Goal: Task Accomplishment & Management: Complete application form

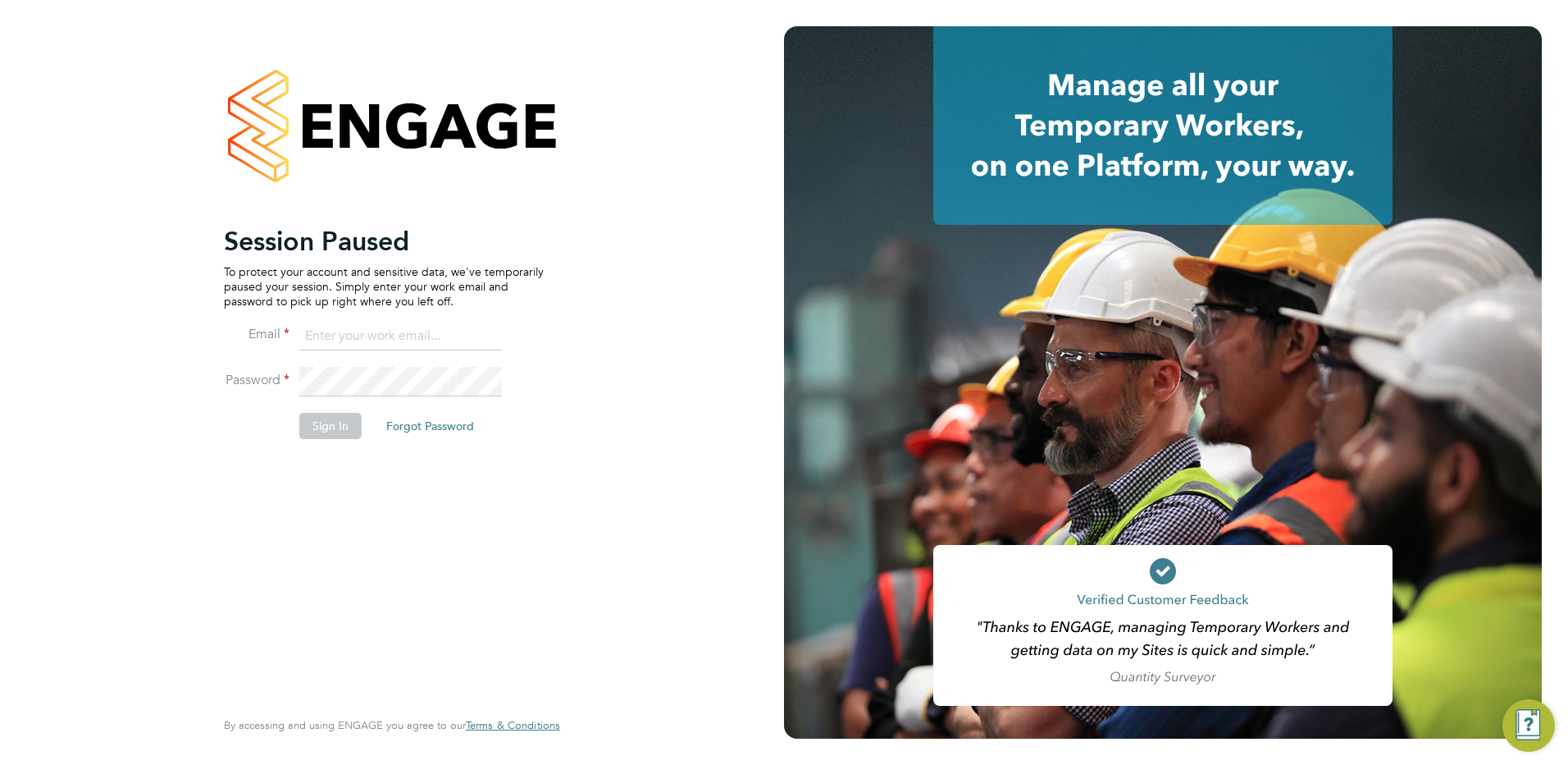
type input "[EMAIL_ADDRESS][PERSON_NAME][DOMAIN_NAME]"
click at [326, 423] on button "Sign In" at bounding box center [331, 425] width 62 height 26
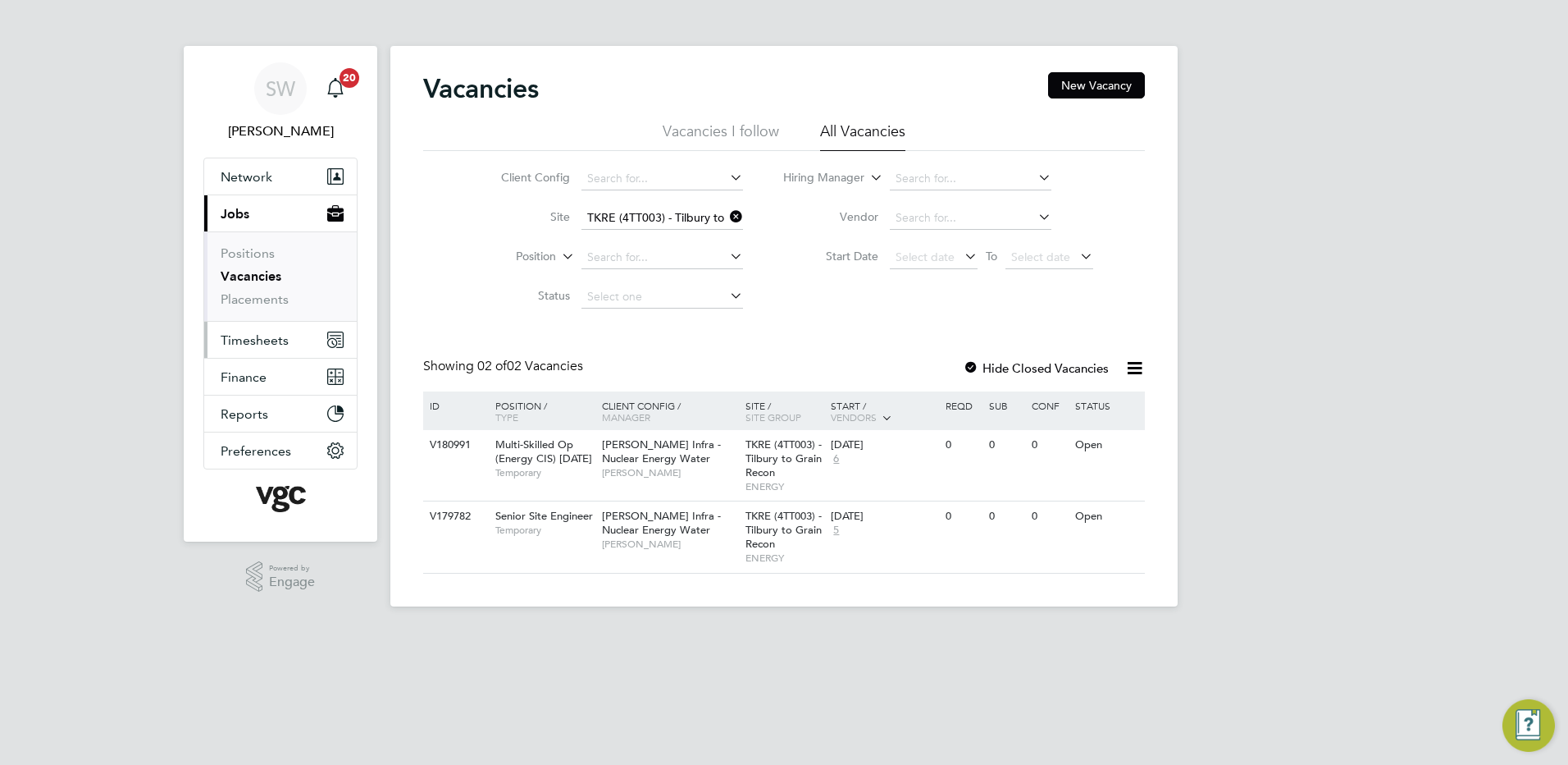
click at [259, 340] on span "Timesheets" at bounding box center [255, 340] width 68 height 15
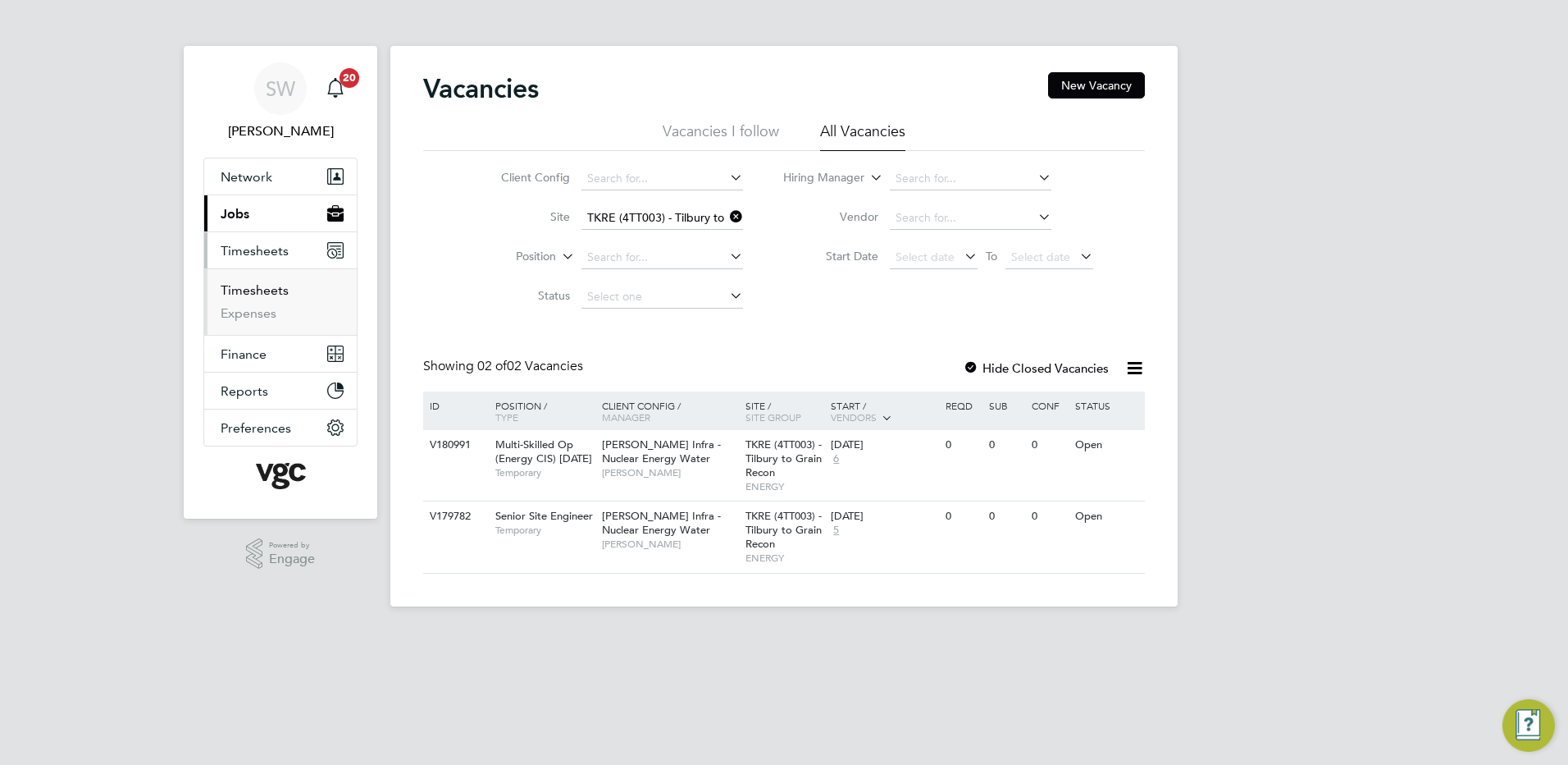
click at [262, 292] on link "Timesheets" at bounding box center [255, 290] width 68 height 15
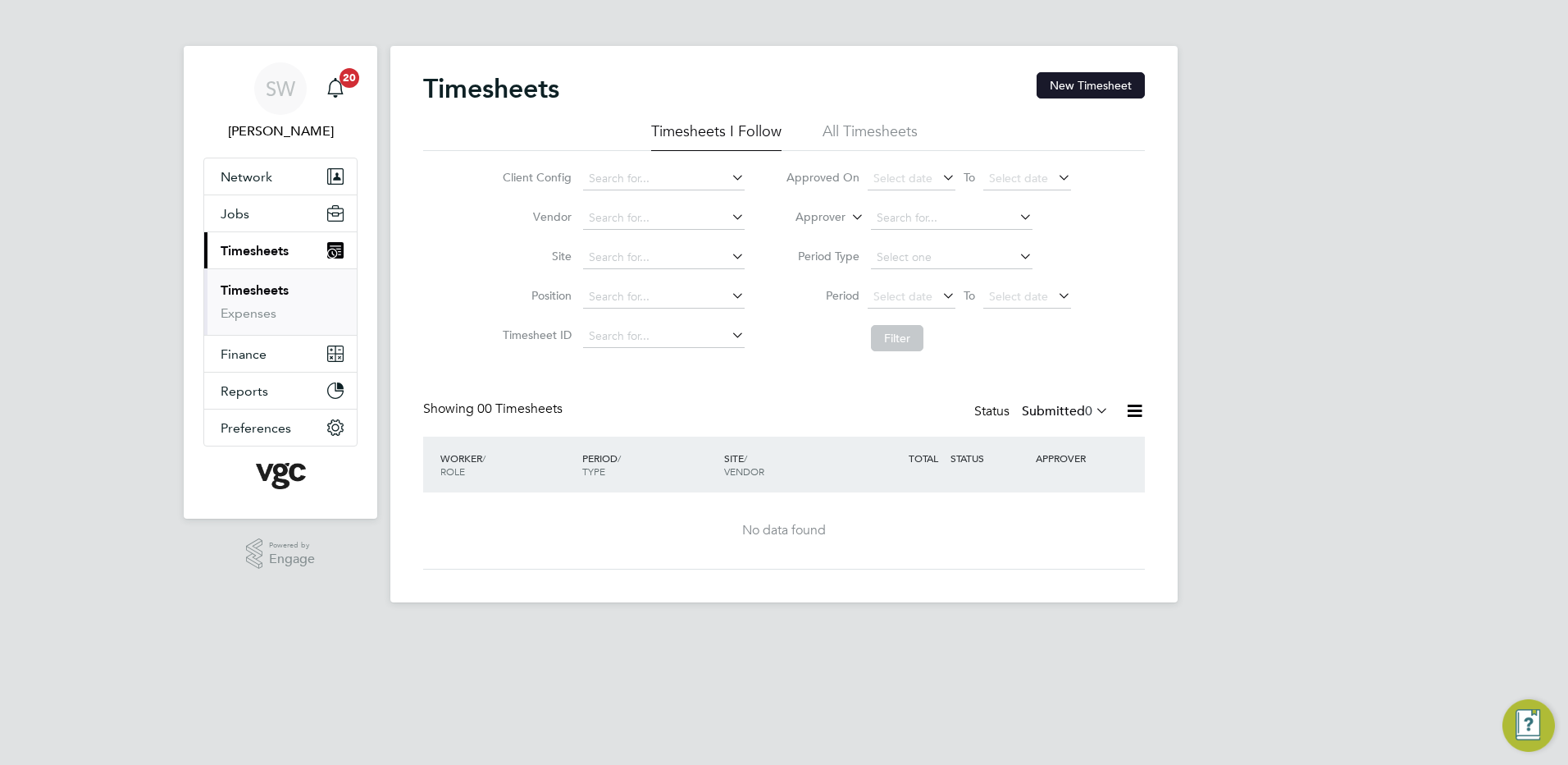
click at [1077, 84] on button "New Timesheet" at bounding box center [1090, 85] width 108 height 26
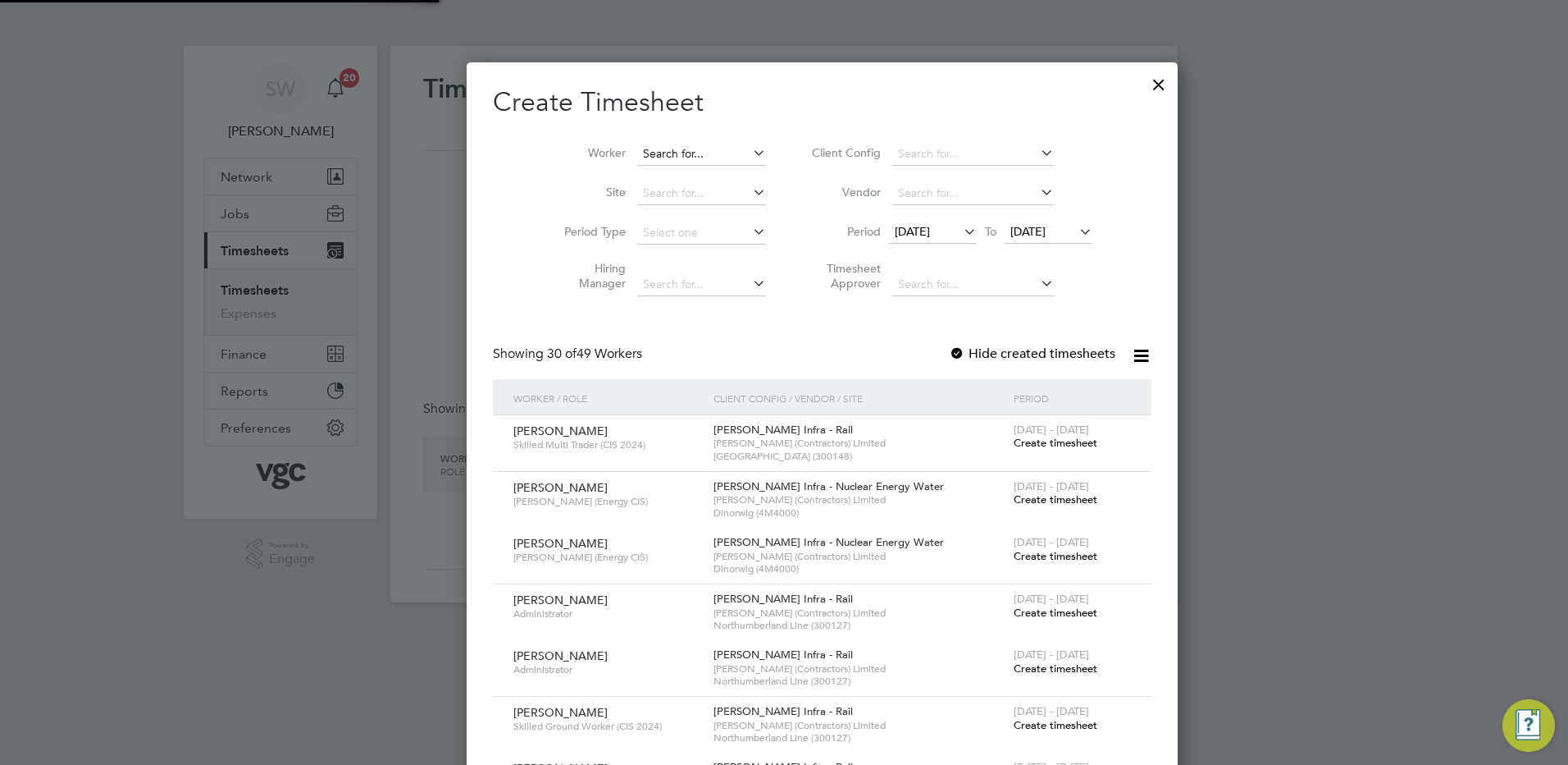
scroll to position [3637, 635]
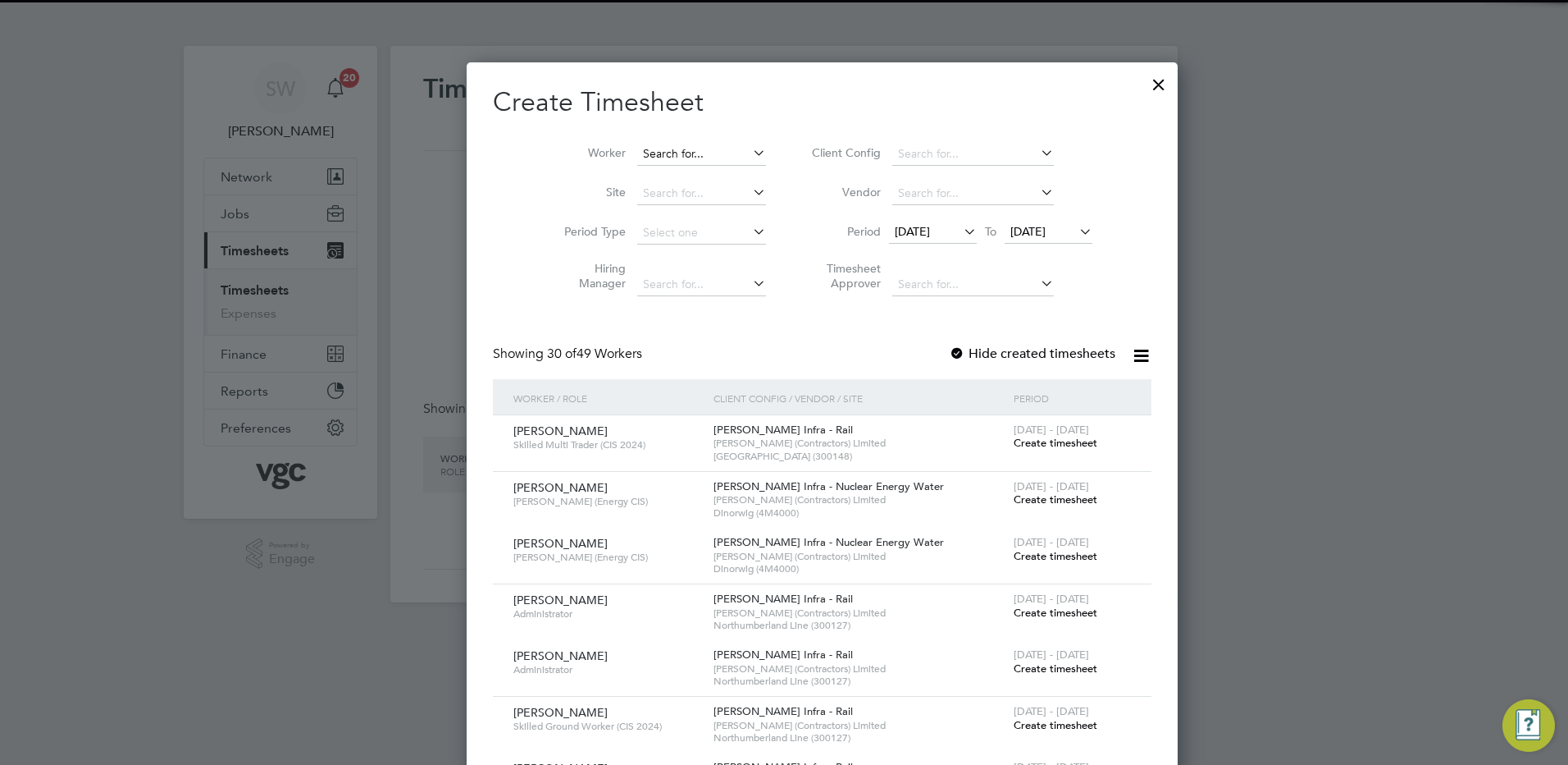
click at [637, 152] on input at bounding box center [702, 154] width 128 height 23
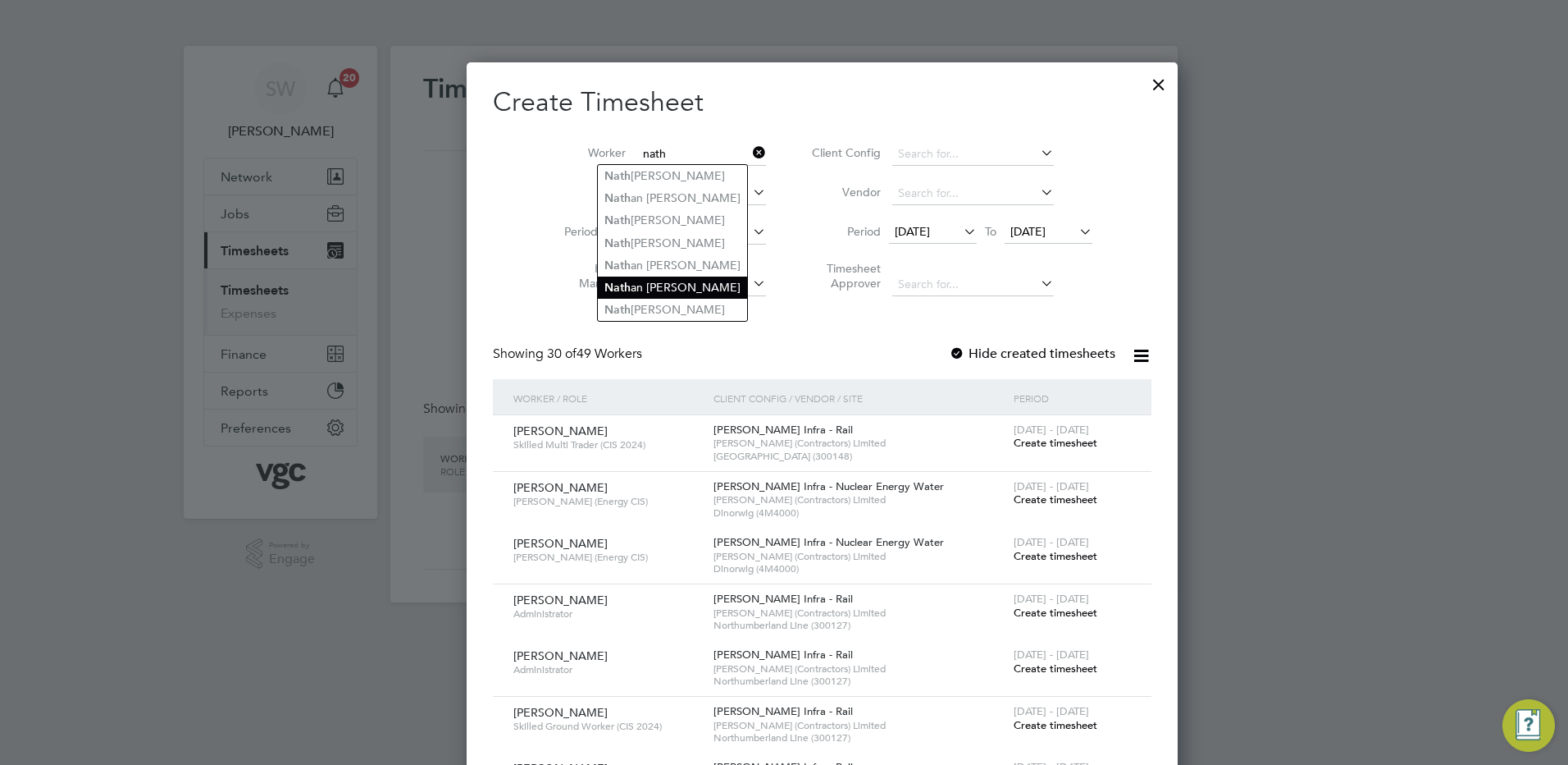
click at [680, 282] on li "Nath an [PERSON_NAME]" at bounding box center [672, 287] width 149 height 22
type input "[PERSON_NAME]"
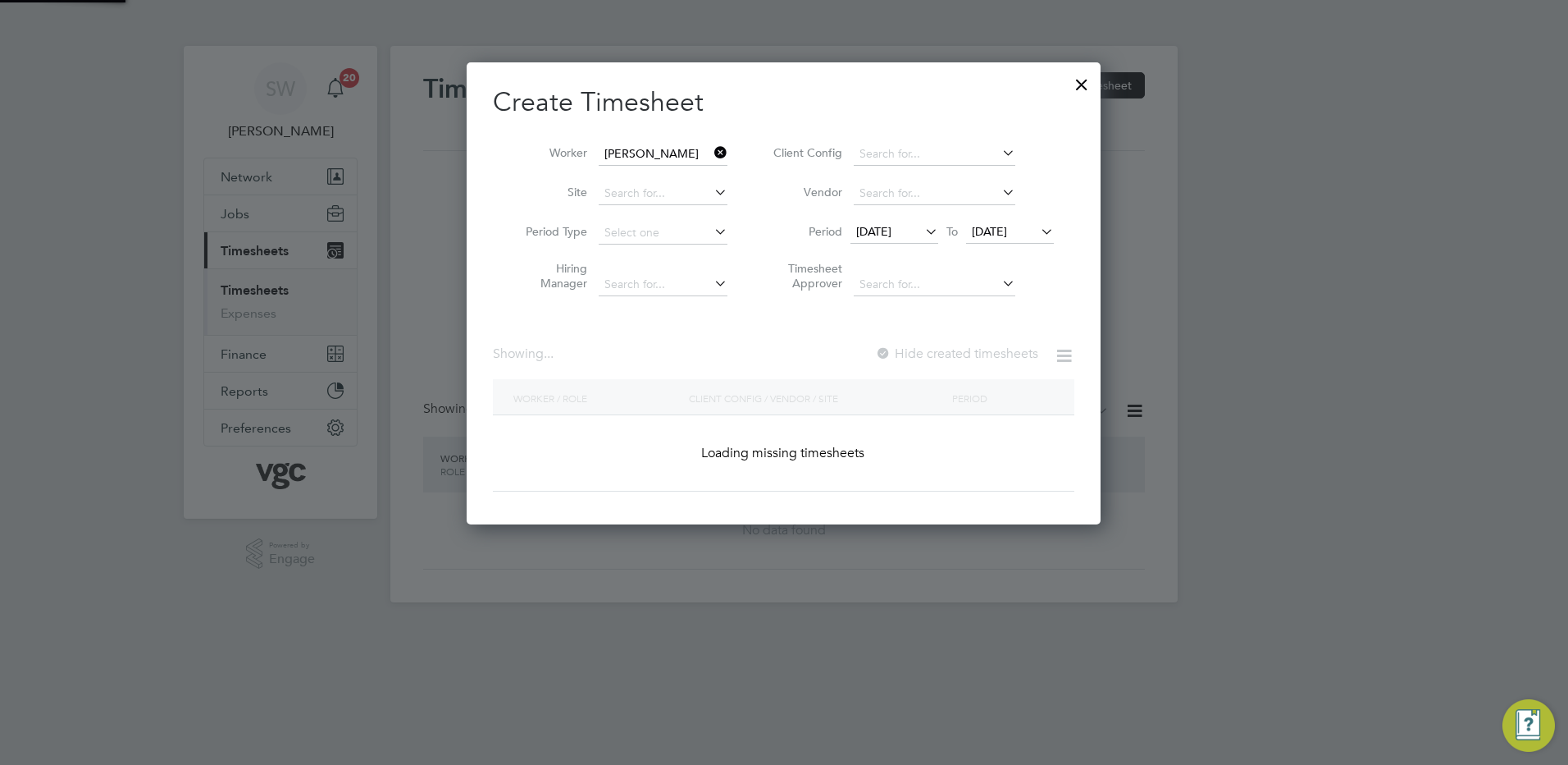
scroll to position [442, 635]
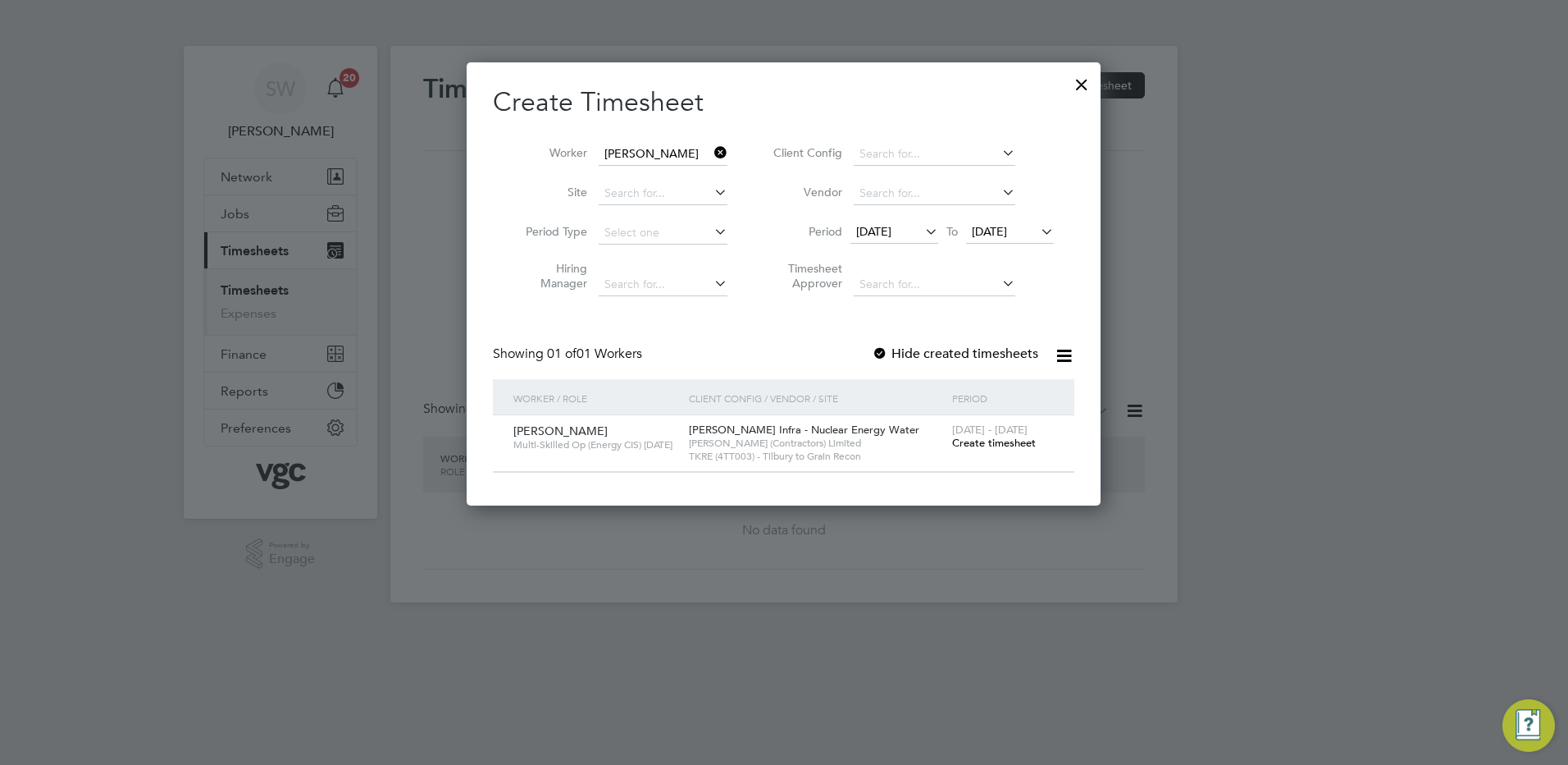
click at [1038, 233] on icon at bounding box center [1038, 232] width 0 height 23
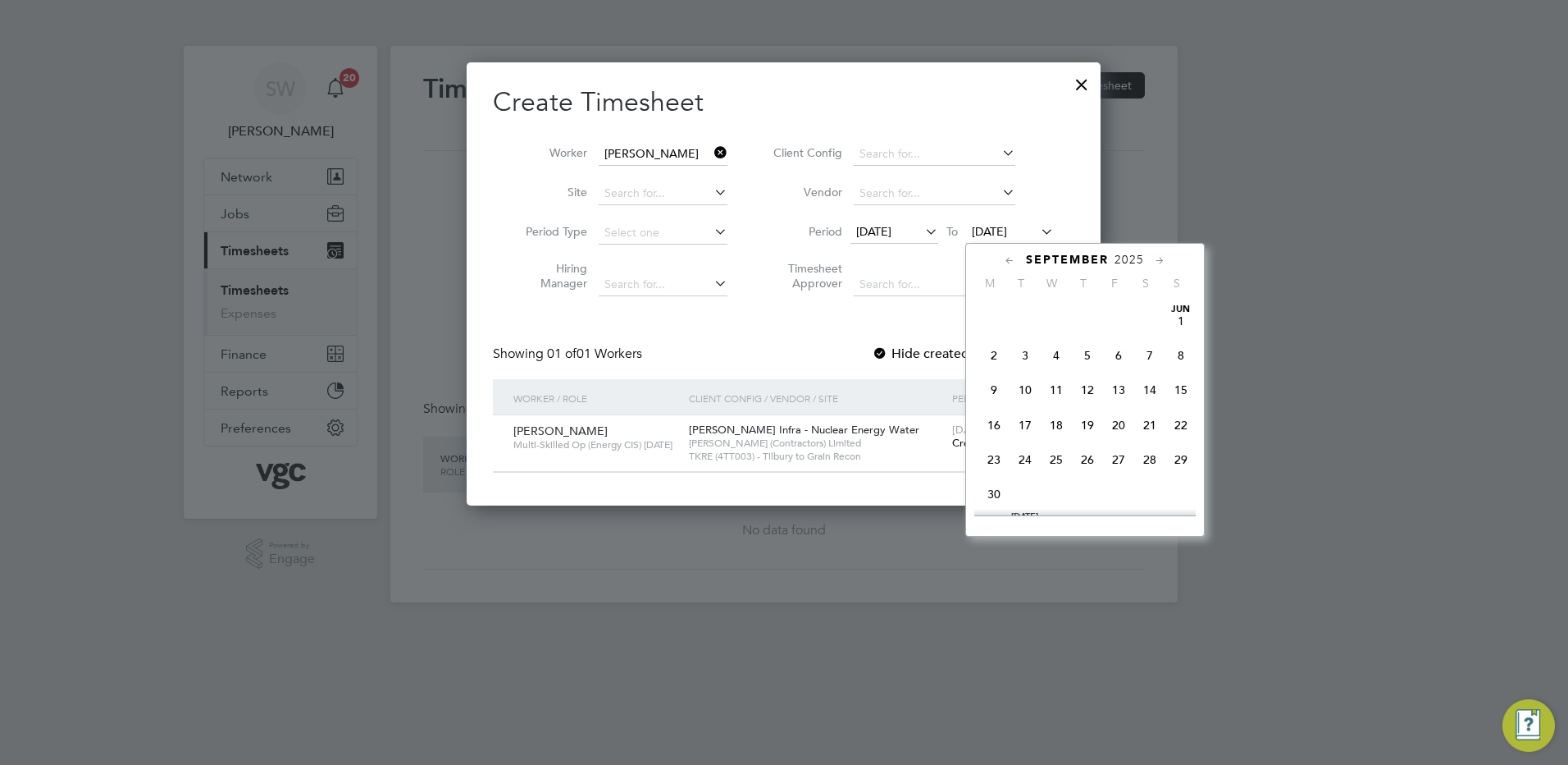
scroll to position [568, 0]
click at [1114, 419] on span "26" at bounding box center [1119, 411] width 31 height 31
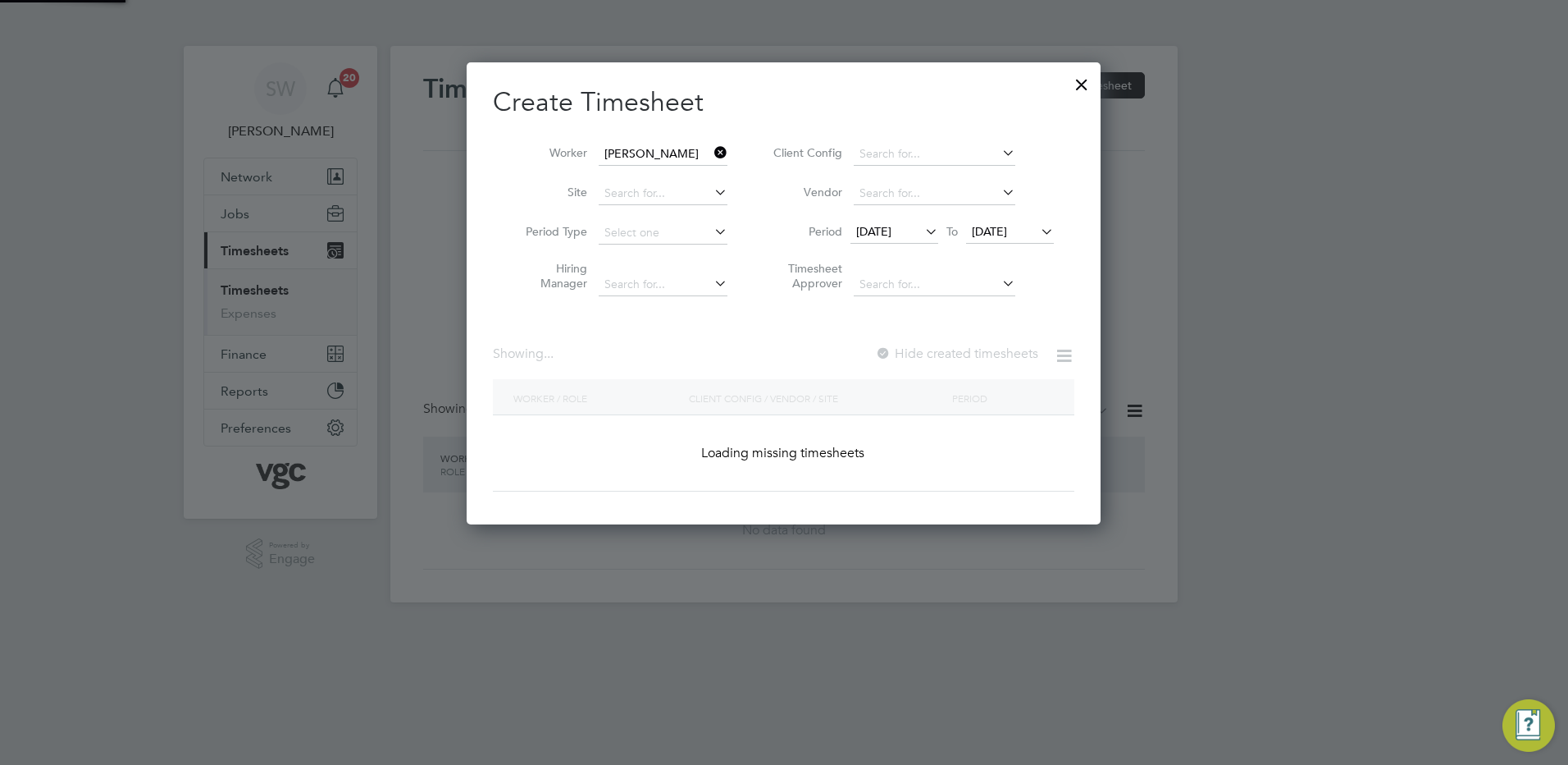
scroll to position [498, 635]
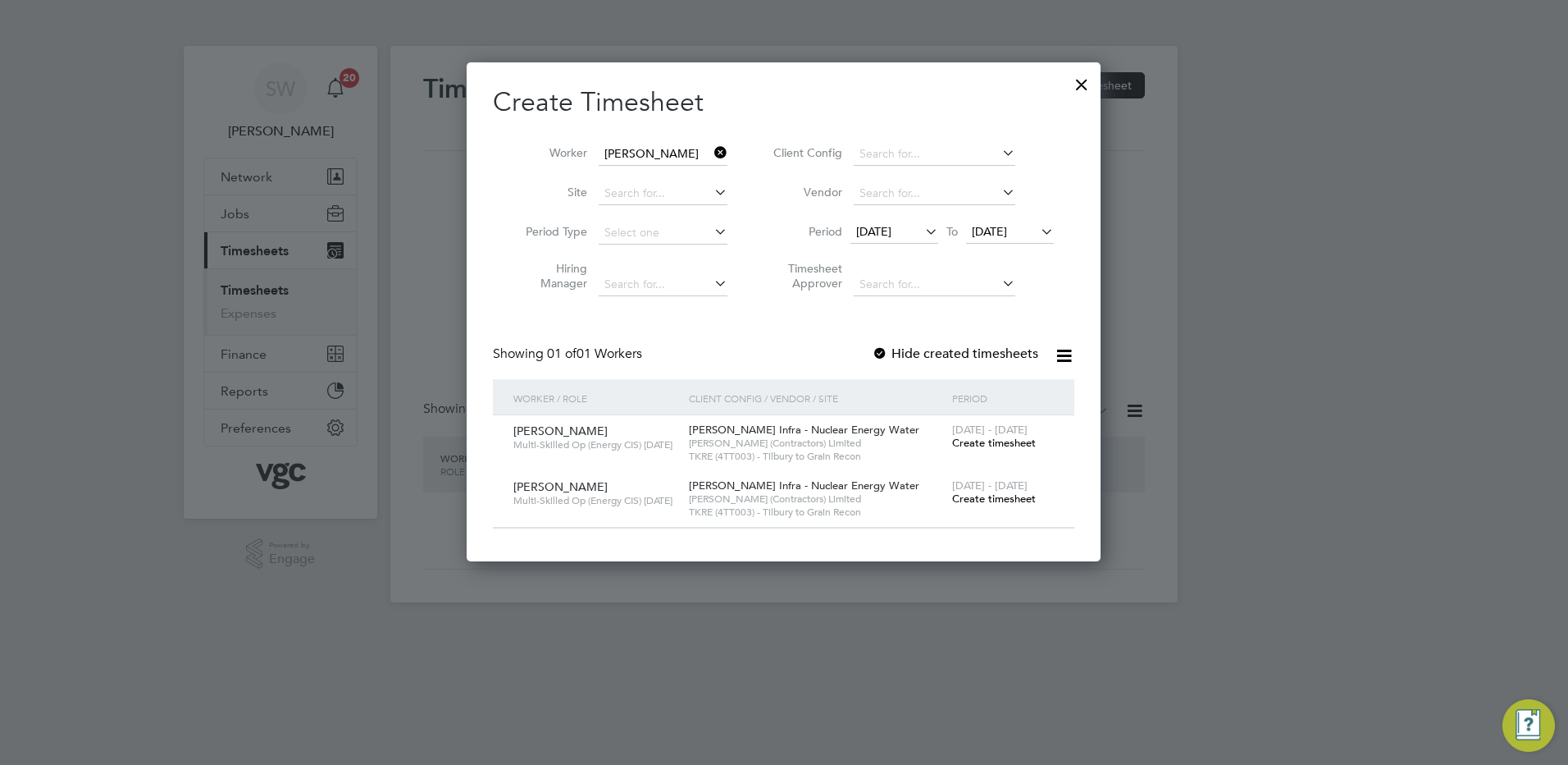
click at [983, 495] on span "Create timesheet" at bounding box center [994, 498] width 84 height 14
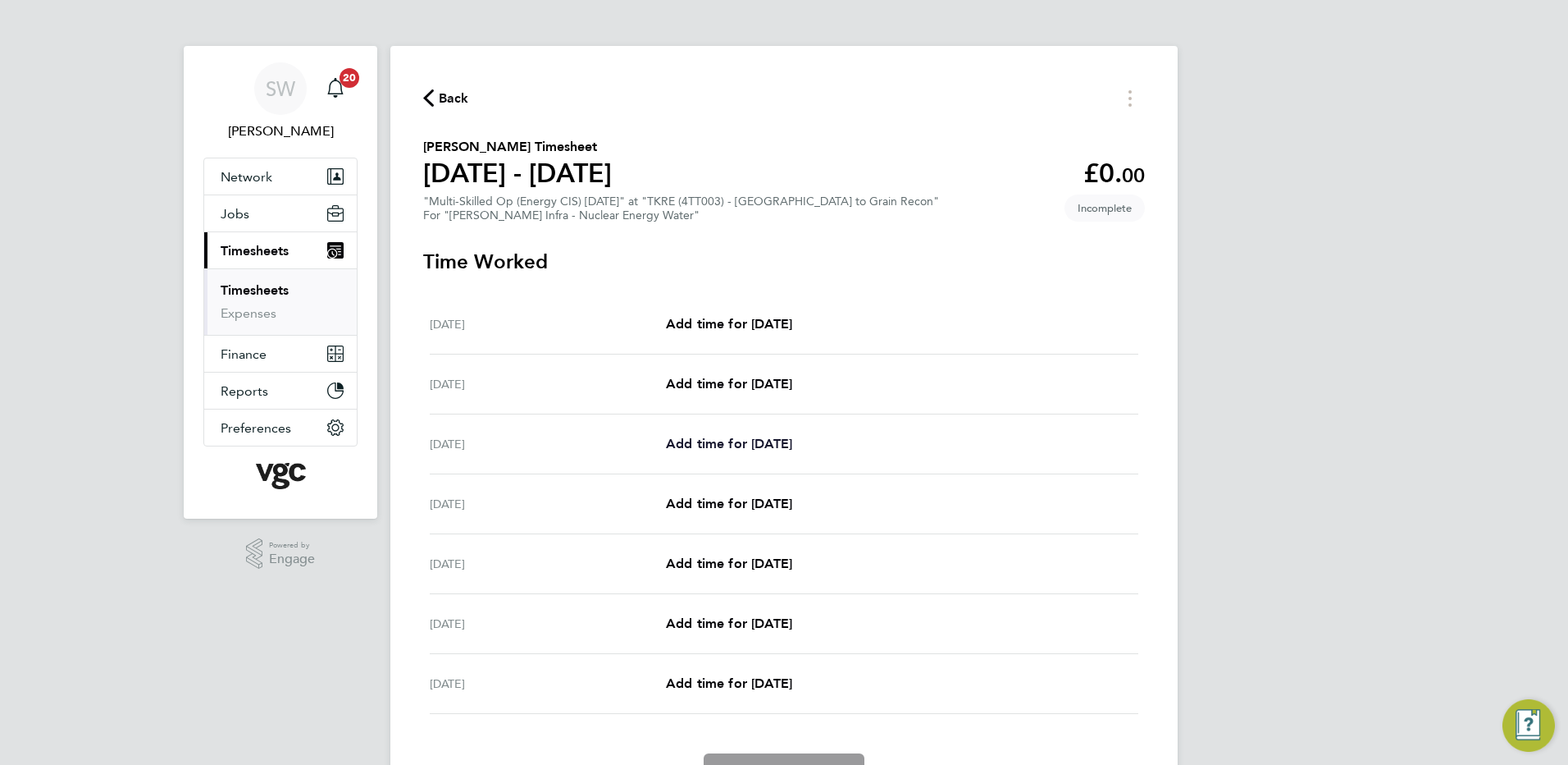
click at [736, 436] on span "Add time for [DATE]" at bounding box center [729, 443] width 127 height 15
select select "30"
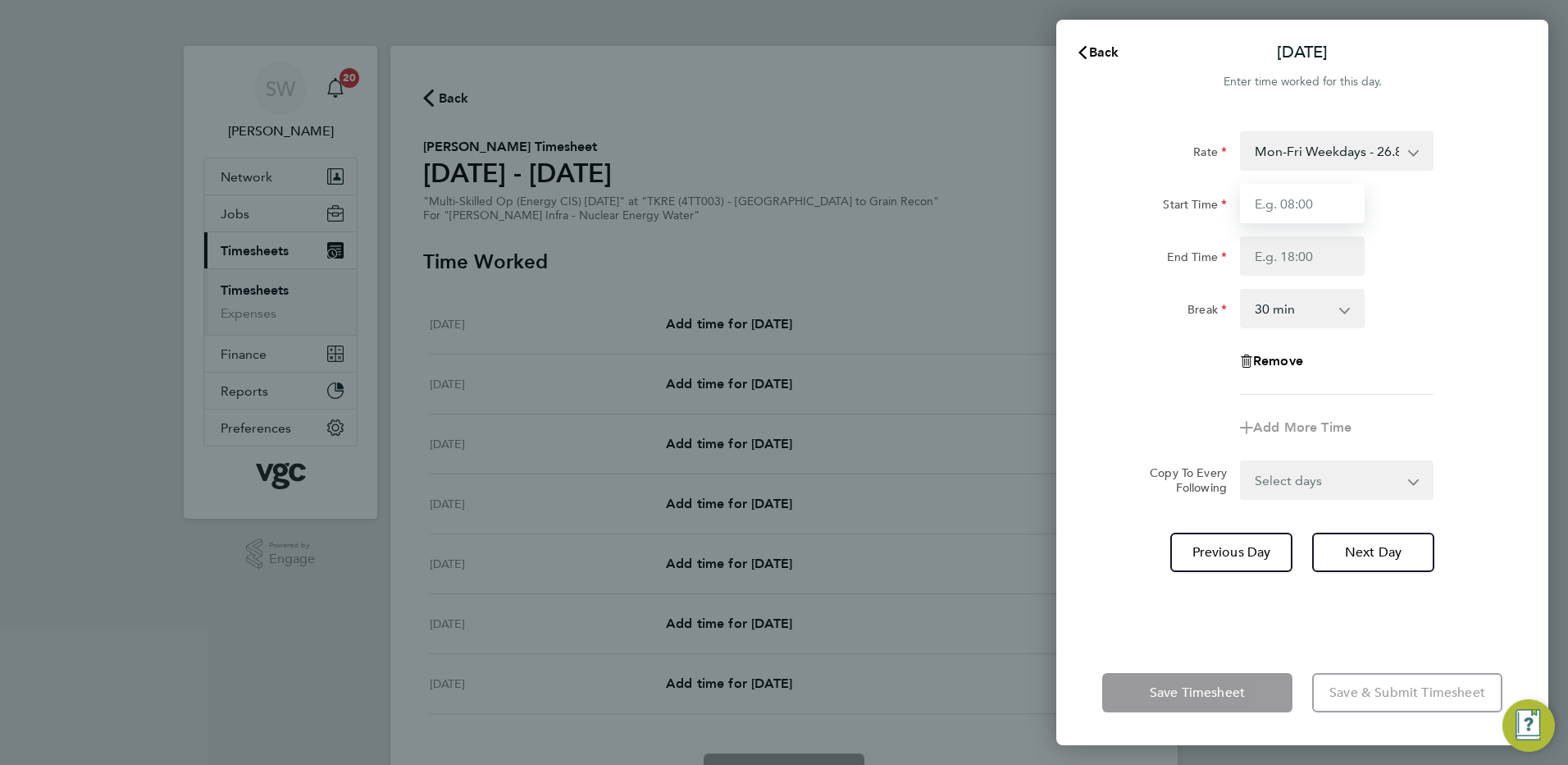
click at [1266, 207] on input "Start Time" at bounding box center [1302, 203] width 125 height 39
type input "07:00"
type input "17:30"
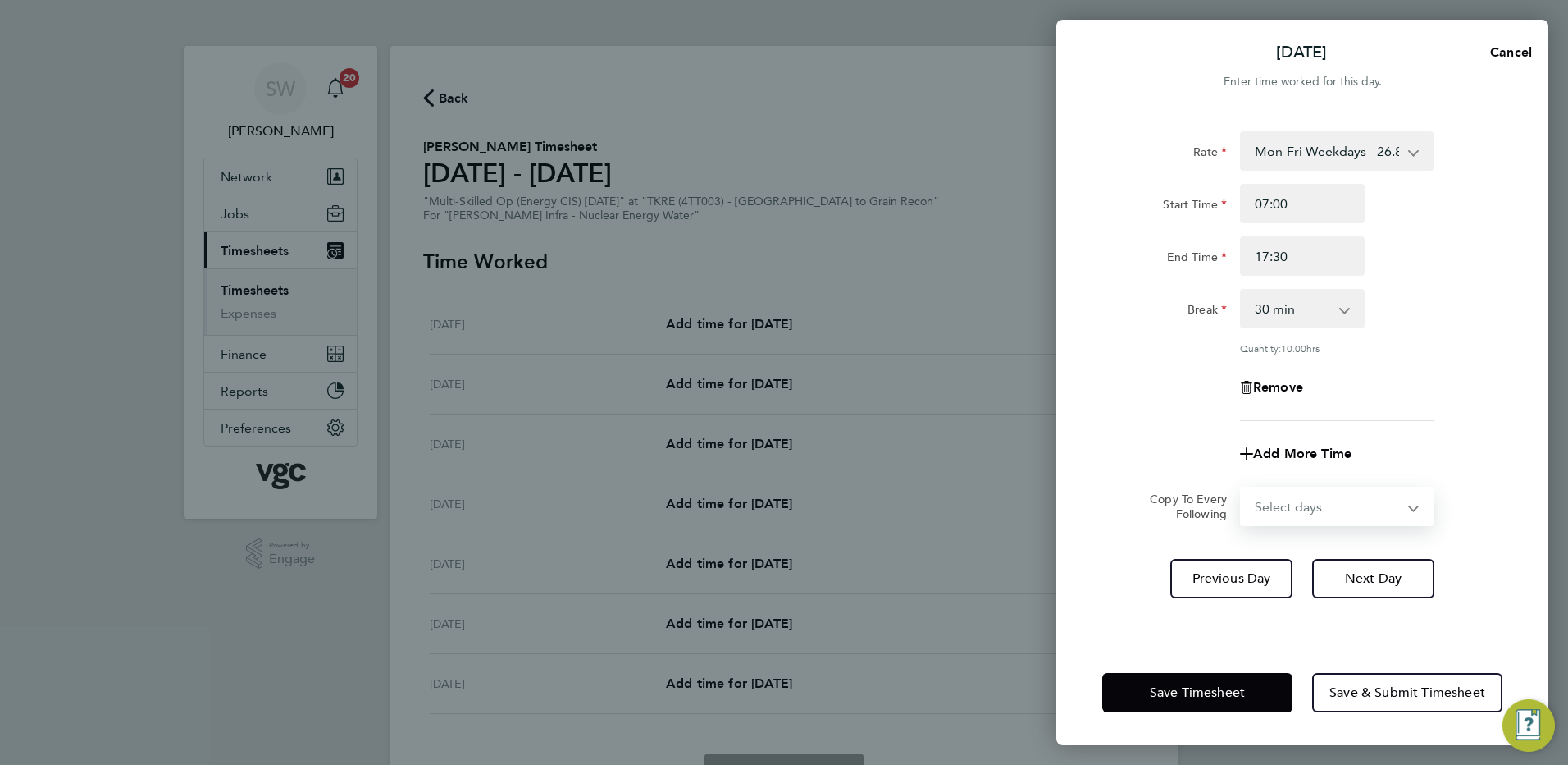
click at [1412, 508] on select "Select days Day [DATE] [DATE] [DATE] [DATE]" at bounding box center [1327, 506] width 172 height 36
select select "TUE"
click at [1242, 489] on select "Select days Day [DATE] [DATE] [DATE] [DATE]" at bounding box center [1327, 506] width 172 height 36
select select "[DATE]"
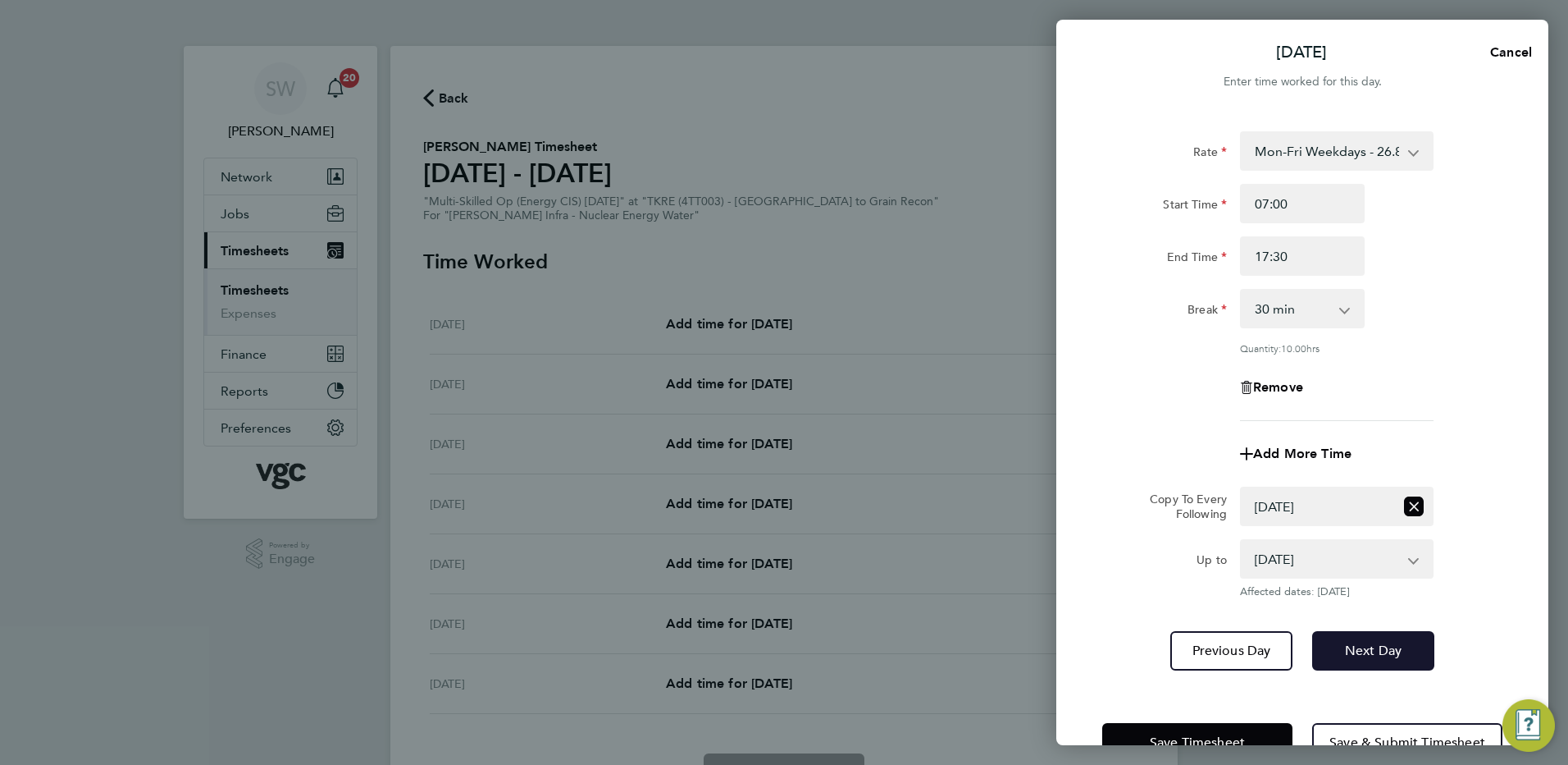
click at [1354, 646] on span "Next Day" at bounding box center [1373, 651] width 56 height 16
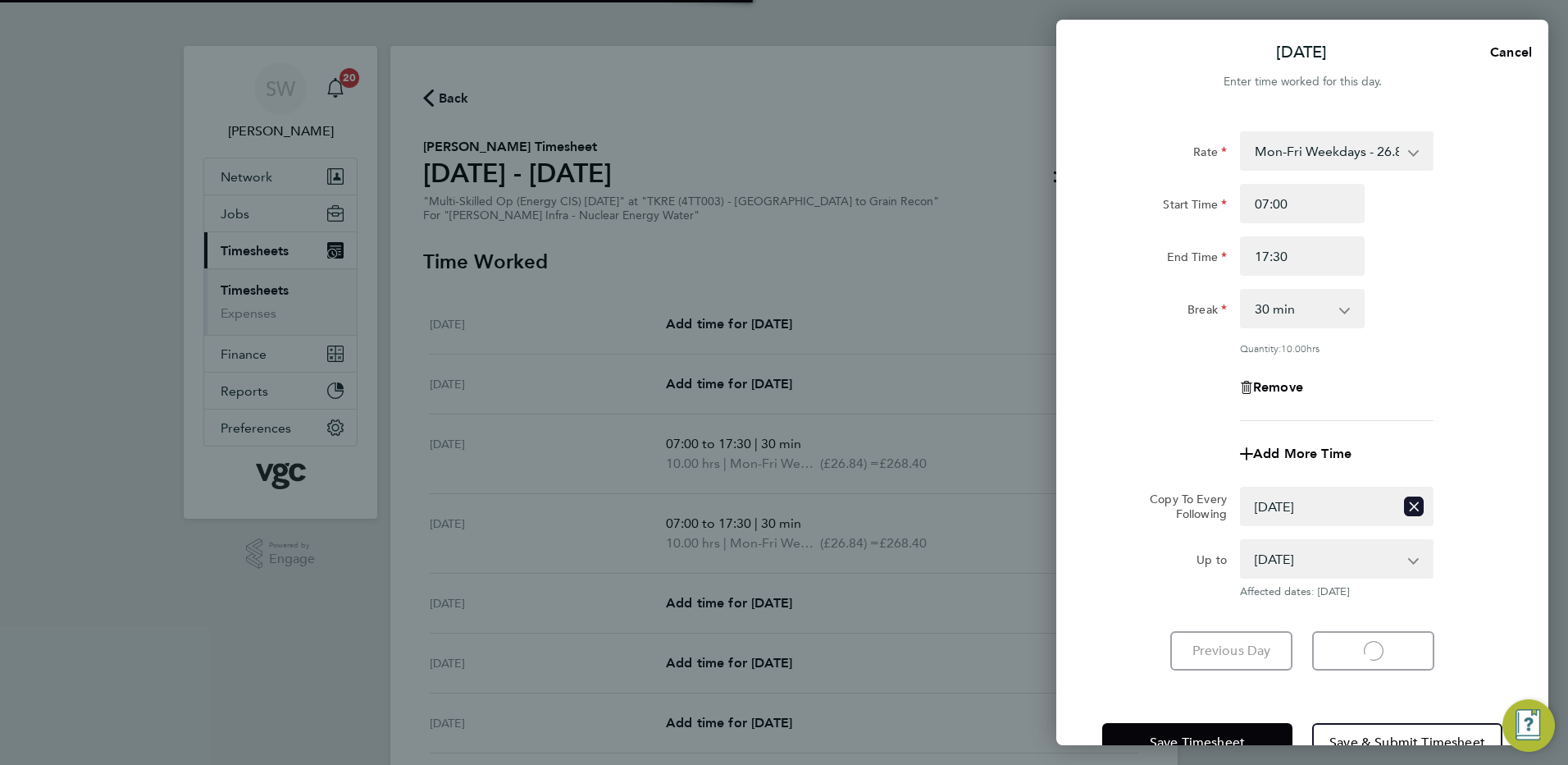
select select "30"
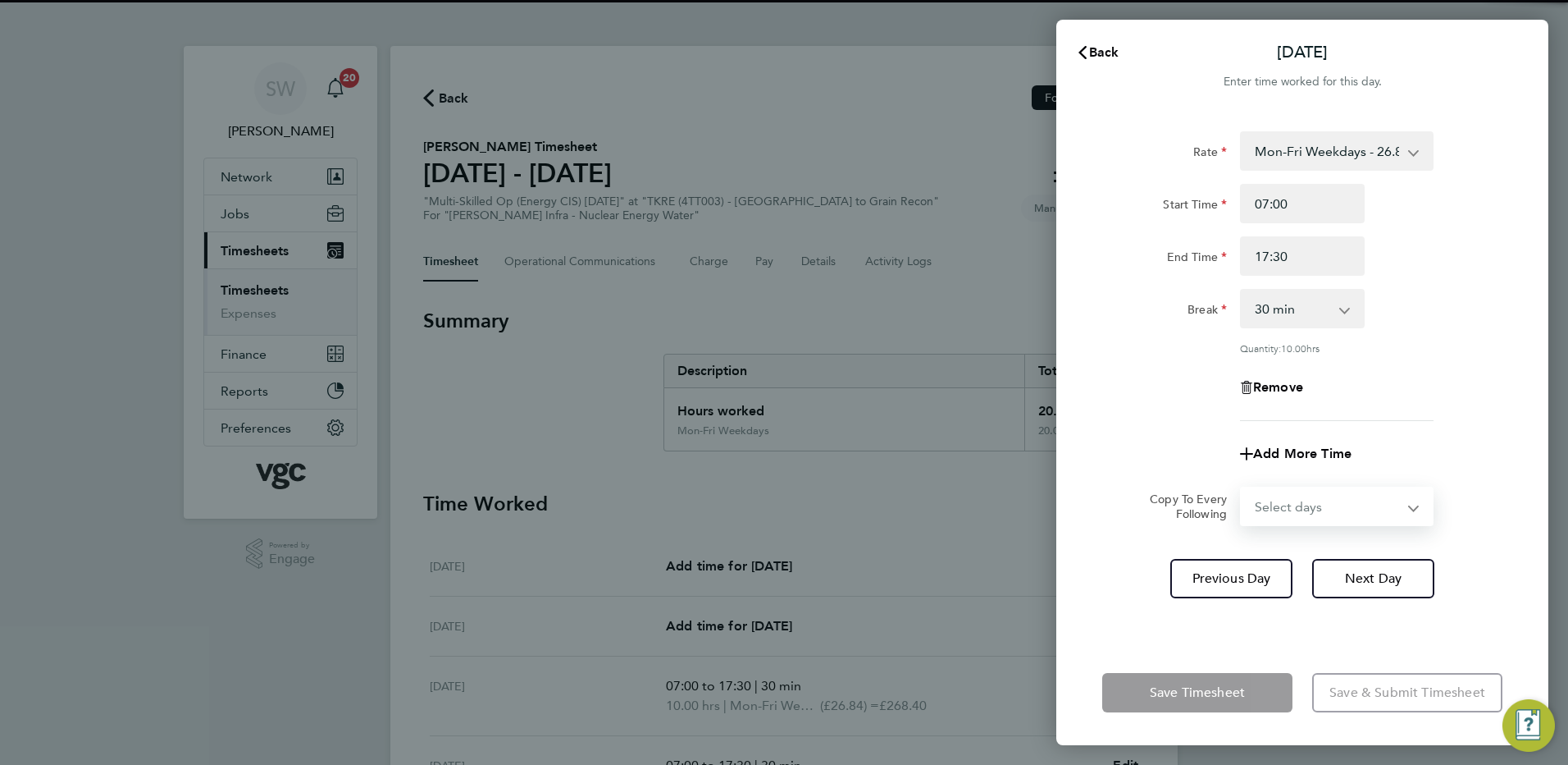
drag, startPoint x: 1412, startPoint y: 509, endPoint x: 1400, endPoint y: 514, distance: 13.0
click at [1411, 509] on select "Select days Day [DATE] [DATE] [DATE]" at bounding box center [1327, 506] width 172 height 36
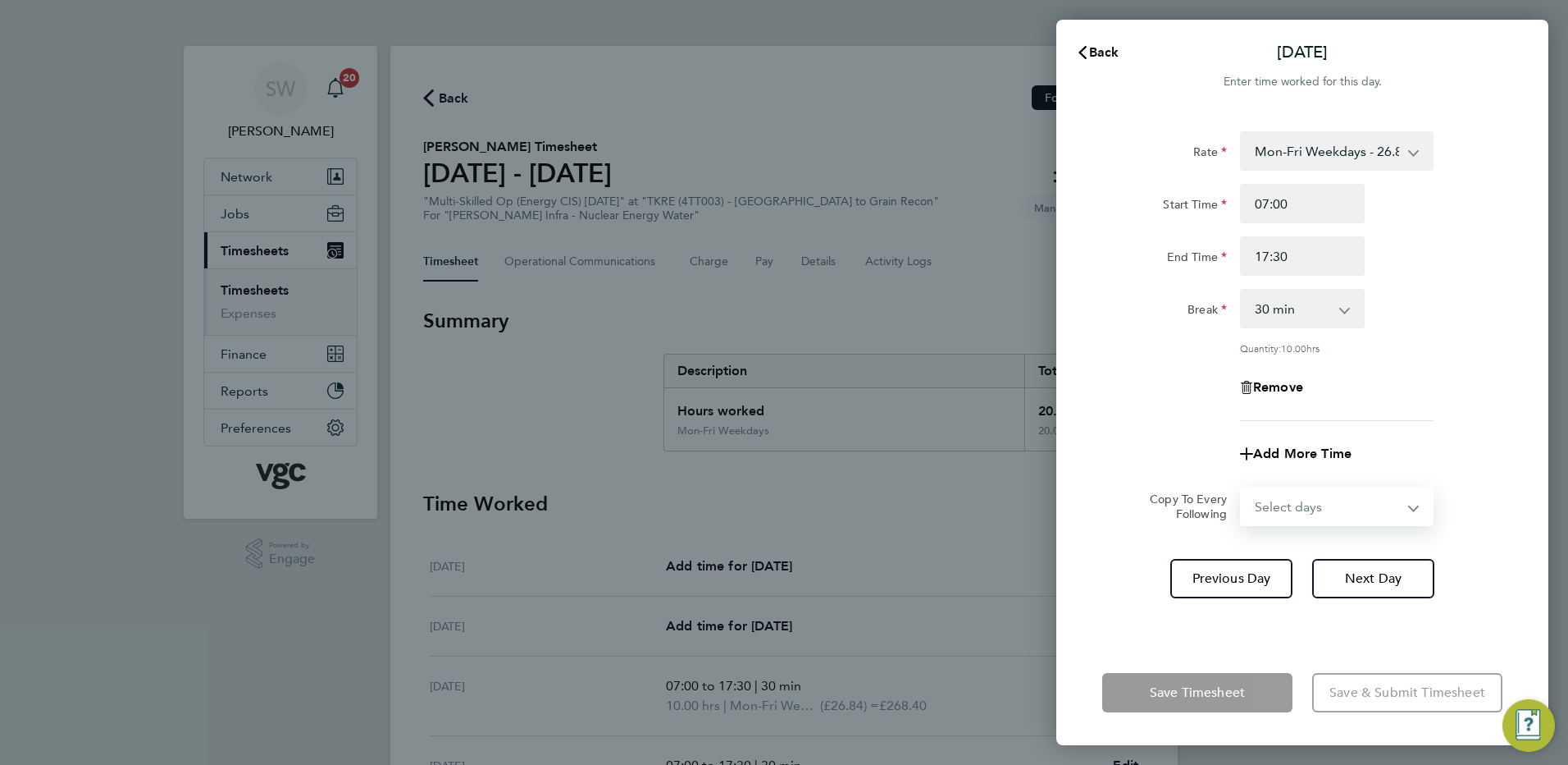
select select "WED"
click at [1242, 489] on select "Select days Day [DATE] [DATE] [DATE]" at bounding box center [1327, 506] width 172 height 36
select select "[DATE]"
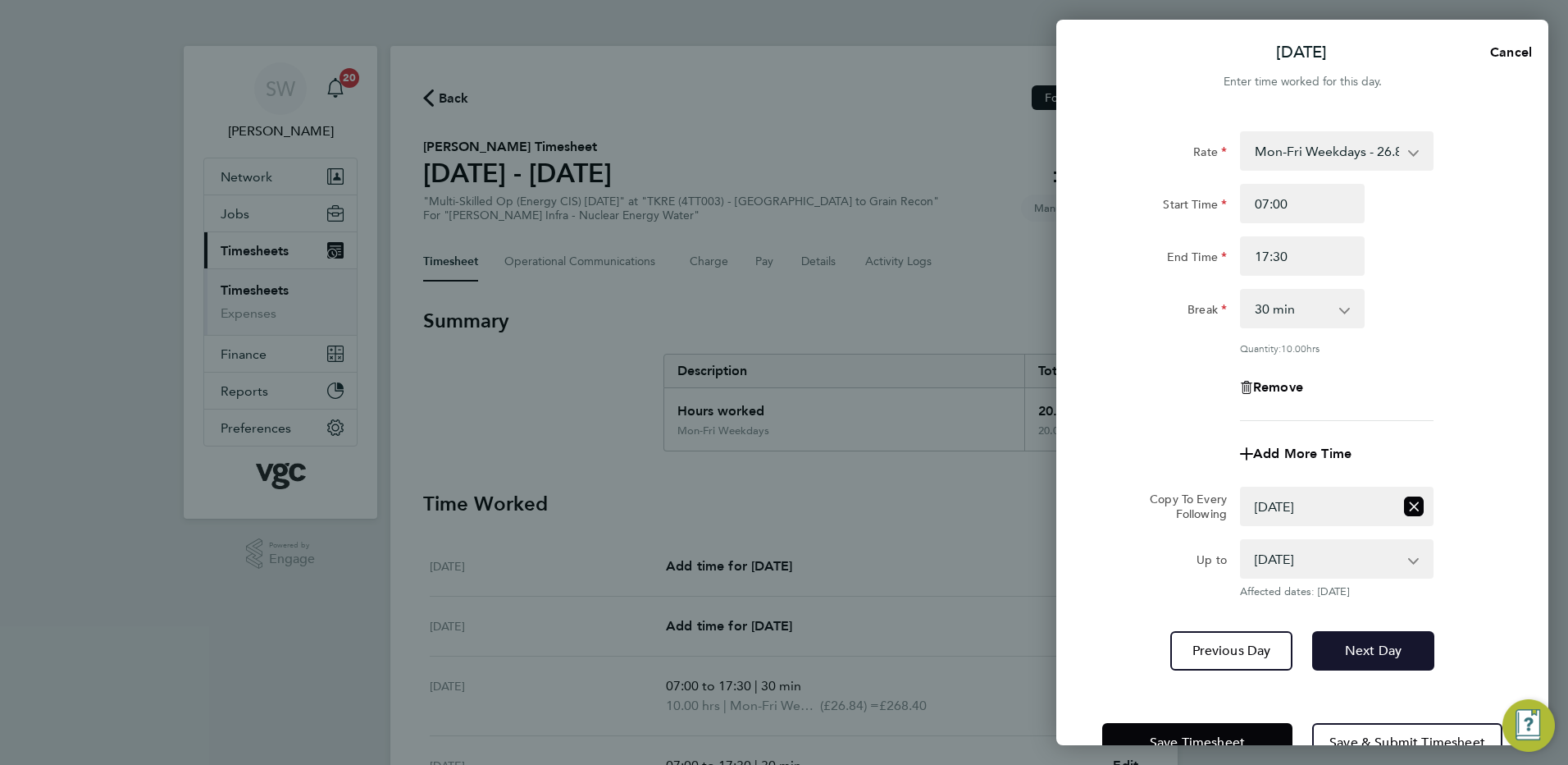
drag, startPoint x: 1346, startPoint y: 641, endPoint x: 1359, endPoint y: 595, distance: 47.8
click at [1346, 639] on button "Next Day" at bounding box center [1373, 651] width 122 height 39
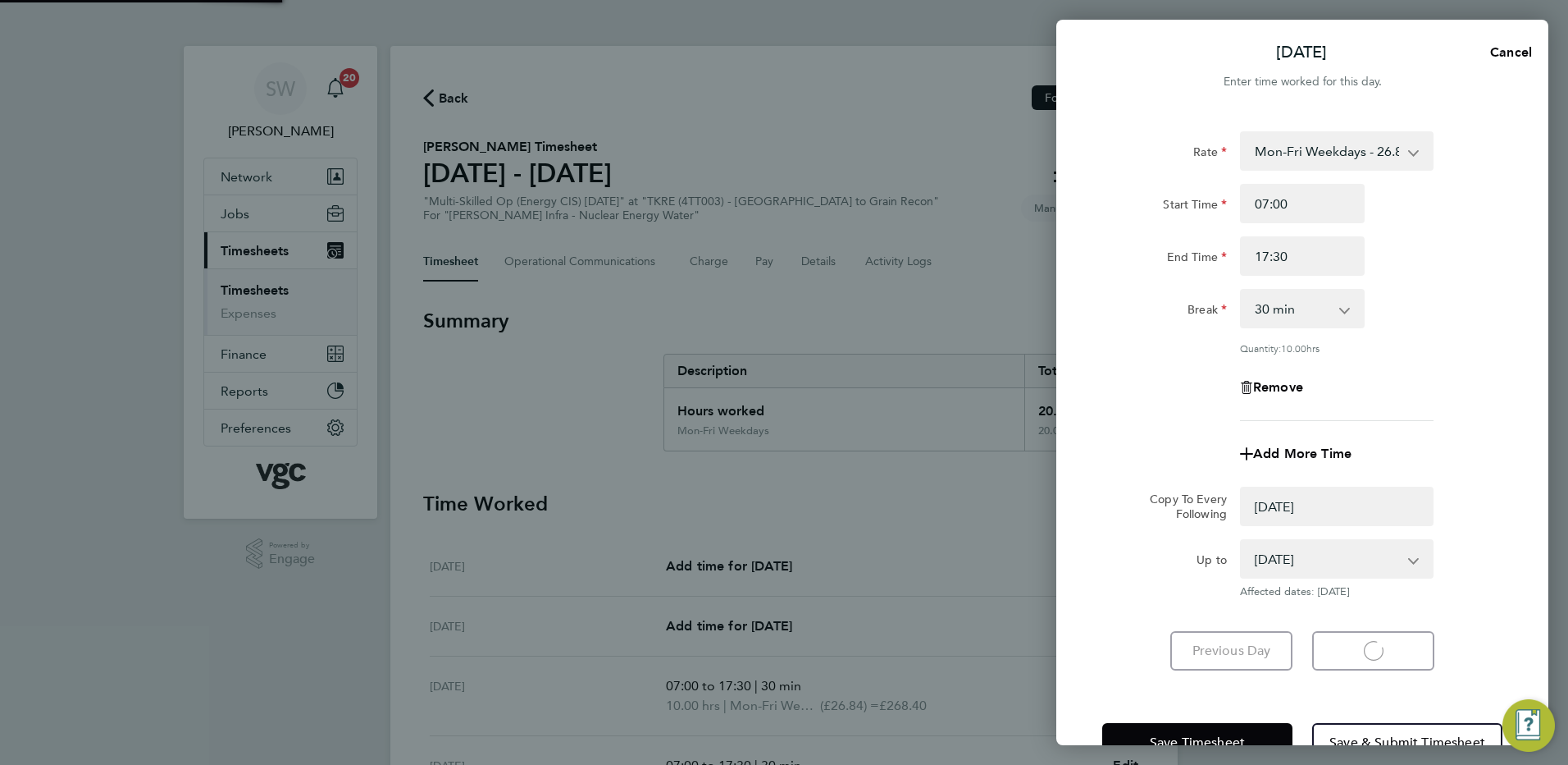
select select "0: null"
select select "30"
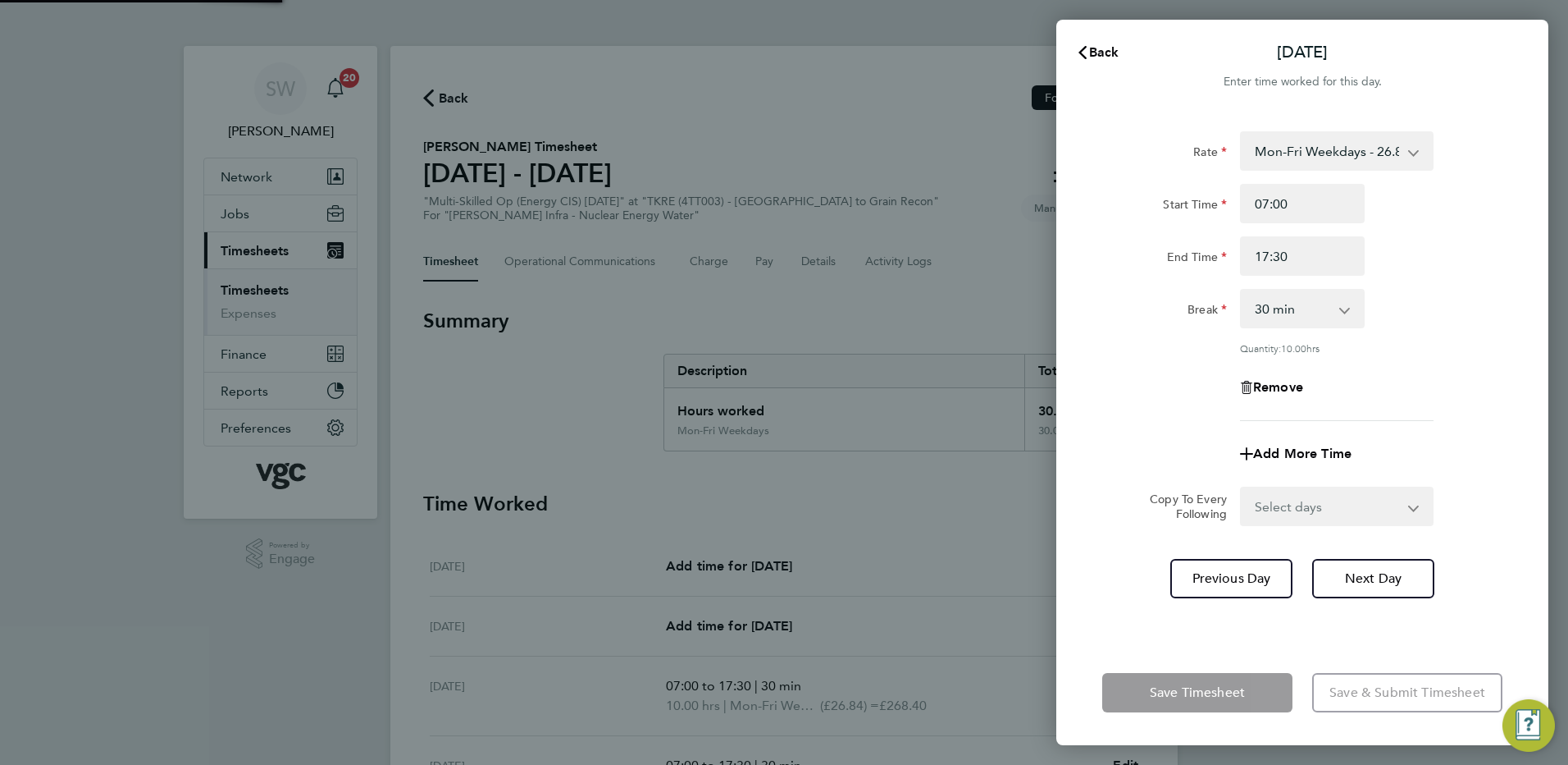
click at [1408, 509] on select "Select days Day [DATE] [DATE]" at bounding box center [1327, 506] width 172 height 36
select select "THU"
click at [1242, 489] on select "Select days Day [DATE] [DATE]" at bounding box center [1327, 506] width 172 height 36
select select "[DATE]"
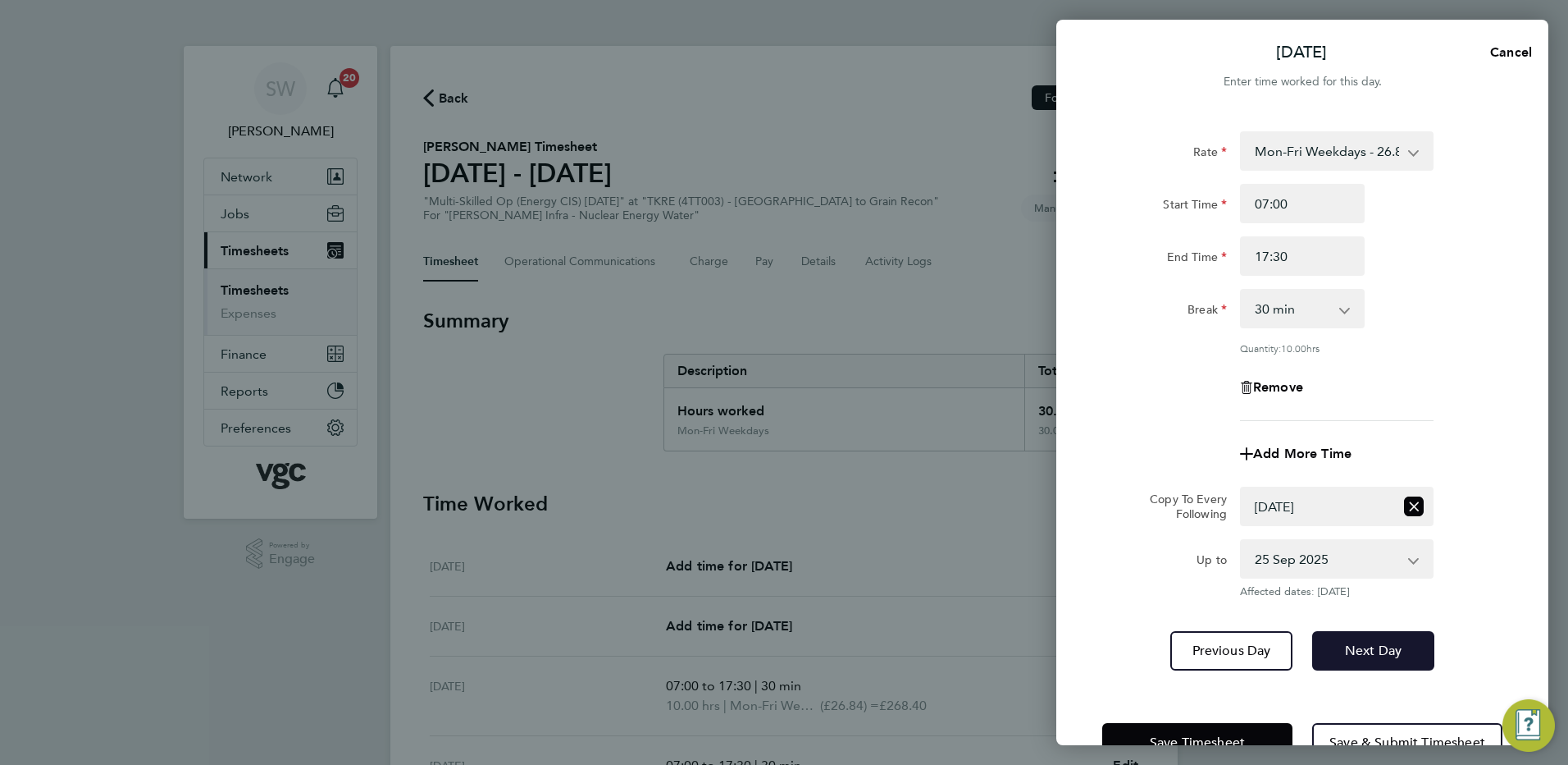
drag, startPoint x: 1363, startPoint y: 646, endPoint x: 1392, endPoint y: 587, distance: 65.7
click at [1364, 643] on span "Next Day" at bounding box center [1373, 651] width 56 height 16
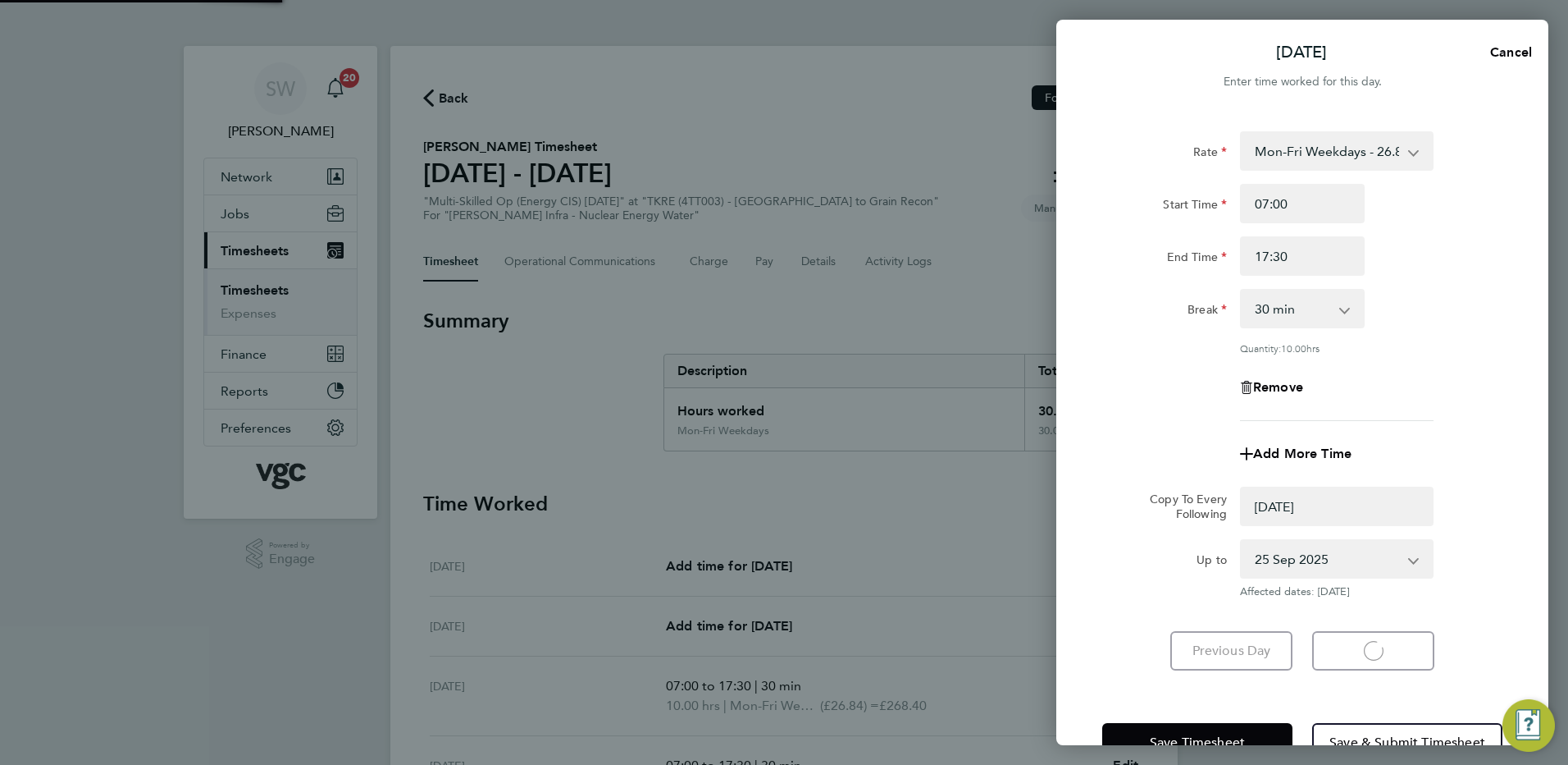
select select "0: null"
select select "30"
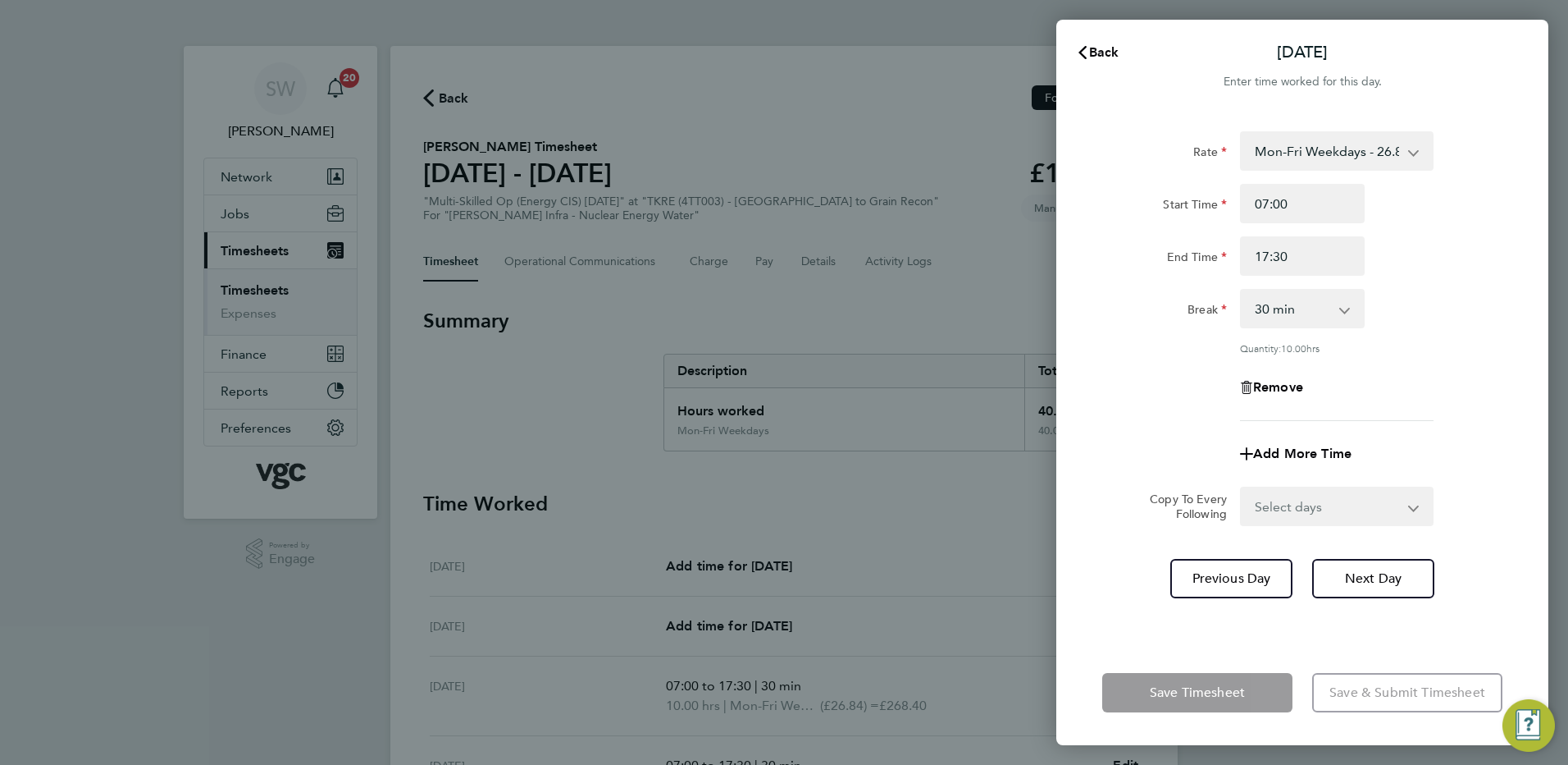
click at [1409, 503] on select "Select days [DATE]" at bounding box center [1327, 506] width 172 height 36
select select "FRI"
click at [1242, 489] on select "Select days [DATE]" at bounding box center [1327, 506] width 172 height 36
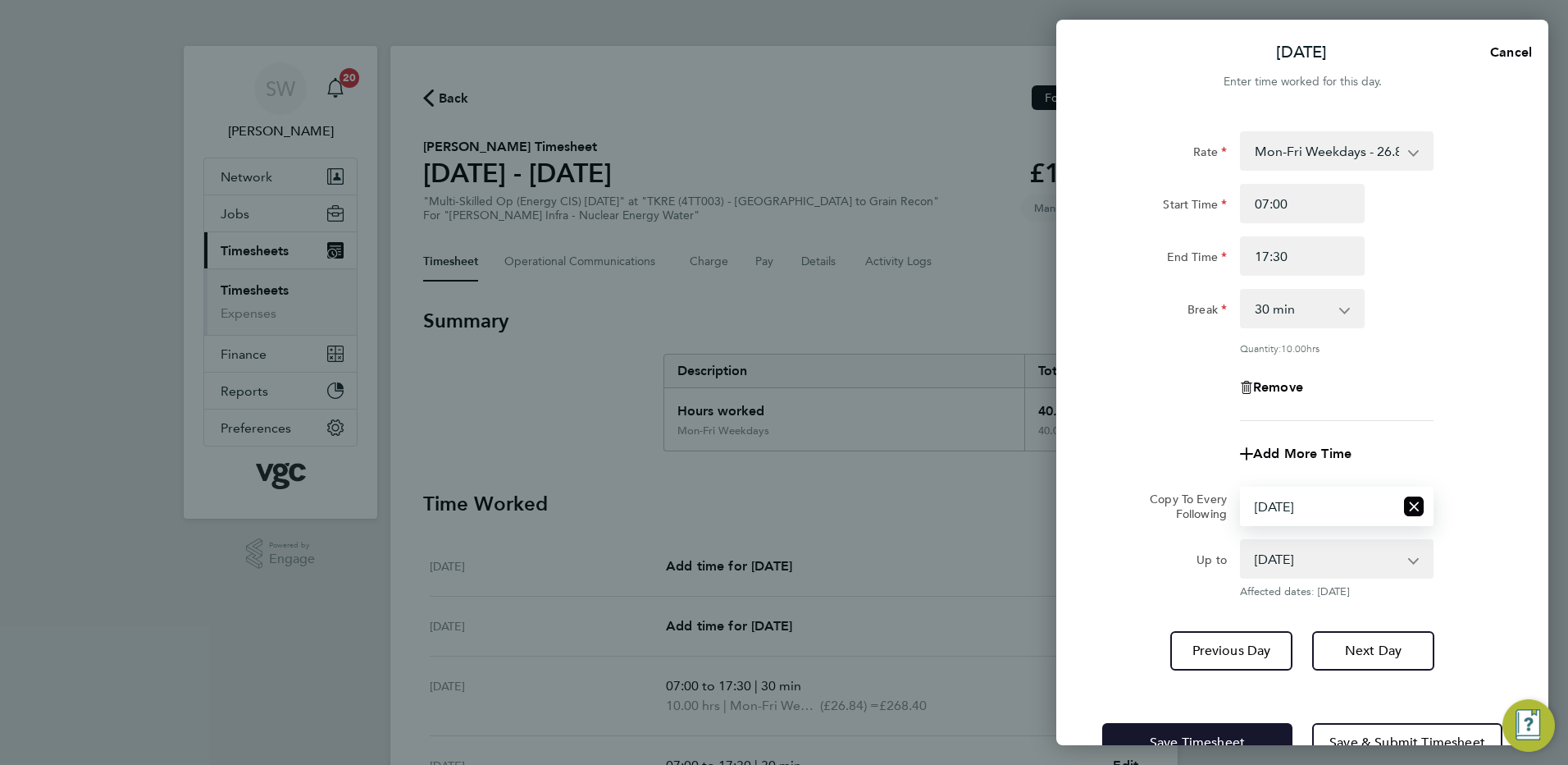
click at [1162, 732] on button "Save Timesheet" at bounding box center [1197, 743] width 190 height 39
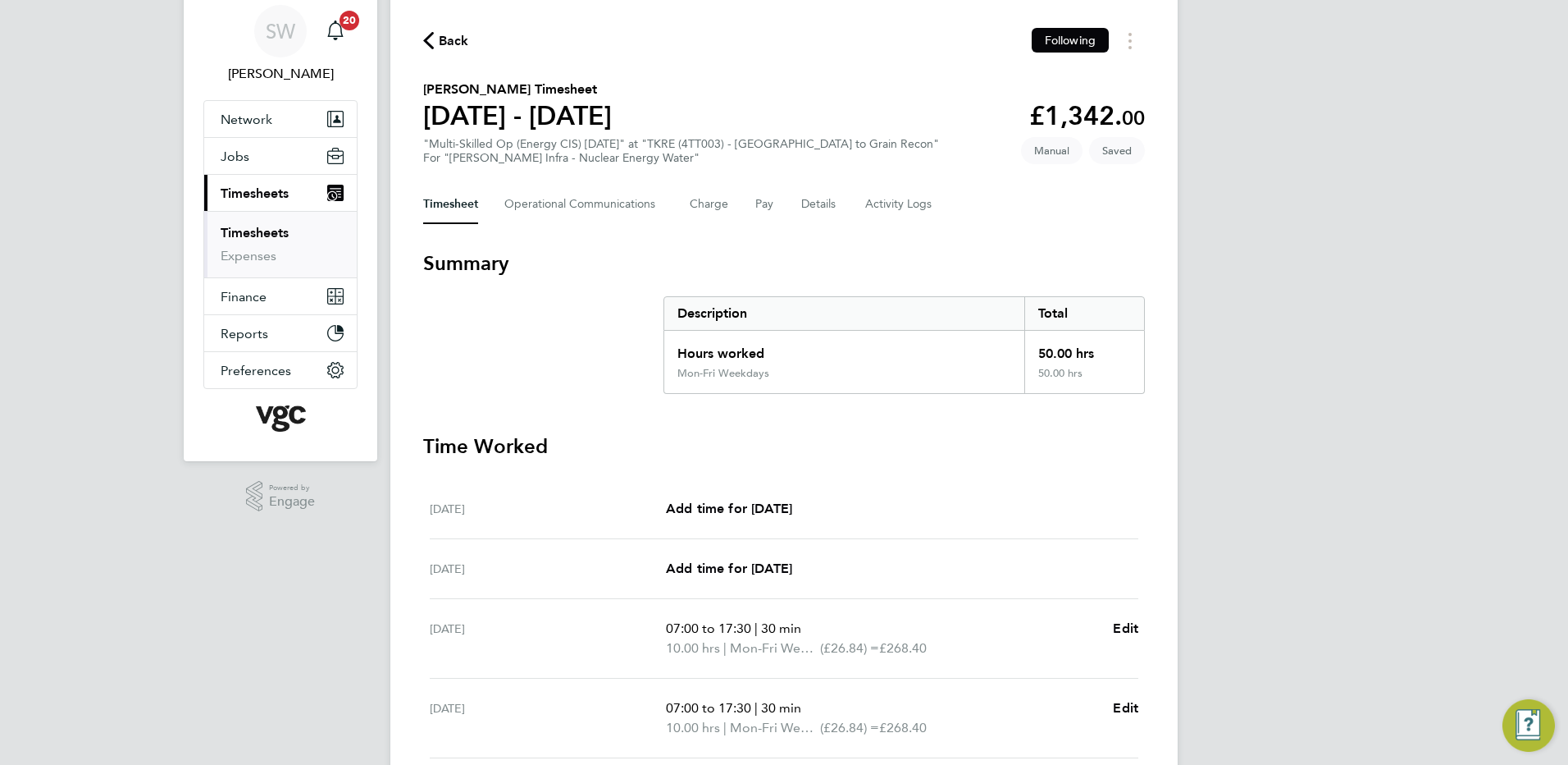
scroll to position [82, 0]
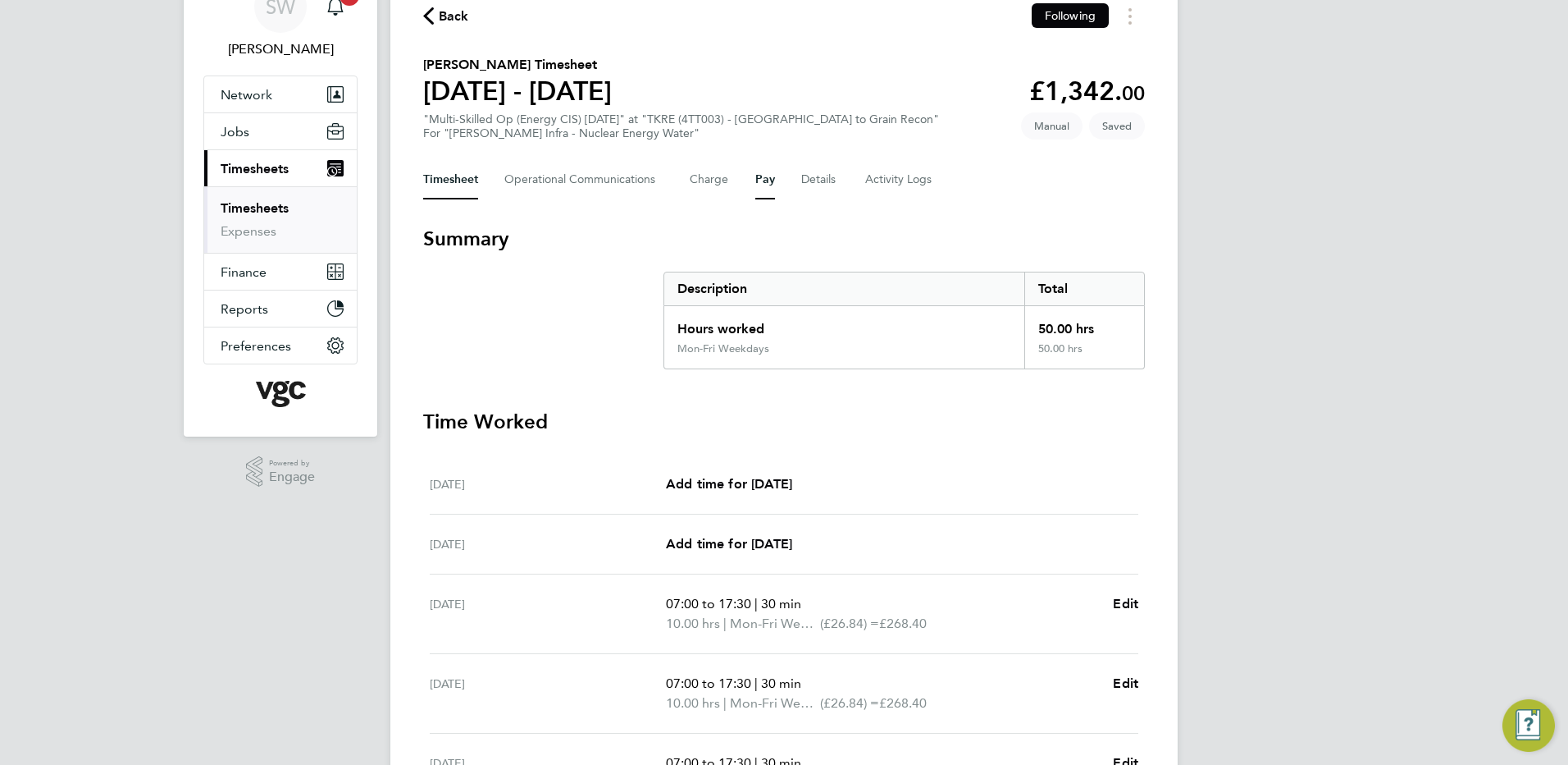
click at [755, 172] on button "Pay" at bounding box center [765, 179] width 20 height 39
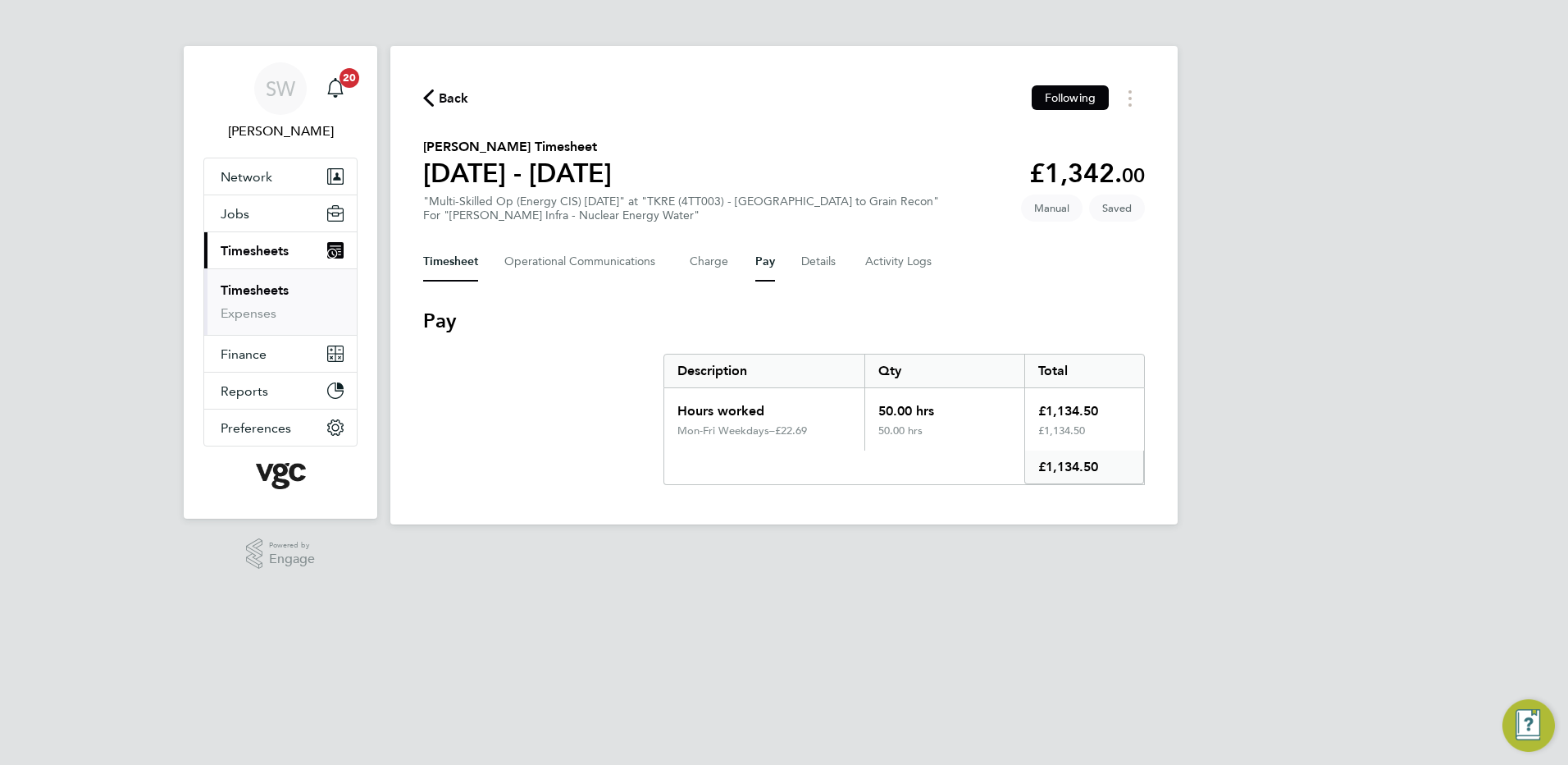
click at [436, 246] on button "Timesheet" at bounding box center [451, 261] width 55 height 39
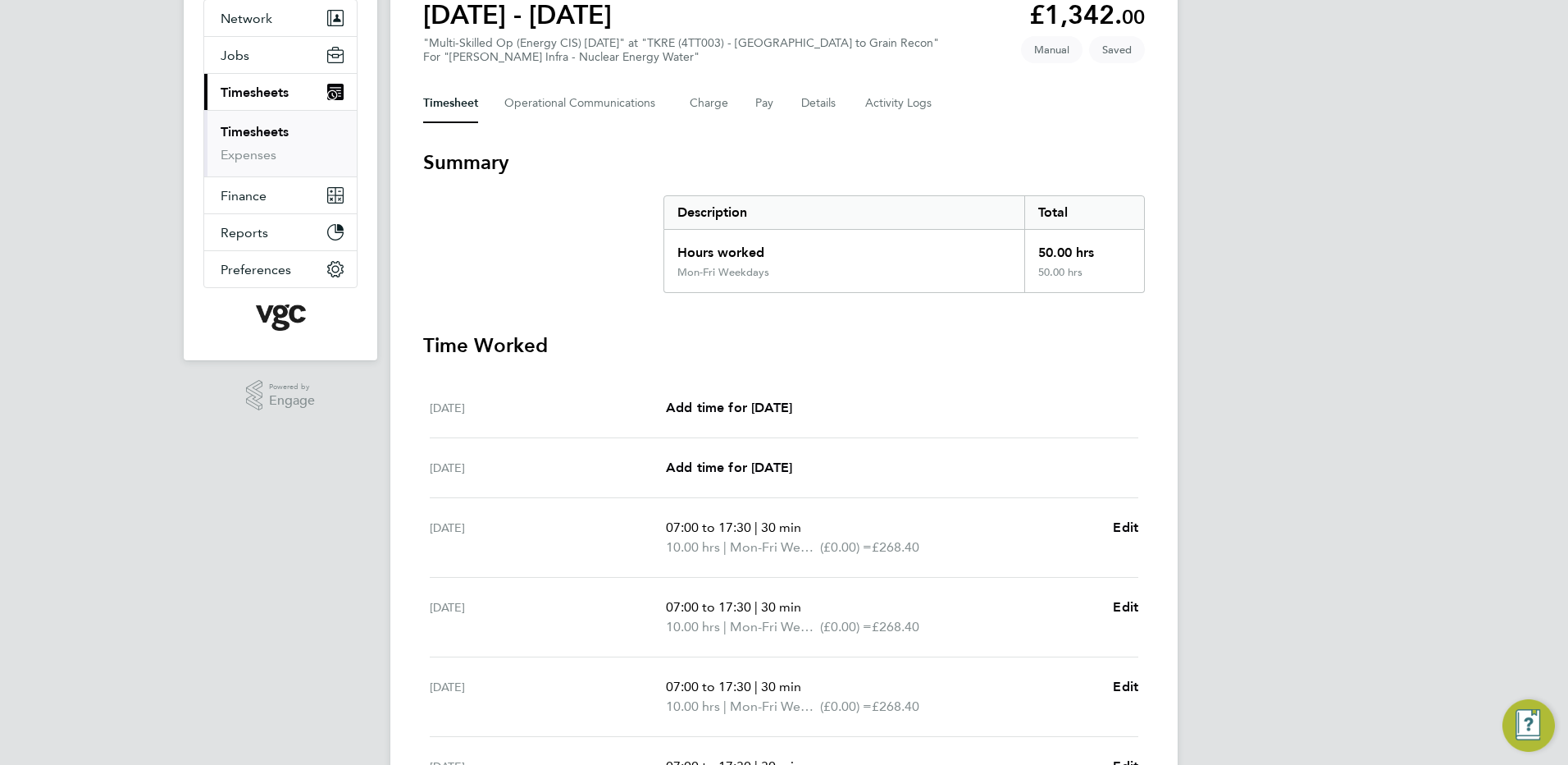
scroll to position [434, 0]
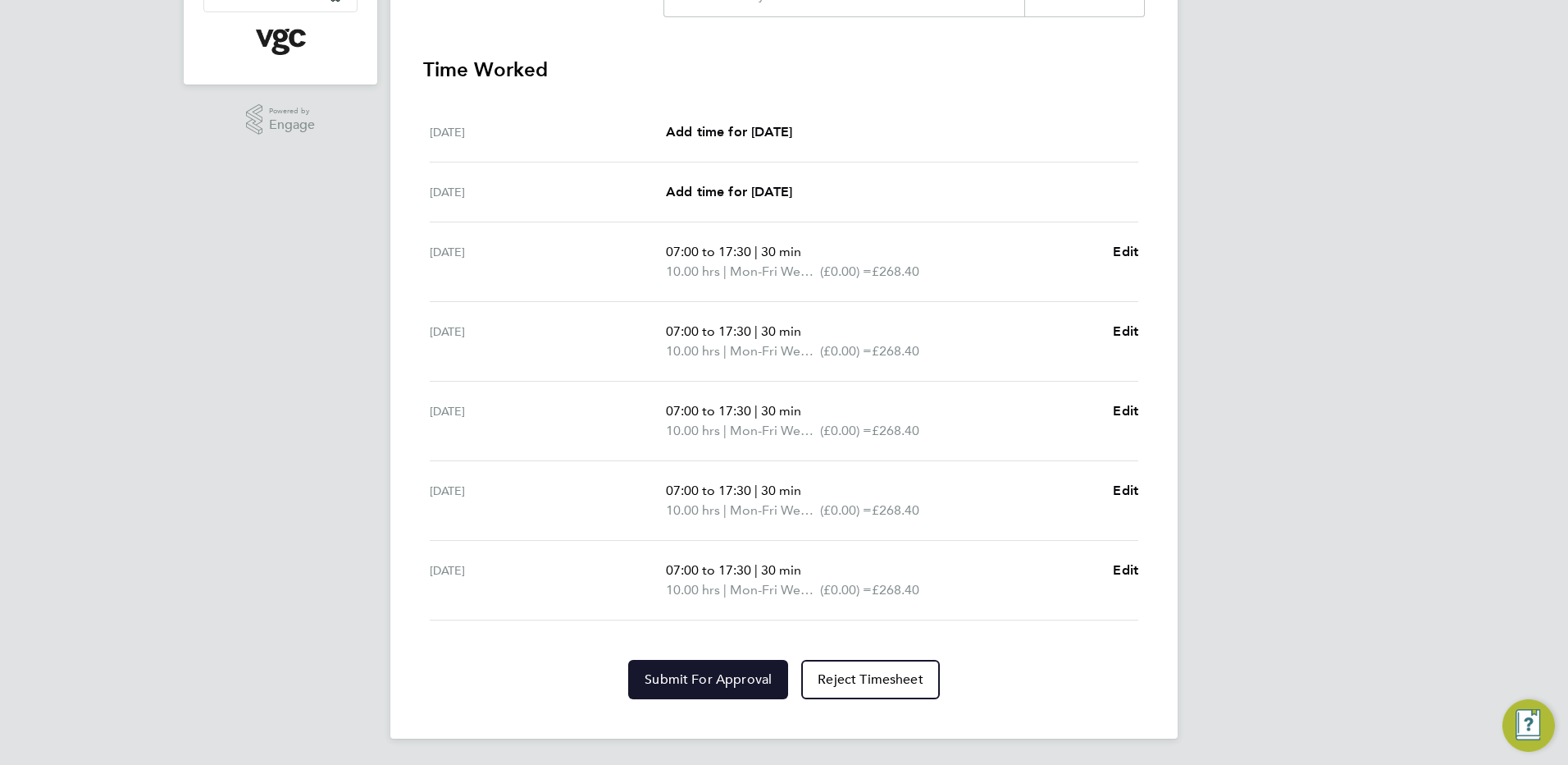
click at [710, 680] on span "Submit For Approval" at bounding box center [708, 679] width 127 height 16
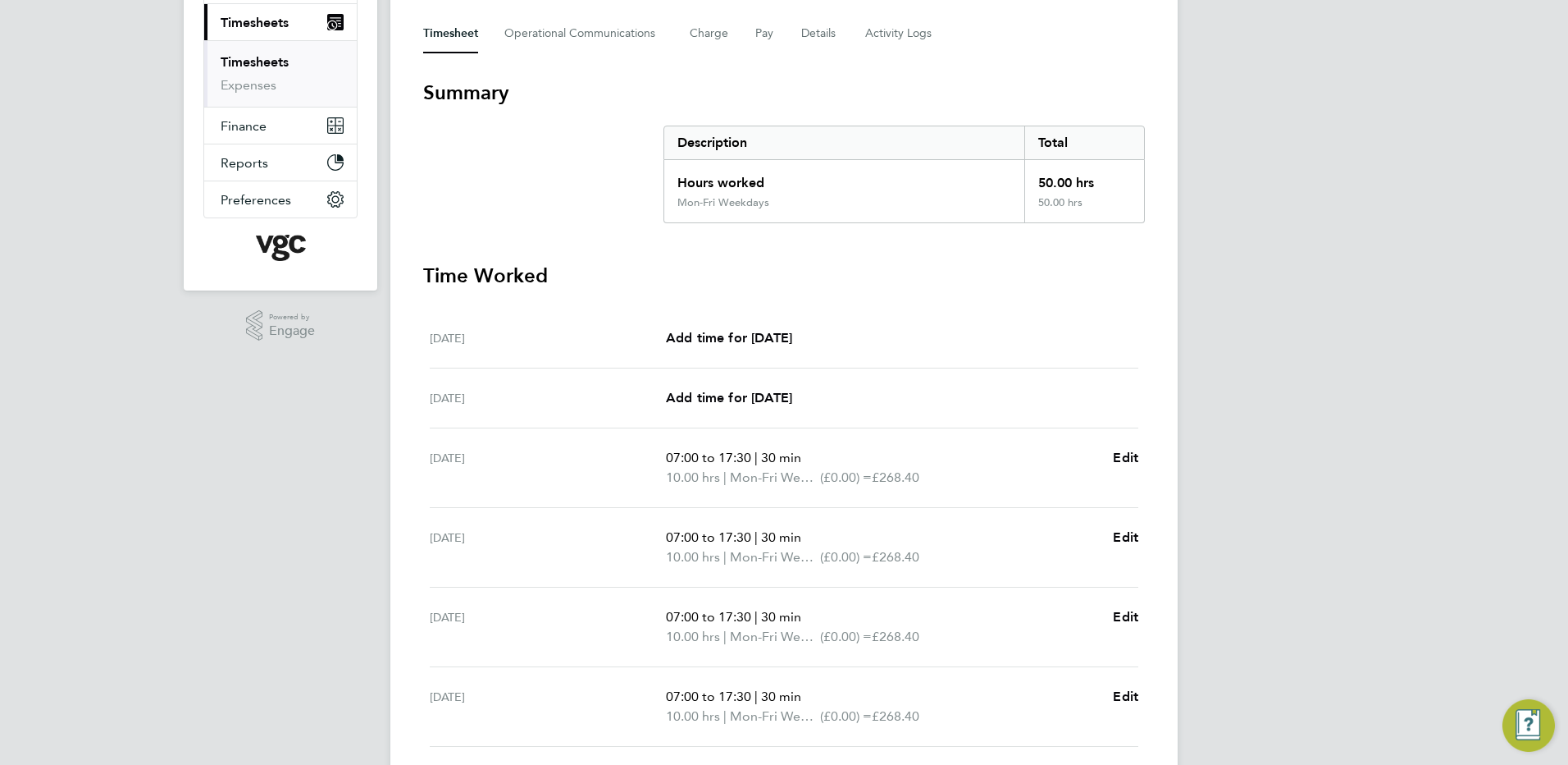
scroll to position [106, 0]
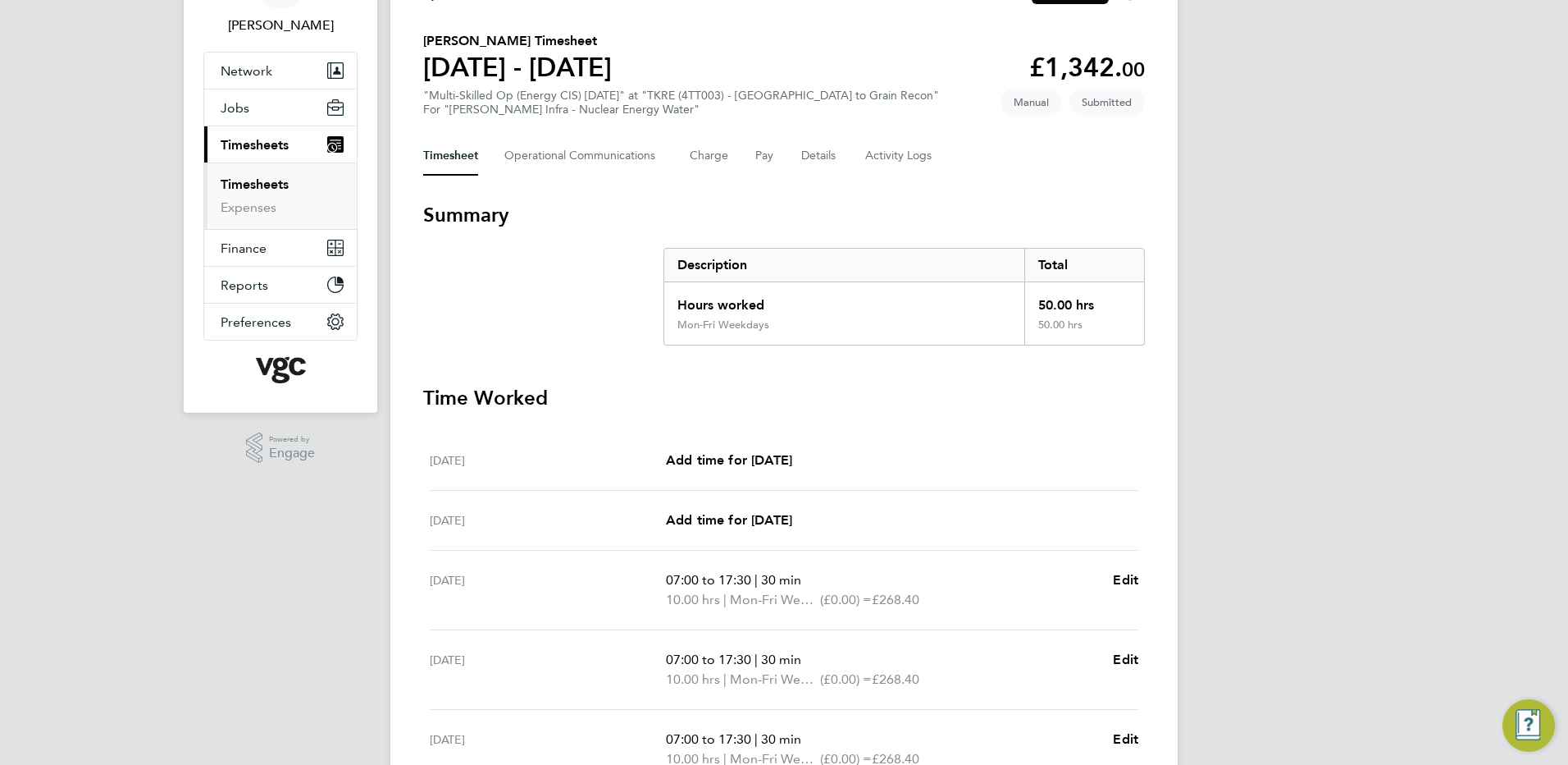
click at [263, 180] on link "Timesheets" at bounding box center [255, 184] width 68 height 15
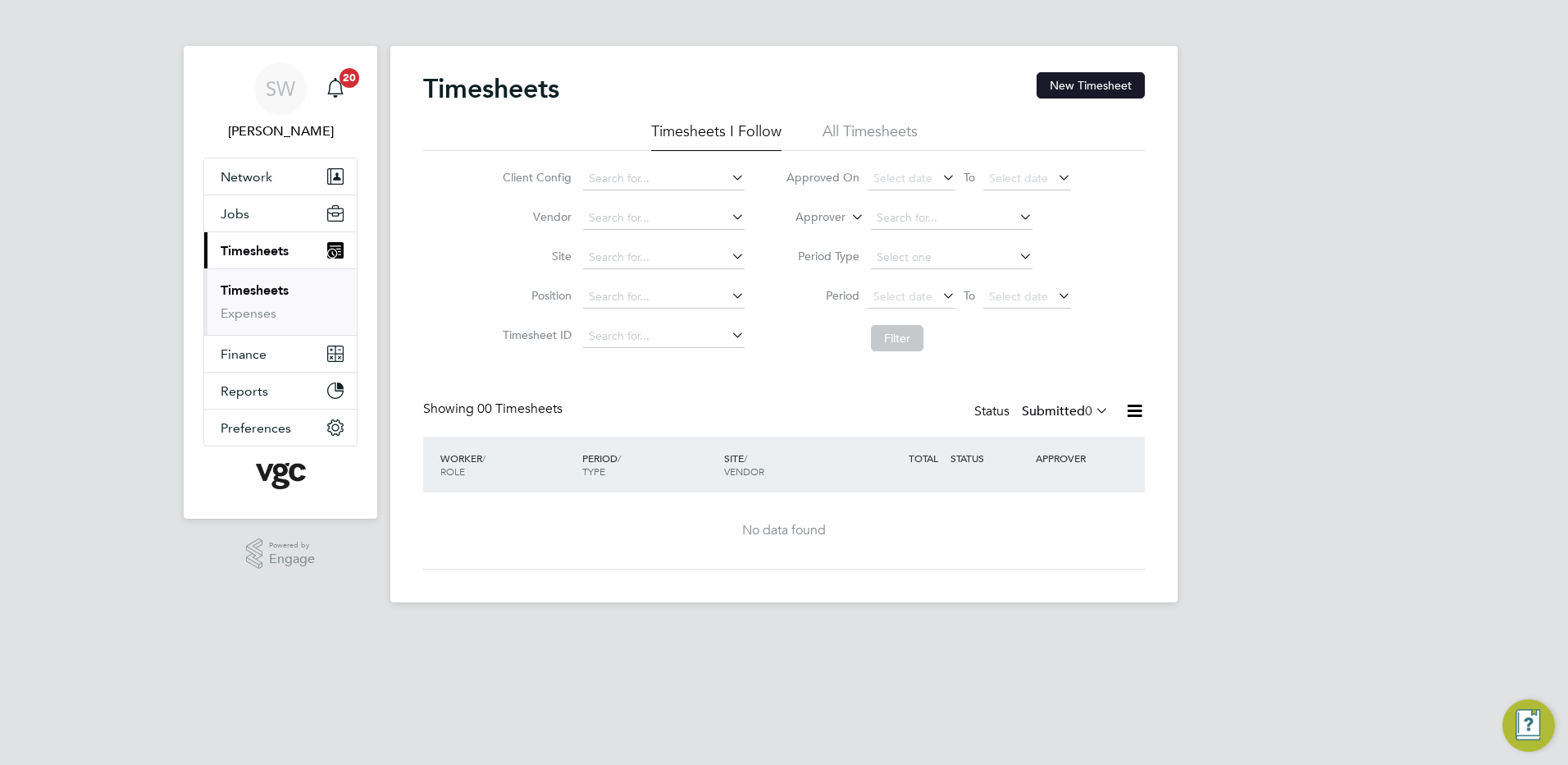
drag, startPoint x: 1072, startPoint y: 92, endPoint x: 1080, endPoint y: 78, distance: 16.1
click at [1080, 78] on button "New Timesheet" at bounding box center [1090, 85] width 108 height 26
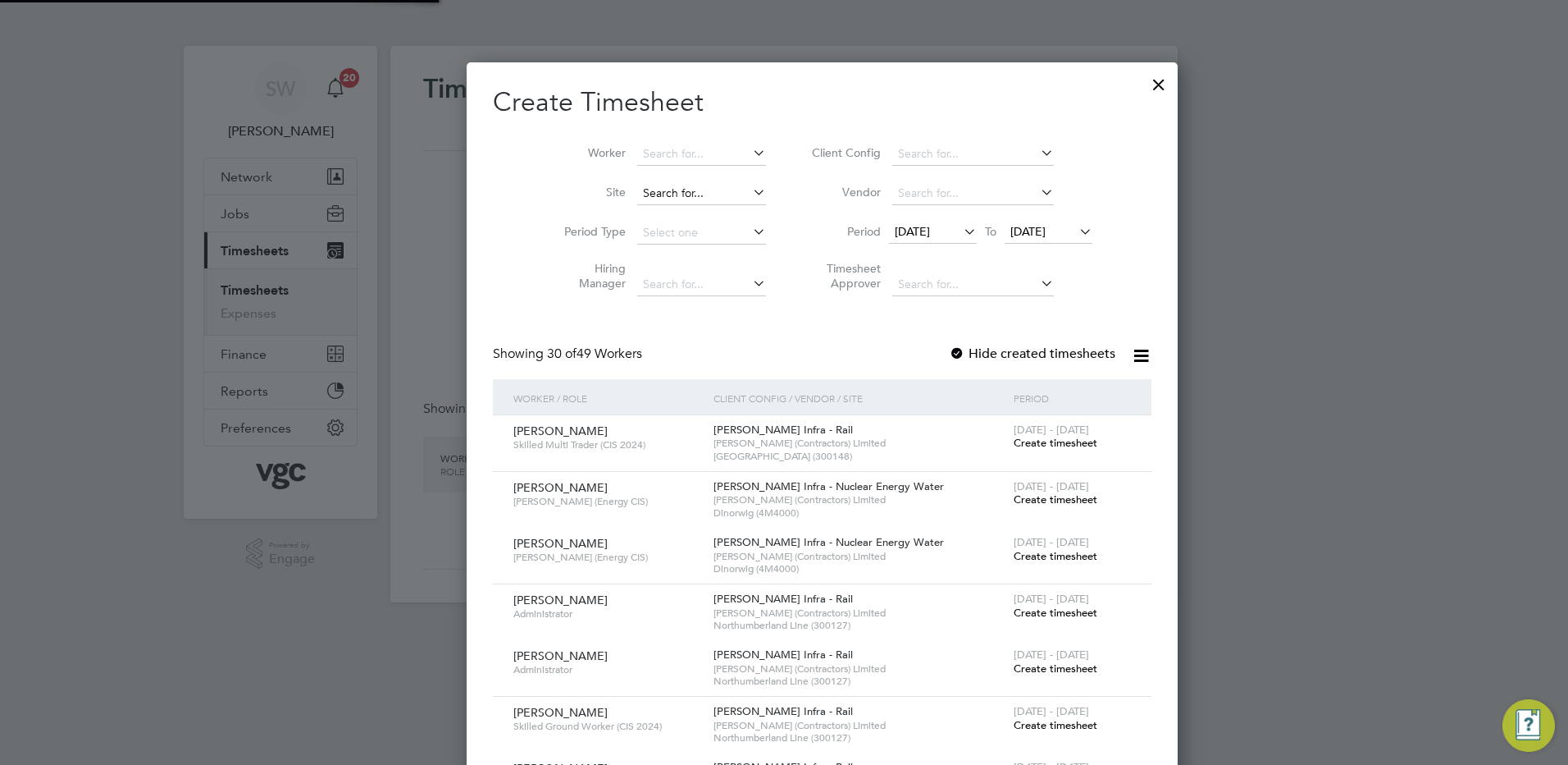
scroll to position [3637, 635]
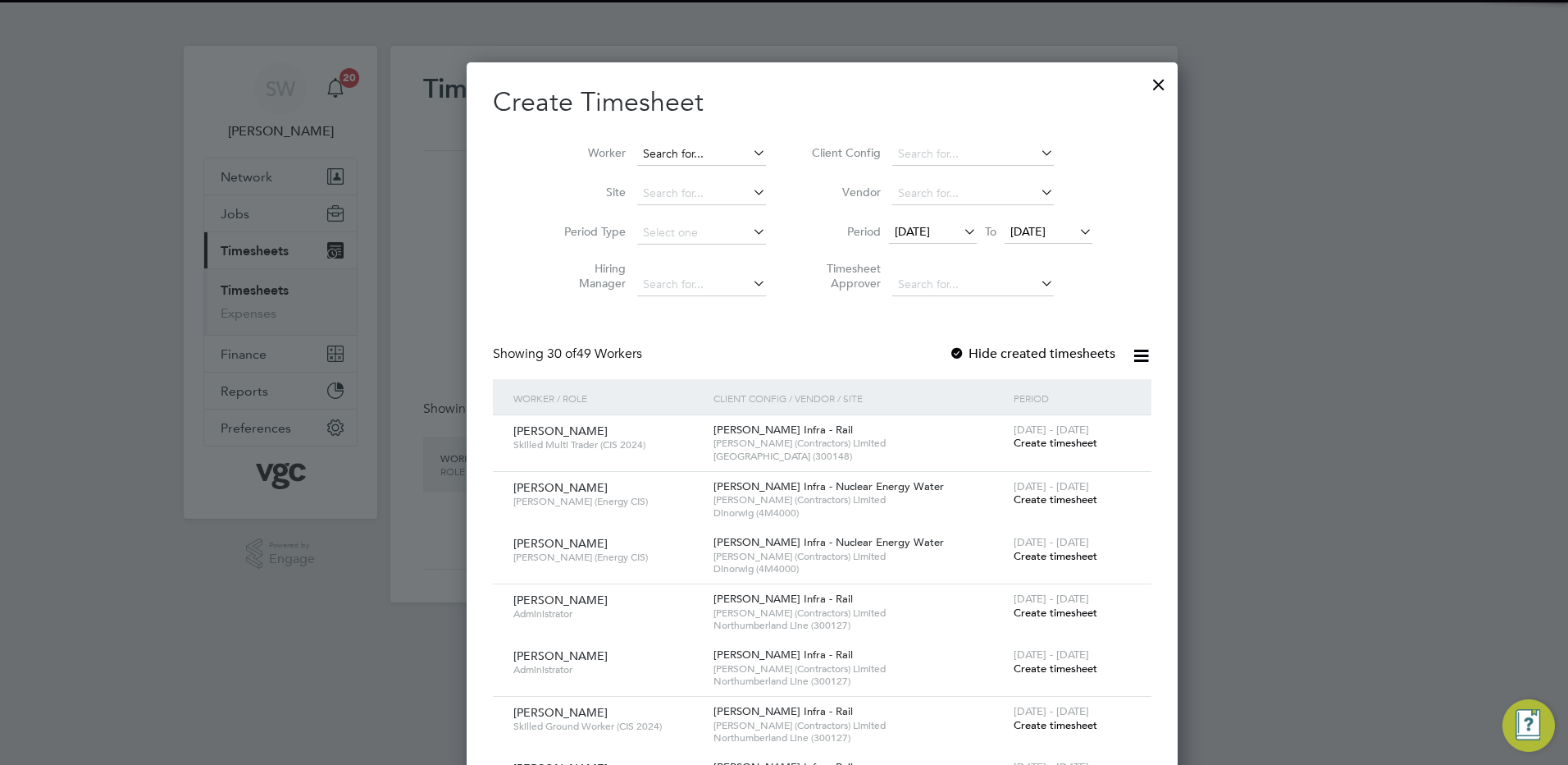
click at [653, 158] on input at bounding box center [702, 154] width 128 height 23
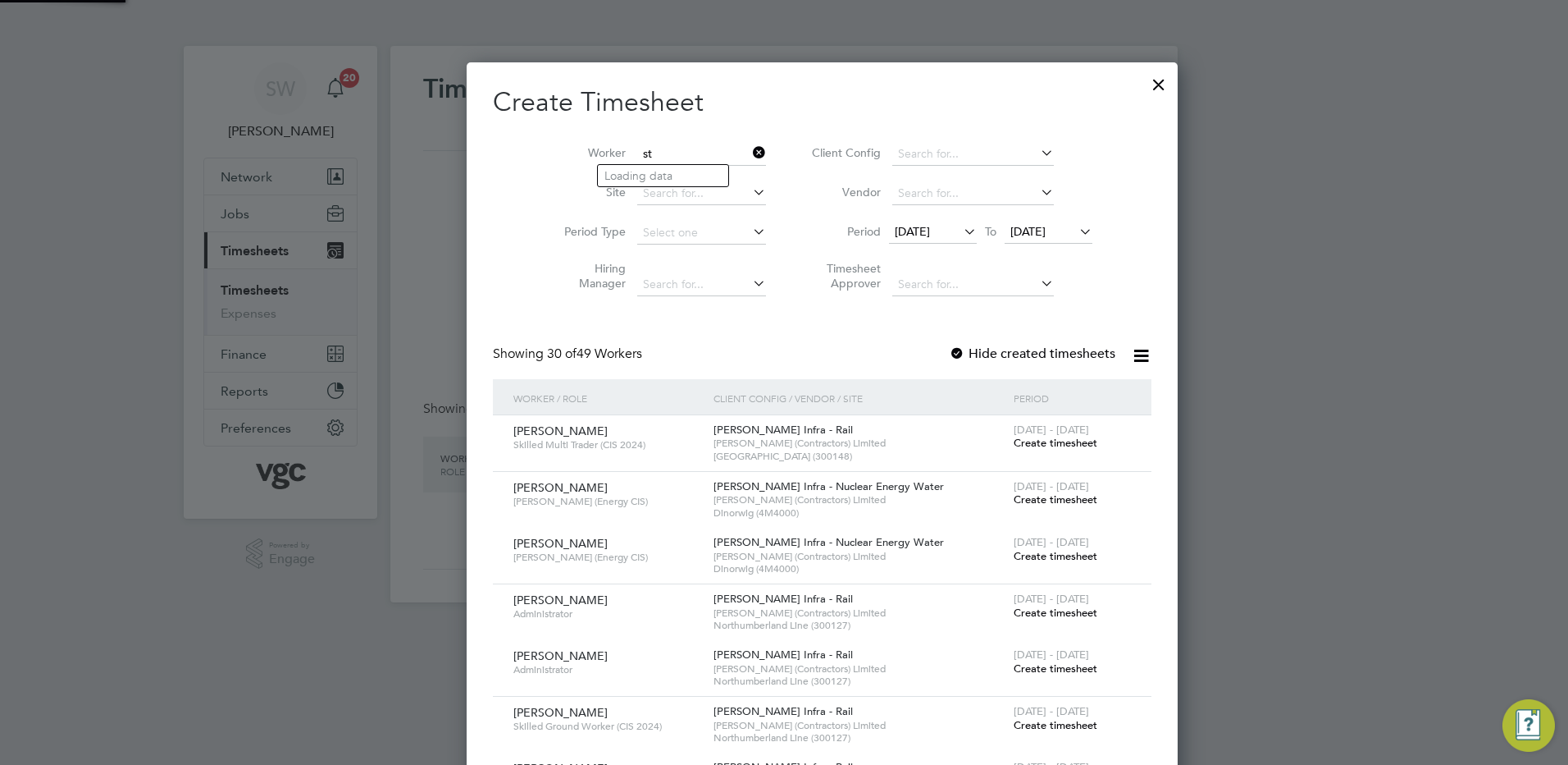
type input "s"
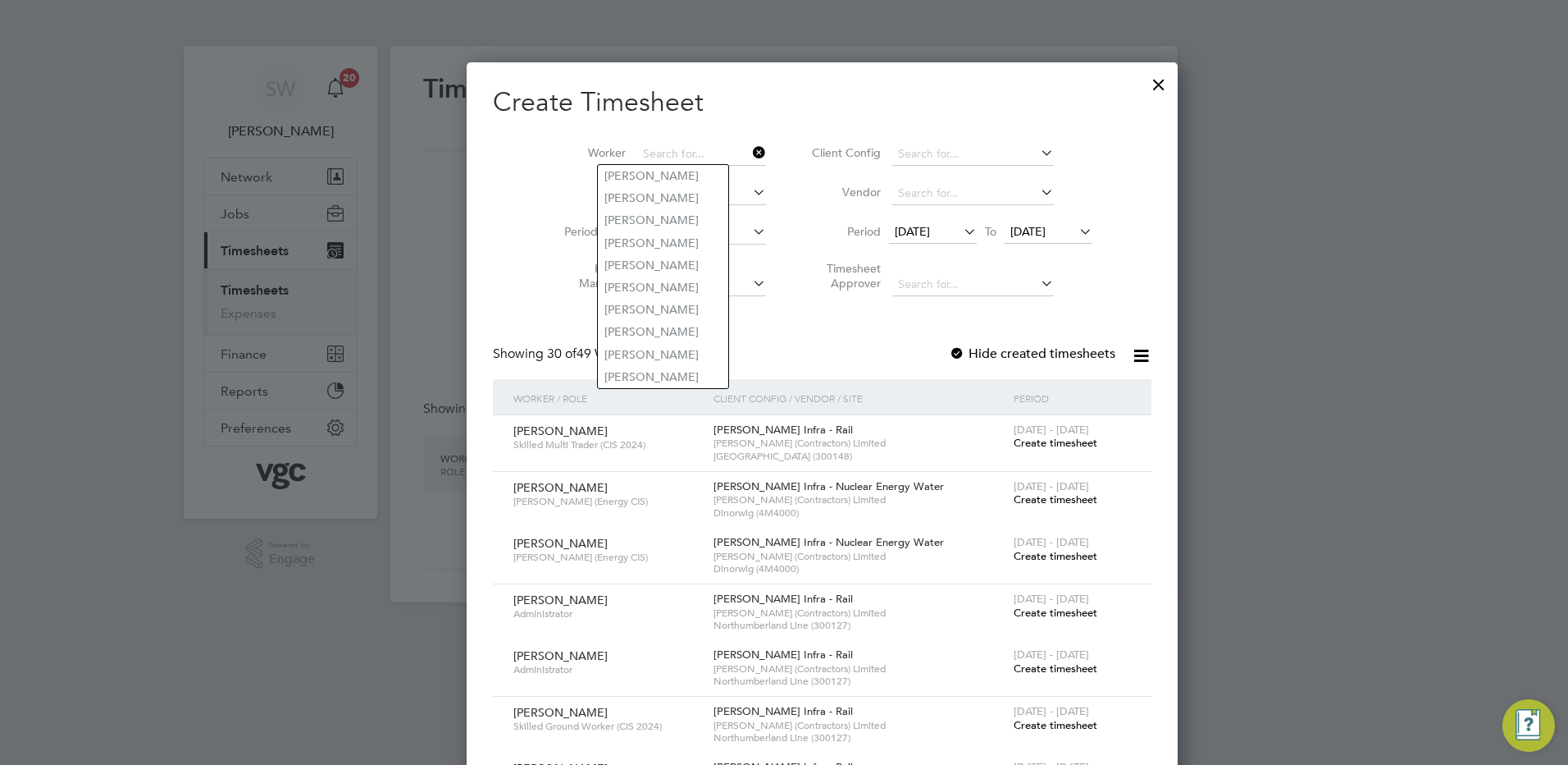
click at [552, 160] on label "Worker" at bounding box center [588, 152] width 74 height 15
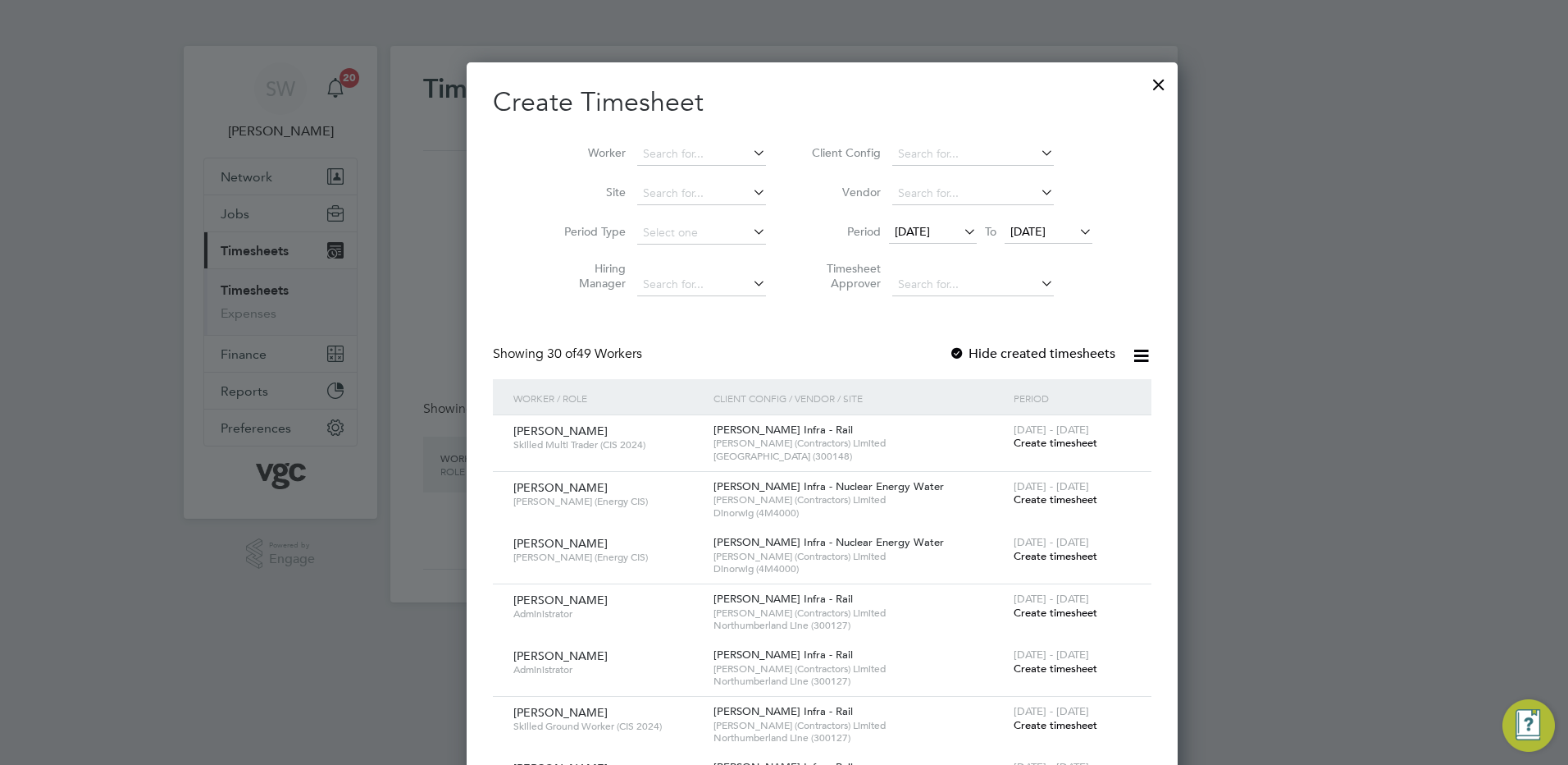
click at [227, 210] on div at bounding box center [784, 382] width 1568 height 765
click at [231, 212] on div at bounding box center [784, 382] width 1568 height 765
click at [242, 246] on div at bounding box center [784, 382] width 1568 height 765
click at [1145, 82] on div at bounding box center [1159, 80] width 29 height 29
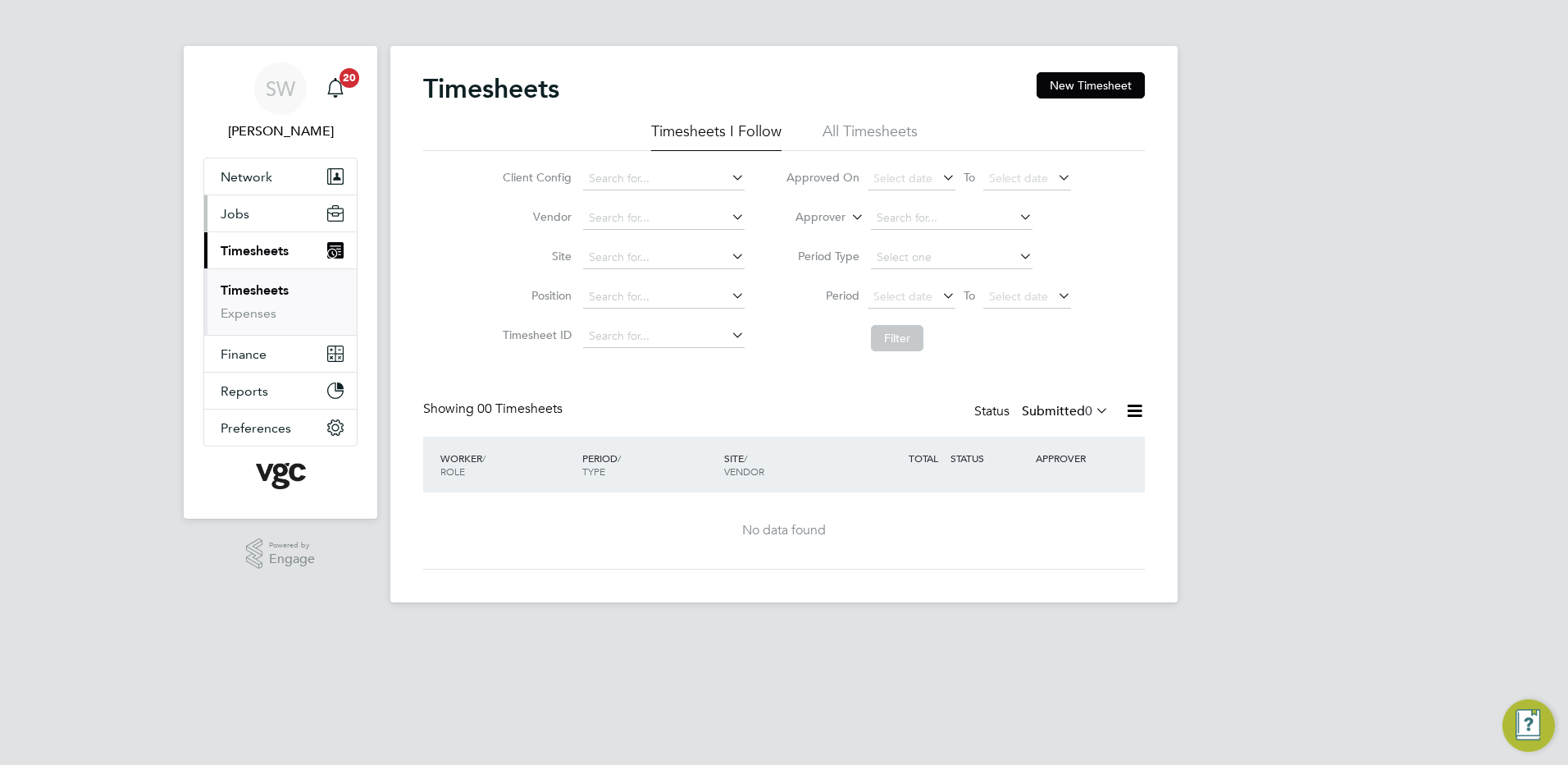
click at [227, 210] on span "Jobs" at bounding box center [235, 213] width 29 height 15
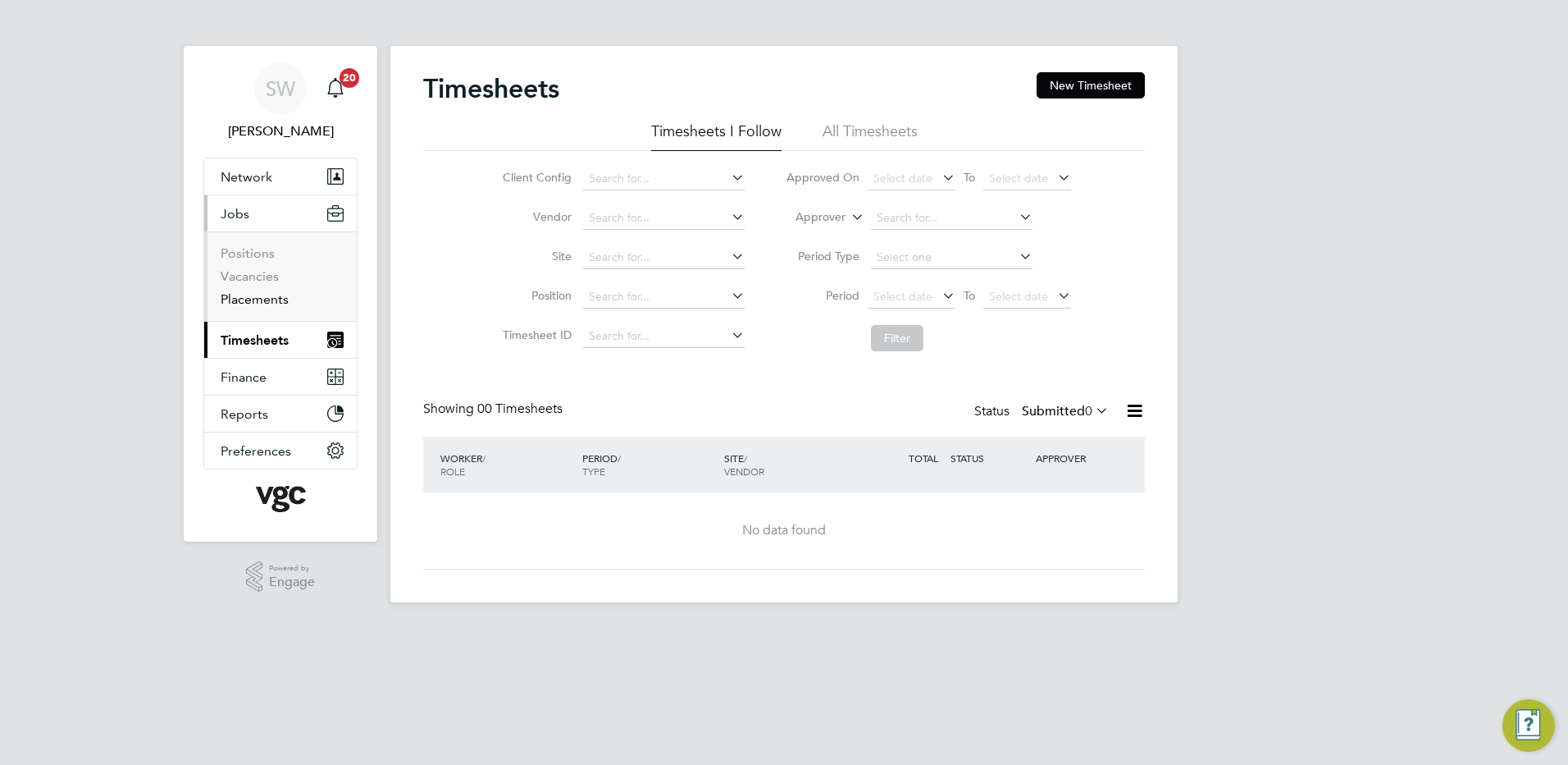
click at [267, 296] on link "Placements" at bounding box center [255, 299] width 68 height 15
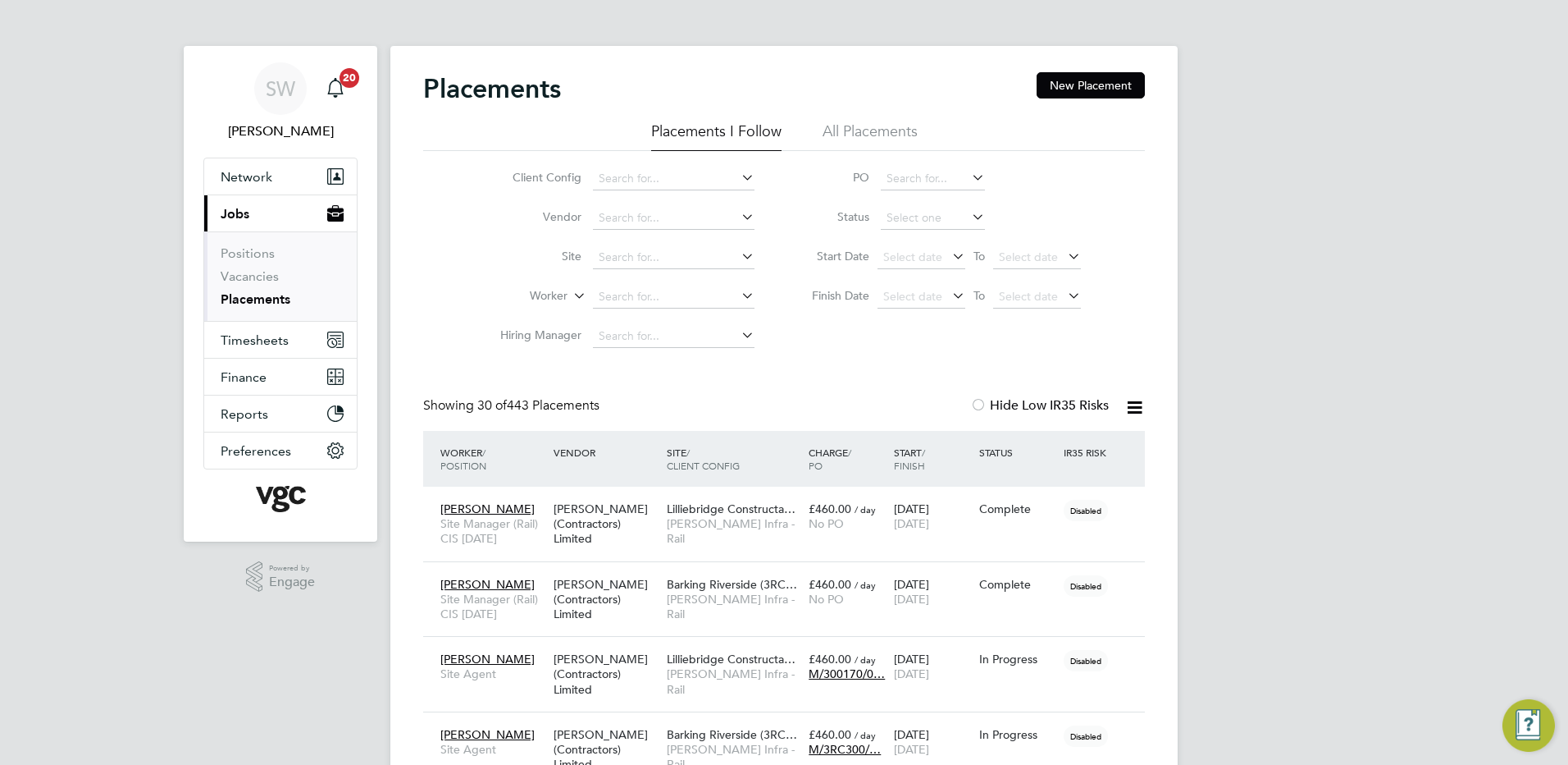
click at [969, 214] on icon at bounding box center [969, 217] width 0 height 23
click at [916, 233] on li "Active" at bounding box center [932, 240] width 106 height 21
type input "Active"
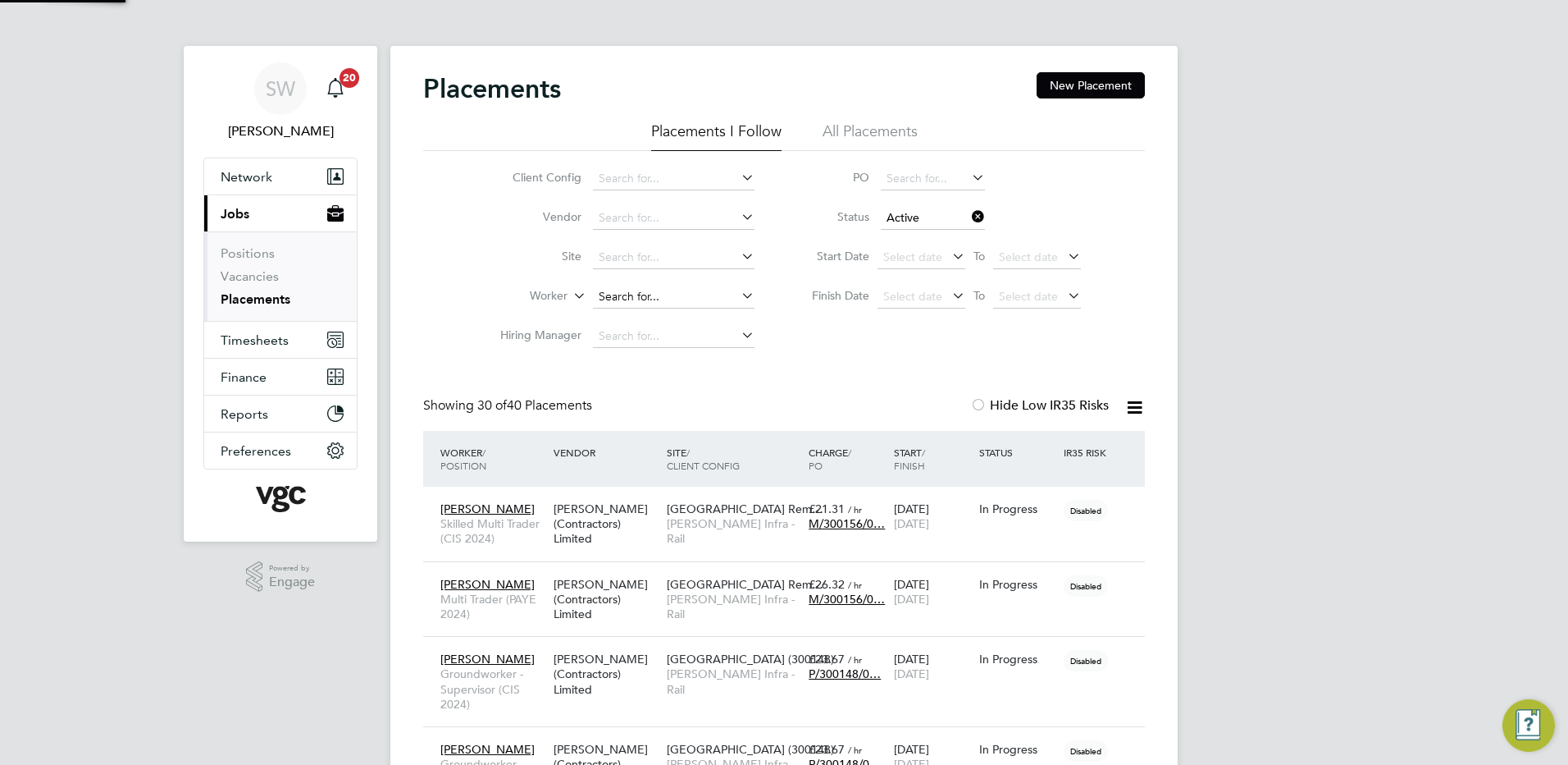
click at [620, 296] on input at bounding box center [673, 297] width 161 height 23
type input "[PERSON_NAME]"
click at [969, 218] on icon at bounding box center [969, 217] width 0 height 23
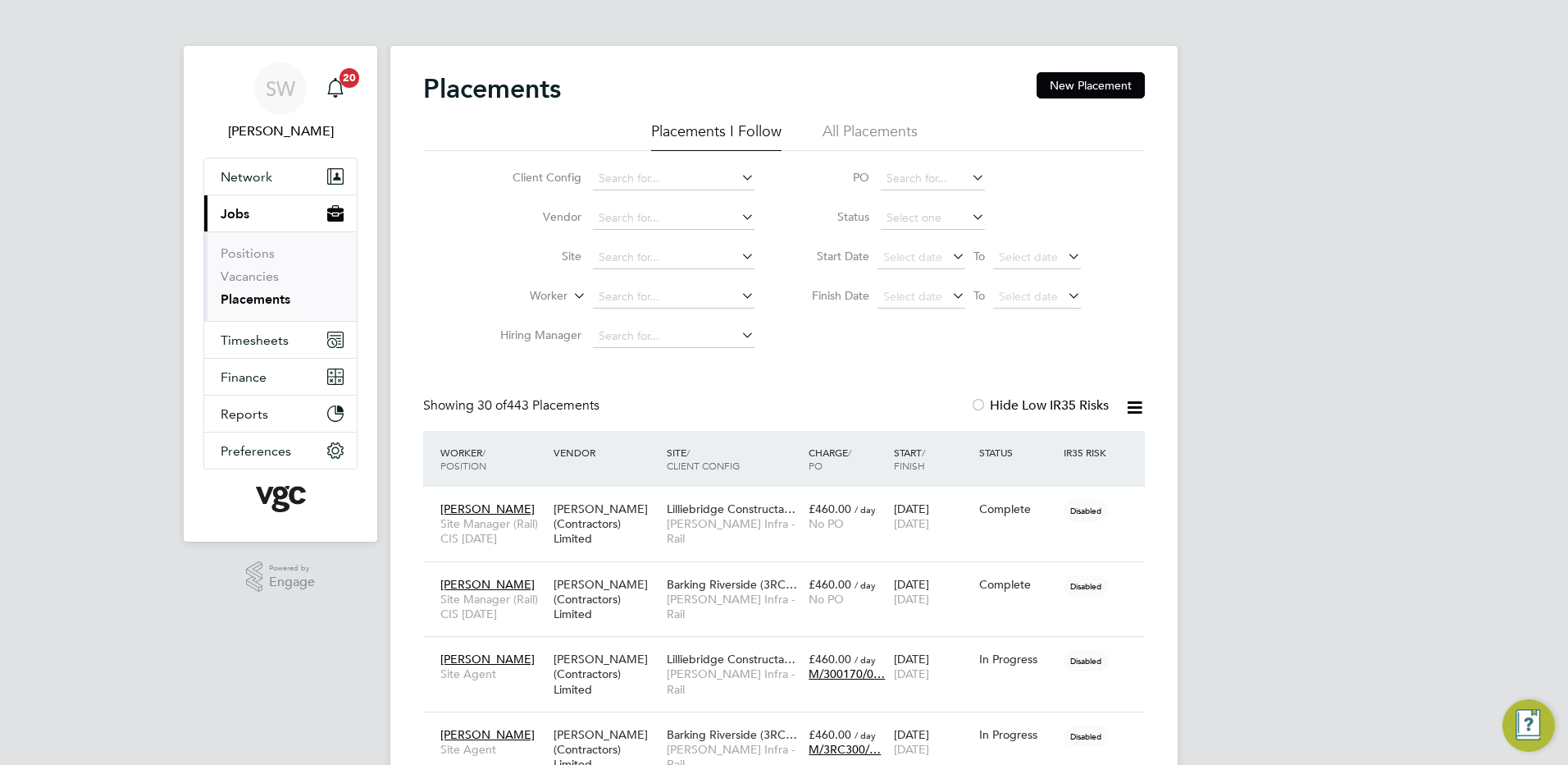
click at [969, 215] on icon at bounding box center [969, 217] width 0 height 23
drag, startPoint x: 923, startPoint y: 274, endPoint x: 893, endPoint y: 273, distance: 30.0
click at [922, 274] on li "Pending" at bounding box center [932, 284] width 106 height 21
type input "Pending"
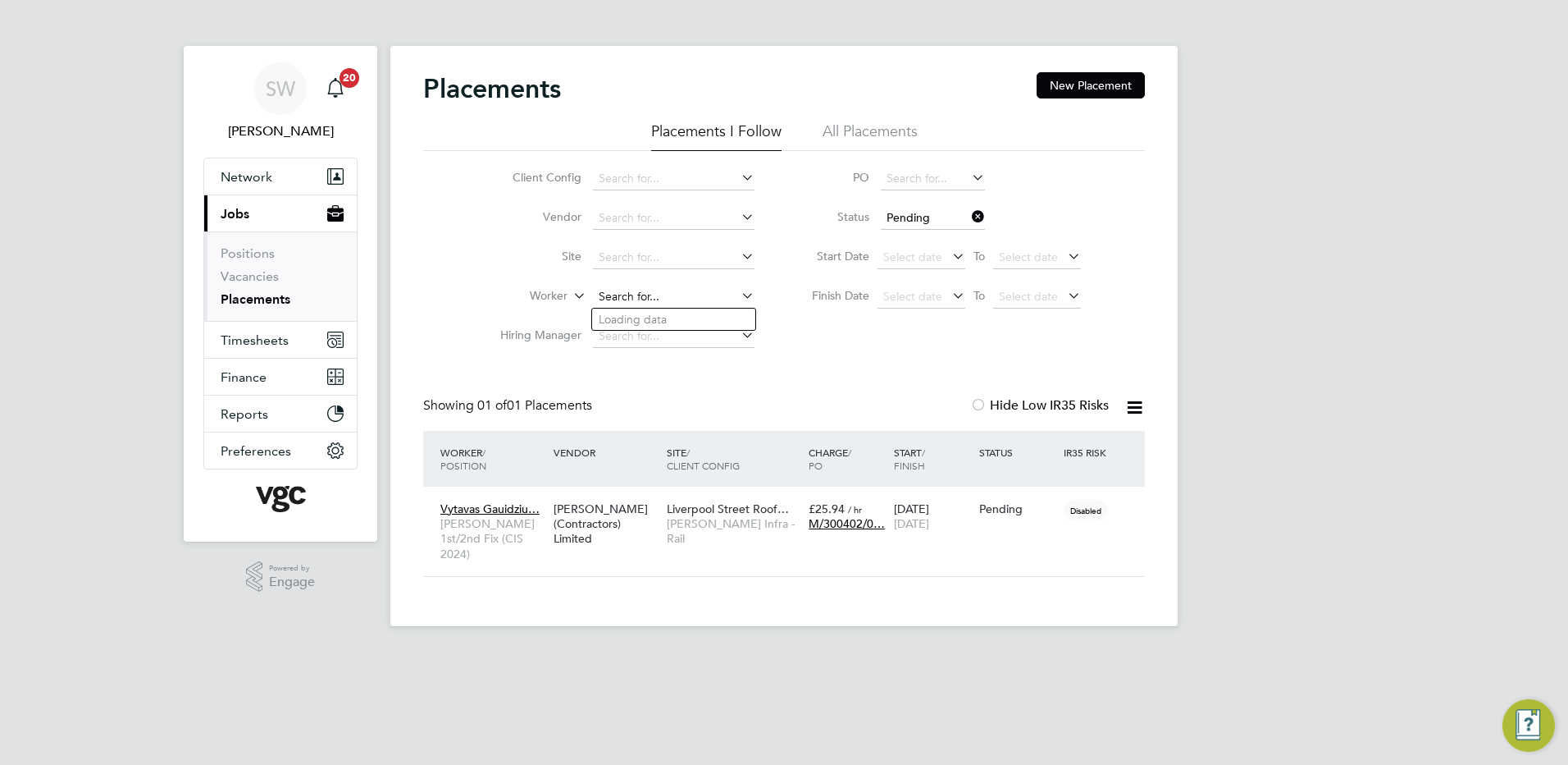
click at [612, 288] on input at bounding box center [673, 297] width 161 height 23
type input "stefa"
click at [1095, 85] on button "New Placement" at bounding box center [1090, 85] width 108 height 26
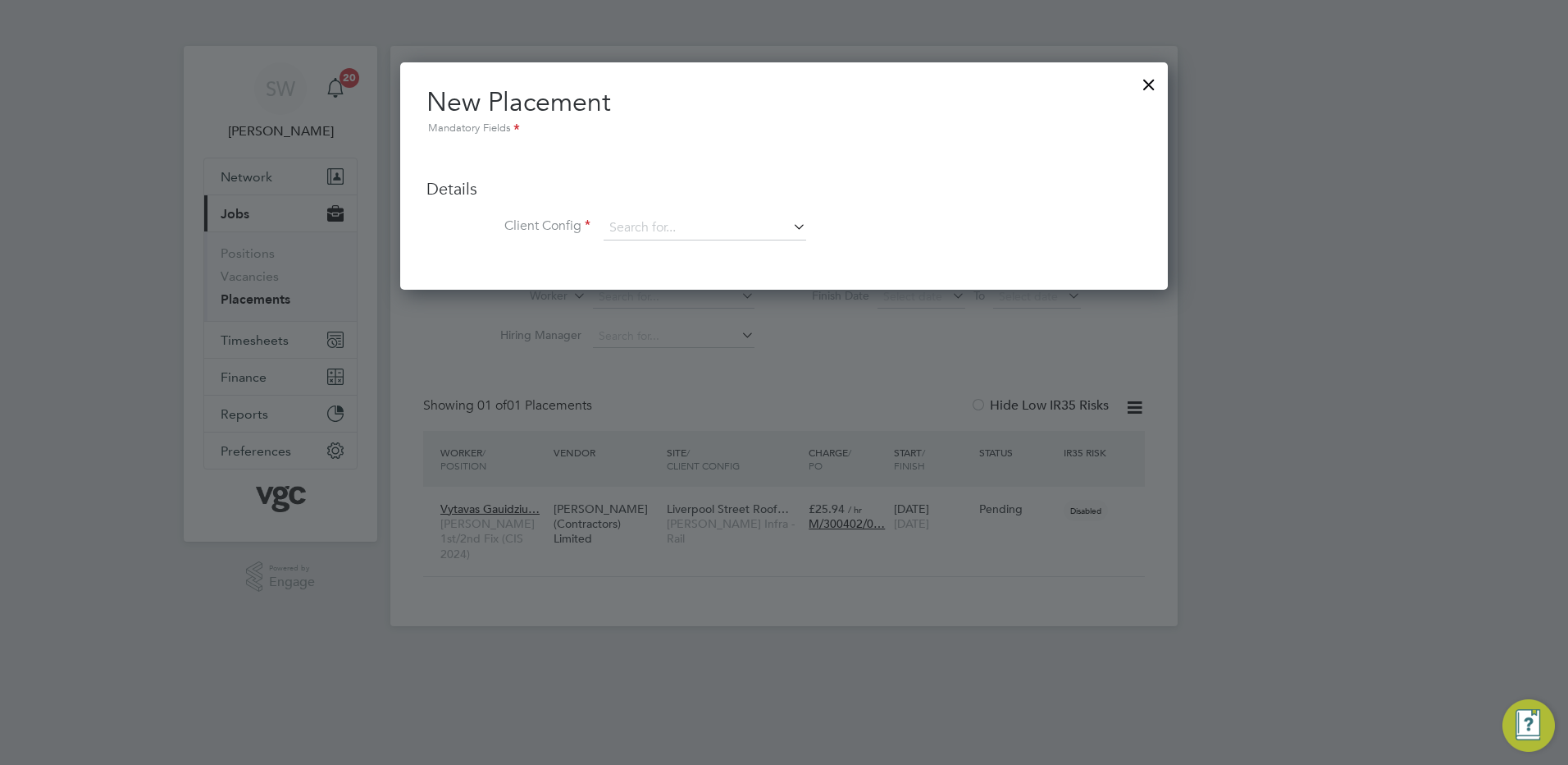
scroll to position [227, 768]
click at [645, 225] on input at bounding box center [704, 228] width 202 height 25
click at [655, 249] on li "[PERSON_NAME] Infra - Rail" at bounding box center [704, 251] width 204 height 22
type input "[PERSON_NAME] Infra - Rail"
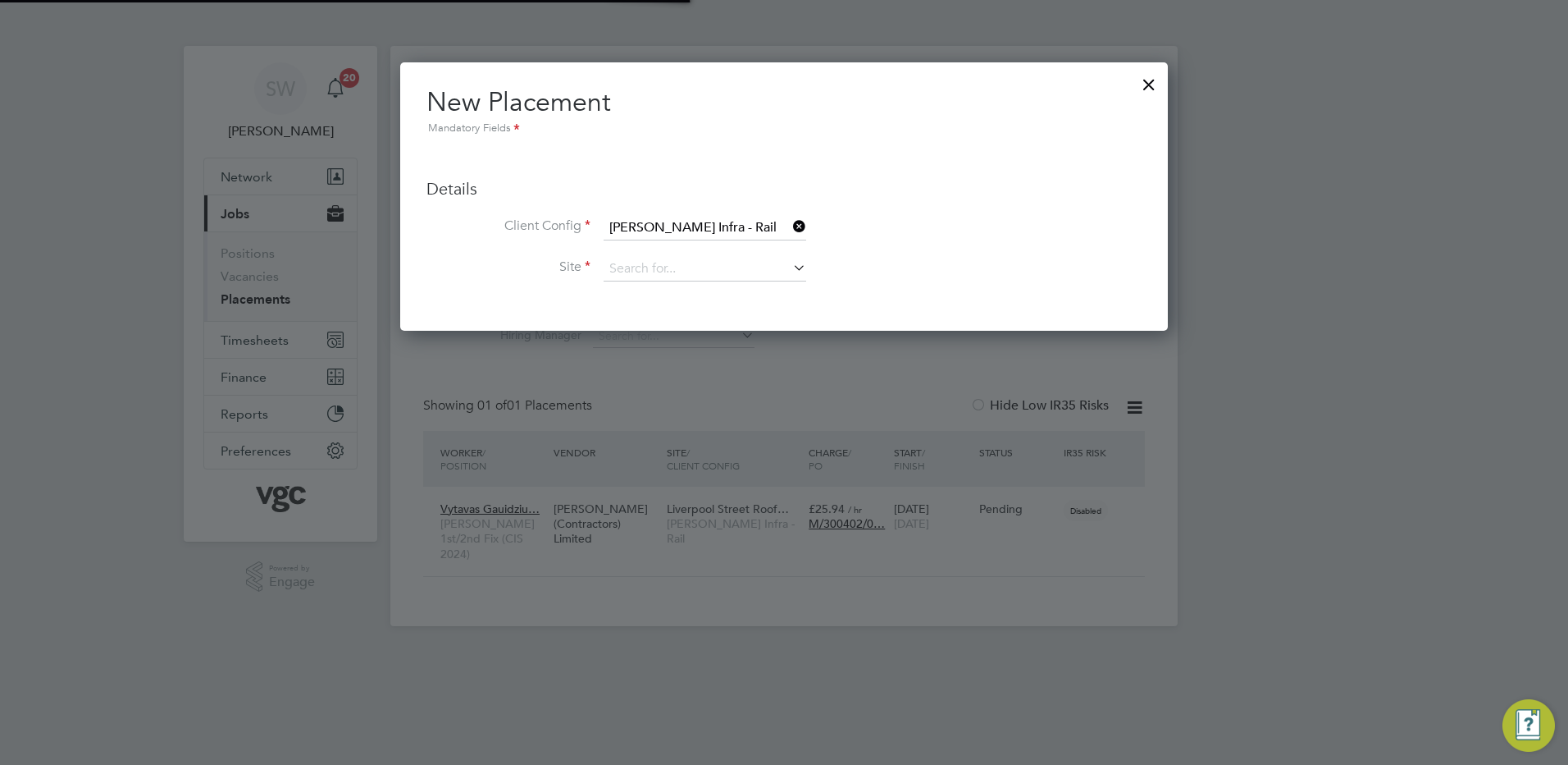
scroll to position [268, 768]
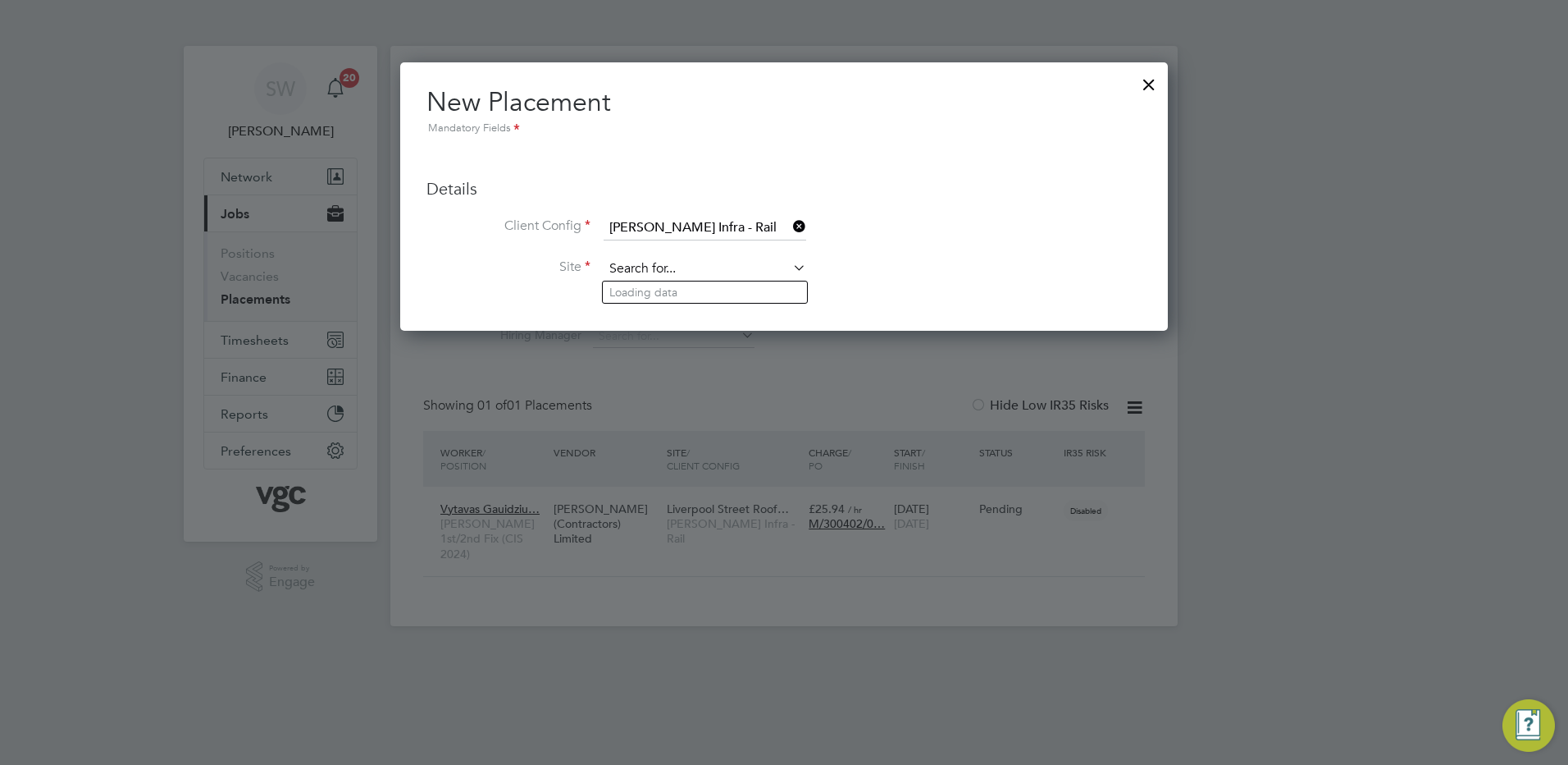
click at [649, 267] on input at bounding box center [704, 269] width 202 height 25
type input "til"
click at [790, 221] on icon at bounding box center [790, 226] width 0 height 23
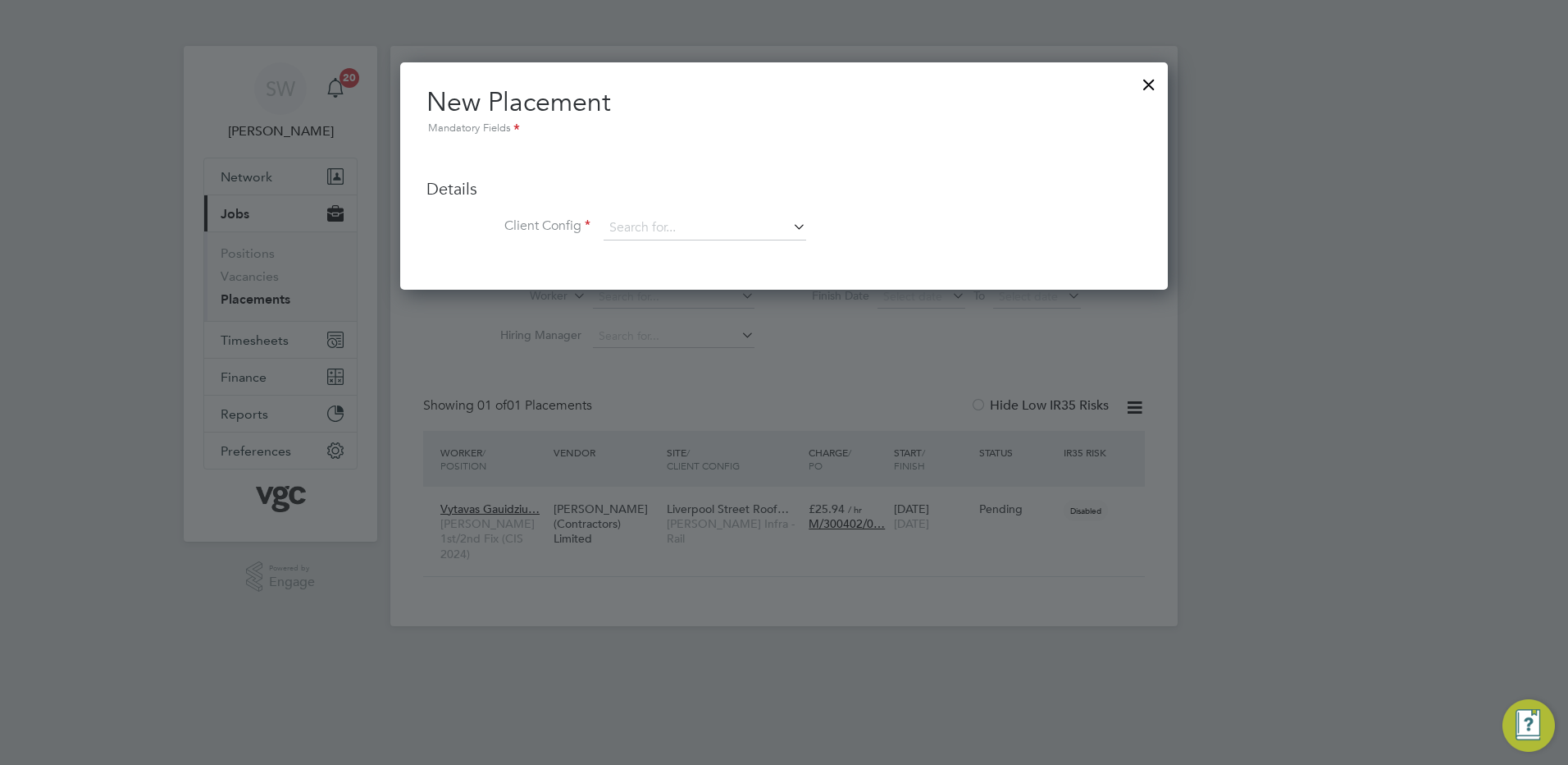
scroll to position [227, 768]
click at [699, 219] on input at bounding box center [704, 228] width 202 height 25
click at [702, 447] on li "[PERSON_NAME] Infra - Nuclear Energy Water" at bounding box center [827, 451] width 449 height 22
type input "[PERSON_NAME] Infra - Nuclear Energy Water"
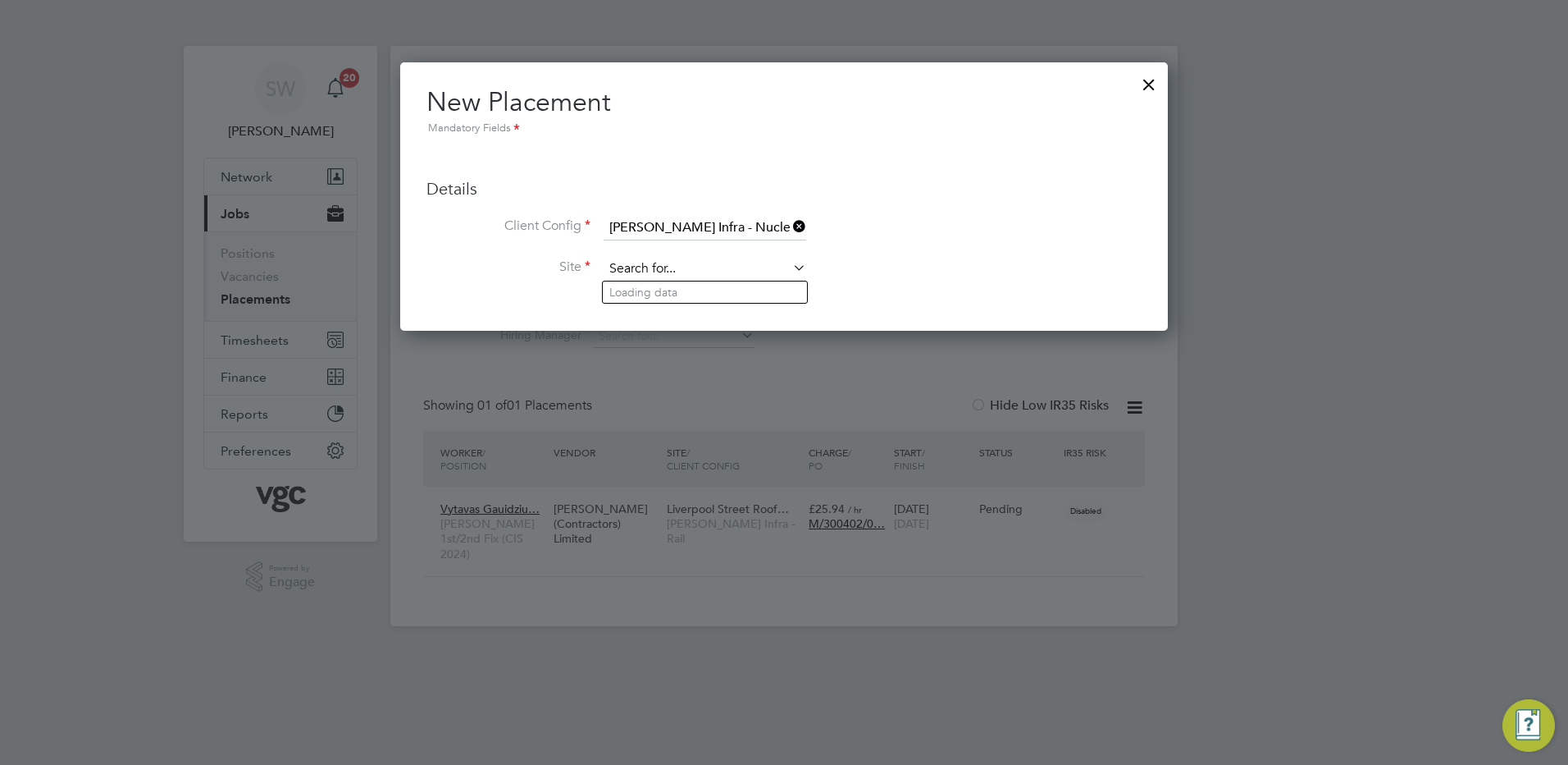
click at [643, 272] on input at bounding box center [704, 269] width 202 height 25
click at [649, 287] on li "TKRE (4TT003) - Til bury to Grain Recon" at bounding box center [710, 292] width 216 height 22
type input "TKRE (4TT003) - Tilbury to Grain Recon"
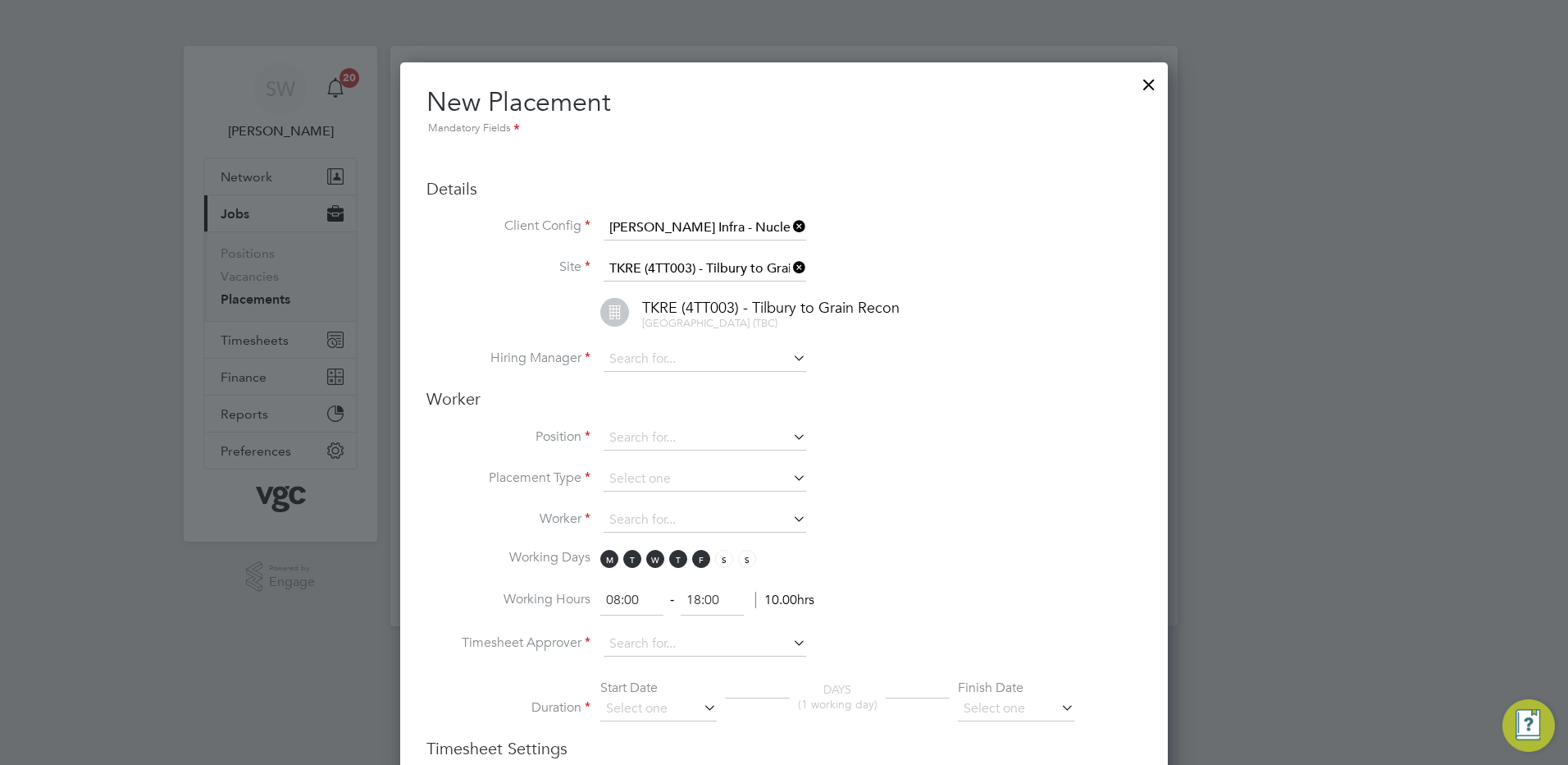
scroll to position [1730, 768]
click at [632, 356] on input at bounding box center [704, 359] width 202 height 25
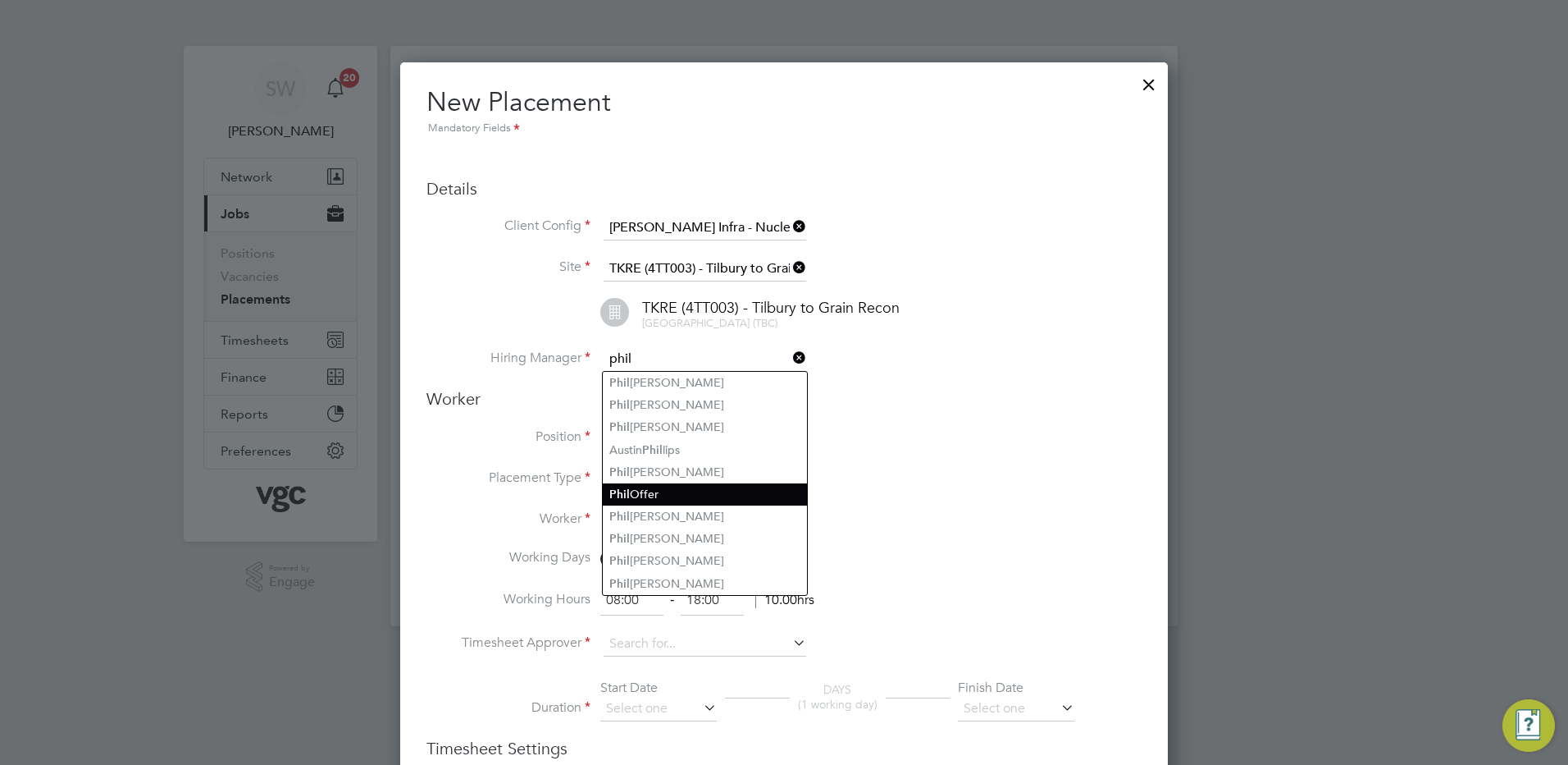
click at [650, 485] on li "[PERSON_NAME]" at bounding box center [704, 494] width 204 height 22
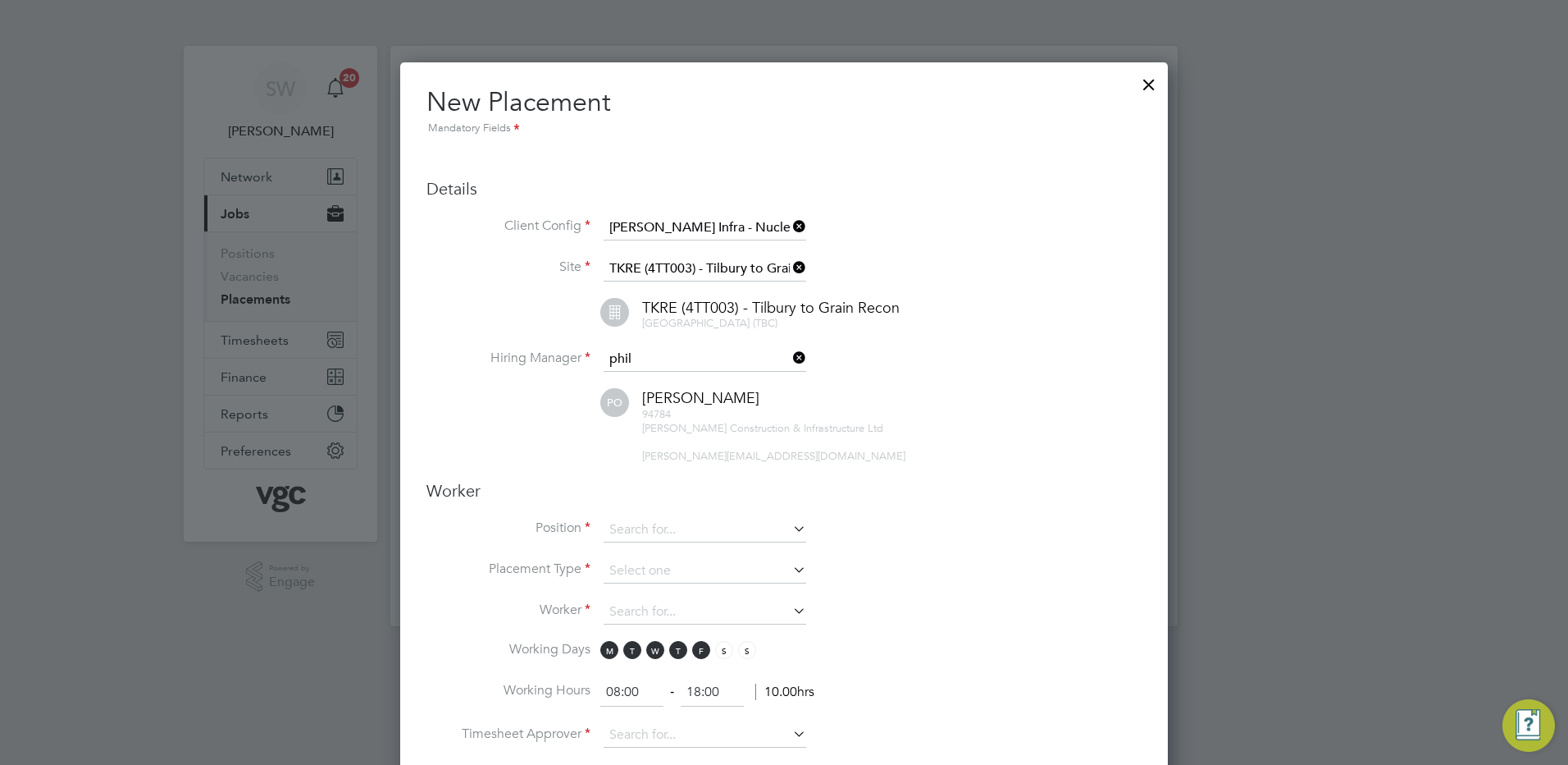
type input "[PERSON_NAME]"
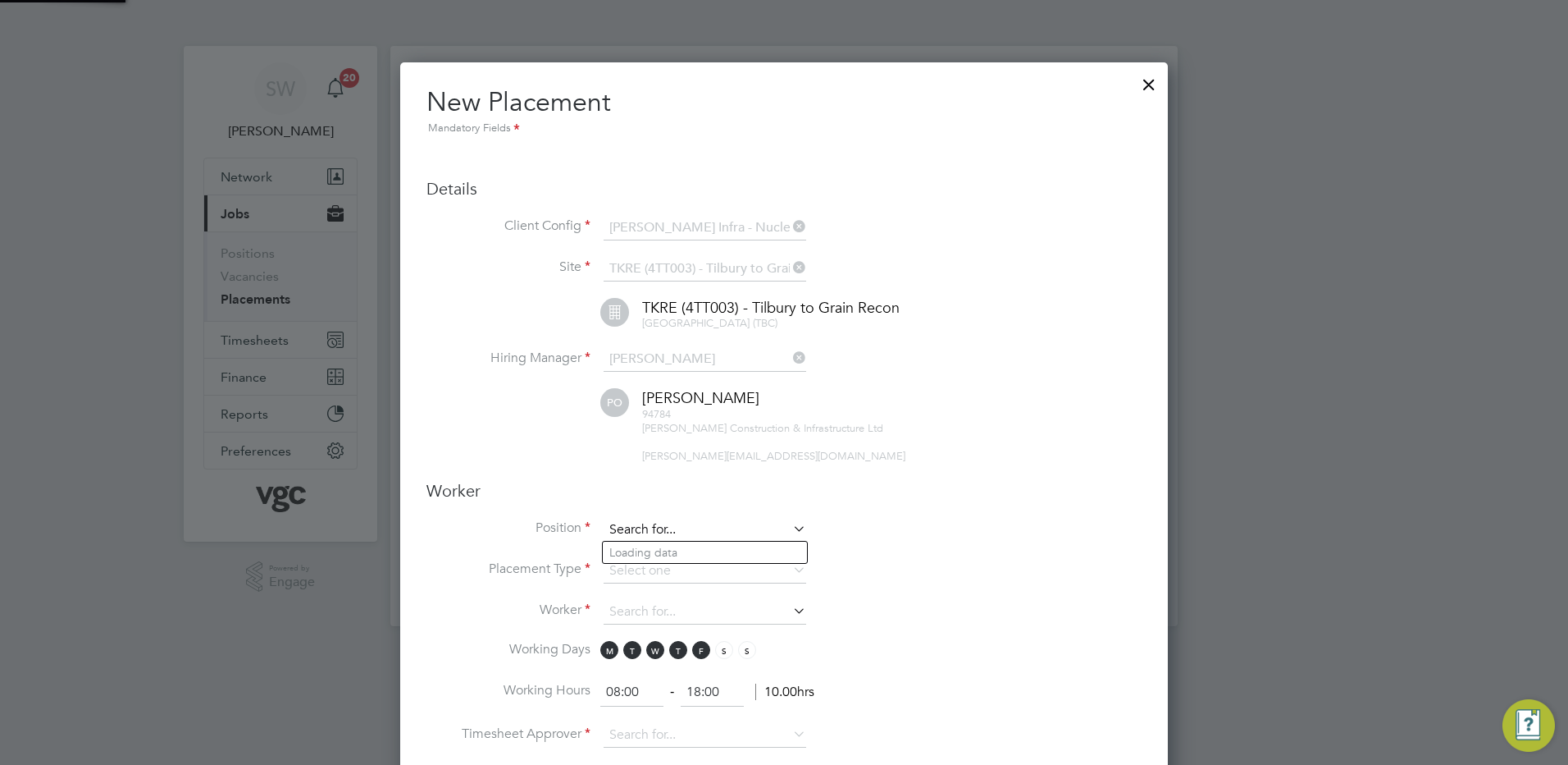
click at [634, 522] on input at bounding box center [704, 531] width 202 height 25
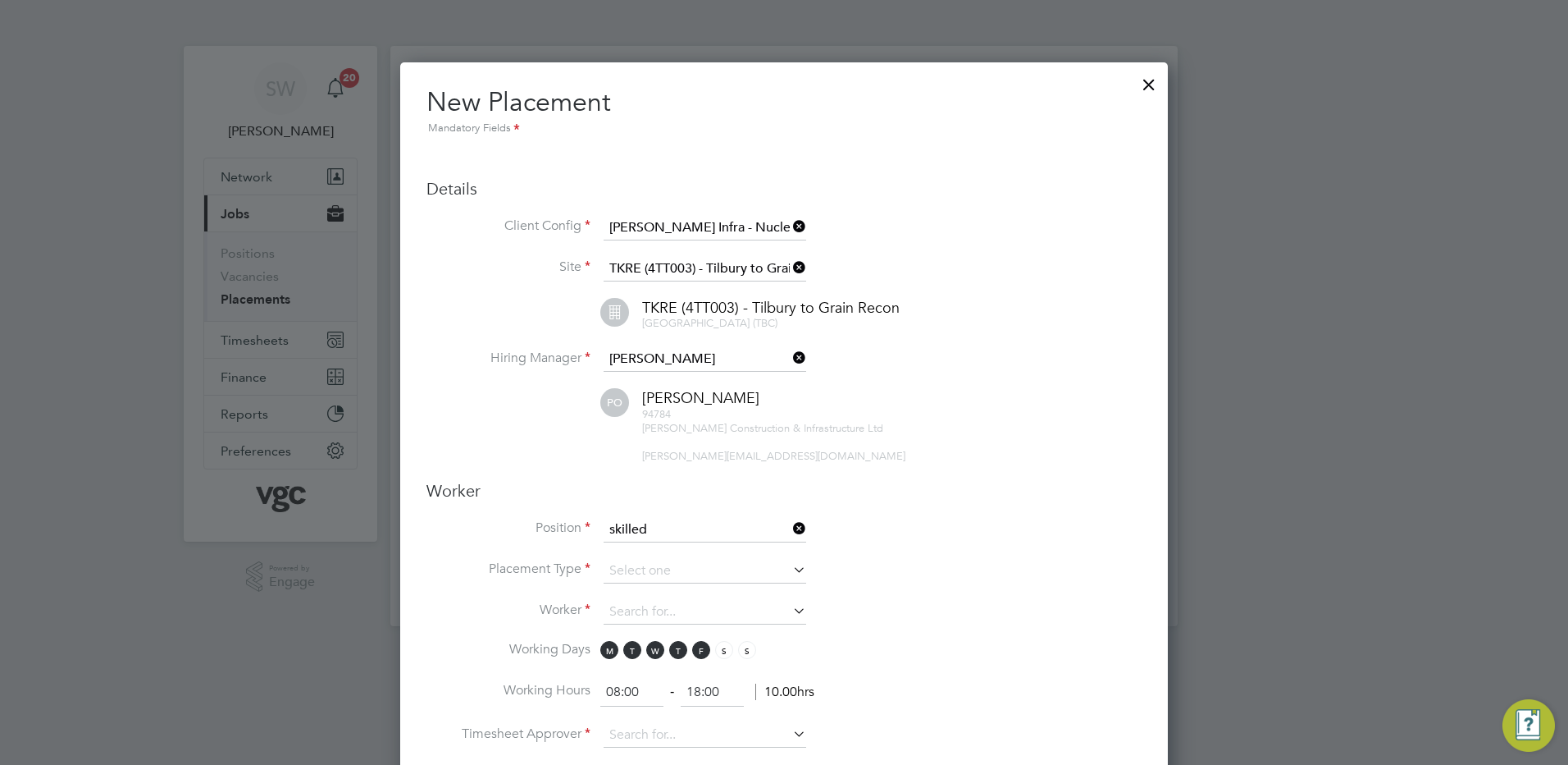
click at [665, 590] on b "Skilled" at bounding box center [657, 597] width 37 height 14
type input "Multi-Skilled Op (Energy CIS) [DATE]"
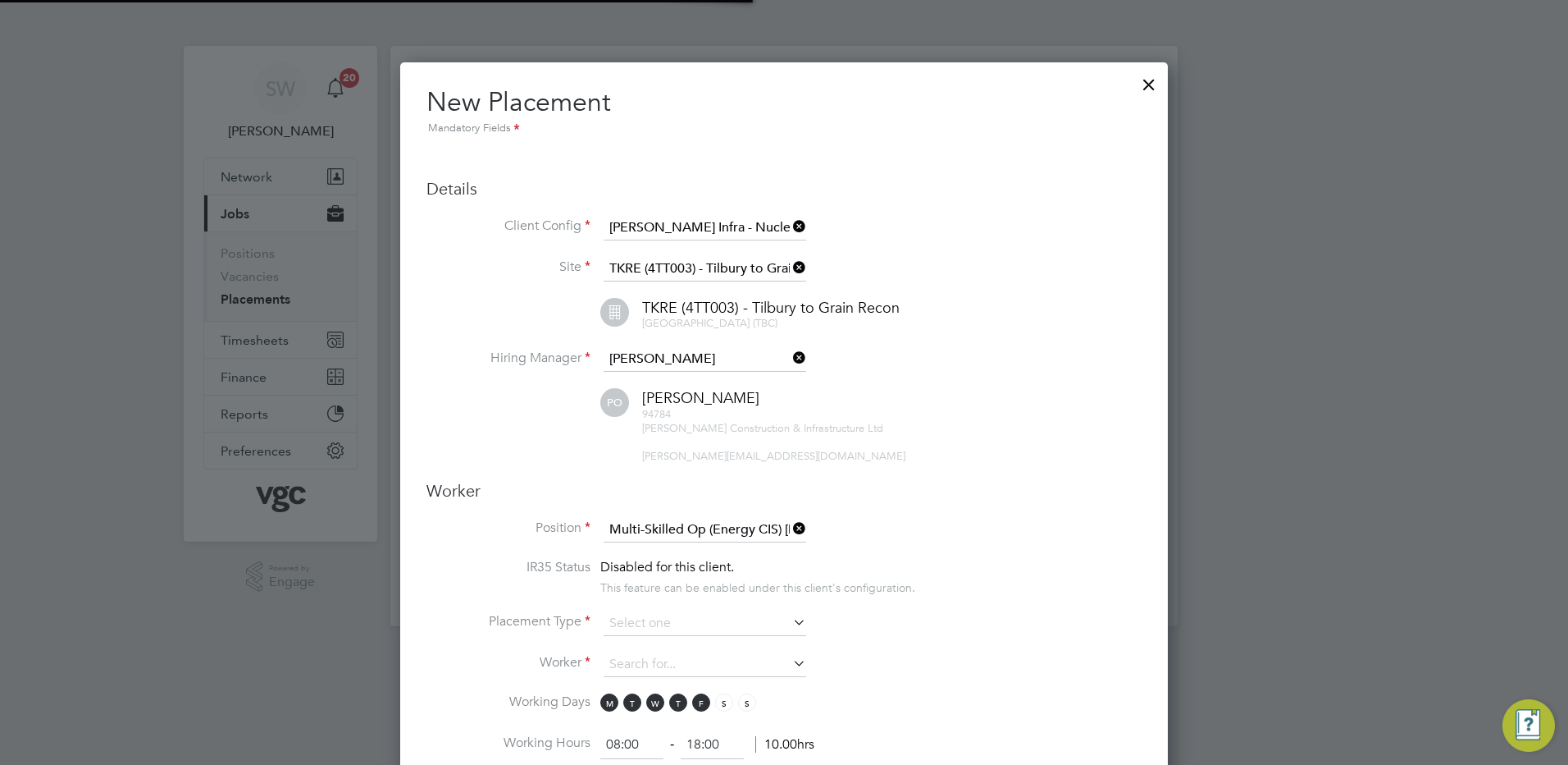
scroll to position [48, 86]
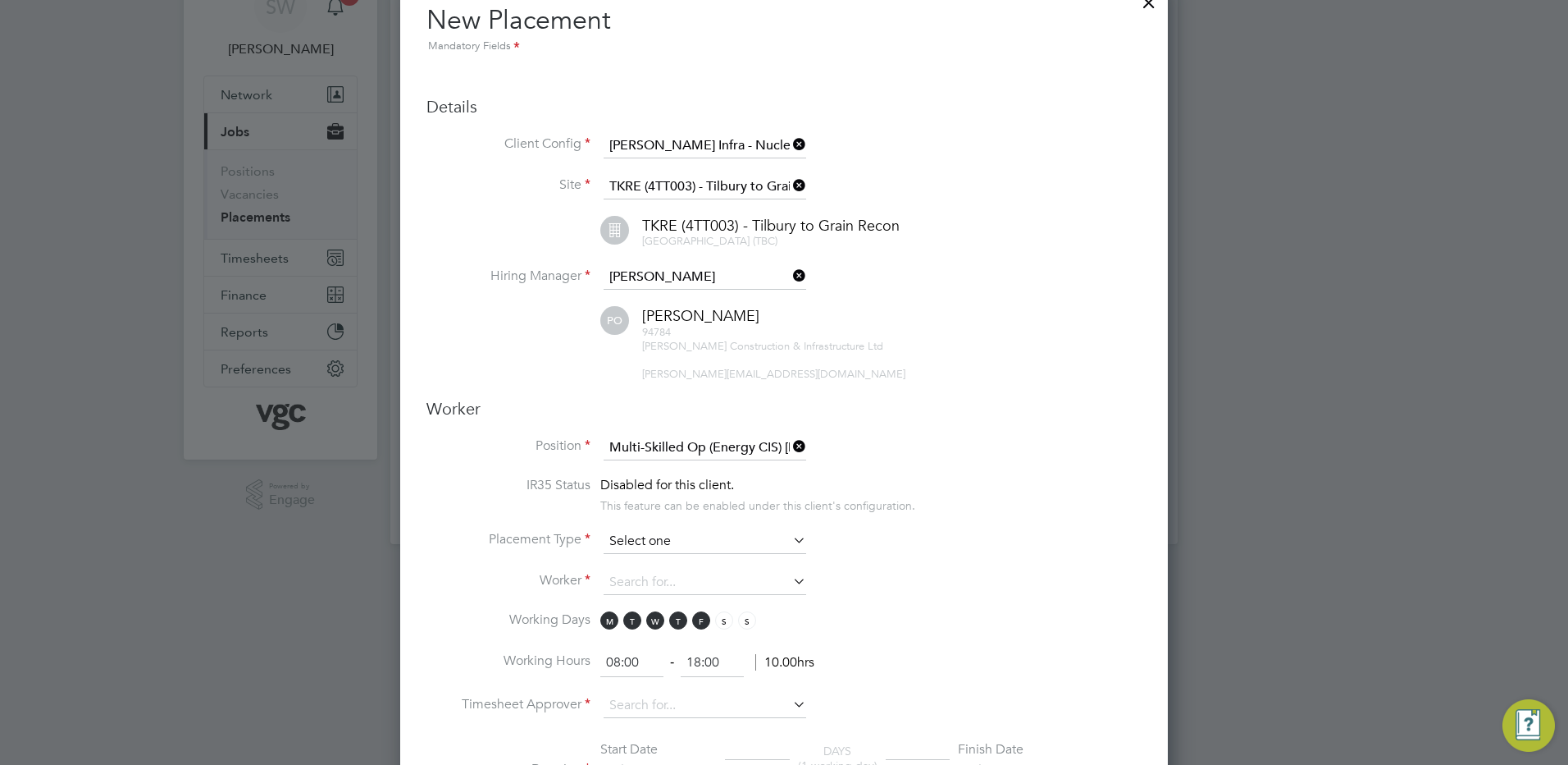
click at [643, 535] on input at bounding box center [704, 542] width 202 height 25
click at [641, 557] on li "Temporary" at bounding box center [704, 563] width 204 height 21
type input "Temporary"
click at [632, 578] on input at bounding box center [704, 583] width 202 height 25
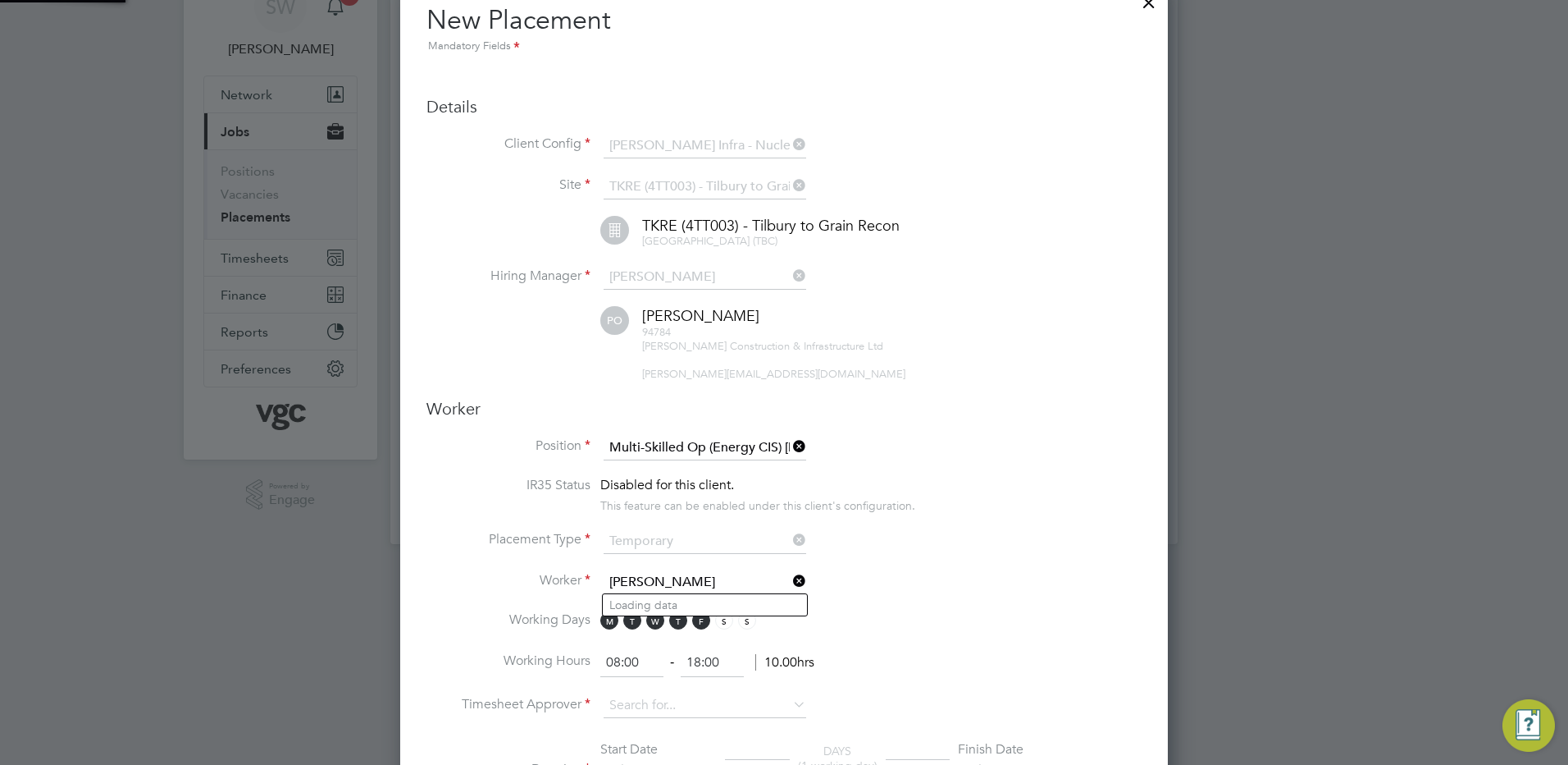
scroll to position [1990, 768]
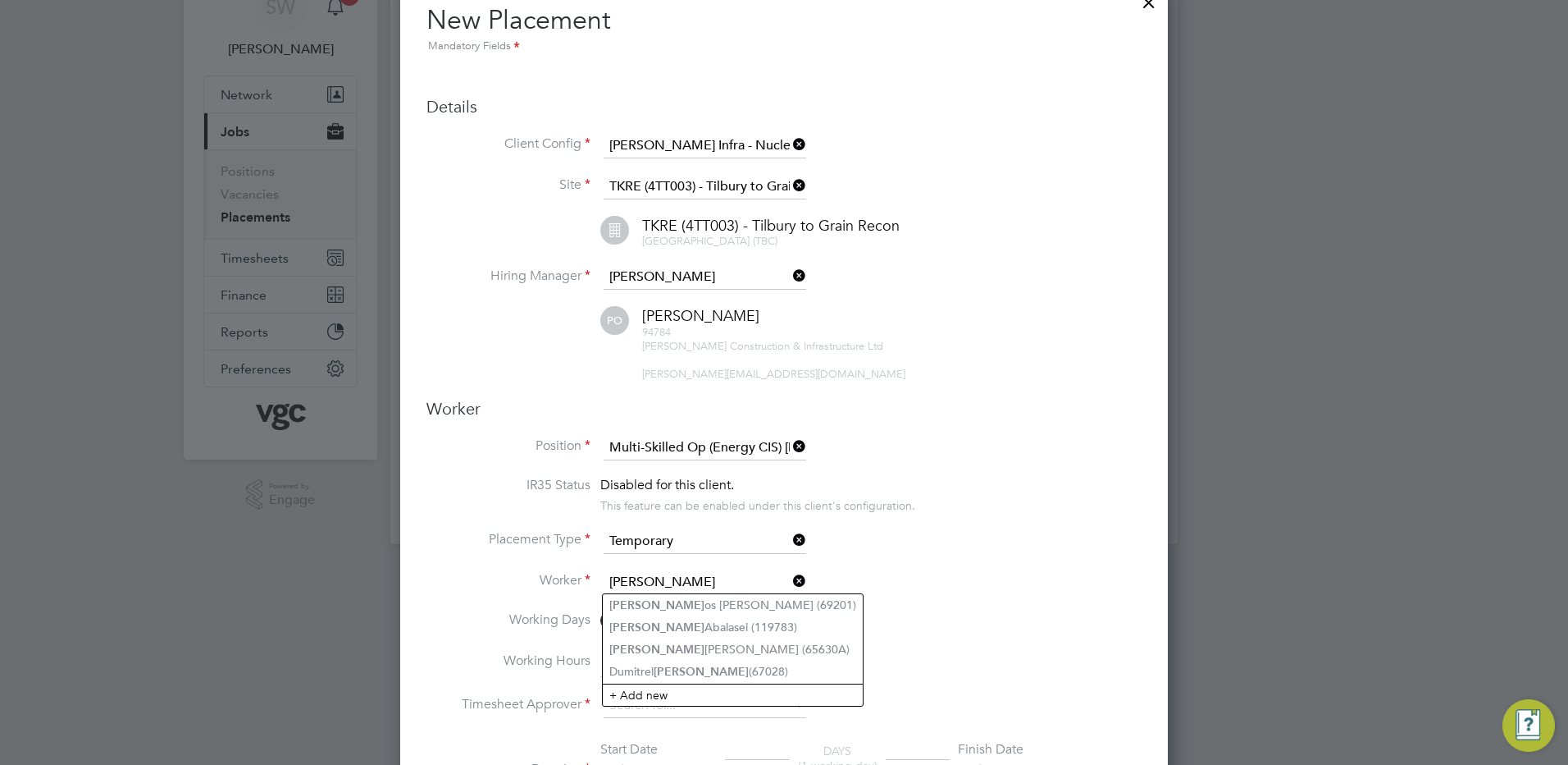
type input "[PERSON_NAME]"
click at [790, 578] on icon at bounding box center [790, 581] width 0 height 23
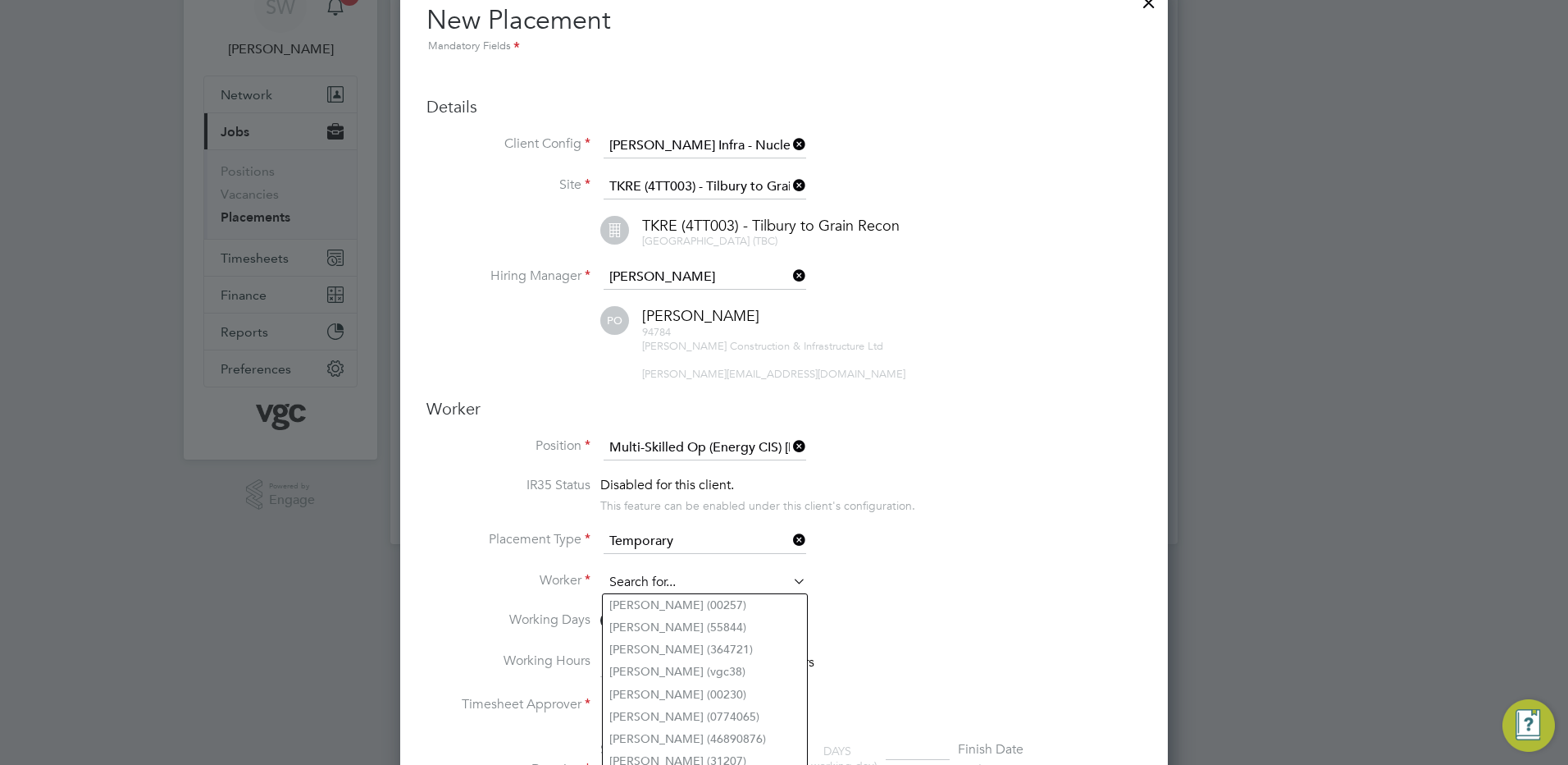
click at [643, 578] on input at bounding box center [704, 583] width 202 height 25
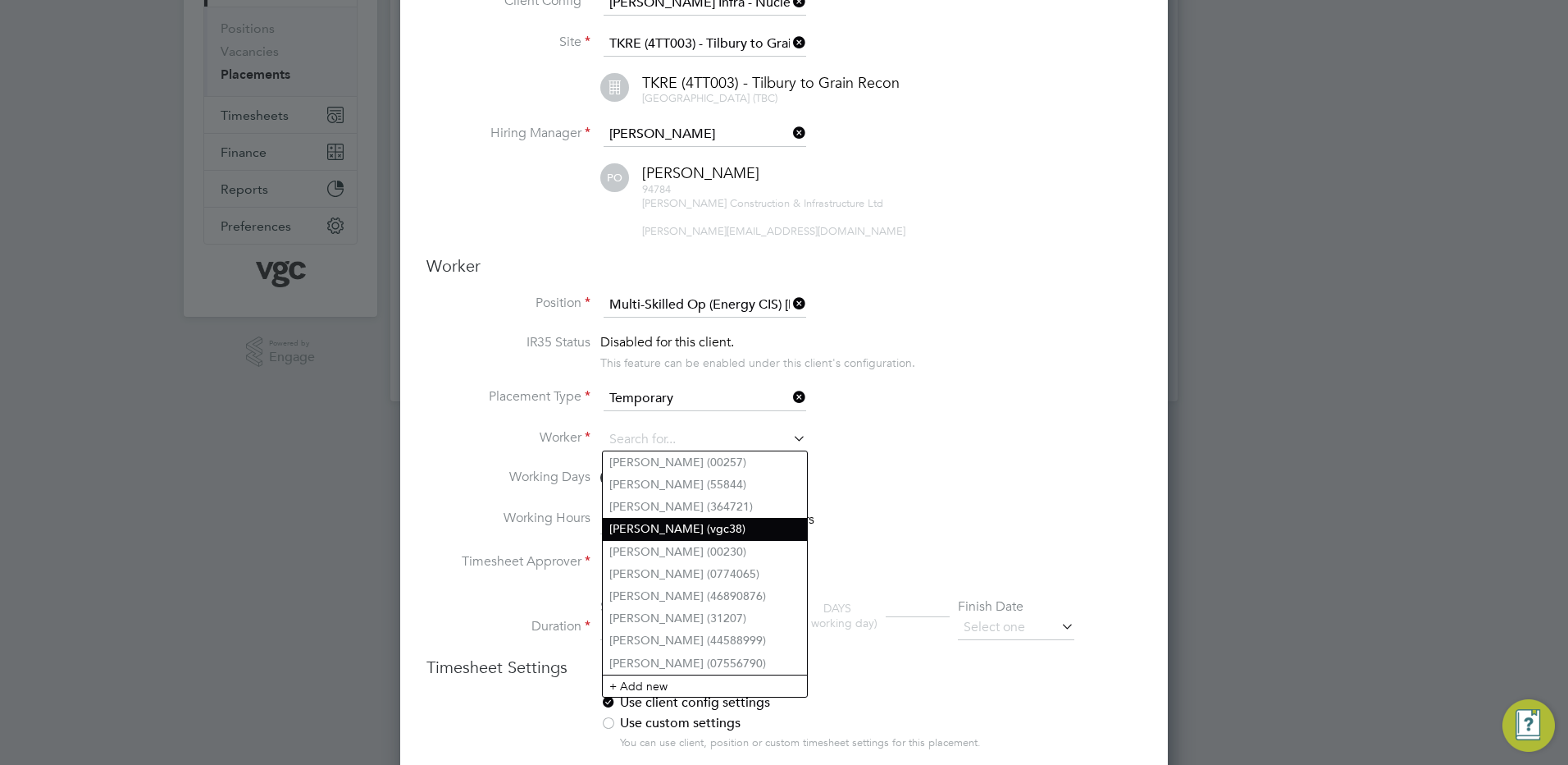
scroll to position [246, 0]
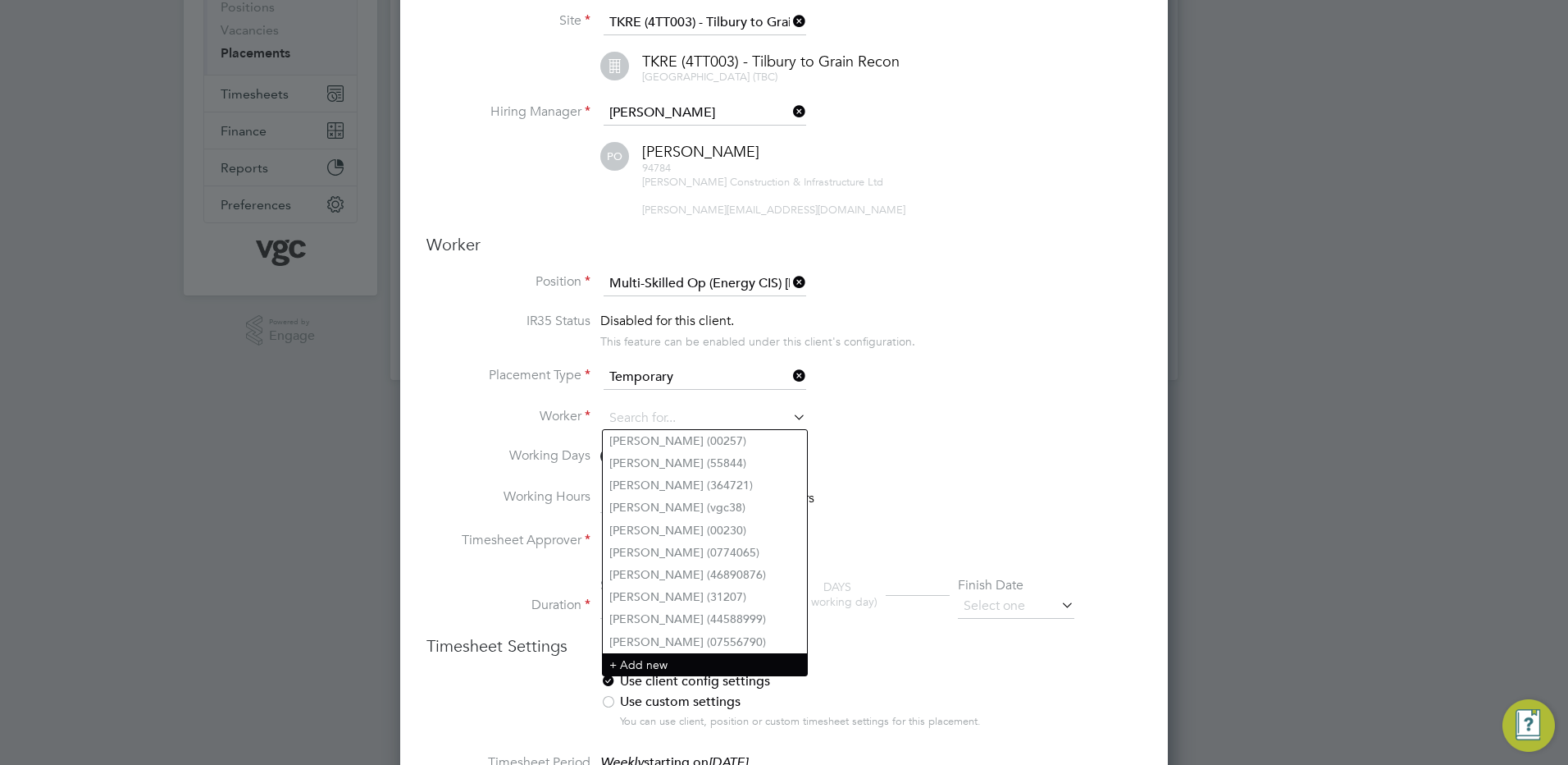
click at [626, 653] on li "+ Add new" at bounding box center [704, 663] width 204 height 22
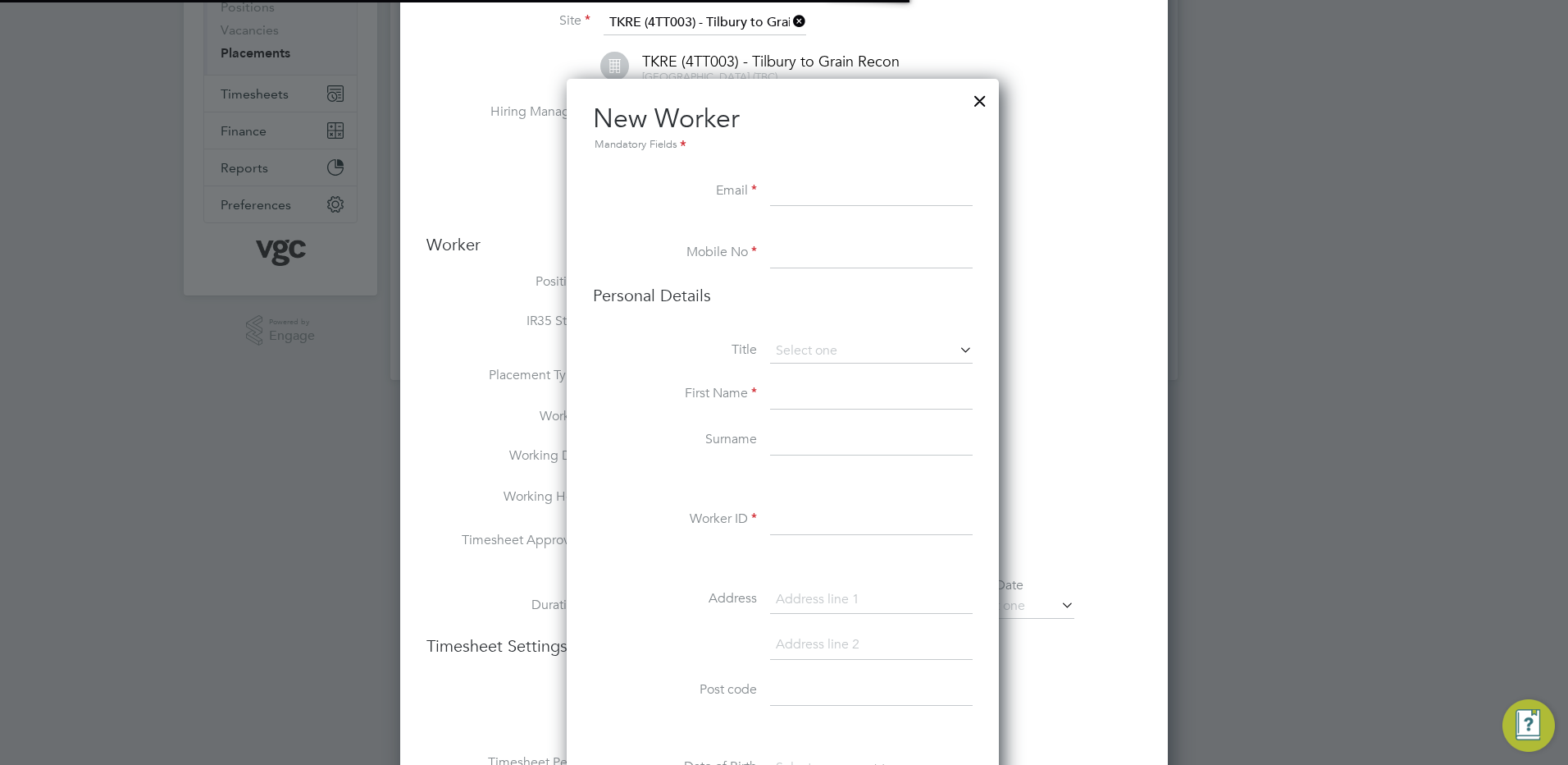
scroll to position [1388, 435]
click at [806, 193] on input at bounding box center [871, 192] width 202 height 29
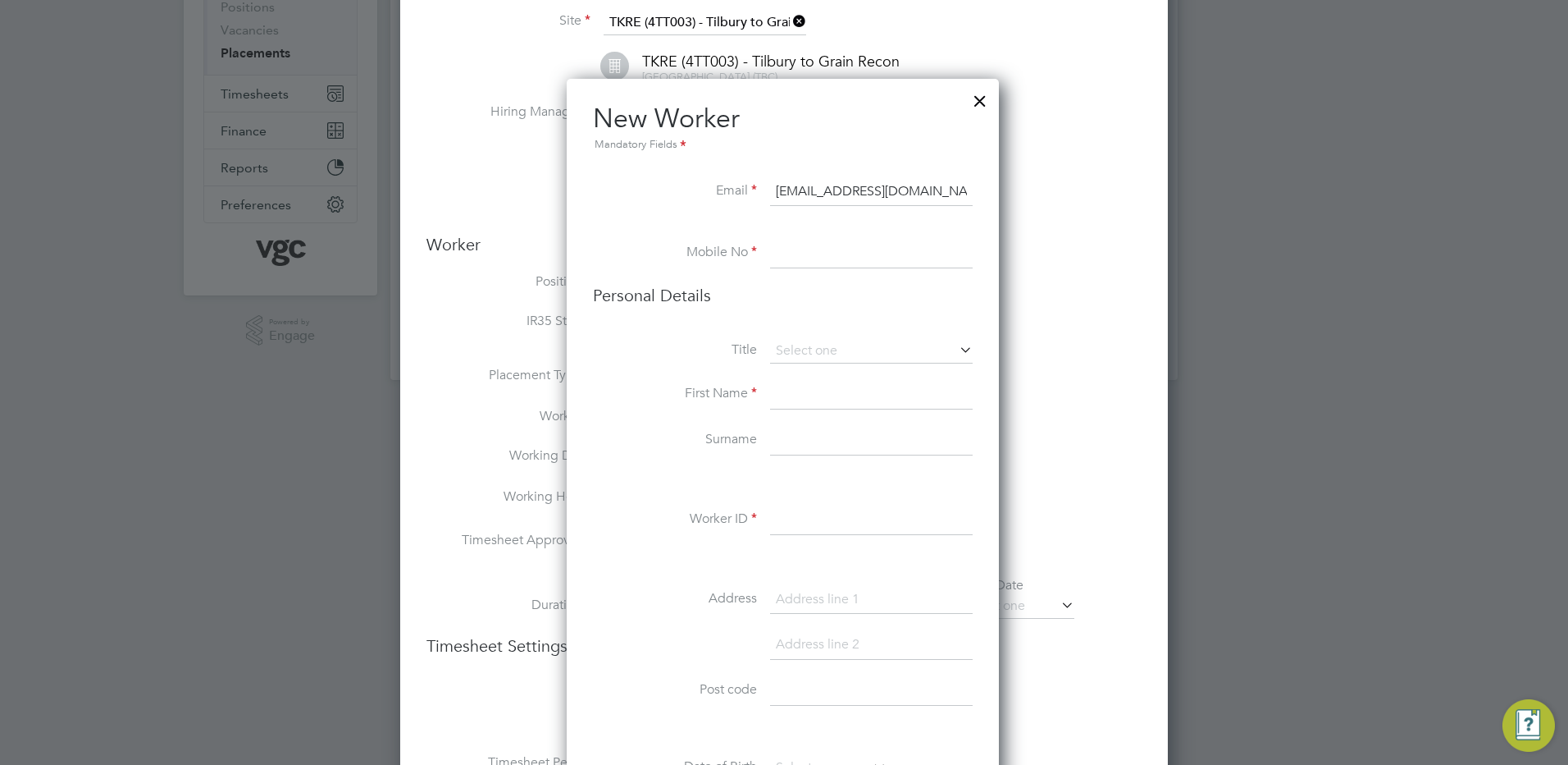
type input "[EMAIL_ADDRESS][DOMAIN_NAME]"
click at [788, 251] on input at bounding box center [871, 253] width 202 height 29
type input "07888989876"
click at [806, 336] on li "Personal Details" at bounding box center [783, 311] width 380 height 54
click at [804, 349] on input at bounding box center [871, 351] width 202 height 25
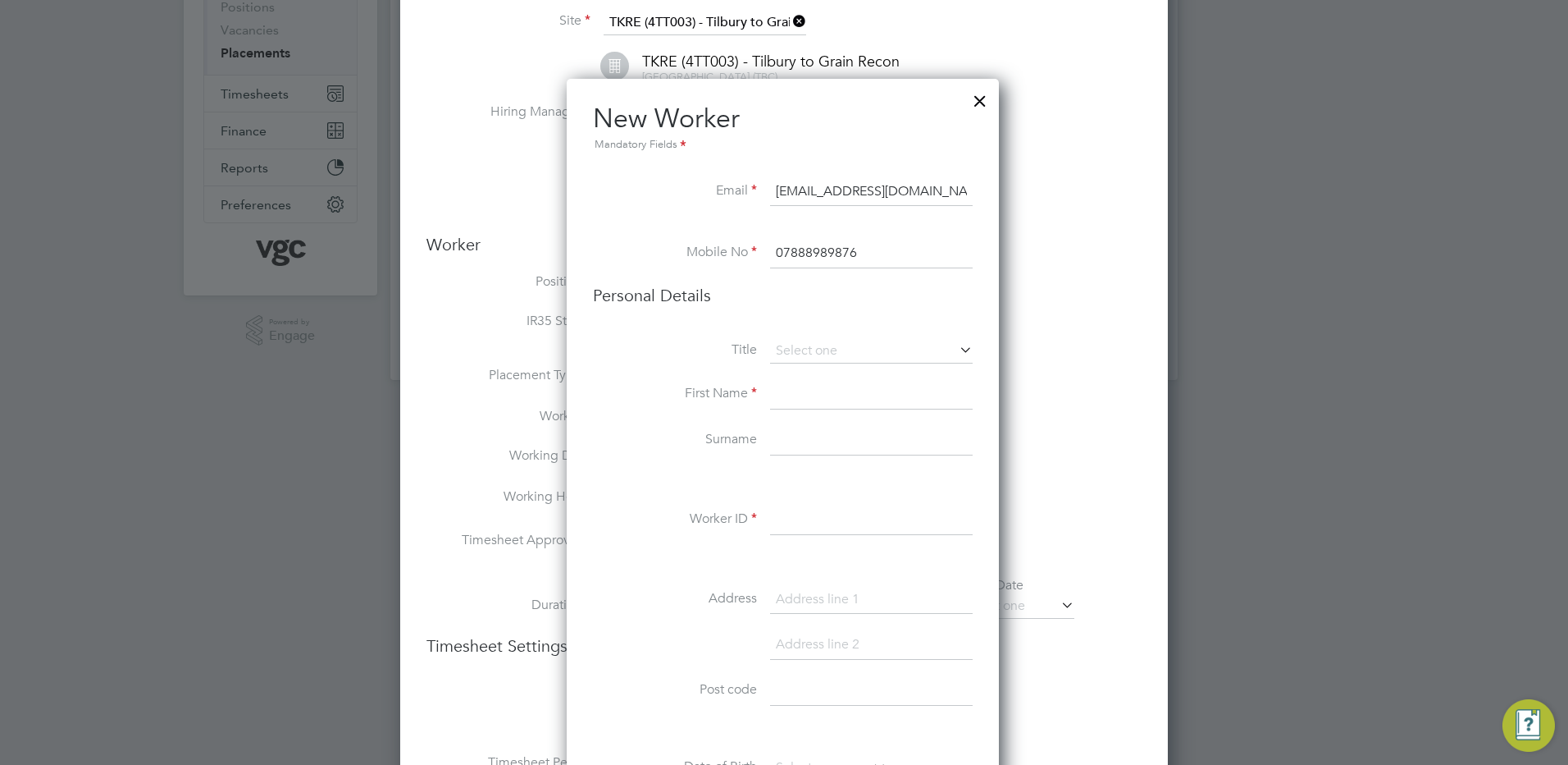
click at [800, 365] on li "Mr" at bounding box center [871, 374] width 204 height 21
type input "Mr"
click at [794, 399] on input at bounding box center [871, 394] width 202 height 29
type input "[PERSON_NAME]"
click at [796, 436] on input at bounding box center [871, 440] width 202 height 29
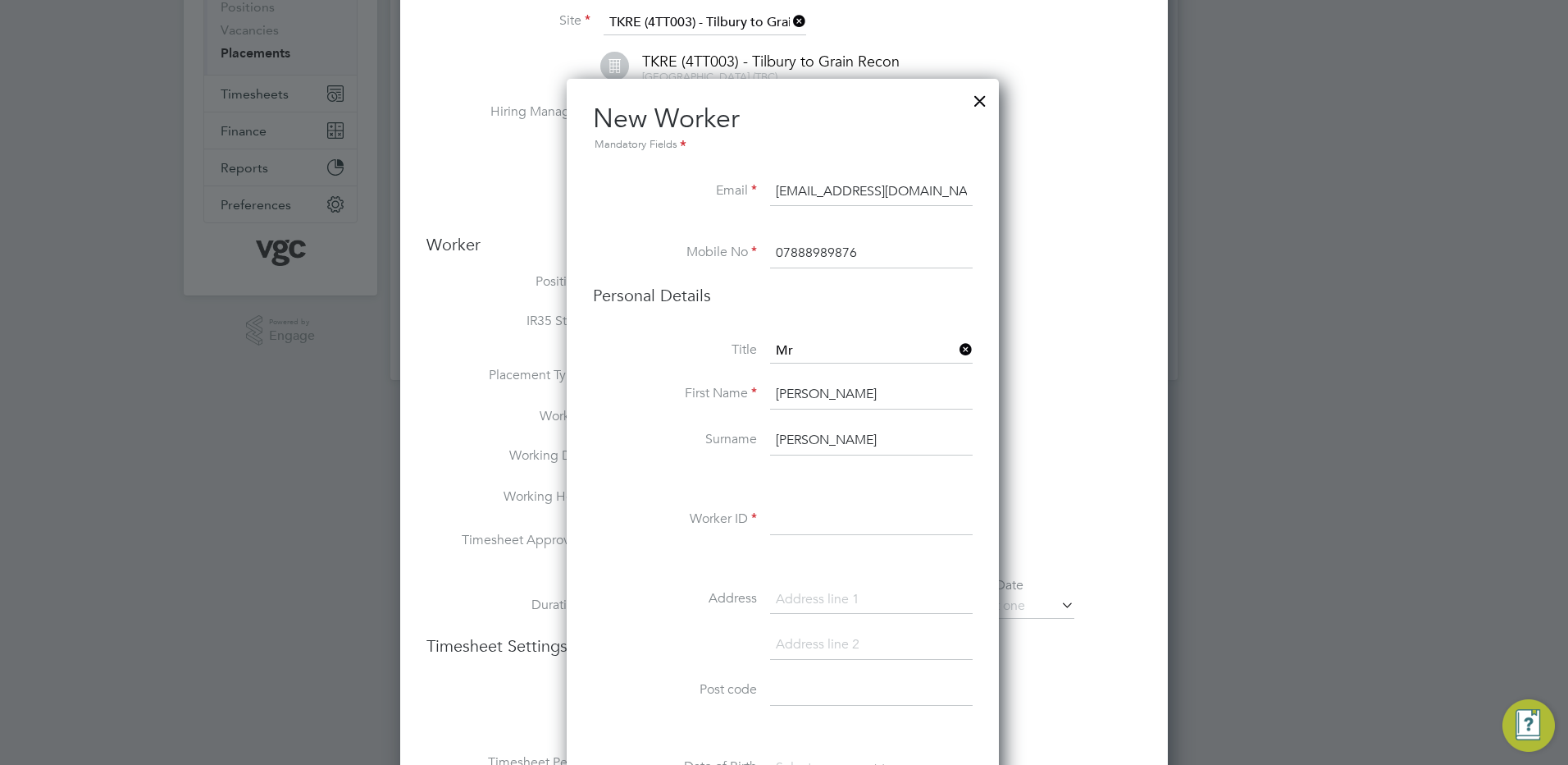
type input "[PERSON_NAME]"
click at [791, 522] on input at bounding box center [871, 520] width 202 height 29
type input "92539"
click at [782, 591] on input at bounding box center [871, 599] width 202 height 29
click at [788, 588] on input at bounding box center [871, 599] width 202 height 29
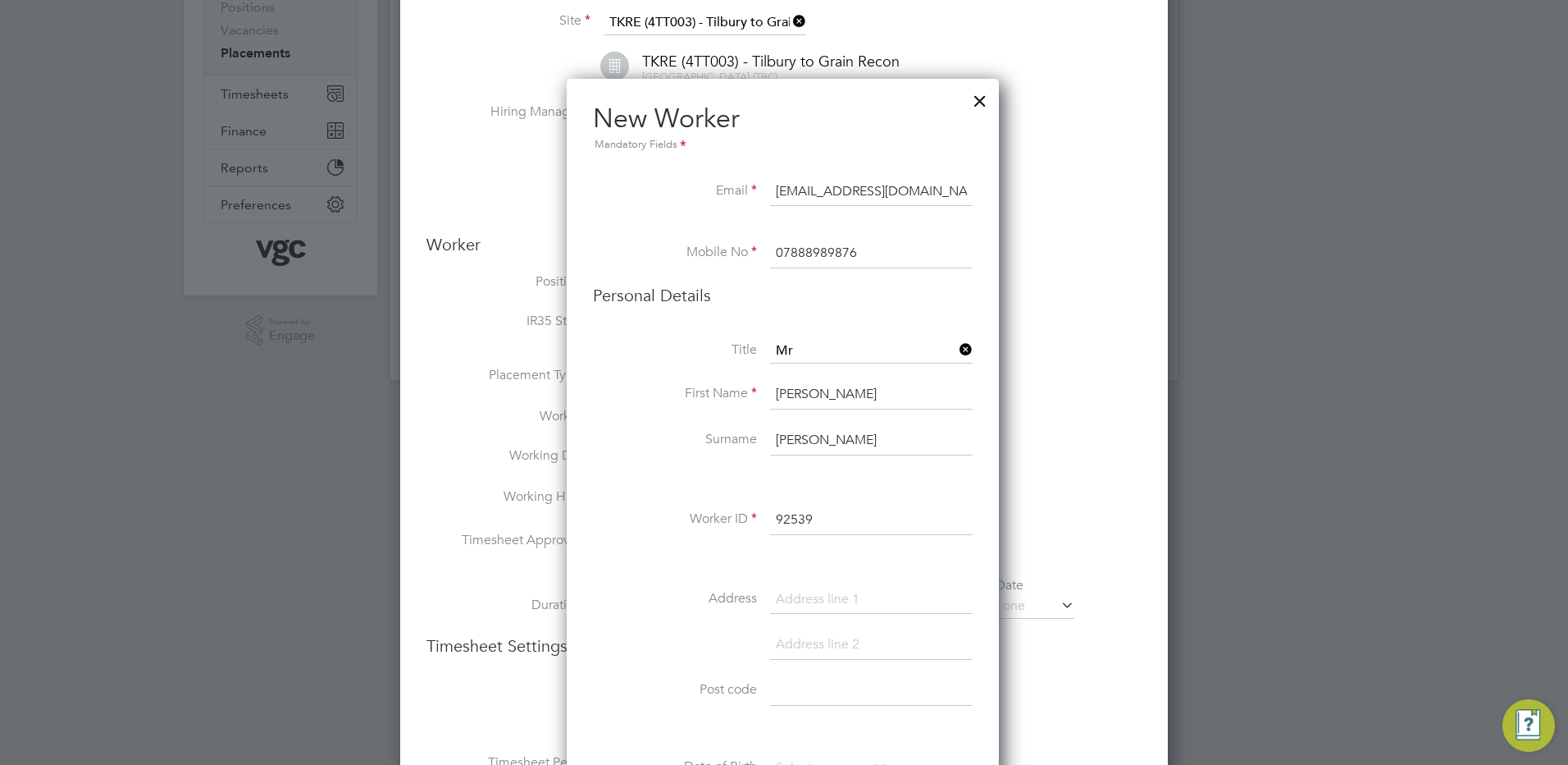
paste input "[STREET_ADDRESS]"
type input "[STREET_ADDRESS]"
click at [801, 684] on input at bounding box center [871, 690] width 202 height 29
click at [786, 653] on input at bounding box center [871, 645] width 202 height 29
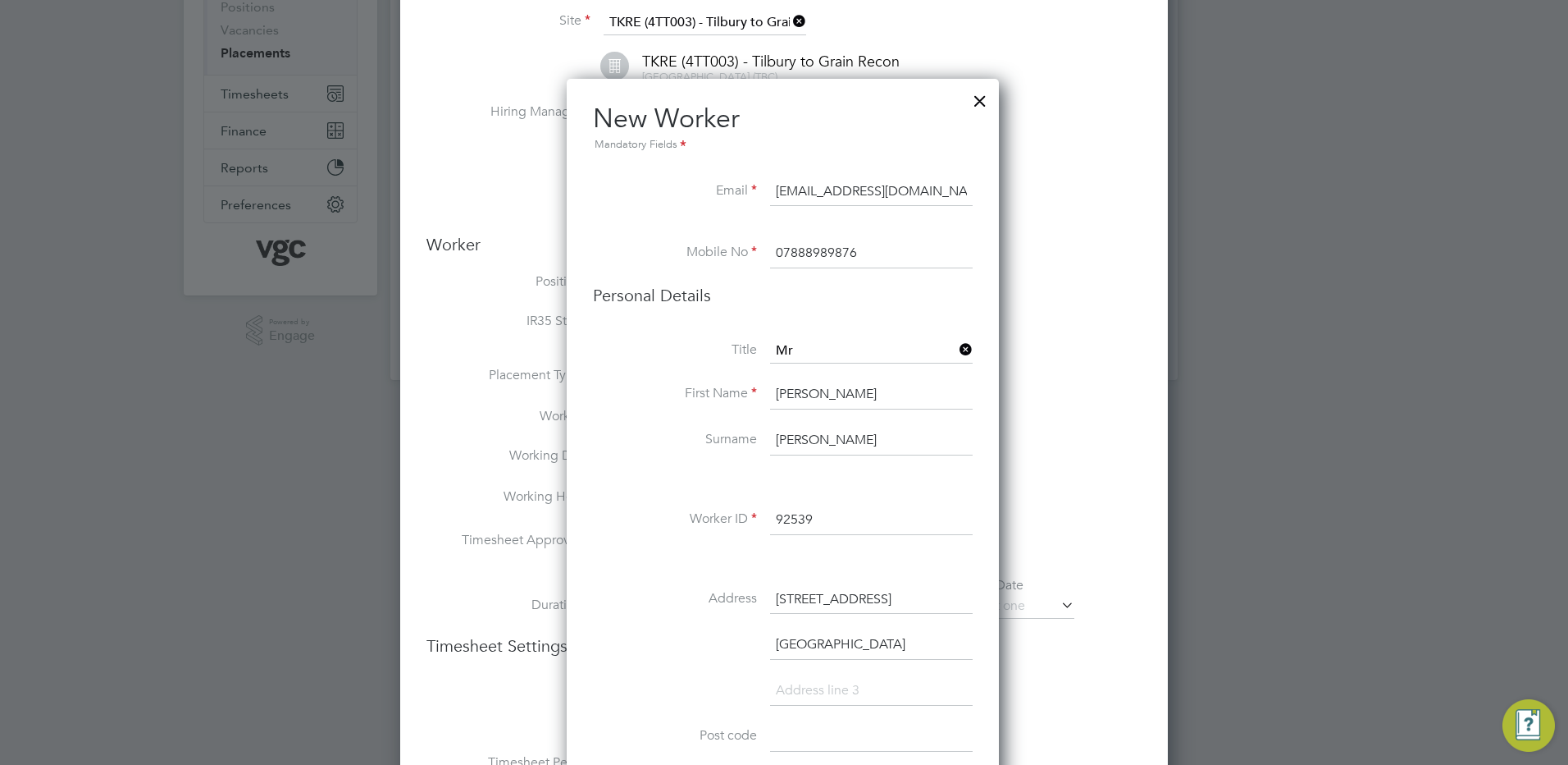
type input "[GEOGRAPHIC_DATA]"
click at [795, 689] on input at bounding box center [871, 690] width 202 height 29
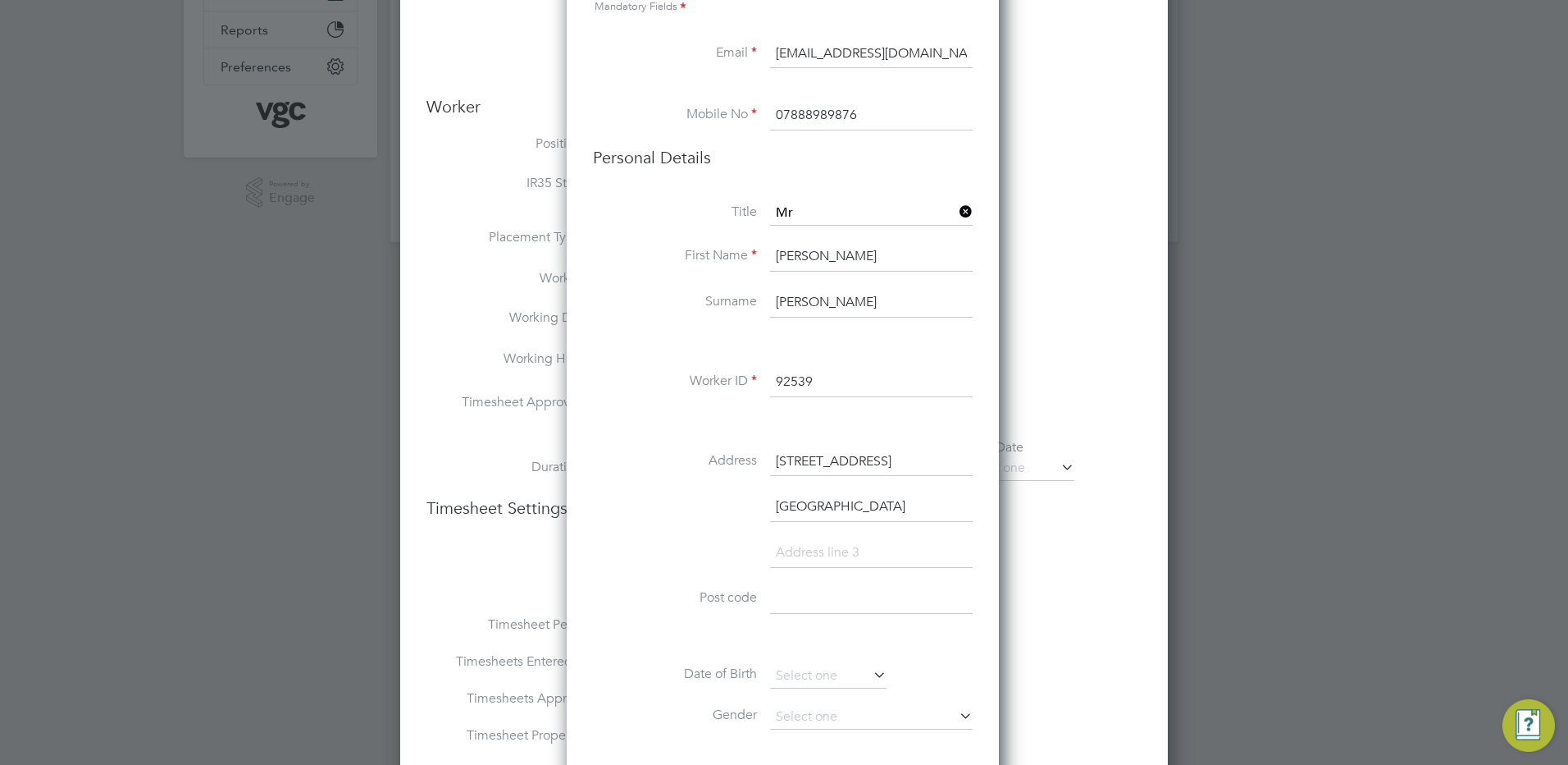
scroll to position [410, 0]
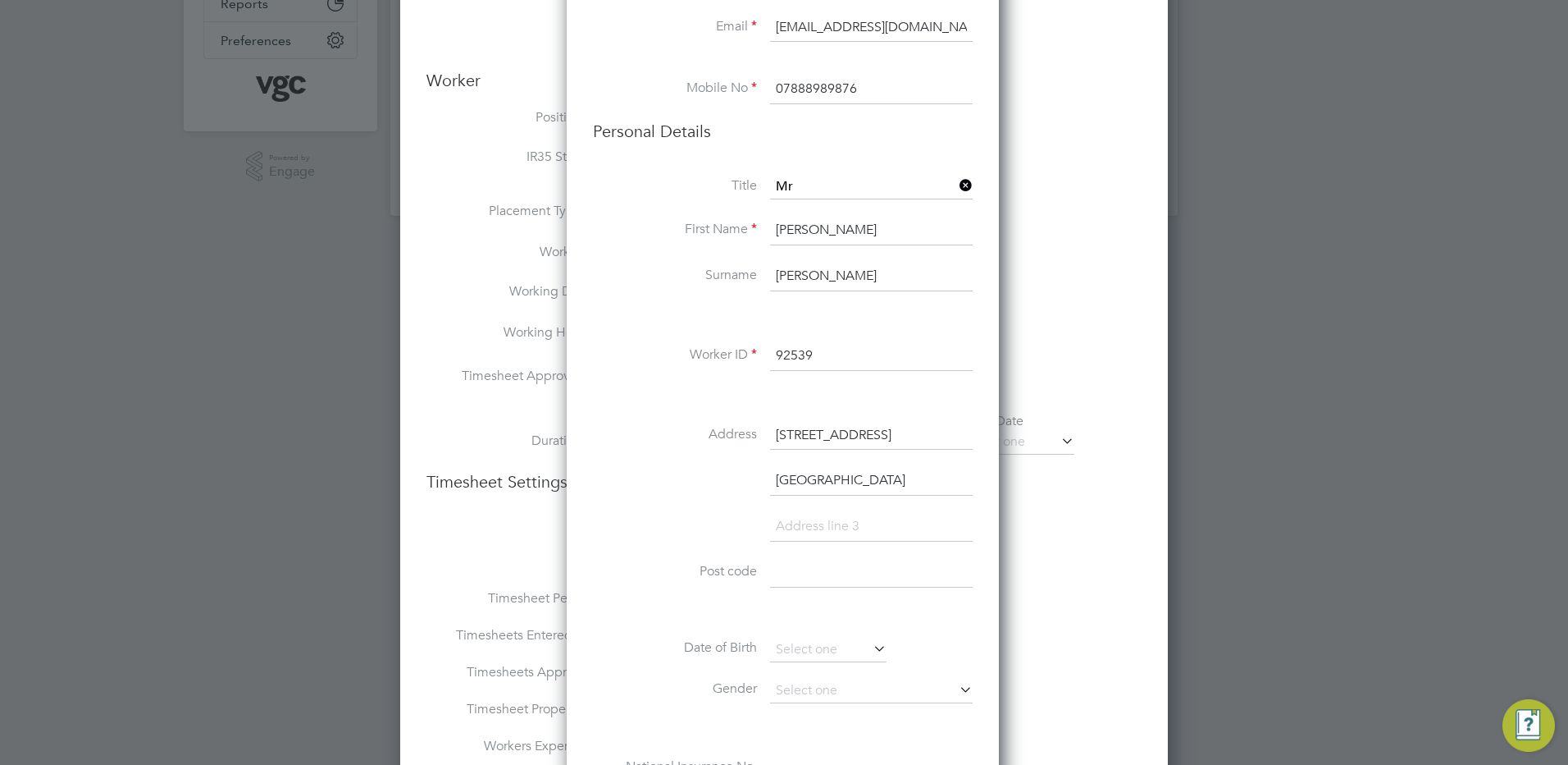
click at [809, 571] on input at bounding box center [871, 572] width 202 height 29
paste input "RM6 5DB"
type input "RM6 5DB"
drag, startPoint x: 823, startPoint y: 645, endPoint x: 822, endPoint y: 637, distance: 8.1
click at [822, 644] on input at bounding box center [828, 650] width 117 height 25
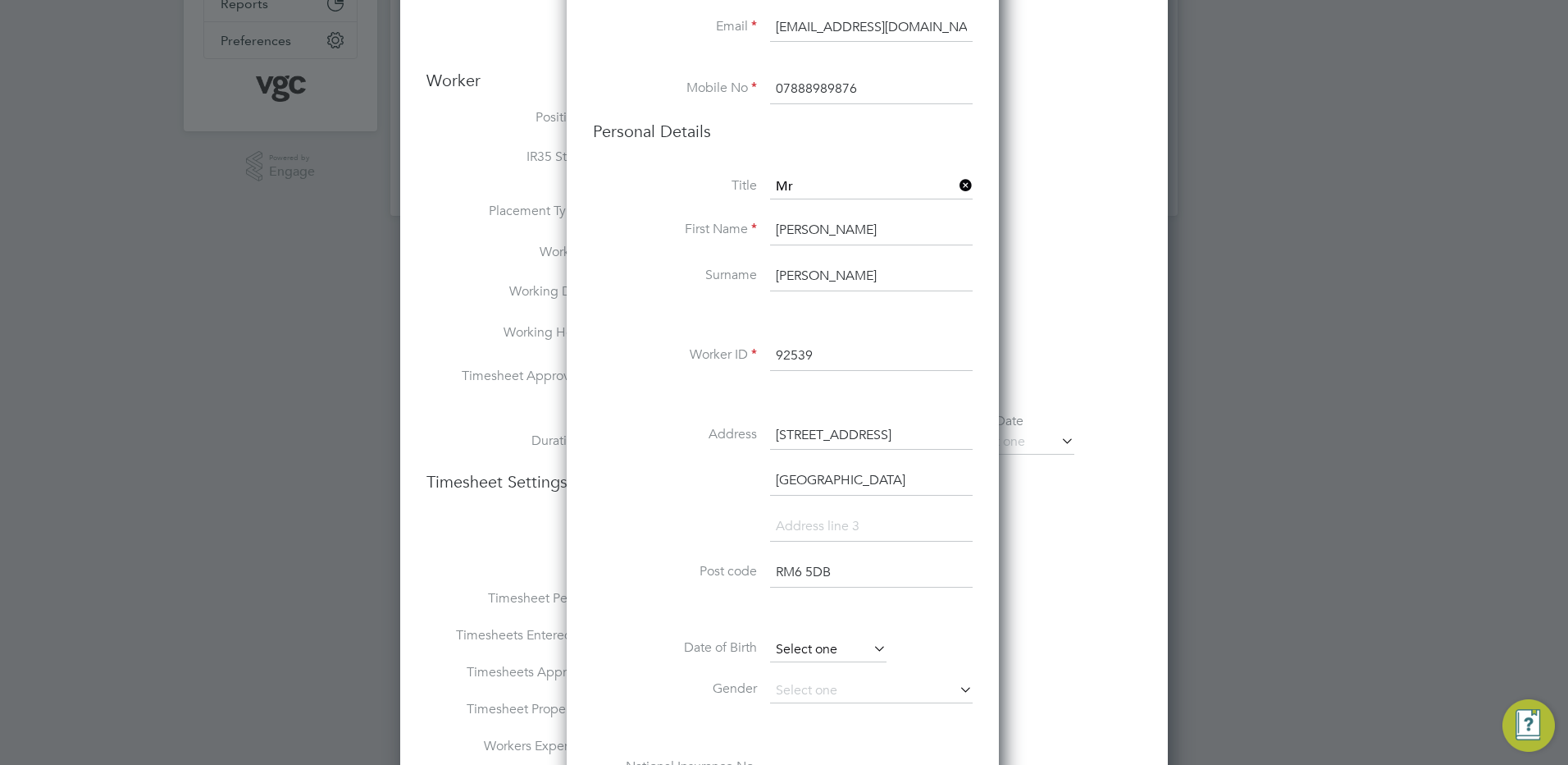
scroll to position [639, 0]
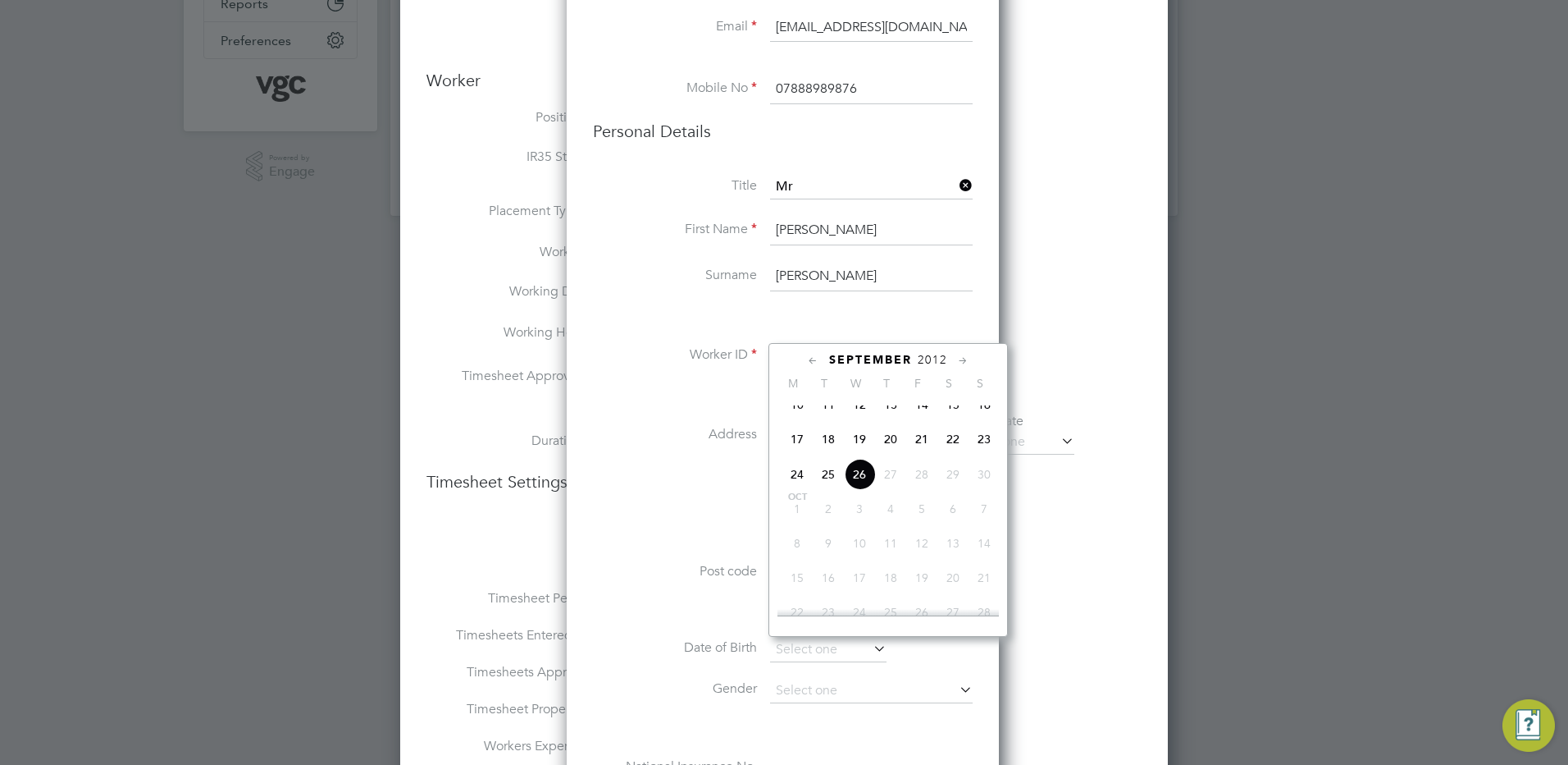
click at [938, 357] on span "2012" at bounding box center [932, 360] width 29 height 14
click at [920, 361] on span "2012" at bounding box center [932, 360] width 29 height 14
click at [922, 355] on span "2012" at bounding box center [919, 360] width 29 height 14
click at [981, 405] on span "1997" at bounding box center [984, 400] width 31 height 31
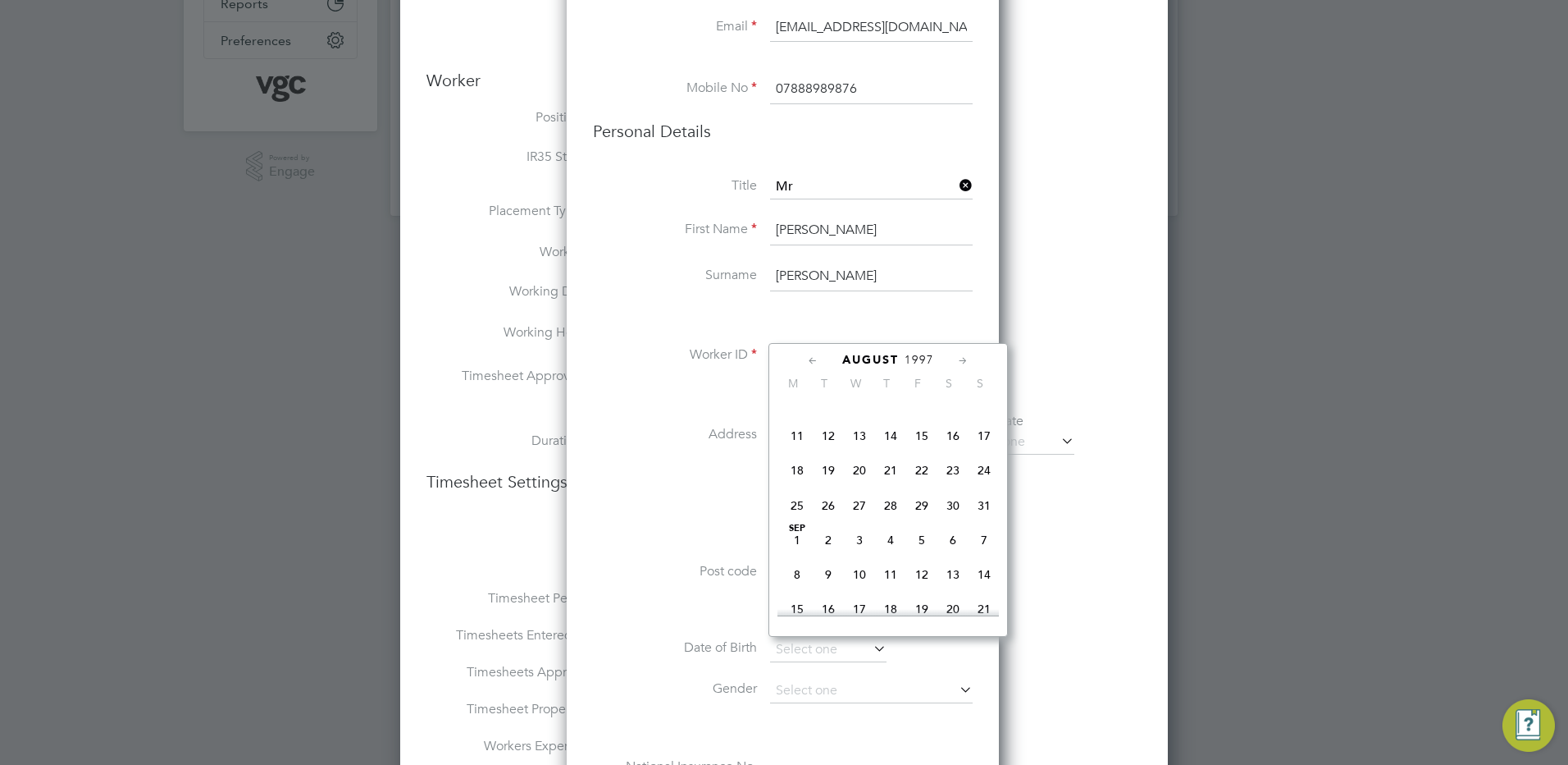
click at [807, 355] on icon at bounding box center [813, 361] width 15 height 18
click at [956, 358] on icon at bounding box center [963, 361] width 15 height 18
click at [955, 358] on div "[DATE]" at bounding box center [888, 359] width 221 height 15
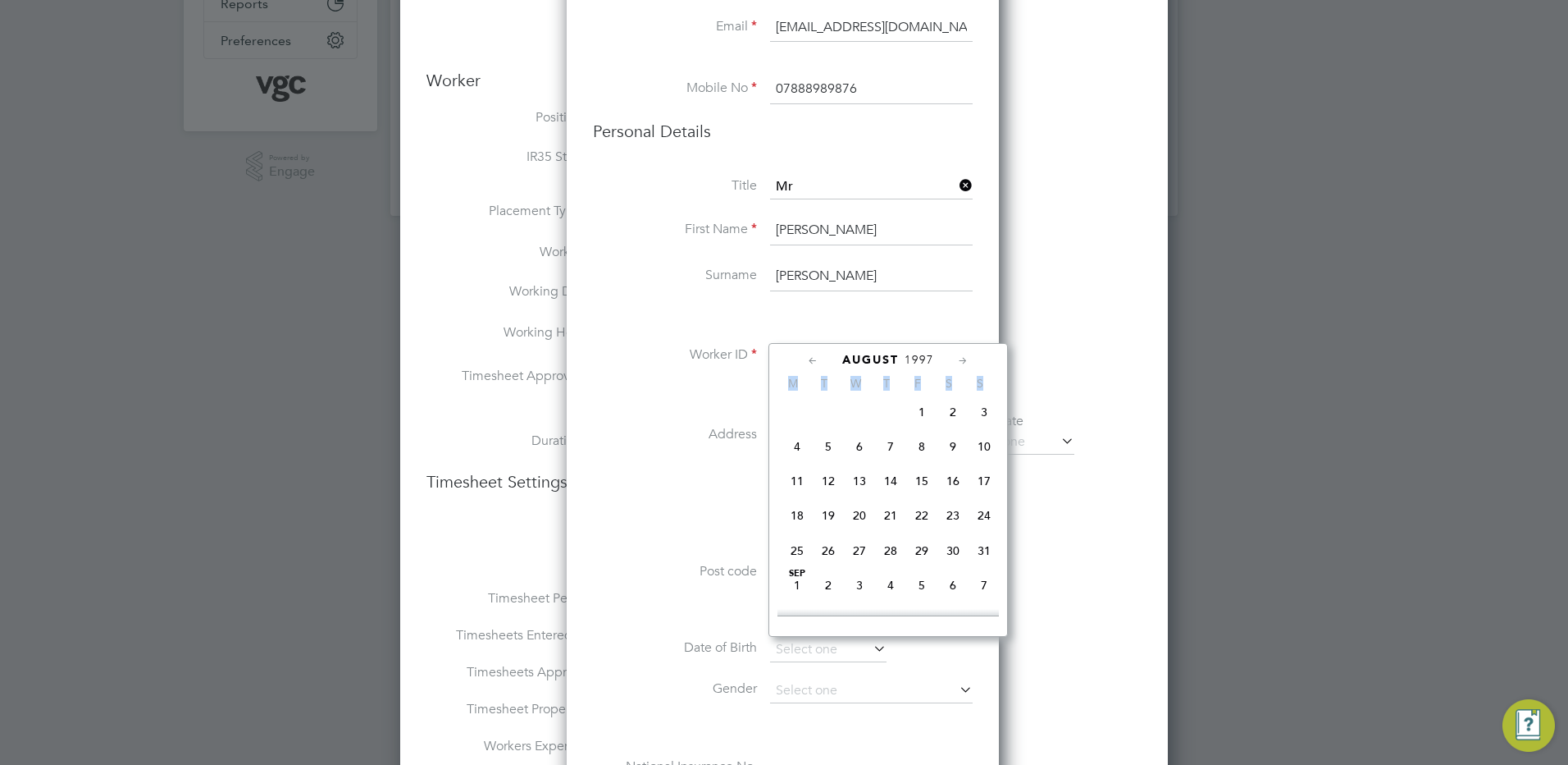
click at [955, 358] on div "[DATE]" at bounding box center [888, 359] width 221 height 15
click at [954, 358] on div "[DATE]" at bounding box center [888, 359] width 221 height 15
click at [956, 361] on icon at bounding box center [963, 361] width 15 height 18
click at [956, 359] on icon at bounding box center [963, 361] width 15 height 18
click at [956, 358] on icon at bounding box center [963, 361] width 15 height 18
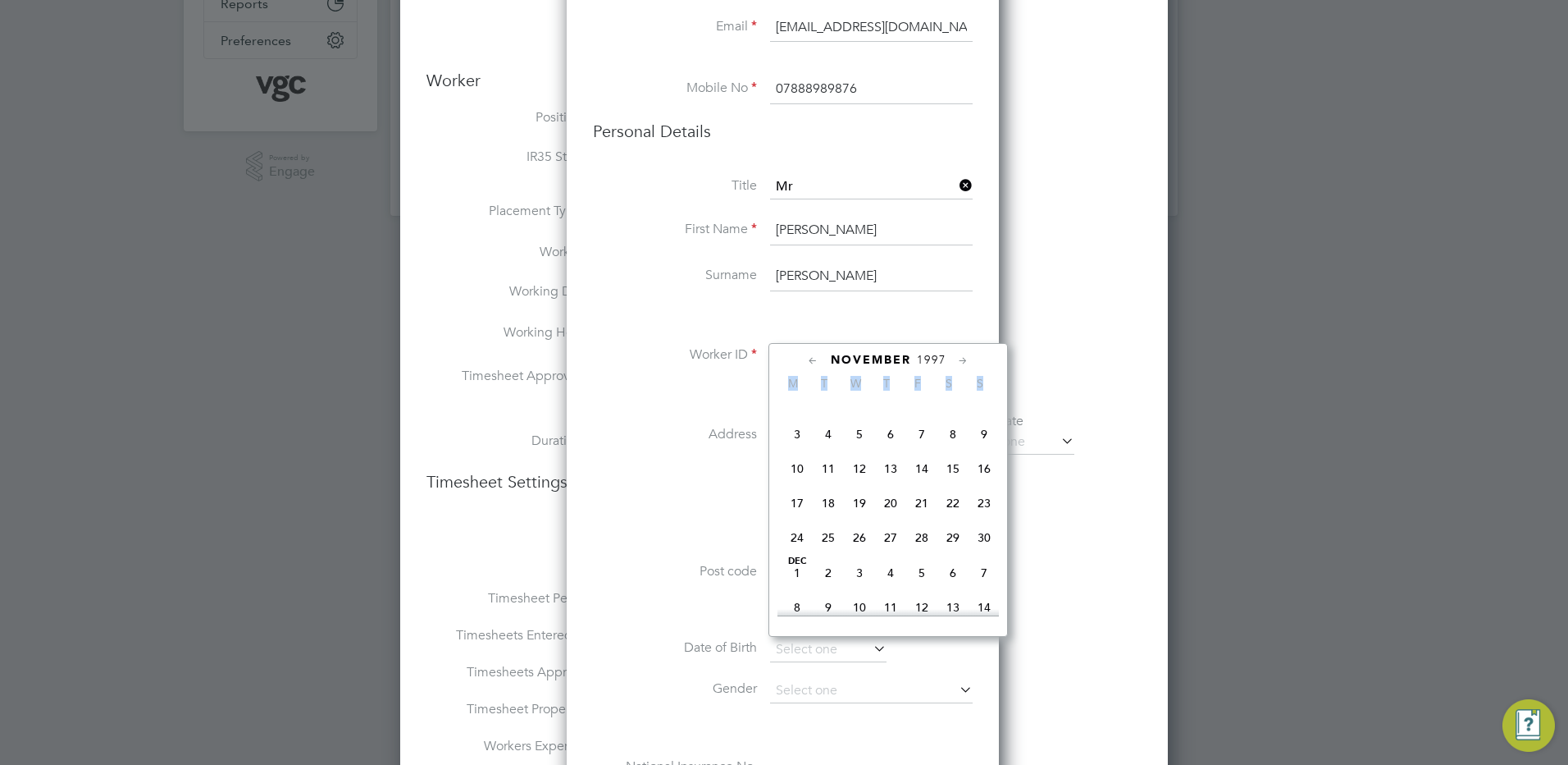
click at [956, 358] on icon at bounding box center [963, 361] width 15 height 18
click at [986, 411] on span "7" at bounding box center [984, 395] width 31 height 31
type input "[DATE]"
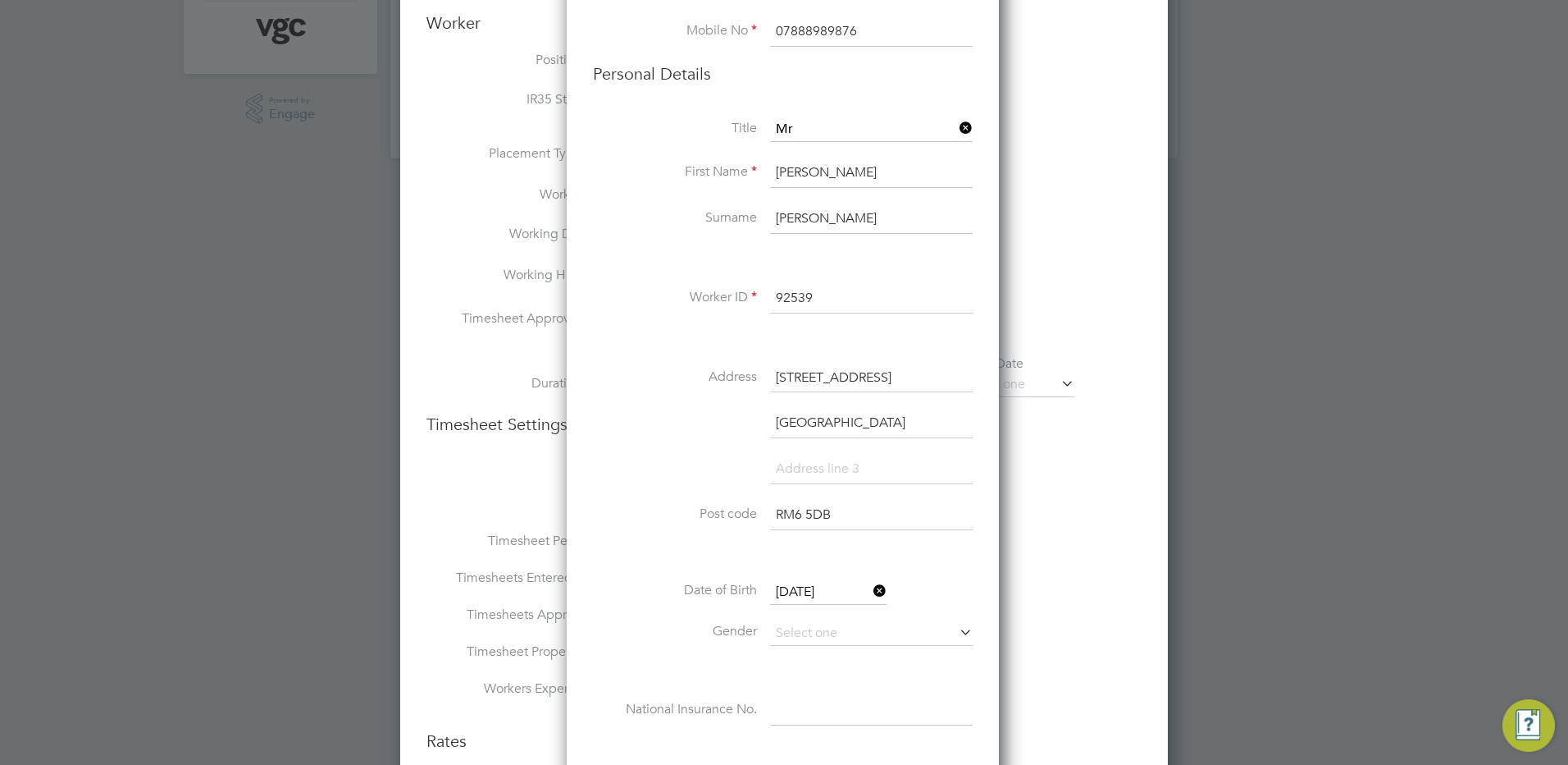
scroll to position [574, 0]
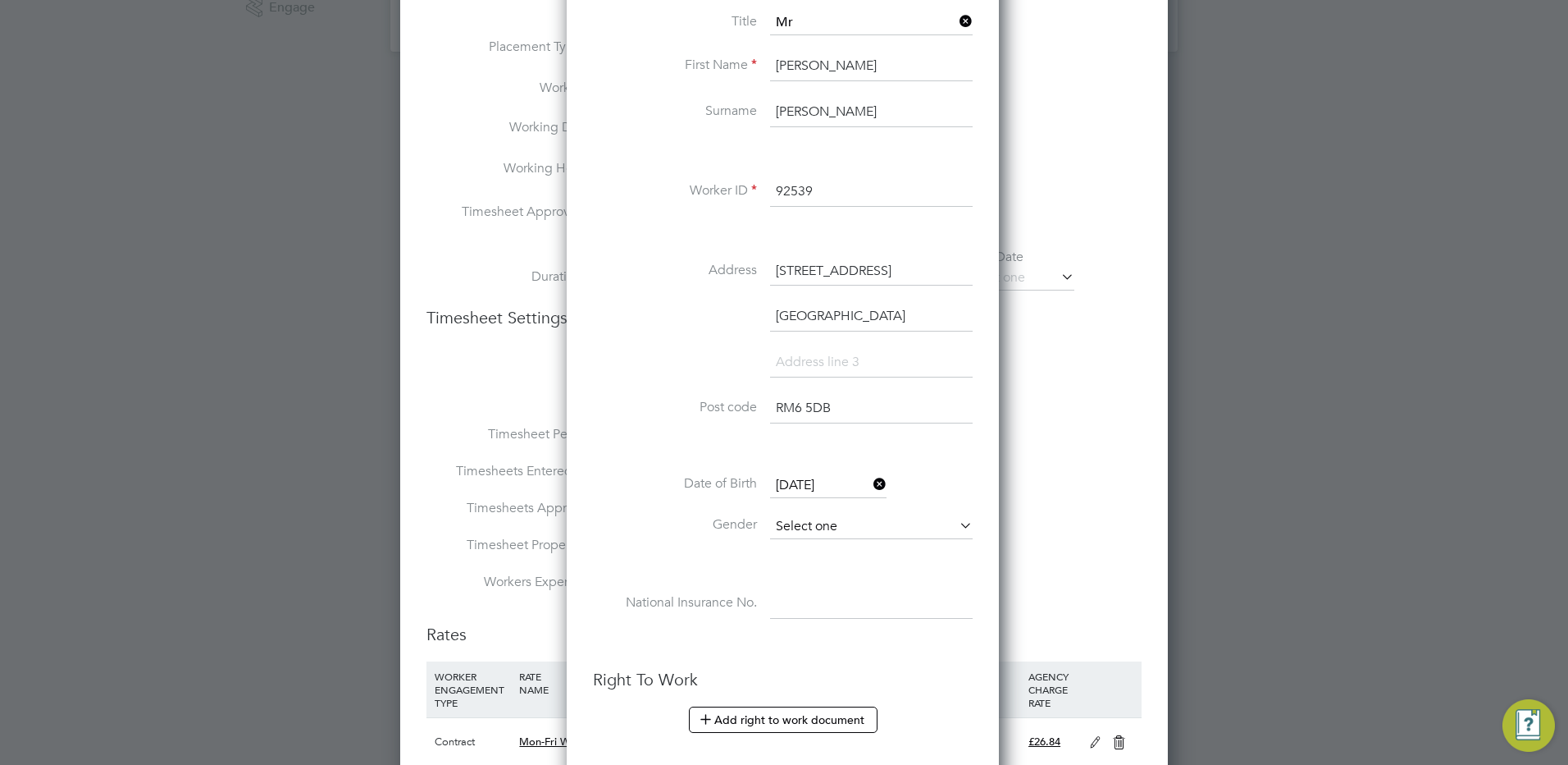
click at [813, 525] on input at bounding box center [871, 527] width 202 height 25
click at [807, 549] on li "[DEMOGRAPHIC_DATA]" at bounding box center [871, 550] width 204 height 21
type input "[DEMOGRAPHIC_DATA]"
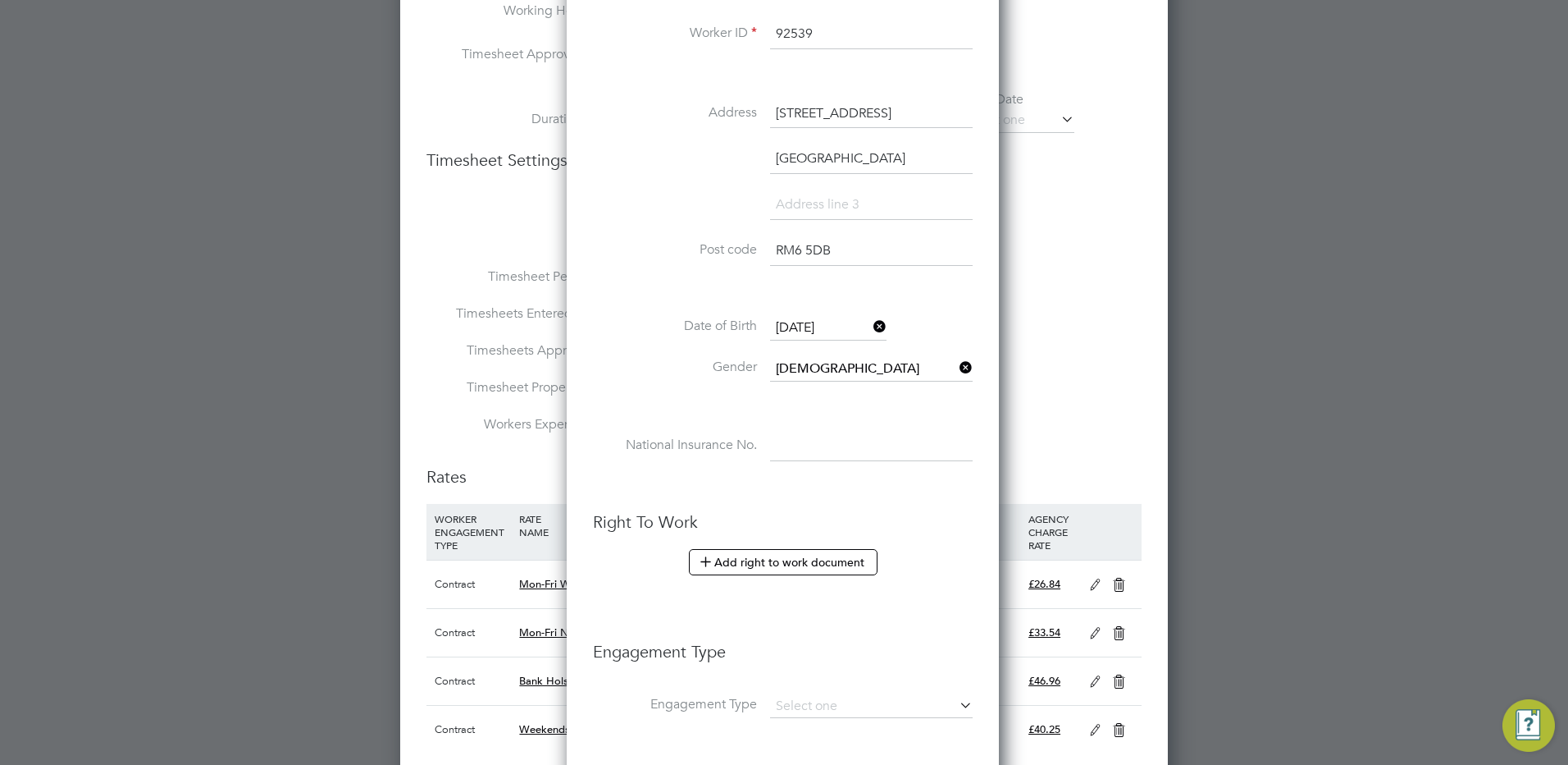
scroll to position [738, 0]
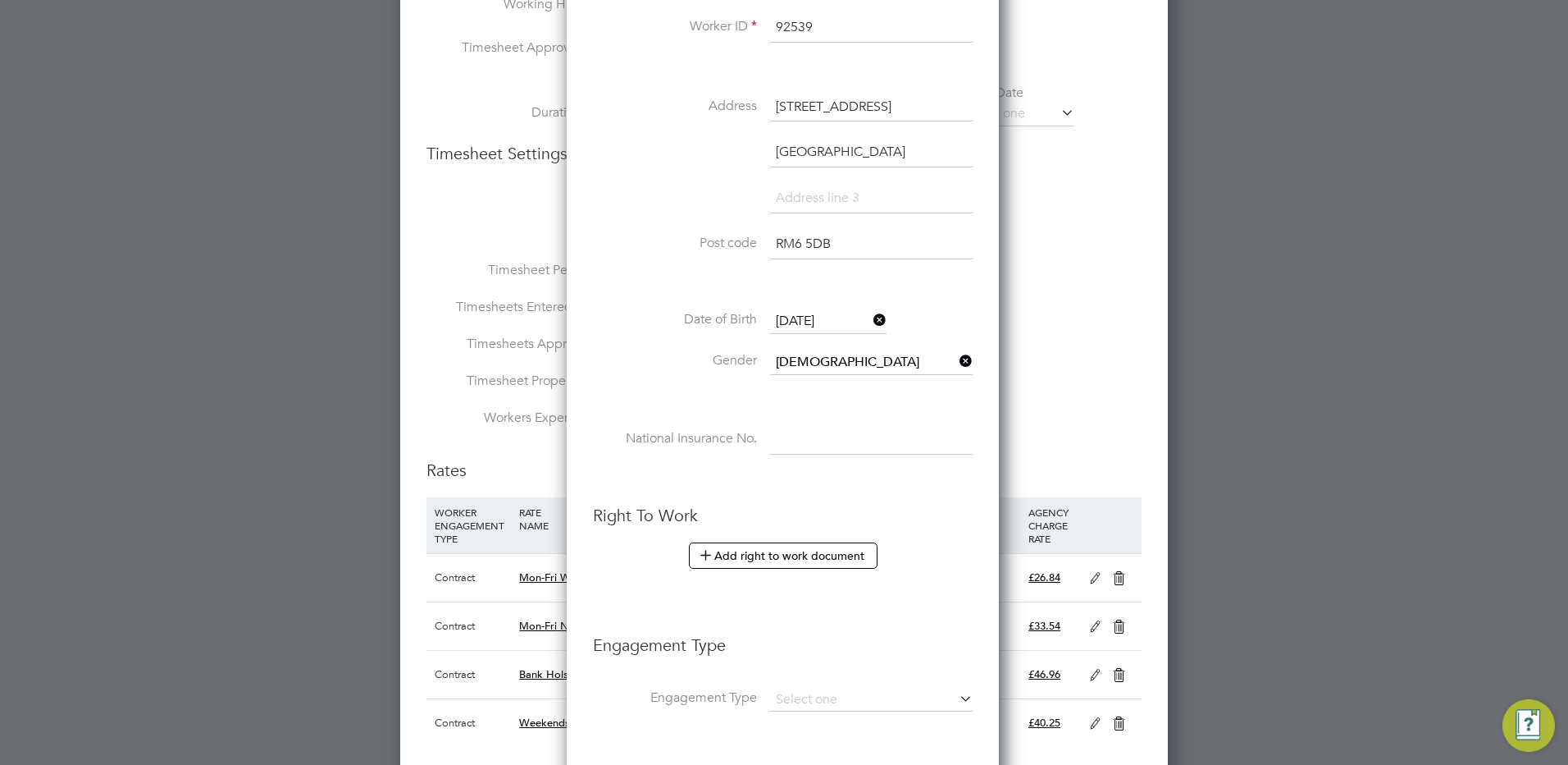
click at [792, 433] on input at bounding box center [871, 440] width 202 height 29
click at [797, 433] on input at bounding box center [871, 440] width 202 height 29
paste input "SY623834C"
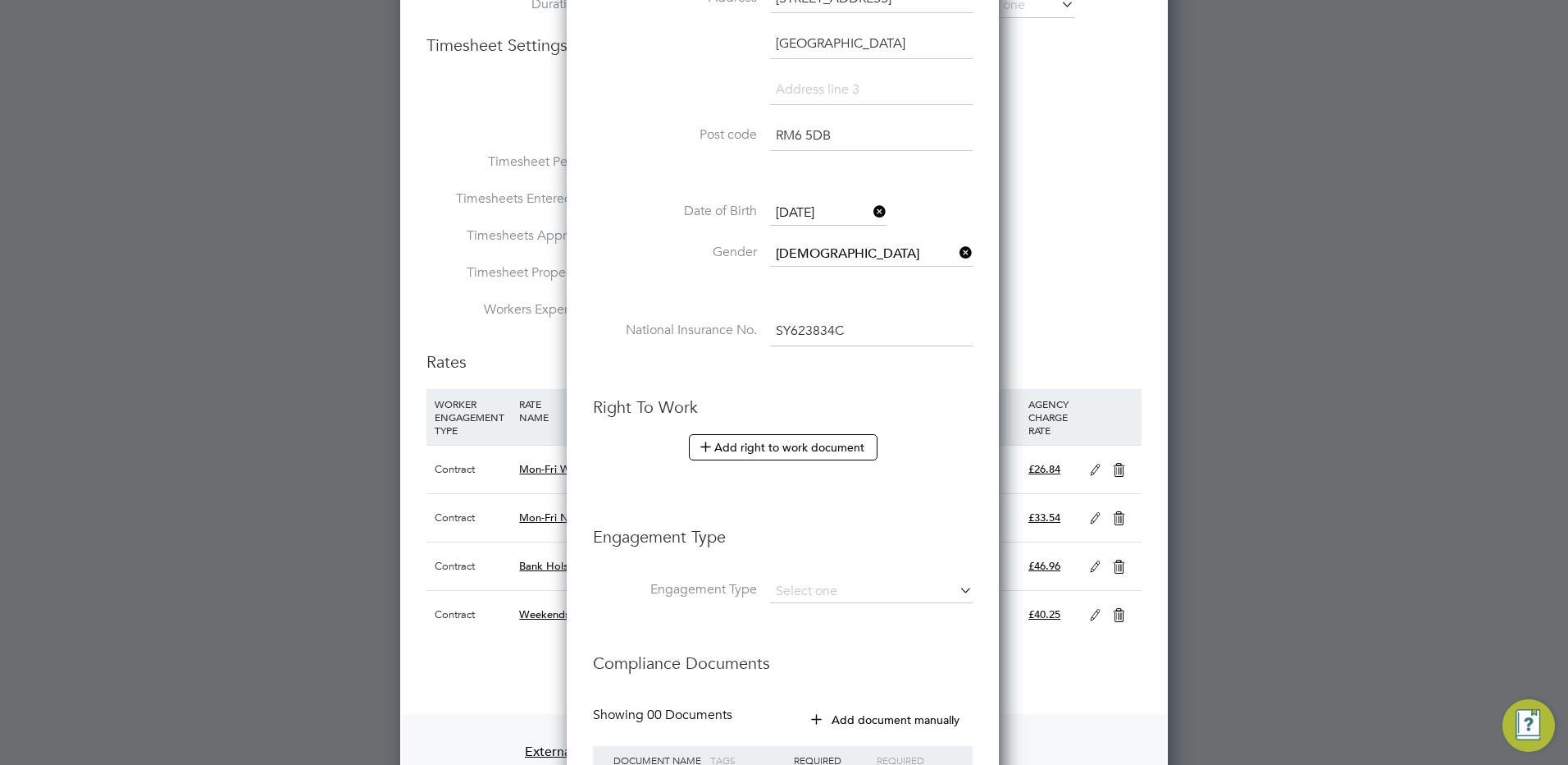
scroll to position [984, 0]
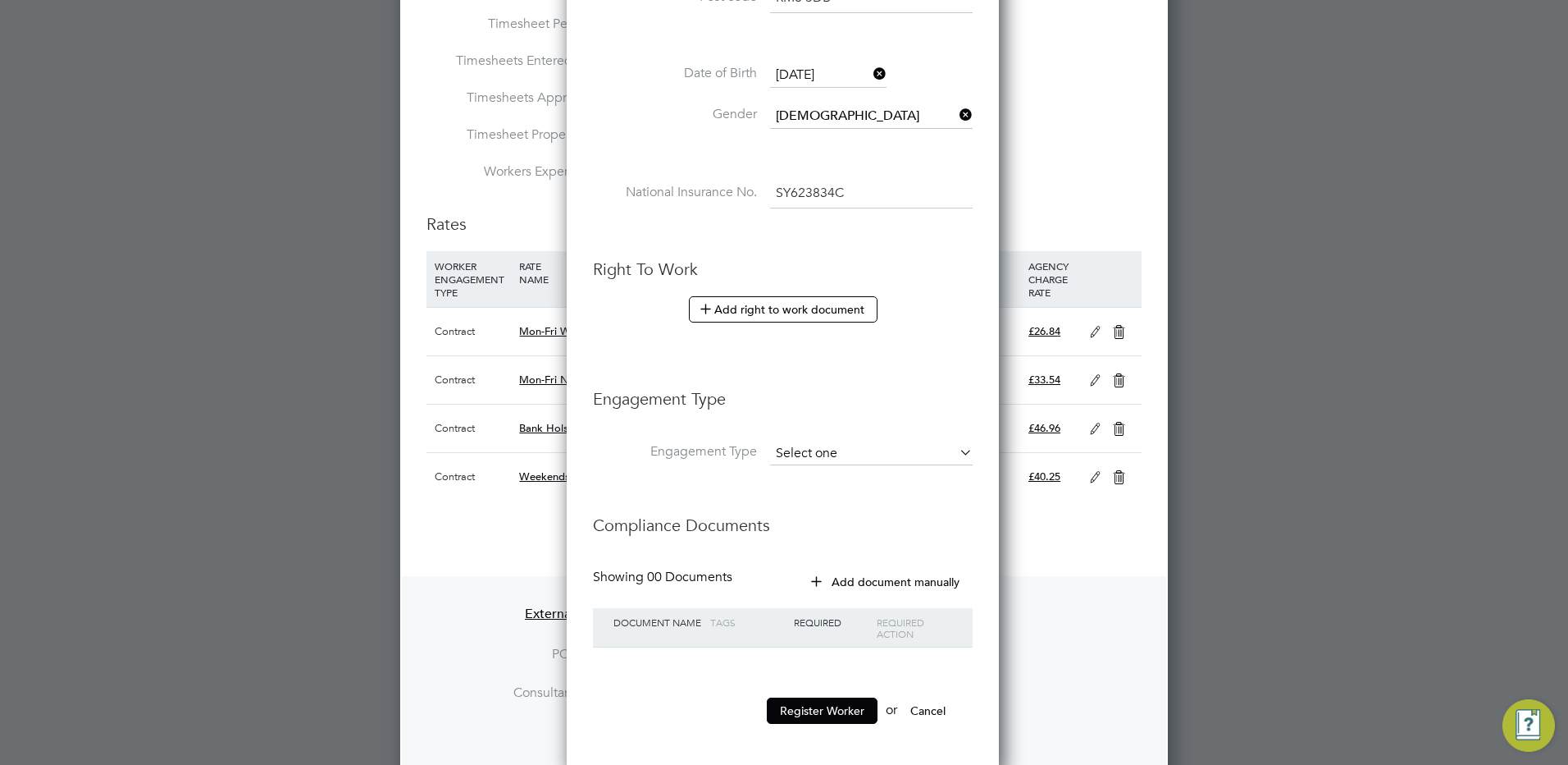
type input "SY 62 38 34 C"
click at [803, 454] on input at bounding box center [871, 454] width 202 height 23
drag, startPoint x: 796, startPoint y: 546, endPoint x: 811, endPoint y: 447, distance: 100.1
click at [795, 546] on li "Umbrella" at bounding box center [871, 547] width 204 height 24
type input "Umbrella"
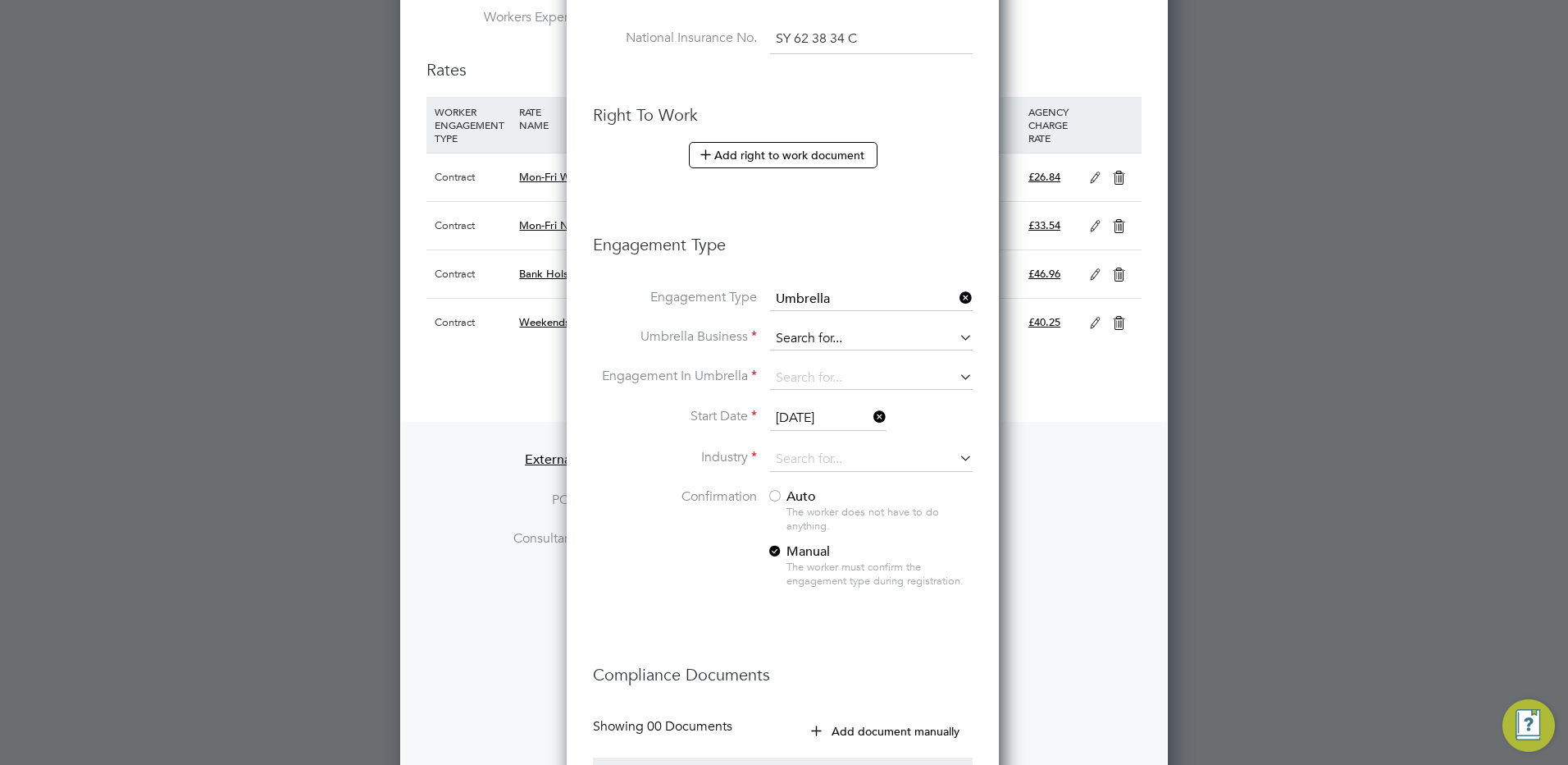
scroll to position [1148, 0]
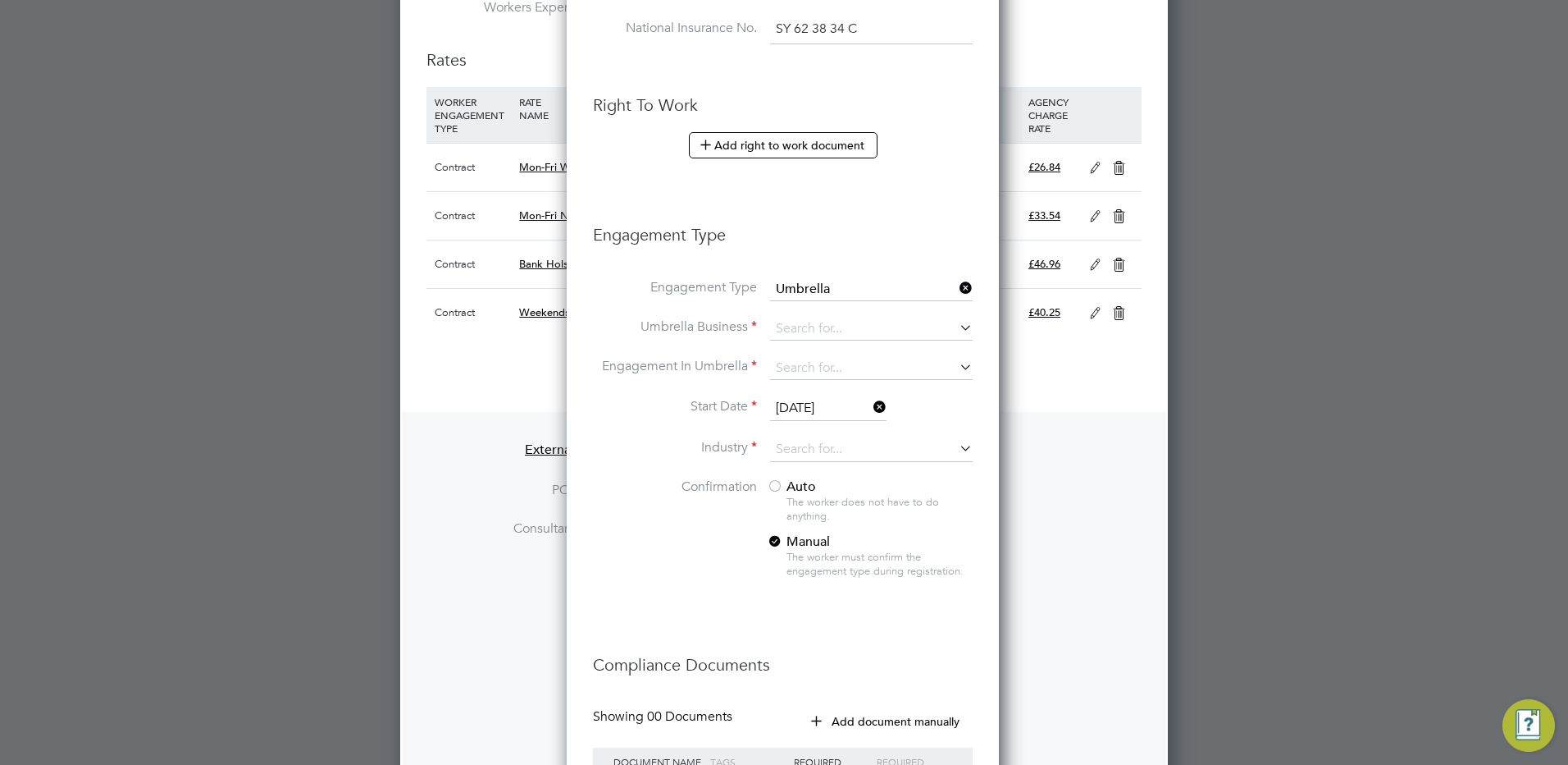
click at [782, 315] on li "Engagement Type Umbrella" at bounding box center [783, 298] width 380 height 39
drag, startPoint x: 807, startPoint y: 337, endPoint x: 804, endPoint y: 326, distance: 11.4
click at [807, 334] on input at bounding box center [871, 329] width 202 height 23
click at [807, 343] on li "Sas er Limited" at bounding box center [871, 352] width 204 height 24
type input "Saser Limited"
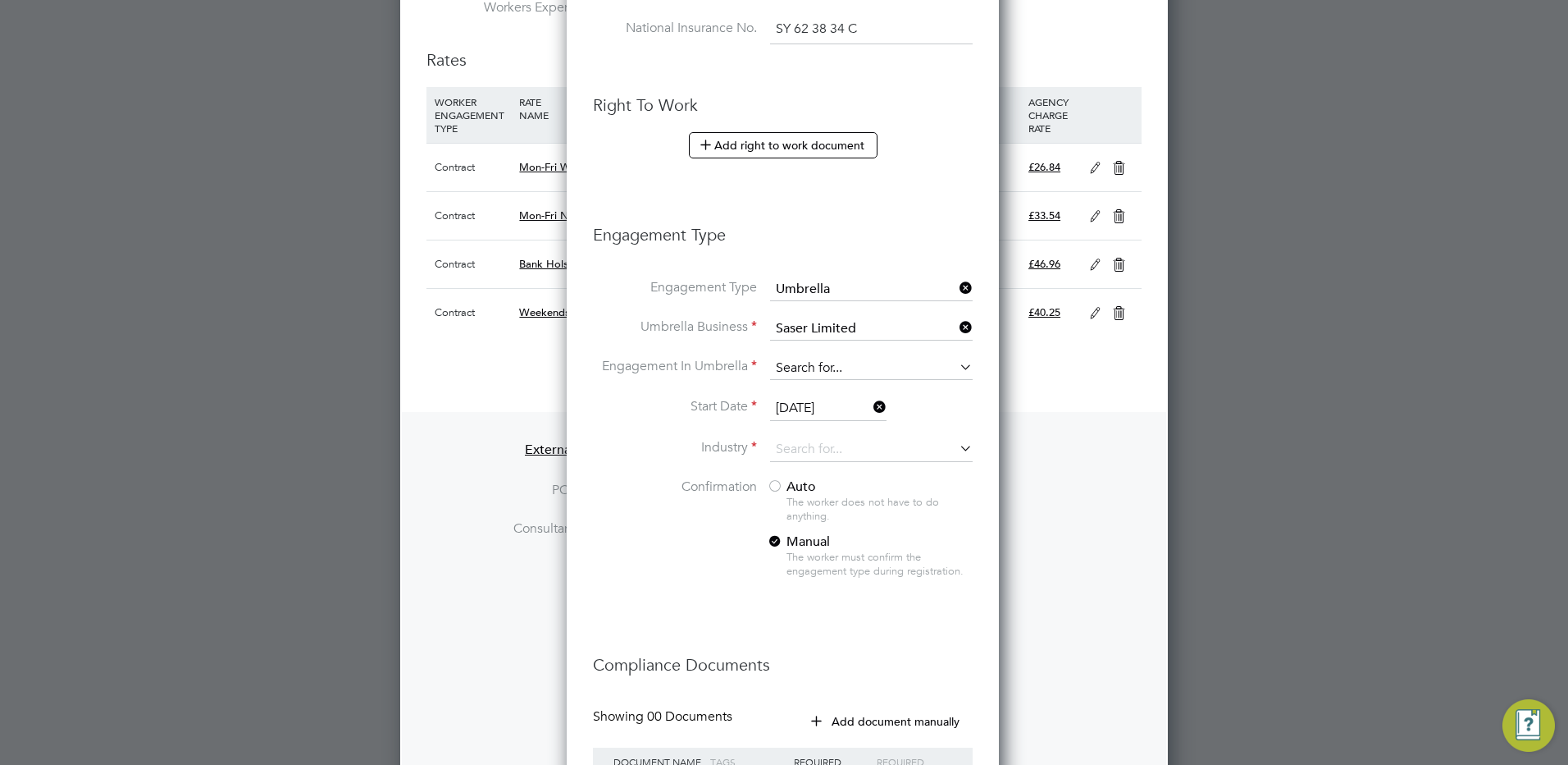
click at [810, 368] on input at bounding box center [871, 368] width 202 height 23
click at [810, 415] on li "CIS Self-employed" at bounding box center [871, 415] width 204 height 24
type input "CIS Self-employed"
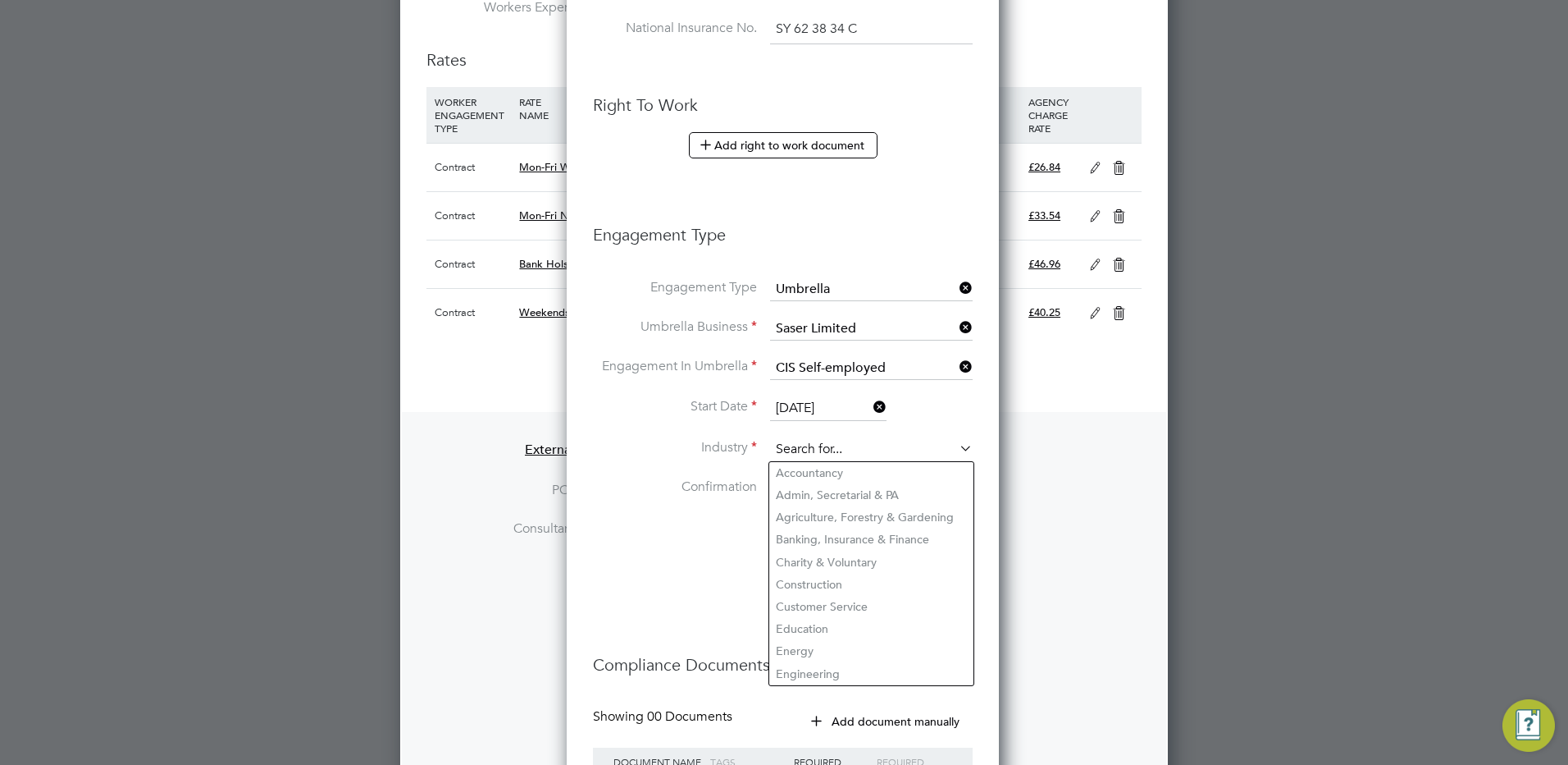
click at [814, 441] on input at bounding box center [871, 449] width 202 height 25
click at [795, 575] on li "Construction" at bounding box center [871, 584] width 204 height 22
type input "Construction"
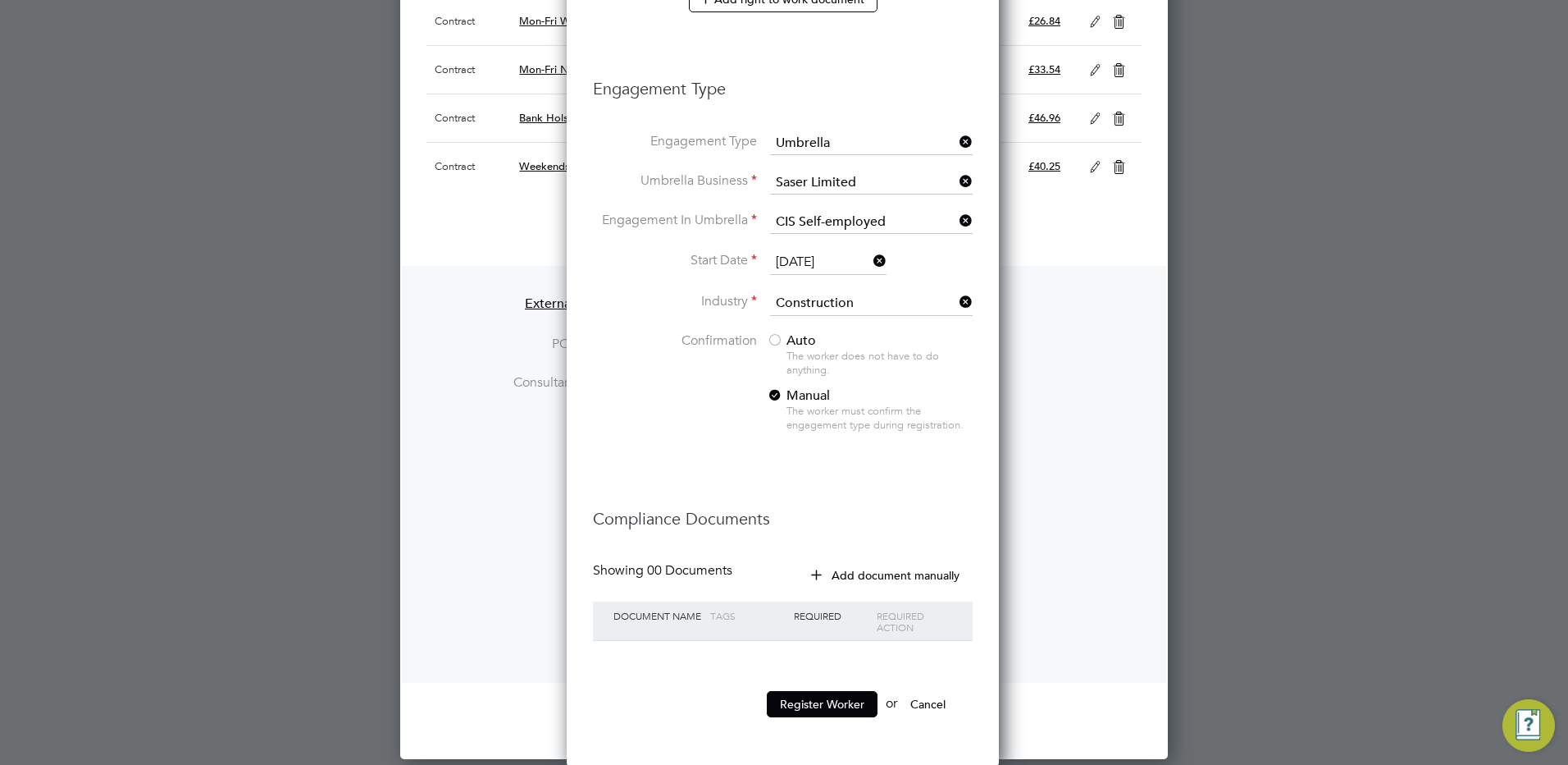
scroll to position [1296, 0]
click at [803, 699] on button "Register Worker" at bounding box center [822, 702] width 111 height 26
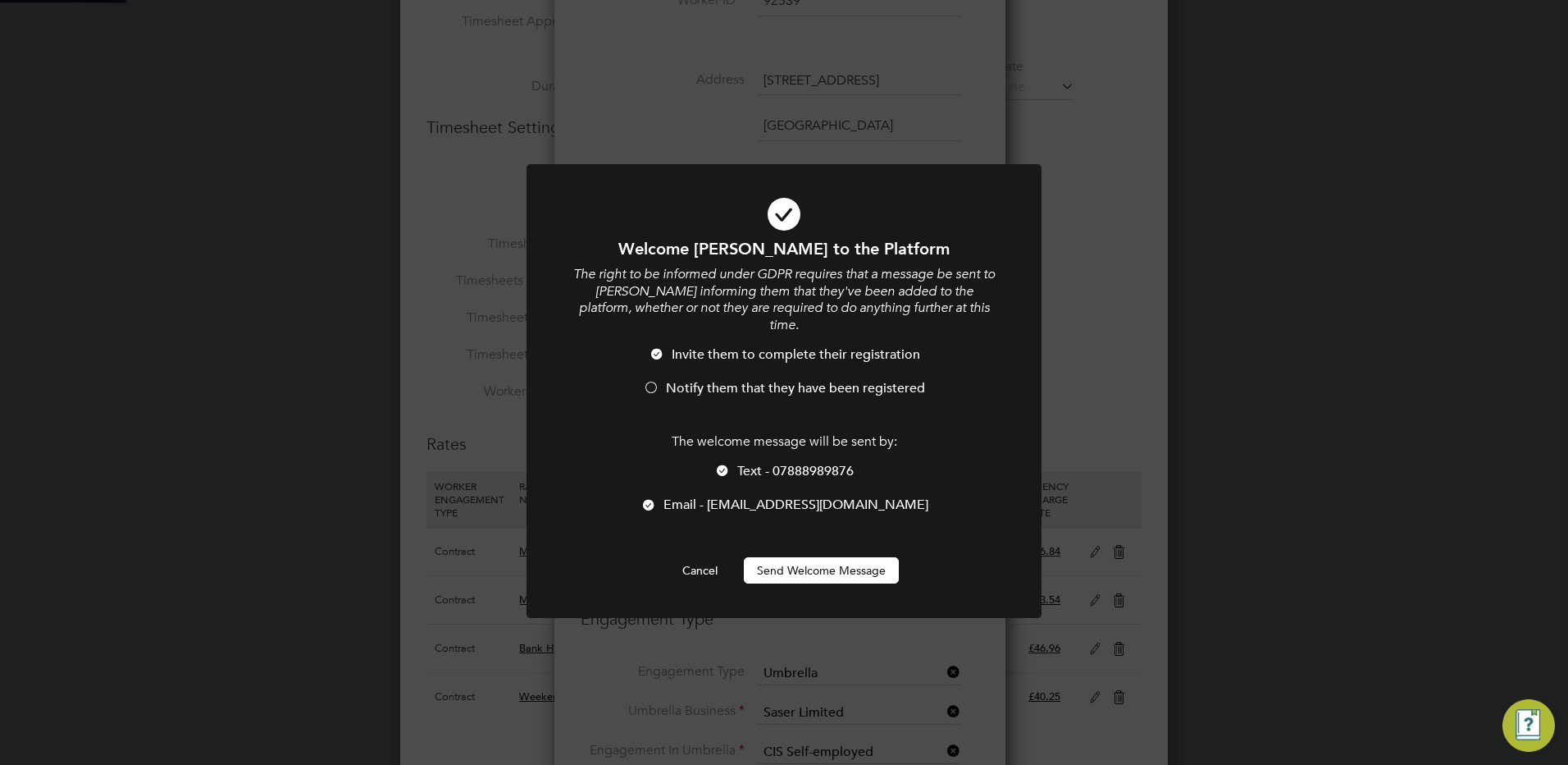
scroll to position [0, 0]
click at [816, 557] on button "Send Welcome Message" at bounding box center [822, 570] width 155 height 26
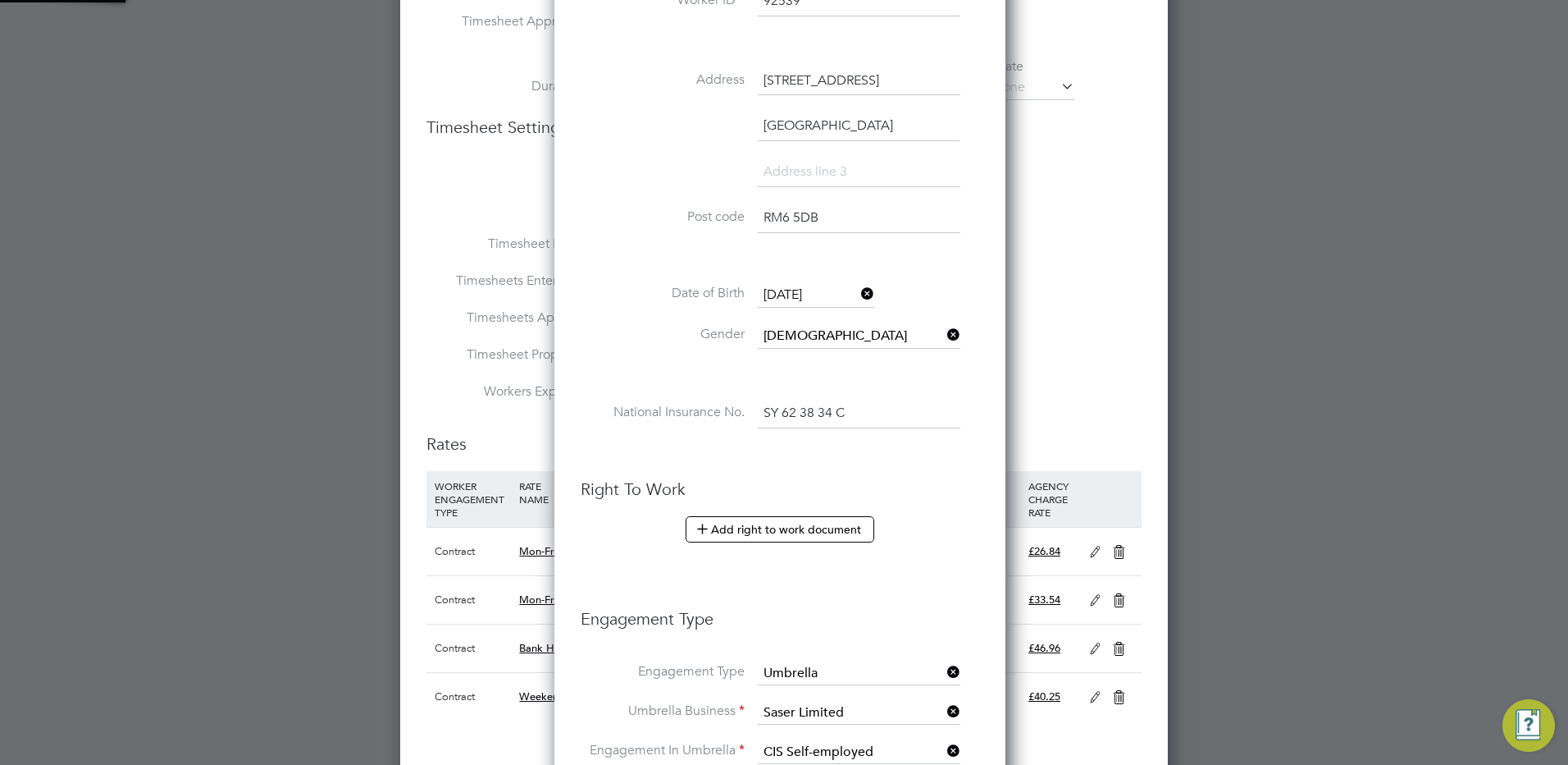
type input "[PERSON_NAME] (92539)"
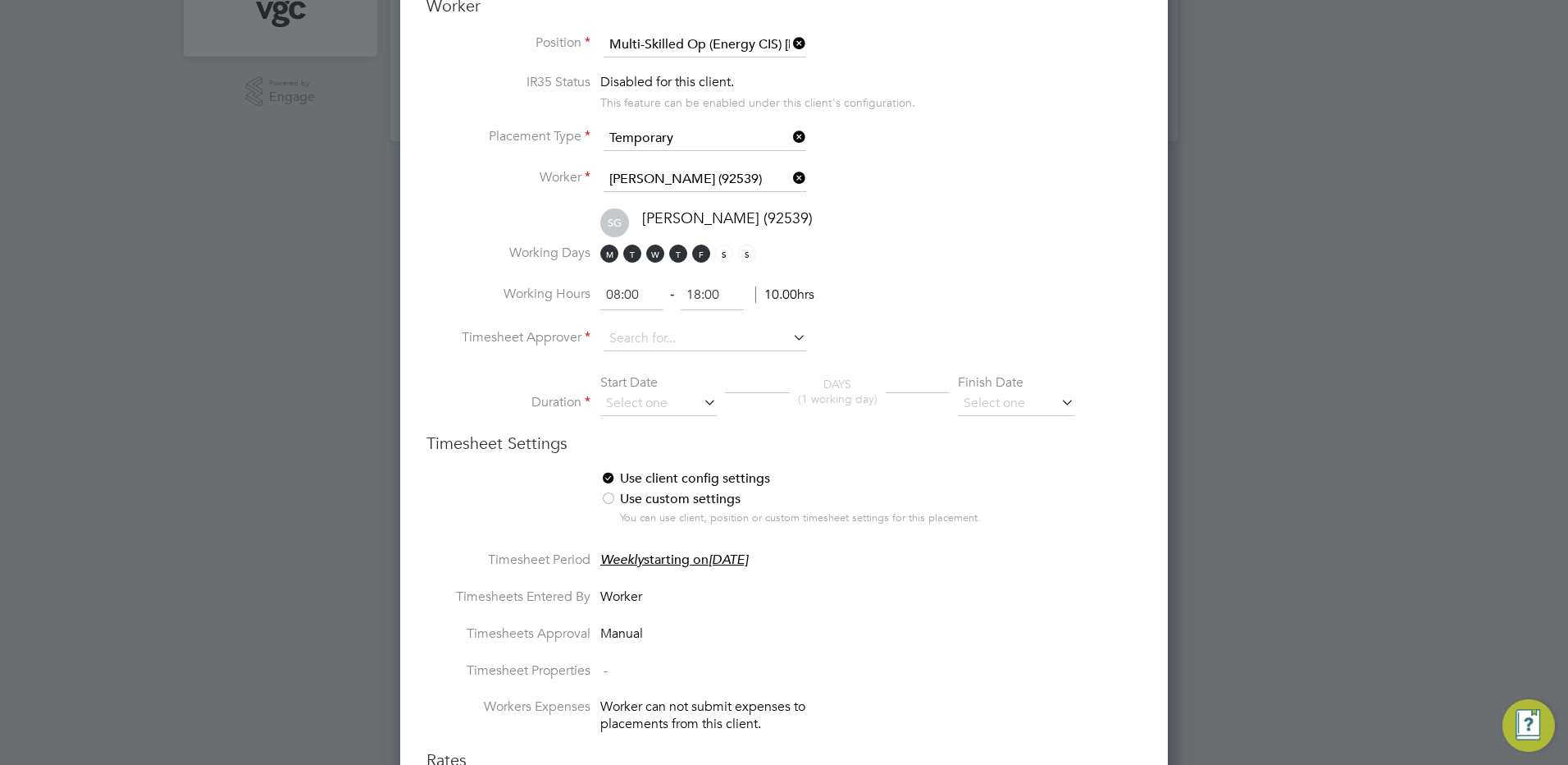
scroll to position [492, 0]
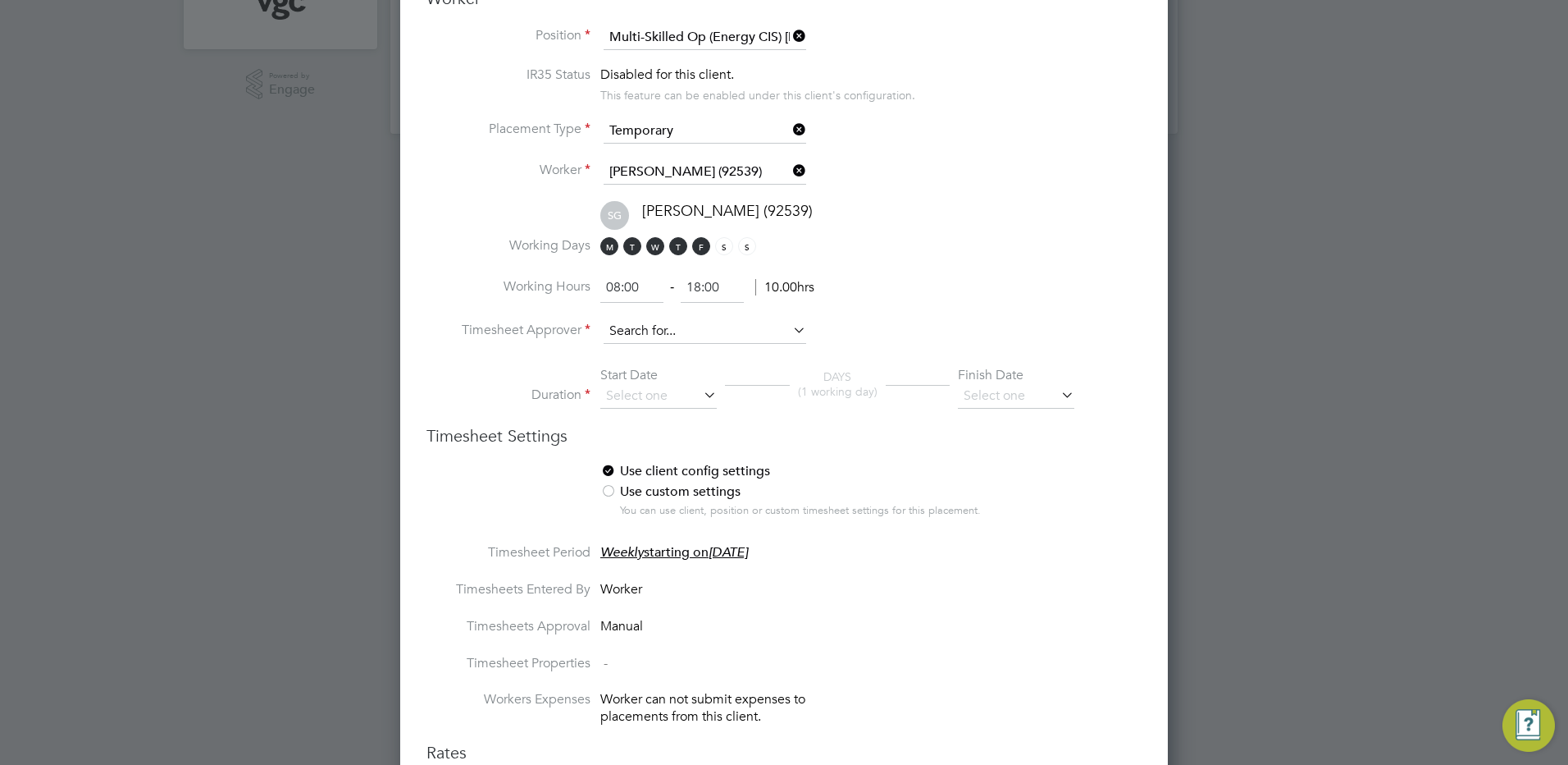
click at [636, 328] on input at bounding box center [704, 332] width 202 height 25
click at [657, 353] on li "[PERSON_NAME]" at bounding box center [704, 354] width 204 height 22
type input "[PERSON_NAME]"
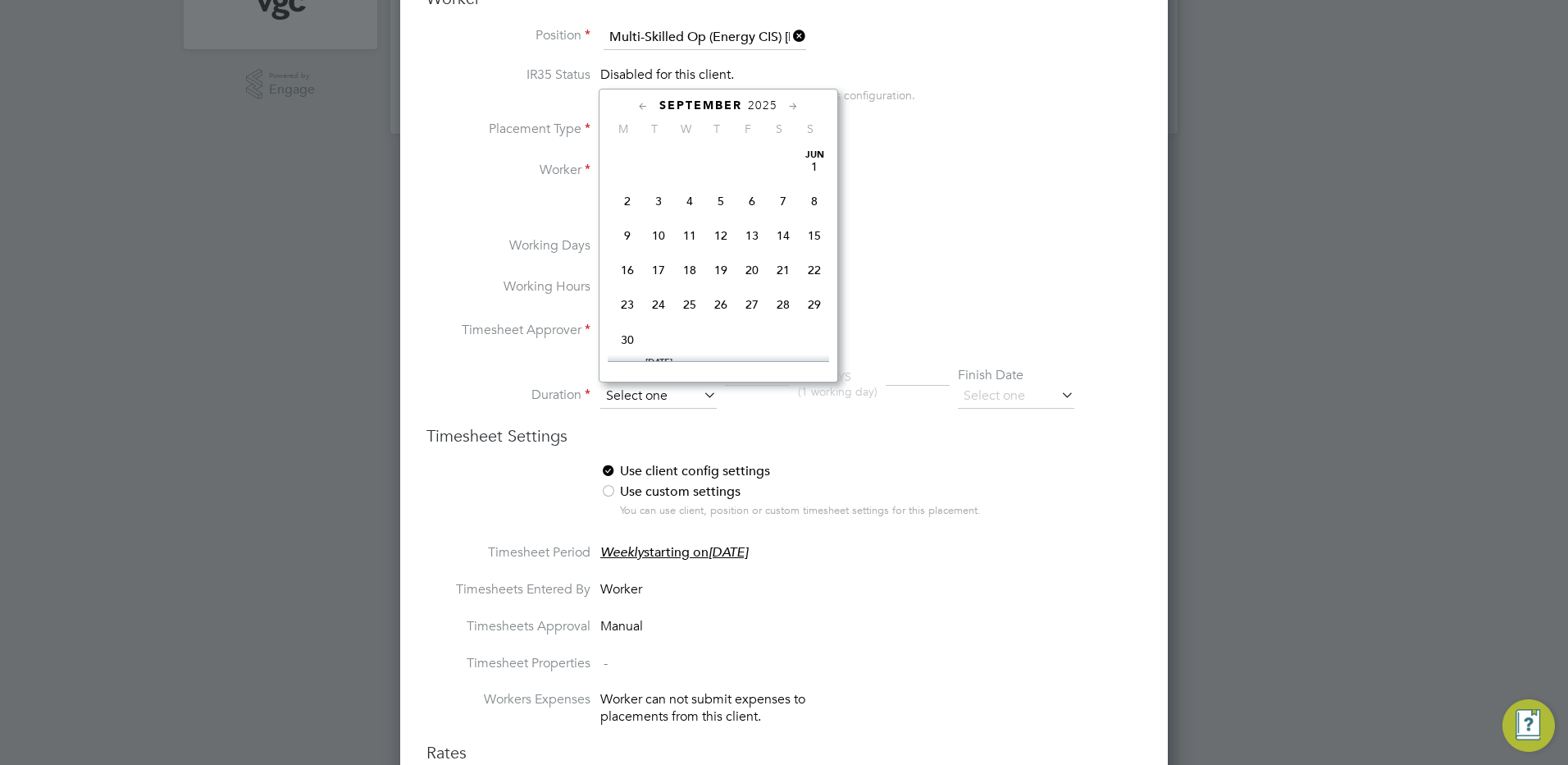
click at [643, 396] on input at bounding box center [659, 397] width 117 height 25
click at [623, 225] on span "22" at bounding box center [627, 219] width 31 height 31
type input "[DATE]"
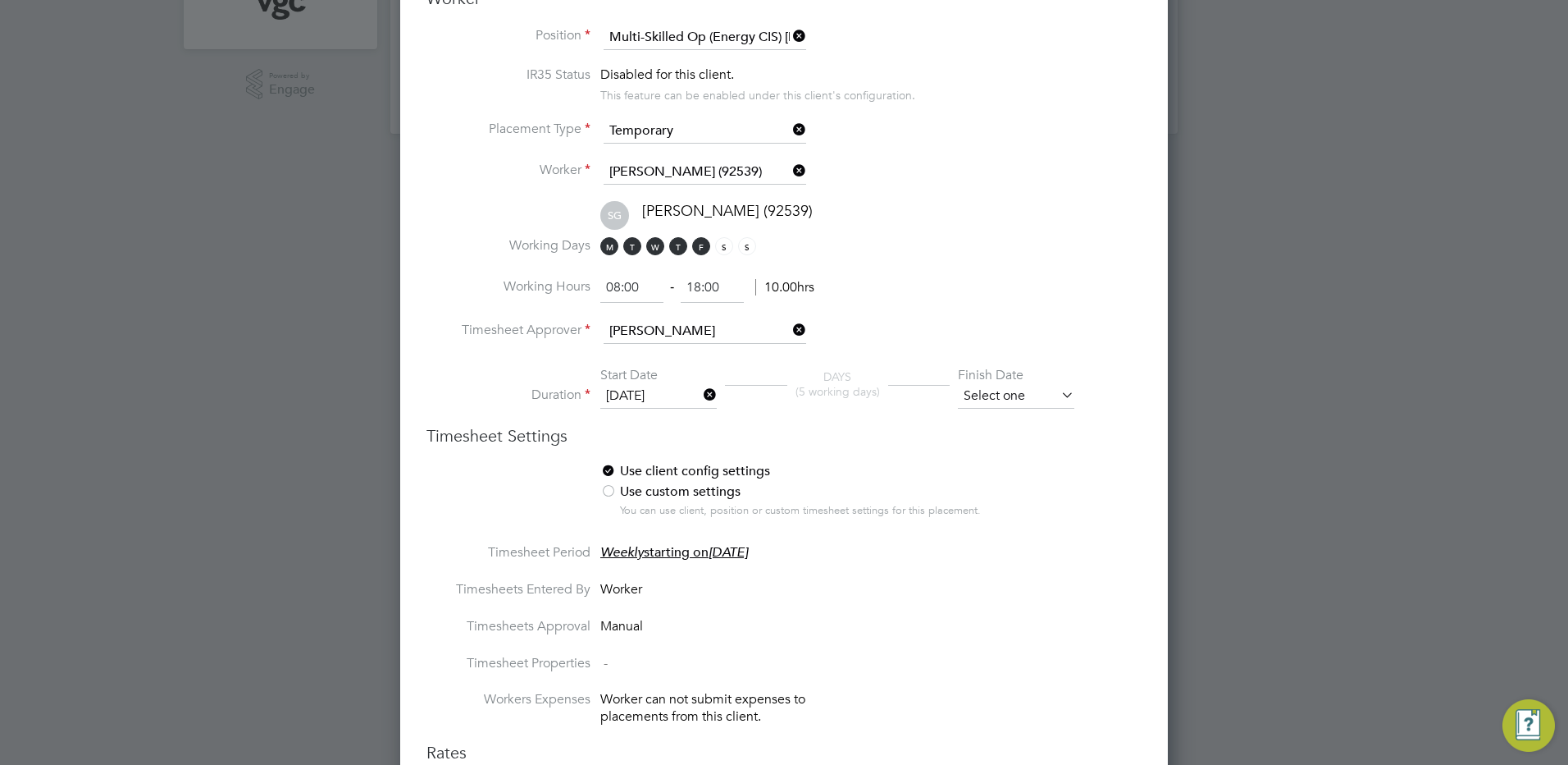
click at [1006, 390] on input at bounding box center [1016, 397] width 117 height 25
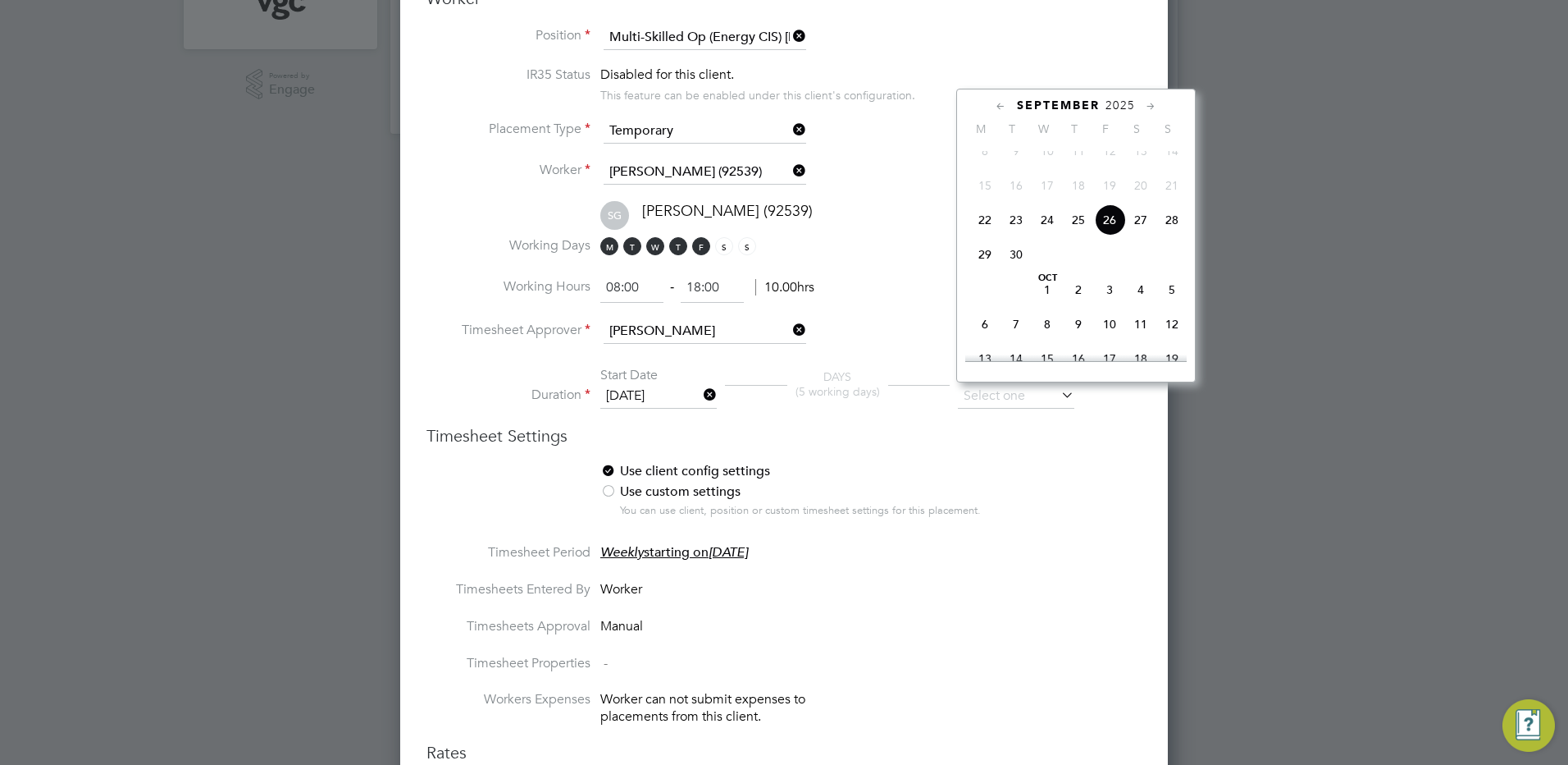
click at [987, 270] on span "29" at bounding box center [985, 254] width 31 height 31
type input "[DATE]"
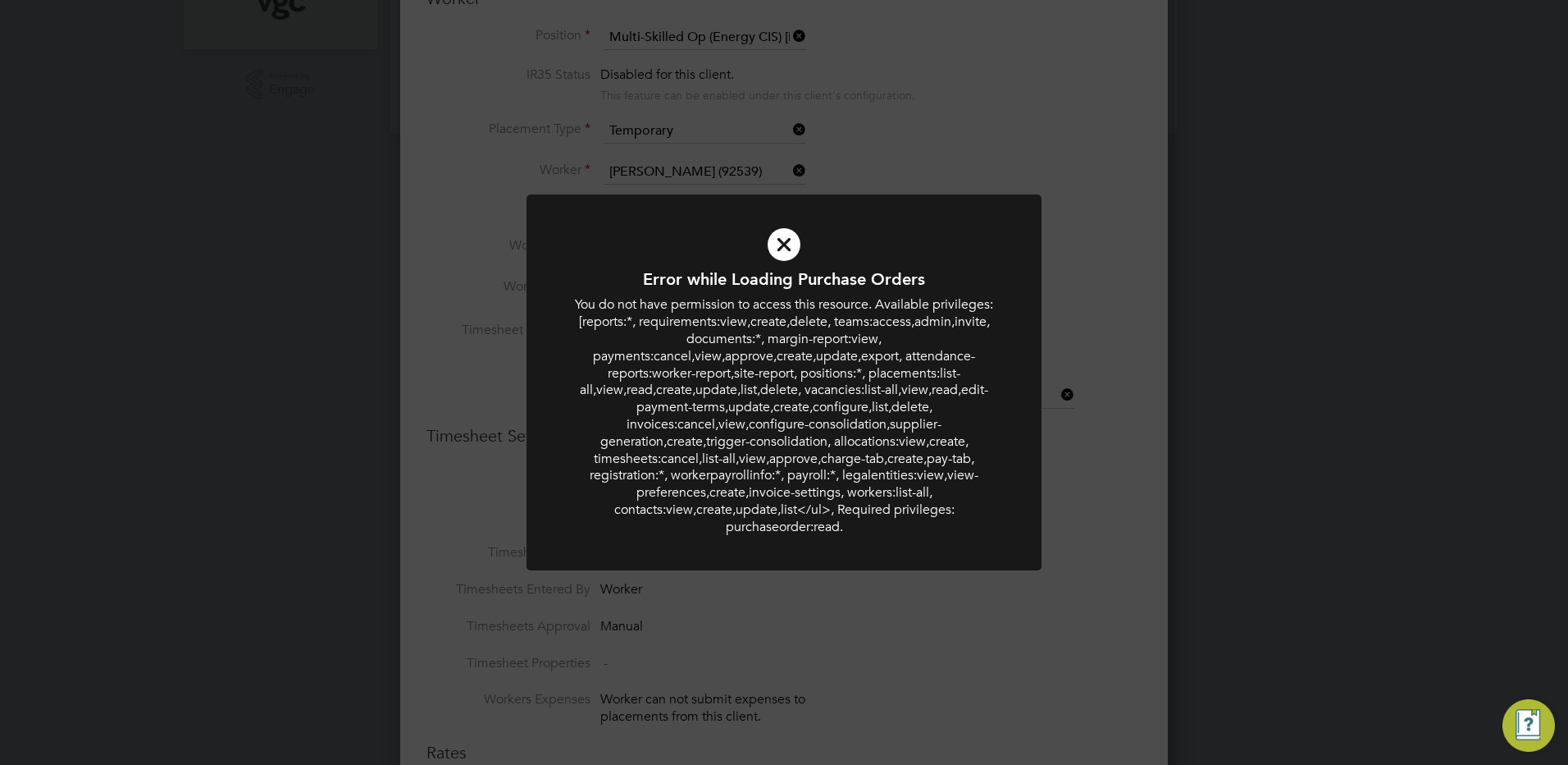
click at [994, 597] on div "Error while Loading Purchase Orders You do not have permission to access this r…" at bounding box center [784, 382] width 1568 height 765
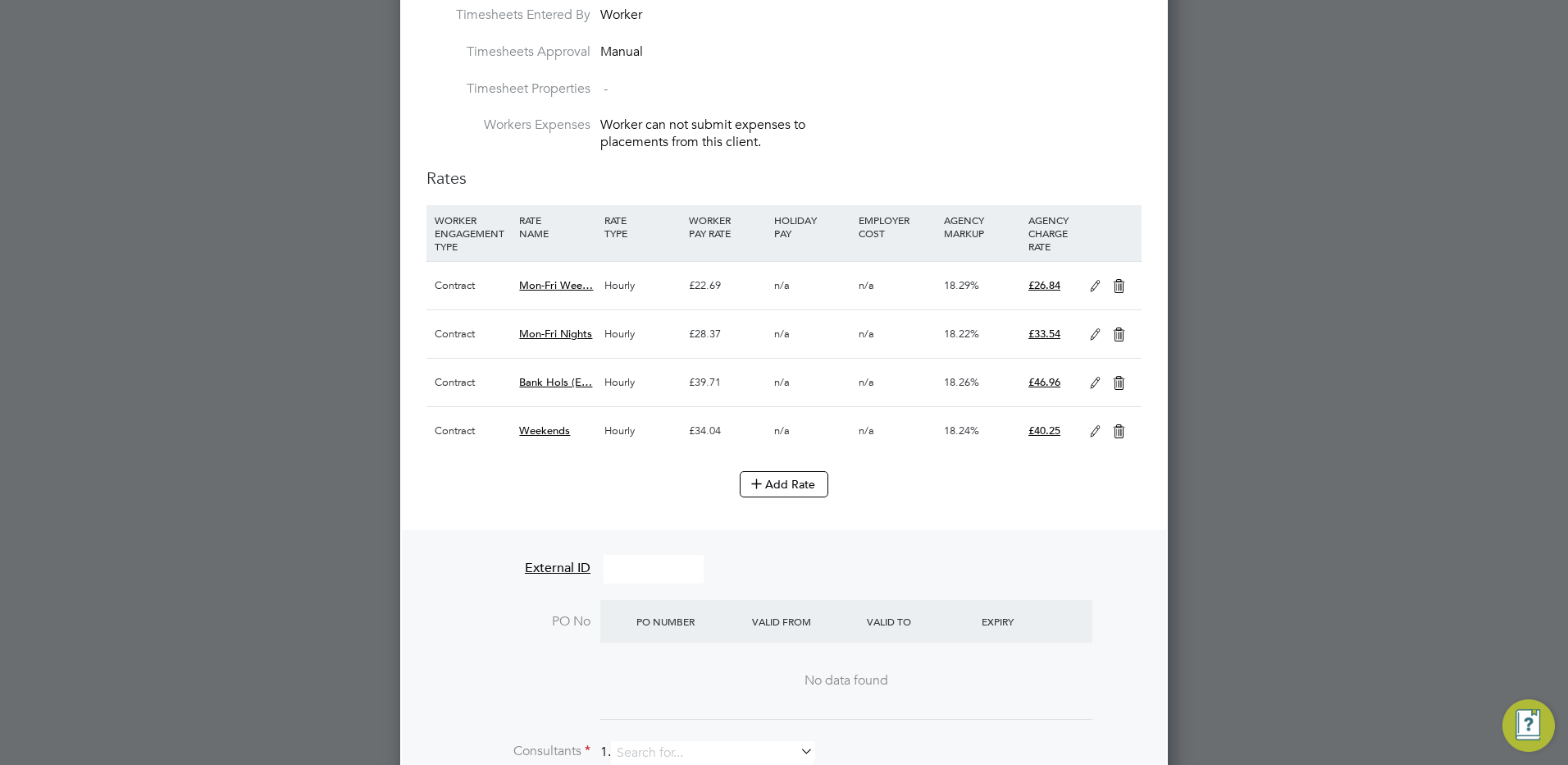
scroll to position [1394, 0]
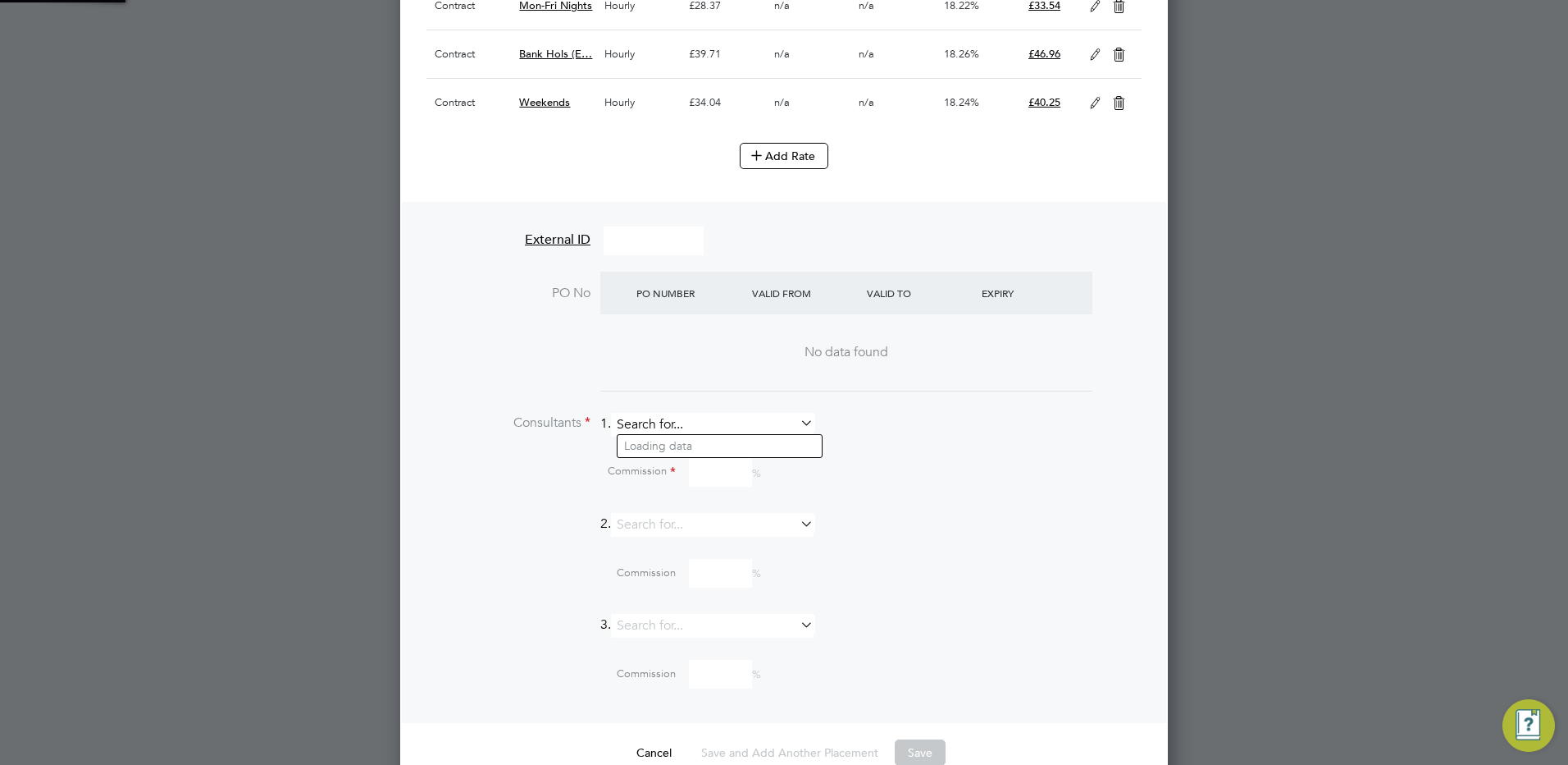
click at [667, 413] on input at bounding box center [712, 424] width 202 height 24
click at [672, 451] on li "[PERSON_NAME]" at bounding box center [719, 446] width 204 height 22
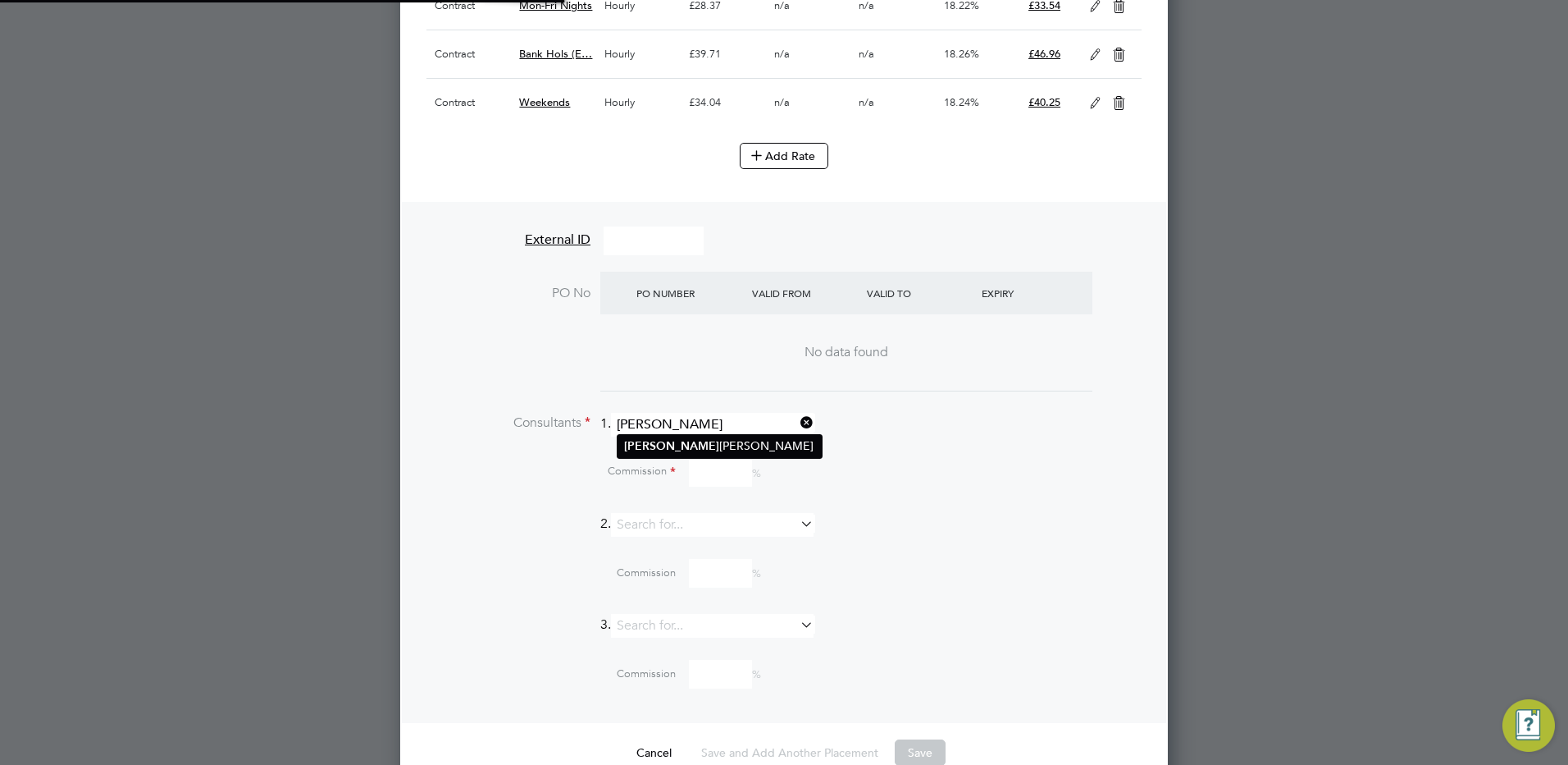
type input "[PERSON_NAME]"
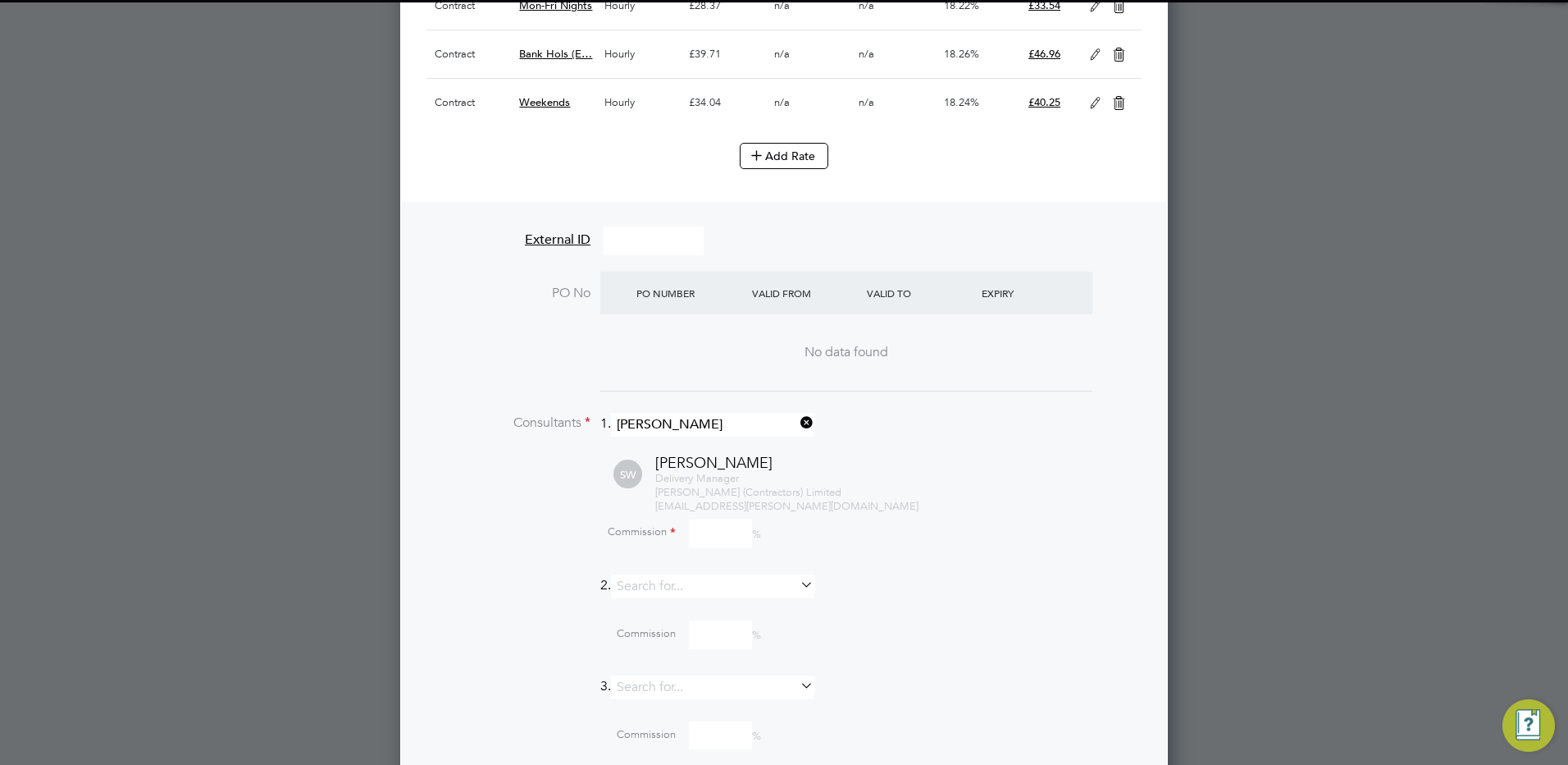
scroll to position [2192, 768]
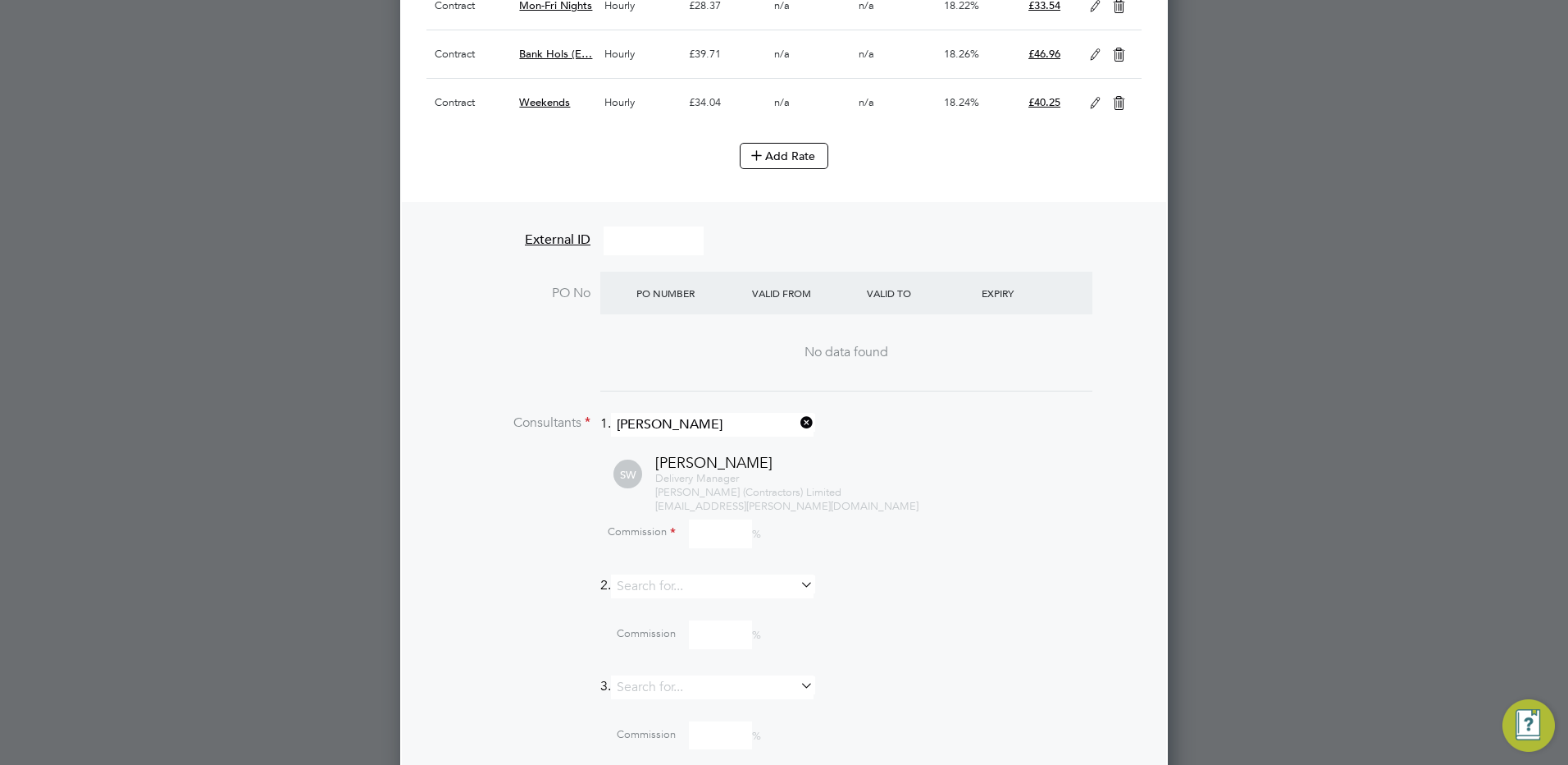
drag, startPoint x: 723, startPoint y: 516, endPoint x: 703, endPoint y: 523, distance: 21.2
click at [714, 514] on div "Commission %" at bounding box center [825, 536] width 633 height 45
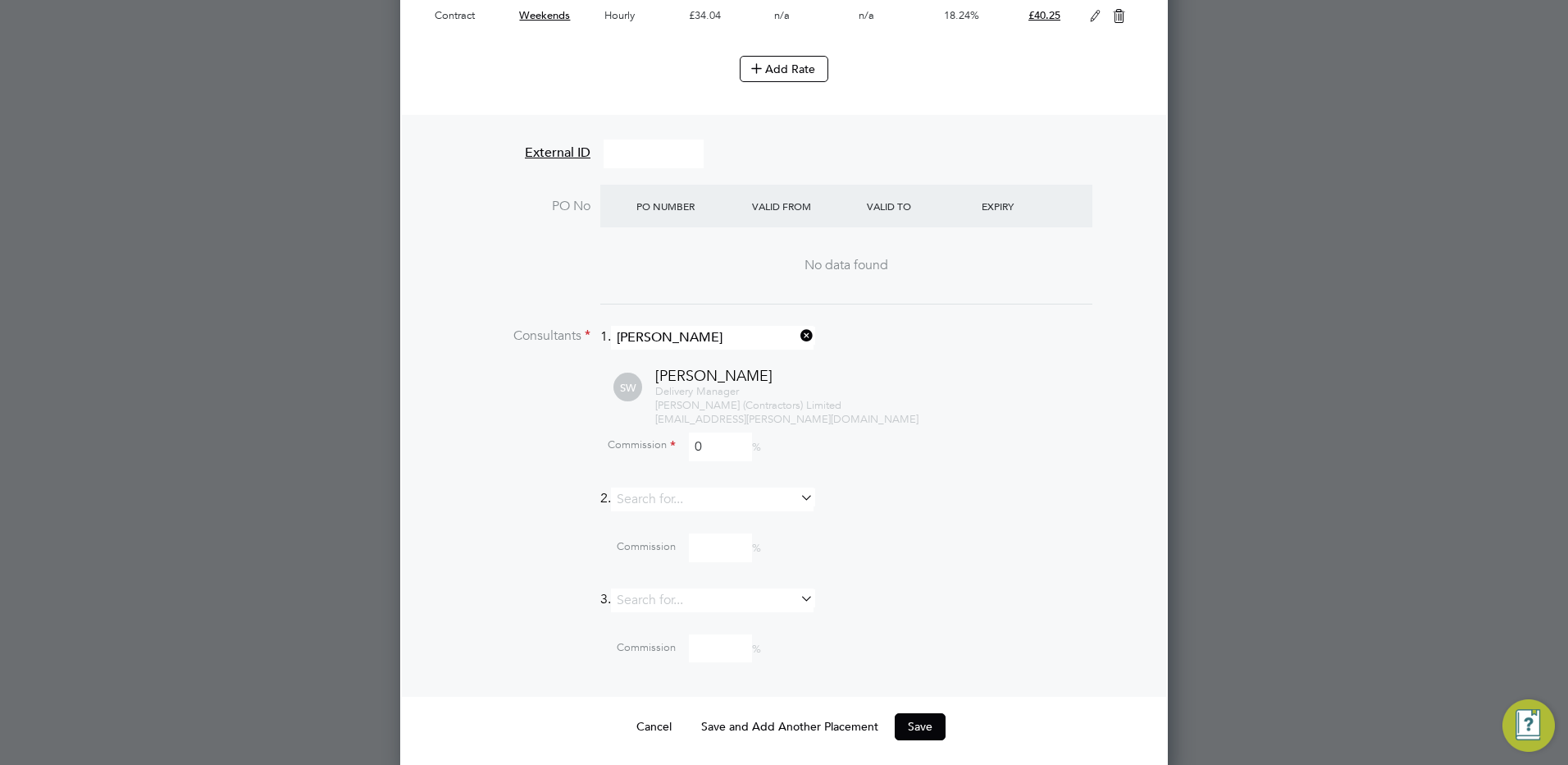
scroll to position [1488, 0]
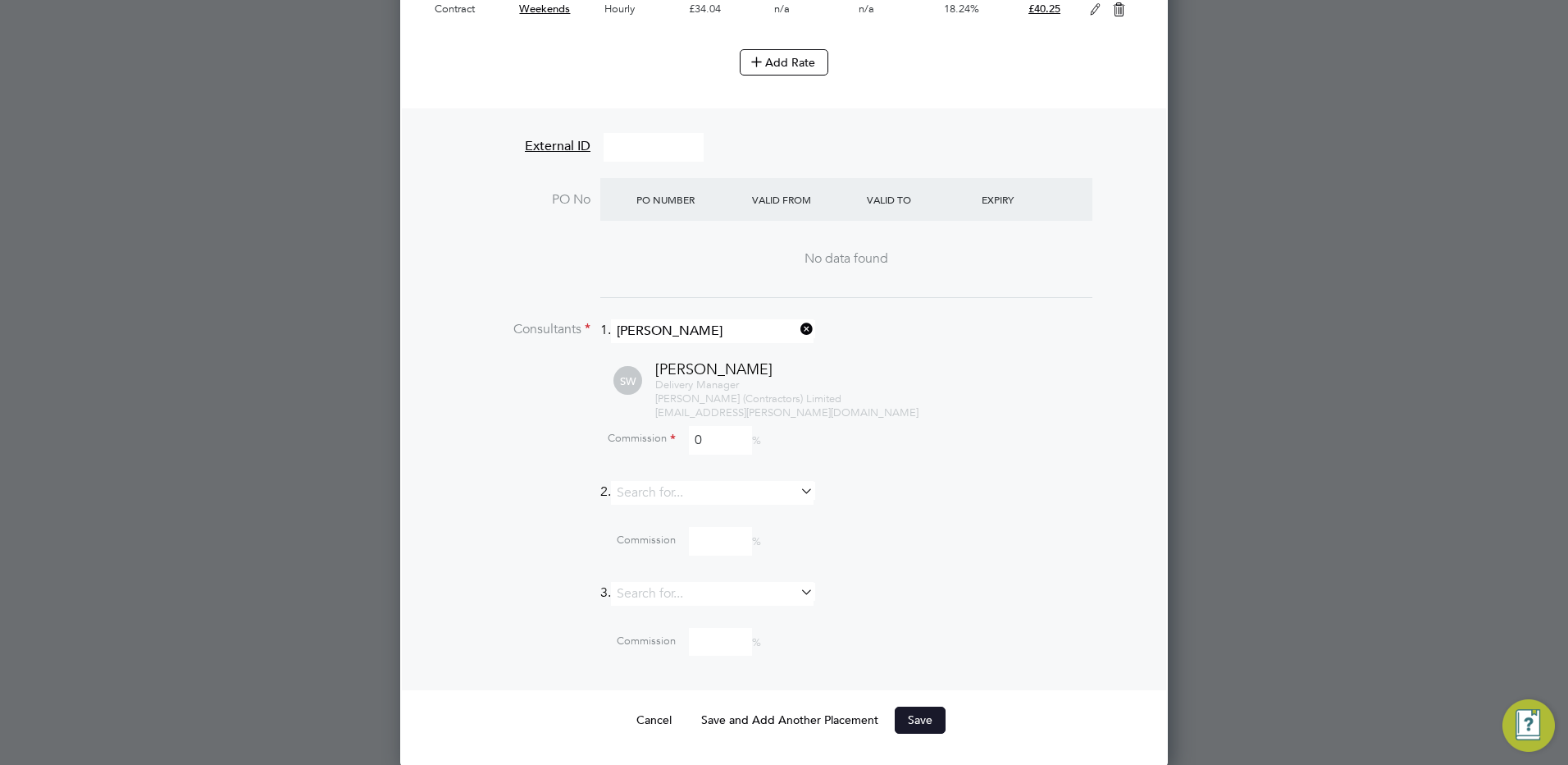
type input "0"
click at [903, 717] on button "Save" at bounding box center [920, 719] width 51 height 26
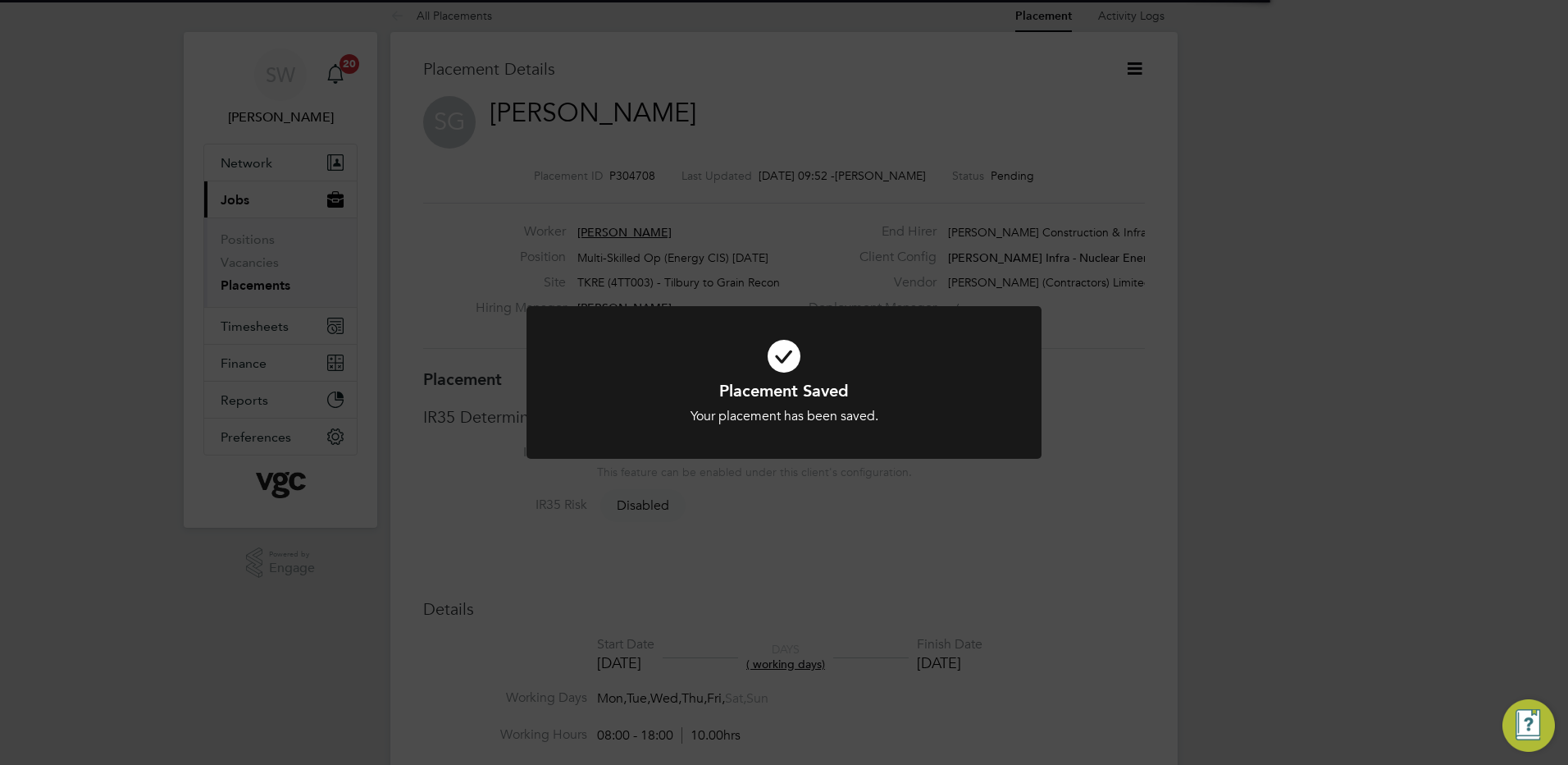
scroll to position [8, 8]
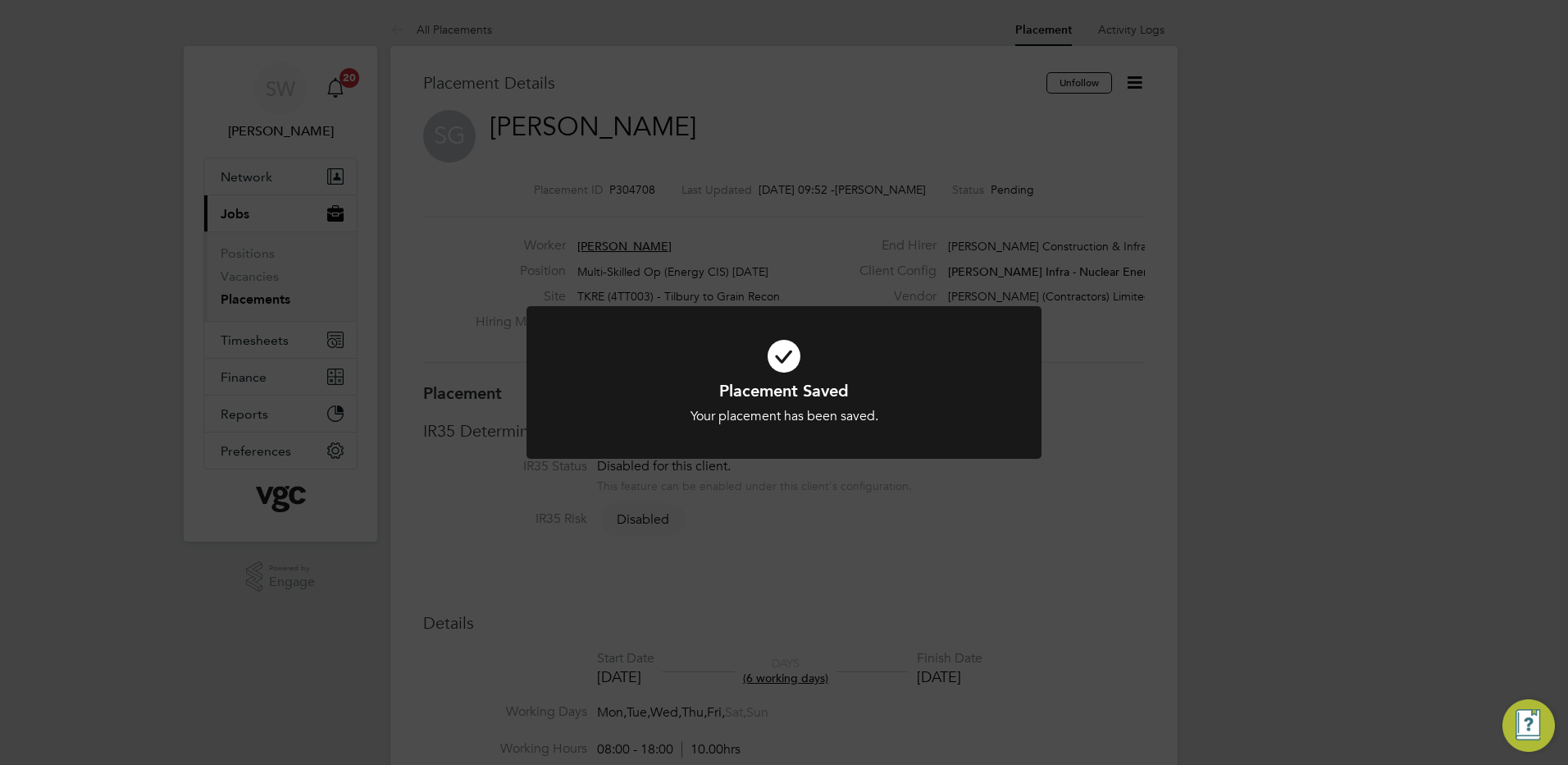
click at [1133, 71] on div "Placement Saved Your placement has been saved. Cancel Okay" at bounding box center [784, 382] width 1568 height 765
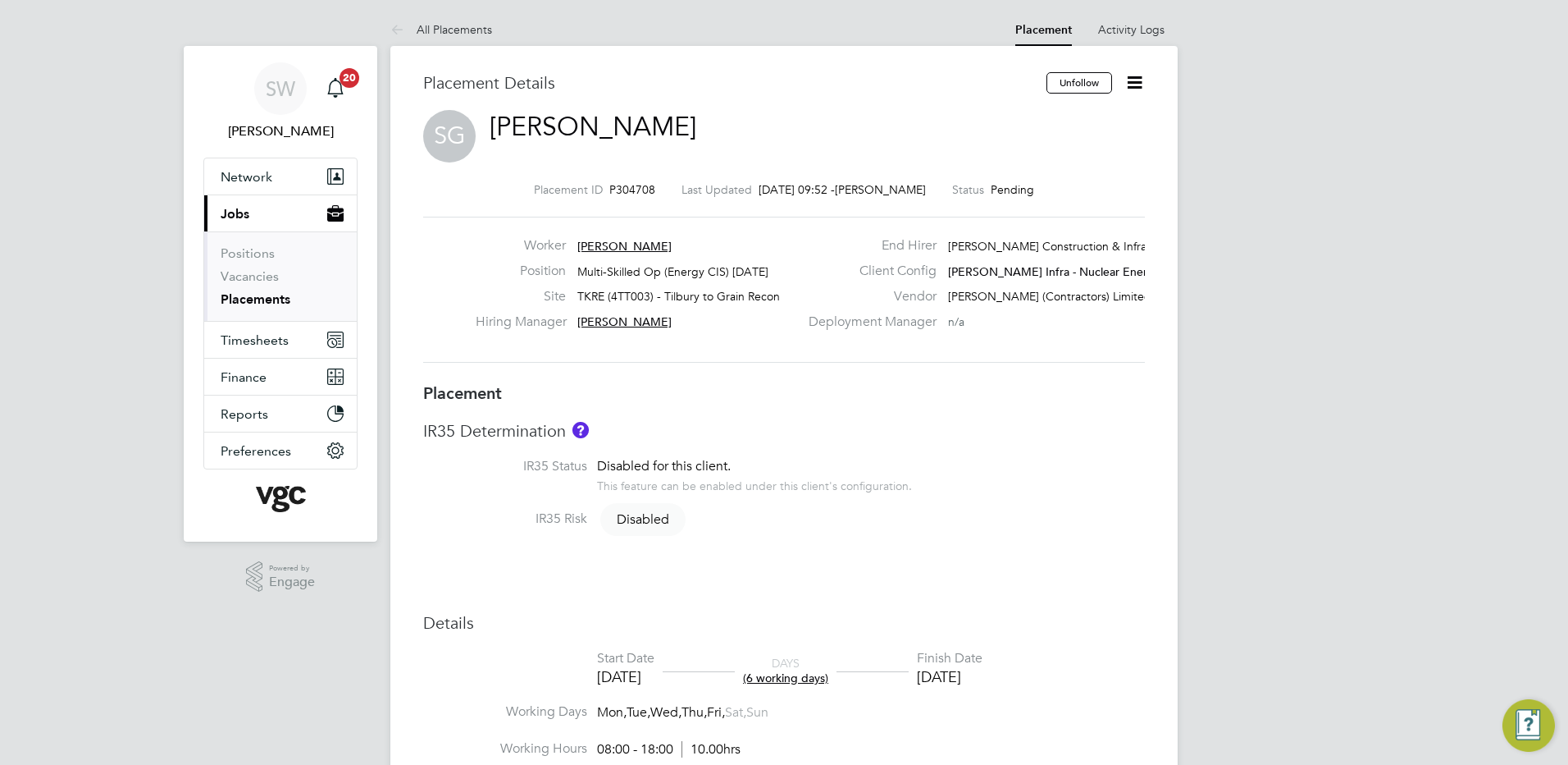
click at [1132, 73] on icon at bounding box center [1135, 82] width 21 height 21
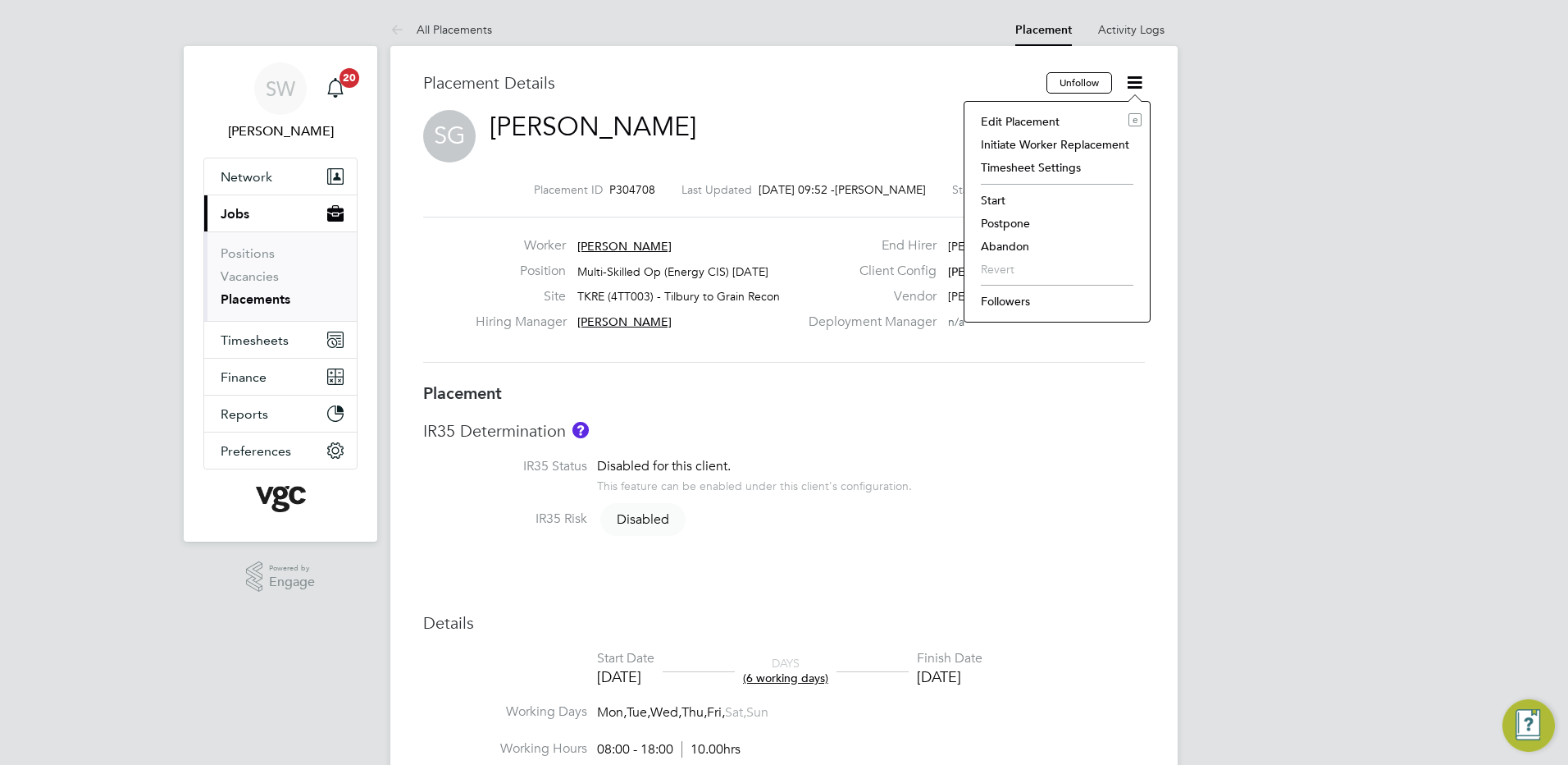
click at [985, 203] on li "Start" at bounding box center [1057, 201] width 169 height 23
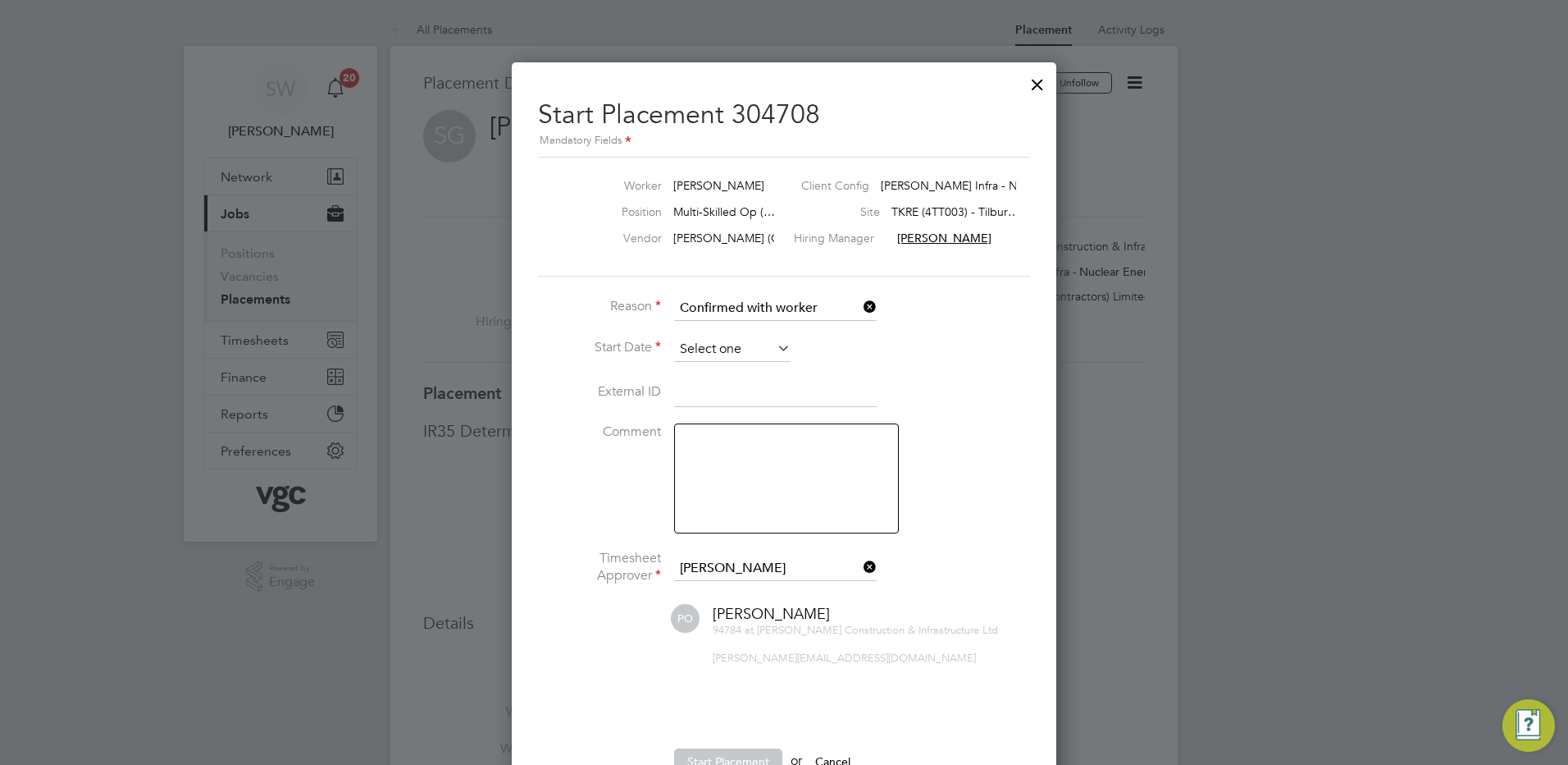
click at [708, 355] on input at bounding box center [732, 350] width 117 height 25
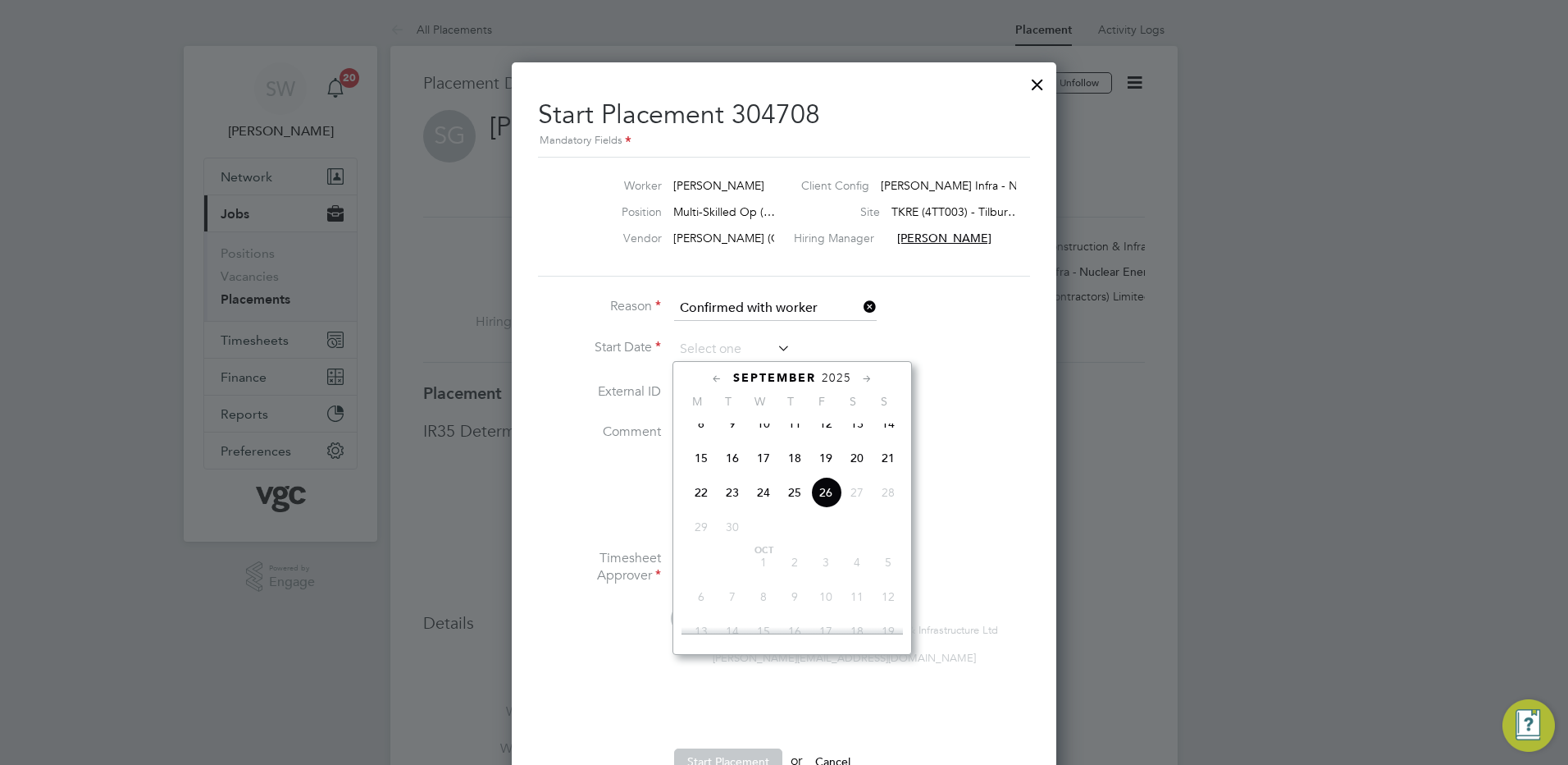
click at [698, 508] on span "22" at bounding box center [701, 492] width 31 height 31
type input "[DATE]"
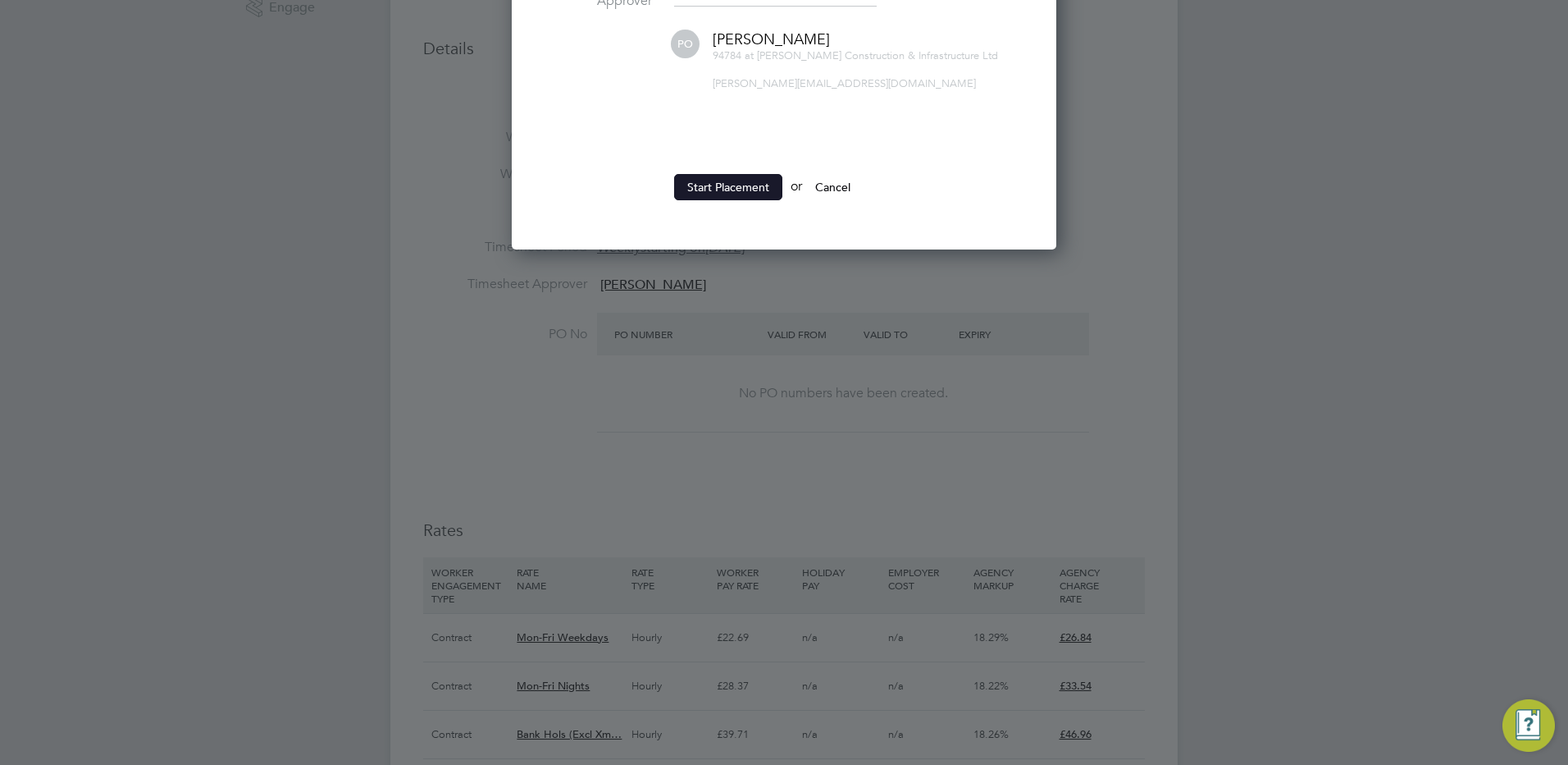
click at [706, 184] on button "Start Placement" at bounding box center [727, 186] width 108 height 26
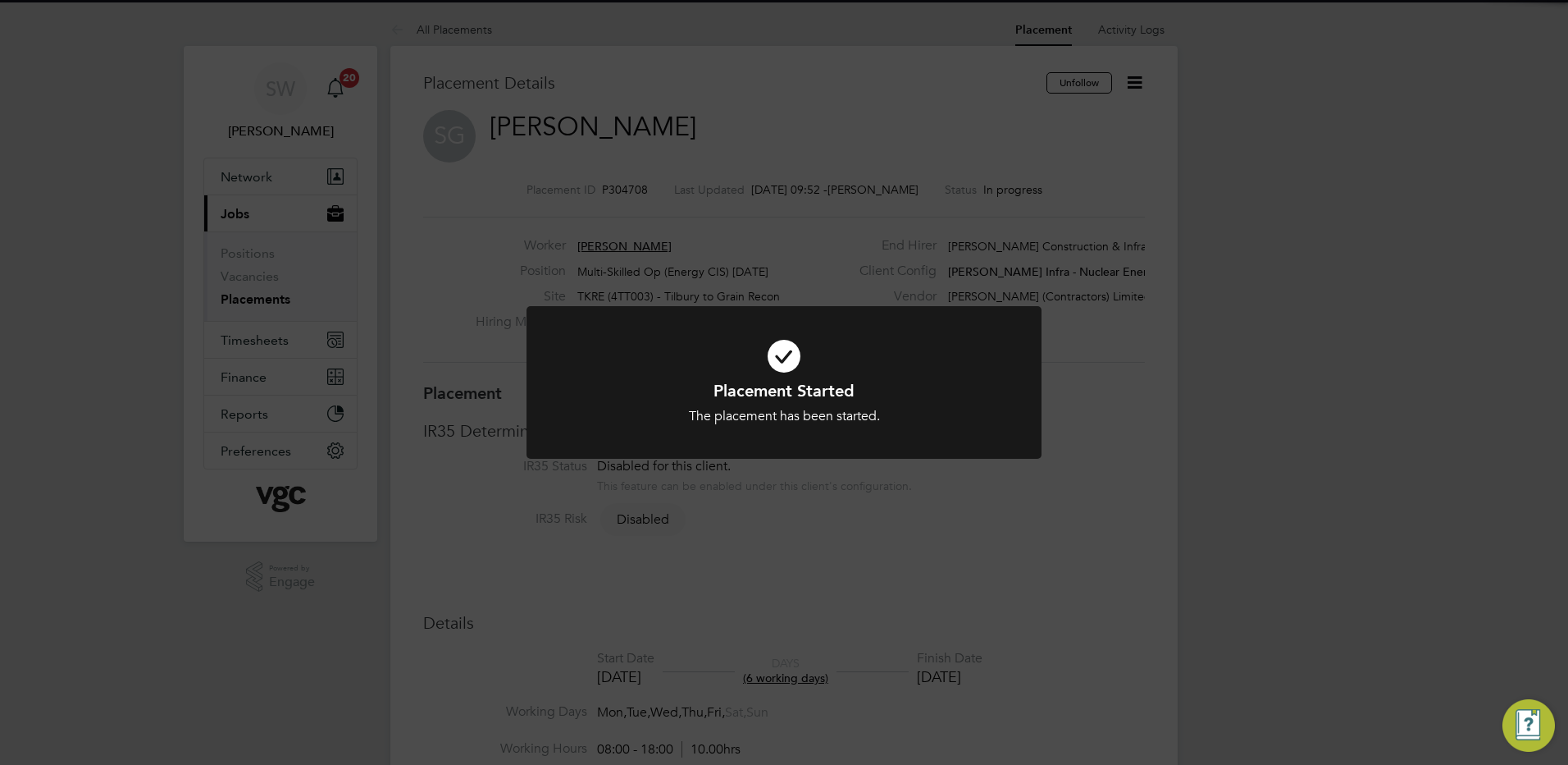
click at [310, 325] on div "Placement Started The placement has been started. Cancel Okay" at bounding box center [784, 382] width 1568 height 765
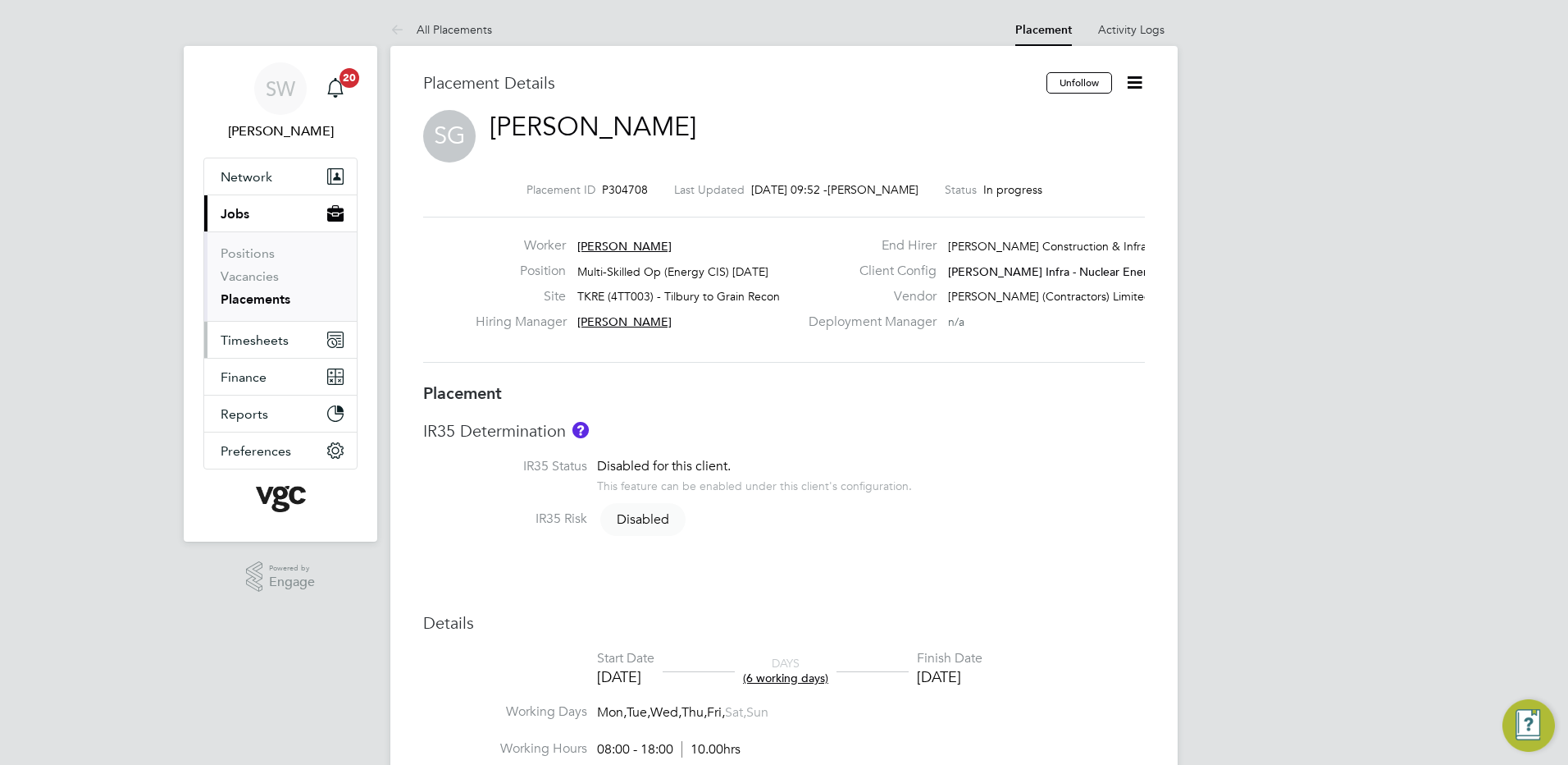
click at [257, 341] on span "Timesheets" at bounding box center [255, 340] width 68 height 15
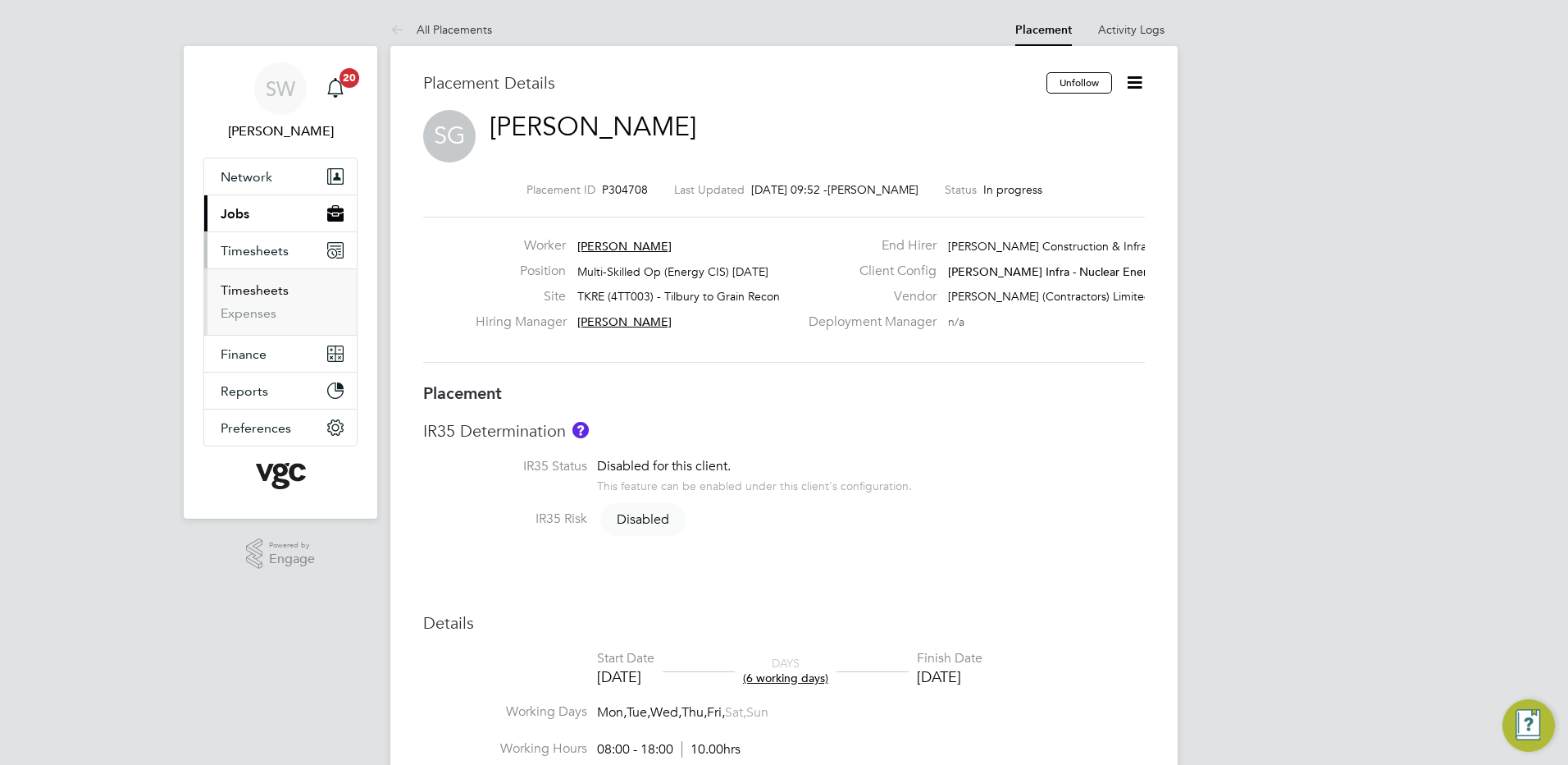
click at [251, 289] on link "Timesheets" at bounding box center [255, 290] width 68 height 15
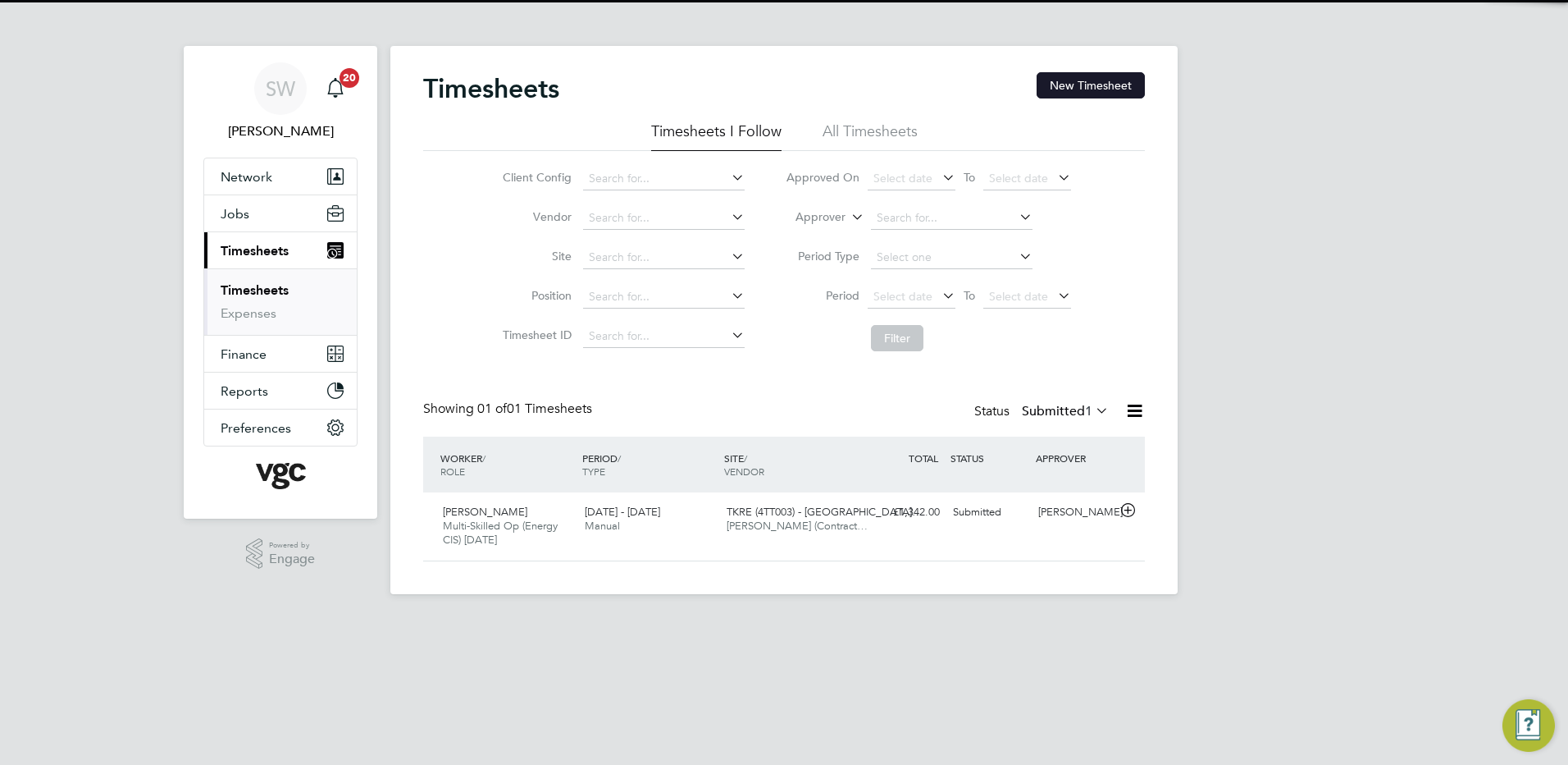
click at [1081, 82] on button "New Timesheet" at bounding box center [1090, 85] width 108 height 26
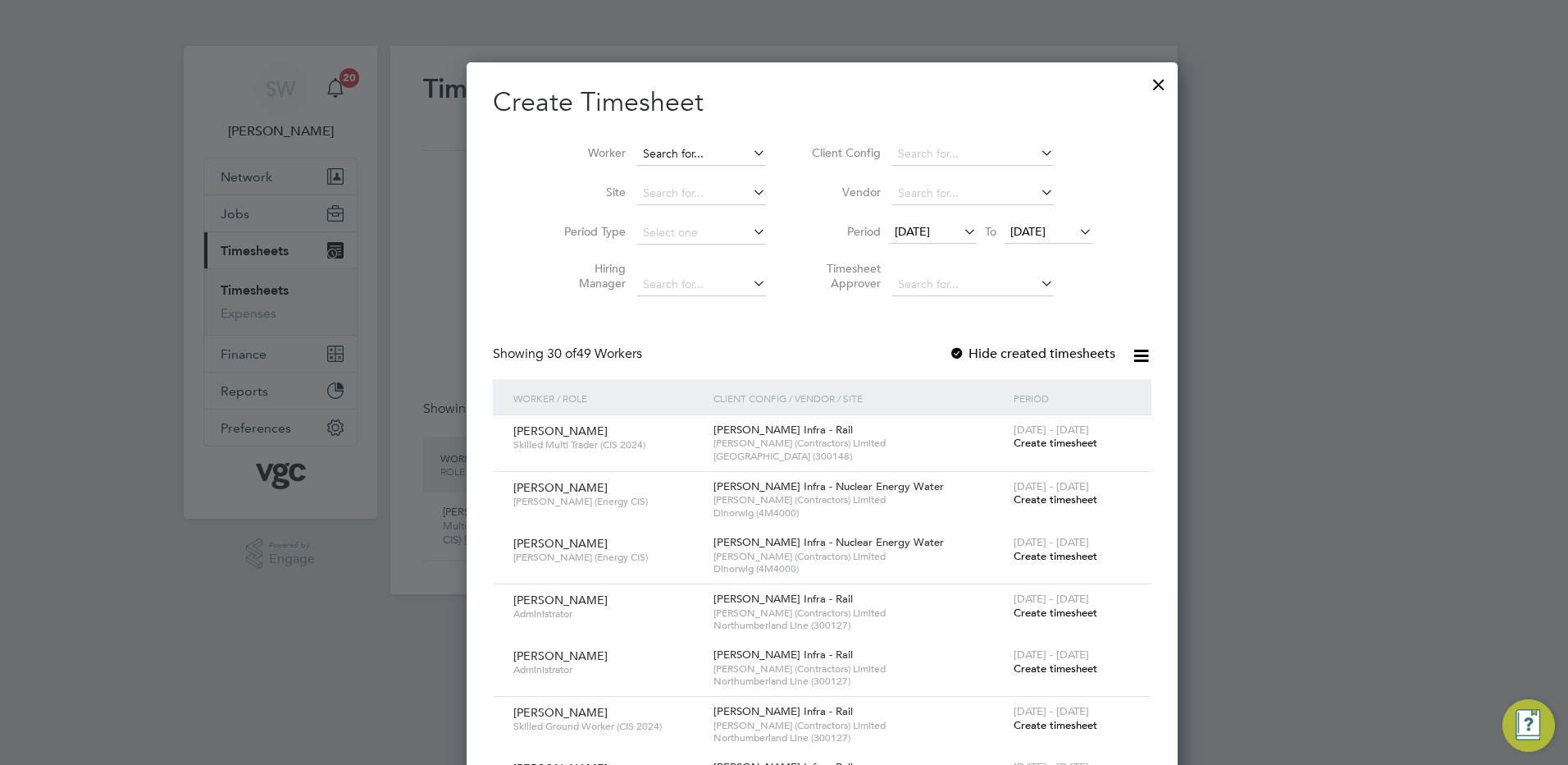
click at [637, 144] on input at bounding box center [702, 154] width 128 height 23
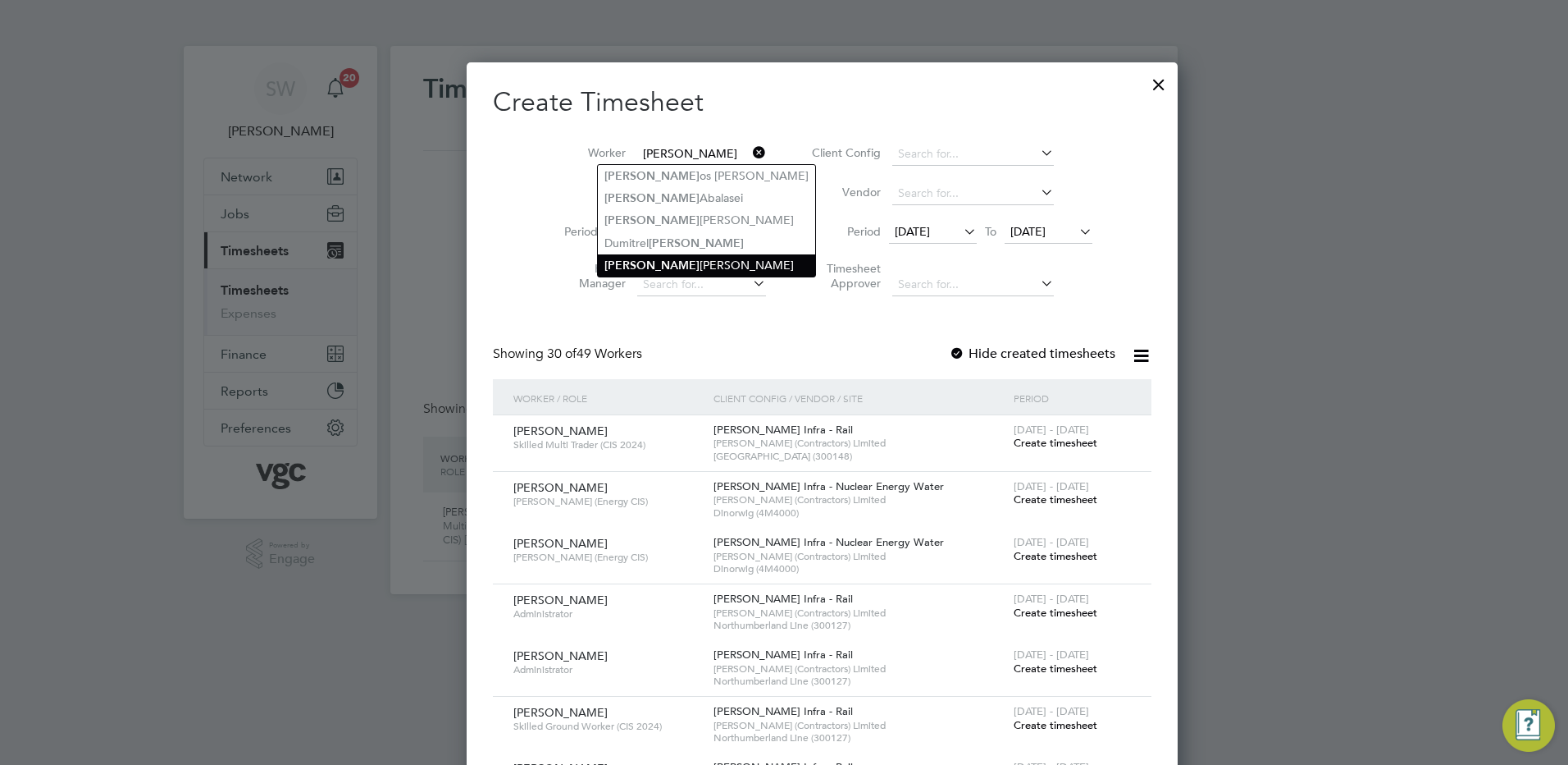
click at [669, 256] on li "[PERSON_NAME]" at bounding box center [707, 265] width 218 height 22
type input "[PERSON_NAME]"
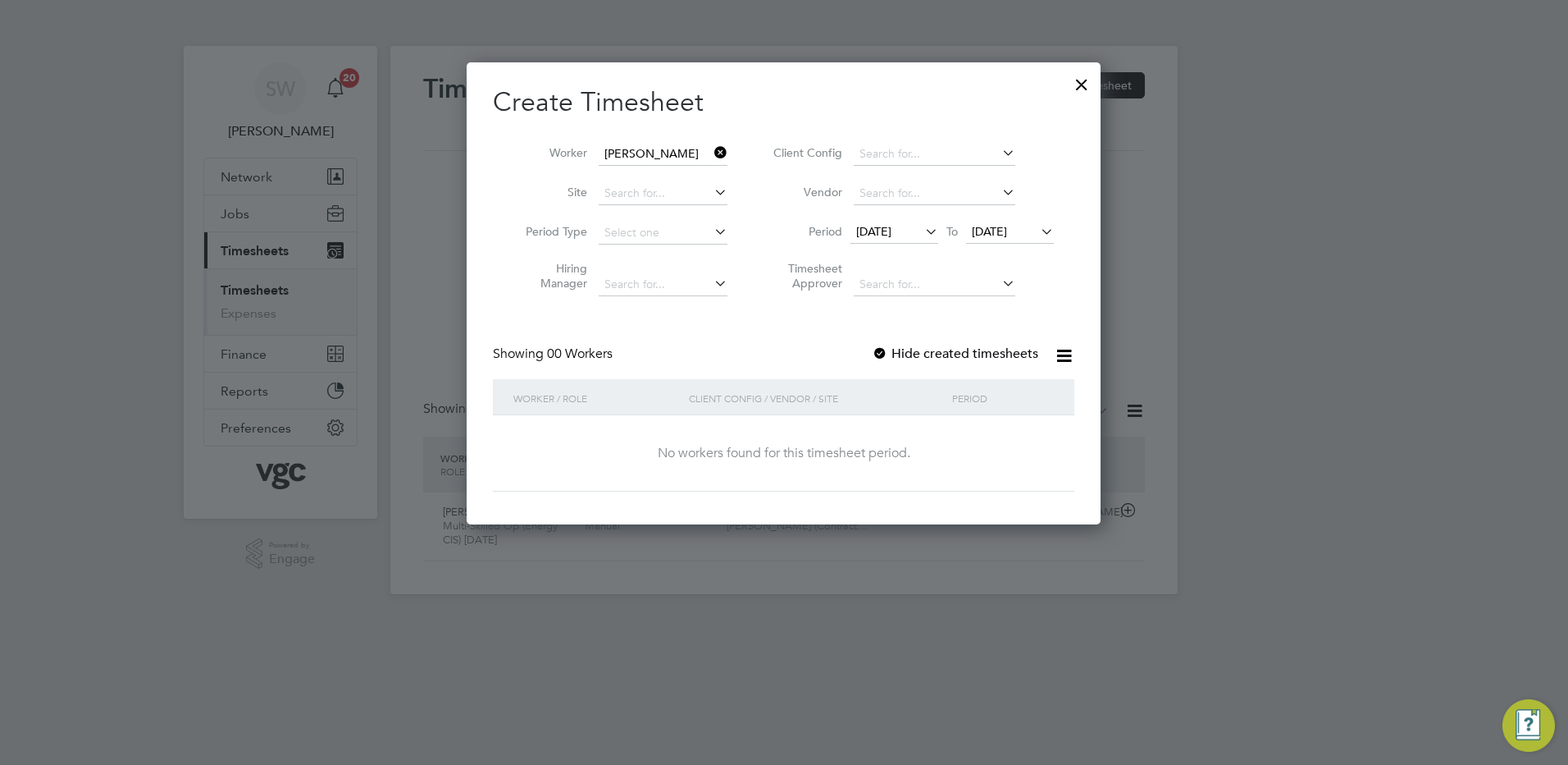
click at [983, 230] on span "[DATE]" at bounding box center [989, 231] width 36 height 15
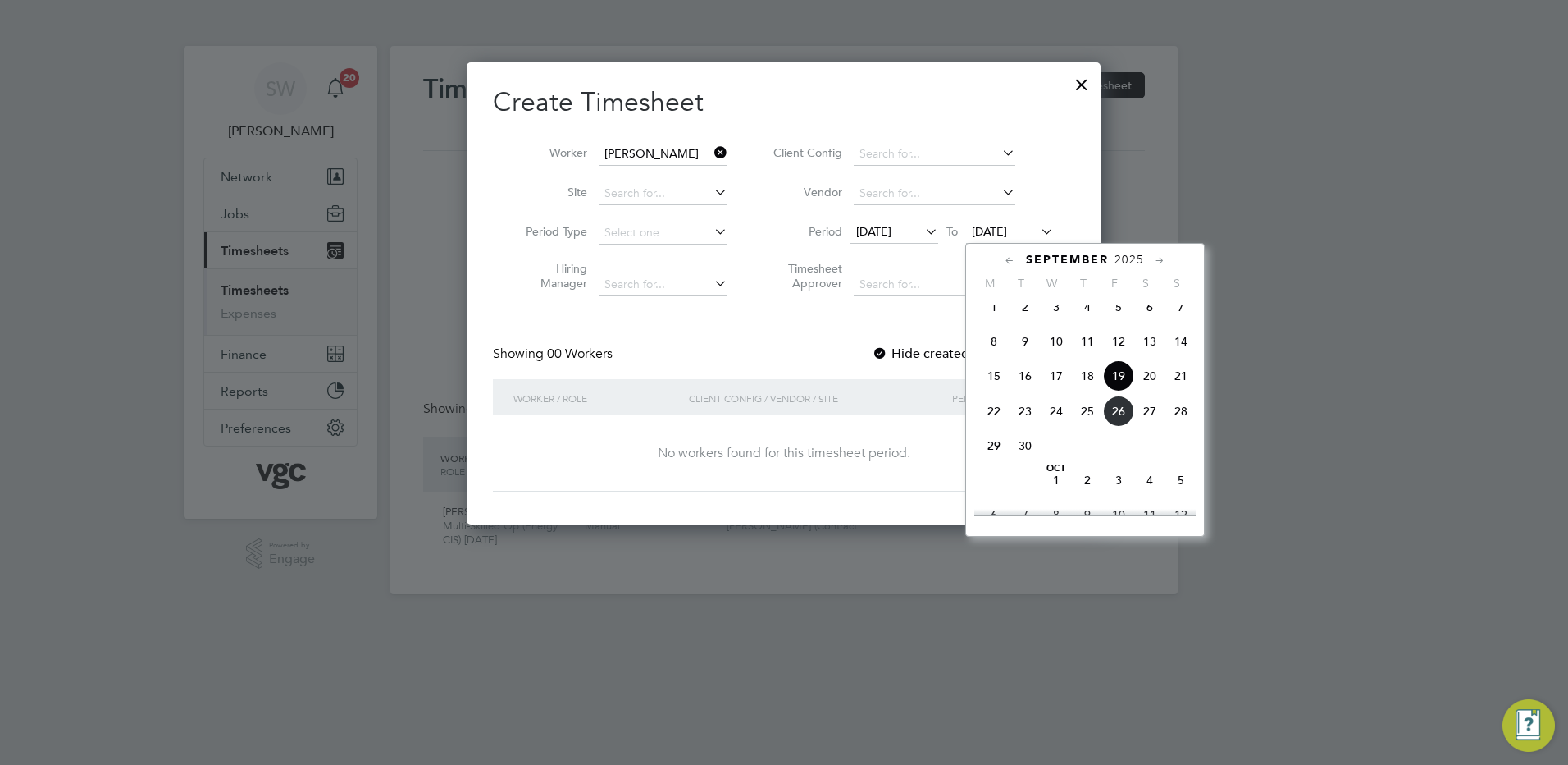
click at [1111, 424] on span "26" at bounding box center [1119, 411] width 31 height 31
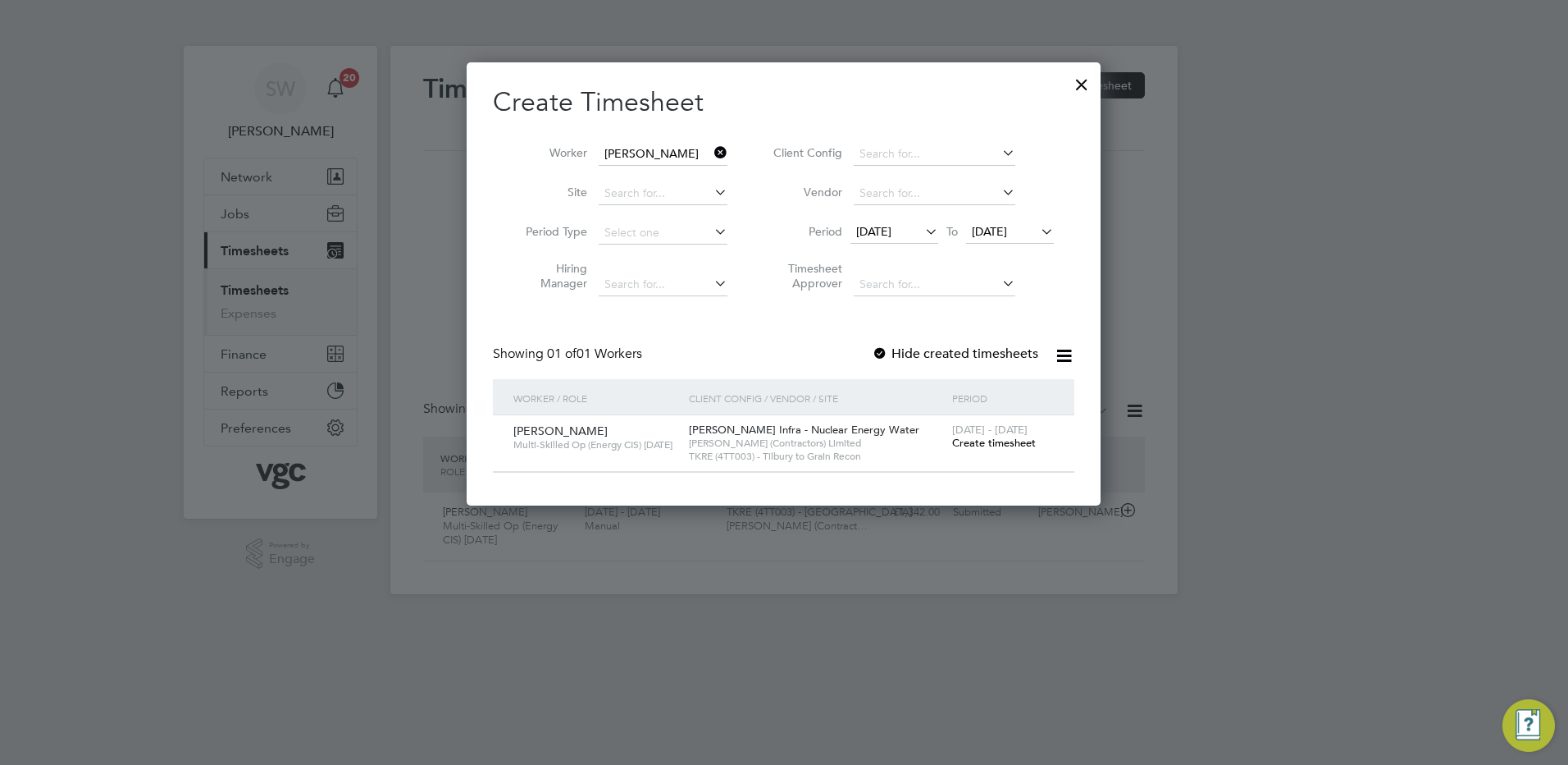
click at [968, 441] on span "Create timesheet" at bounding box center [994, 443] width 84 height 14
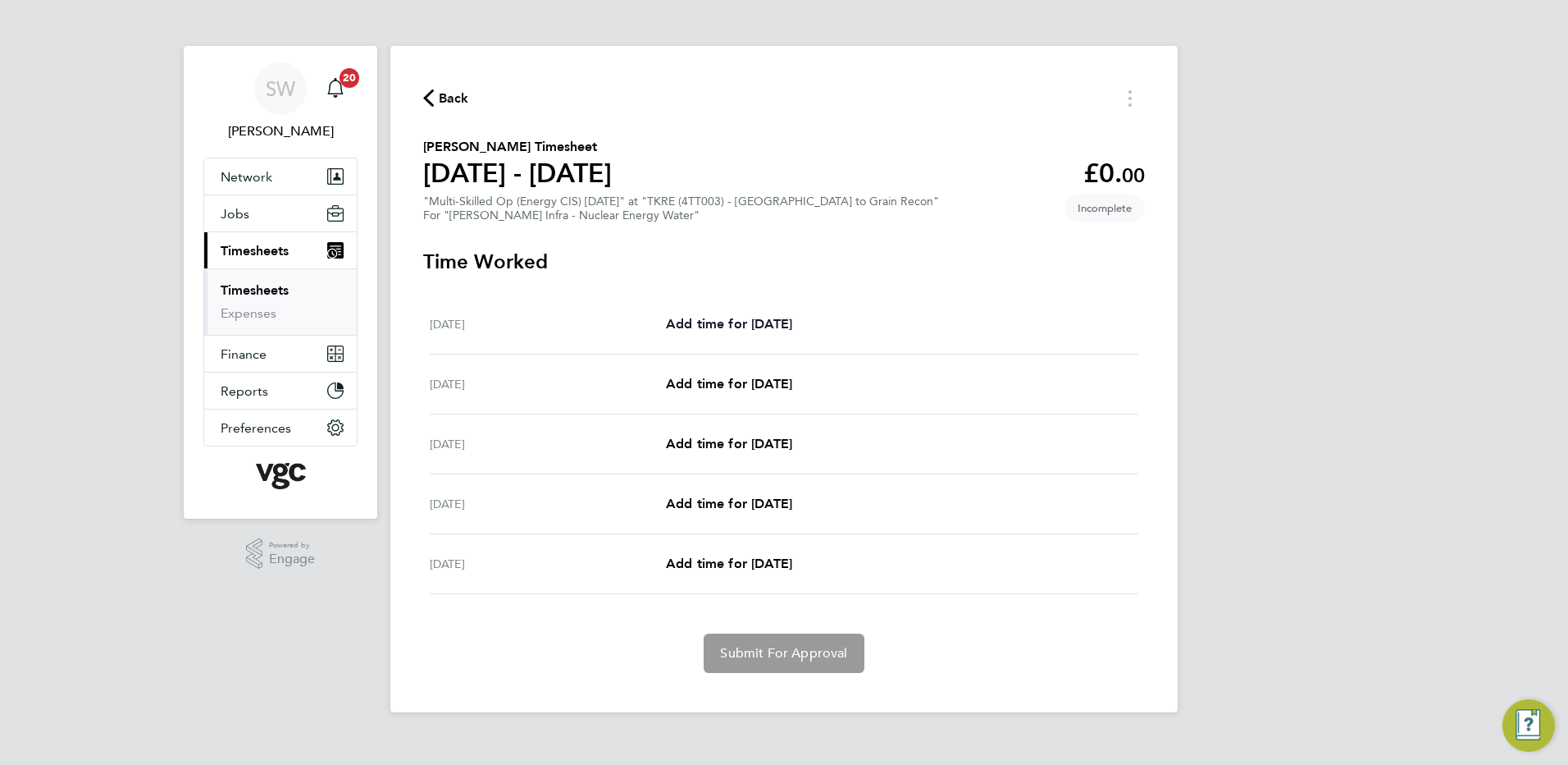
click at [716, 322] on span "Add time for [DATE]" at bounding box center [729, 323] width 127 height 15
select select "30"
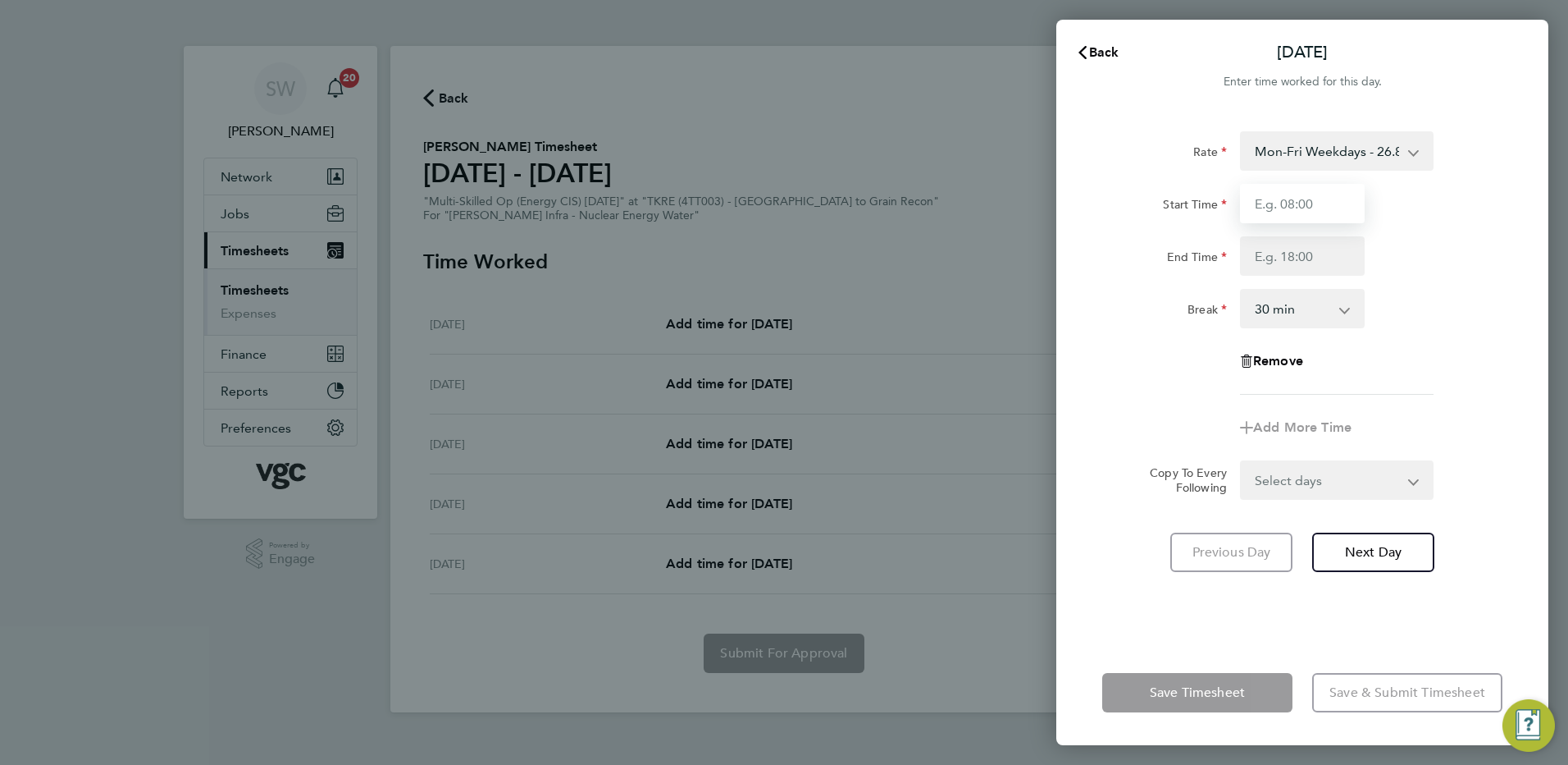
click at [1290, 205] on input "Start Time" at bounding box center [1302, 203] width 125 height 39
type input "07:00"
type input "17:30"
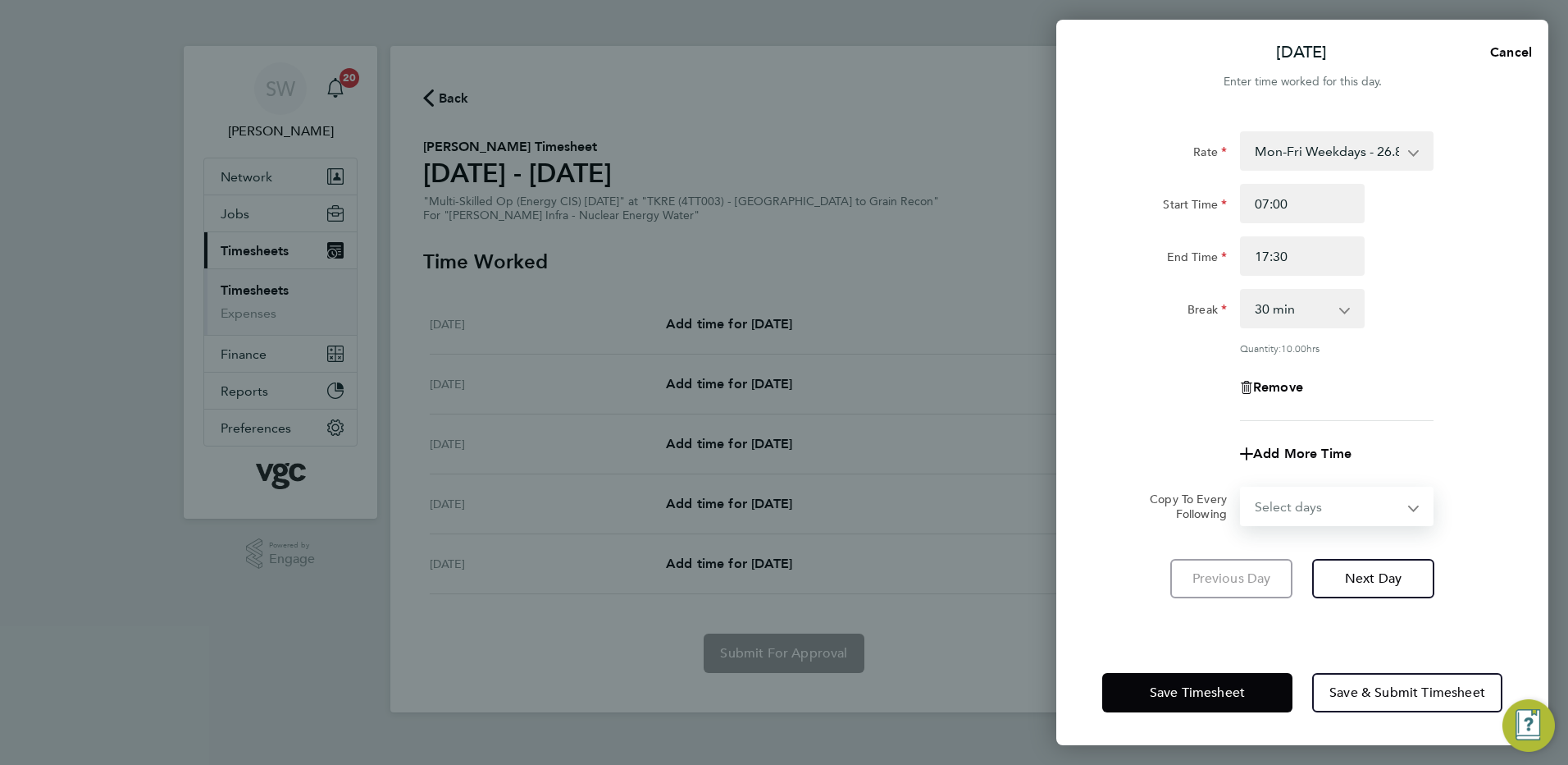
click at [1406, 507] on select "Select days Day [DATE] [DATE] [DATE] [DATE]" at bounding box center [1327, 506] width 172 height 36
select select "TUE"
click at [1242, 489] on select "Select days Day [DATE] [DATE] [DATE] [DATE]" at bounding box center [1327, 506] width 172 height 36
select select "[DATE]"
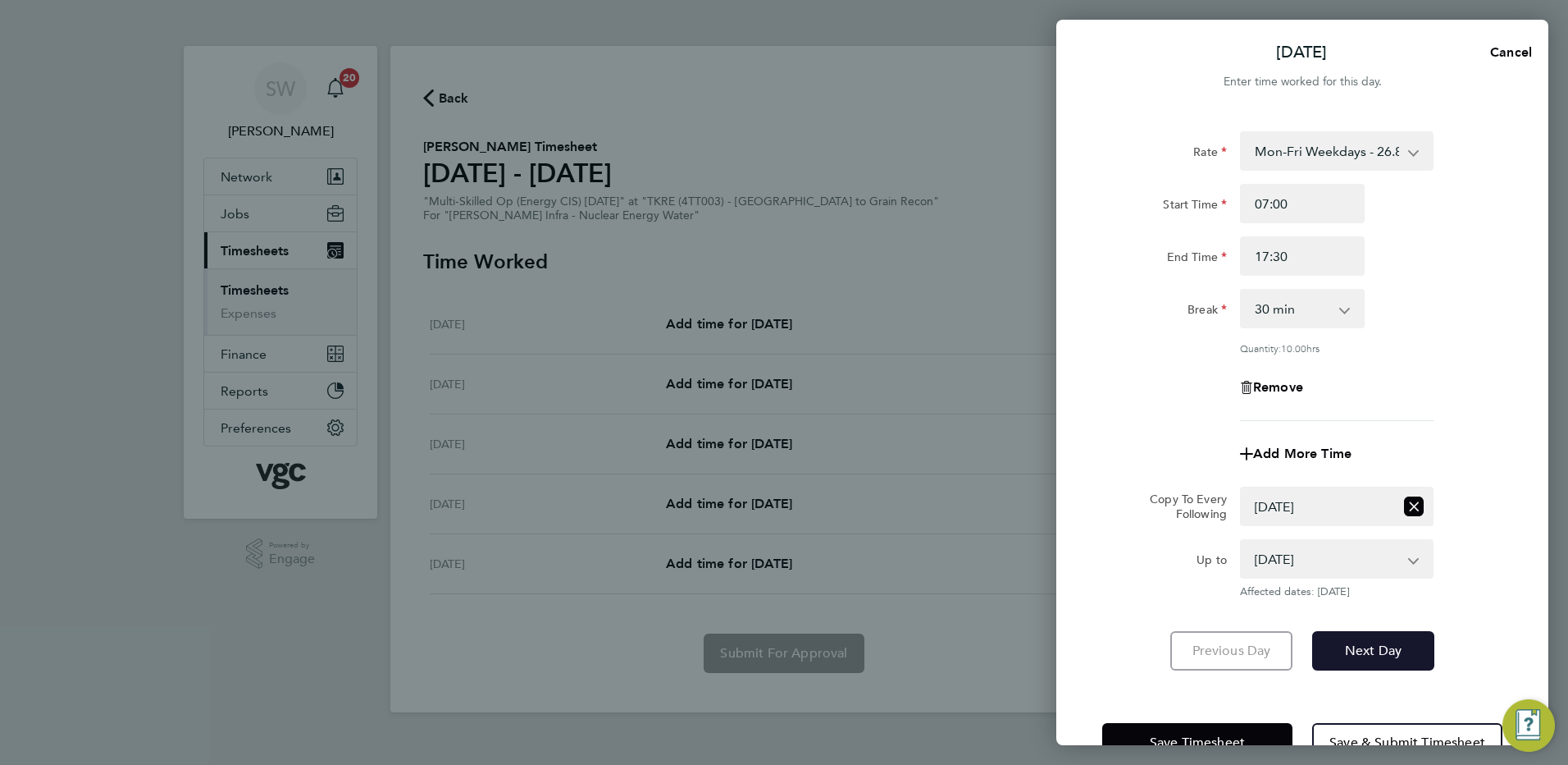
drag, startPoint x: 1383, startPoint y: 645, endPoint x: 1405, endPoint y: 584, distance: 64.8
click at [1383, 645] on span "Next Day" at bounding box center [1373, 651] width 56 height 16
select select "30"
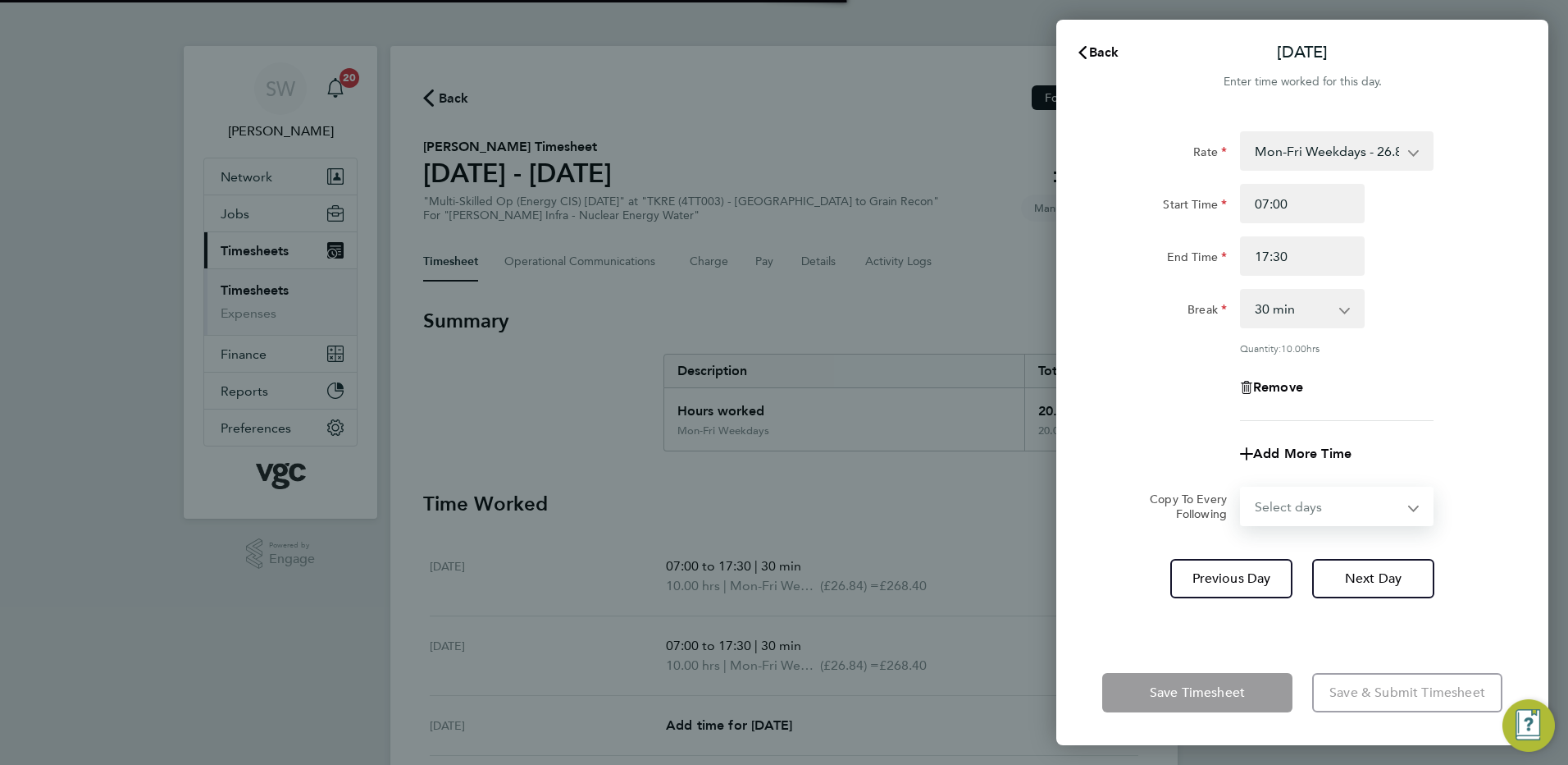
click at [1411, 503] on select "Select days Day [DATE] [DATE] [DATE]" at bounding box center [1327, 506] width 172 height 36
select select "WED"
click at [1242, 489] on select "Select days Day [DATE] [DATE] [DATE]" at bounding box center [1327, 506] width 172 height 36
select select "[DATE]"
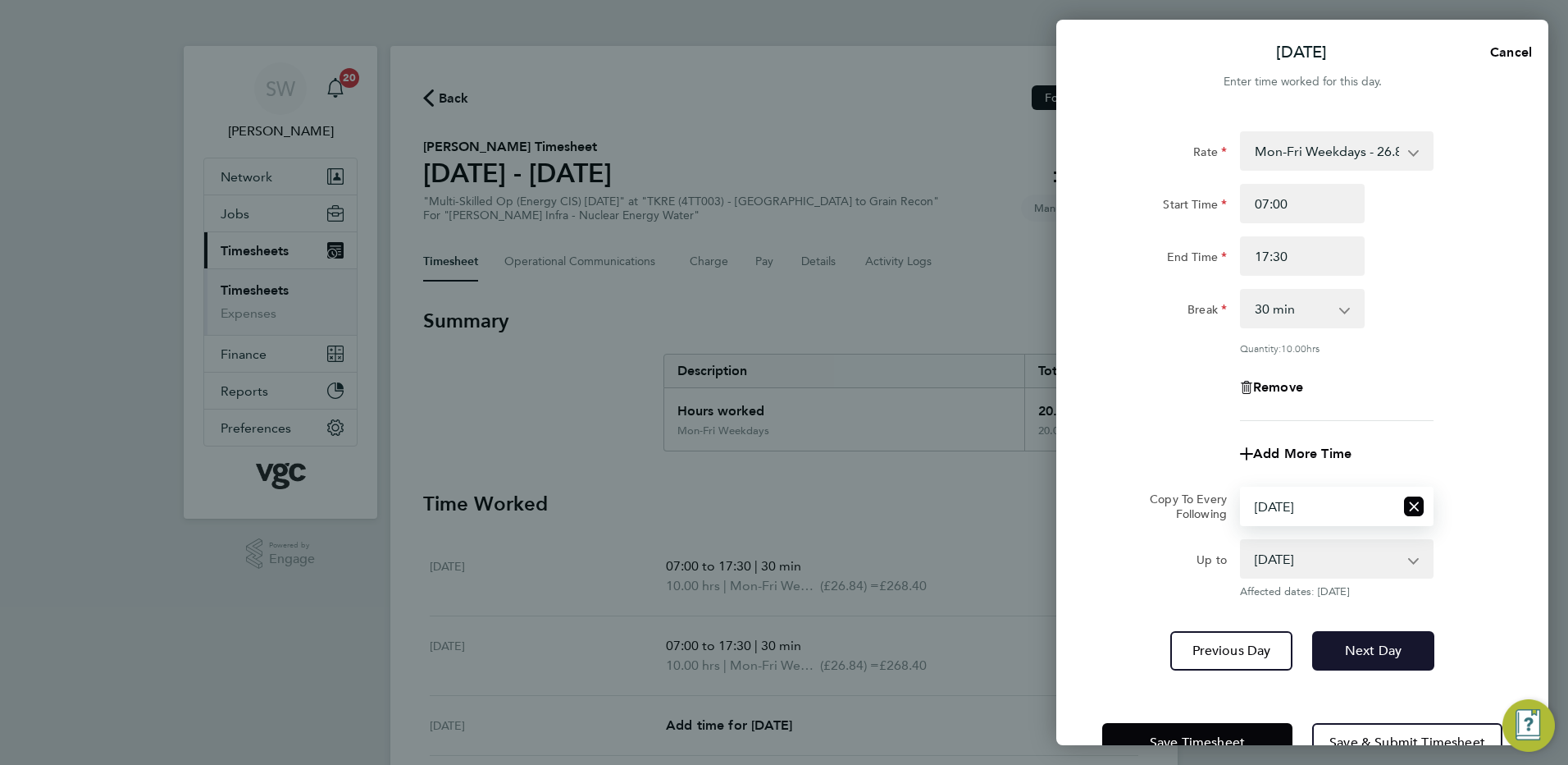
click at [1362, 643] on span "Next Day" at bounding box center [1373, 651] width 56 height 16
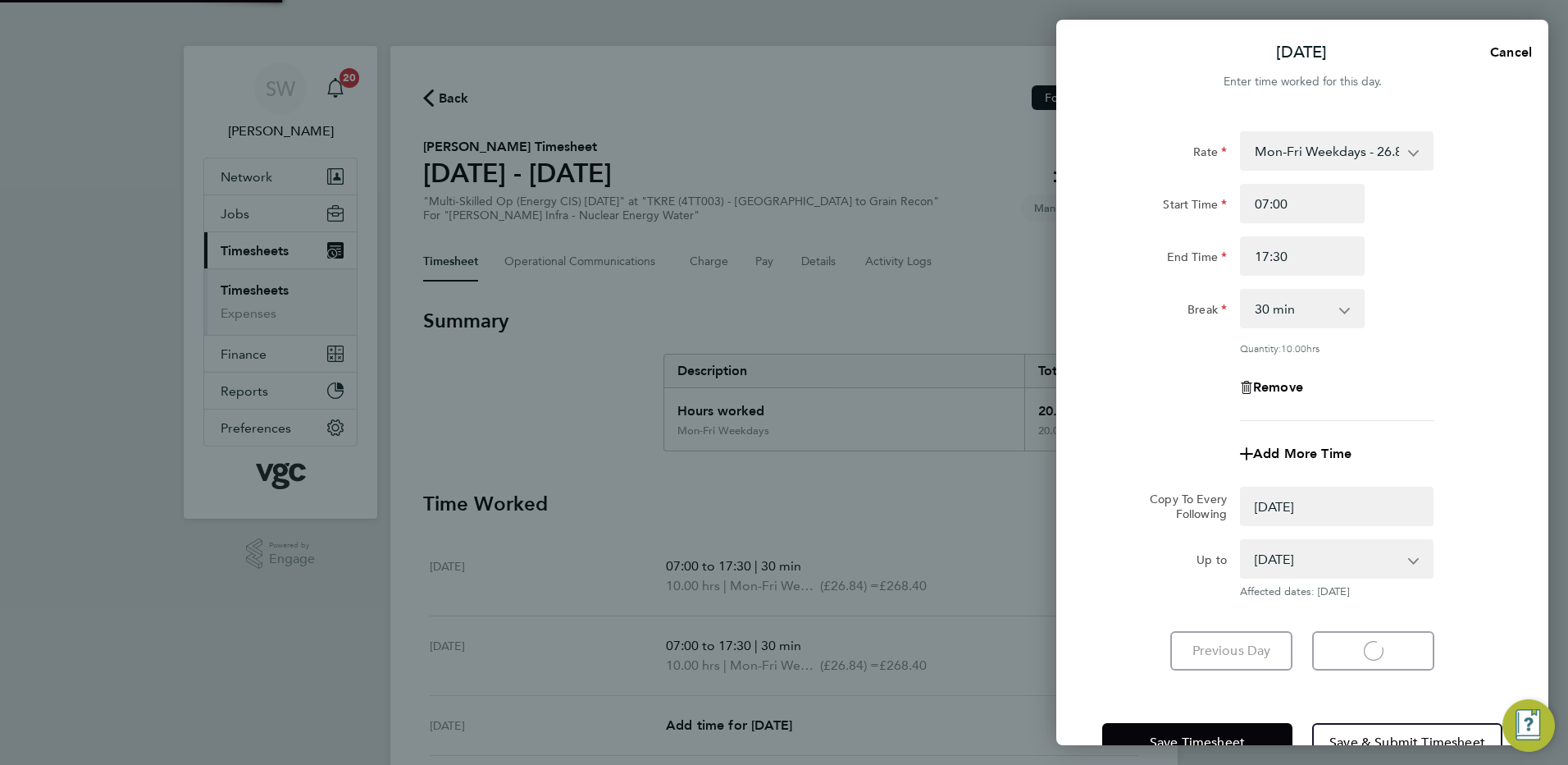
select select "0: null"
select select "30"
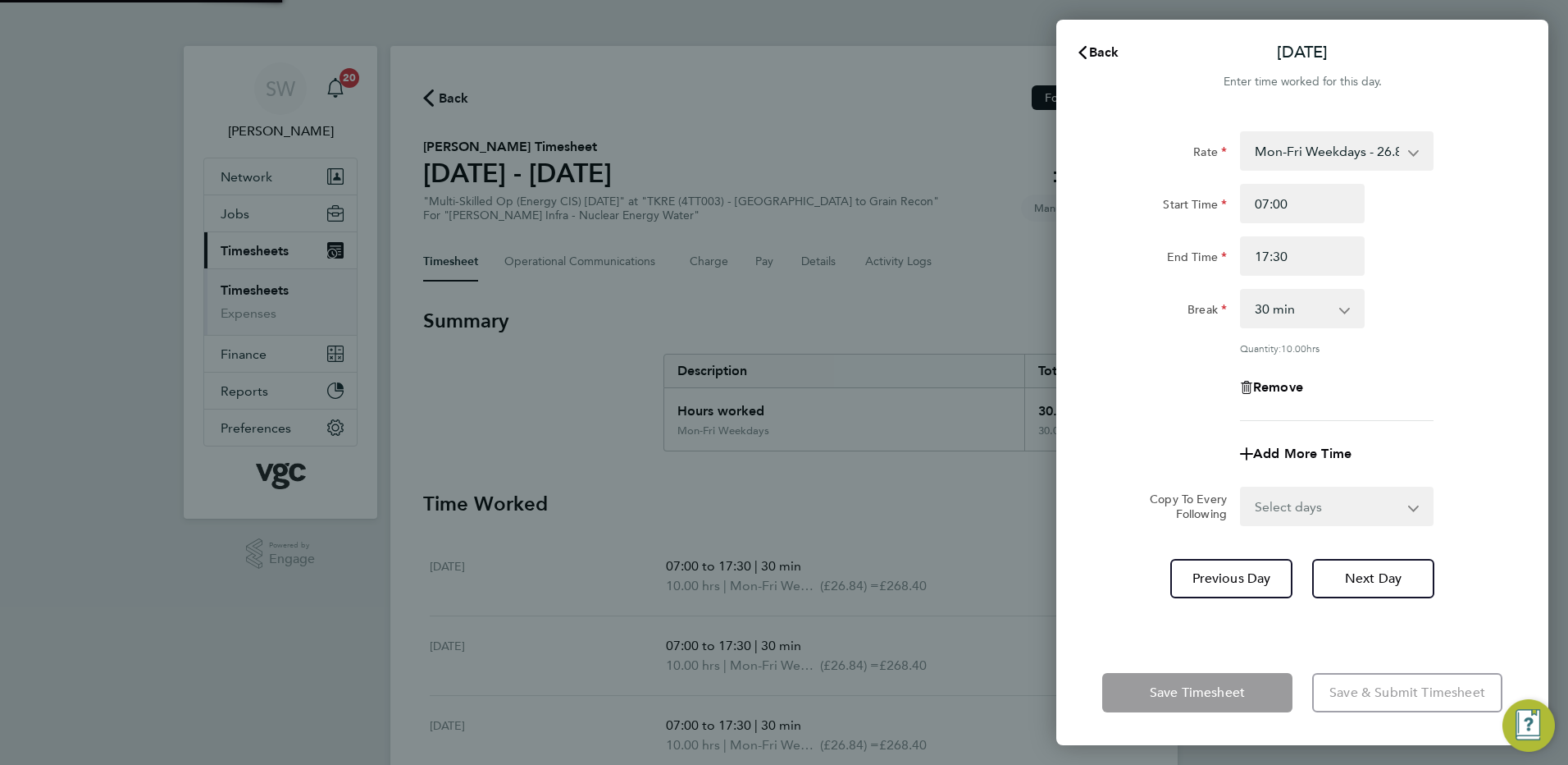
click at [1410, 507] on select "Select days Day [DATE] [DATE]" at bounding box center [1327, 506] width 172 height 36
select select "THU"
click at [1242, 489] on select "Select days Day [DATE] [DATE]" at bounding box center [1327, 506] width 172 height 36
select select "[DATE]"
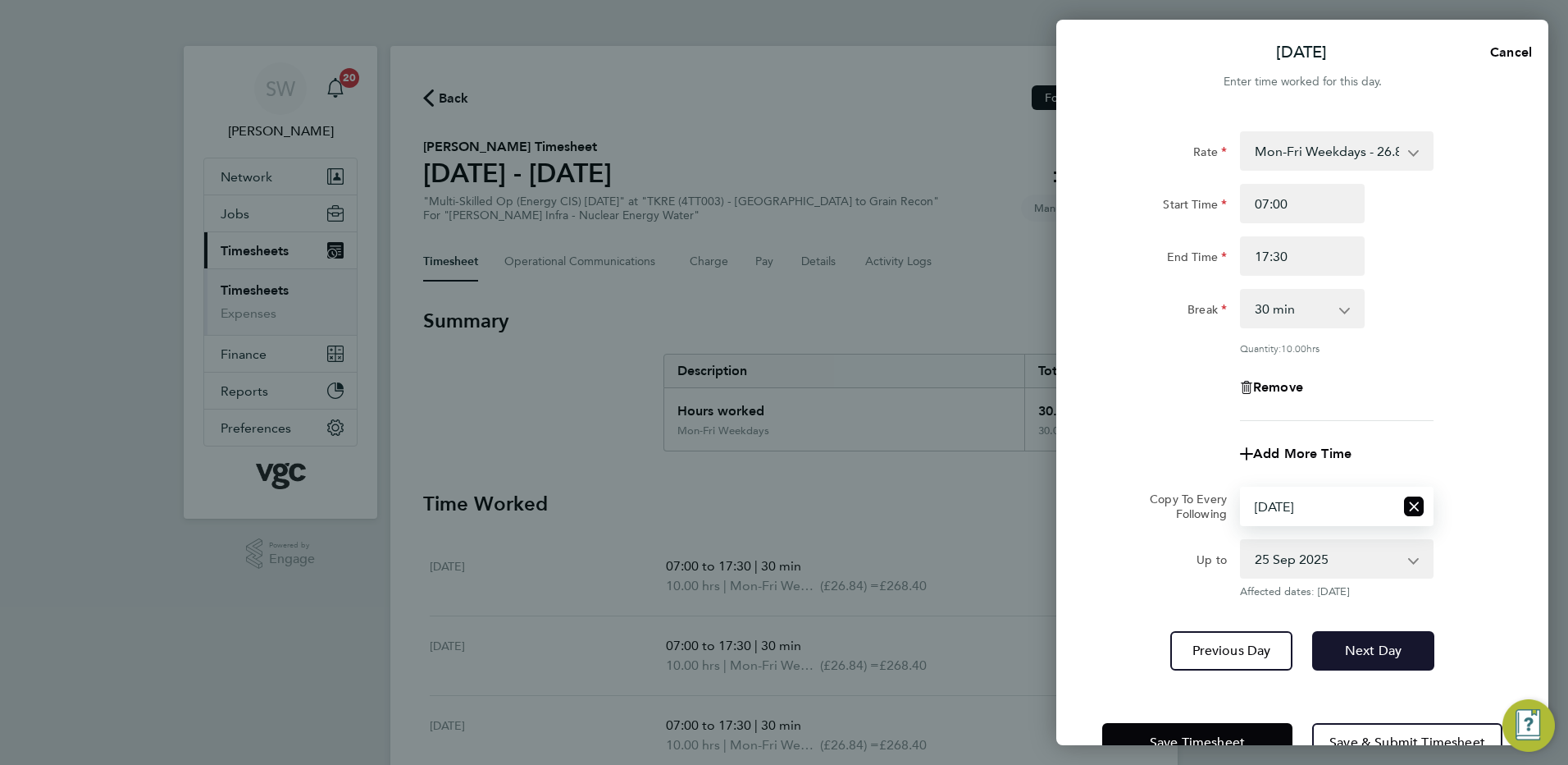
drag, startPoint x: 1351, startPoint y: 646, endPoint x: 1352, endPoint y: 630, distance: 16.0
click at [1350, 646] on span "Next Day" at bounding box center [1373, 651] width 56 height 16
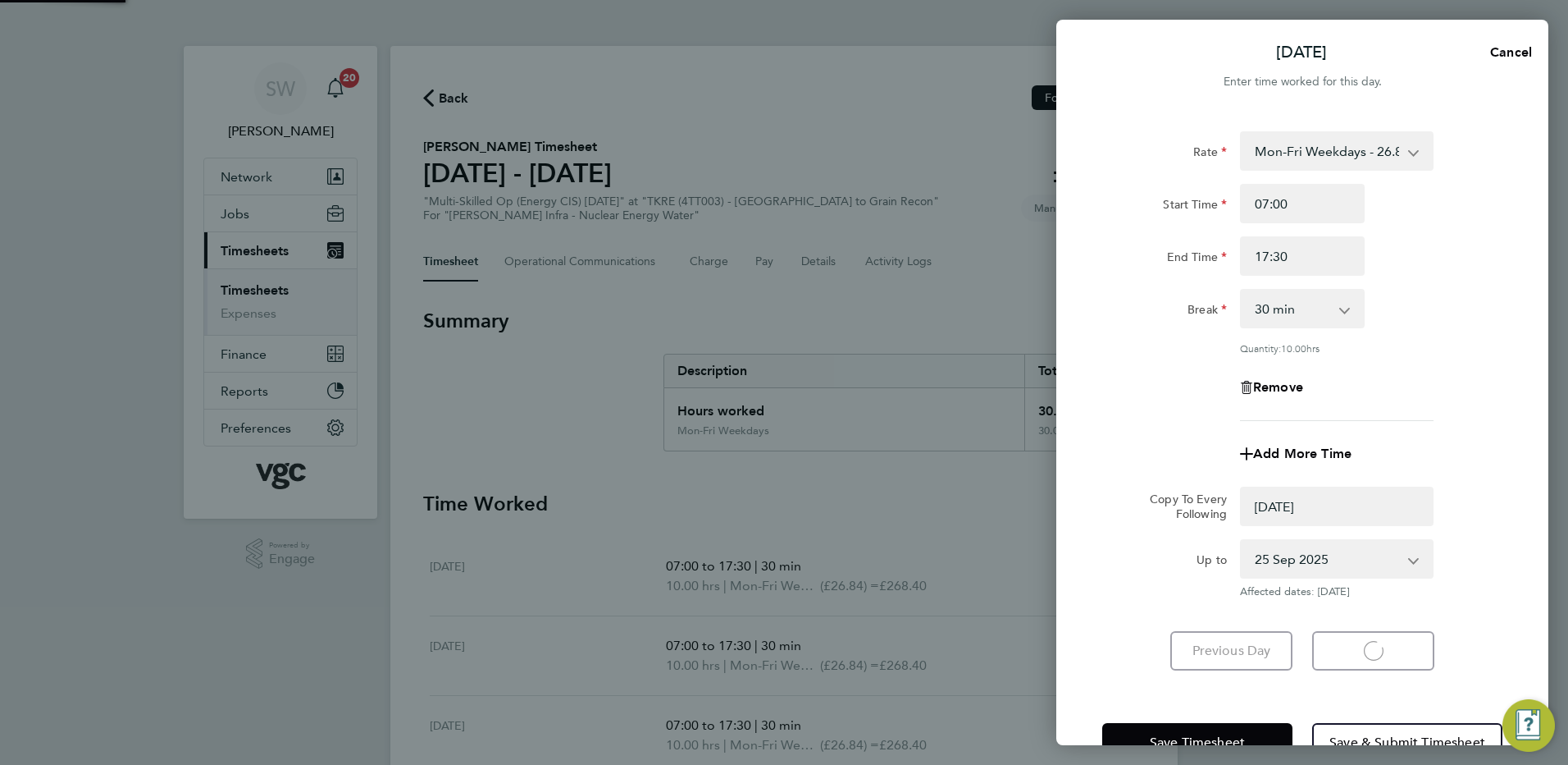
select select "0: null"
select select "30"
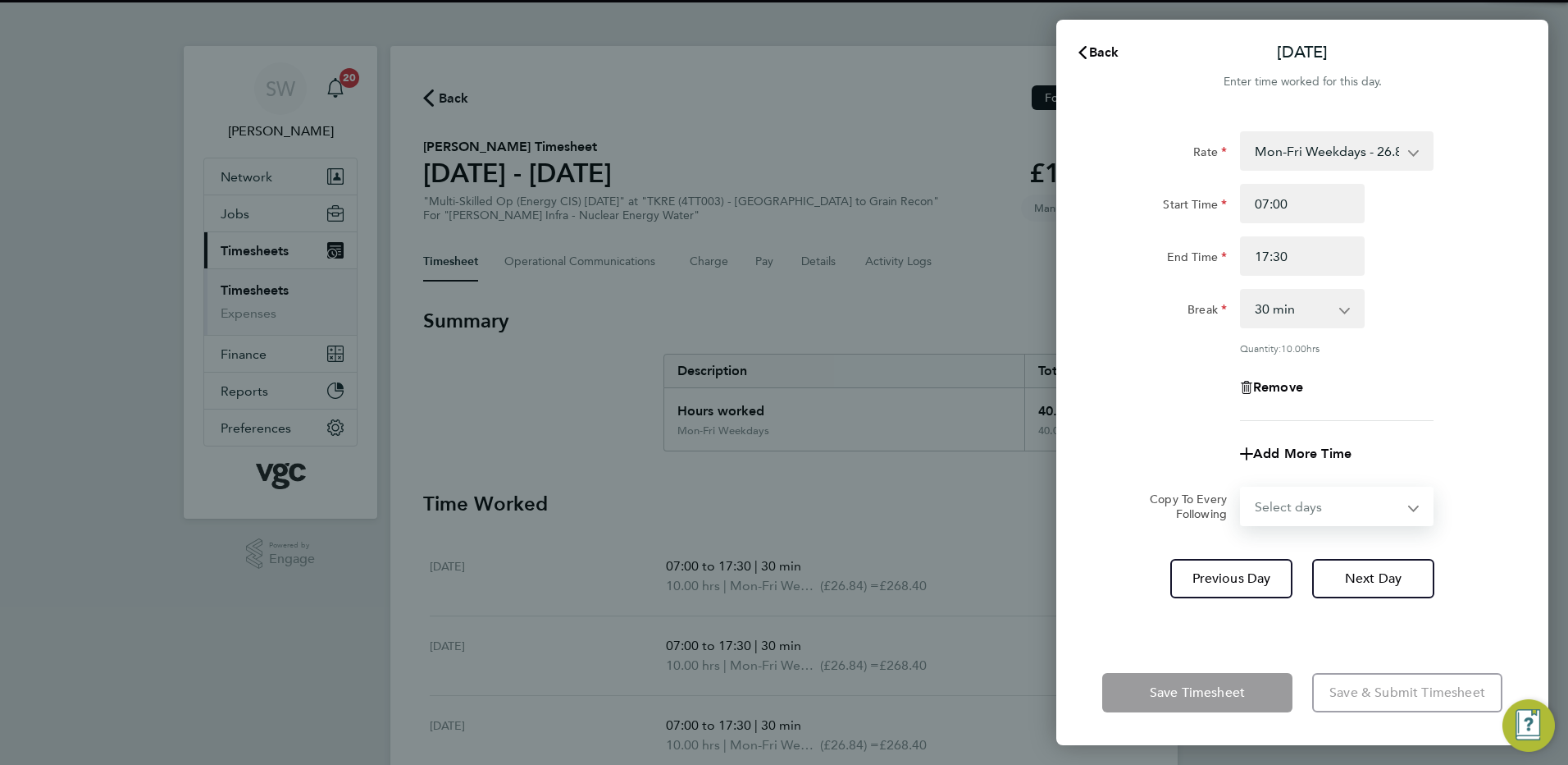
click at [1407, 498] on select "Select days [DATE]" at bounding box center [1327, 506] width 172 height 36
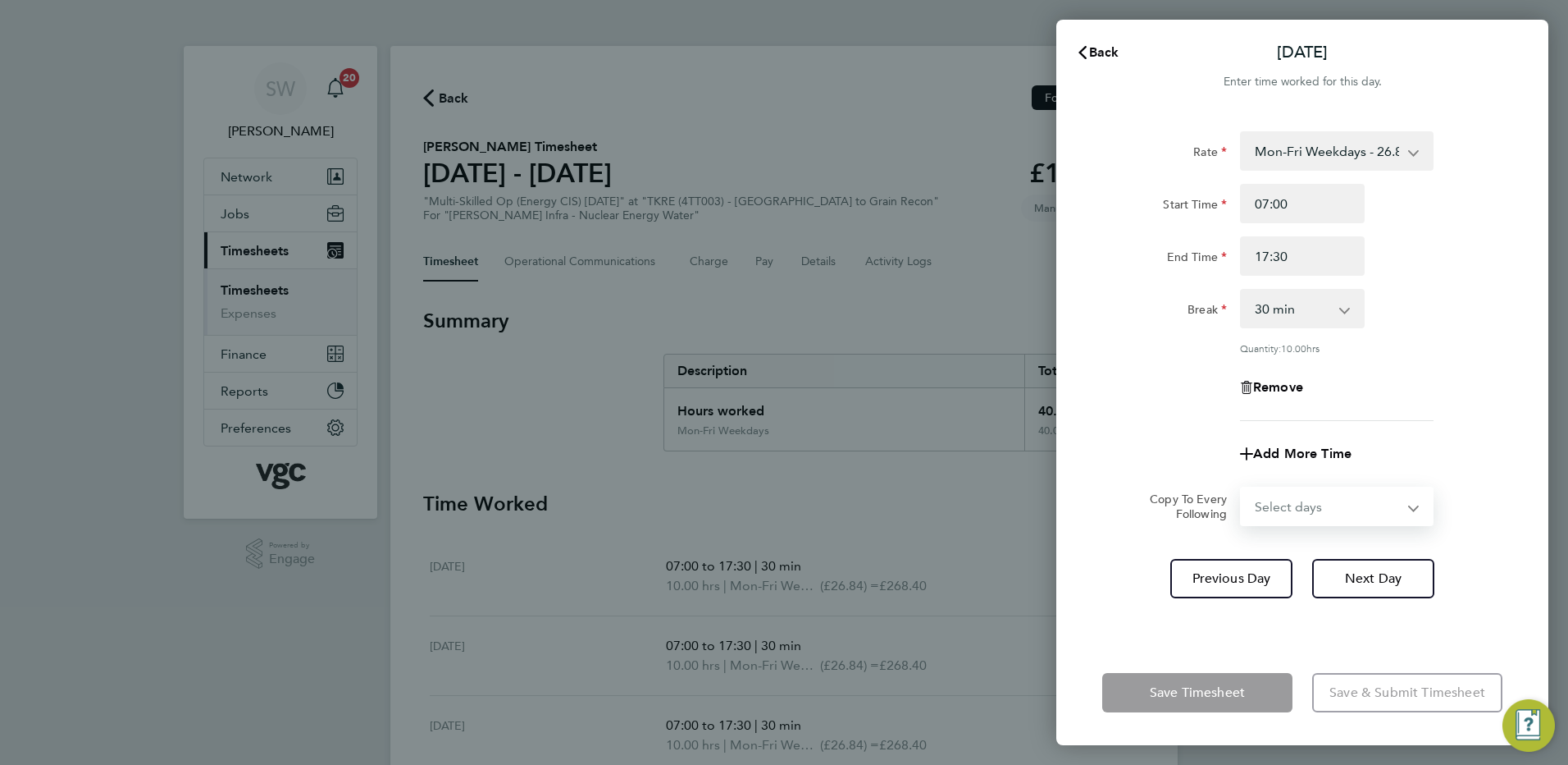
select select "FRI"
click at [1242, 489] on select "Select days [DATE]" at bounding box center [1327, 506] width 172 height 36
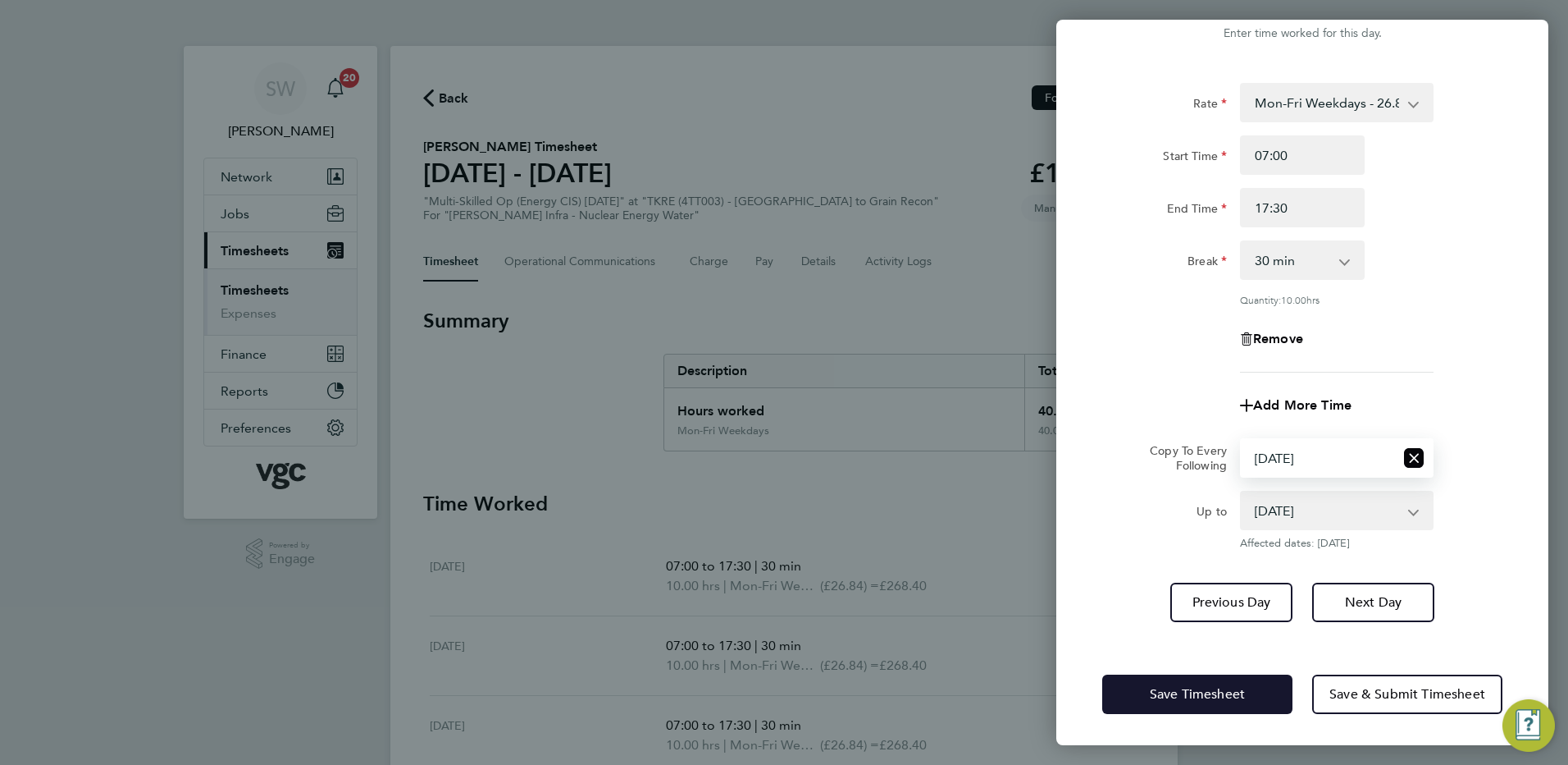
click at [1148, 693] on button "Save Timesheet" at bounding box center [1197, 694] width 190 height 39
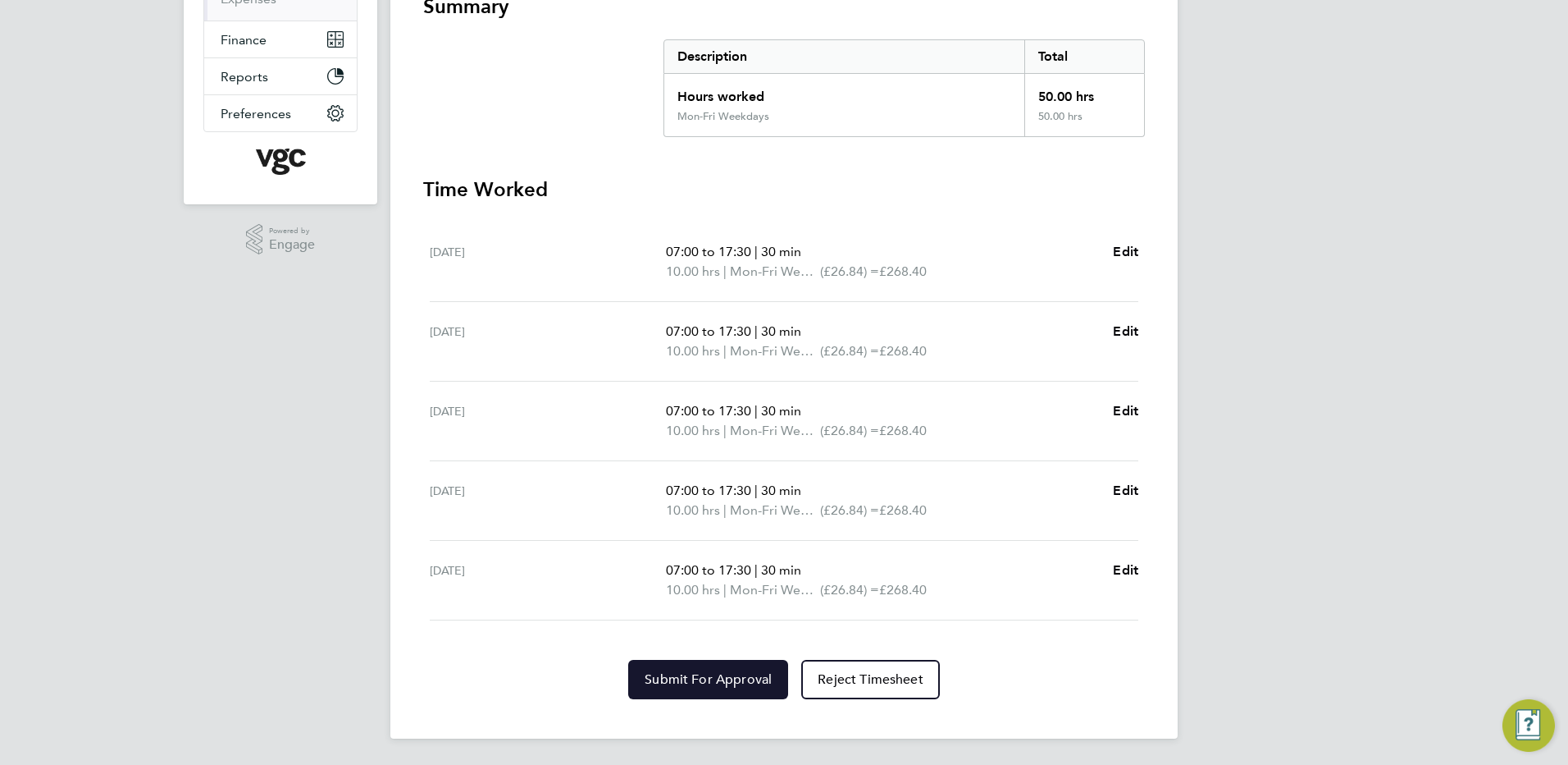
click at [684, 674] on span "Submit For Approval" at bounding box center [708, 679] width 127 height 16
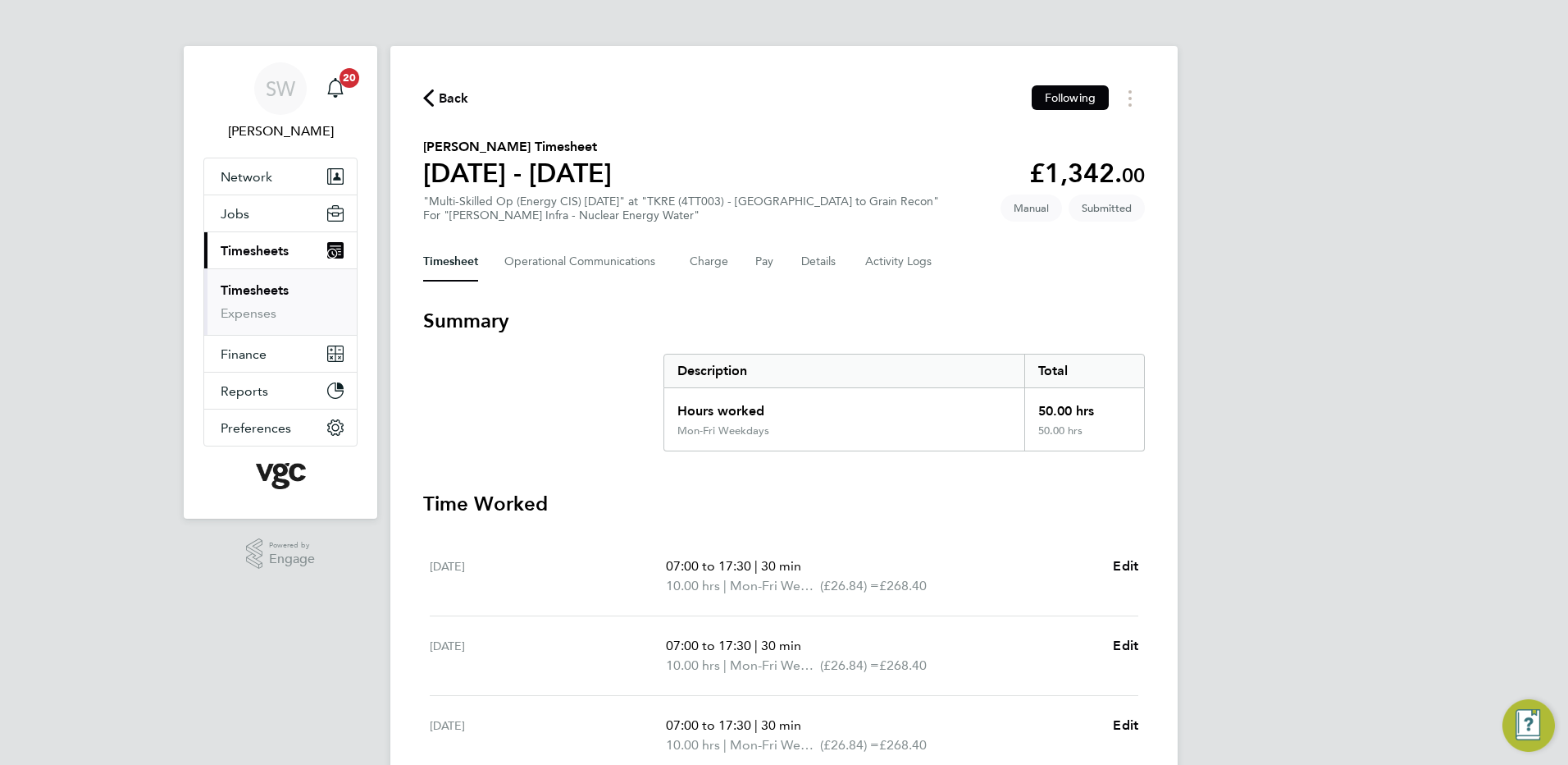
click at [257, 286] on link "Timesheets" at bounding box center [255, 290] width 68 height 15
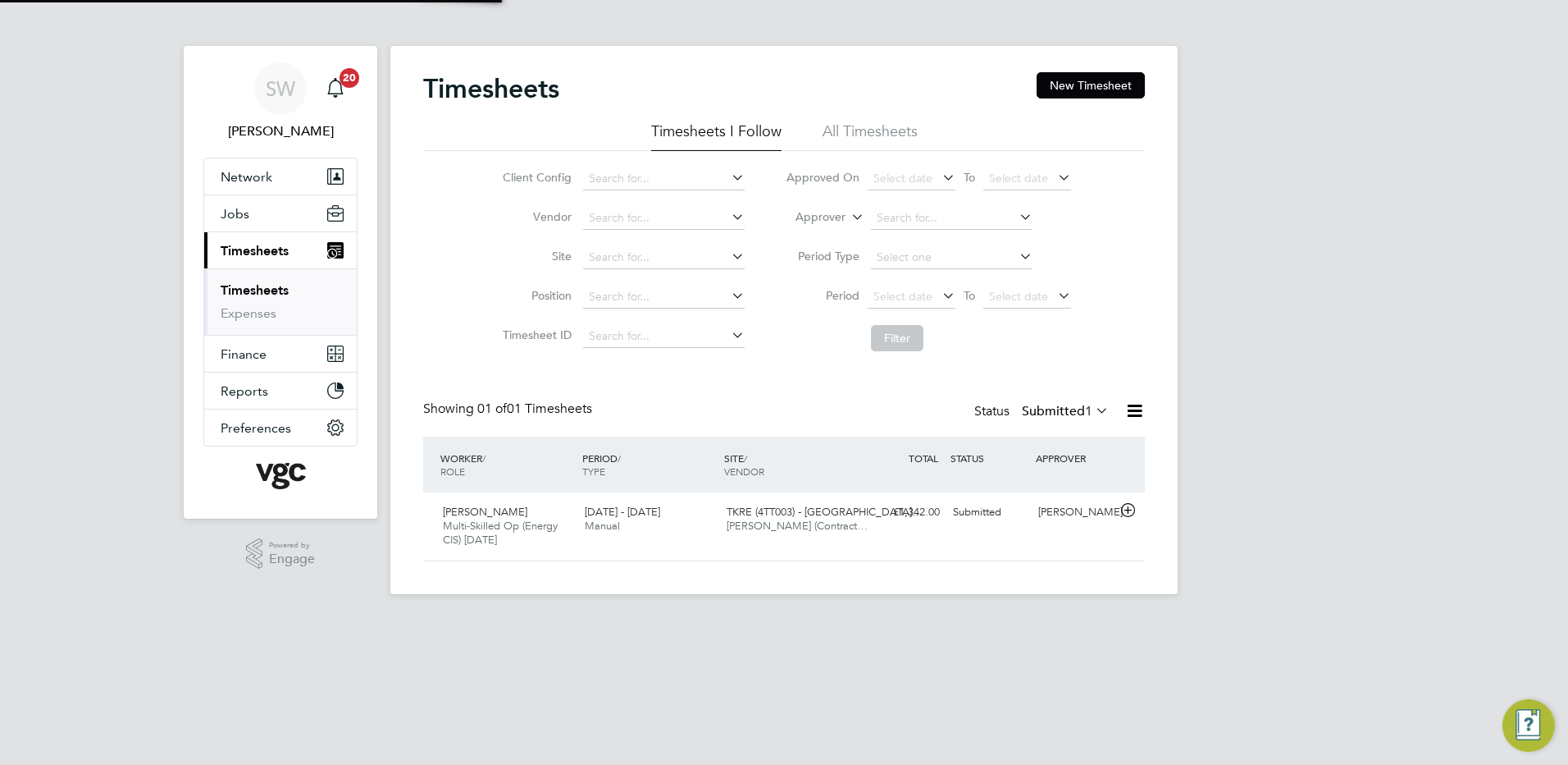
scroll to position [42, 143]
click at [1048, 79] on button "New Timesheet" at bounding box center [1090, 85] width 108 height 26
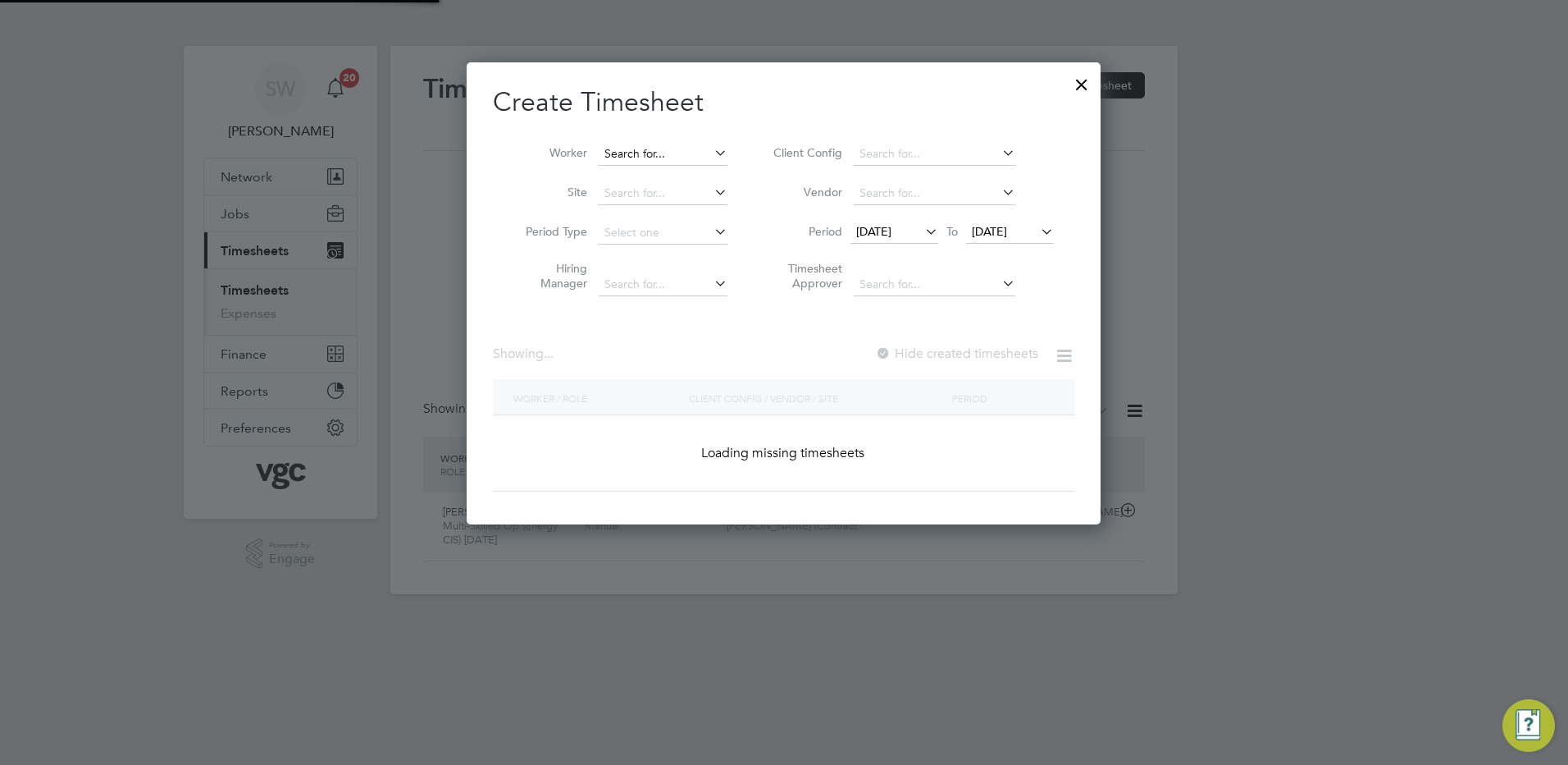
scroll to position [3637, 635]
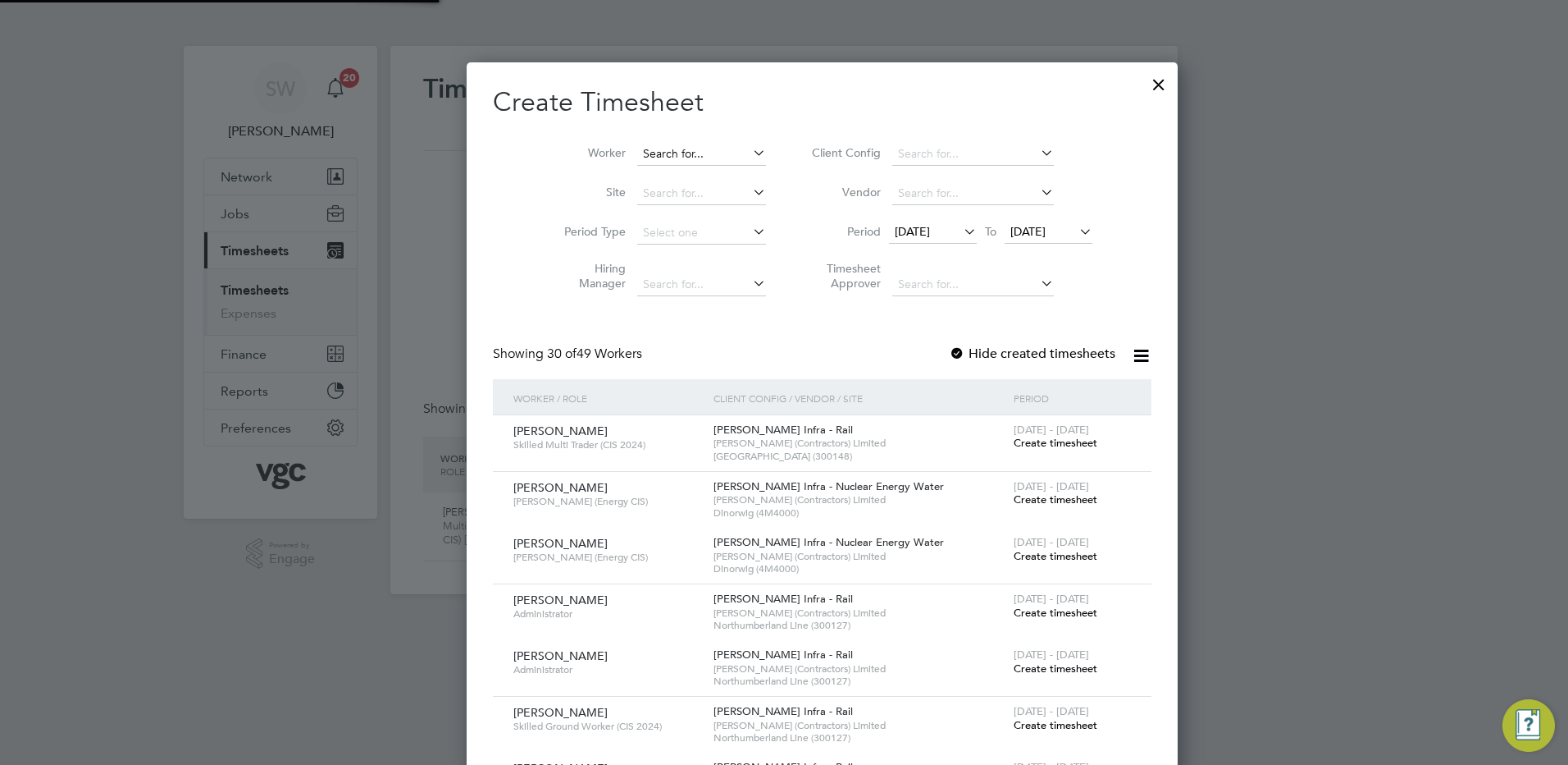
click at [637, 151] on input at bounding box center [702, 154] width 128 height 23
click at [633, 169] on li "[PERSON_NAME] iyi Ogunbunmi" at bounding box center [691, 176] width 185 height 22
type input "[PERSON_NAME]"
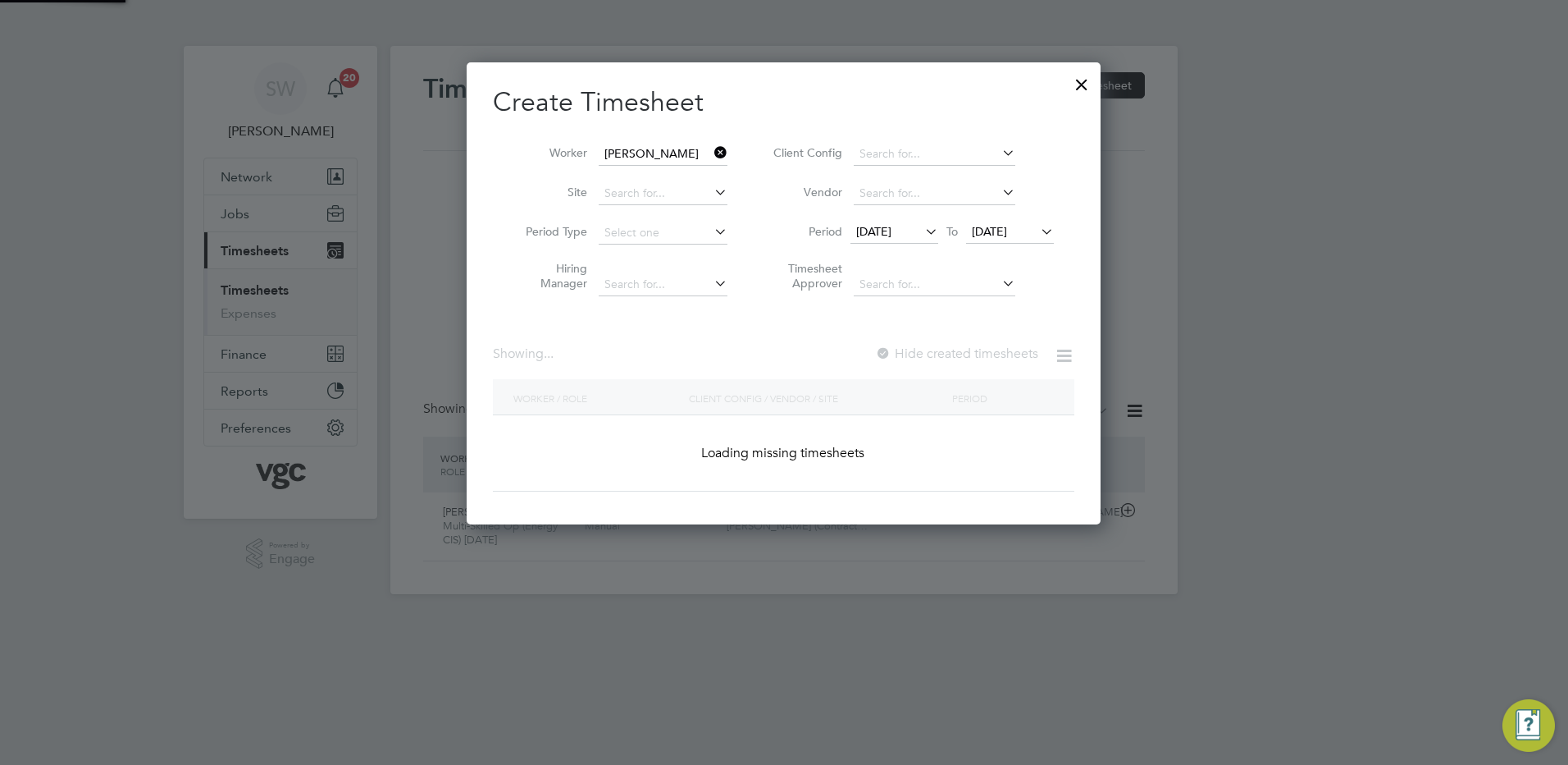
scroll to position [498, 635]
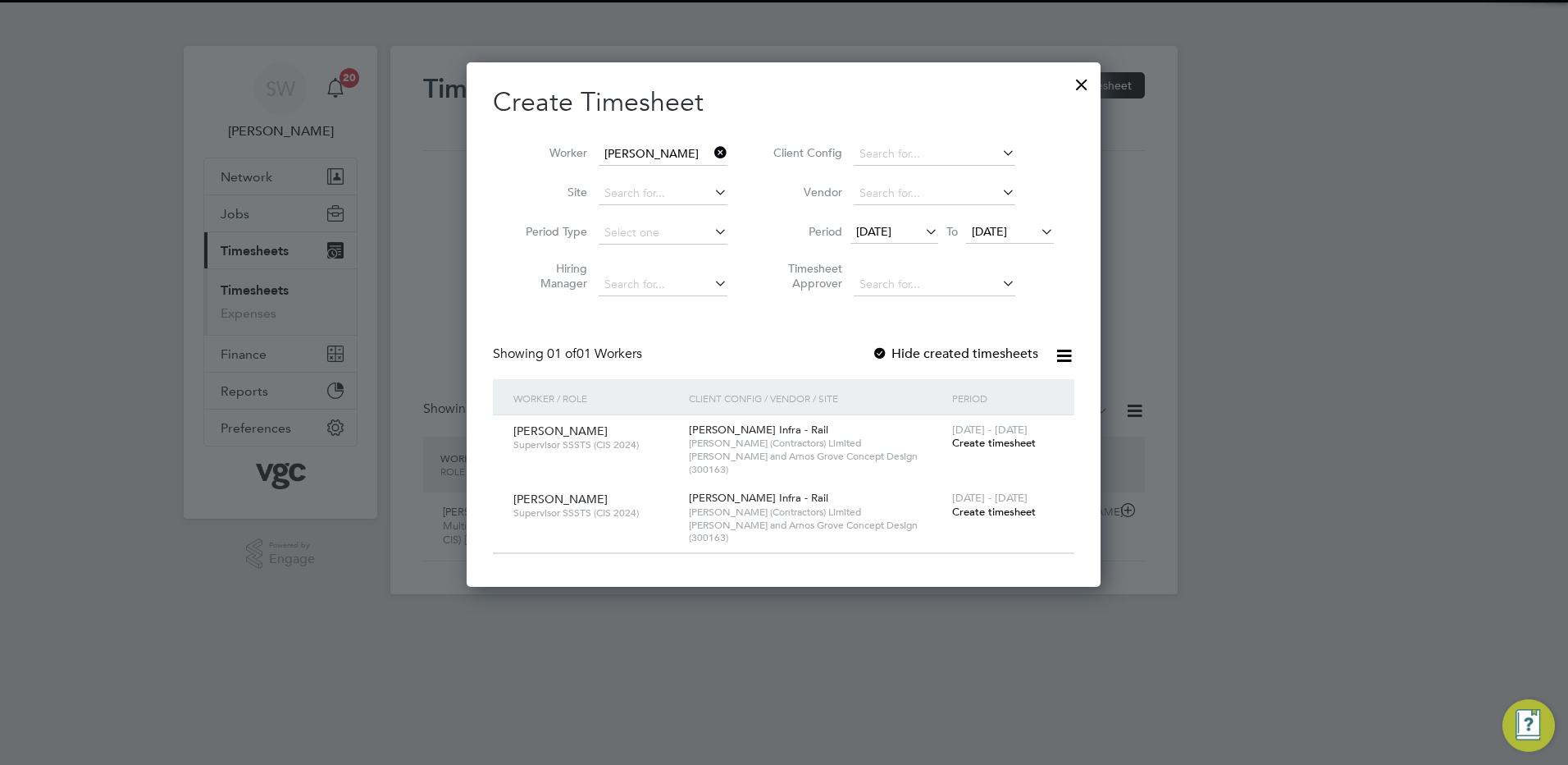
click at [1007, 226] on span "[DATE]" at bounding box center [989, 231] width 36 height 15
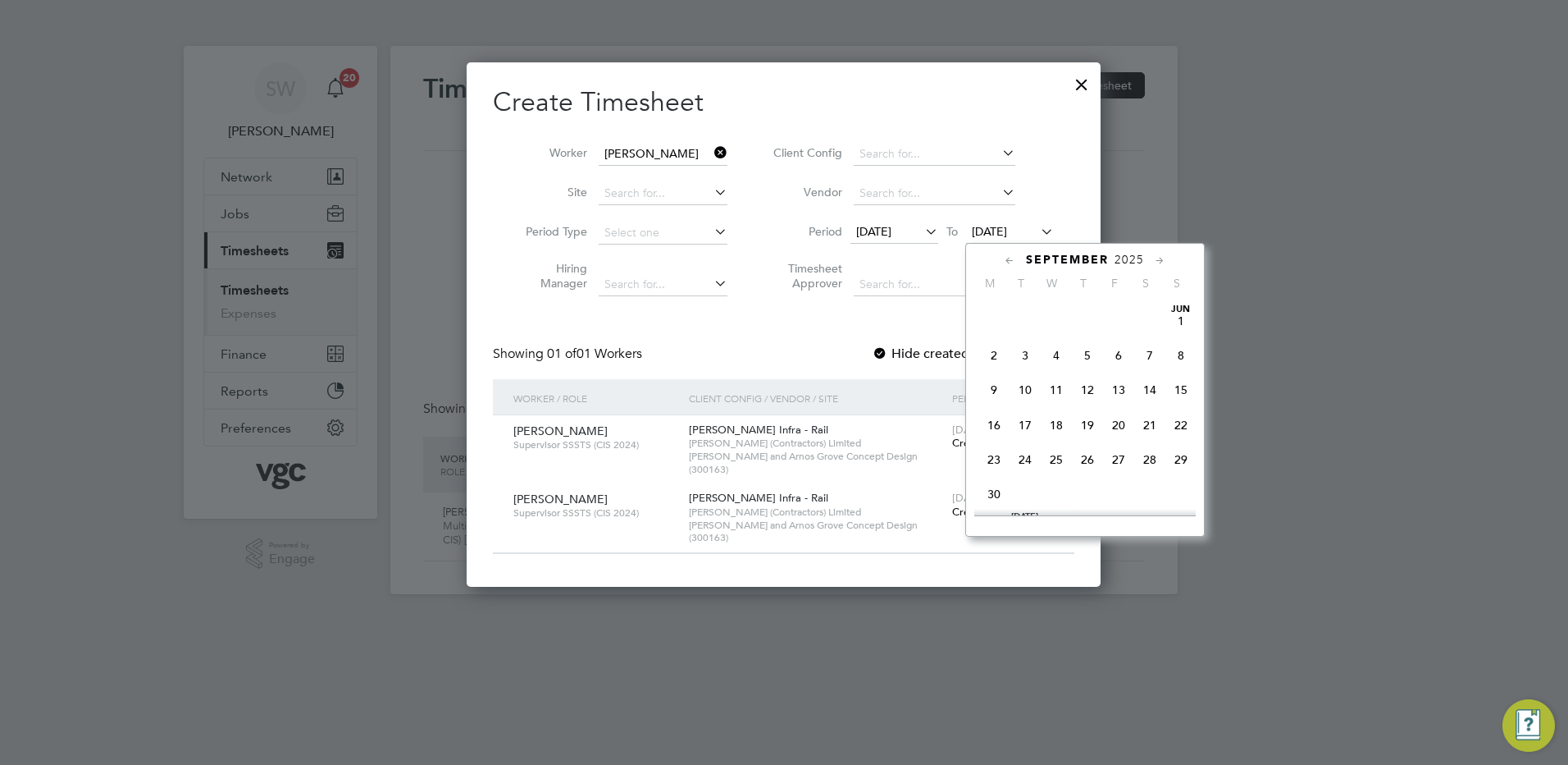
scroll to position [568, 0]
drag, startPoint x: 1119, startPoint y: 428, endPoint x: 1113, endPoint y: 421, distance: 9.2
click at [1115, 425] on span "26" at bounding box center [1119, 411] width 31 height 31
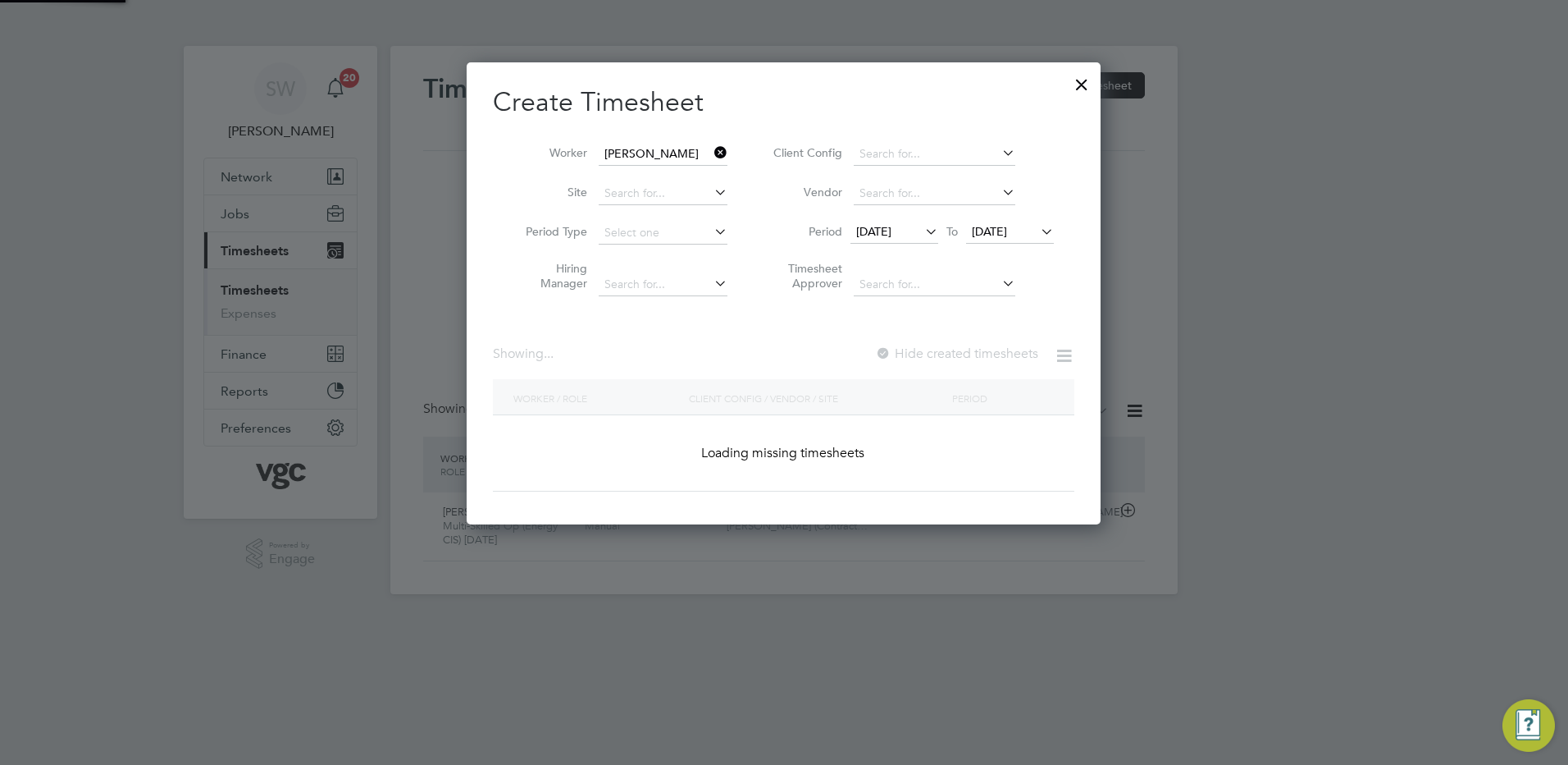
scroll to position [555, 635]
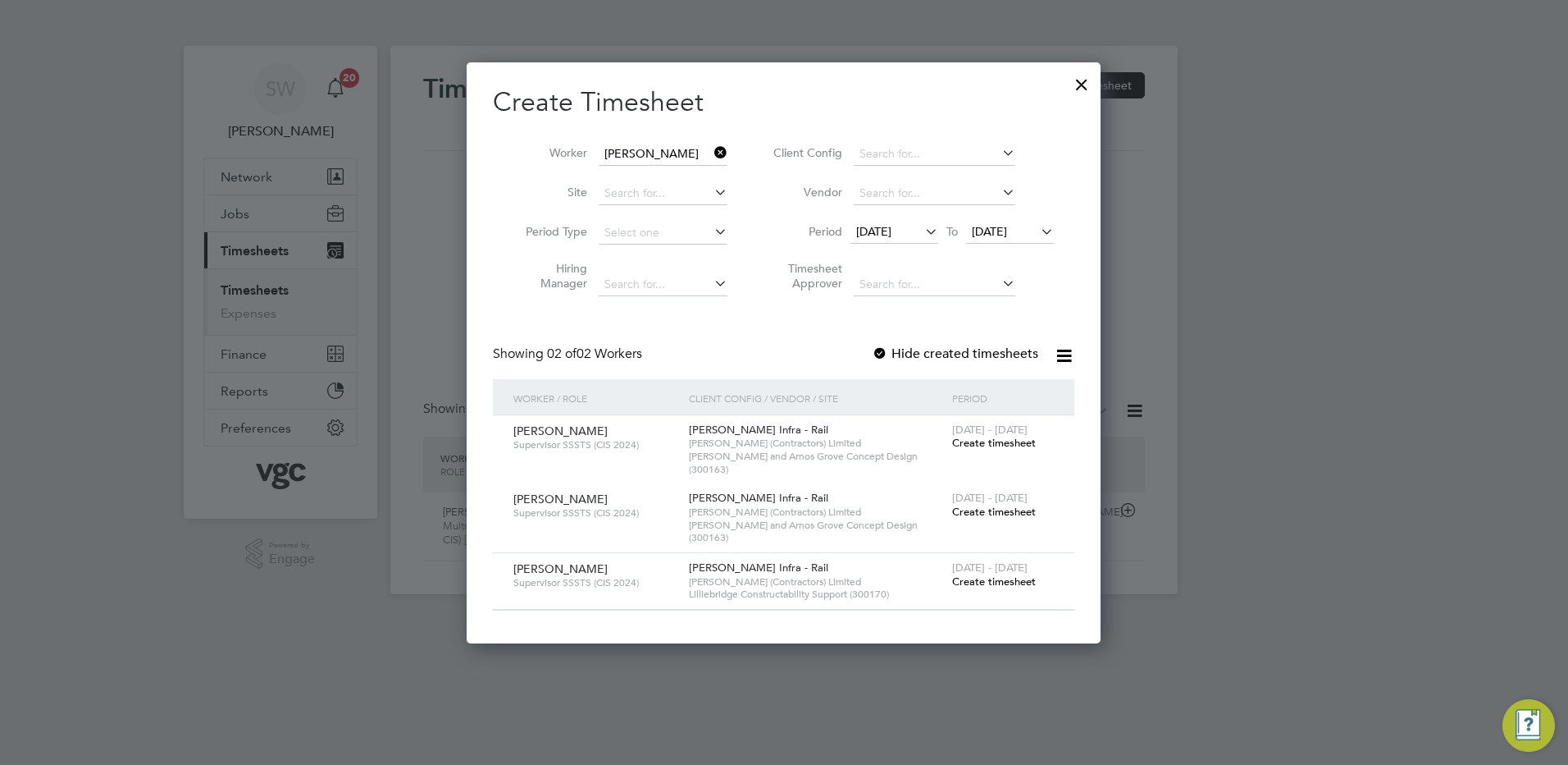
drag, startPoint x: 979, startPoint y: 555, endPoint x: 977, endPoint y: 547, distance: 8.2
click at [980, 574] on span "Create timesheet" at bounding box center [994, 581] width 84 height 14
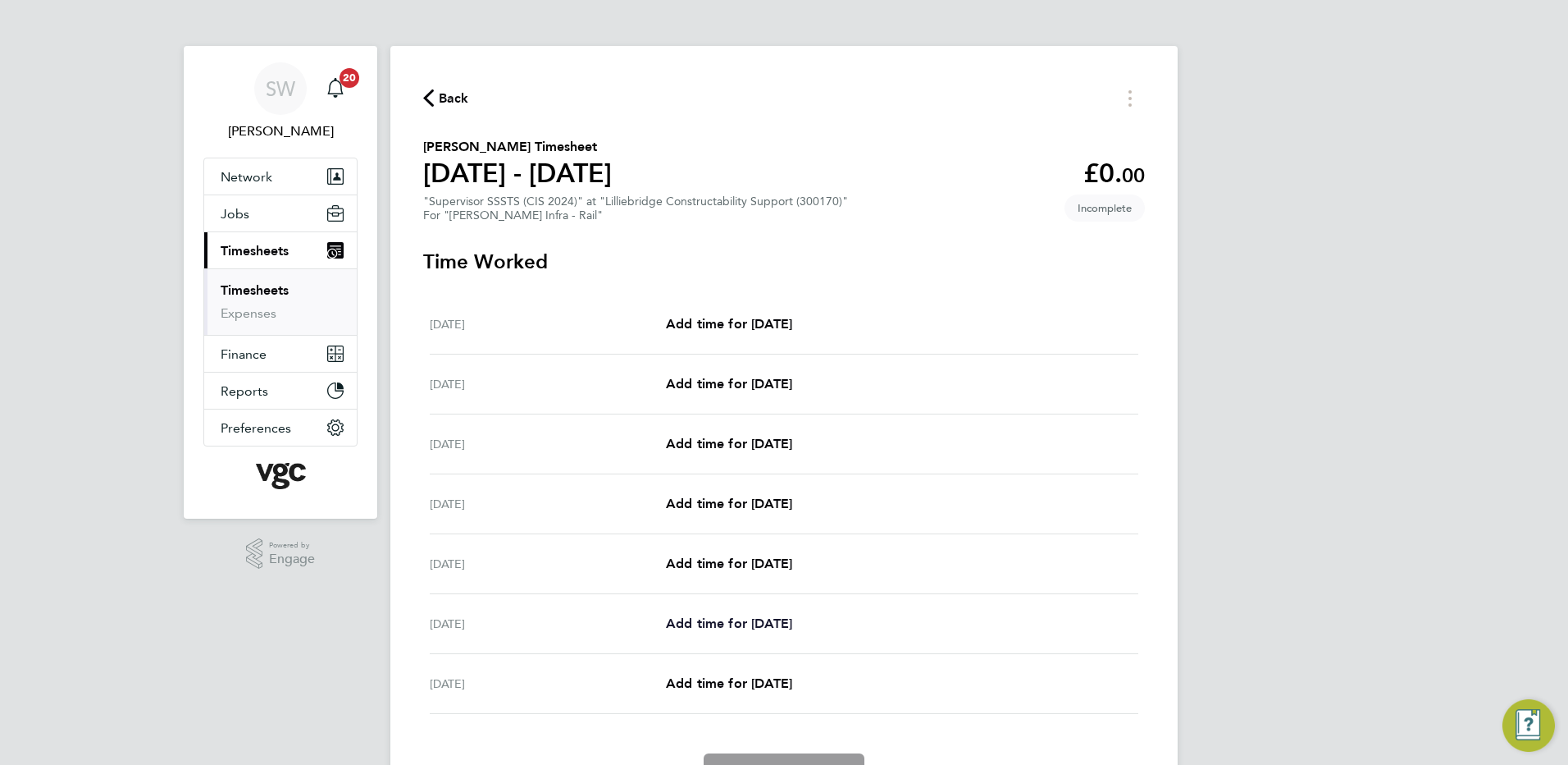
click at [709, 618] on span "Add time for [DATE]" at bounding box center [729, 622] width 127 height 15
select select "30"
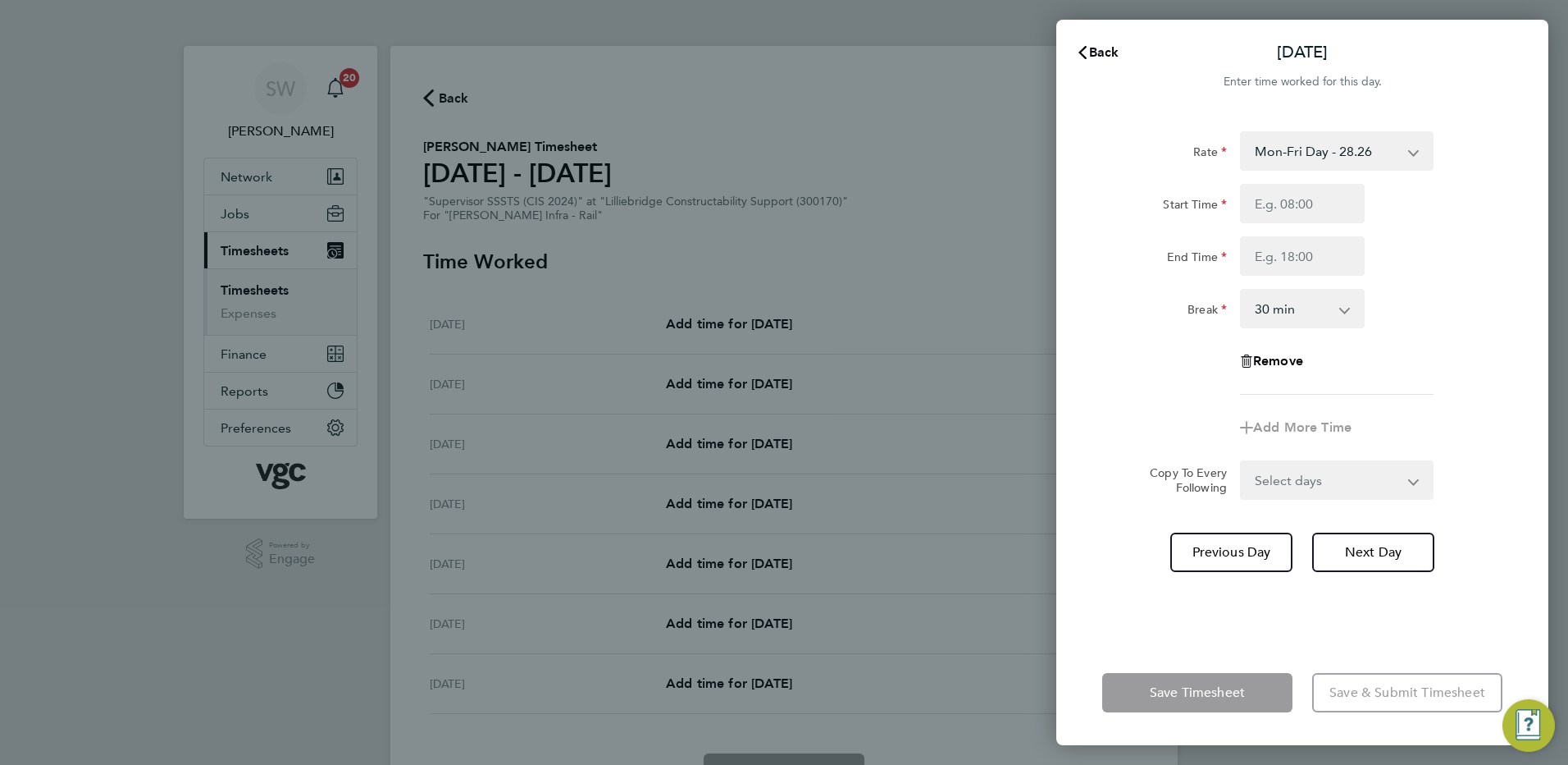
click at [1411, 154] on select "Mon-Fri Day - 28.26 Xmas / [GEOGRAPHIC_DATA] - 56.51 Bank Hol - 42.39 Weekend -…" at bounding box center [1326, 151] width 170 height 36
drag, startPoint x: 1478, startPoint y: 221, endPoint x: 1460, endPoint y: 221, distance: 18.0
click at [1482, 221] on div "Start Time" at bounding box center [1302, 203] width 414 height 39
click at [1262, 202] on input "Start Time" at bounding box center [1302, 203] width 125 height 39
type input "07:00"
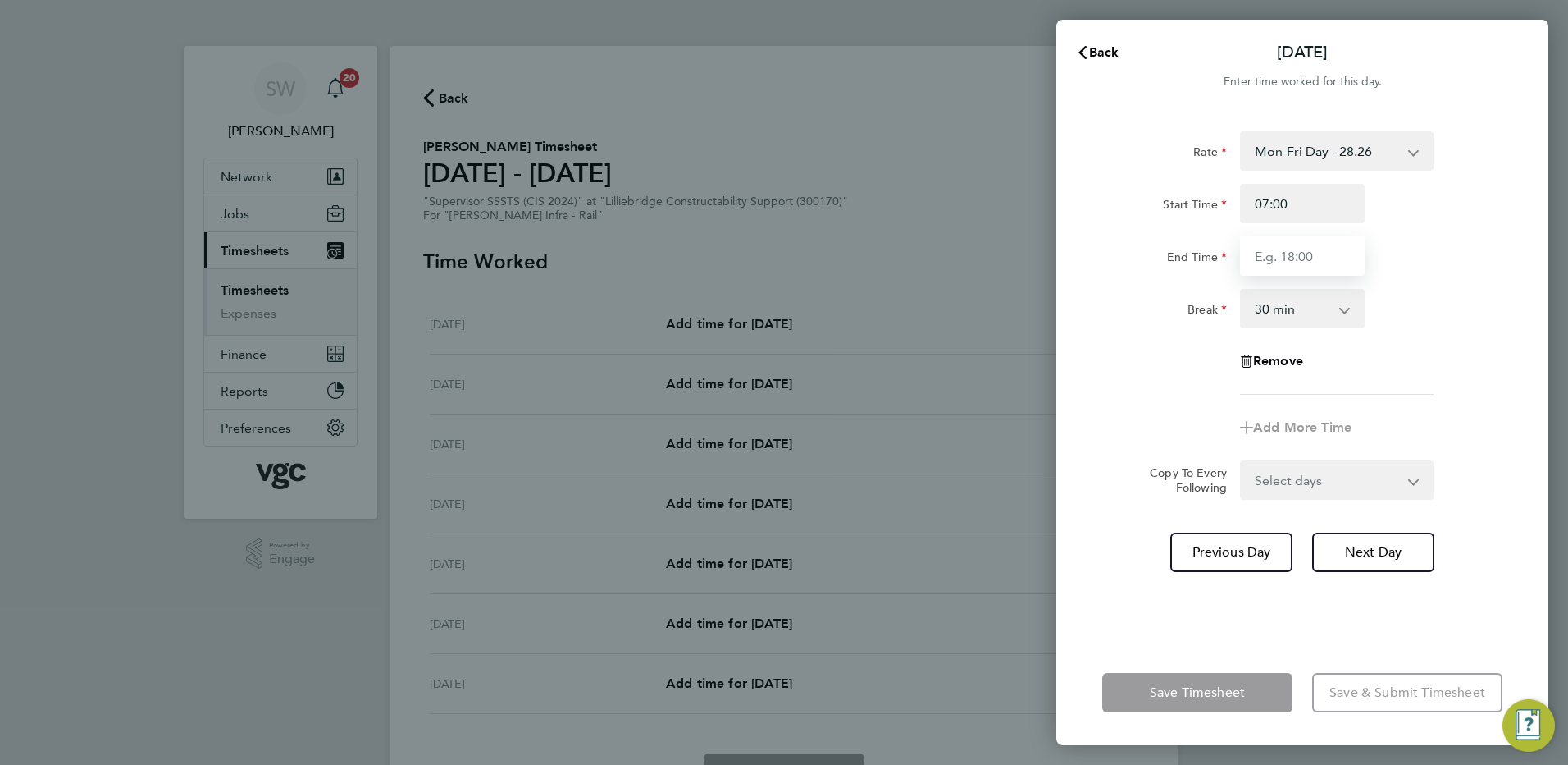
type input "17:30"
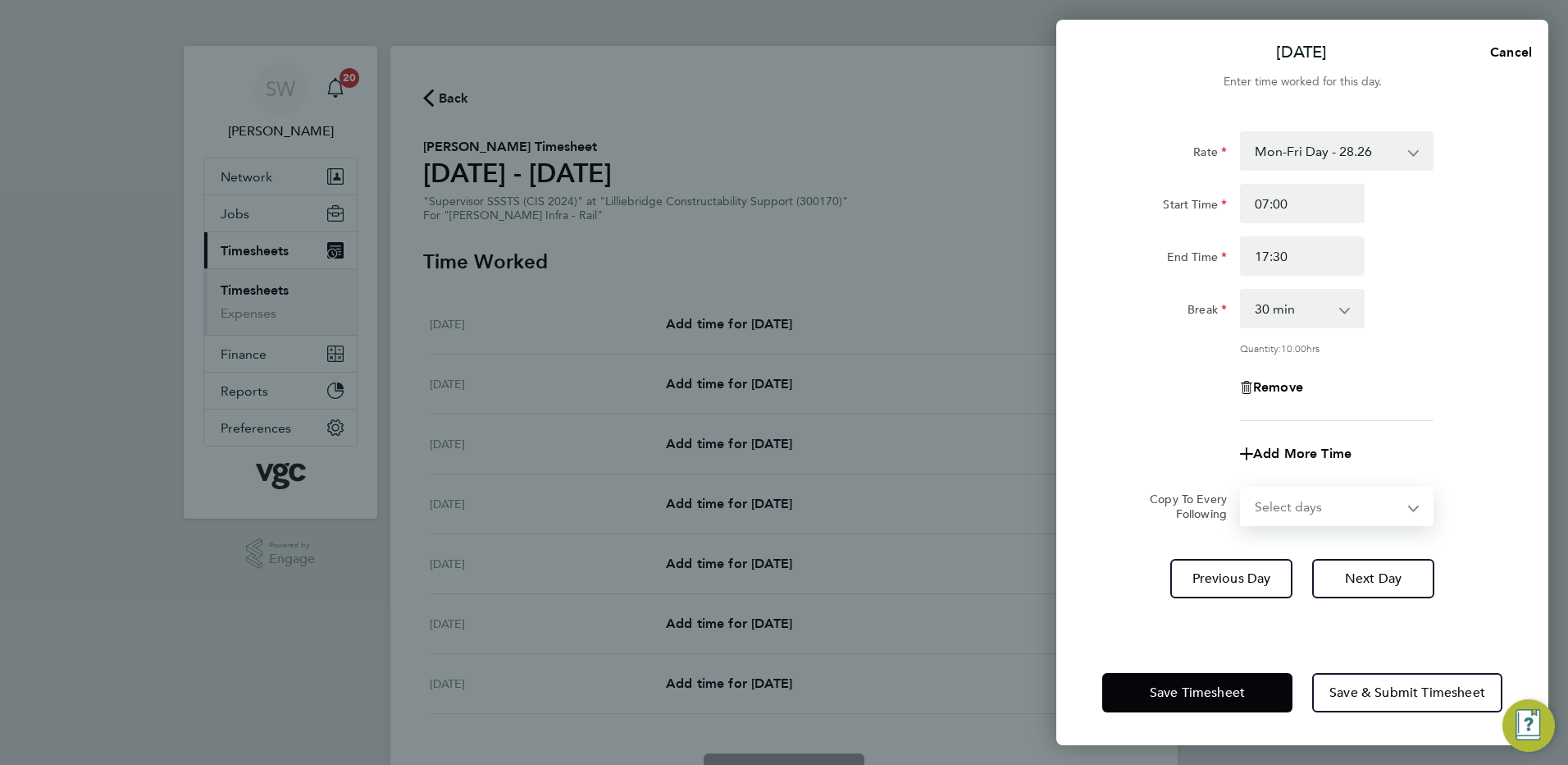
click at [1409, 503] on select "Select days [DATE]" at bounding box center [1327, 506] width 172 height 36
click at [1130, 506] on div "Copy To Every Following" at bounding box center [1182, 506] width 103 height 39
drag, startPoint x: 1177, startPoint y: 703, endPoint x: 1163, endPoint y: 691, distance: 18.4
click at [1175, 701] on button "Save Timesheet" at bounding box center [1197, 693] width 190 height 39
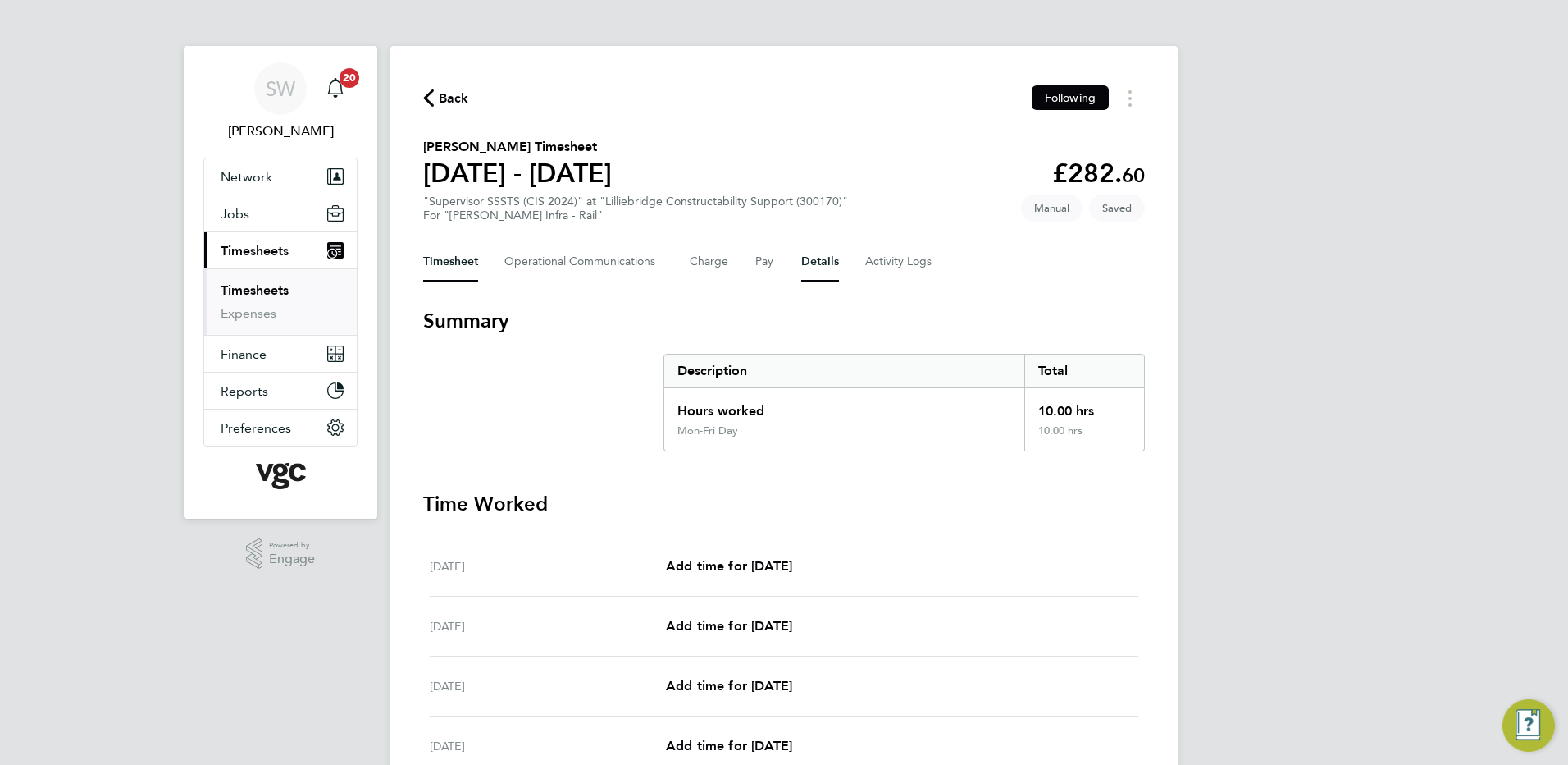
click at [817, 264] on button "Details" at bounding box center [820, 261] width 37 height 39
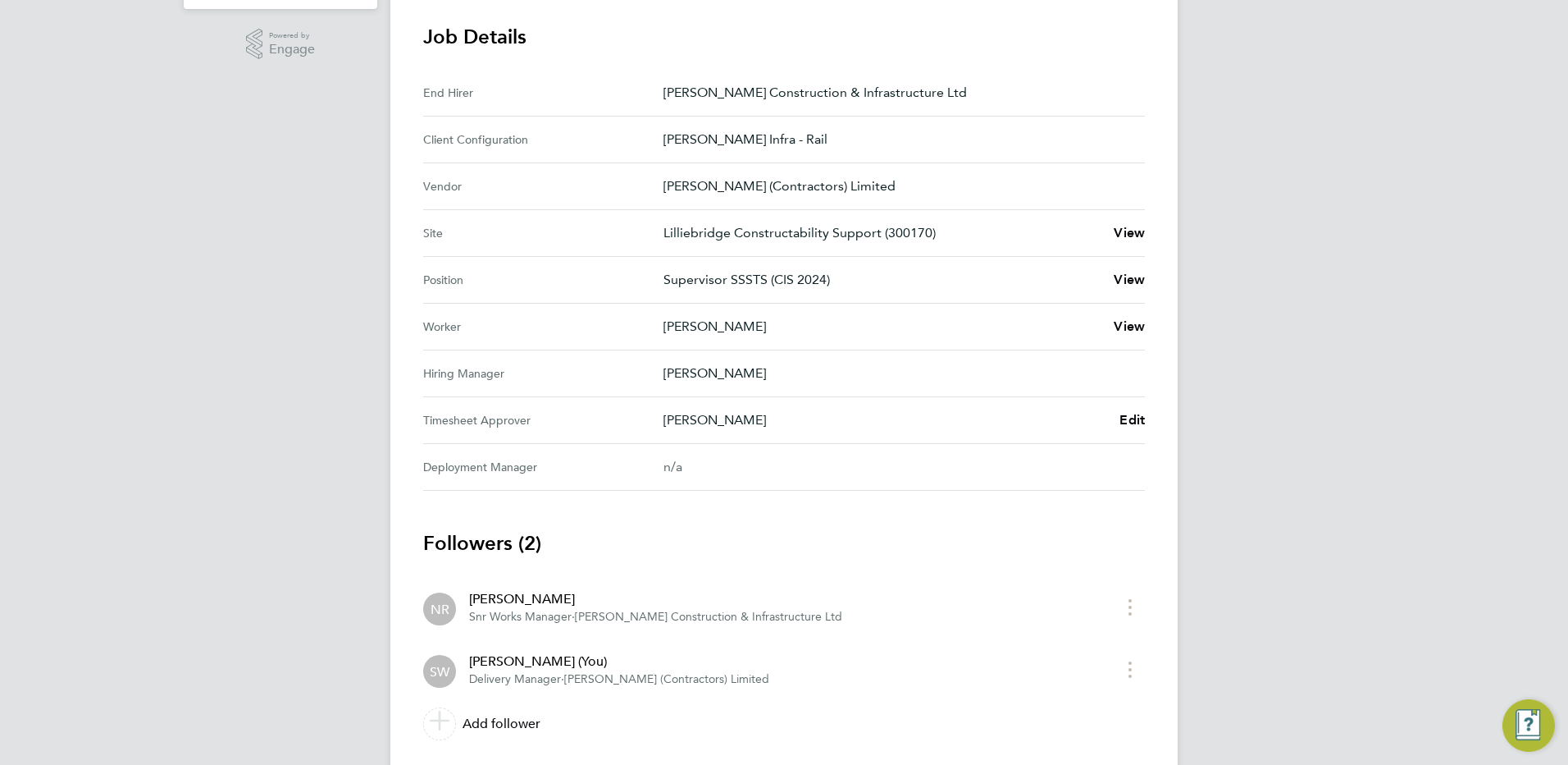
scroll to position [557, 0]
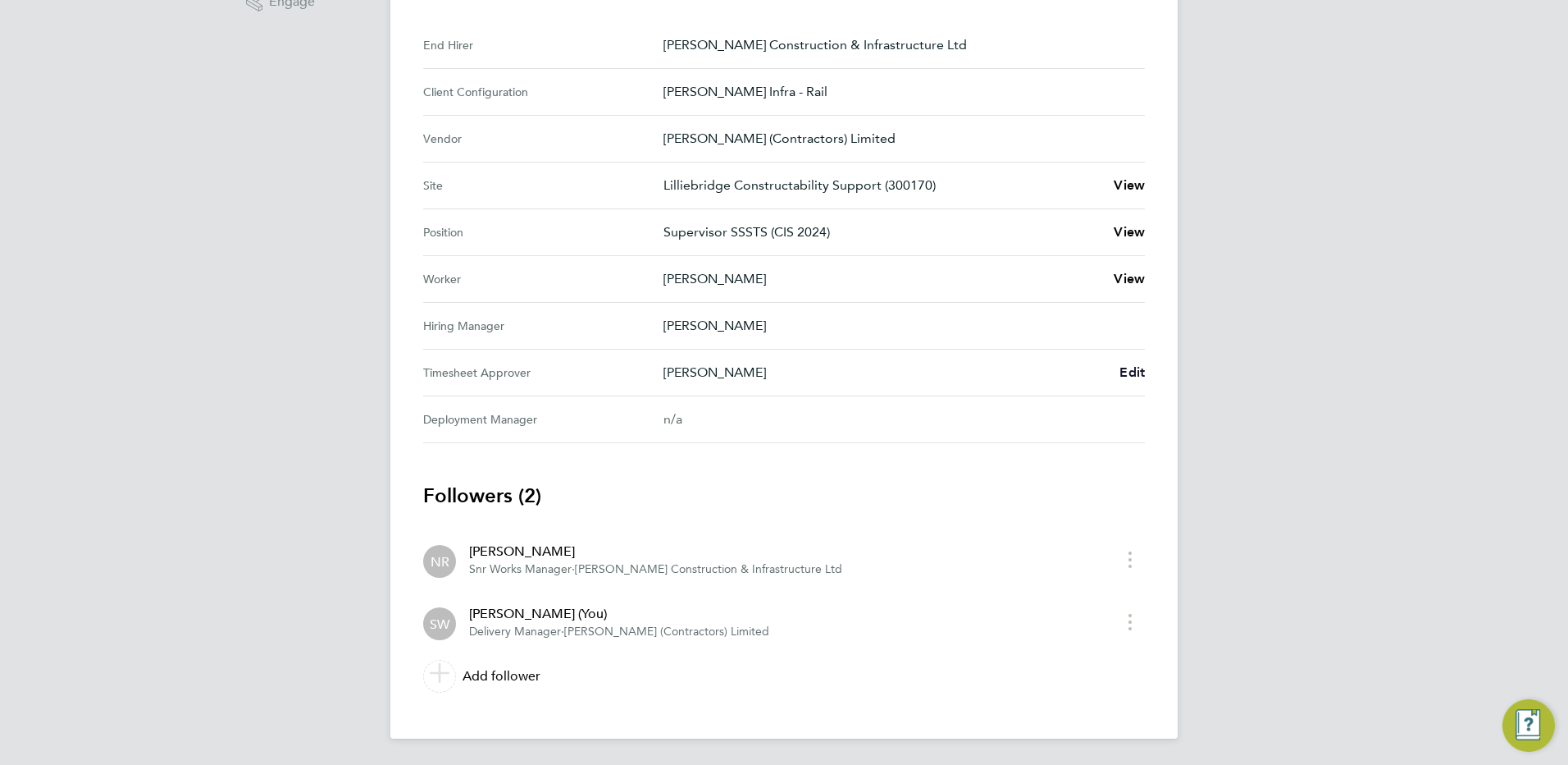
click at [1136, 371] on span "Edit" at bounding box center [1132, 372] width 26 height 15
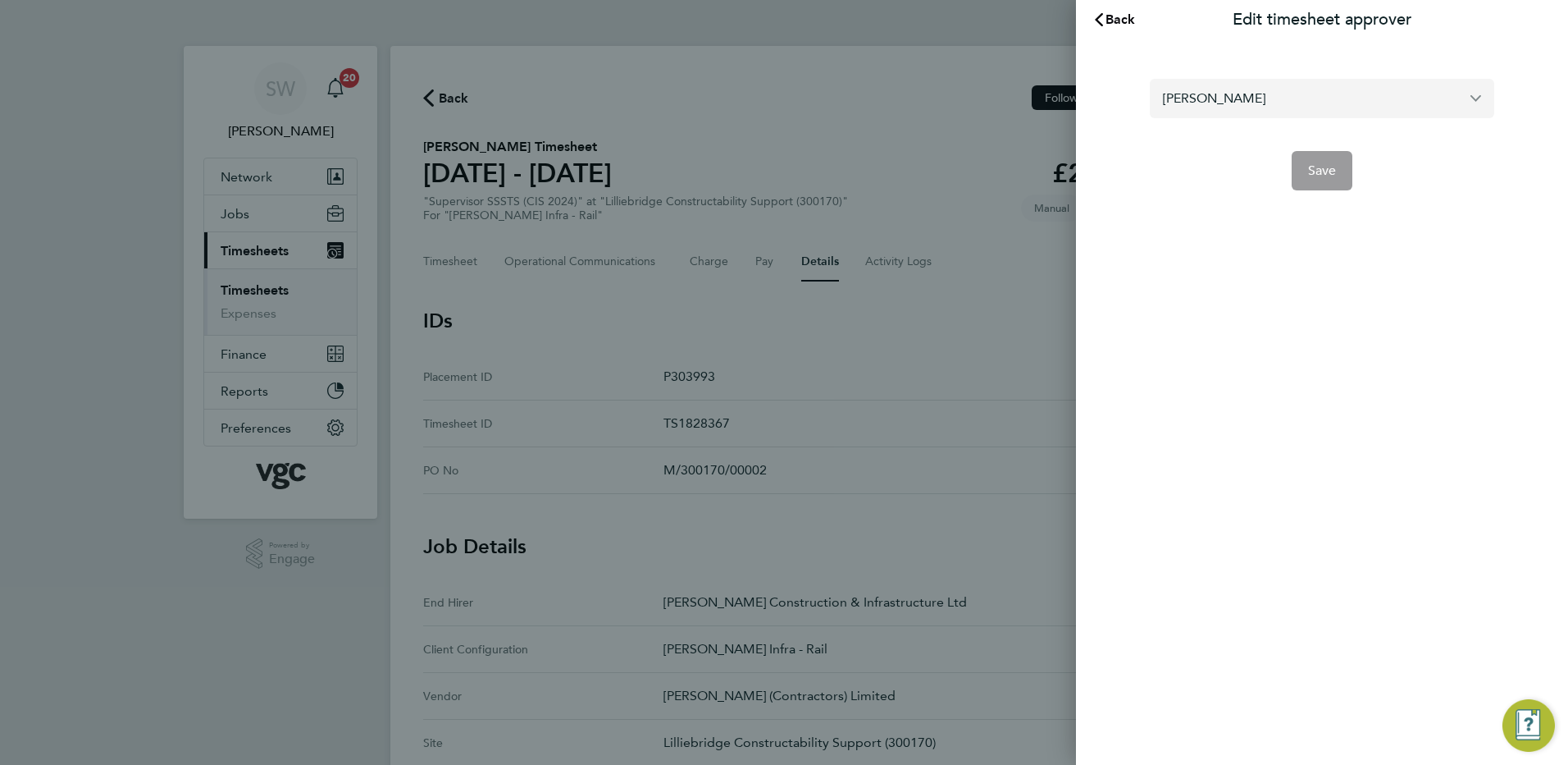
click at [1236, 100] on input "[PERSON_NAME]" at bounding box center [1322, 97] width 344 height 38
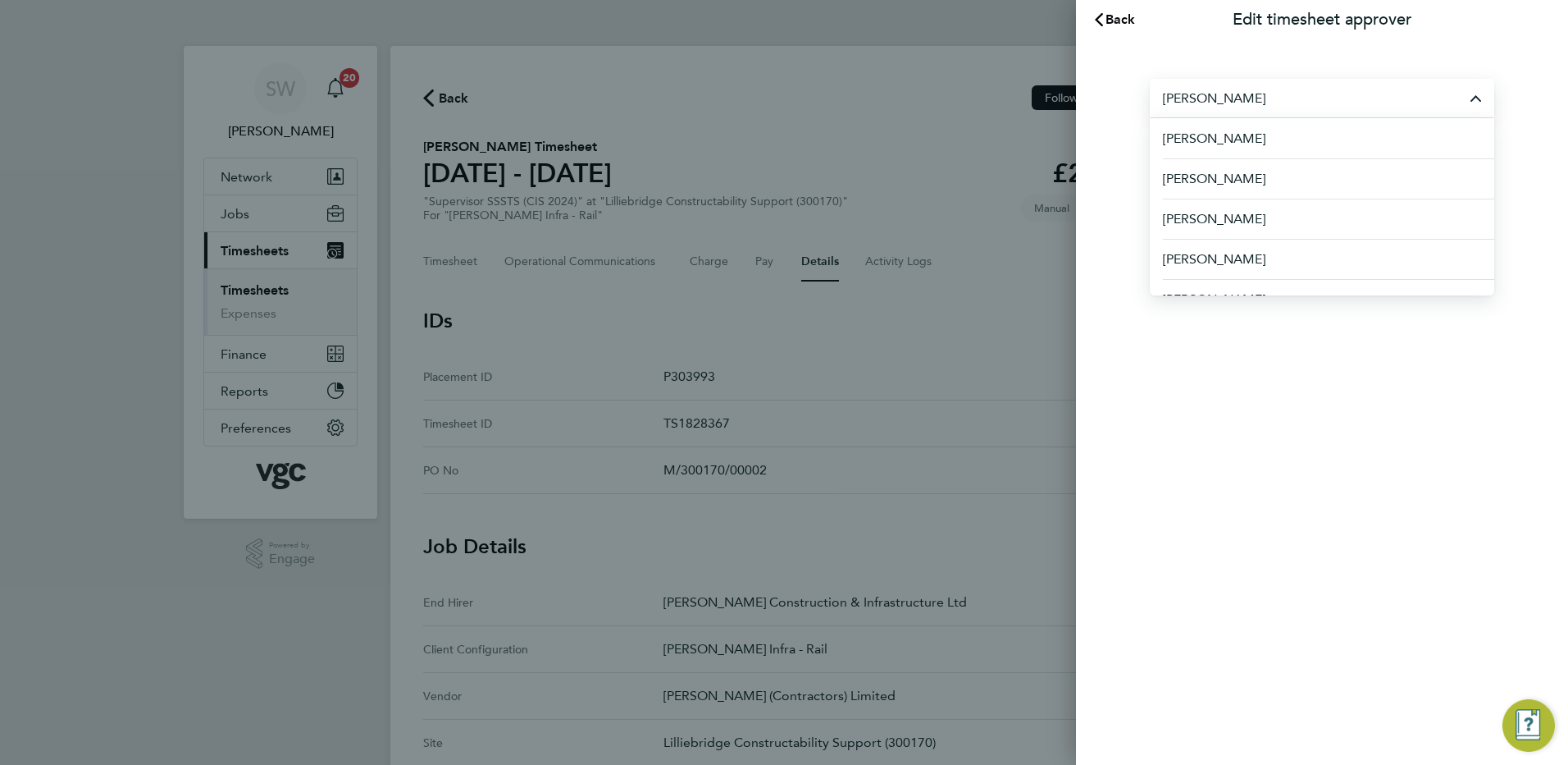
click at [1313, 106] on input "[PERSON_NAME]" at bounding box center [1322, 97] width 344 height 38
click at [1285, 101] on input "[PERSON_NAME]" at bounding box center [1322, 97] width 344 height 38
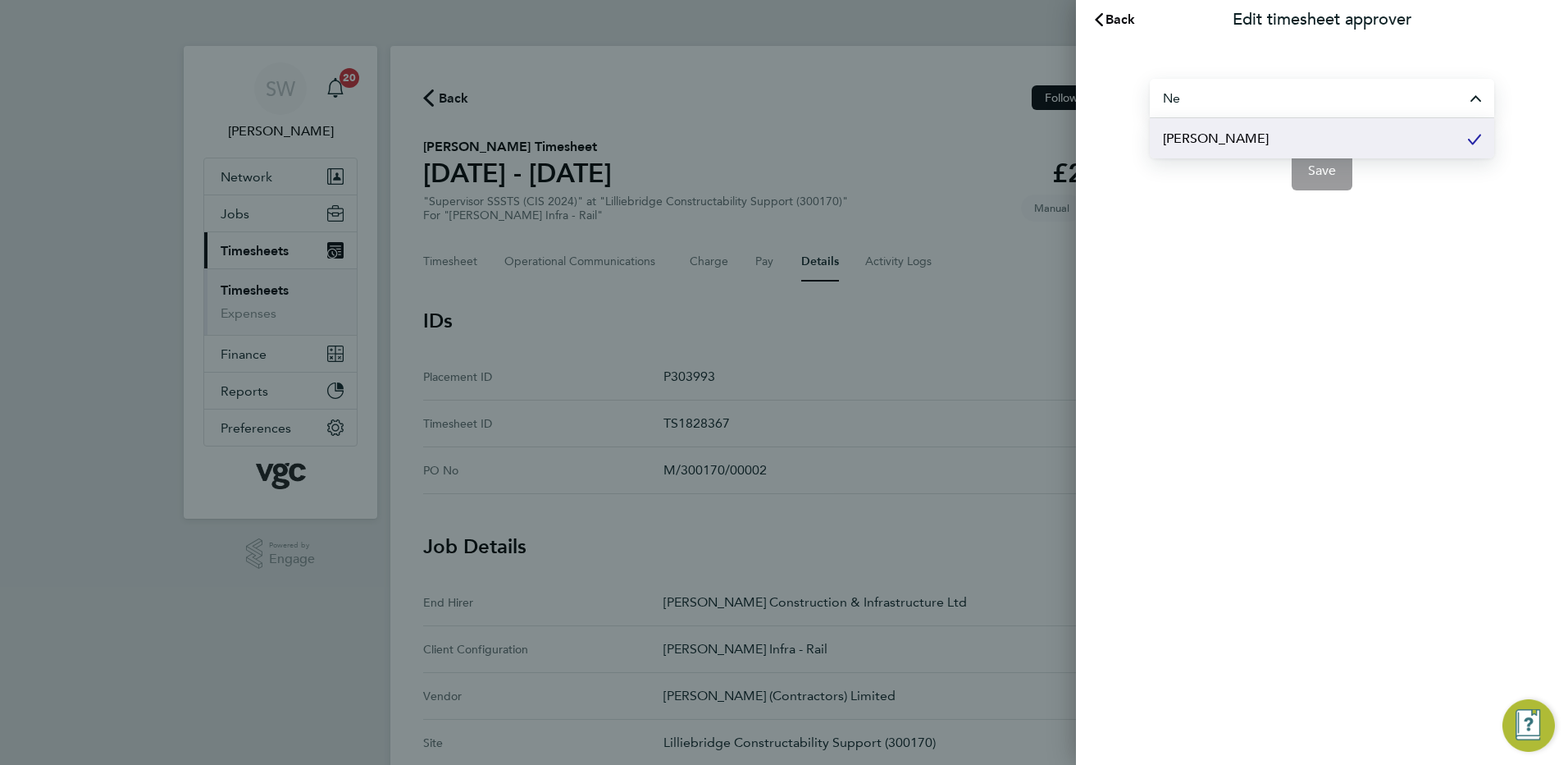
type input "N"
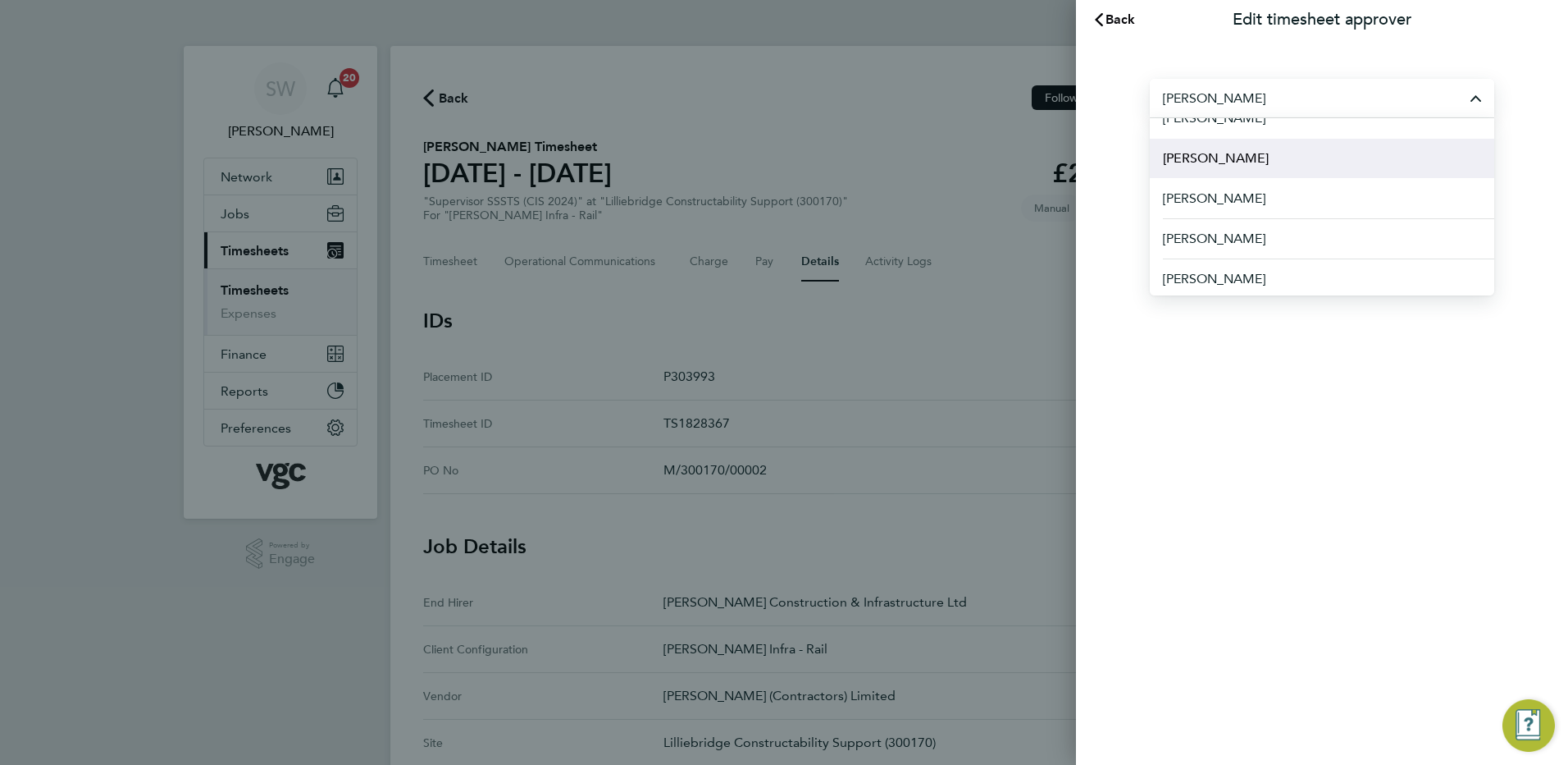
scroll to position [265, 0]
click at [1239, 94] on input "[PERSON_NAME]" at bounding box center [1322, 97] width 344 height 38
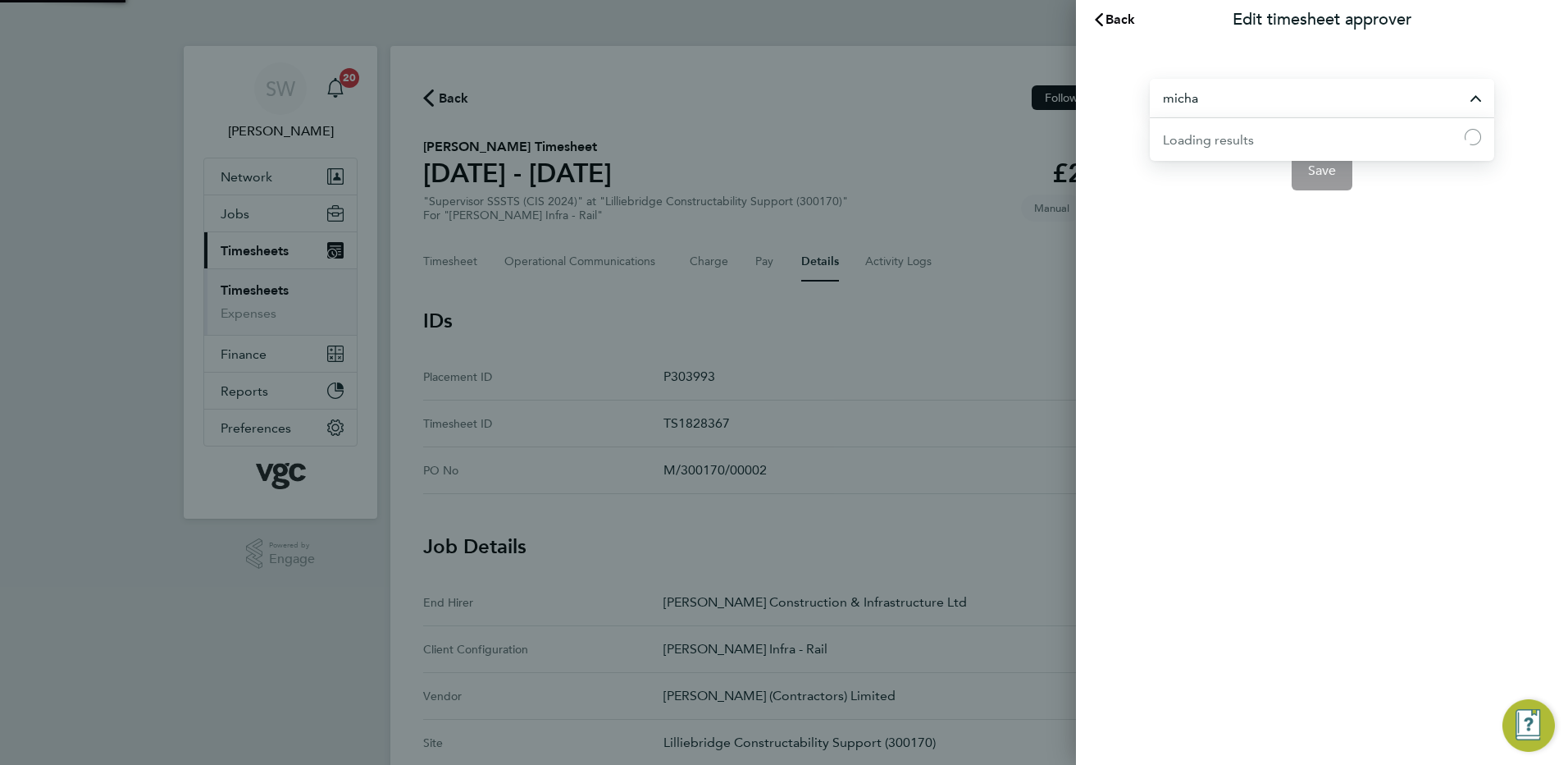
scroll to position [0, 0]
type input "m"
click at [1203, 98] on input "text" at bounding box center [1322, 97] width 344 height 38
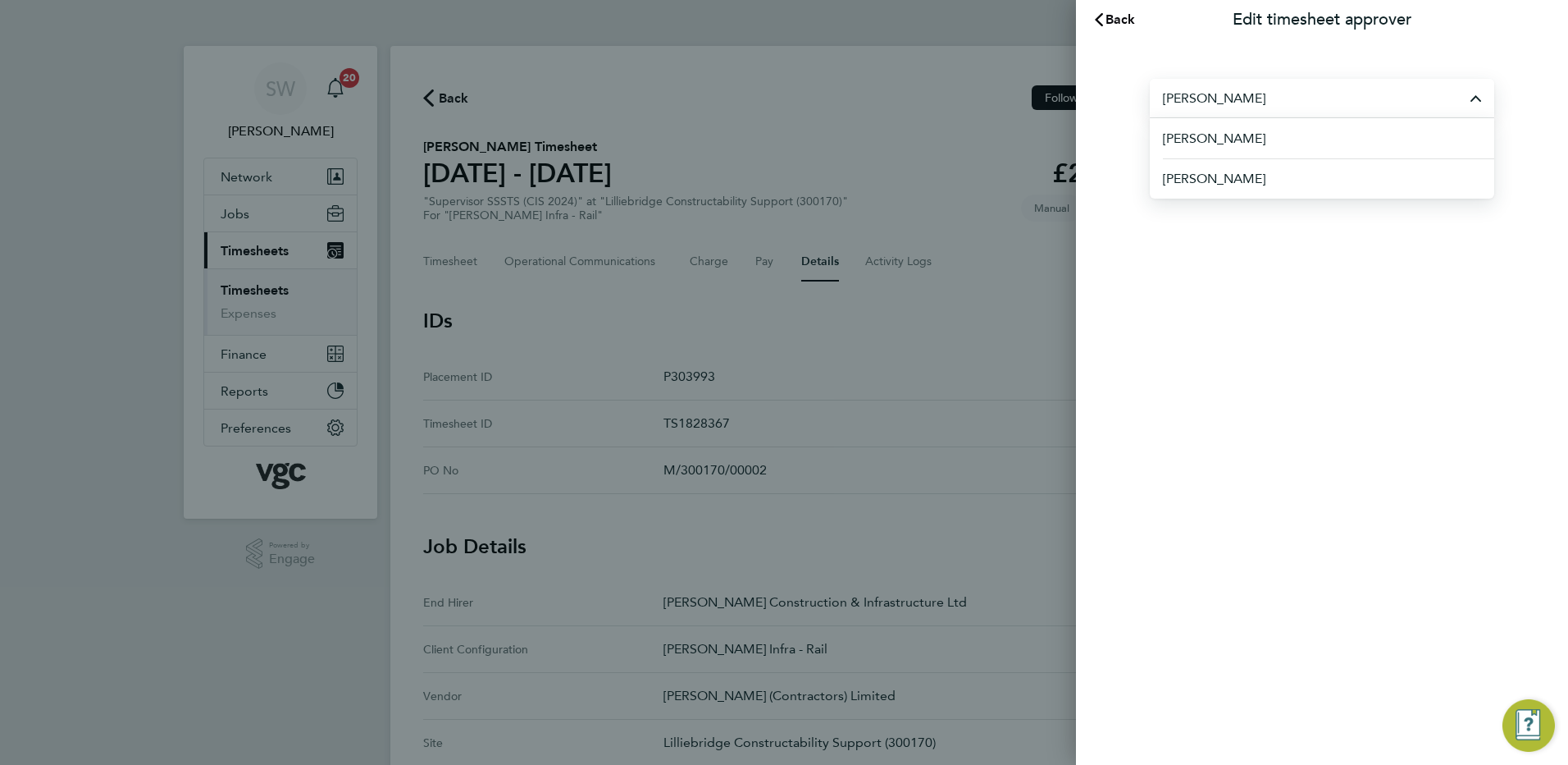
click at [1221, 103] on input "[PERSON_NAME]" at bounding box center [1322, 97] width 344 height 38
type input "m"
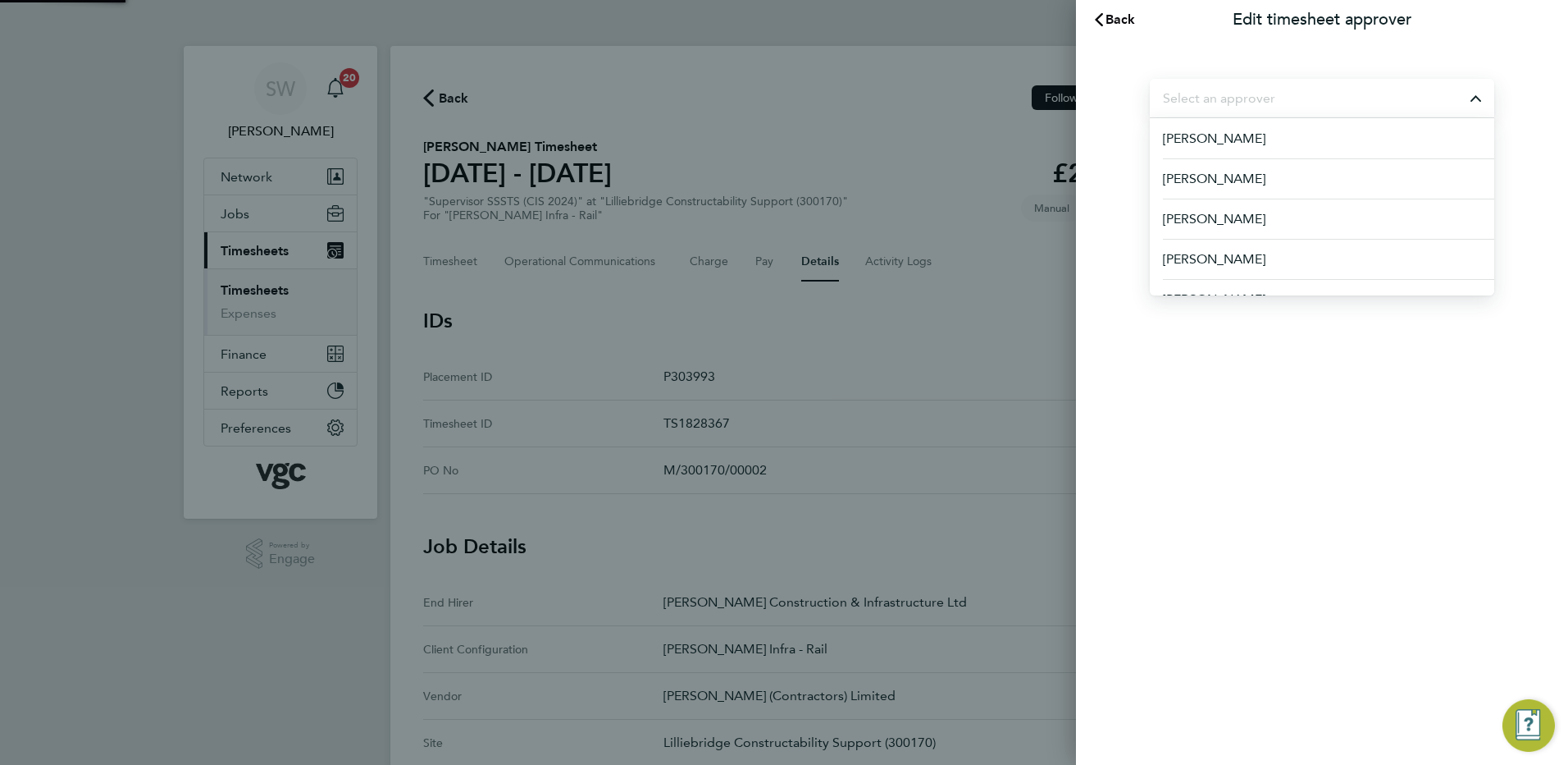
click at [1174, 98] on input "text" at bounding box center [1322, 97] width 344 height 38
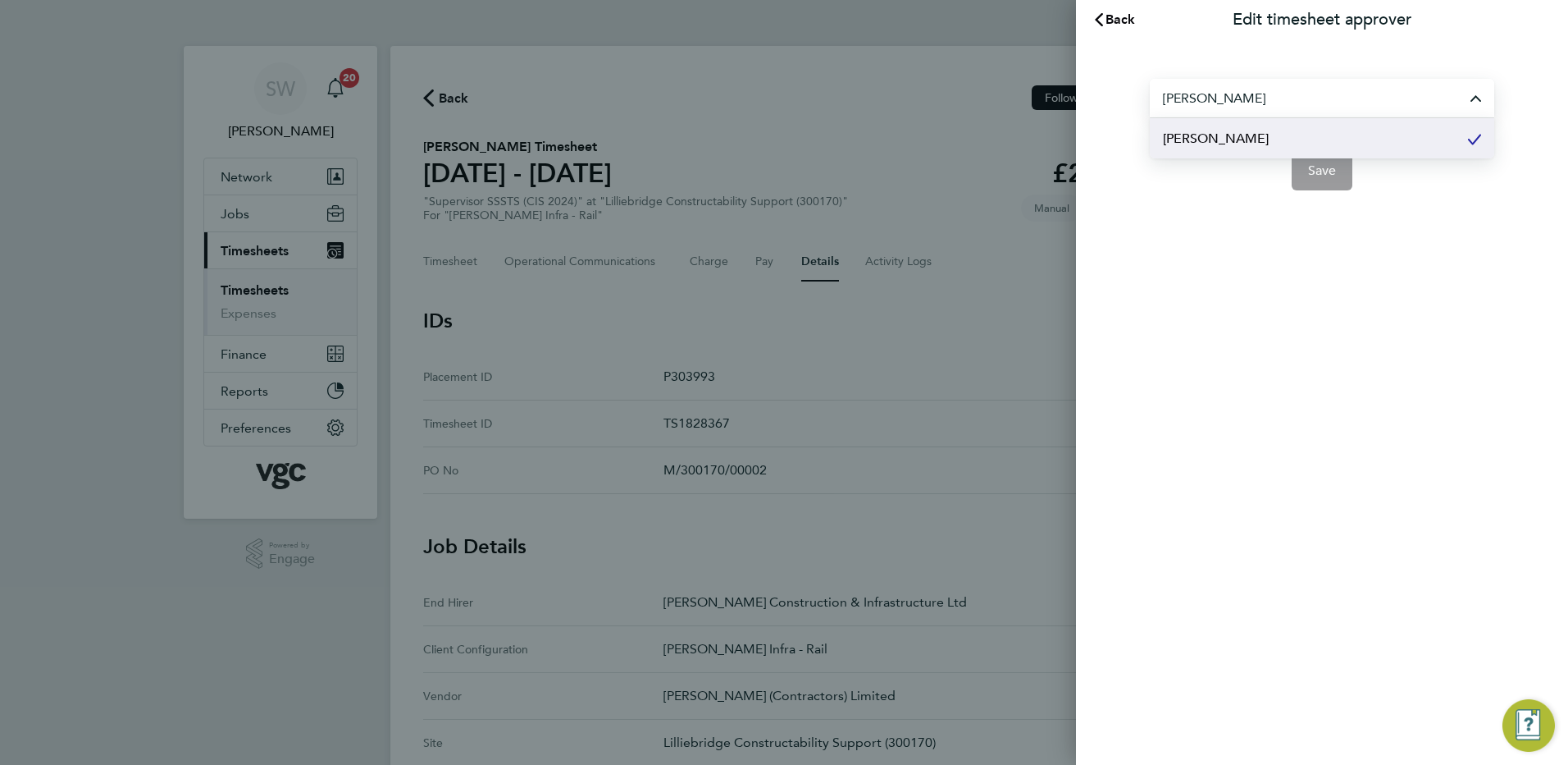
click at [1186, 142] on span "[PERSON_NAME]" at bounding box center [1216, 138] width 106 height 20
type input "[PERSON_NAME]"
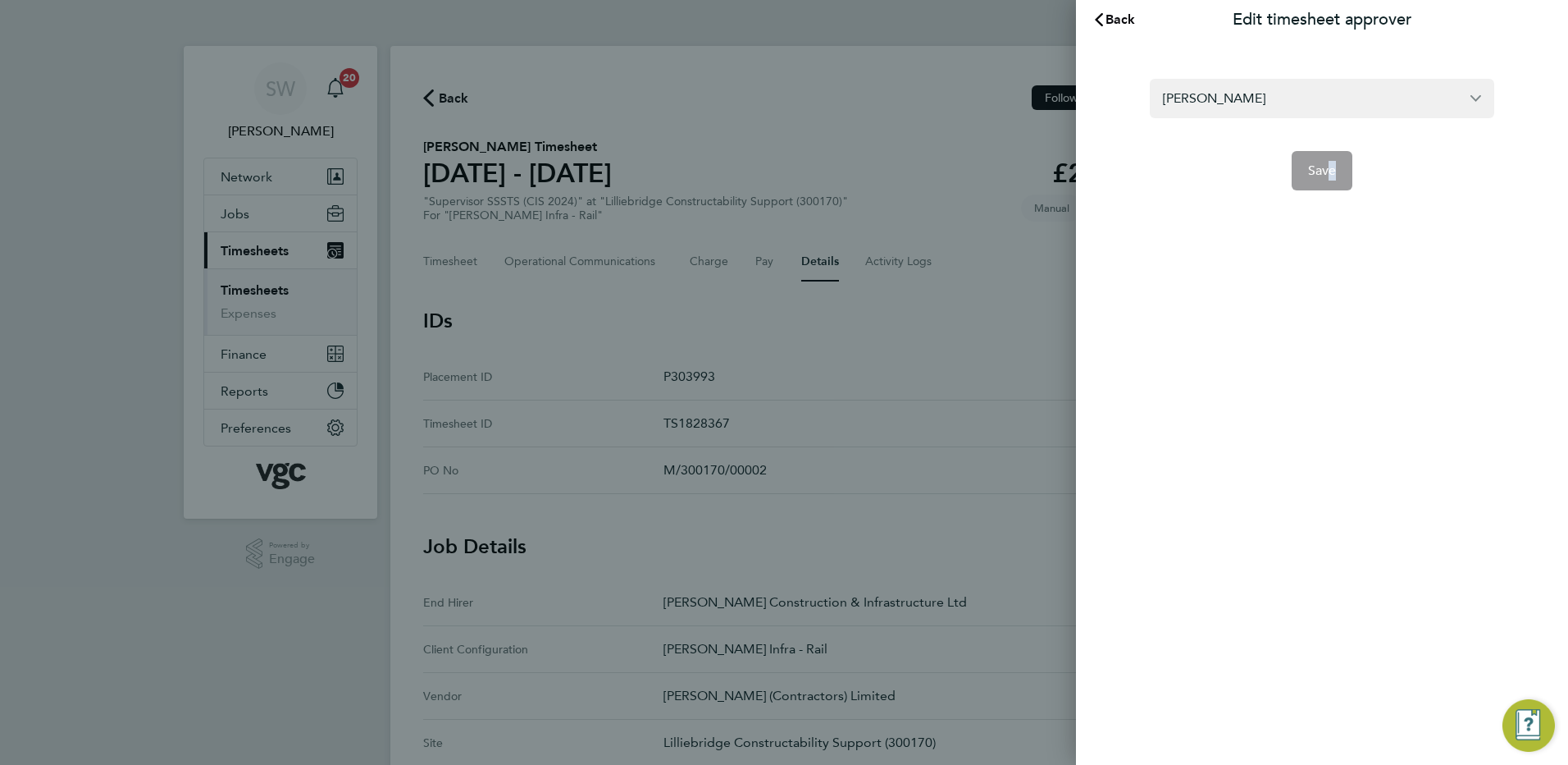
click at [1331, 177] on app-form-button "Save" at bounding box center [1322, 170] width 344 height 39
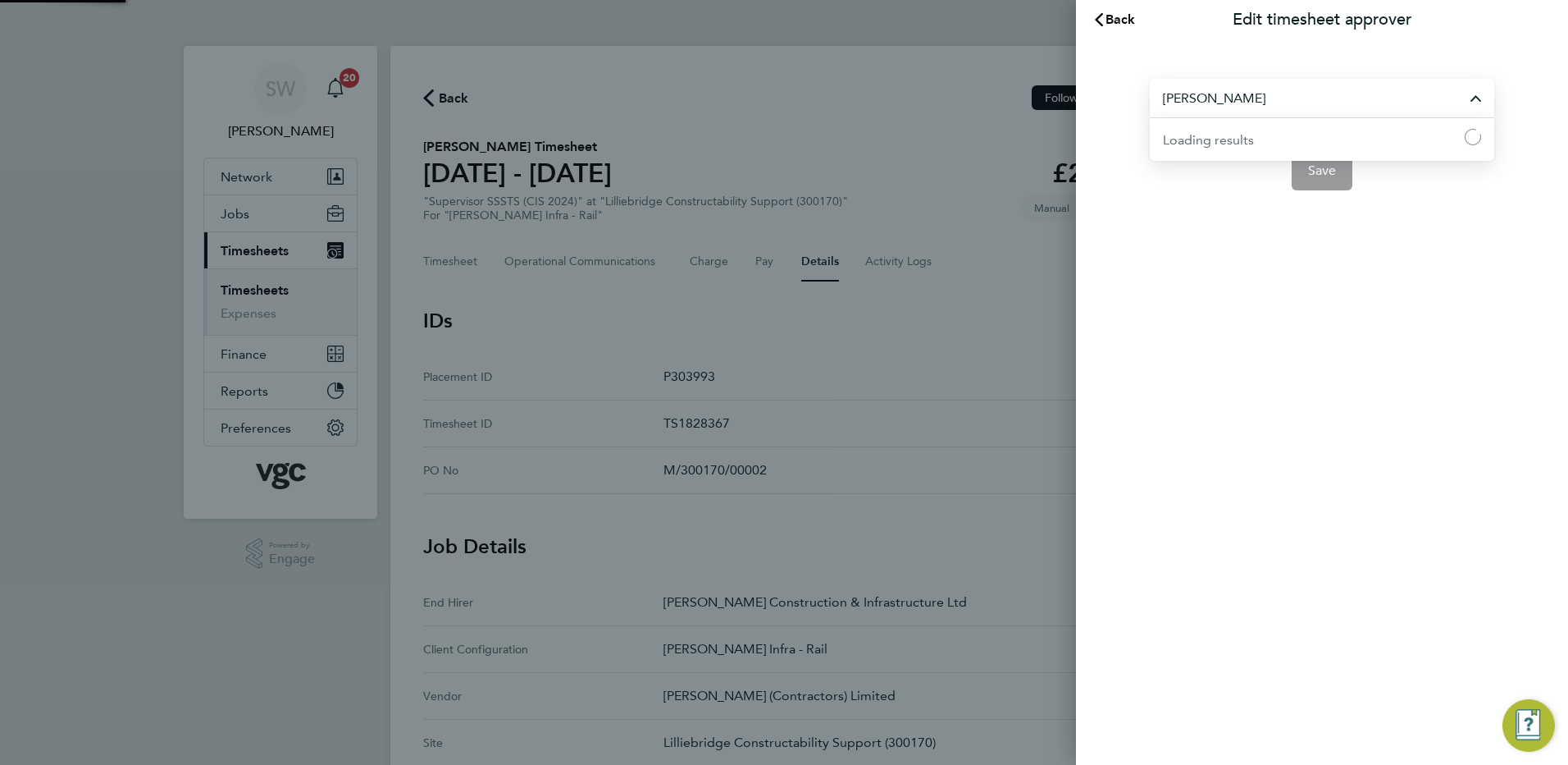
drag, startPoint x: 1331, startPoint y: 177, endPoint x: 1268, endPoint y: 105, distance: 95.7
click at [1268, 105] on input "[PERSON_NAME]" at bounding box center [1322, 97] width 344 height 38
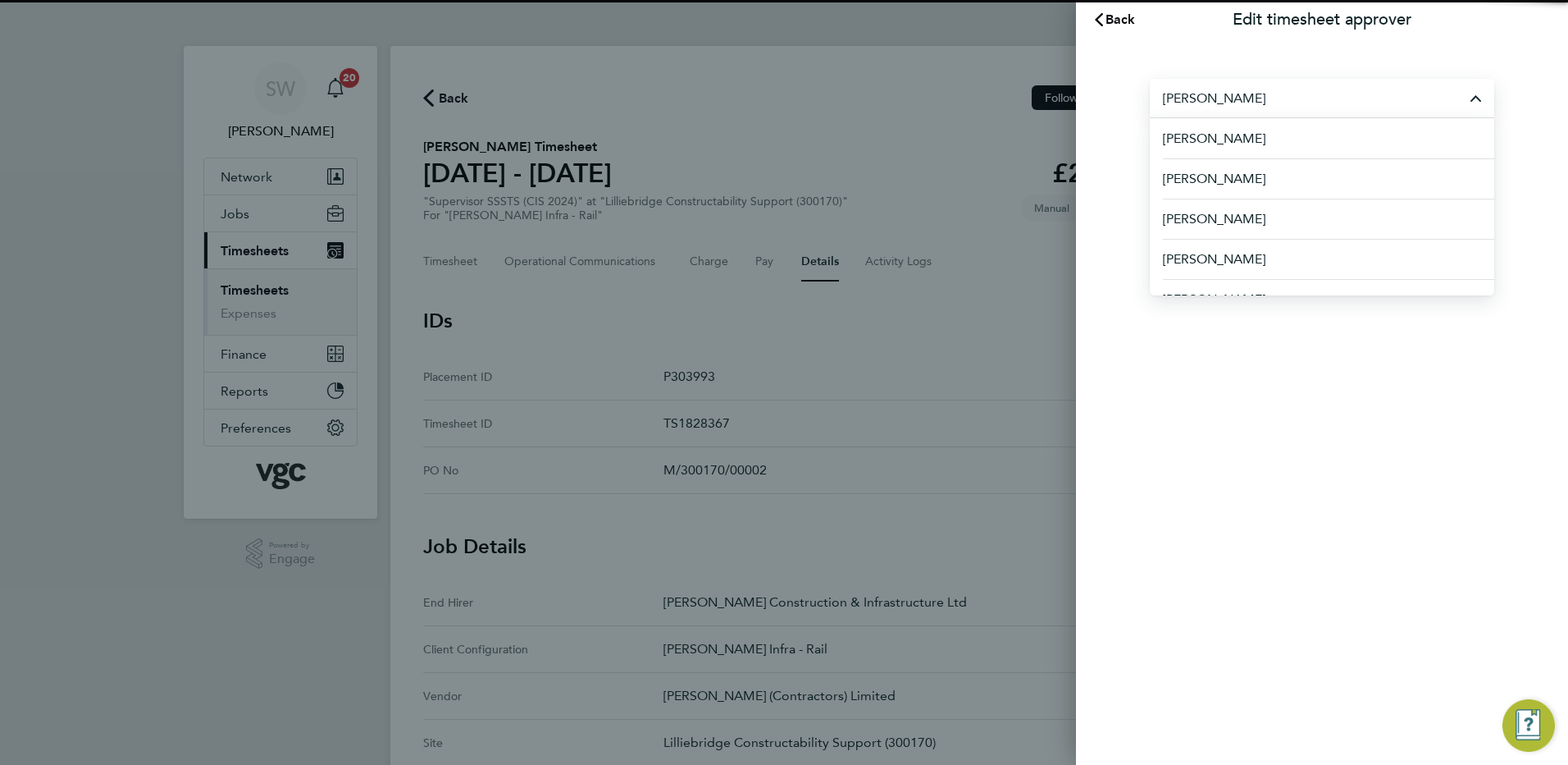
click at [1217, 111] on input "[PERSON_NAME]" at bounding box center [1322, 97] width 344 height 38
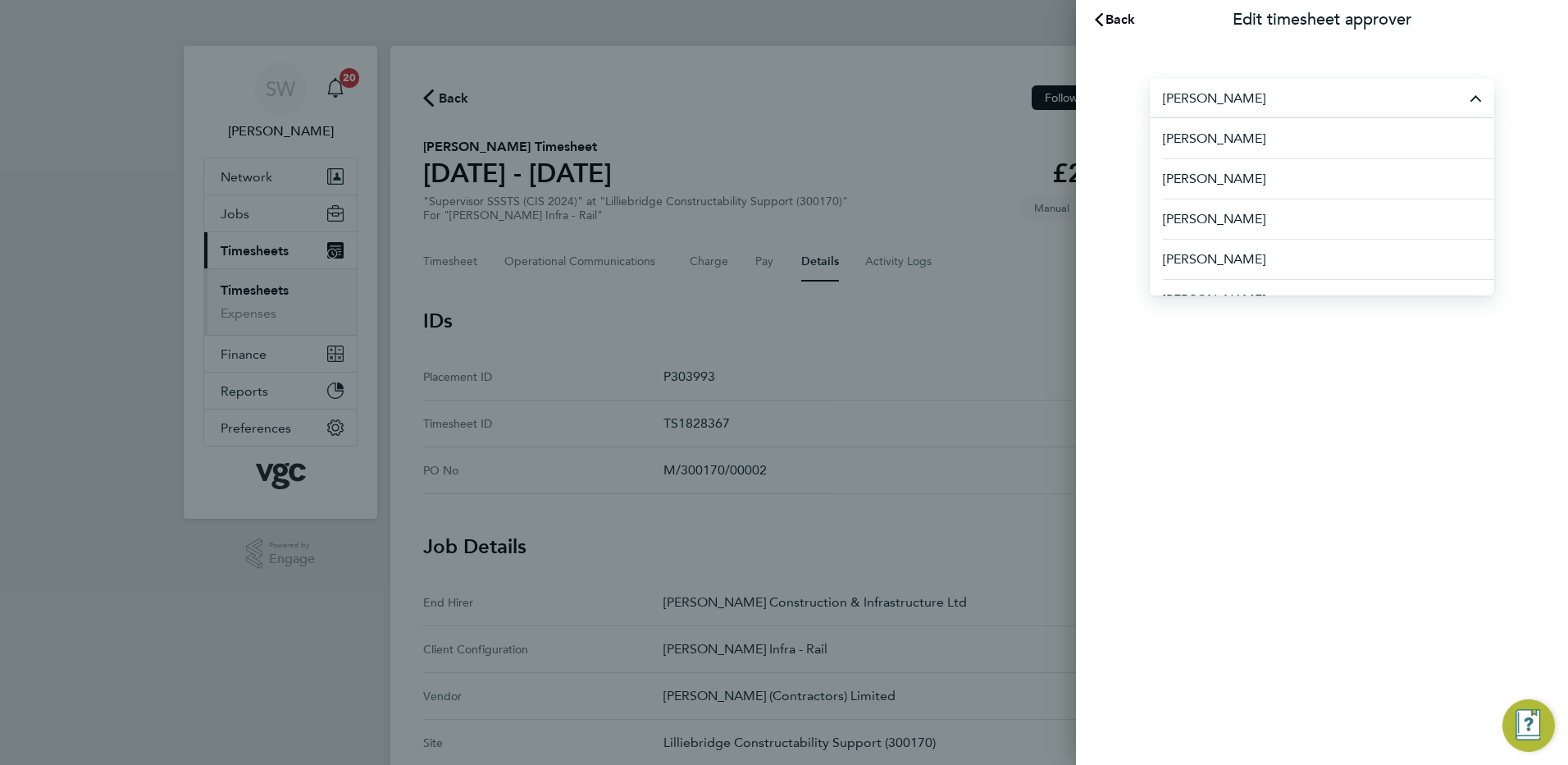
click at [1116, 249] on div "Back Edit timesheet approver [PERSON_NAME] [PERSON_NAME] [PERSON_NAME] [PERSON_…" at bounding box center [1322, 382] width 492 height 765
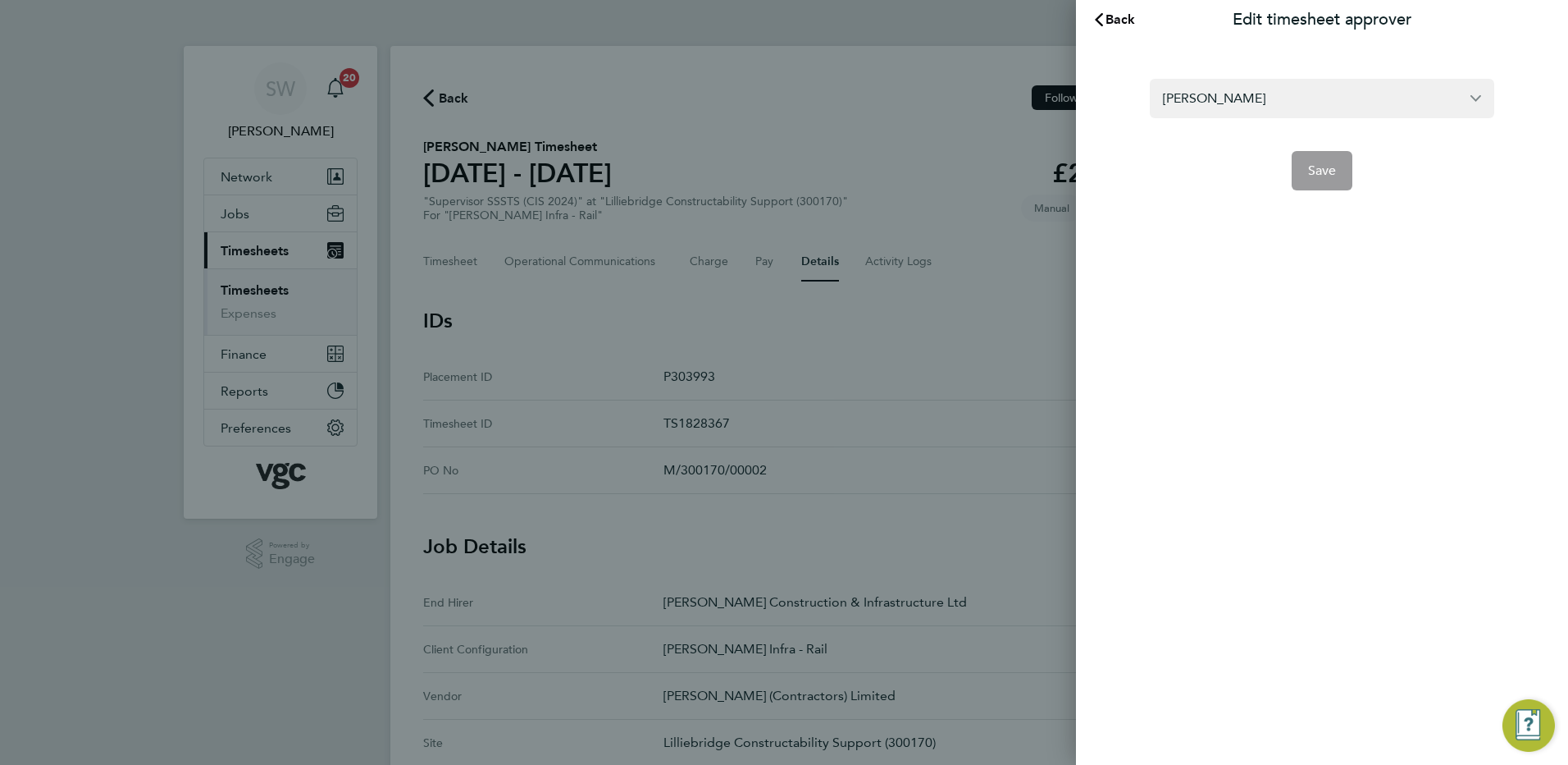
drag, startPoint x: 790, startPoint y: 287, endPoint x: 819, endPoint y: 240, distance: 55.2
click at [789, 287] on div "Back Edit timesheet approver [PERSON_NAME] Save" at bounding box center [784, 382] width 1568 height 765
click at [1119, 20] on span "Back" at bounding box center [1121, 19] width 30 height 15
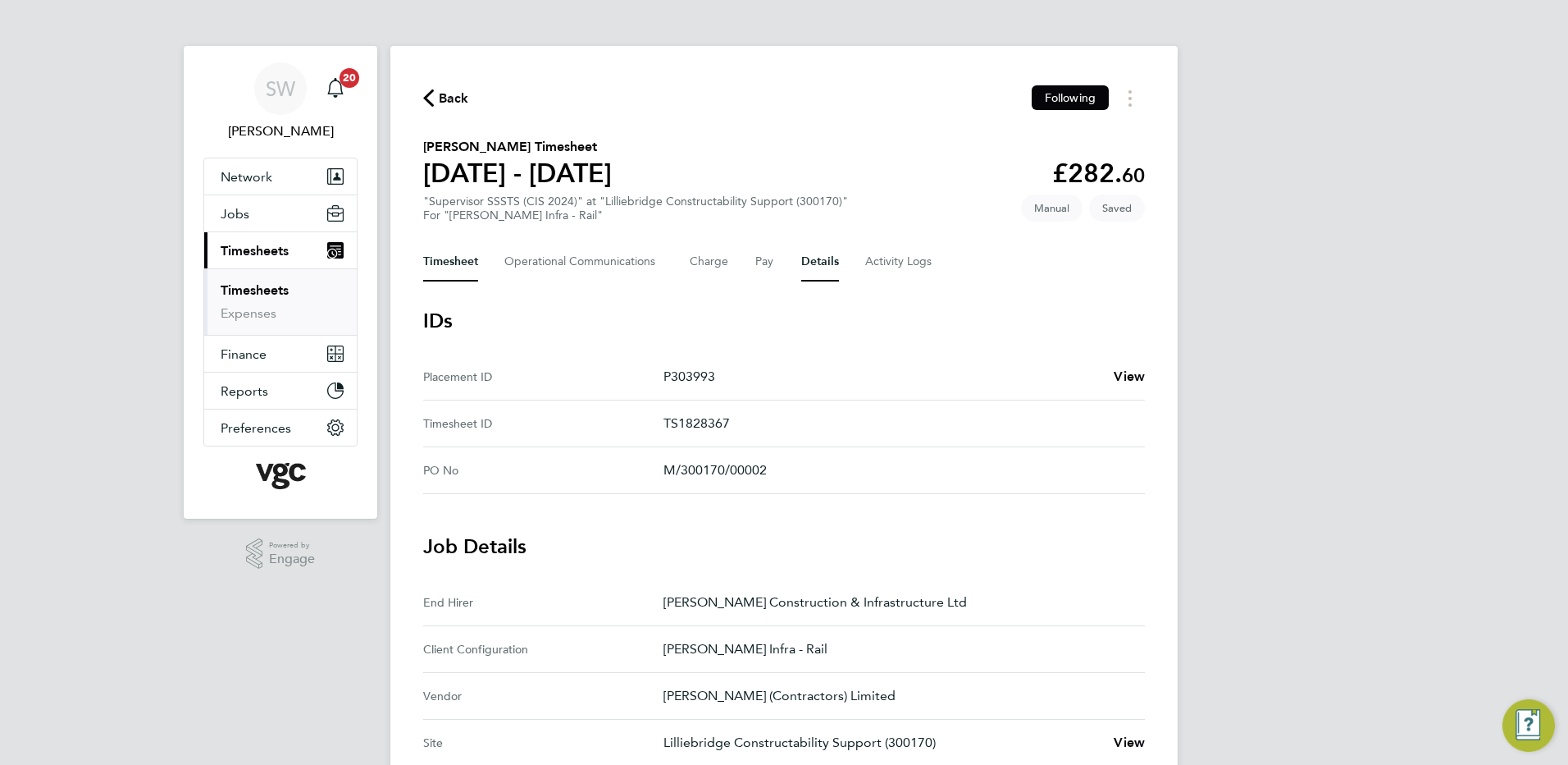
click at [456, 251] on button "Timesheet" at bounding box center [451, 261] width 55 height 39
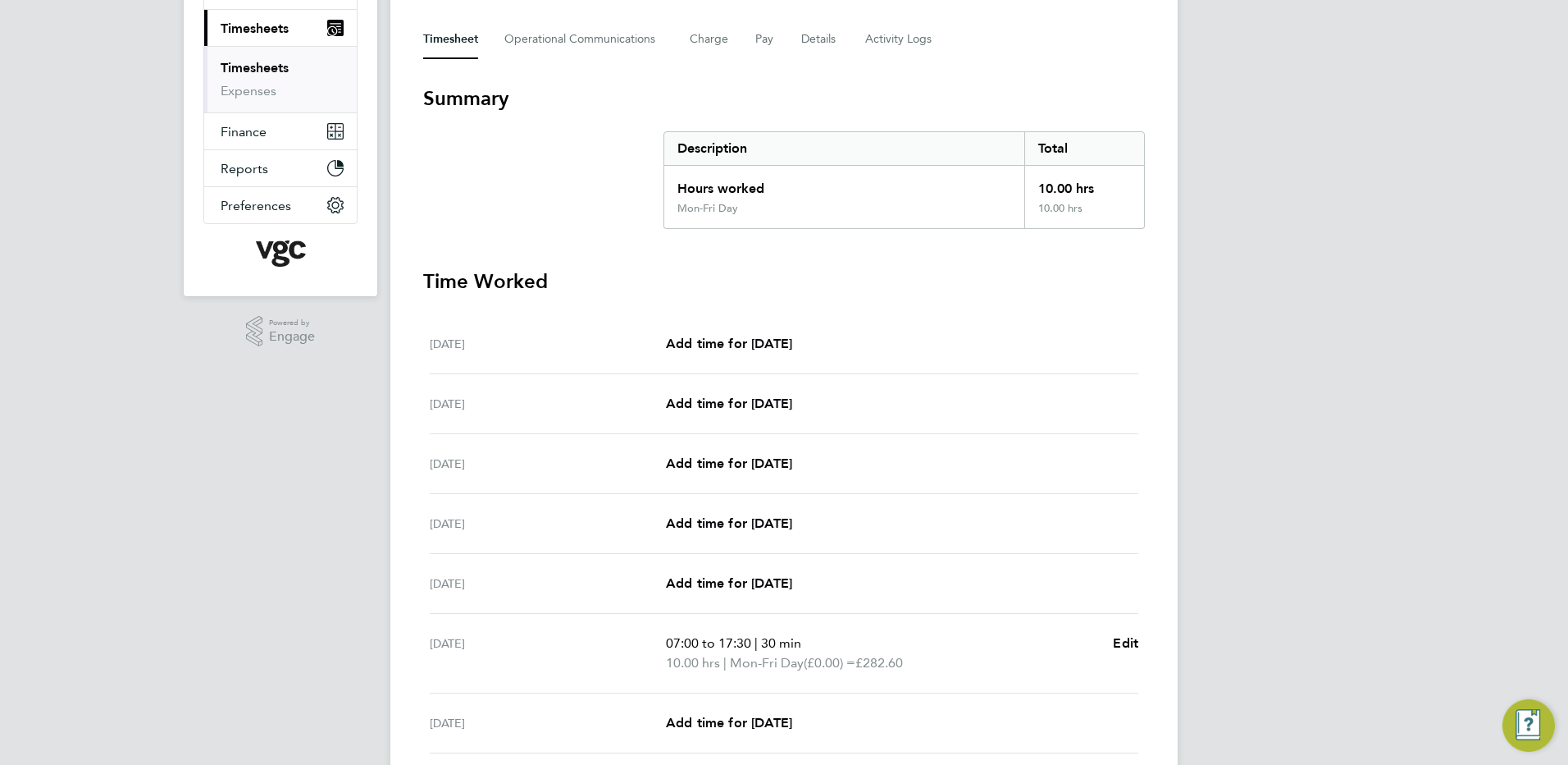
scroll to position [355, 0]
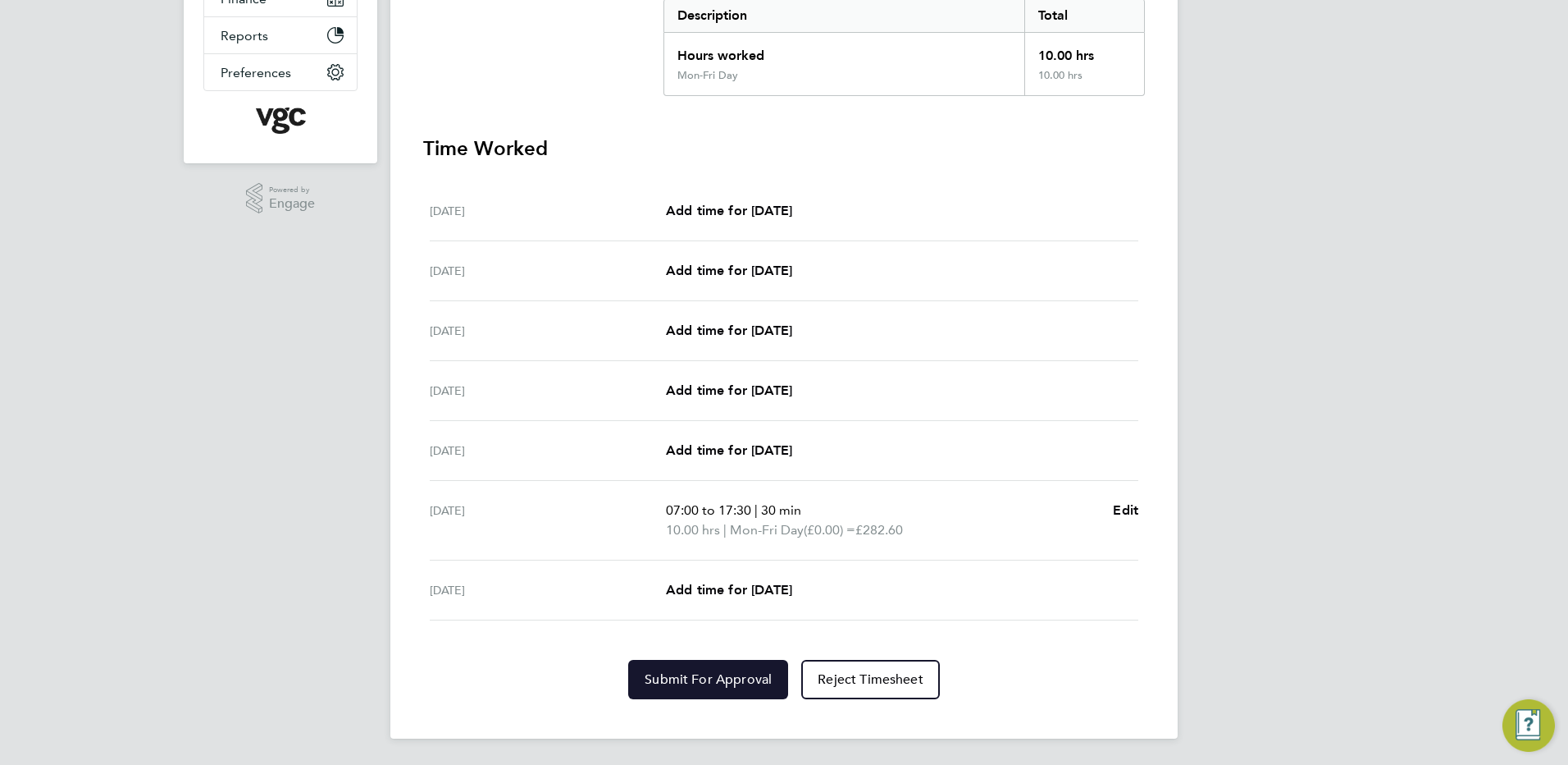
click at [708, 679] on span "Submit For Approval" at bounding box center [708, 679] width 127 height 16
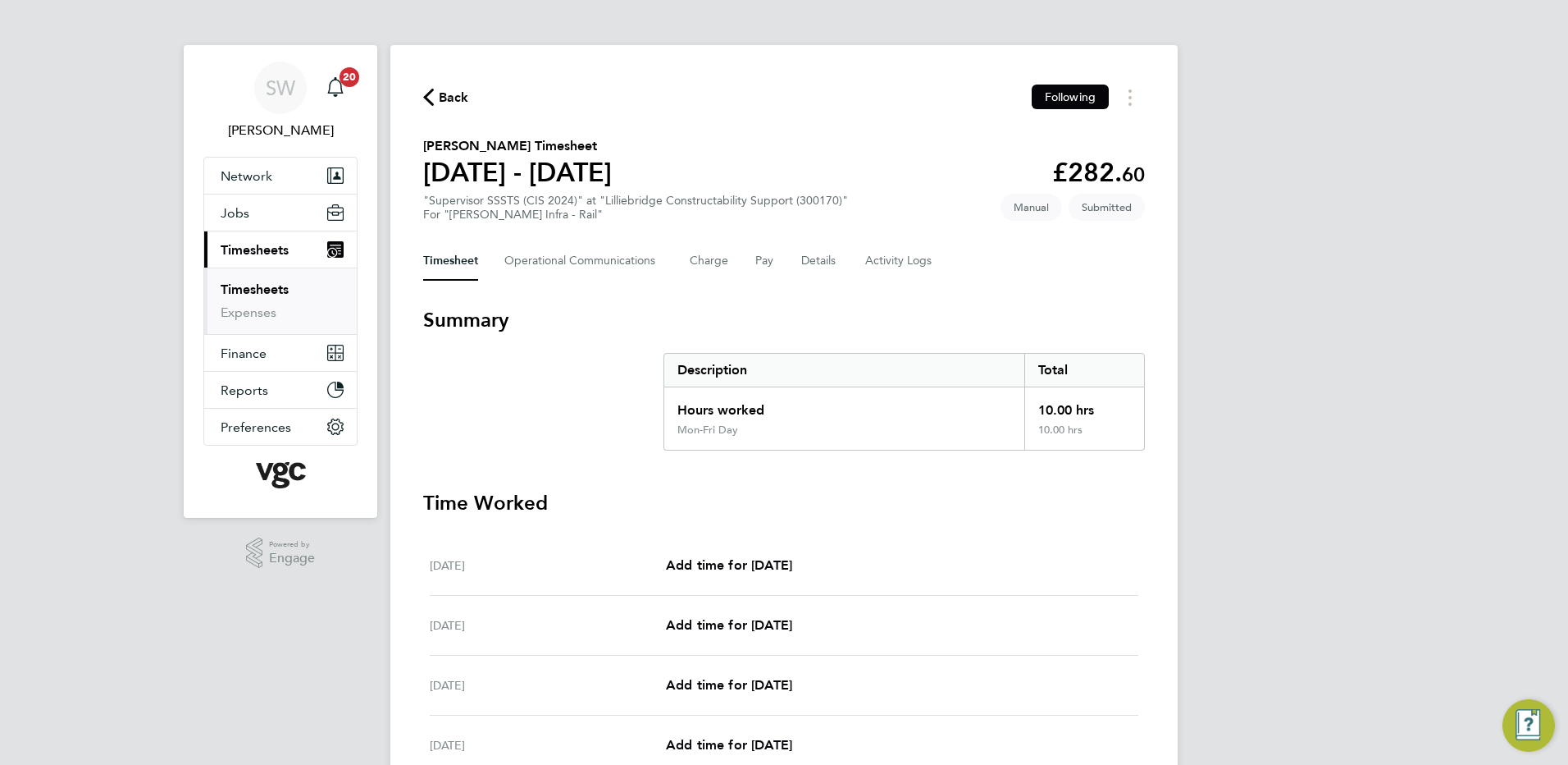
scroll to position [0, 0]
click at [540, 329] on h3 "Summary" at bounding box center [784, 320] width 722 height 26
click at [539, 327] on h3 "Summary" at bounding box center [784, 320] width 722 height 26
click at [273, 288] on link "Timesheets" at bounding box center [255, 290] width 68 height 15
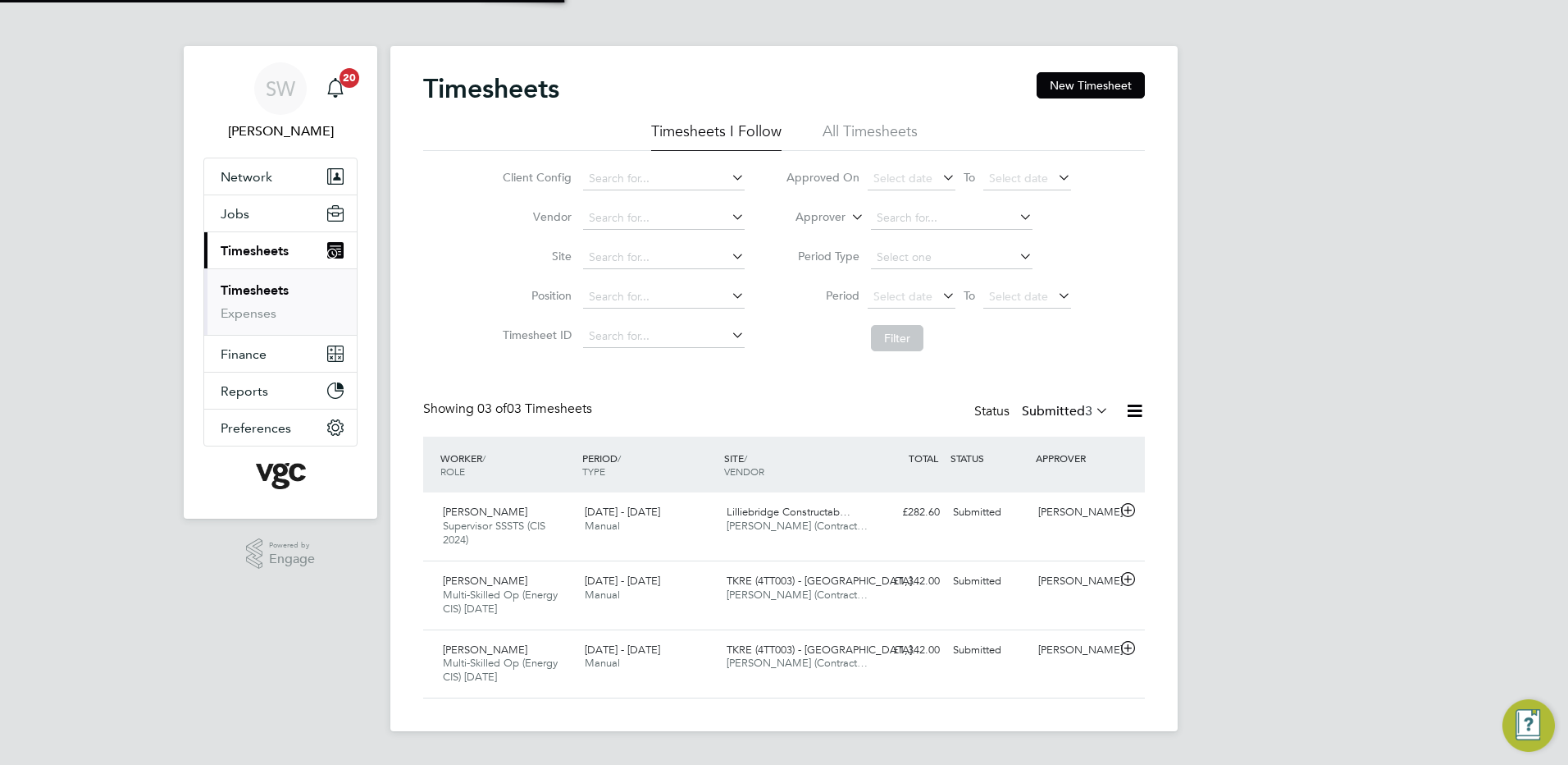
scroll to position [55, 143]
click at [1105, 86] on button "New Timesheet" at bounding box center [1090, 85] width 108 height 26
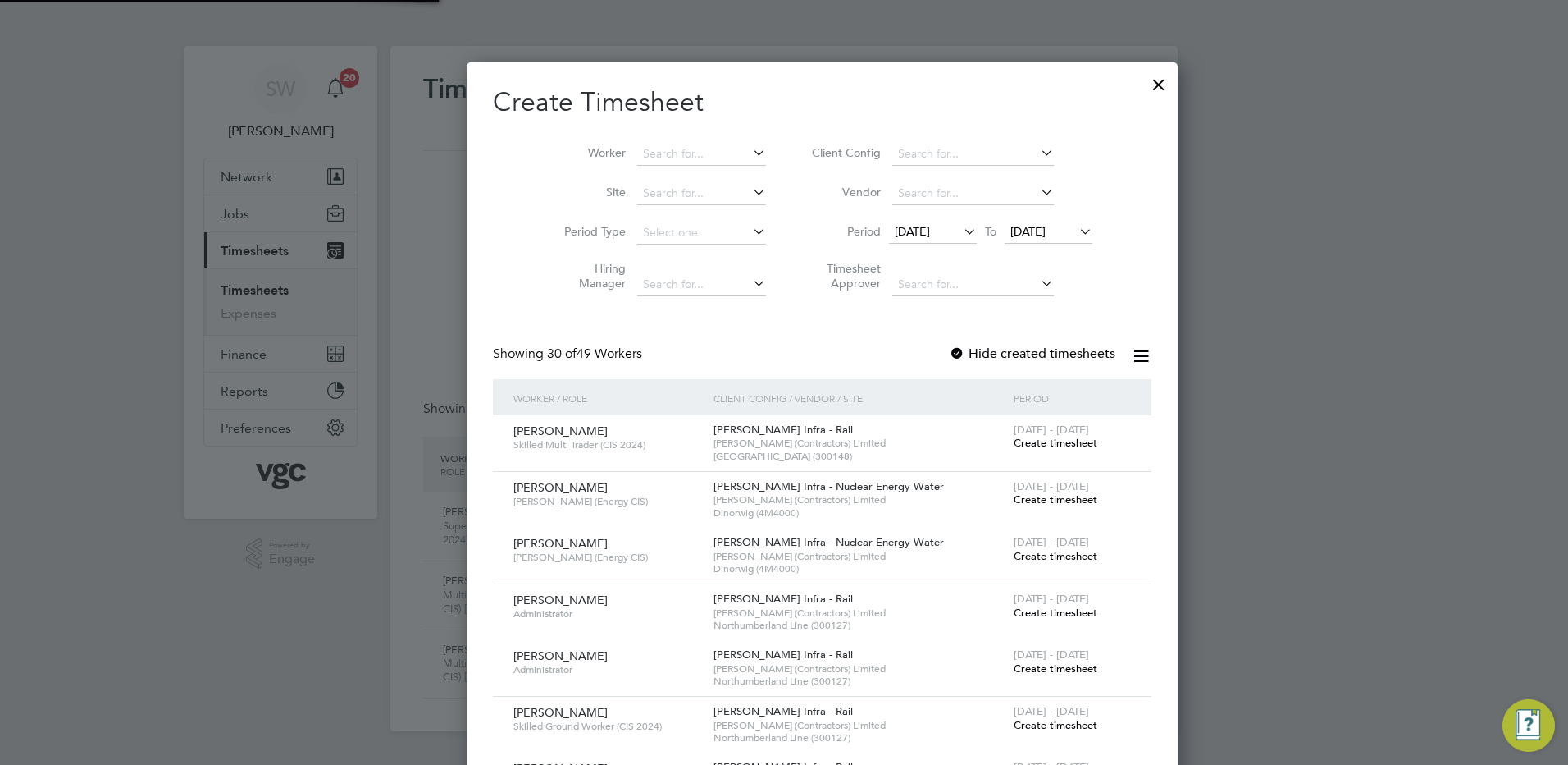
scroll to position [3637, 635]
click at [1017, 227] on span "[DATE]" at bounding box center [1029, 231] width 36 height 15
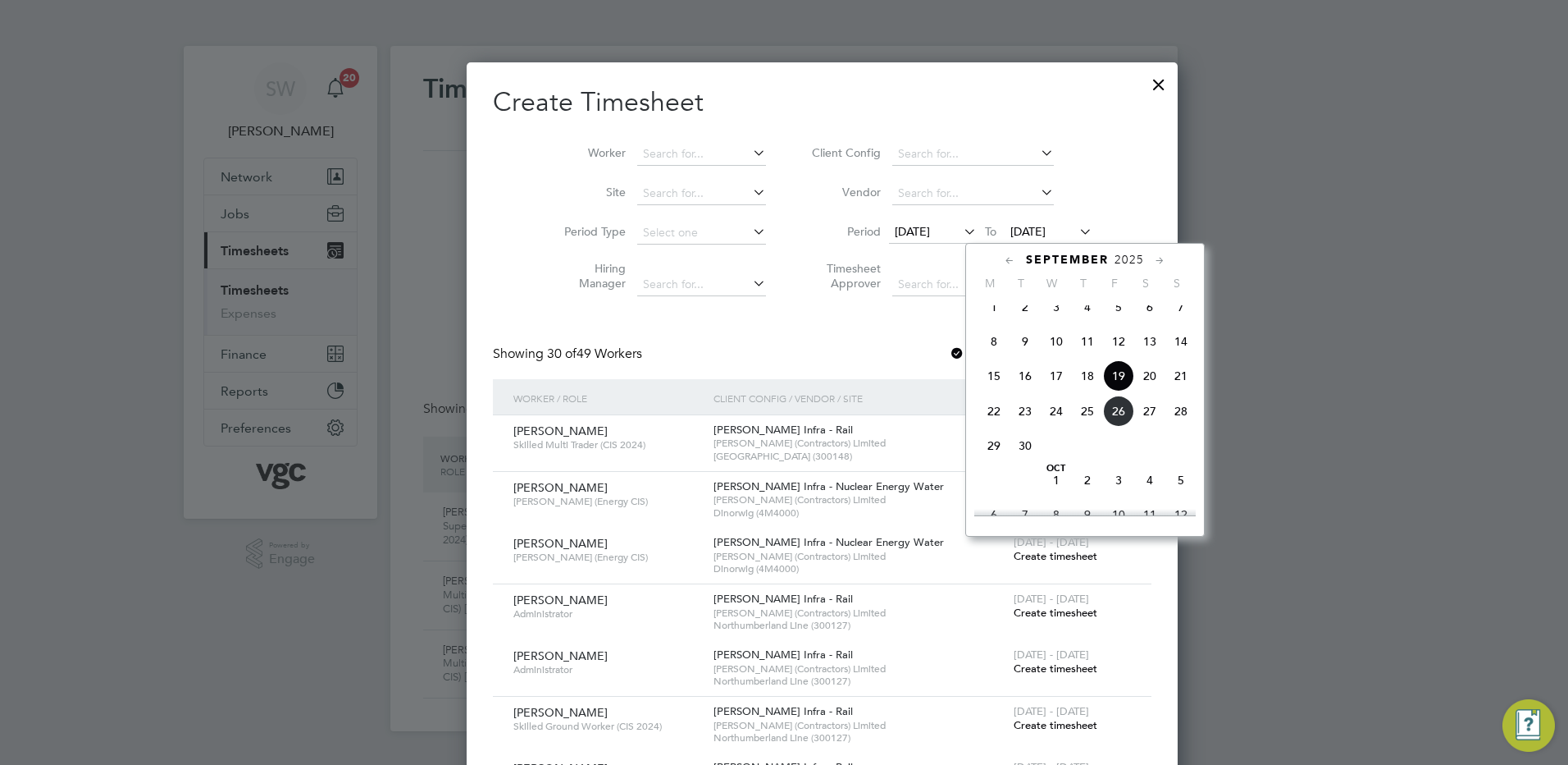
click at [1123, 426] on span "26" at bounding box center [1119, 411] width 31 height 31
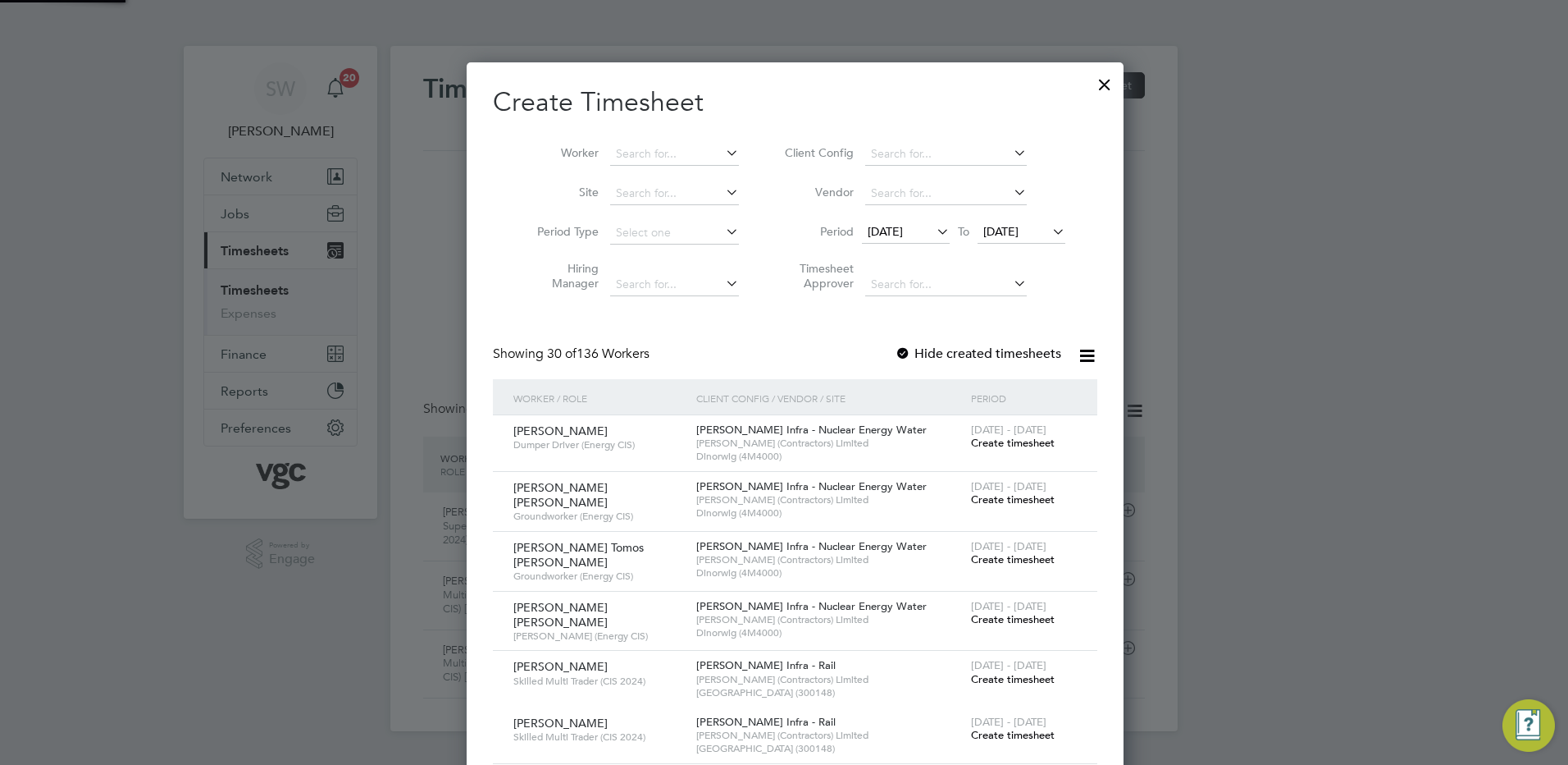
scroll to position [2645, 635]
click at [1090, 79] on div at bounding box center [1104, 80] width 29 height 29
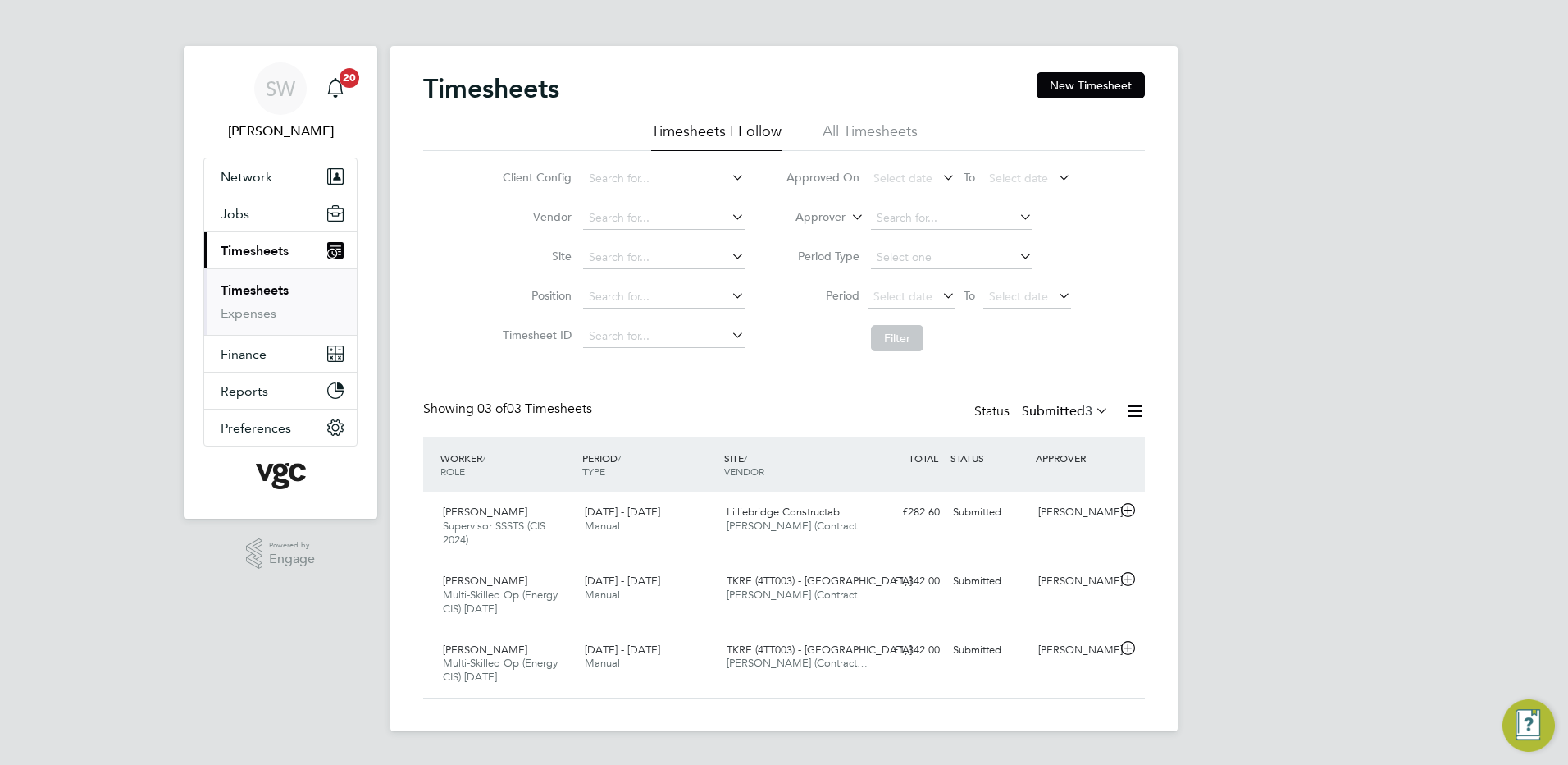
scroll to position [8, 8]
click at [1051, 73] on button "New Timesheet" at bounding box center [1090, 85] width 108 height 26
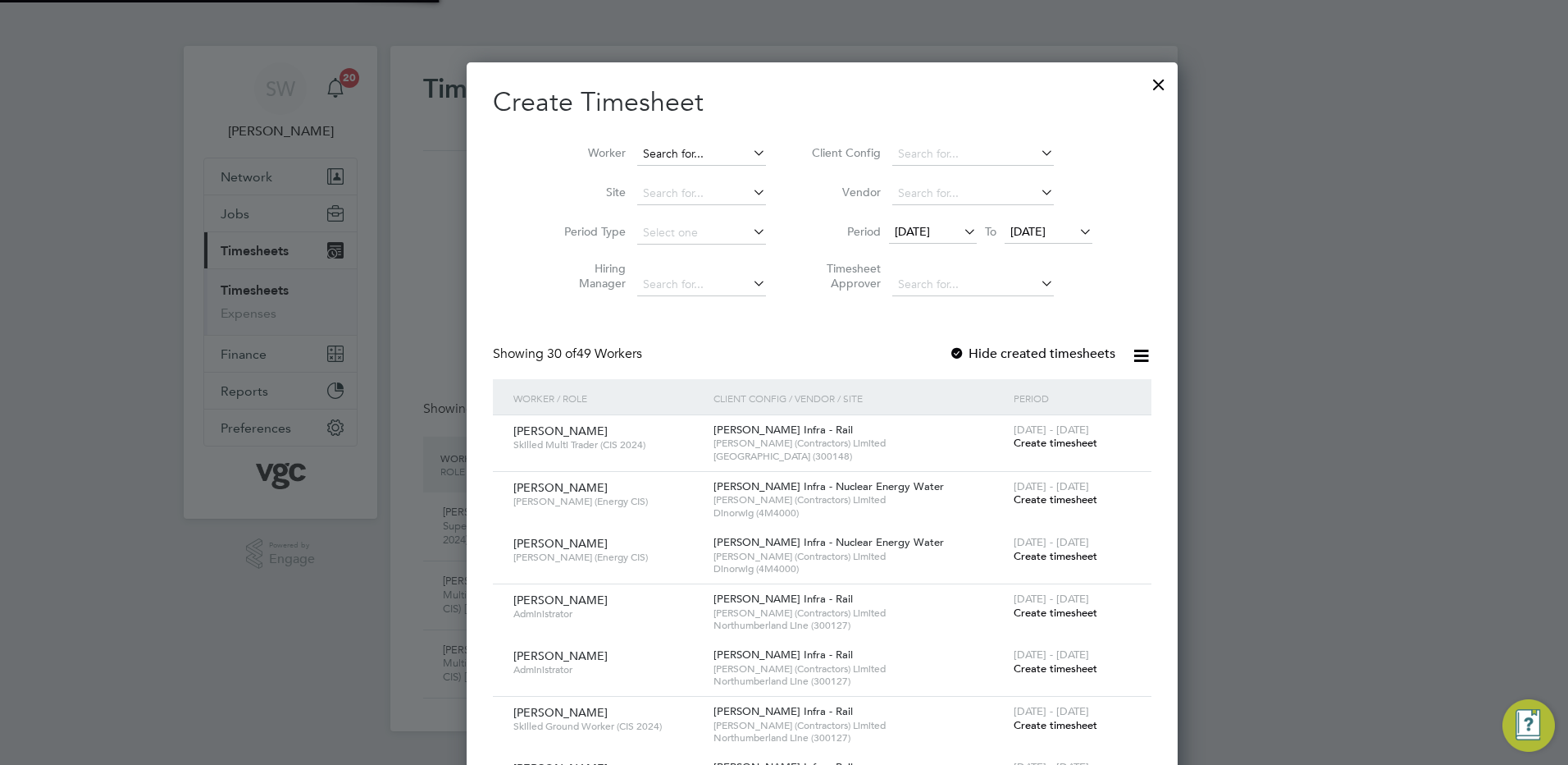
click at [665, 149] on input at bounding box center [702, 154] width 128 height 23
click at [631, 174] on li "Mir c ea- [PERSON_NAME]" at bounding box center [709, 176] width 222 height 22
type input "[PERSON_NAME]"
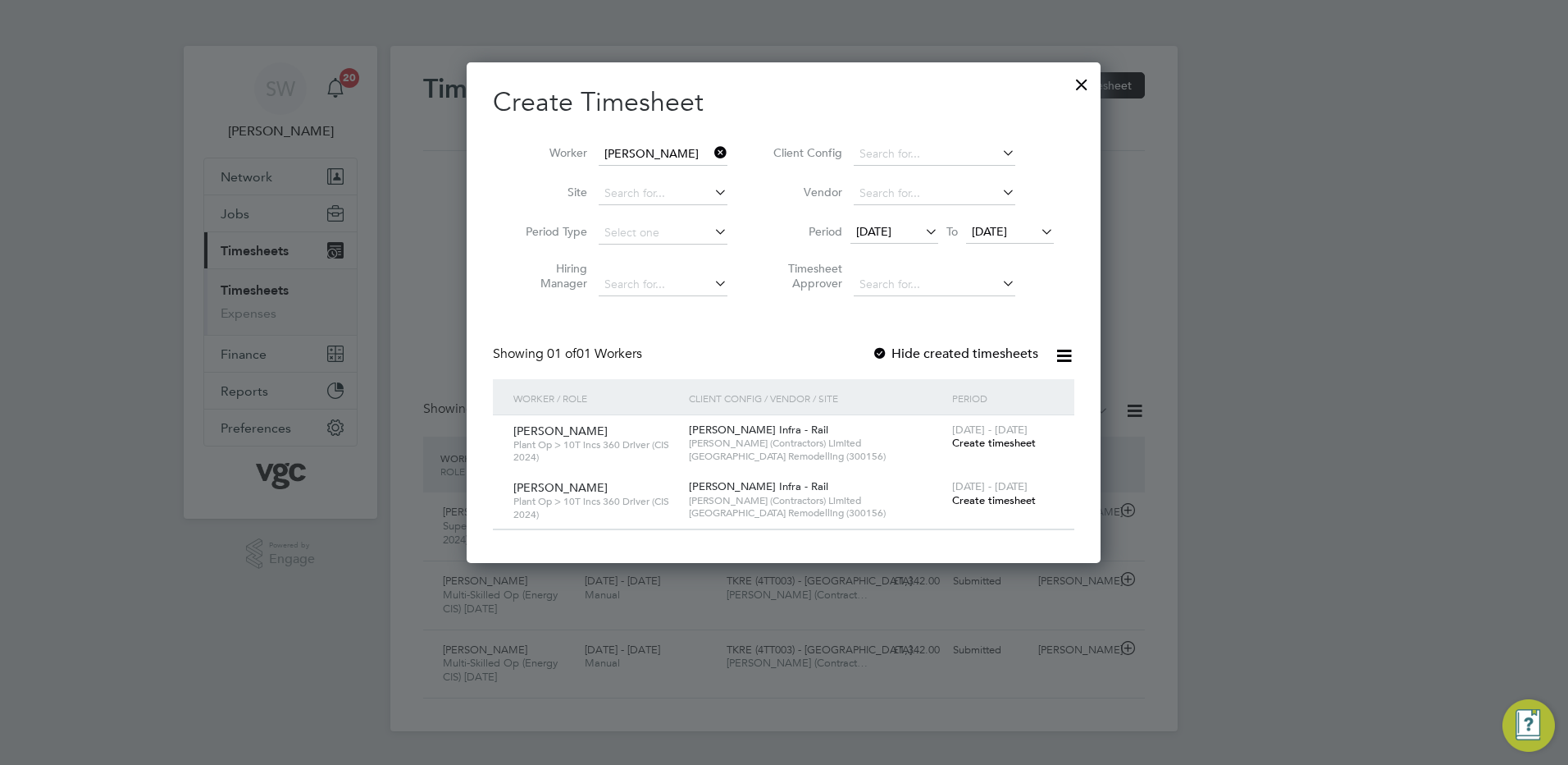
click at [1007, 234] on span "[DATE]" at bounding box center [989, 231] width 36 height 15
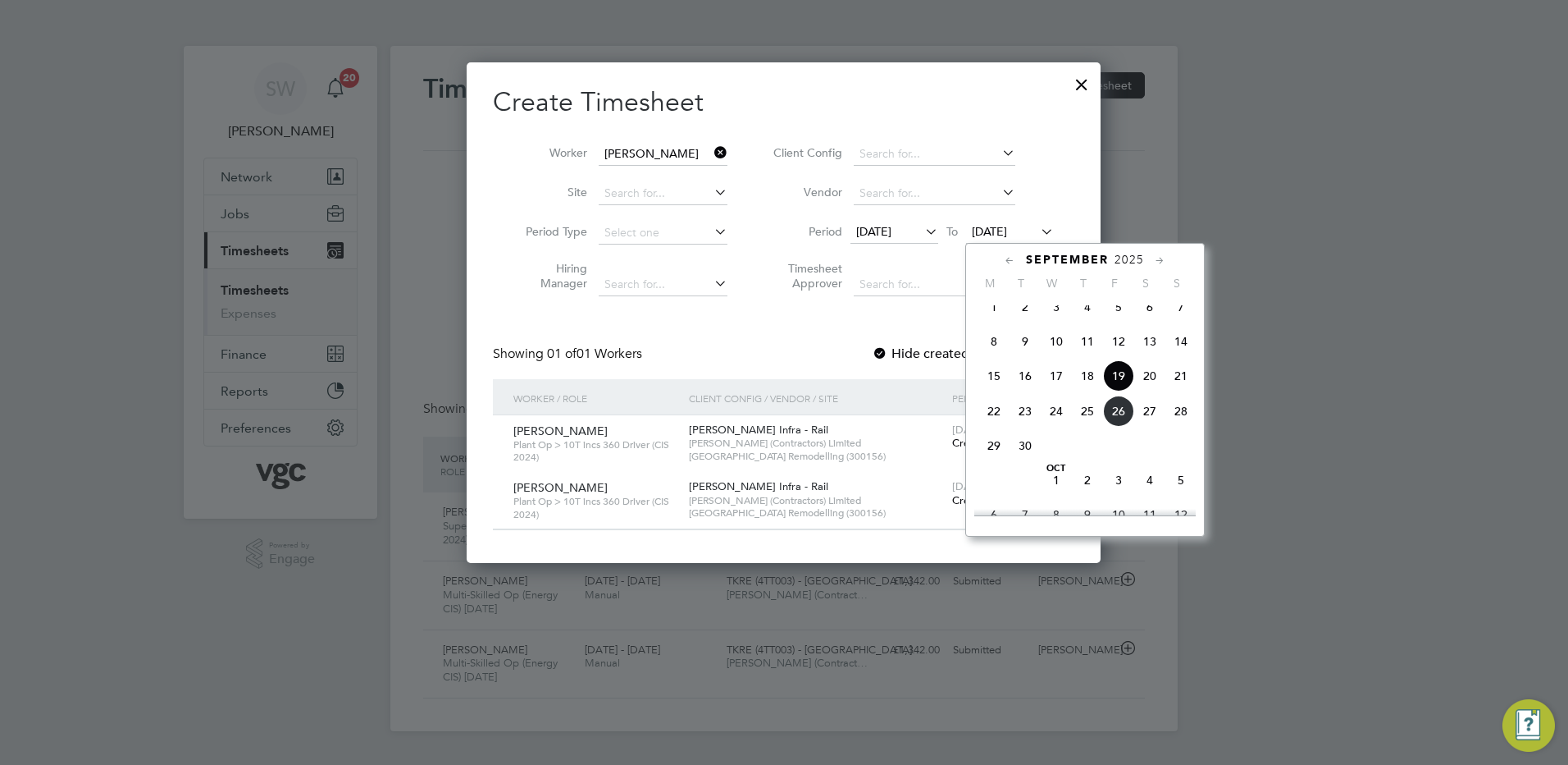
click at [1116, 426] on span "26" at bounding box center [1119, 411] width 31 height 31
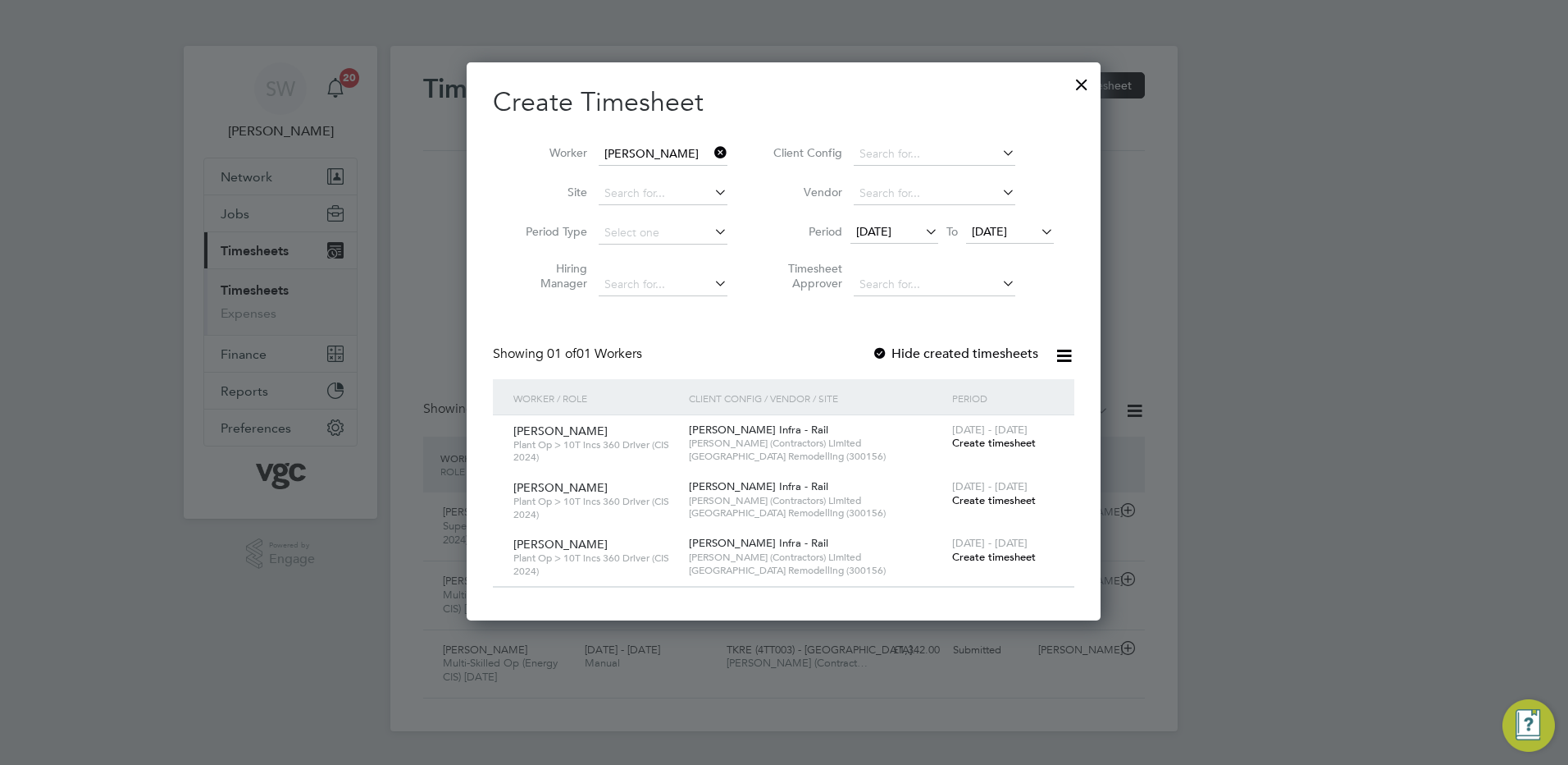
click at [988, 552] on span "Create timesheet" at bounding box center [994, 557] width 84 height 14
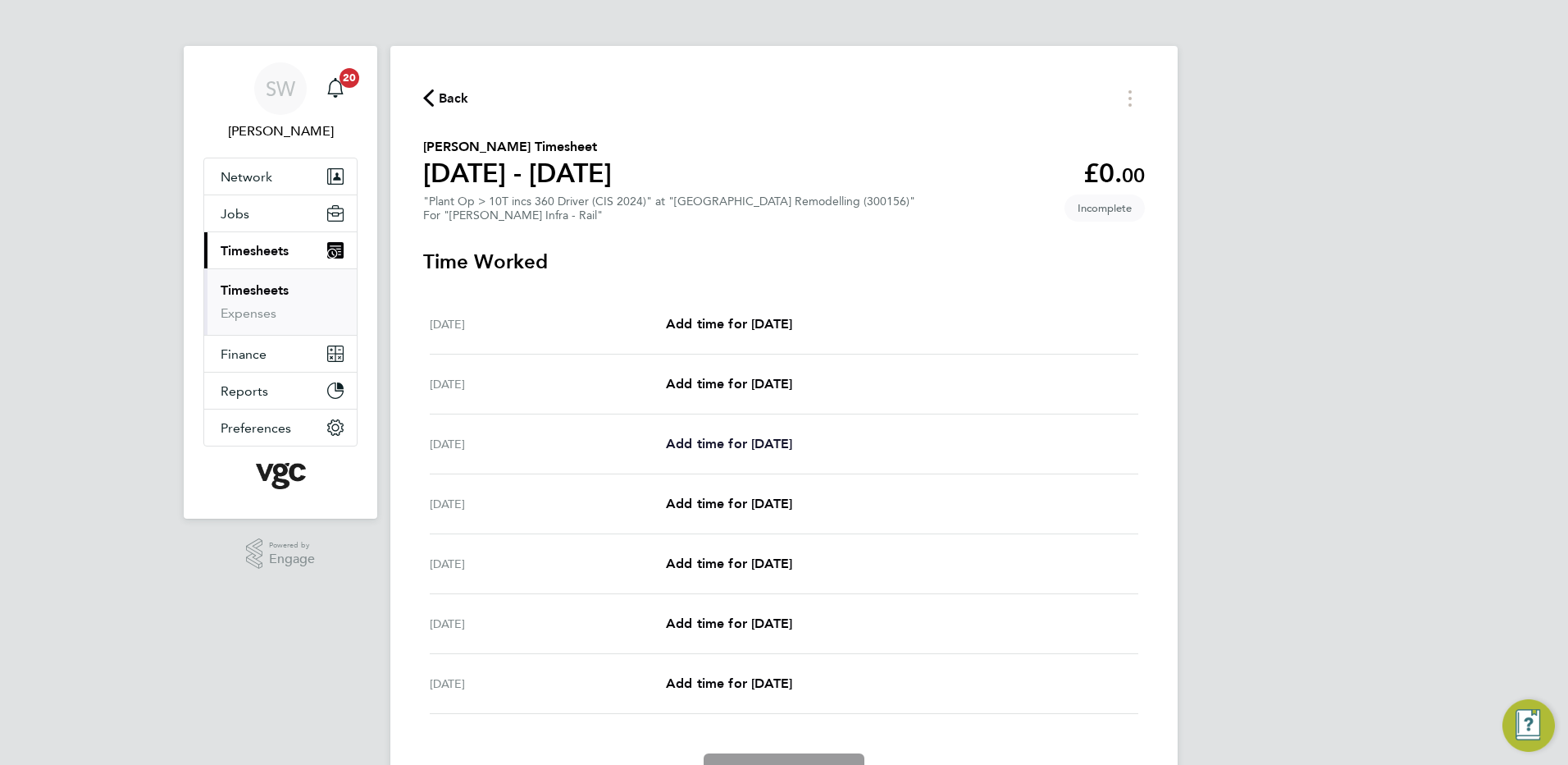
click at [728, 444] on span "Add time for [DATE]" at bounding box center [729, 443] width 127 height 15
select select "30"
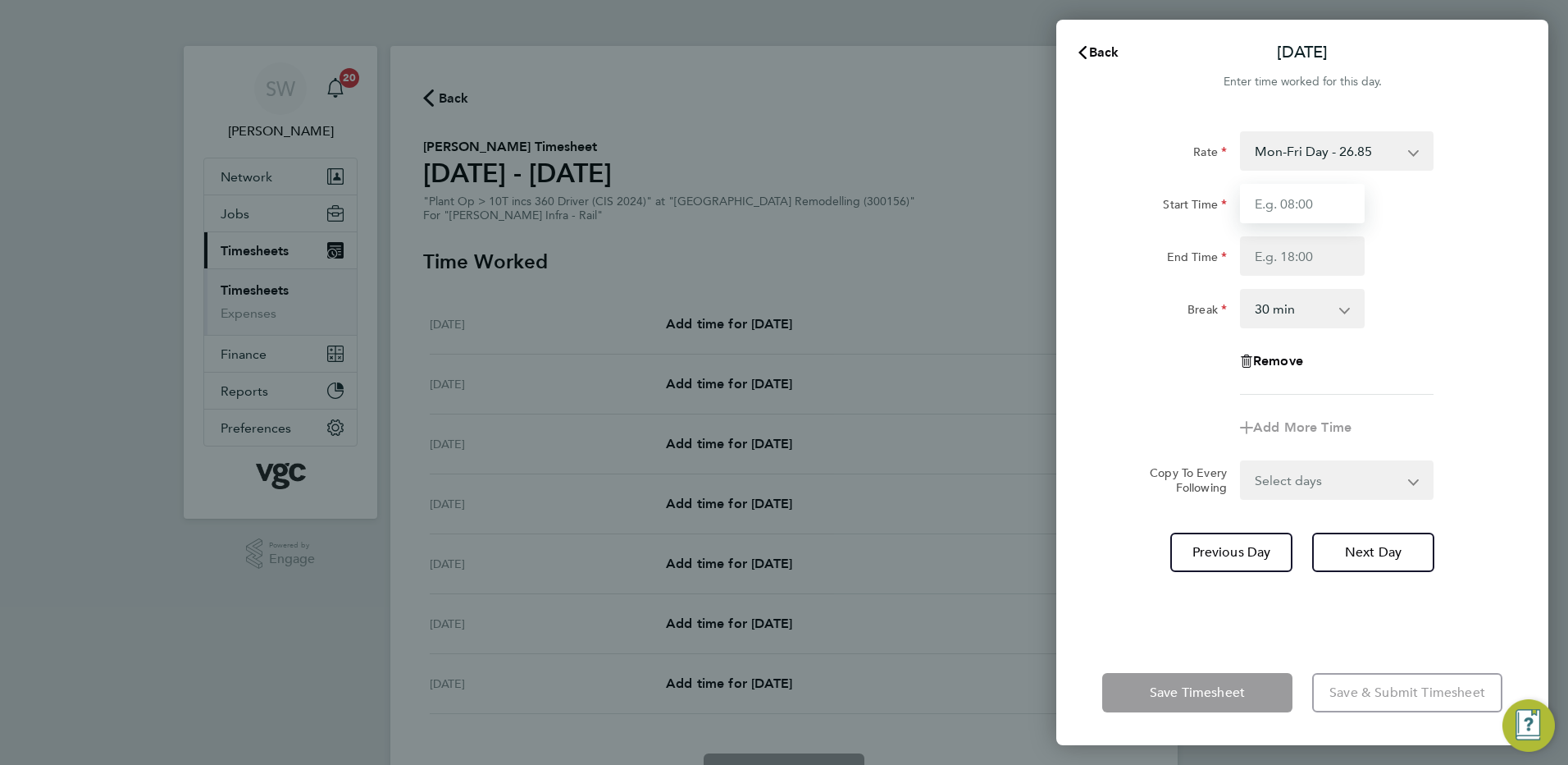
click at [1285, 203] on input "Start Time" at bounding box center [1302, 203] width 125 height 39
type input "07:00"
type input "17:30"
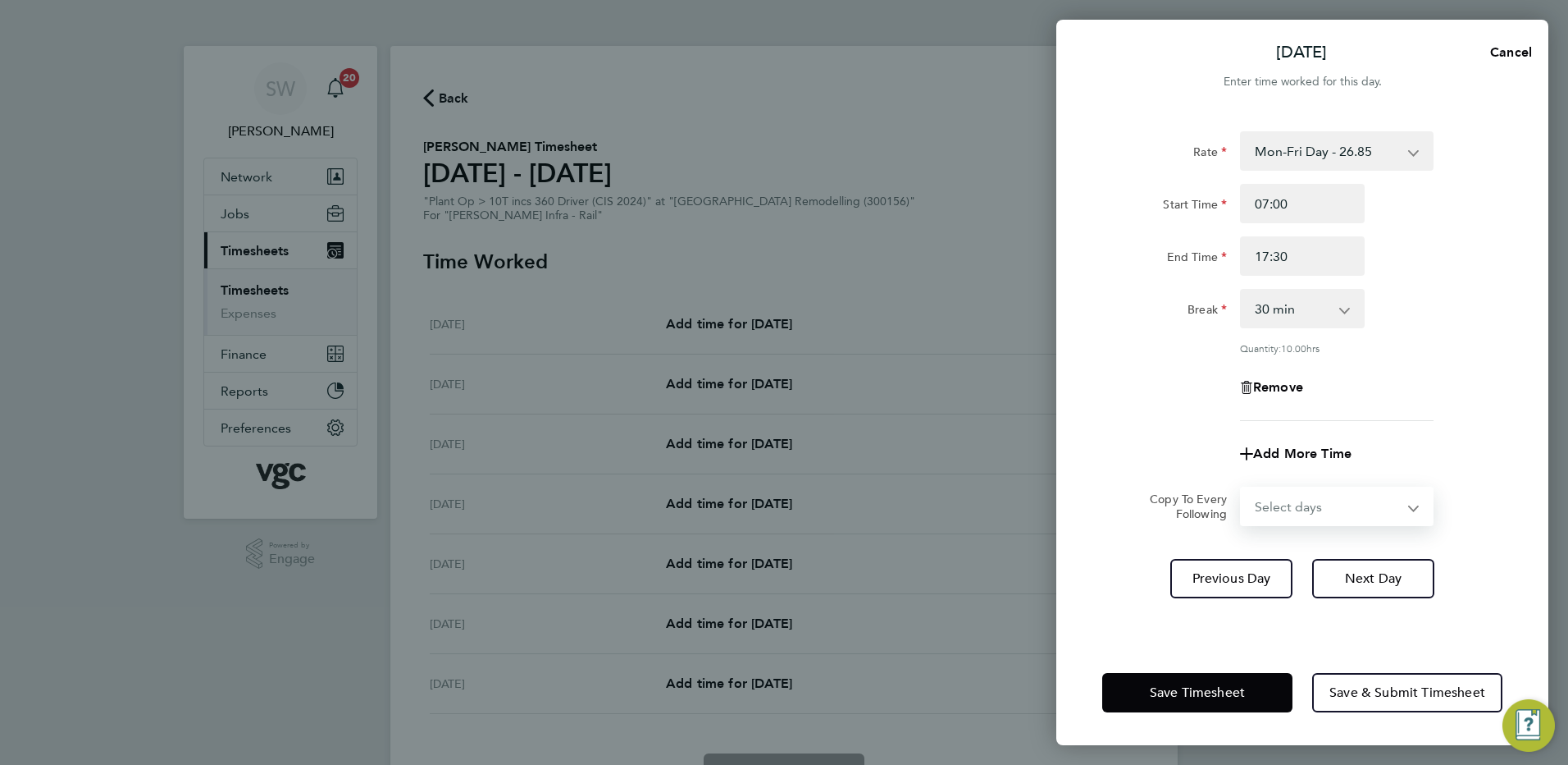
click at [1408, 505] on select "Select days Day [DATE] [DATE] [DATE] [DATE]" at bounding box center [1327, 506] width 172 height 36
select select "TUE"
click at [1242, 489] on select "Select days Day [DATE] [DATE] [DATE] [DATE]" at bounding box center [1327, 506] width 172 height 36
select select "[DATE]"
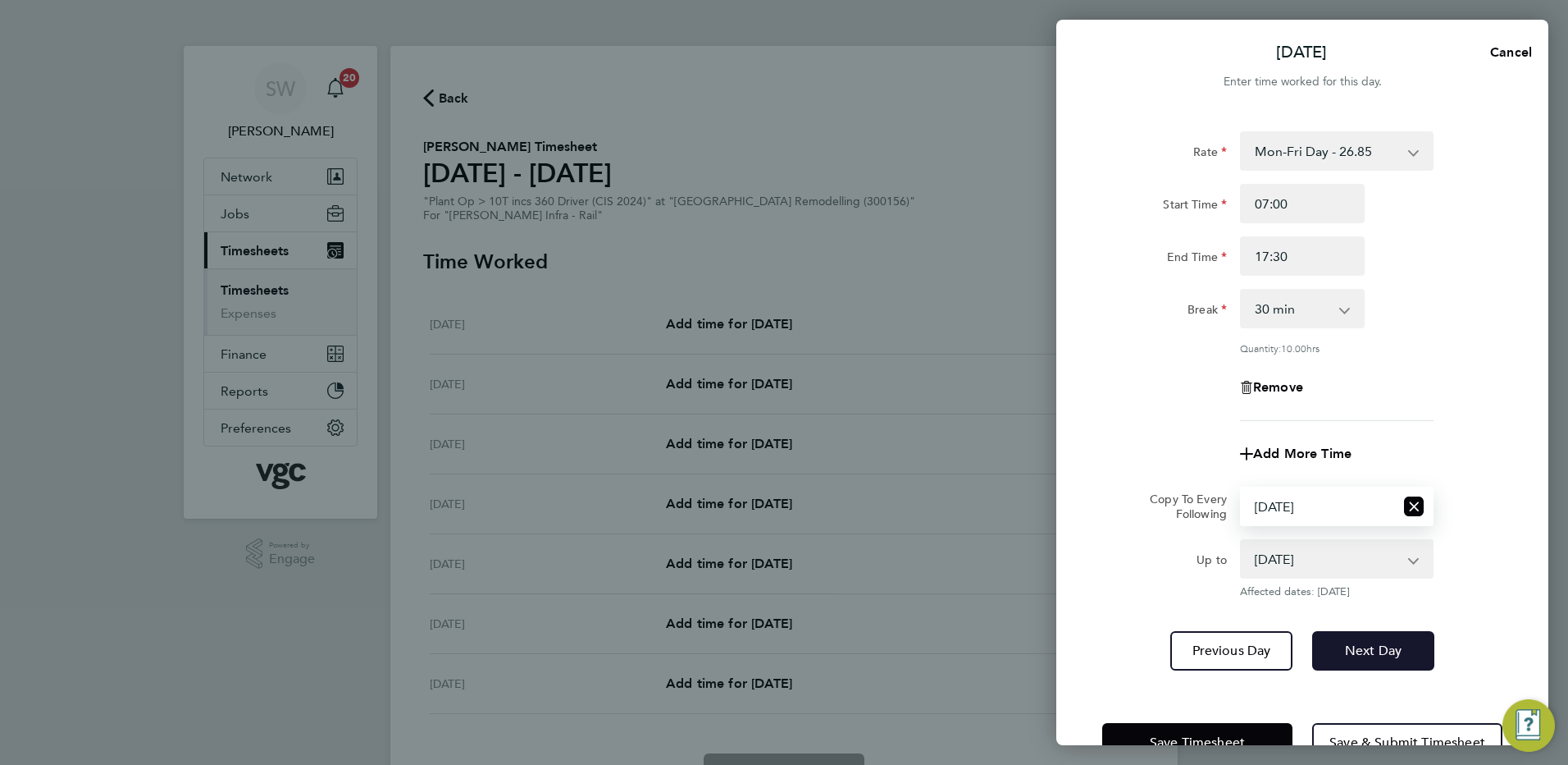
click at [1374, 640] on button "Next Day" at bounding box center [1373, 651] width 122 height 39
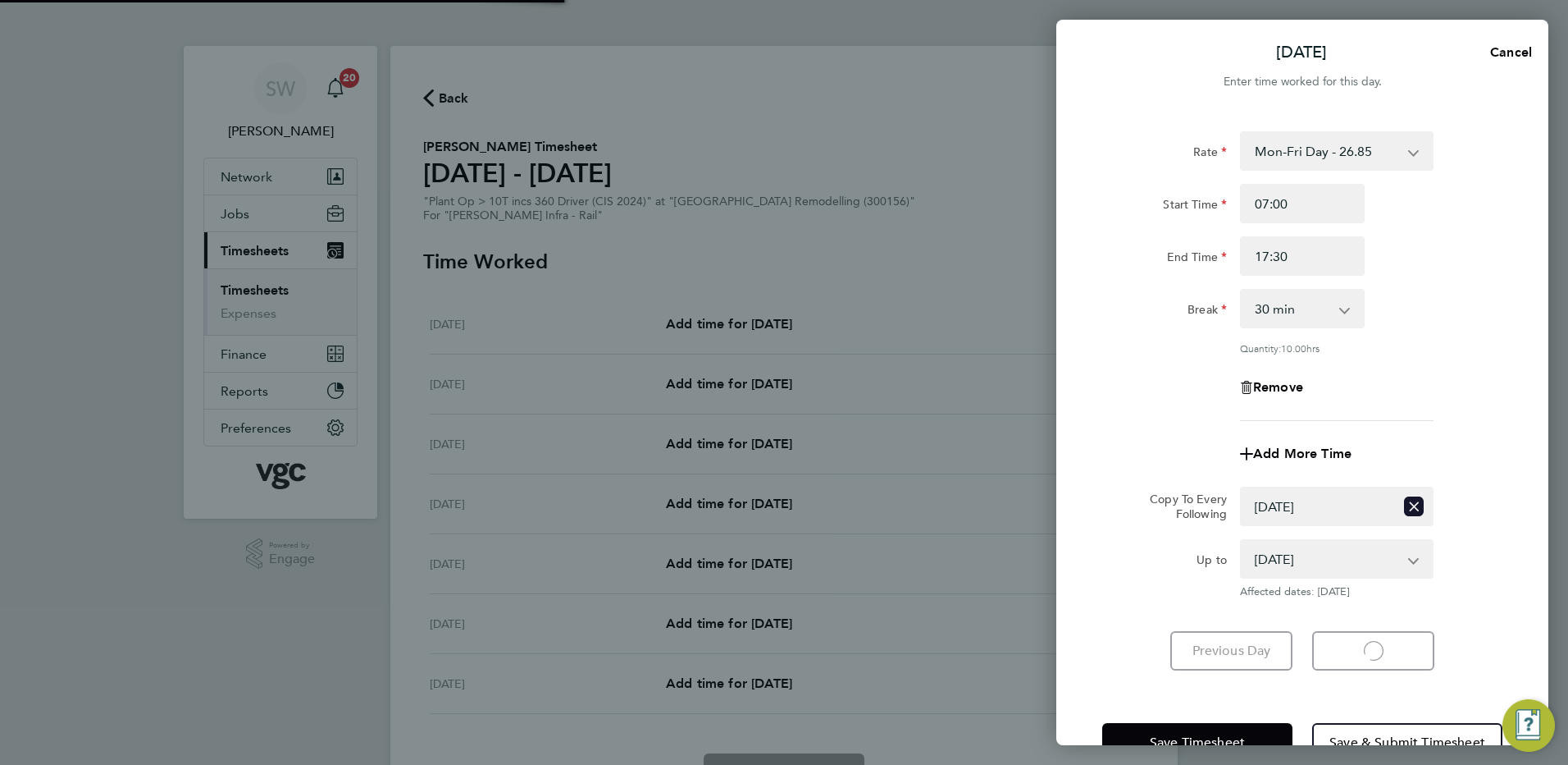
select select "30"
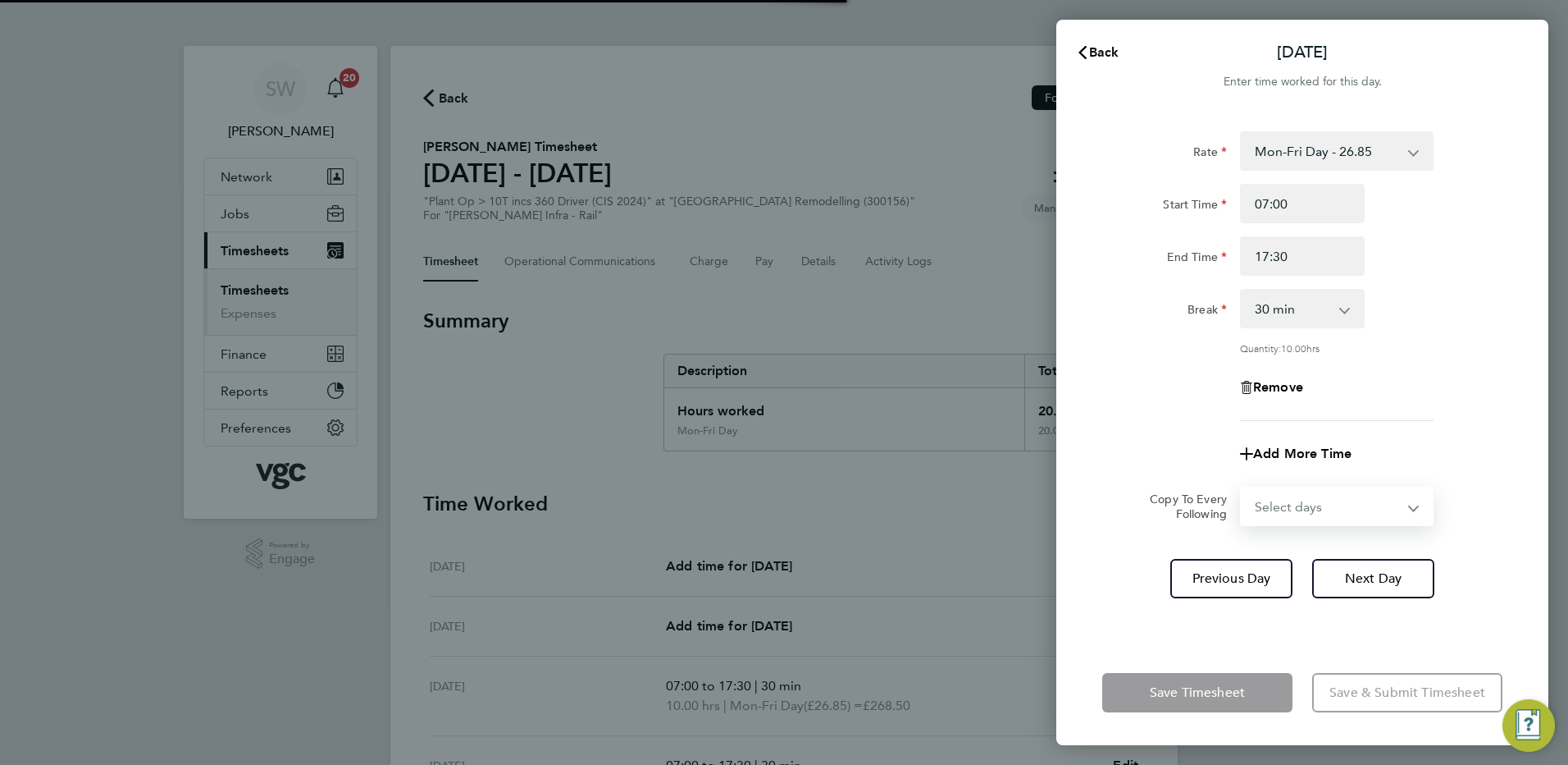
click at [1409, 505] on select "Select days Day [DATE] [DATE] [DATE]" at bounding box center [1327, 506] width 172 height 36
select select "WED"
click at [1242, 489] on select "Select days Day [DATE] [DATE] [DATE]" at bounding box center [1327, 506] width 172 height 36
select select "[DATE]"
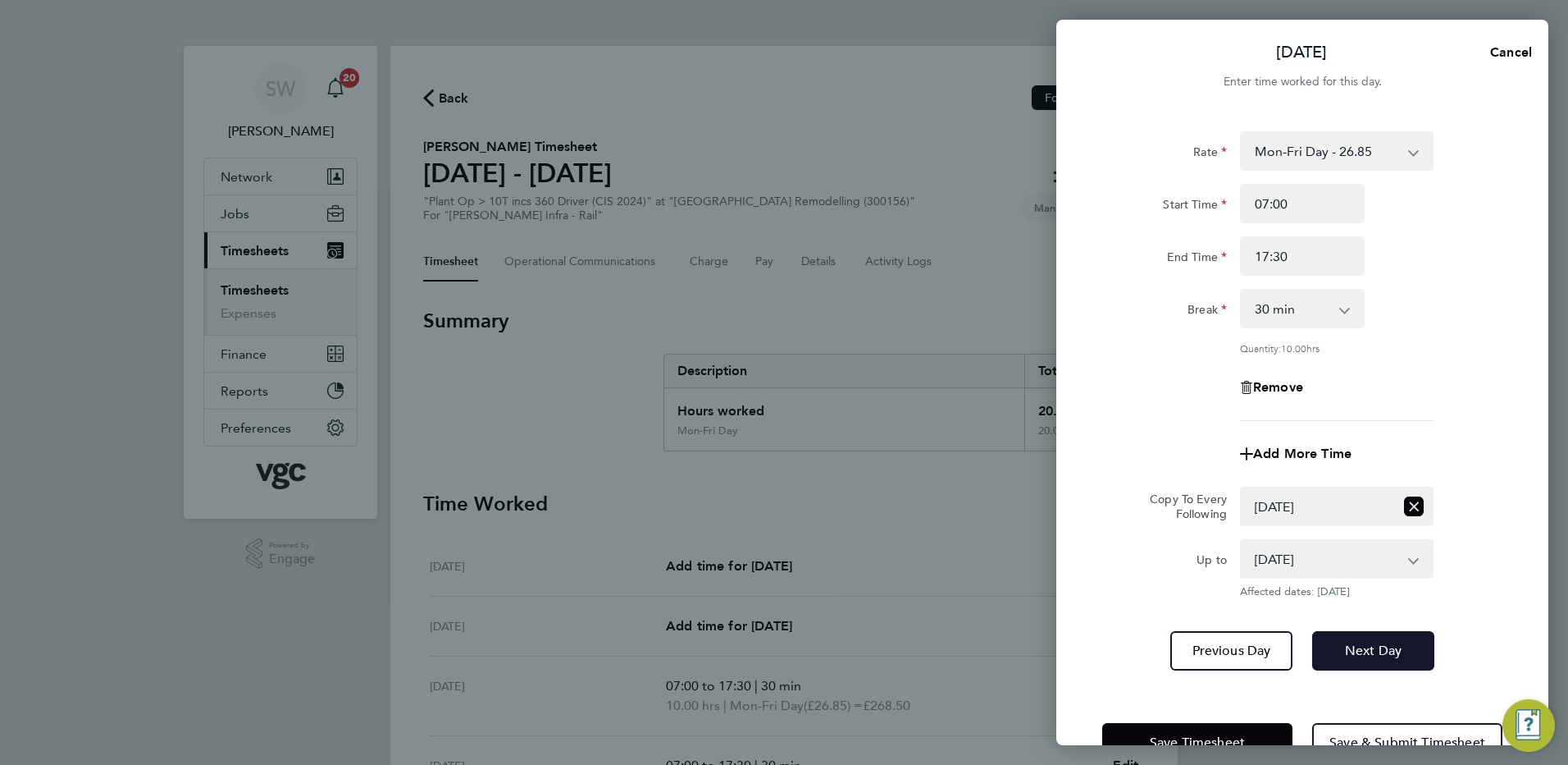
drag, startPoint x: 1366, startPoint y: 644, endPoint x: 1383, endPoint y: 583, distance: 63.3
click at [1367, 644] on span "Next Day" at bounding box center [1373, 651] width 56 height 16
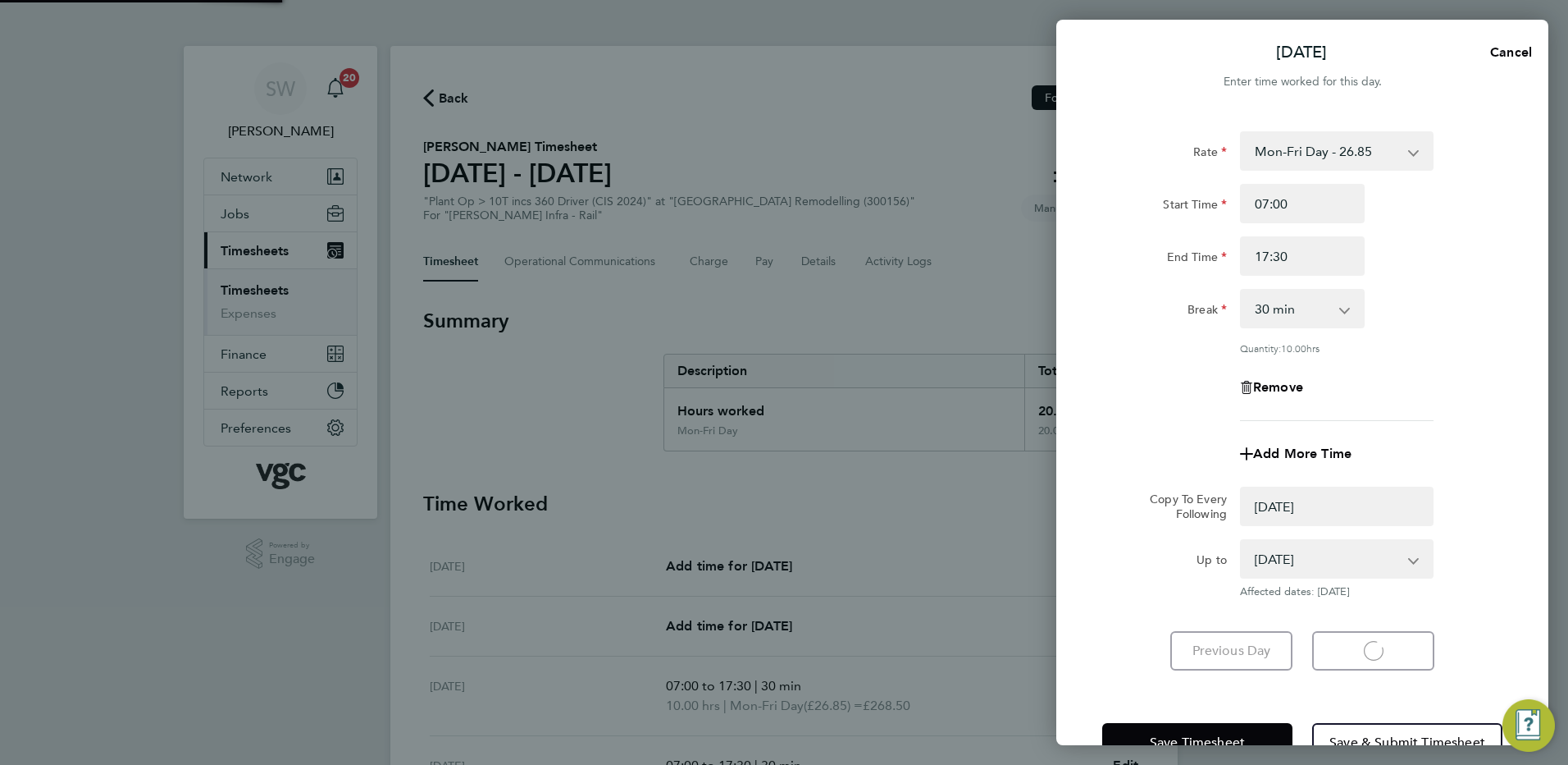
select select "0: null"
select select "30"
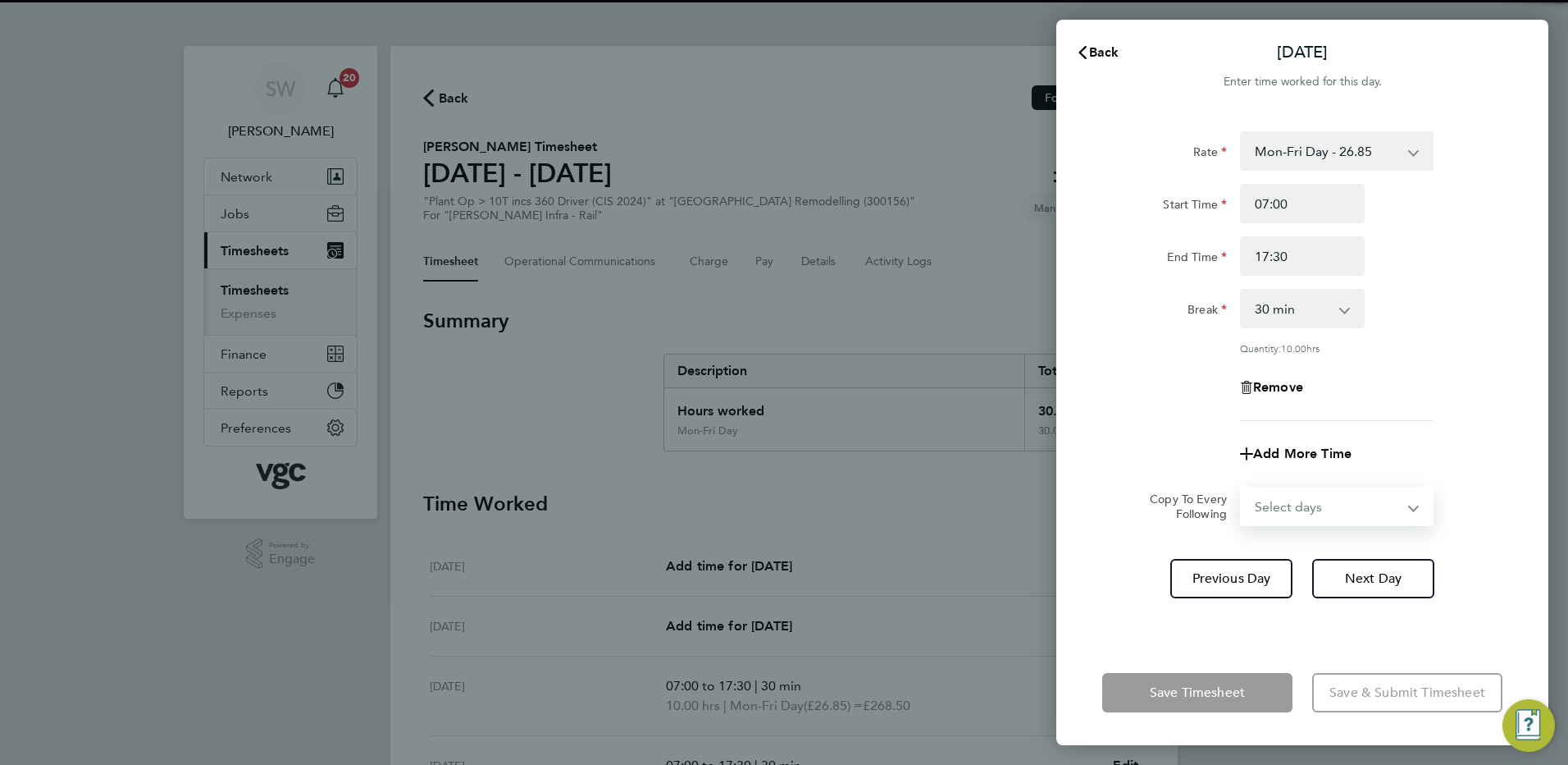
click at [1410, 503] on select "Select days Day [DATE] [DATE]" at bounding box center [1327, 506] width 172 height 36
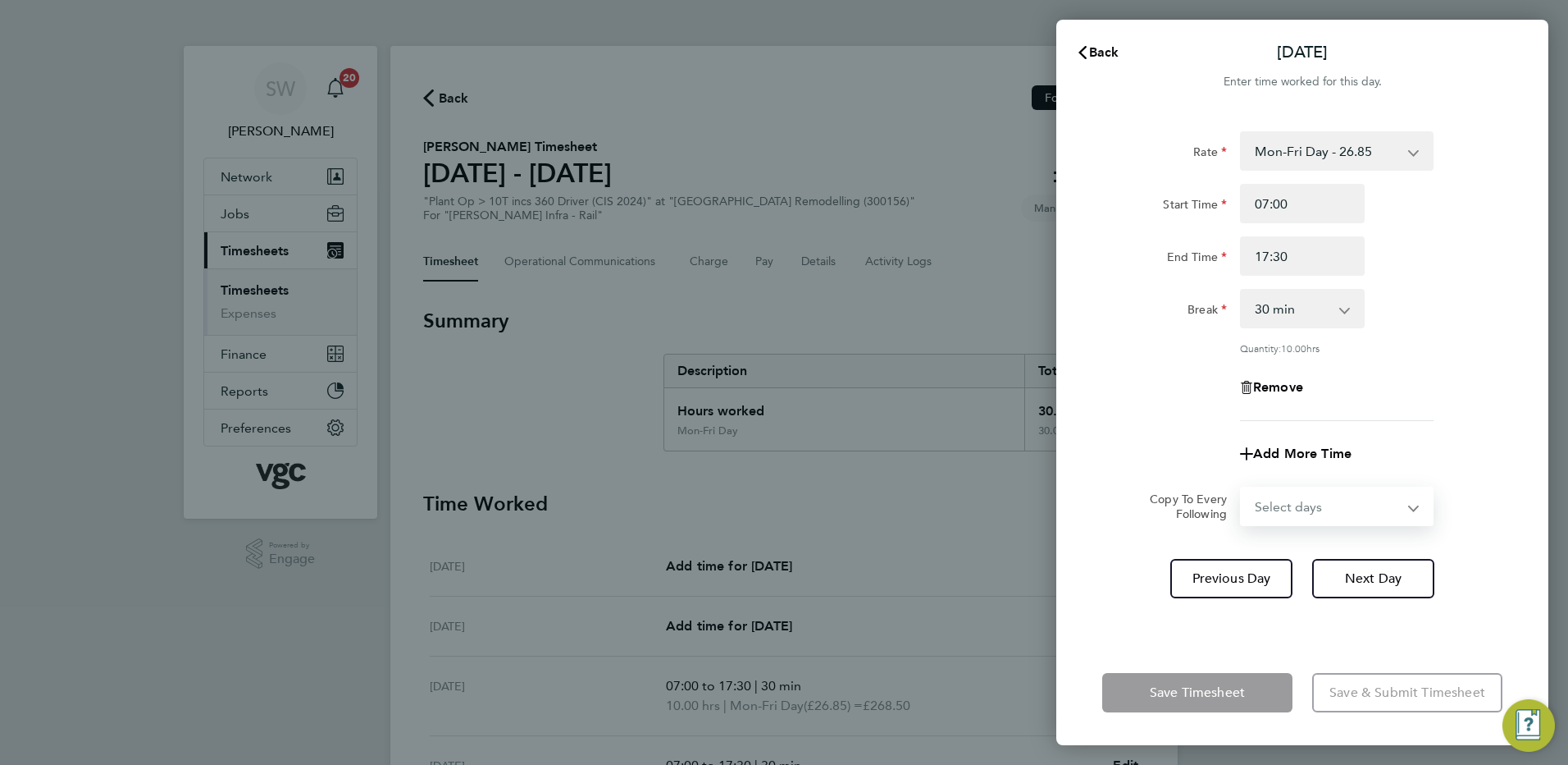
select select "THU"
click at [1242, 489] on select "Select days Day [DATE] [DATE]" at bounding box center [1327, 506] width 172 height 36
select select "[DATE]"
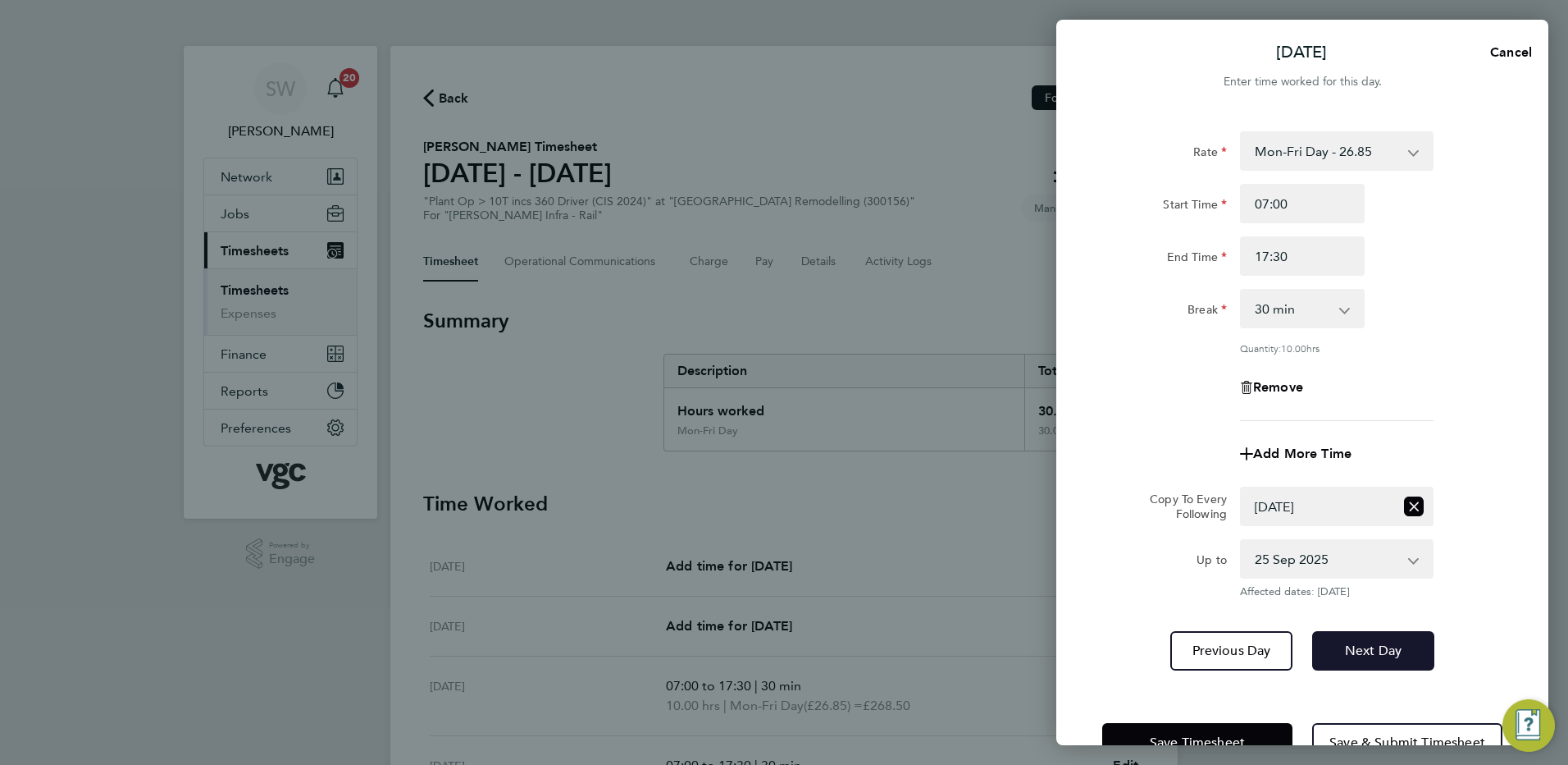
drag, startPoint x: 1354, startPoint y: 656, endPoint x: 1365, endPoint y: 637, distance: 22.0
click at [1355, 656] on span "Next Day" at bounding box center [1373, 651] width 56 height 16
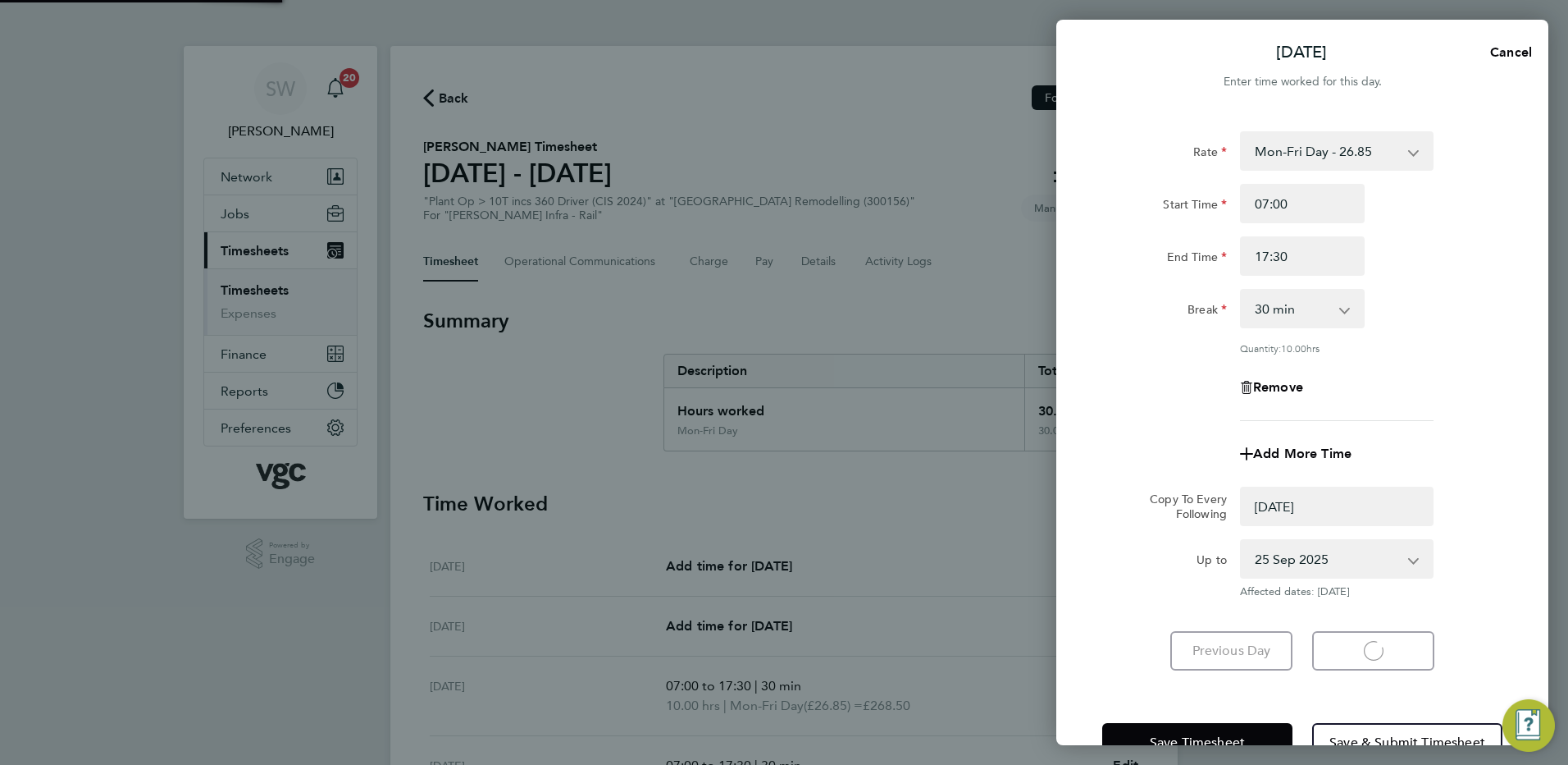
select select "0: null"
select select "30"
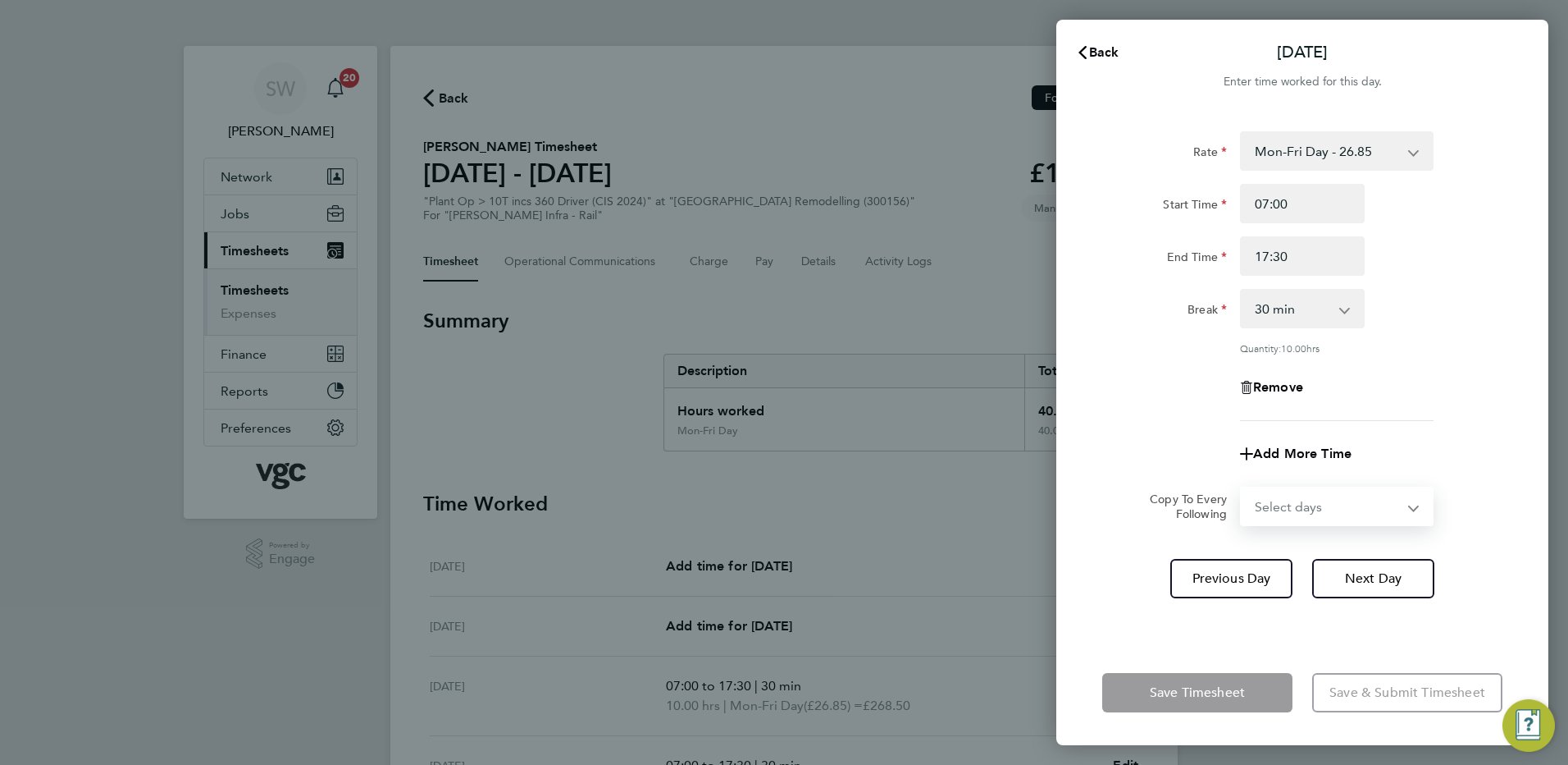
click at [1407, 505] on select "Select days [DATE]" at bounding box center [1327, 506] width 172 height 36
select select "FRI"
click at [1242, 489] on select "Select days [DATE]" at bounding box center [1327, 506] width 172 height 36
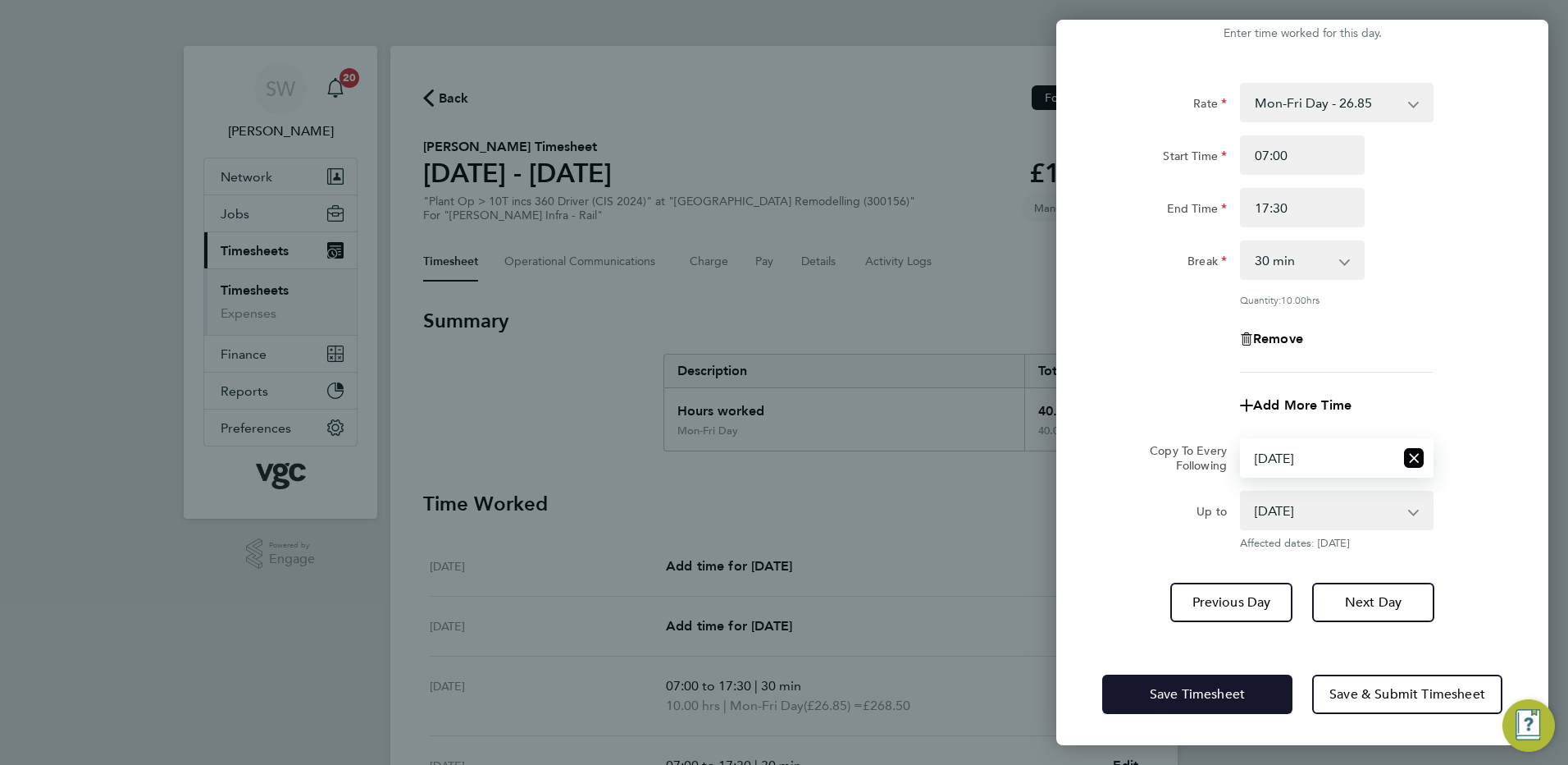
click at [1153, 684] on button "Save Timesheet" at bounding box center [1197, 694] width 190 height 39
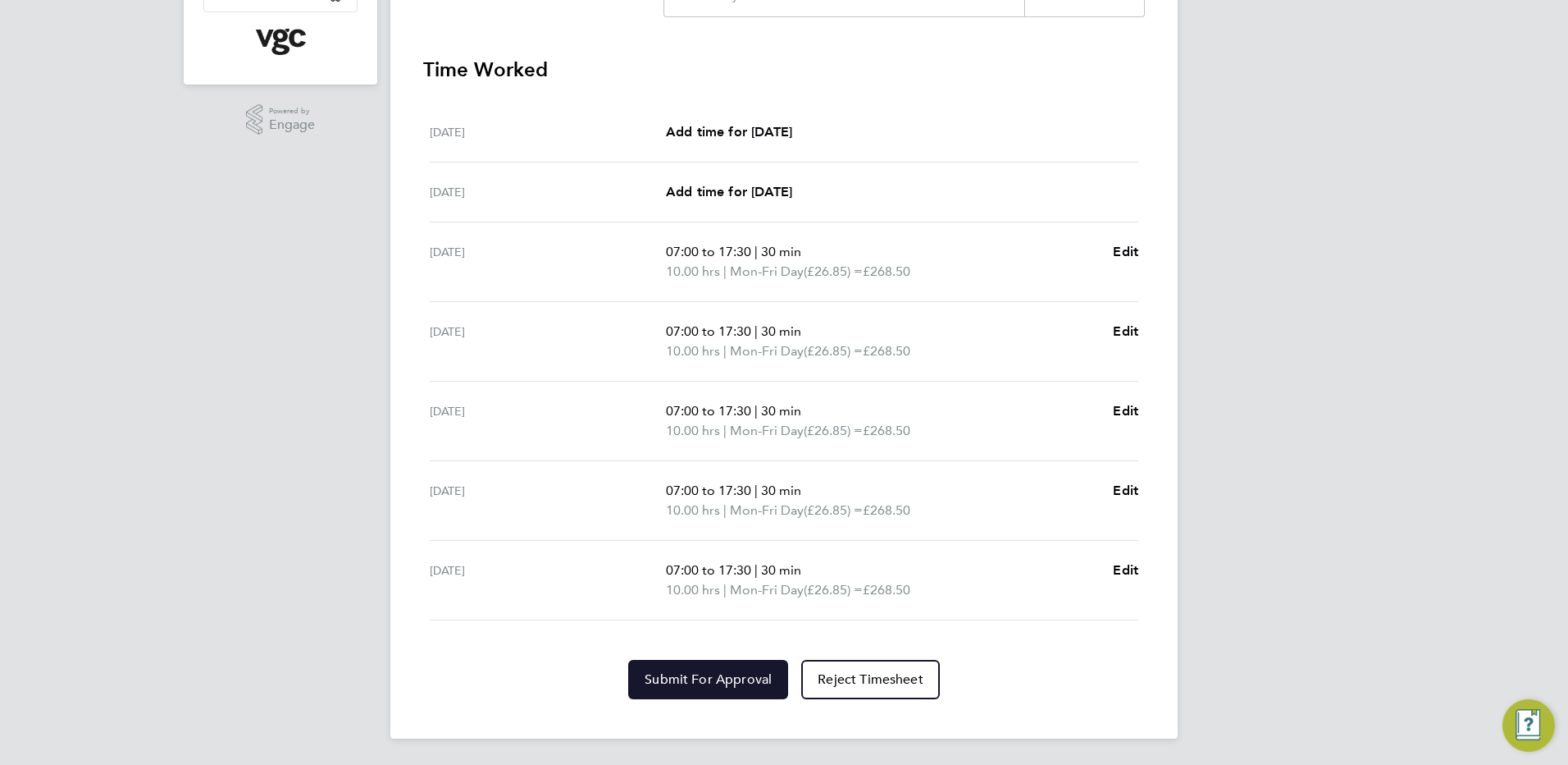
click at [689, 675] on span "Submit For Approval" at bounding box center [708, 679] width 127 height 16
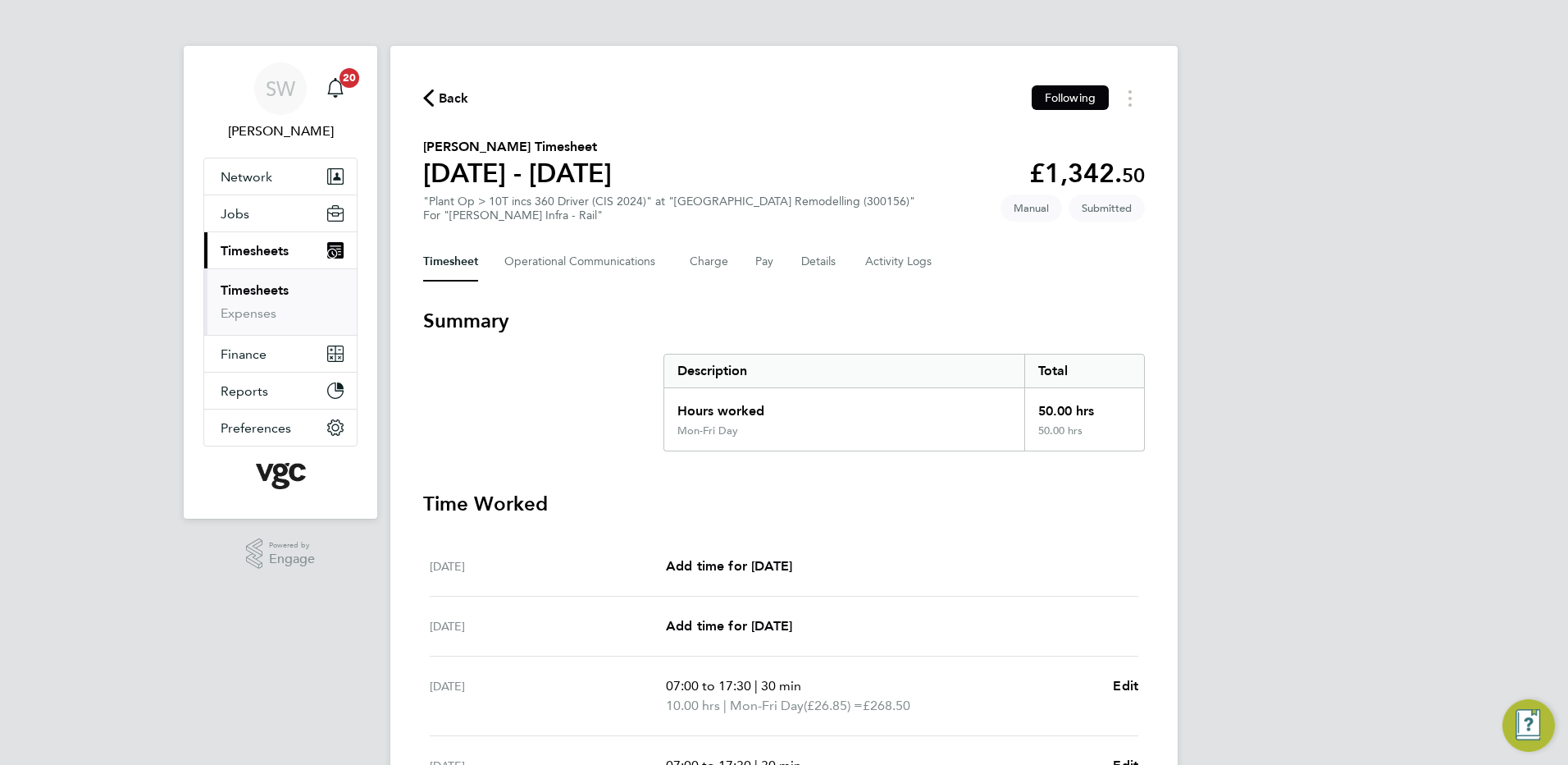
click at [281, 288] on link "Timesheets" at bounding box center [255, 290] width 68 height 15
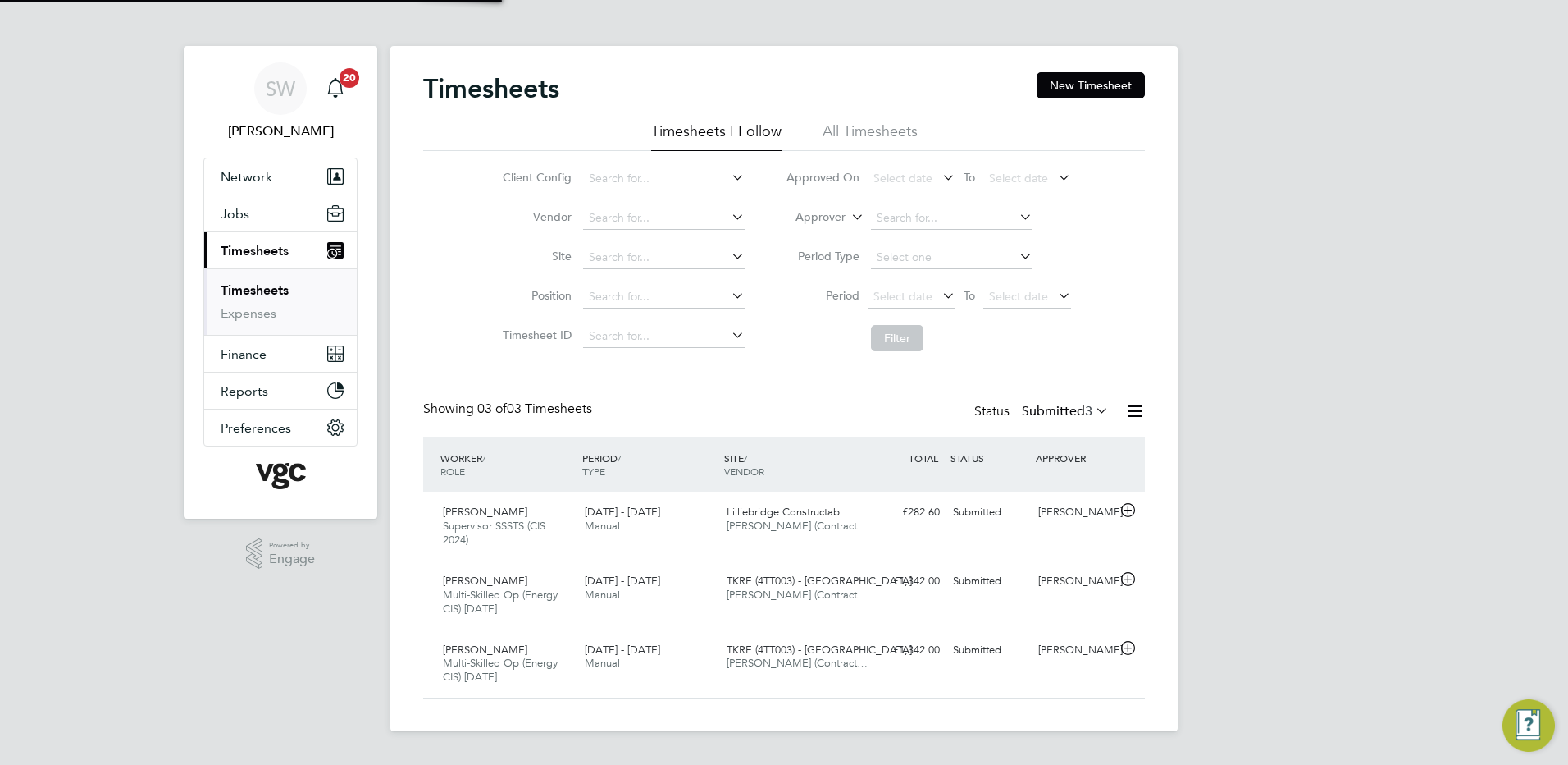
scroll to position [55, 143]
click at [1093, 85] on button "New Timesheet" at bounding box center [1090, 85] width 108 height 26
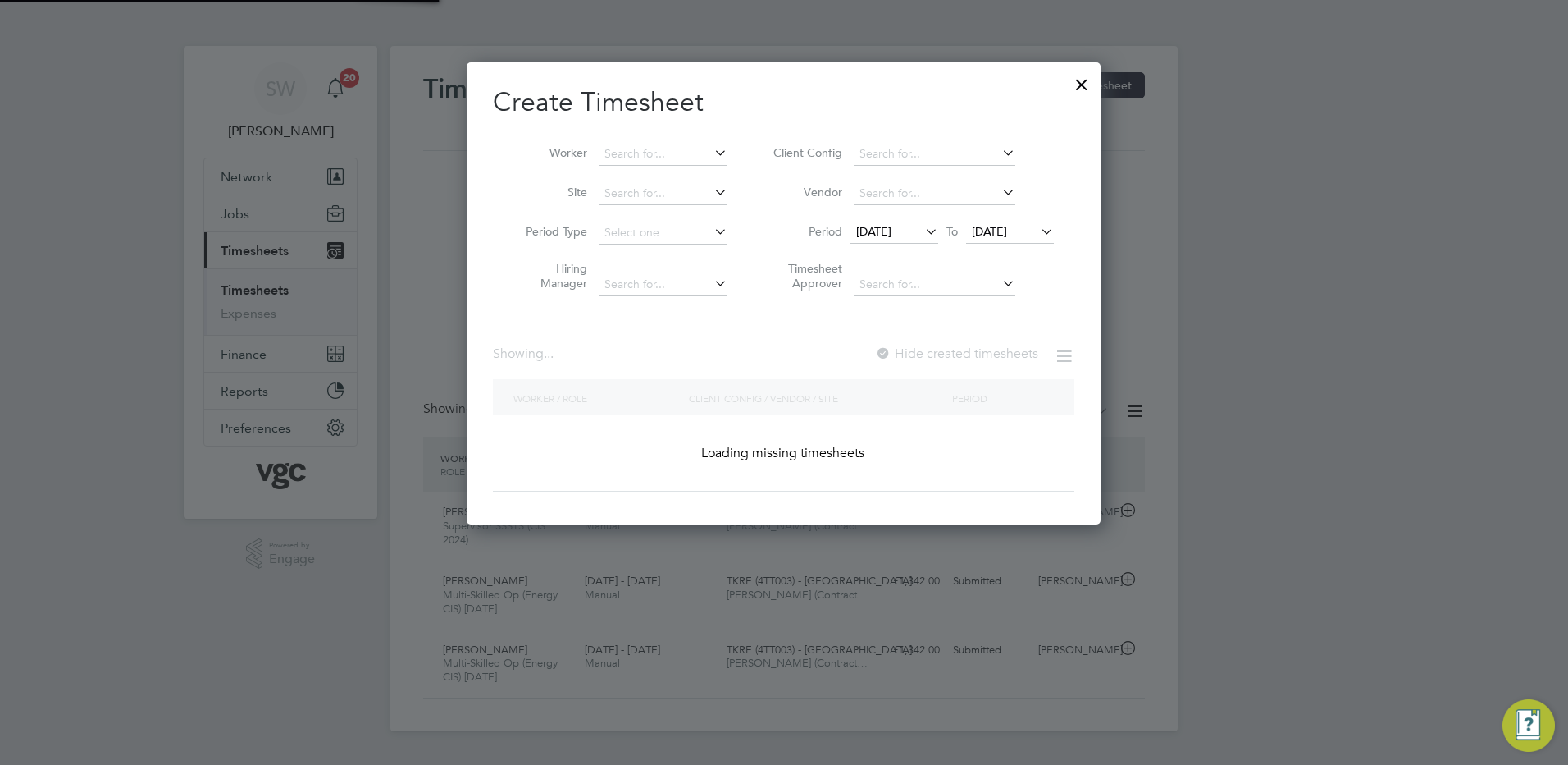
scroll to position [3637, 635]
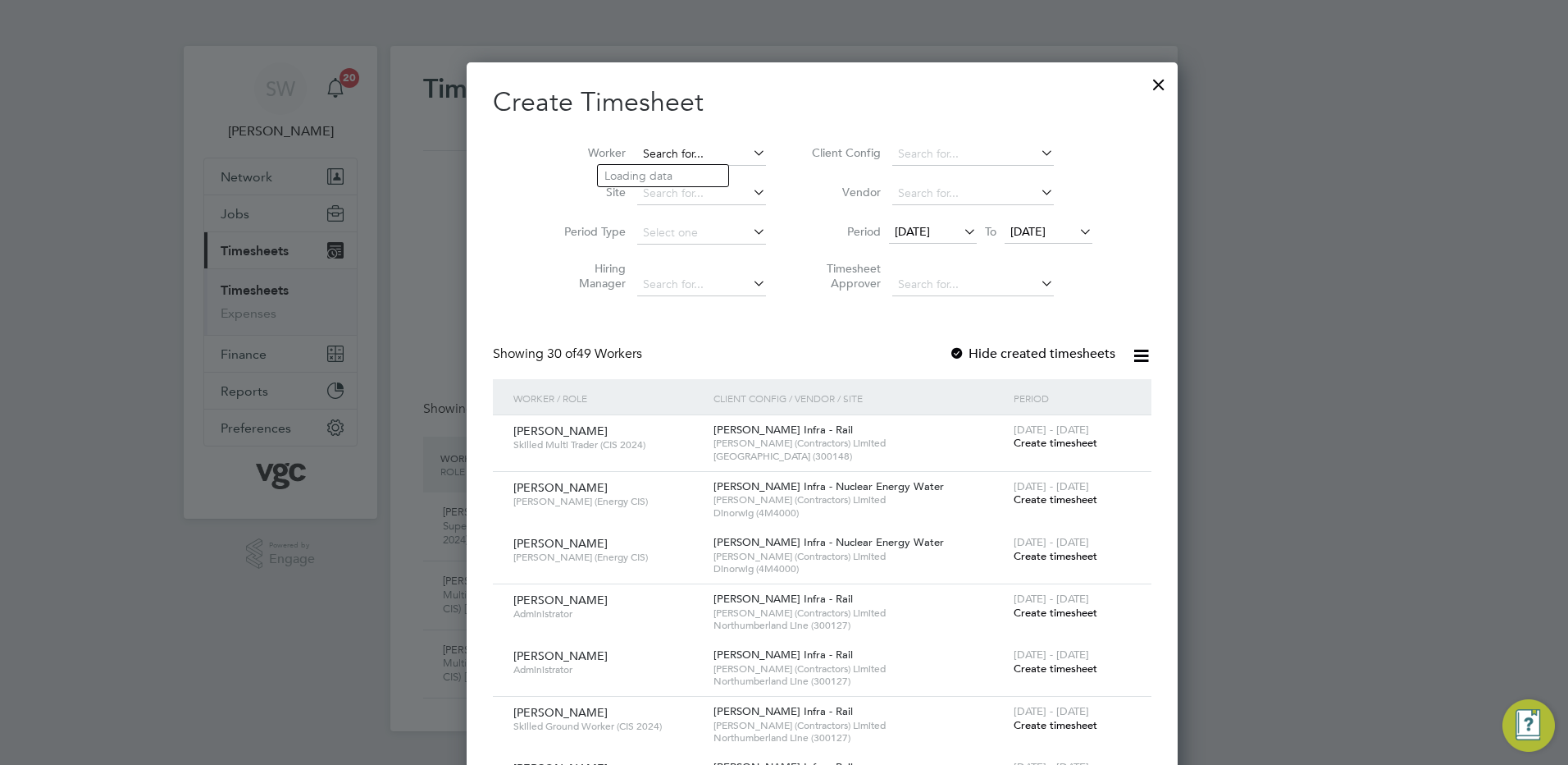
click at [637, 153] on input at bounding box center [702, 154] width 128 height 23
click at [644, 191] on li "Hail e [PERSON_NAME]" at bounding box center [668, 198] width 139 height 22
type input "[PERSON_NAME]"
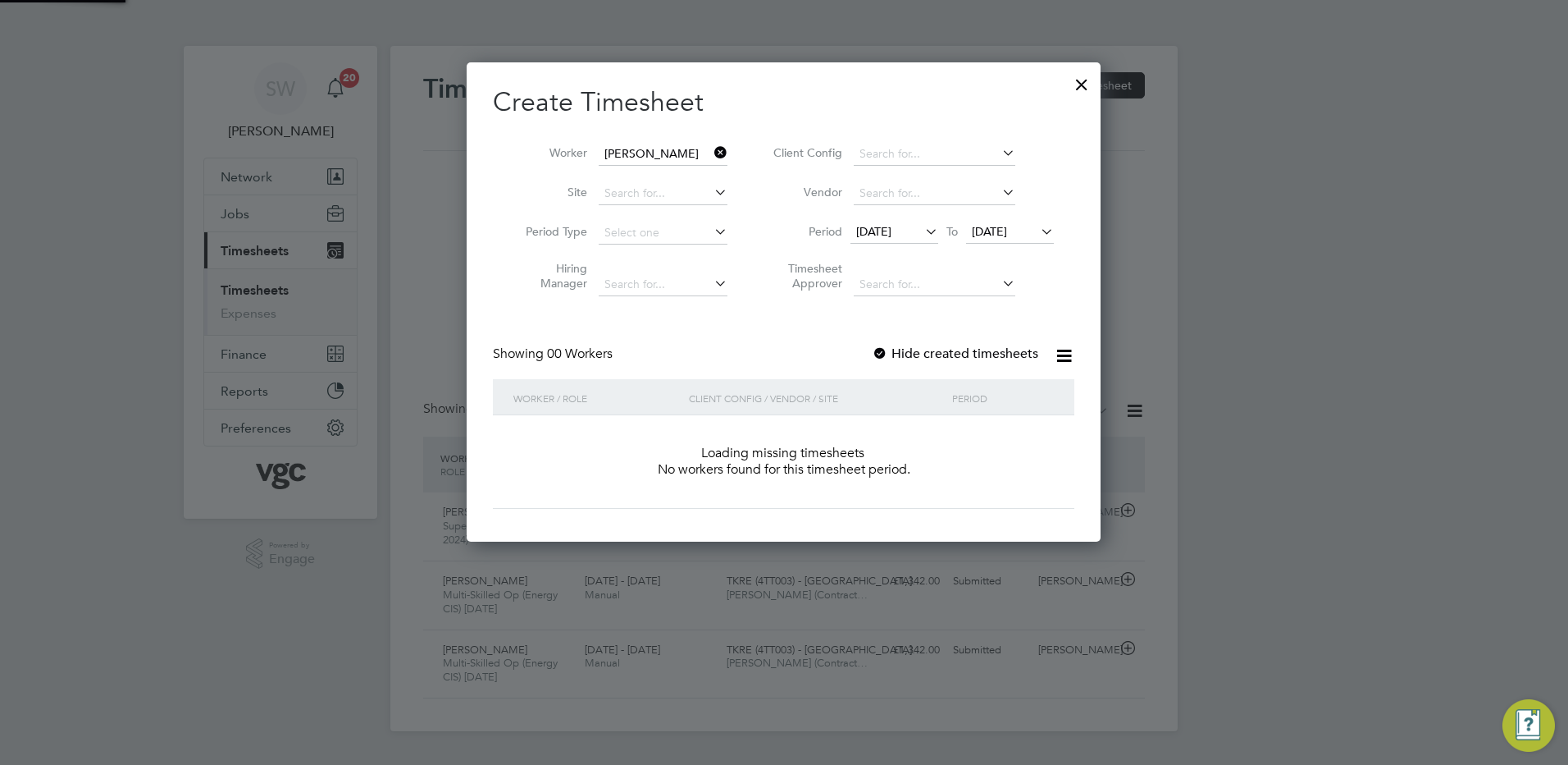
scroll to position [463, 635]
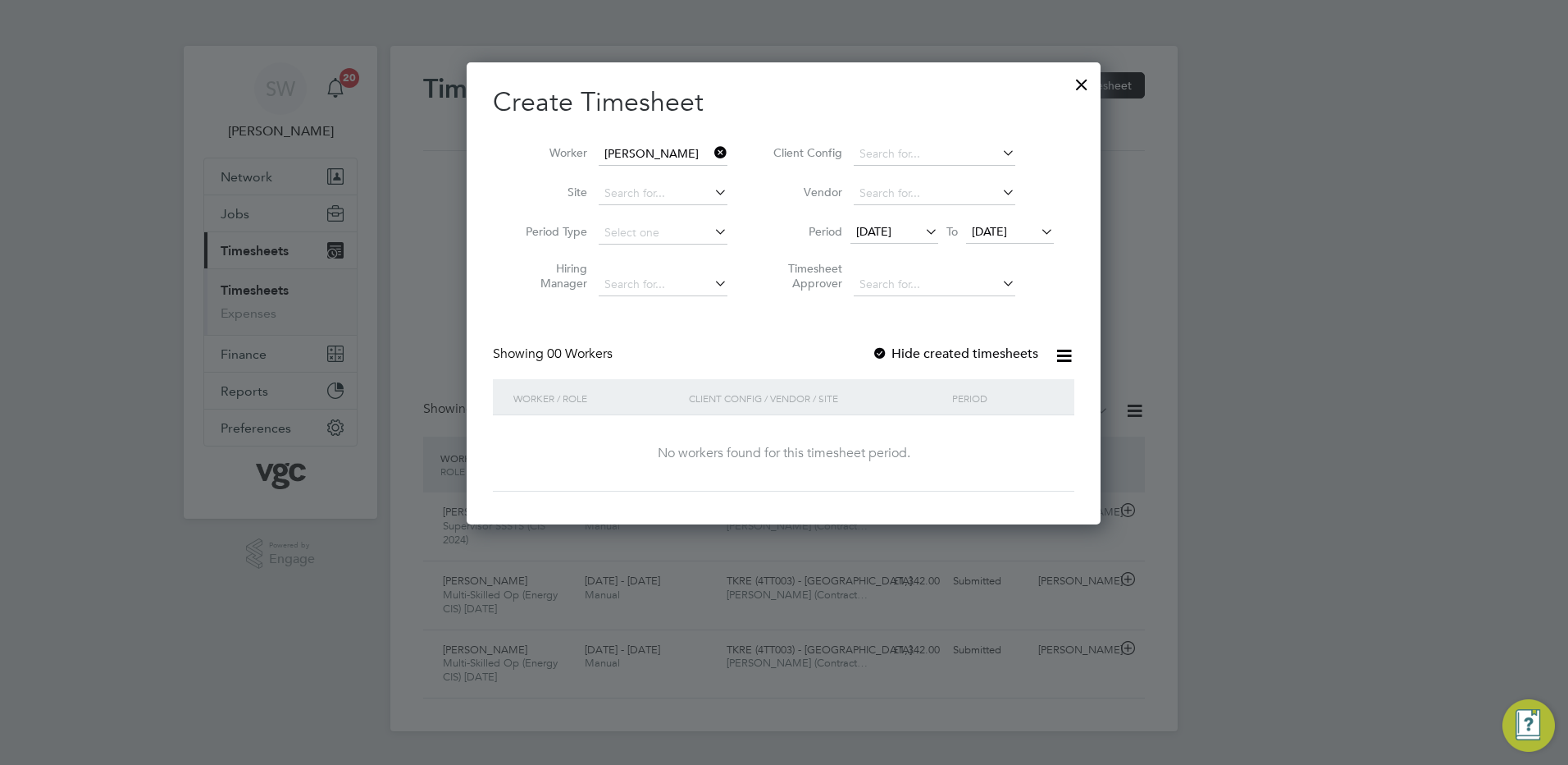
click at [1007, 231] on span "[DATE]" at bounding box center [989, 231] width 36 height 15
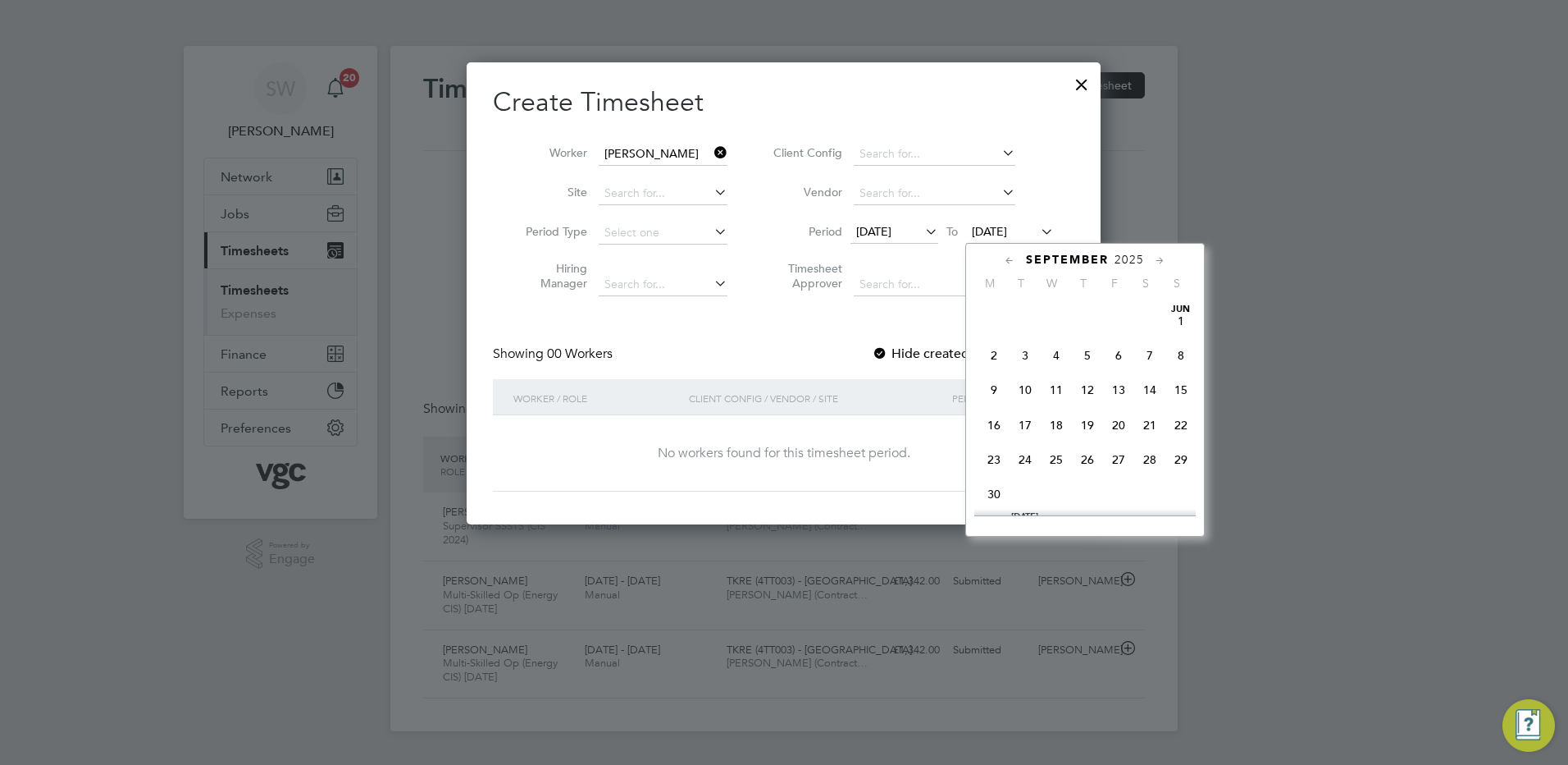
scroll to position [568, 0]
drag, startPoint x: 1123, startPoint y: 422, endPoint x: 1113, endPoint y: 402, distance: 22.4
click at [1121, 420] on span "26" at bounding box center [1119, 411] width 31 height 31
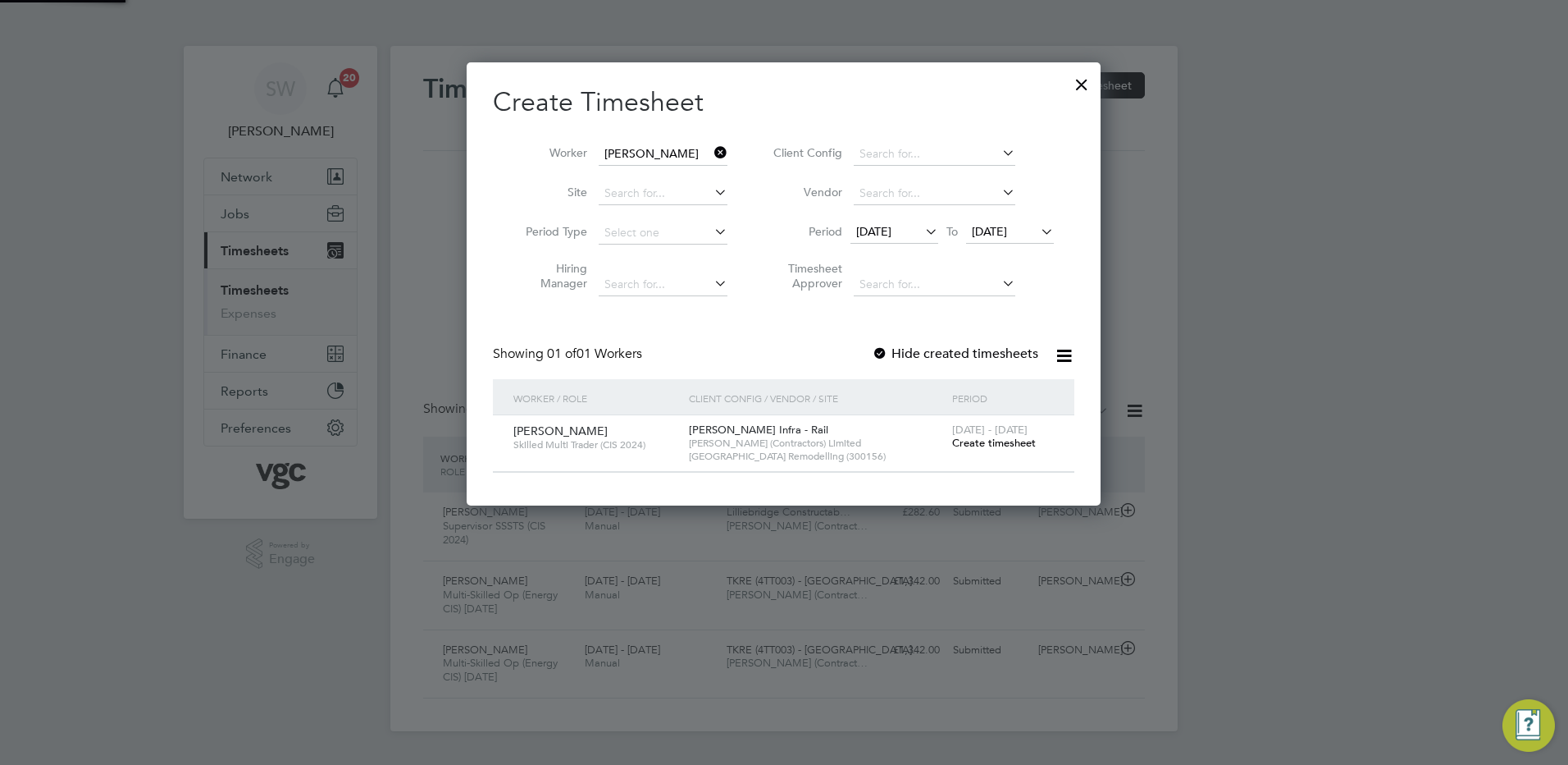
scroll to position [442, 635]
click at [975, 438] on span "Create timesheet" at bounding box center [994, 443] width 84 height 14
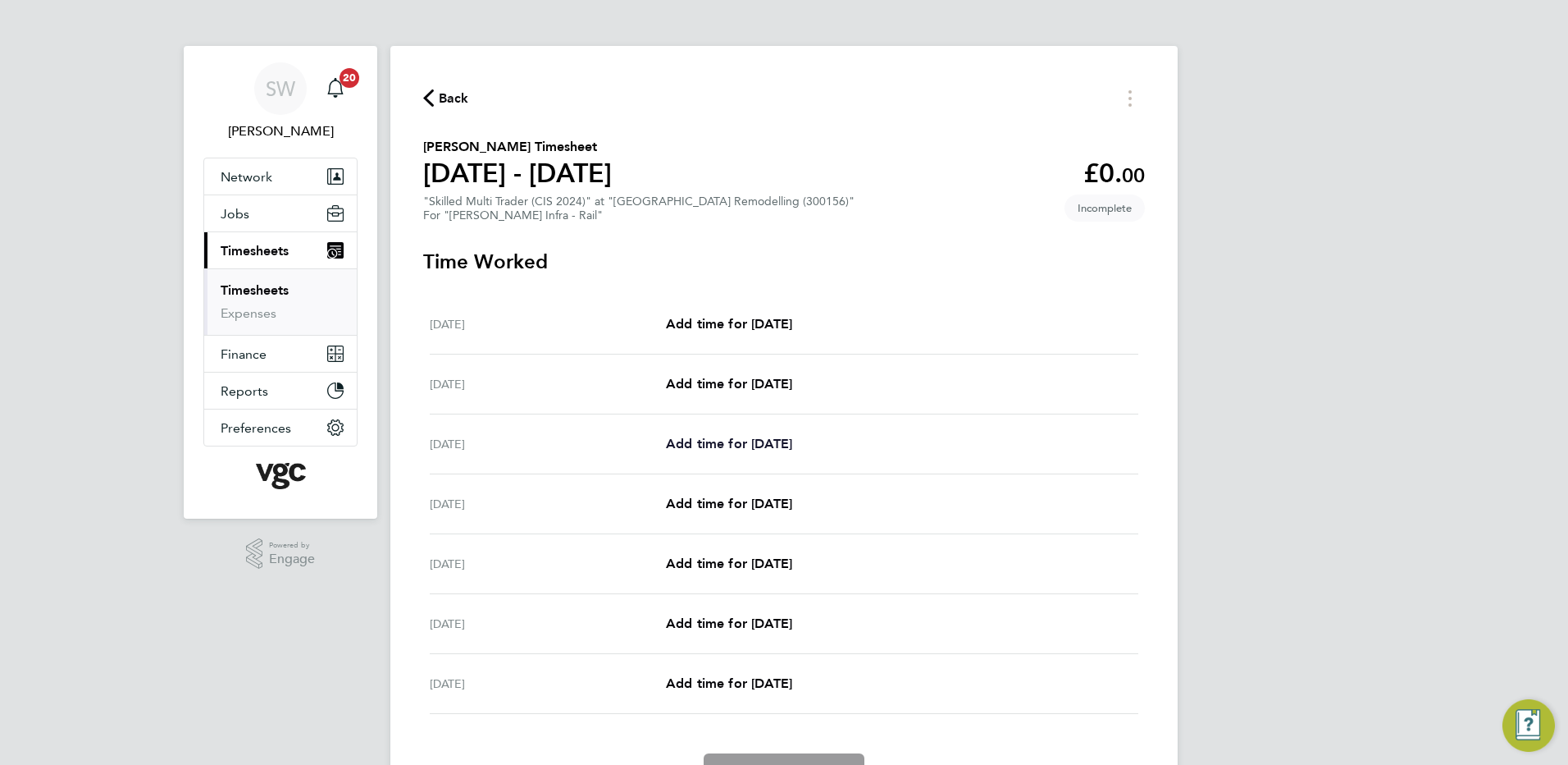
click at [687, 445] on span "Add time for [DATE]" at bounding box center [729, 443] width 127 height 15
select select "30"
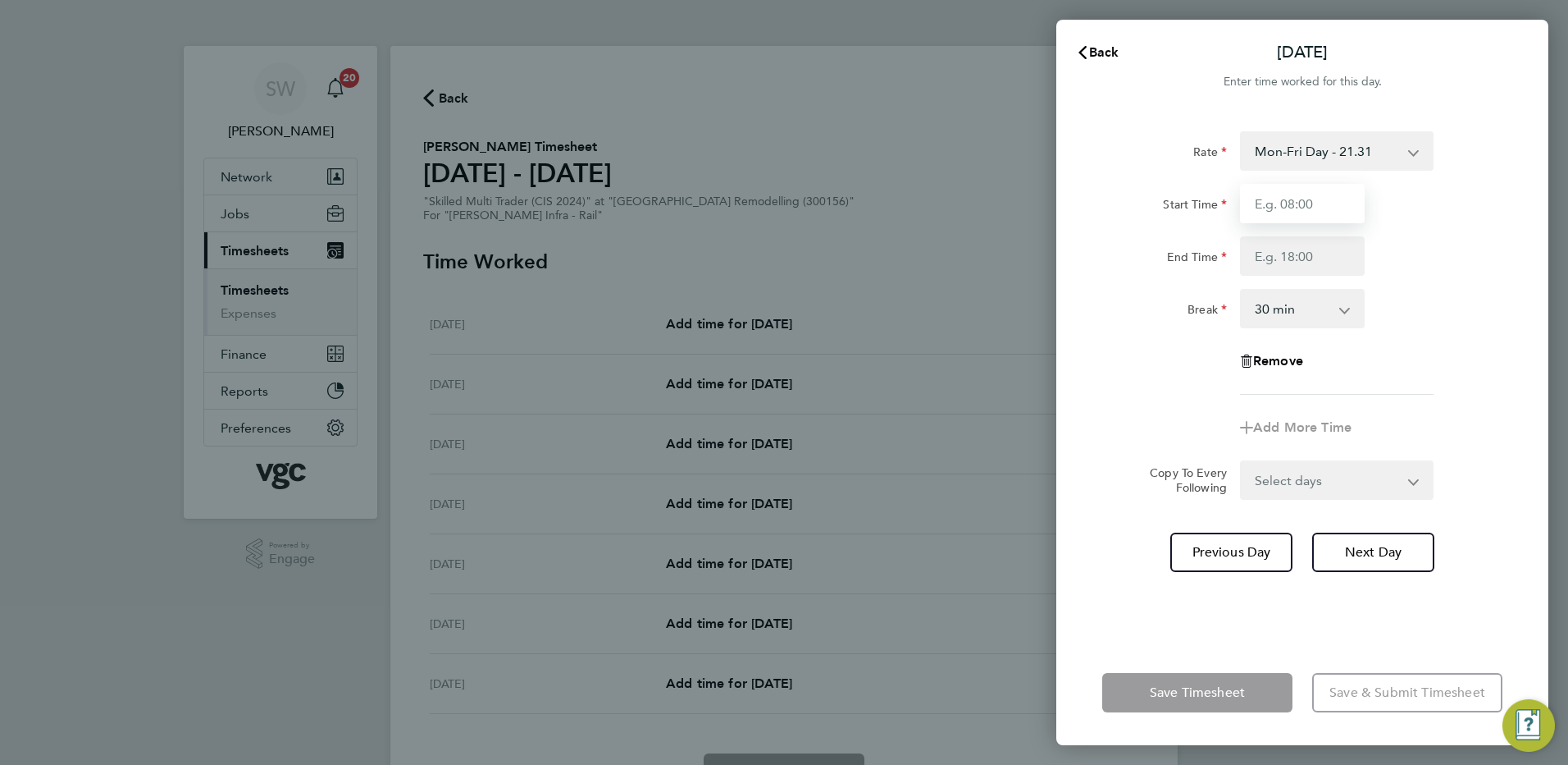
click at [1298, 194] on input "Start Time" at bounding box center [1302, 203] width 125 height 39
type input "07:00"
type input "17:30"
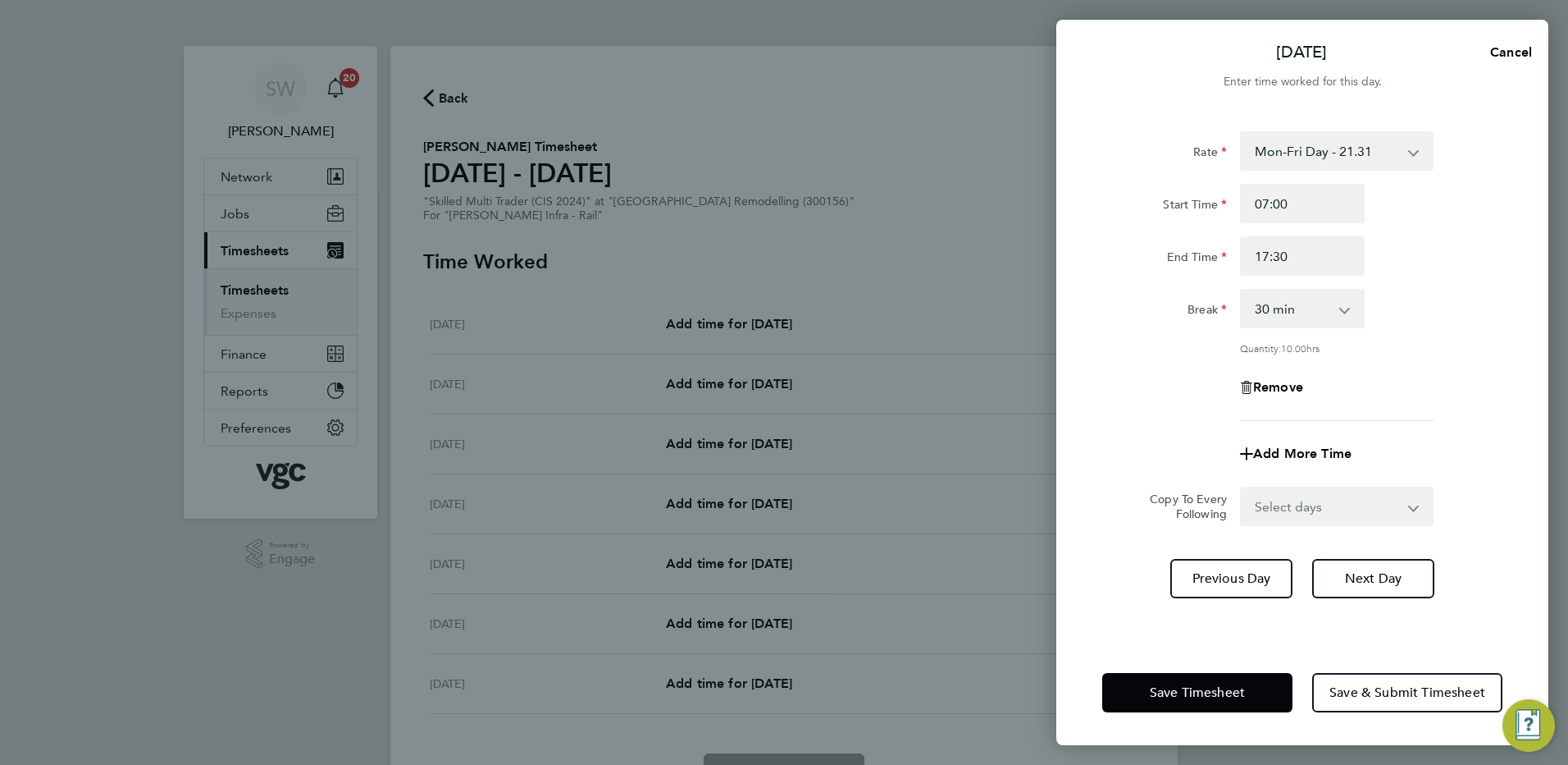
click at [1411, 513] on select "Select days Day [DATE] [DATE] [DATE] [DATE]" at bounding box center [1327, 506] width 172 height 36
select select "TUE"
click at [1242, 489] on select "Select days Day [DATE] [DATE] [DATE] [DATE]" at bounding box center [1327, 506] width 172 height 36
select select "[DATE]"
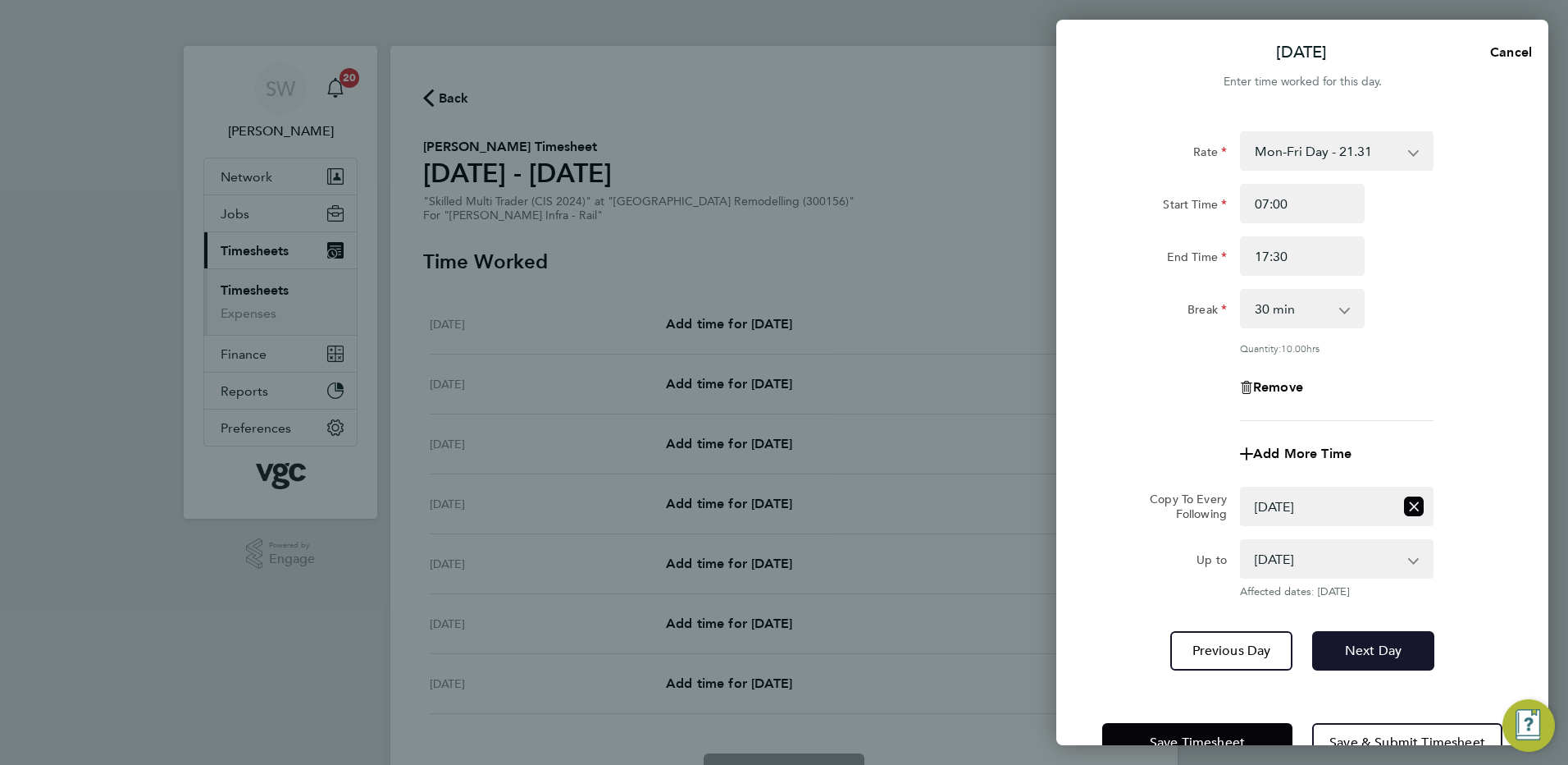
drag, startPoint x: 1359, startPoint y: 649, endPoint x: 1377, endPoint y: 604, distance: 48.5
click at [1358, 647] on span "Next Day" at bounding box center [1373, 651] width 56 height 16
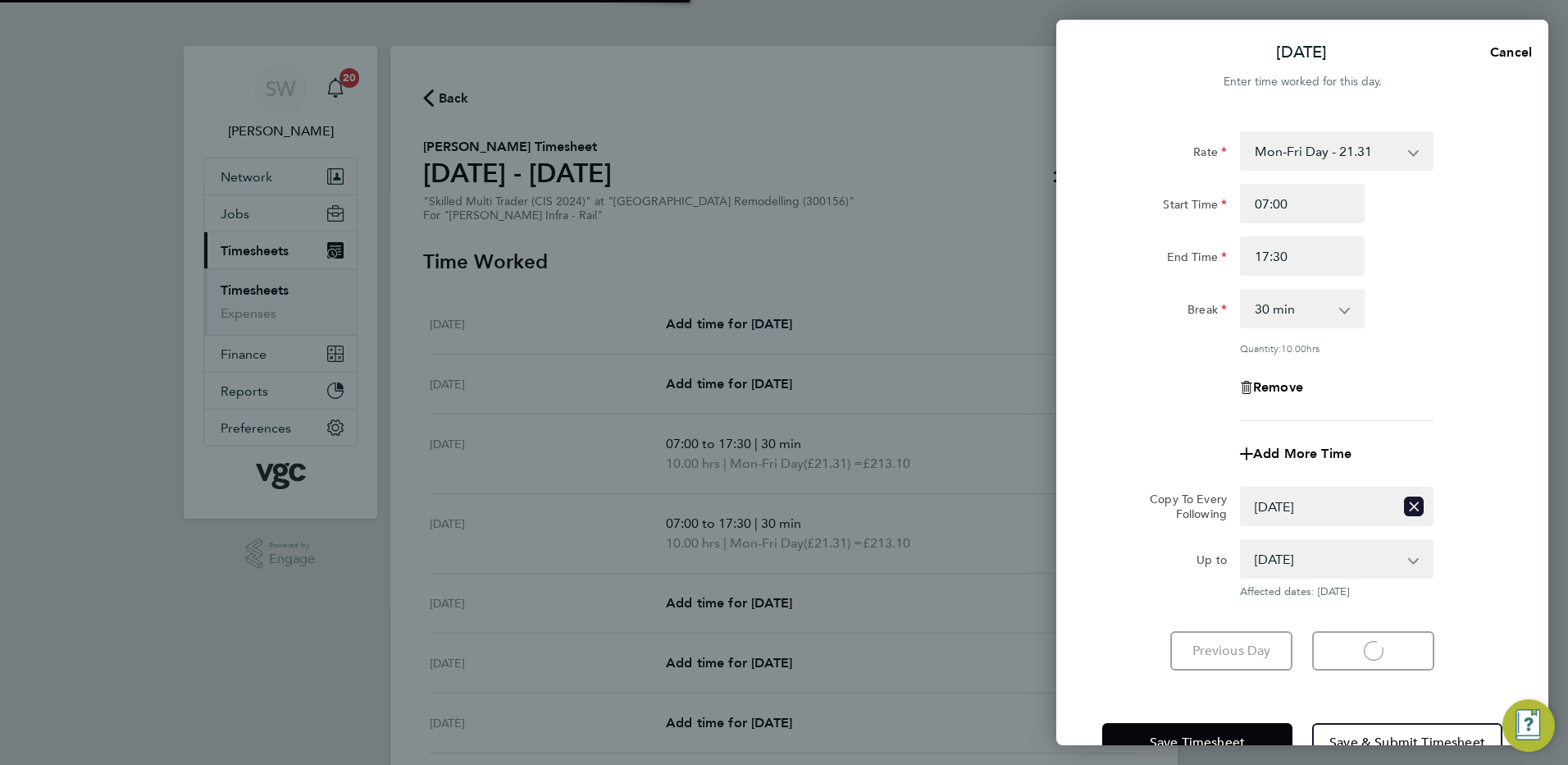
select select "30"
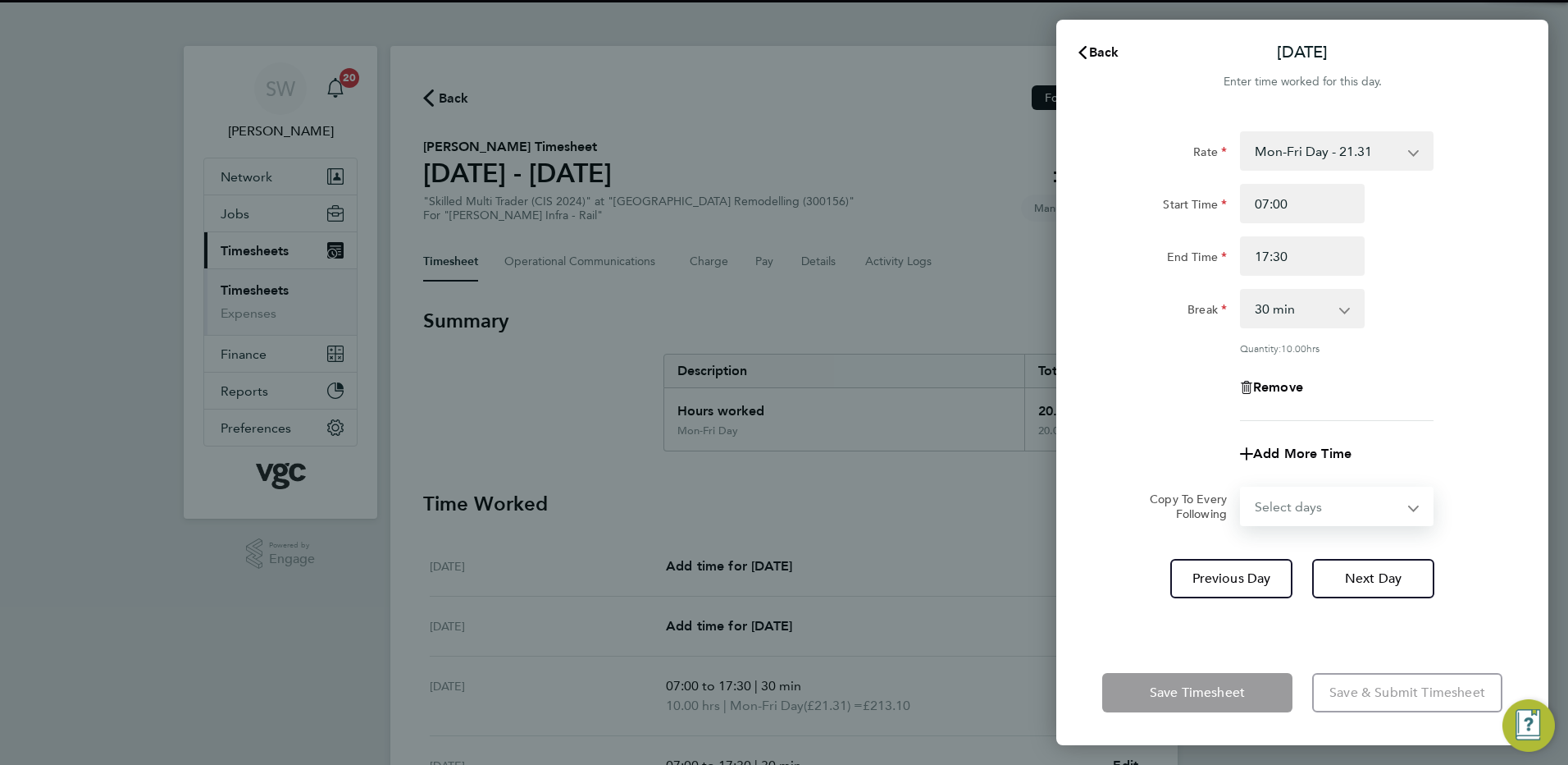
click at [1409, 507] on select "Select days Day [DATE] [DATE] [DATE]" at bounding box center [1327, 506] width 172 height 36
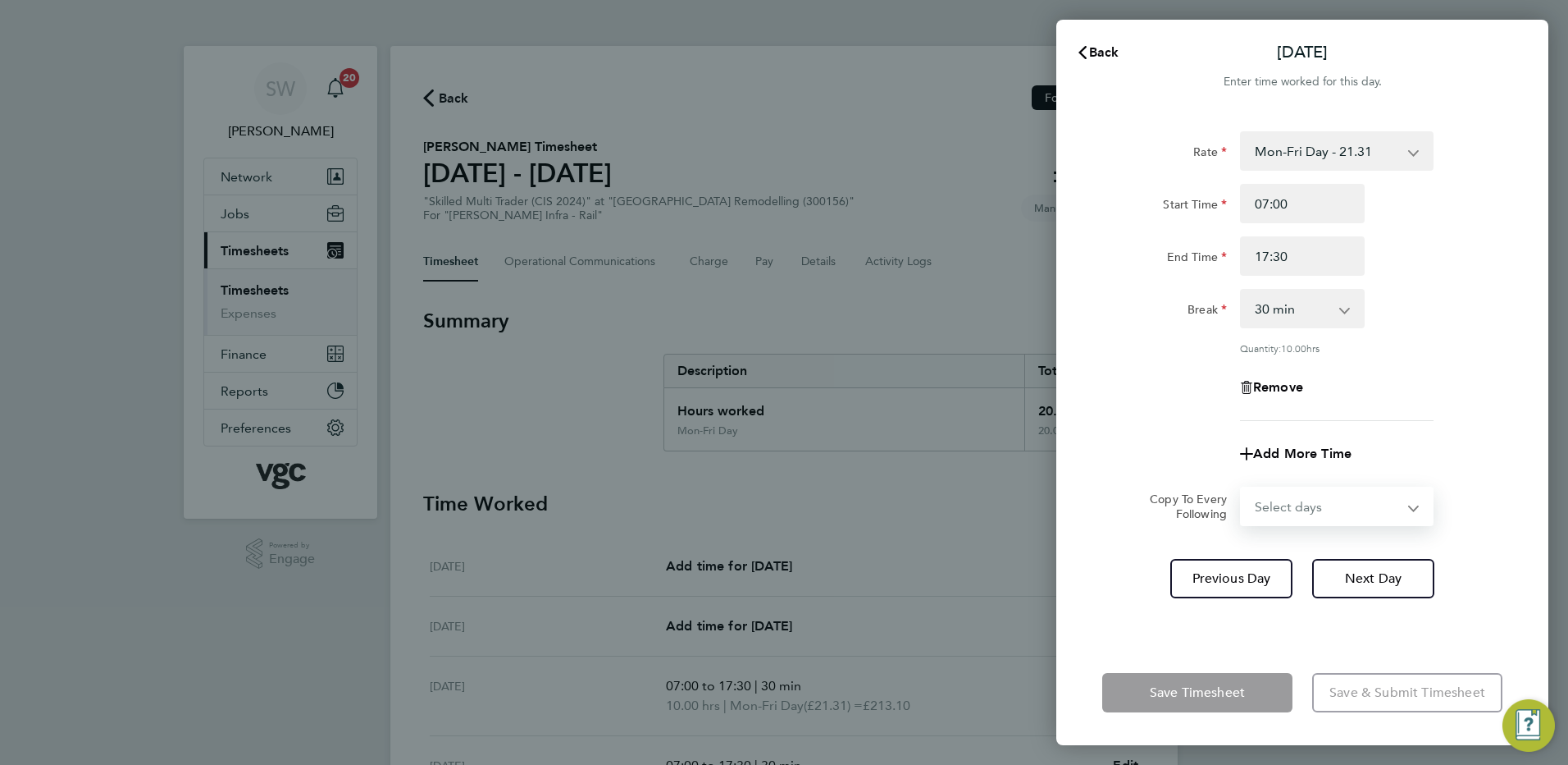
select select "WED"
click at [1242, 489] on select "Select days Day [DATE] [DATE] [DATE]" at bounding box center [1327, 506] width 172 height 36
select select "[DATE]"
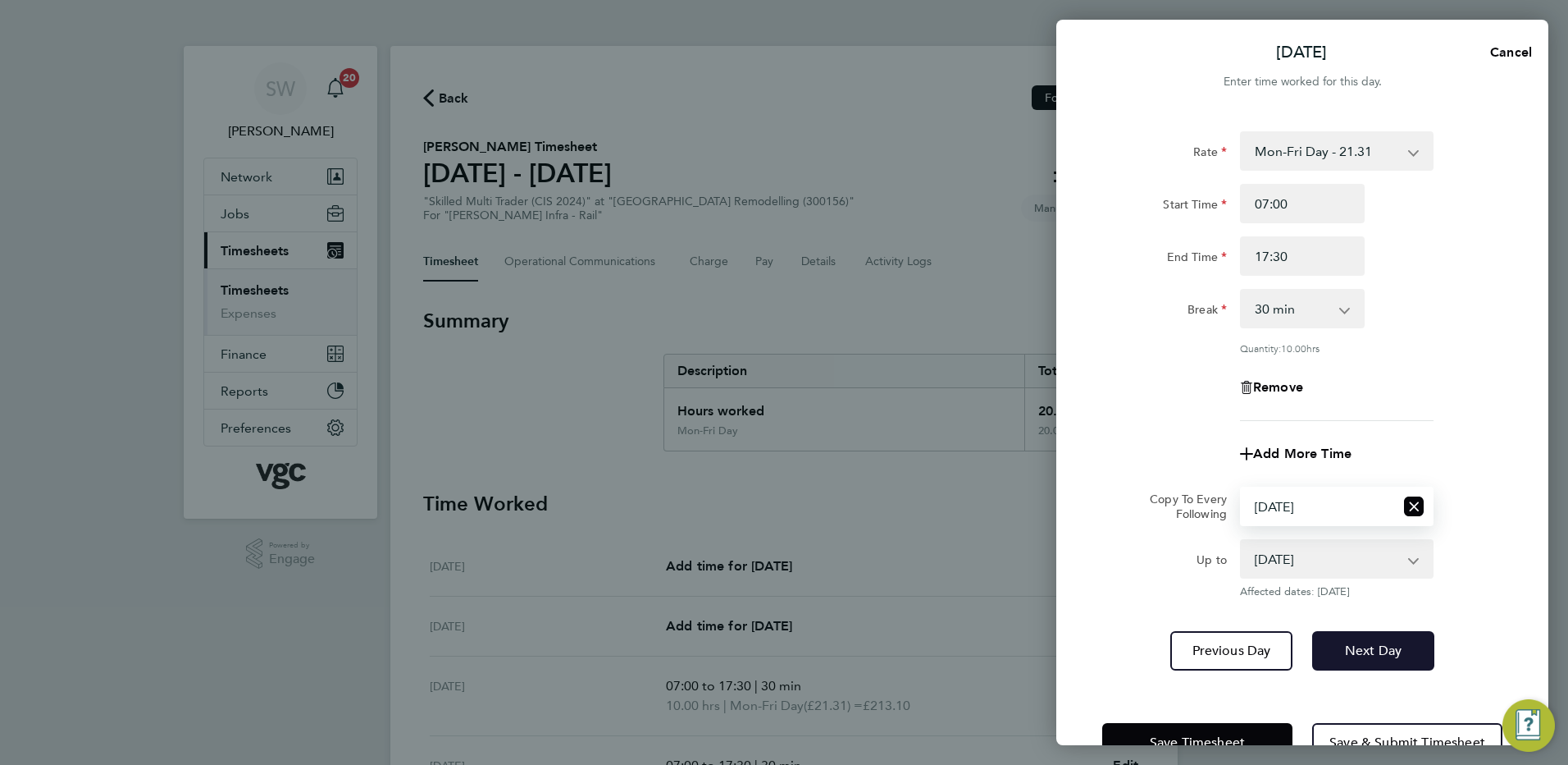
drag, startPoint x: 1374, startPoint y: 640, endPoint x: 1378, endPoint y: 630, distance: 10.8
click at [1375, 640] on button "Next Day" at bounding box center [1373, 651] width 122 height 39
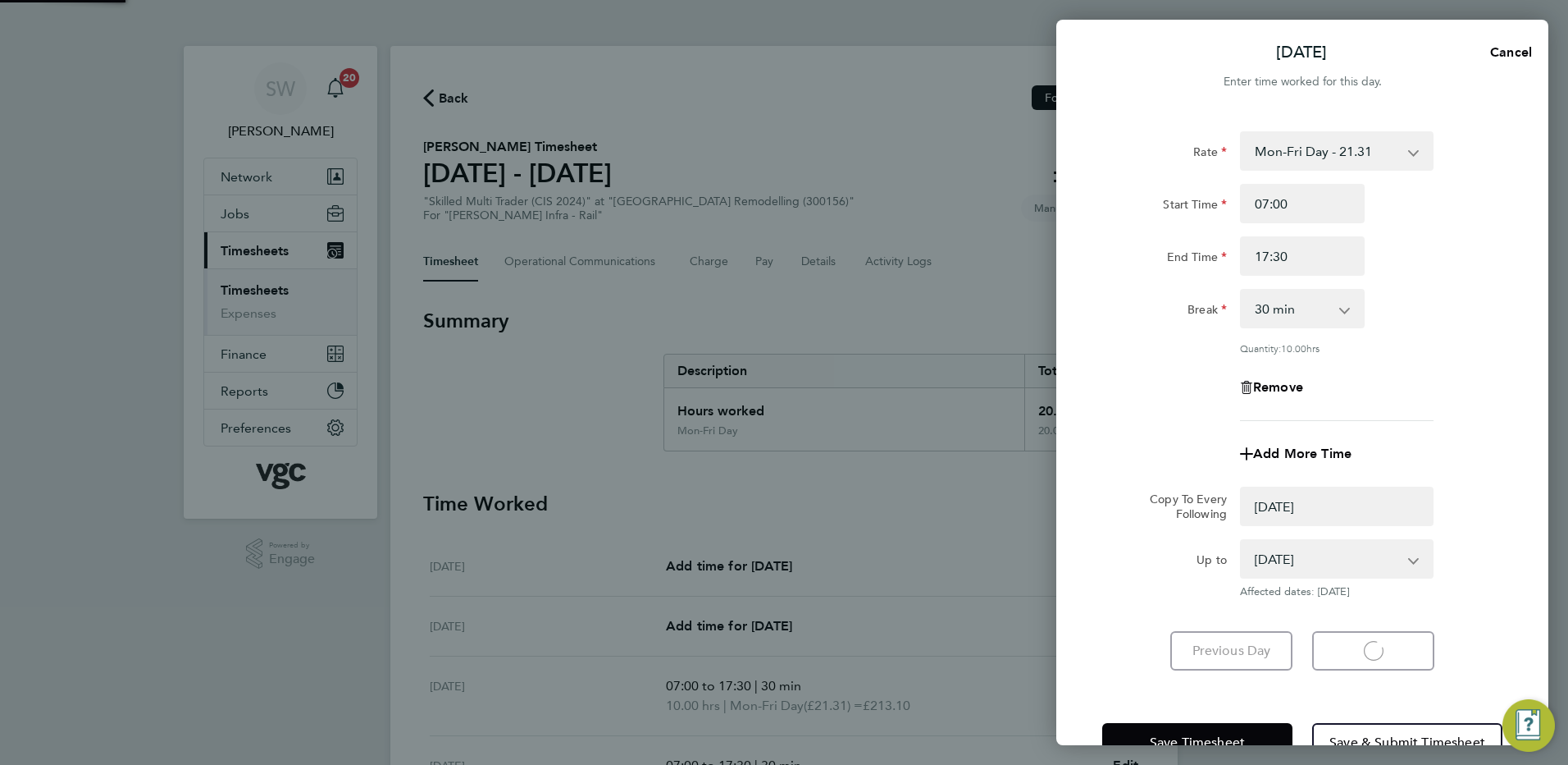
select select "0: null"
select select "30"
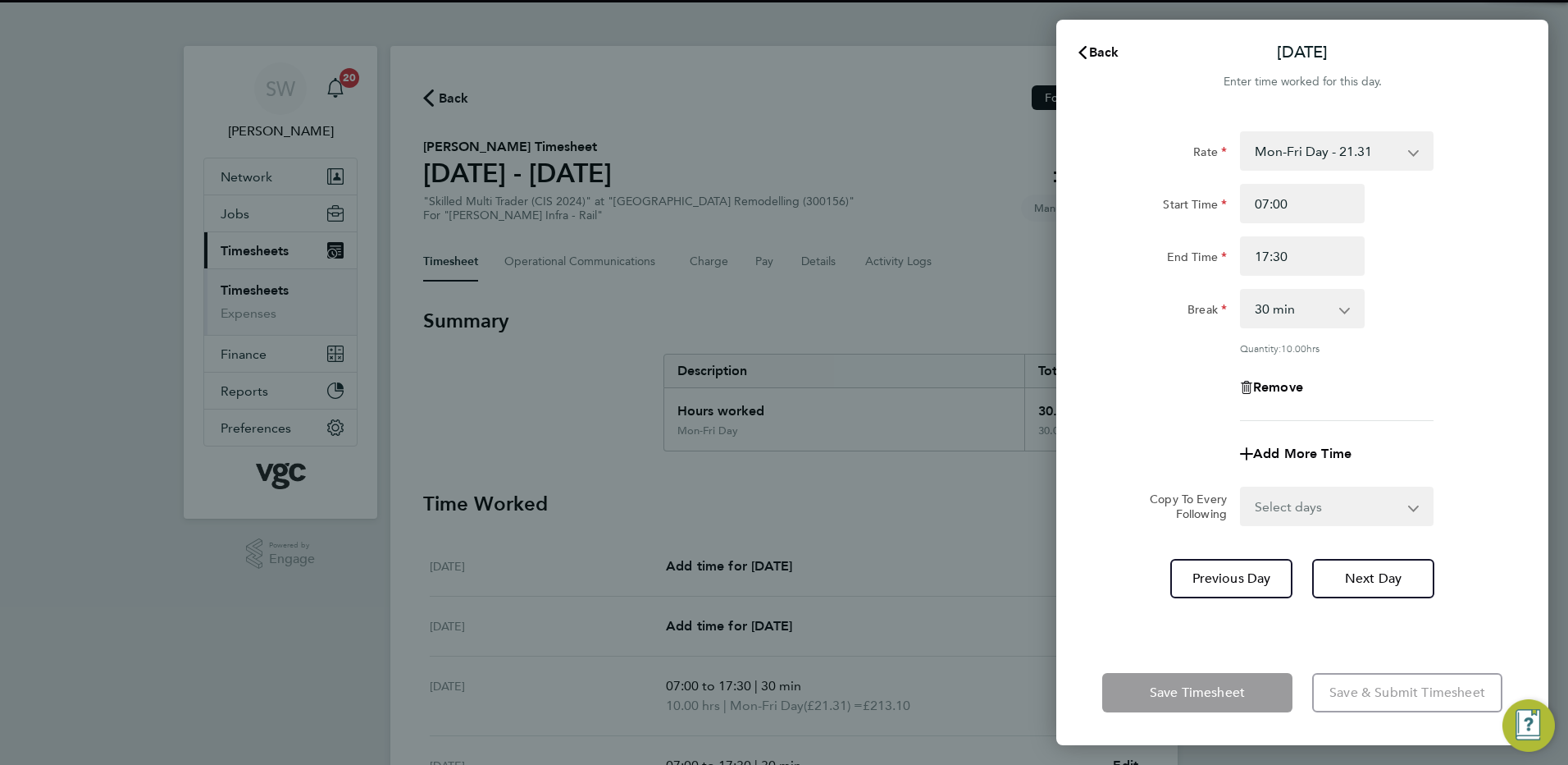
click at [1408, 509] on select "Select days Day [DATE] [DATE]" at bounding box center [1327, 506] width 172 height 36
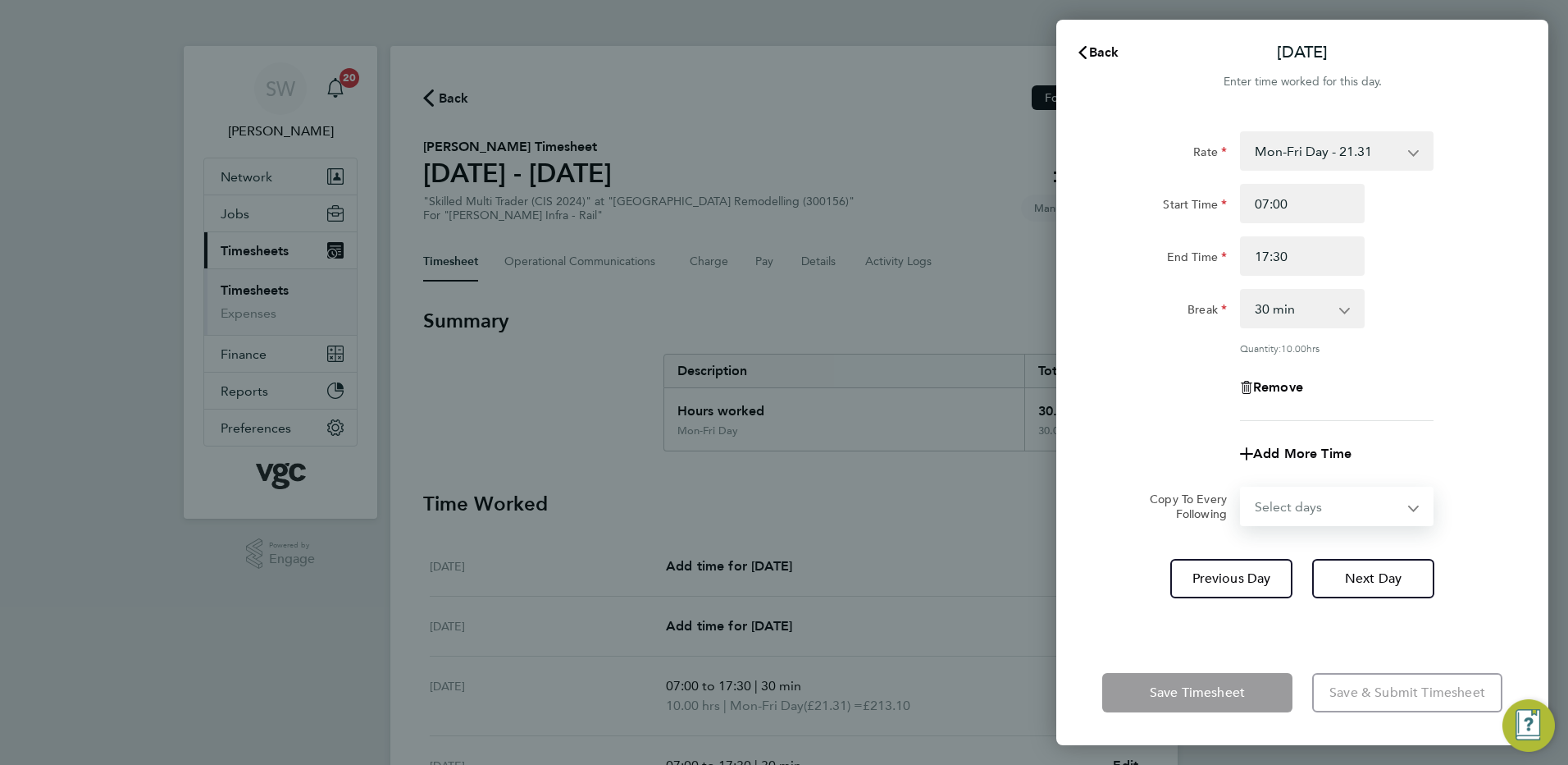
select select "THU"
click at [1242, 489] on select "Select days Day [DATE] [DATE]" at bounding box center [1327, 506] width 172 height 36
select select "[DATE]"
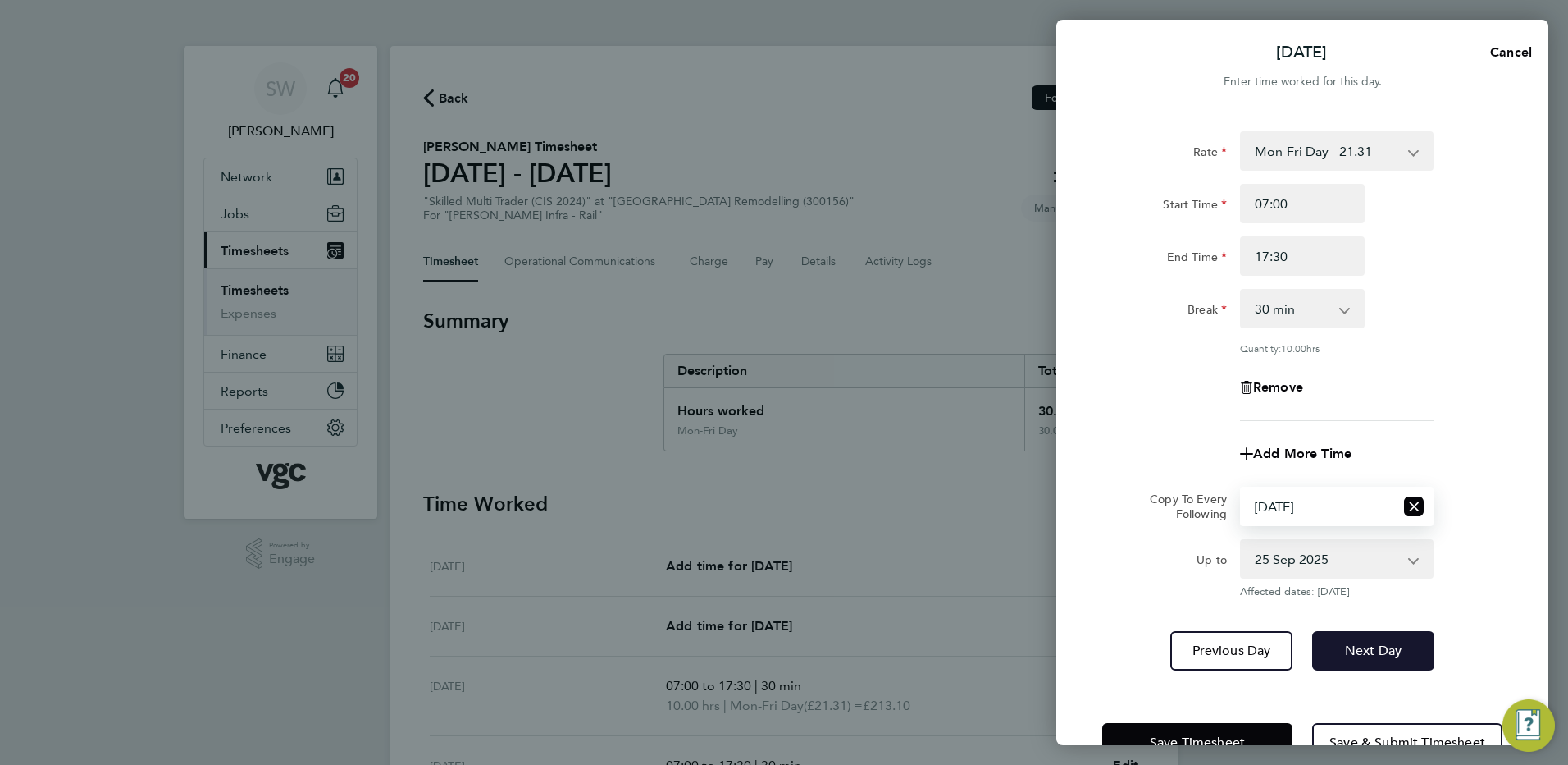
drag, startPoint x: 1360, startPoint y: 640, endPoint x: 1359, endPoint y: 628, distance: 12.0
click at [1360, 635] on button "Next Day" at bounding box center [1373, 651] width 122 height 39
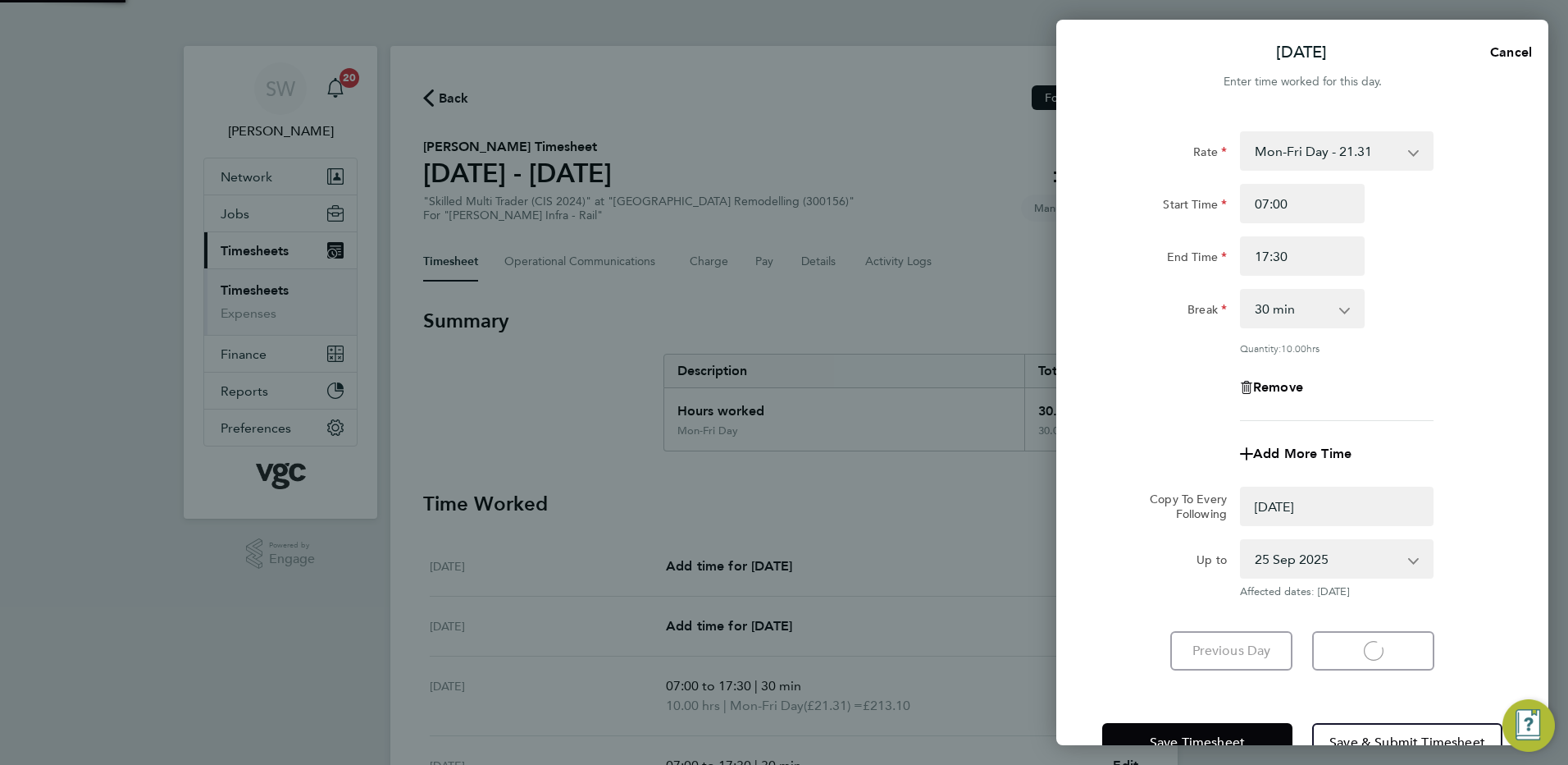
select select "0: null"
select select "30"
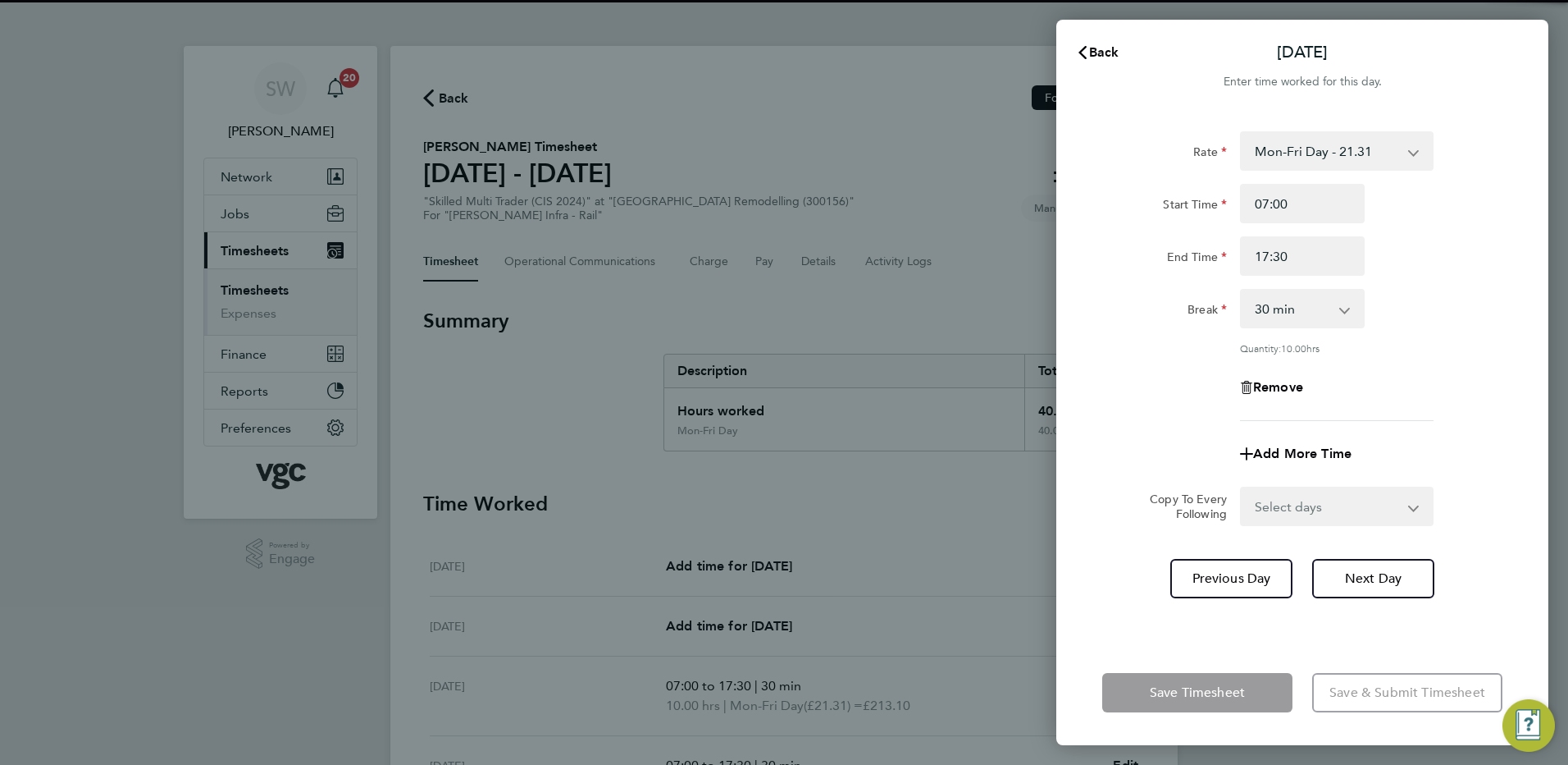
click at [1413, 506] on select "Select days [DATE]" at bounding box center [1327, 506] width 172 height 36
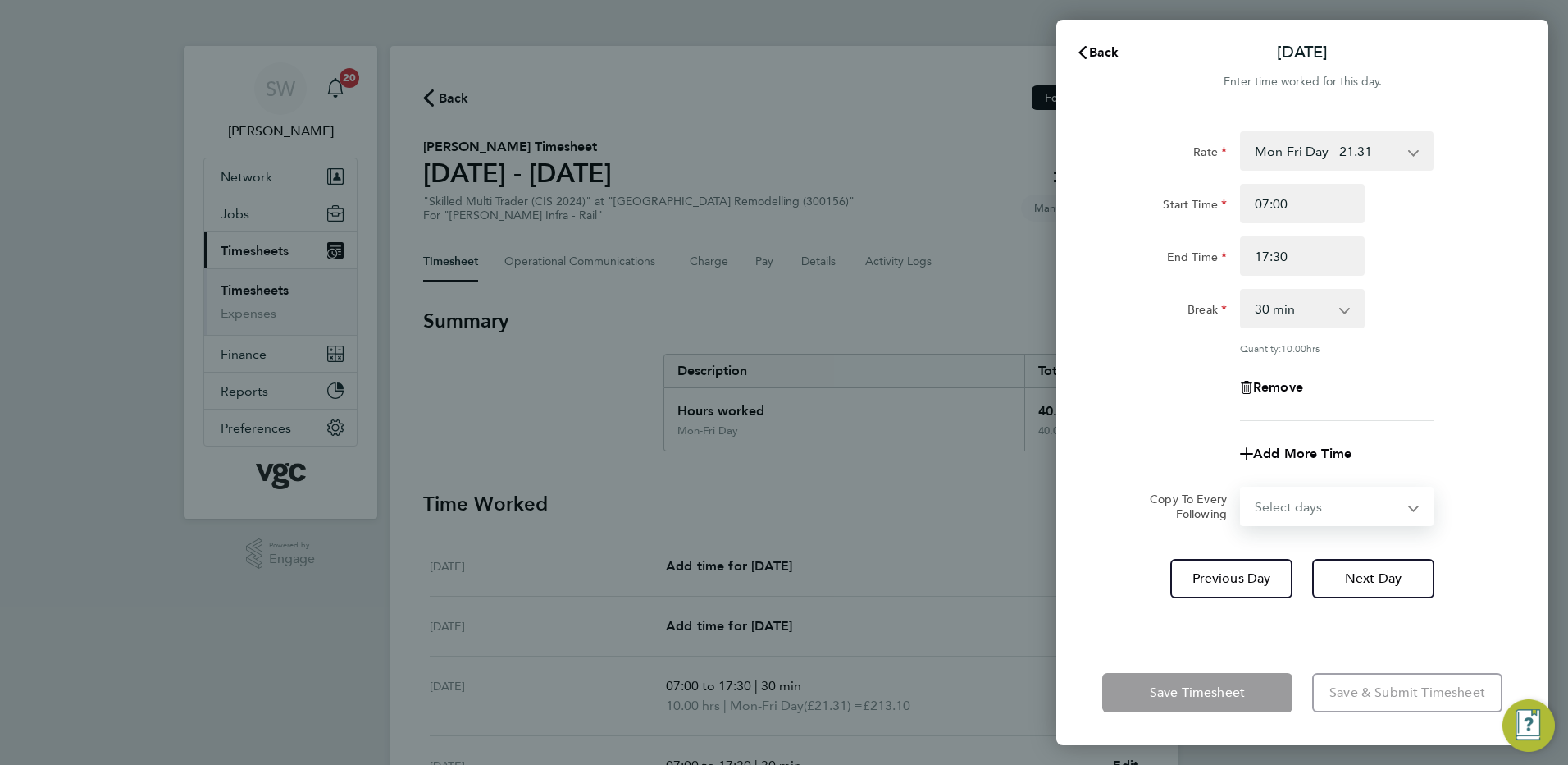
select select "FRI"
click at [1242, 489] on select "Select days [DATE]" at bounding box center [1327, 506] width 172 height 36
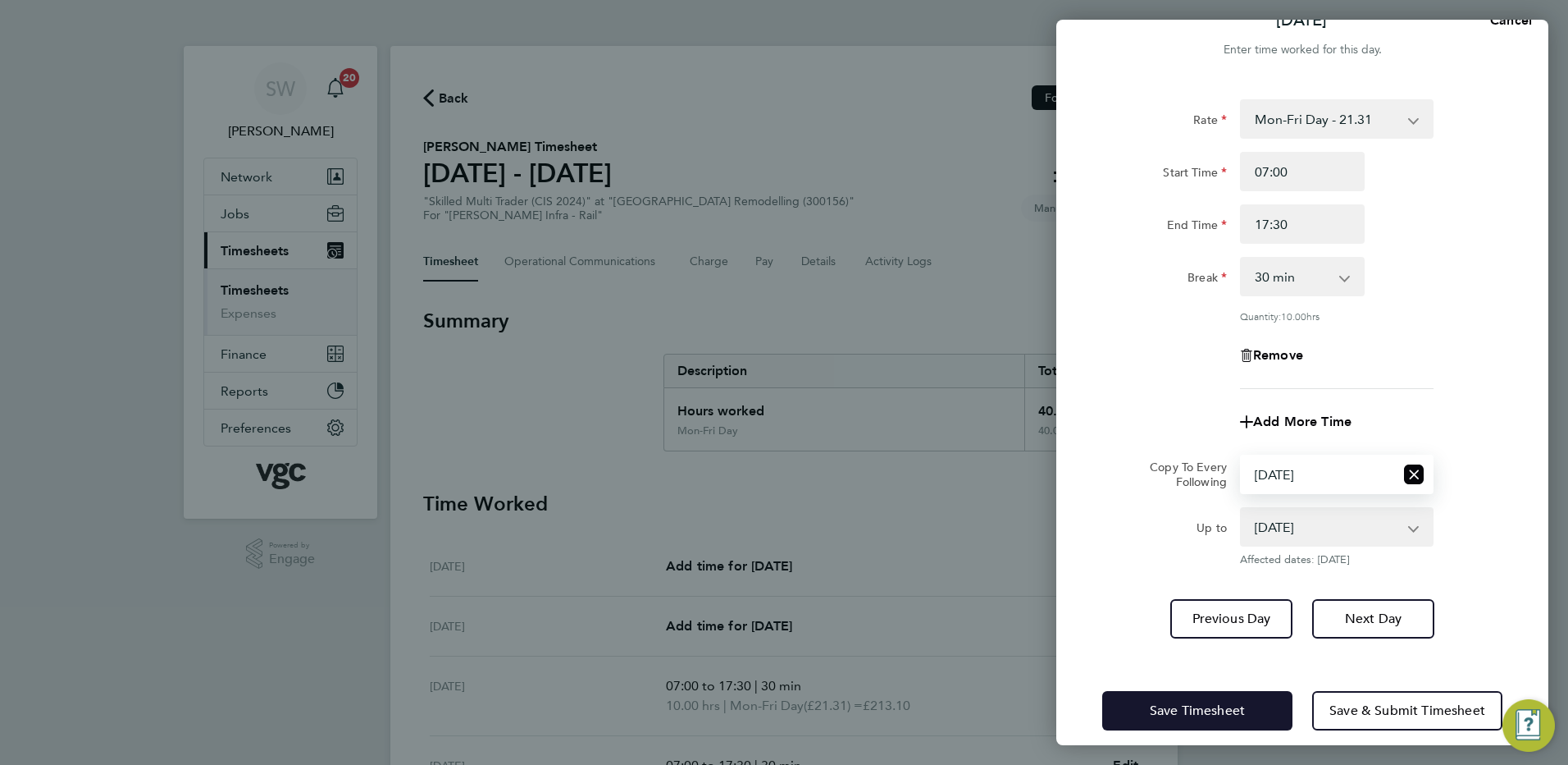
scroll to position [48, 0]
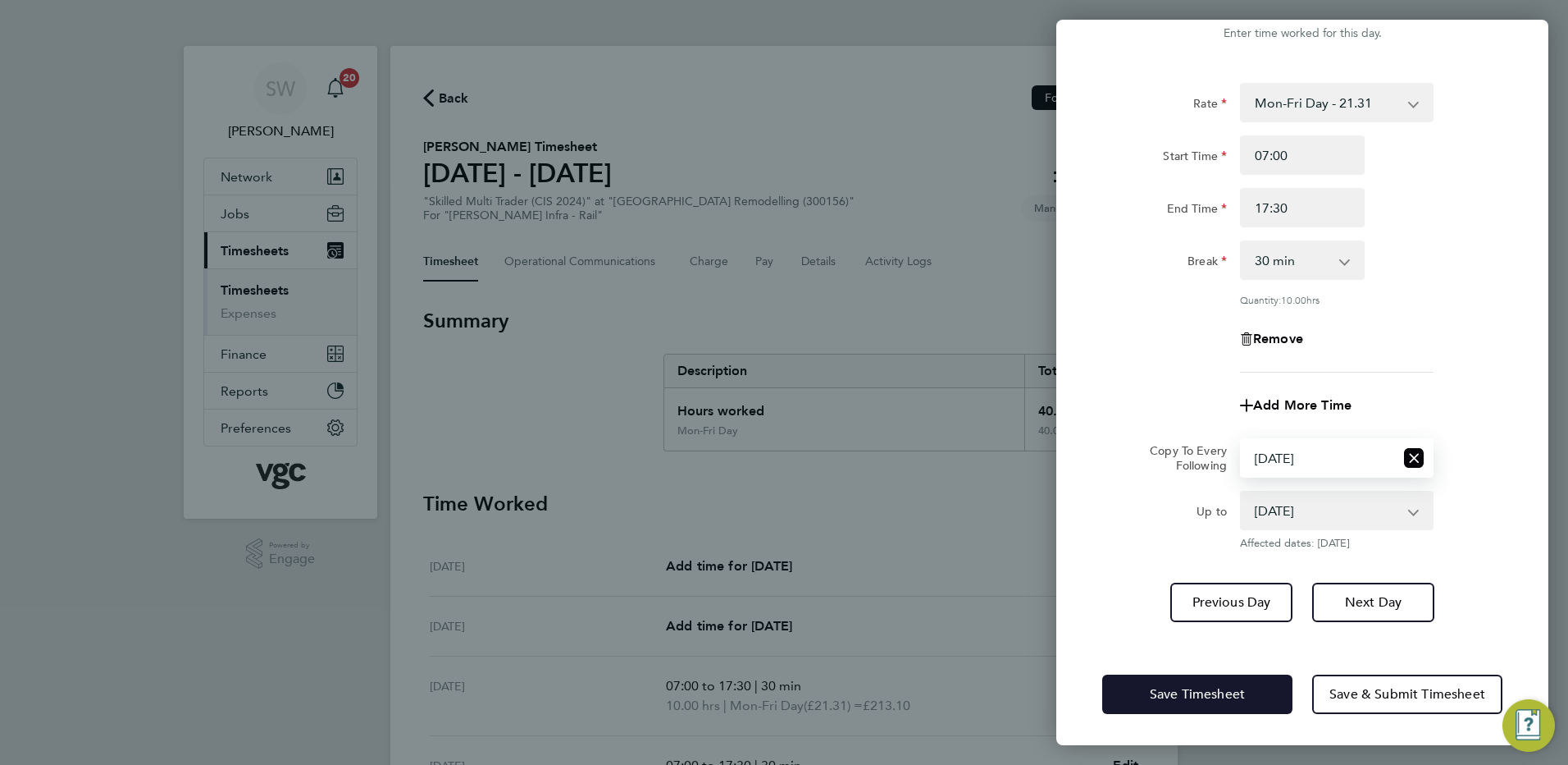
click at [1159, 697] on span "Save Timesheet" at bounding box center [1197, 694] width 95 height 16
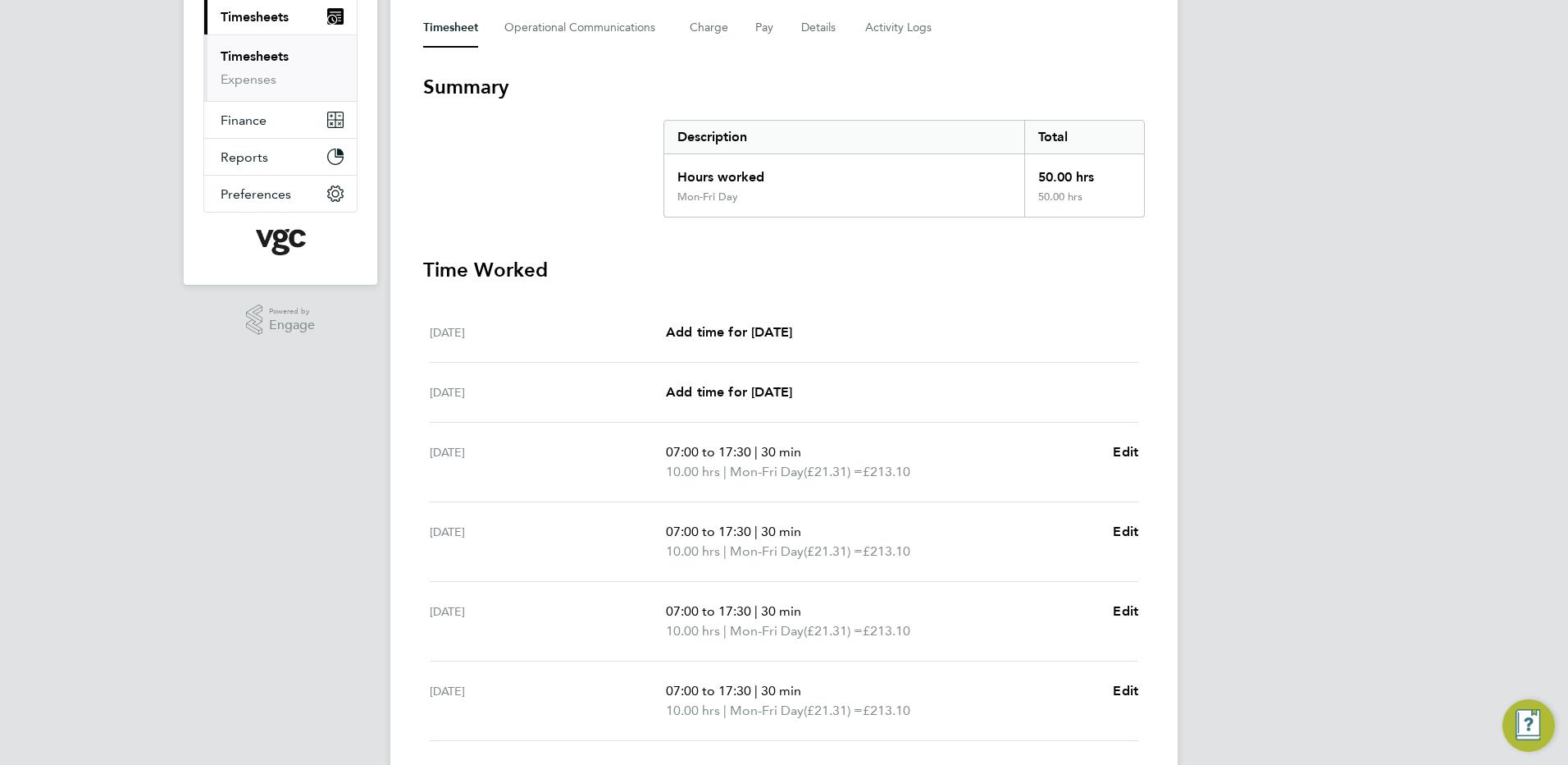
scroll to position [434, 0]
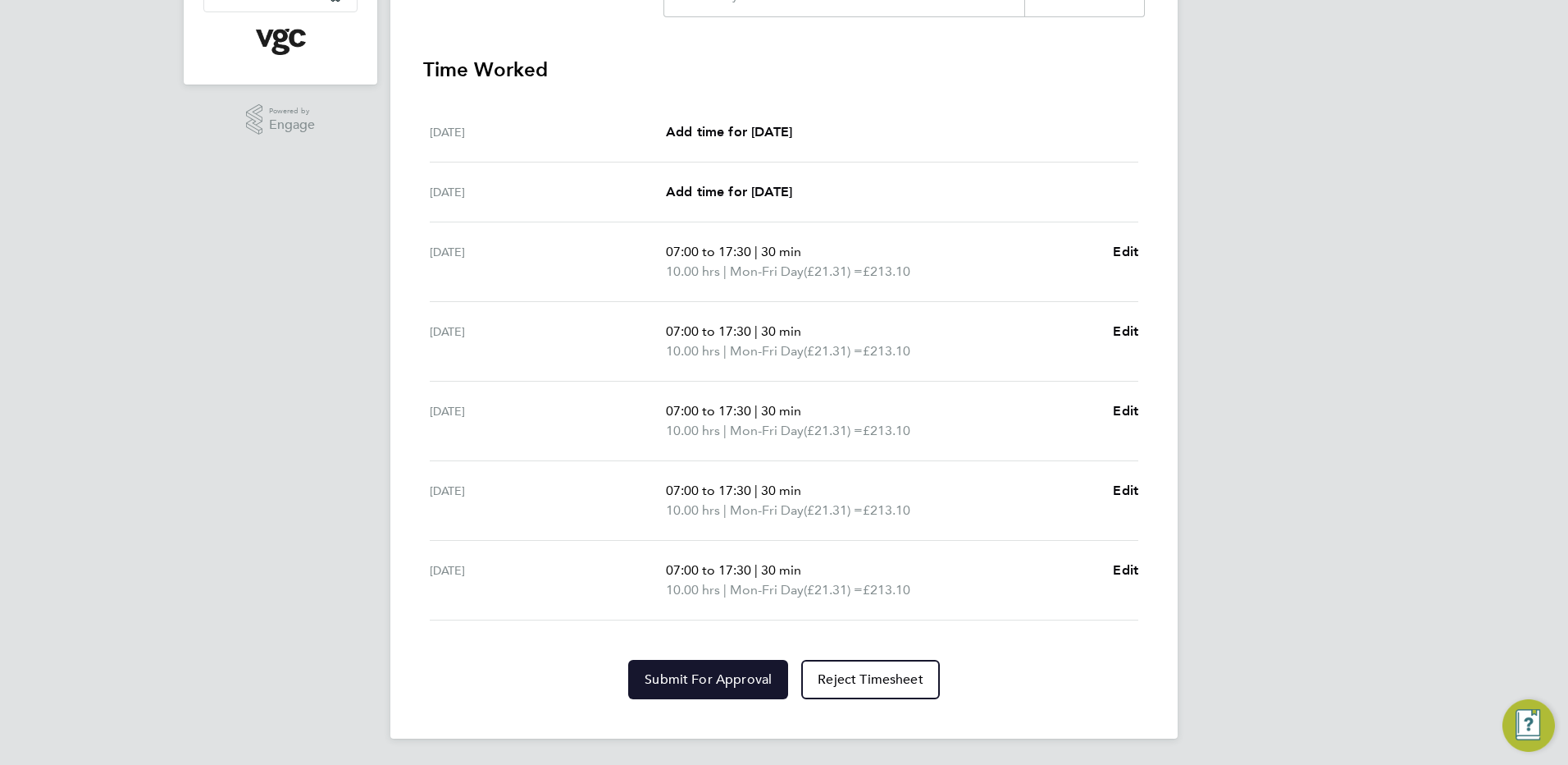
click at [682, 684] on span "Submit For Approval" at bounding box center [708, 679] width 127 height 16
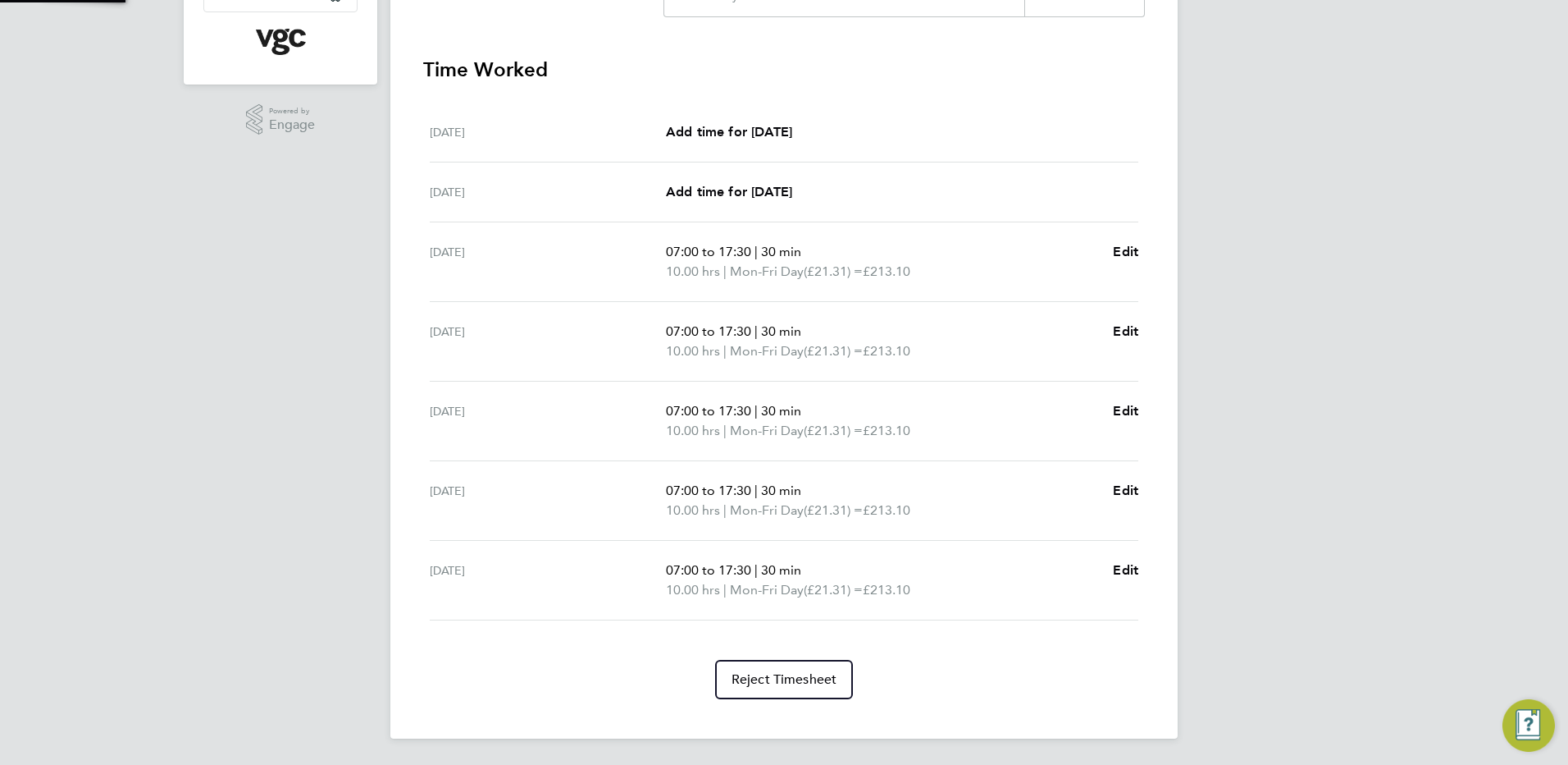
scroll to position [0, 0]
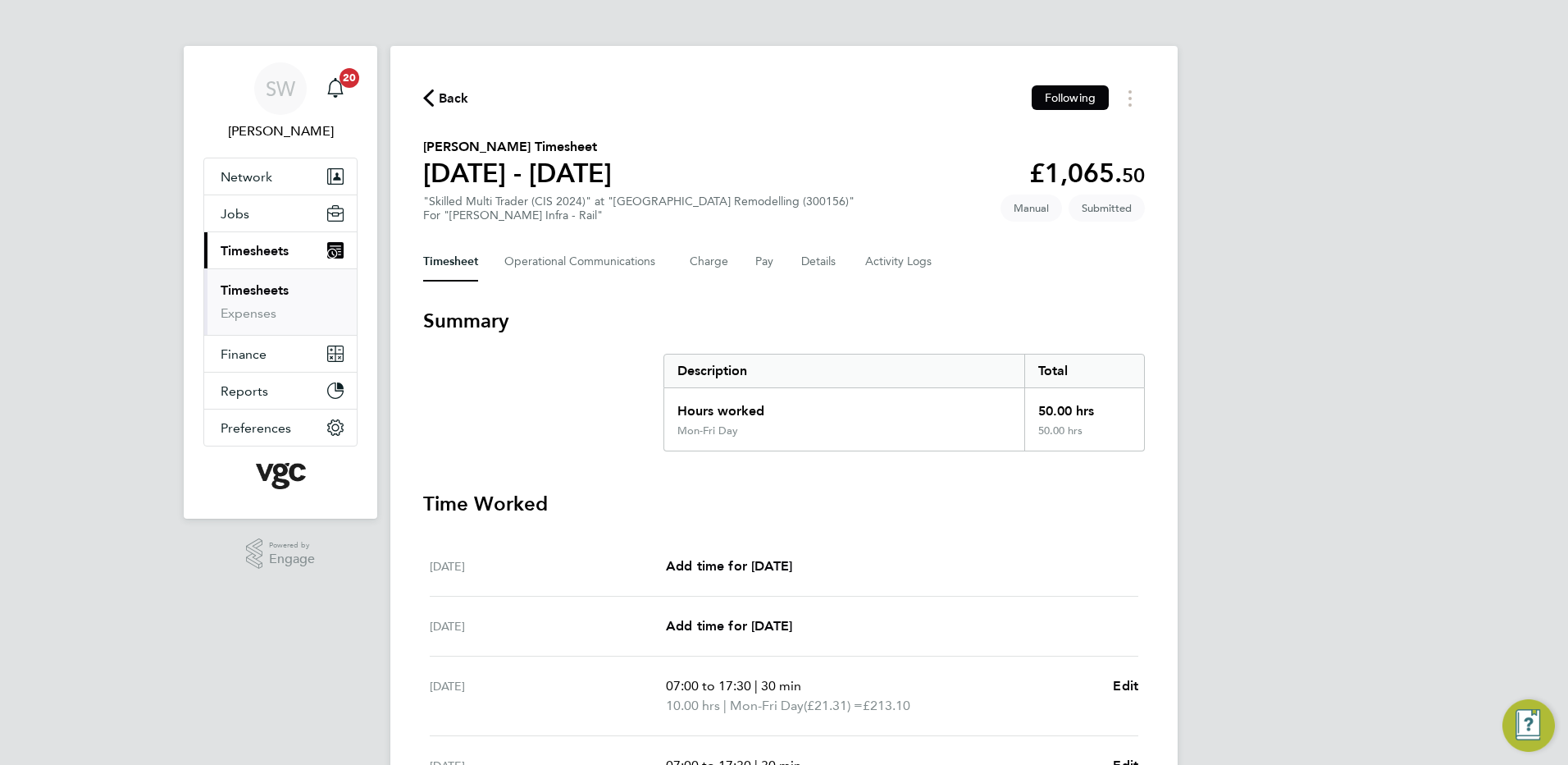
click at [234, 288] on link "Timesheets" at bounding box center [255, 290] width 68 height 15
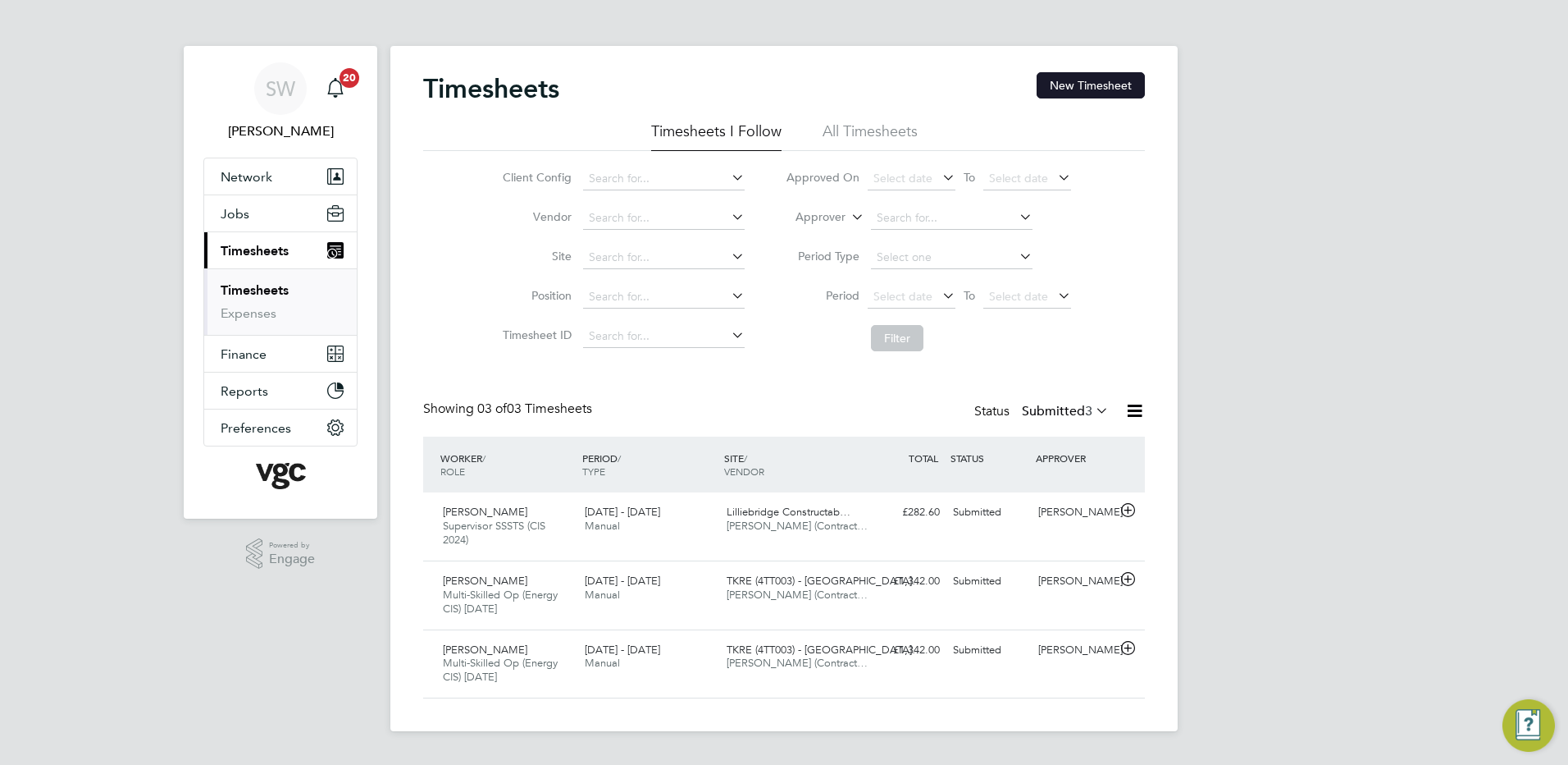
click at [1048, 90] on button "New Timesheet" at bounding box center [1090, 85] width 108 height 26
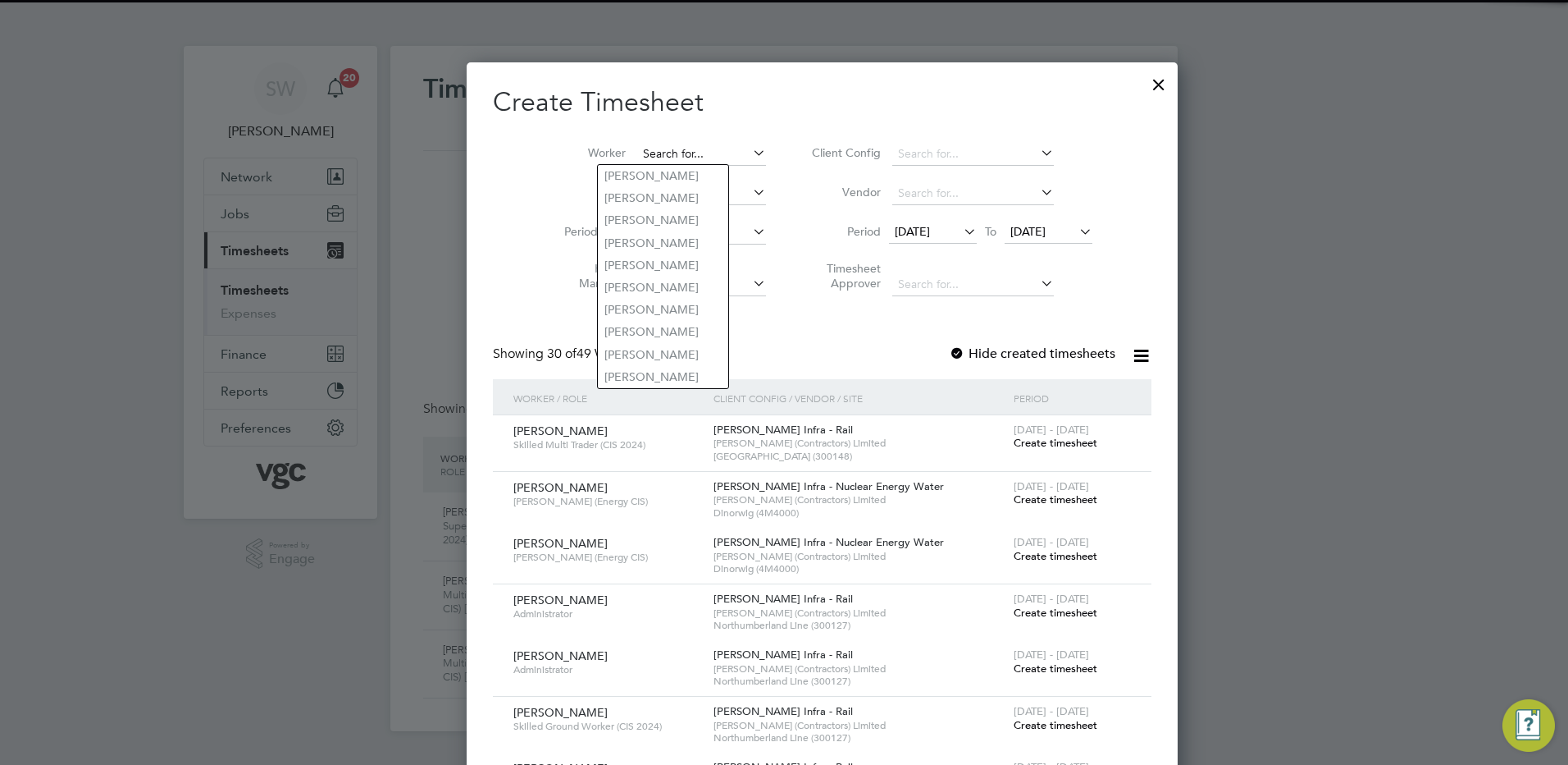
click at [637, 152] on input at bounding box center [702, 154] width 128 height 23
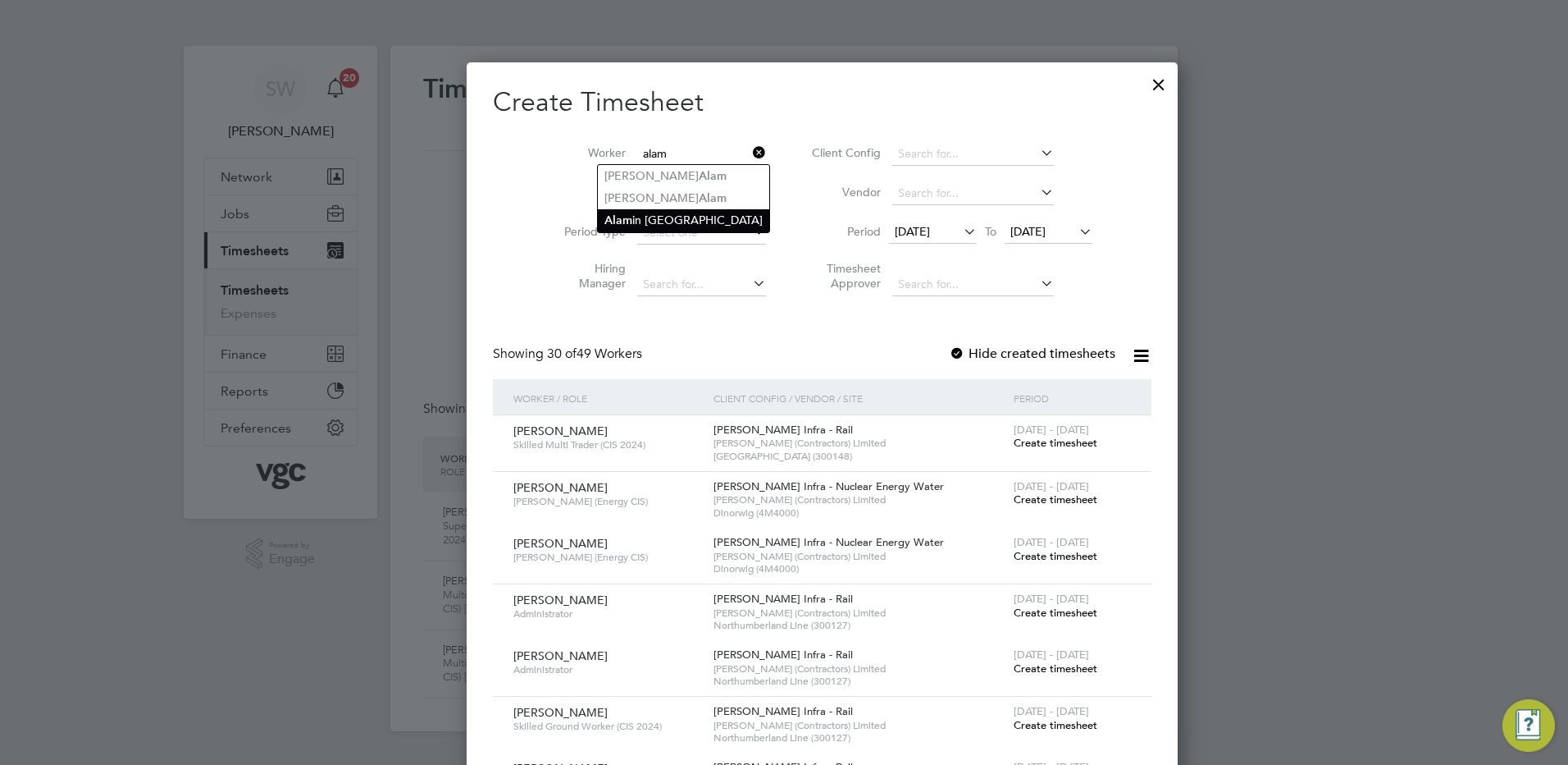
click at [651, 213] on li "Alam in [GEOGRAPHIC_DATA]" at bounding box center [684, 220] width 171 height 22
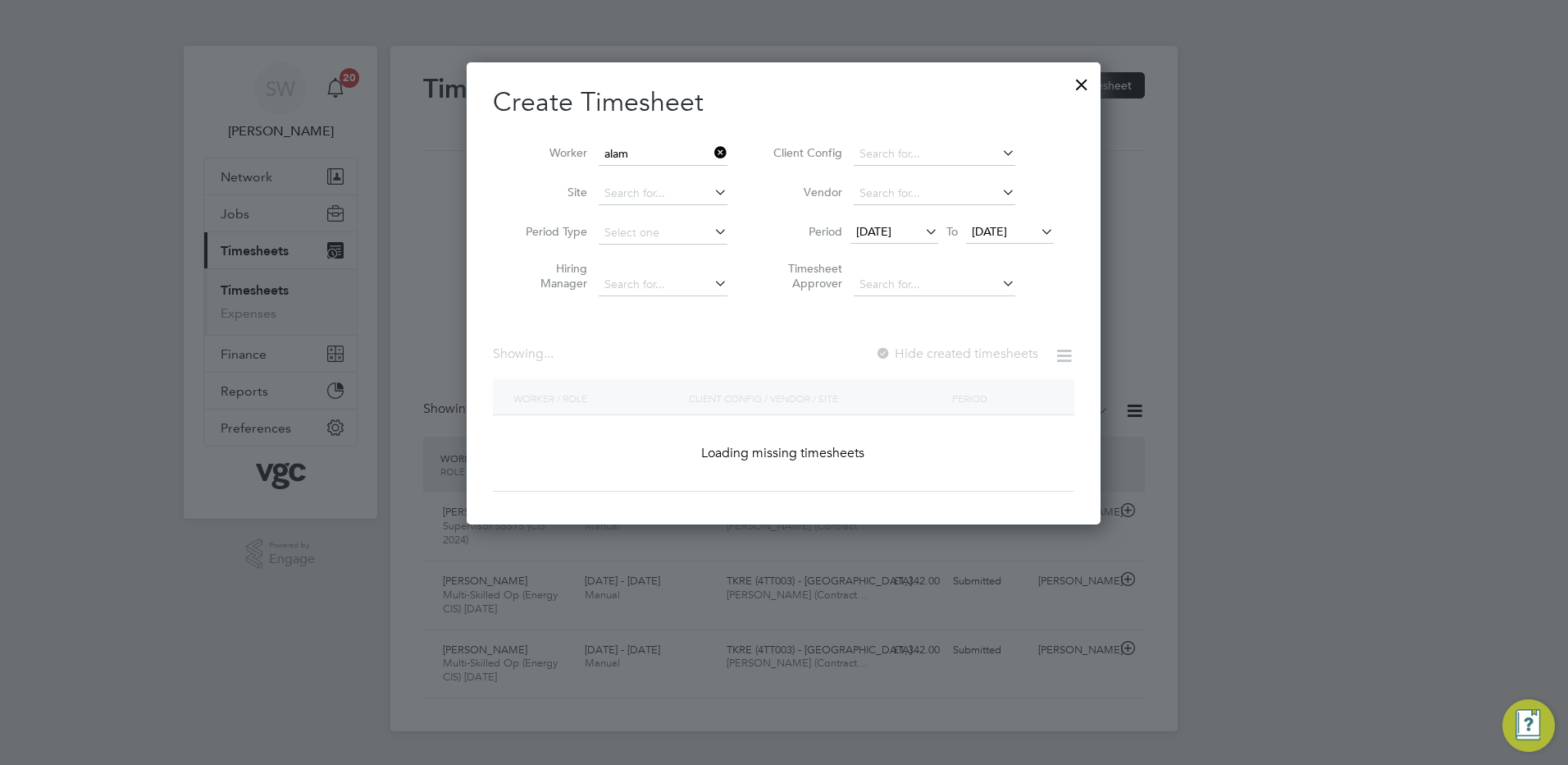
type input "[PERSON_NAME]"
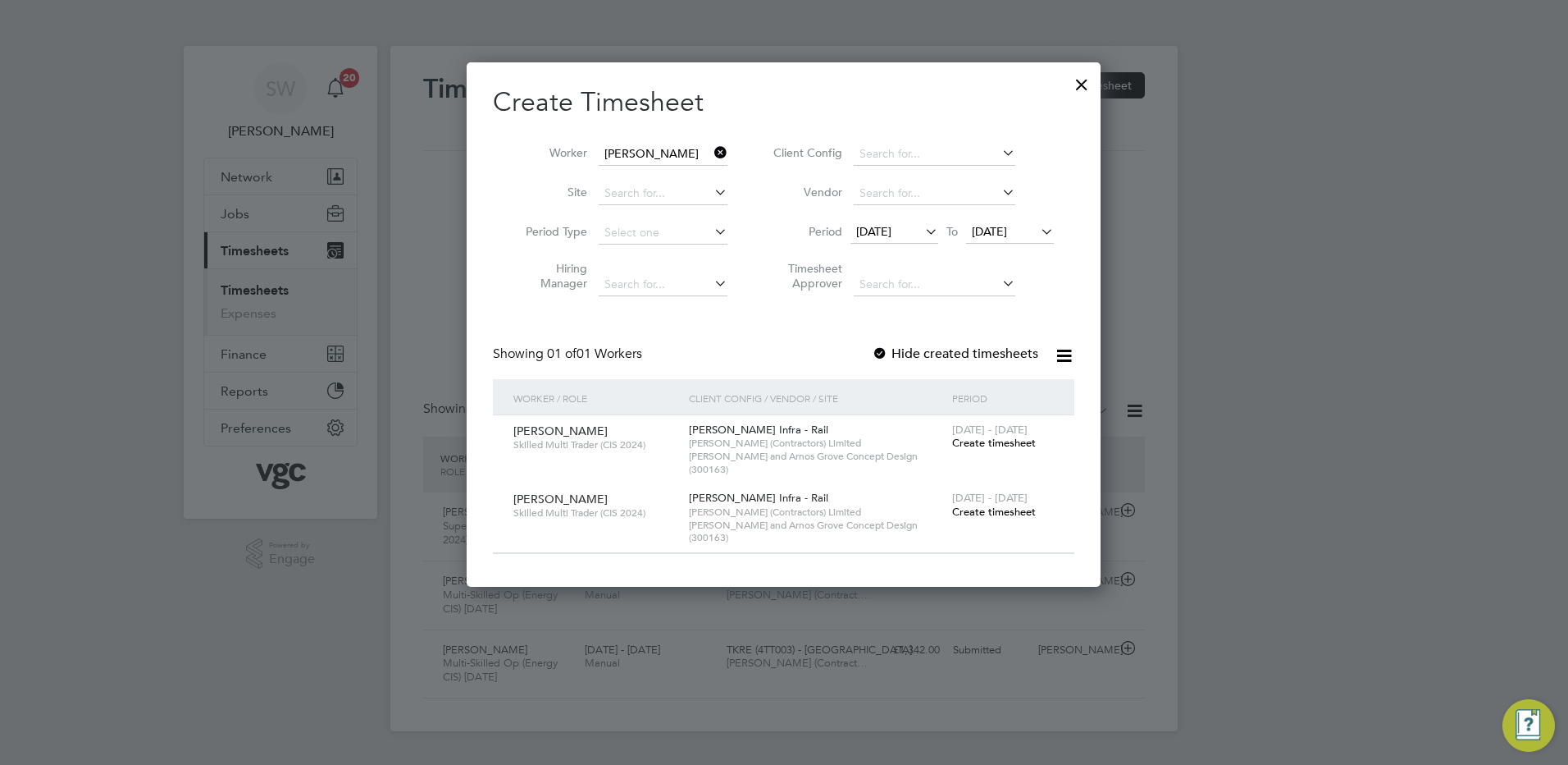
click at [1004, 232] on span "[DATE]" at bounding box center [989, 231] width 36 height 15
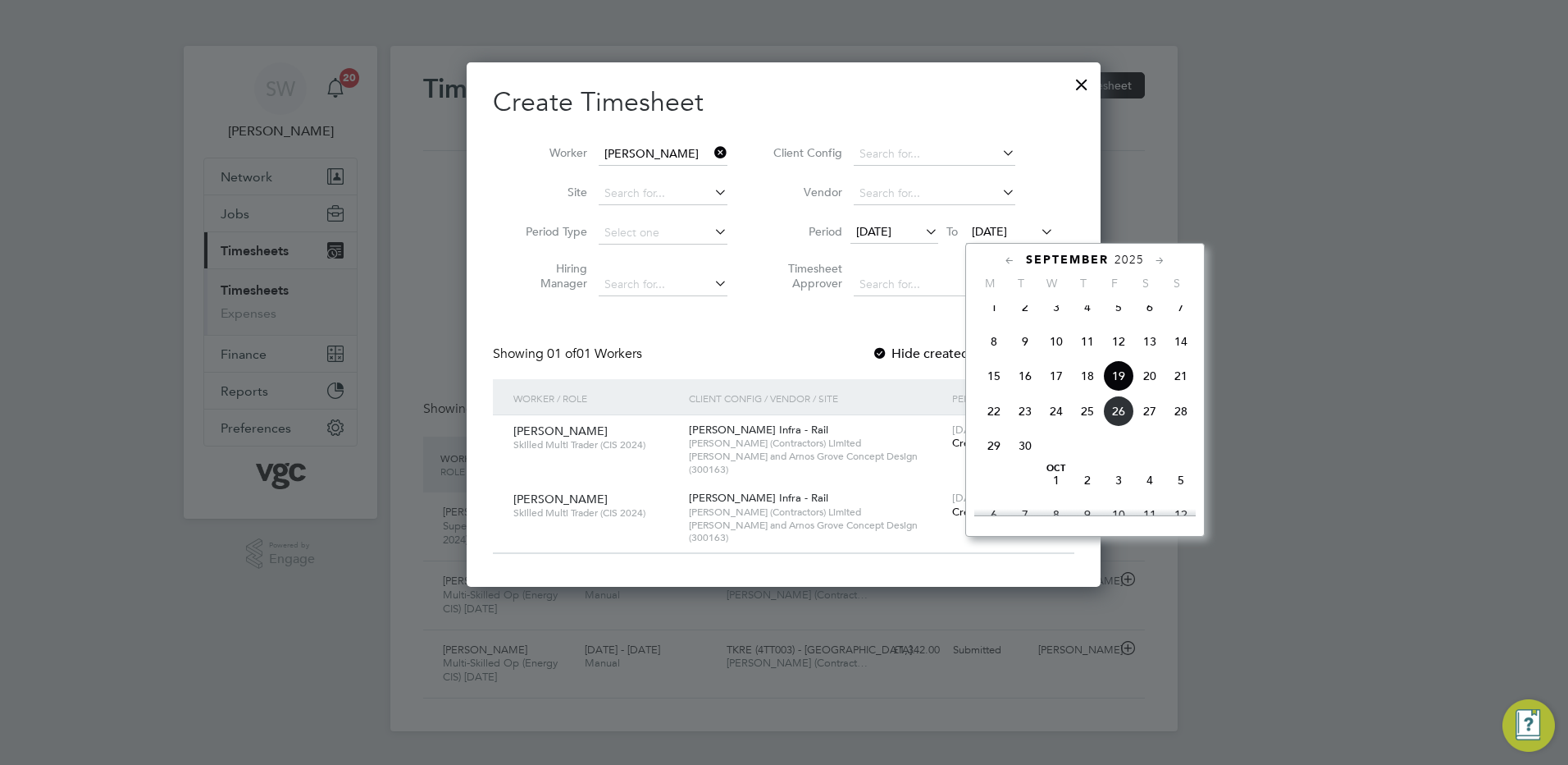
click at [1106, 424] on span "26" at bounding box center [1119, 411] width 31 height 31
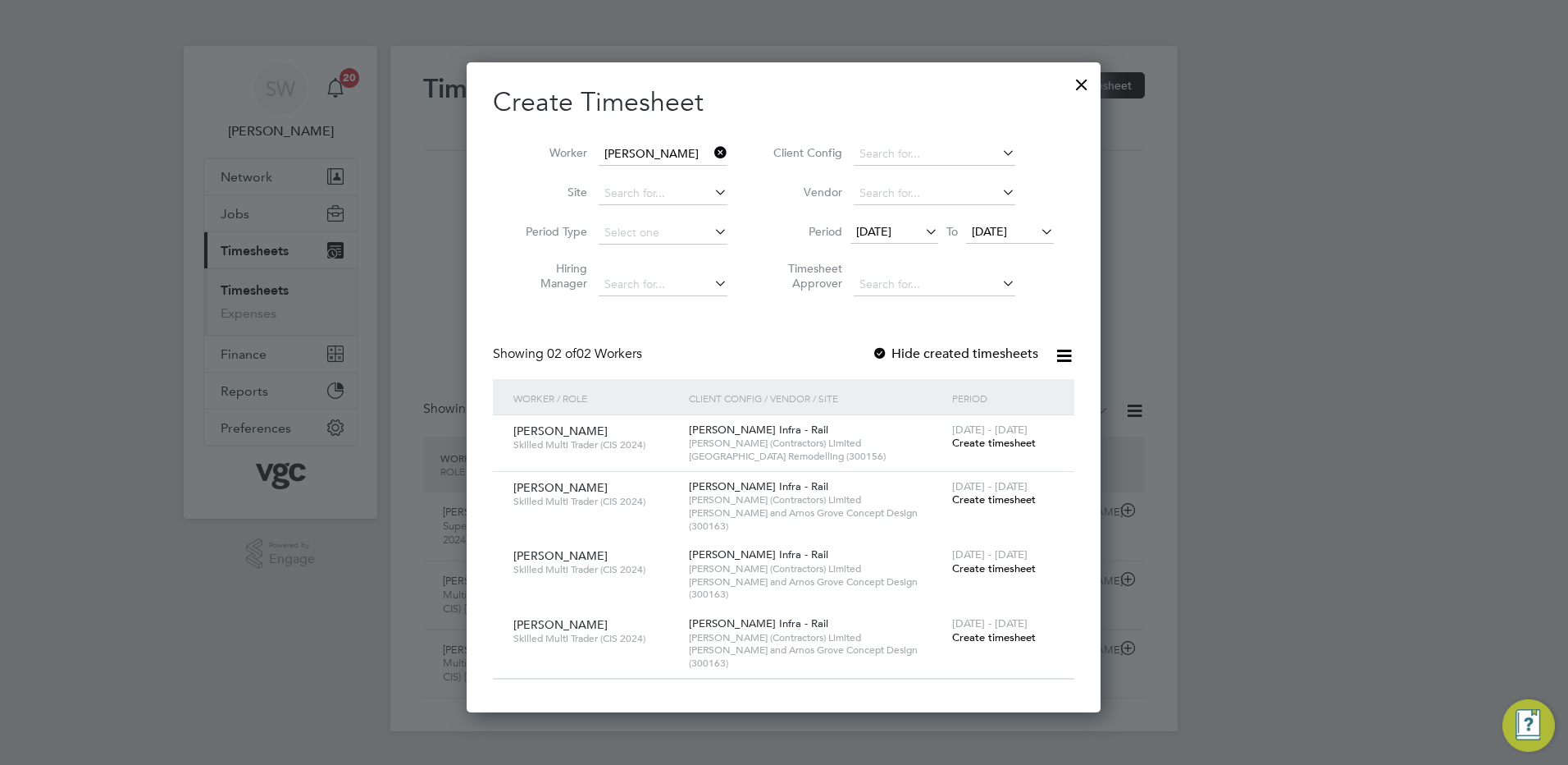
click at [989, 437] on span "Create timesheet" at bounding box center [994, 443] width 84 height 14
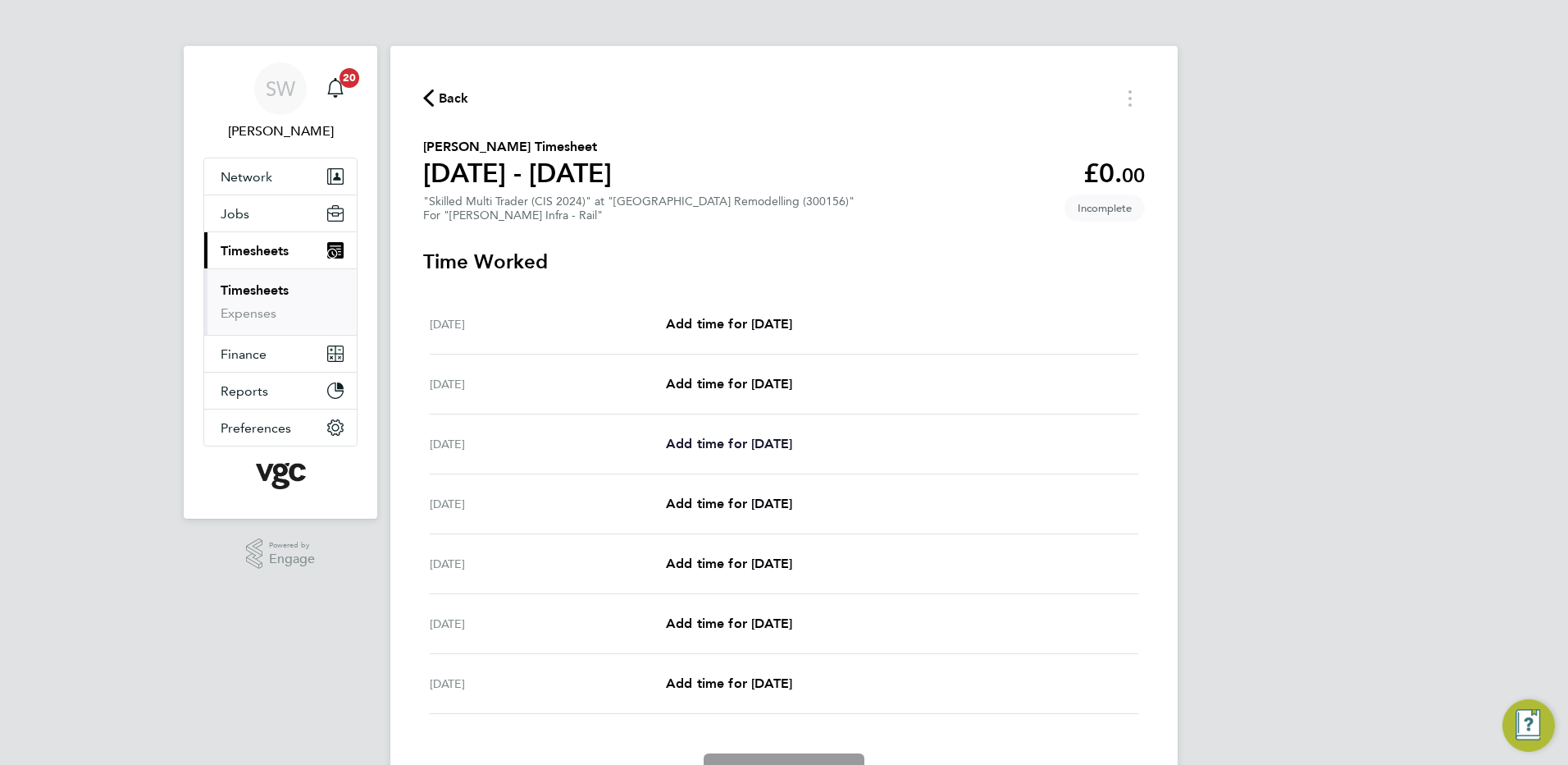
click at [753, 434] on link "Add time for [DATE]" at bounding box center [729, 444] width 127 height 20
select select "30"
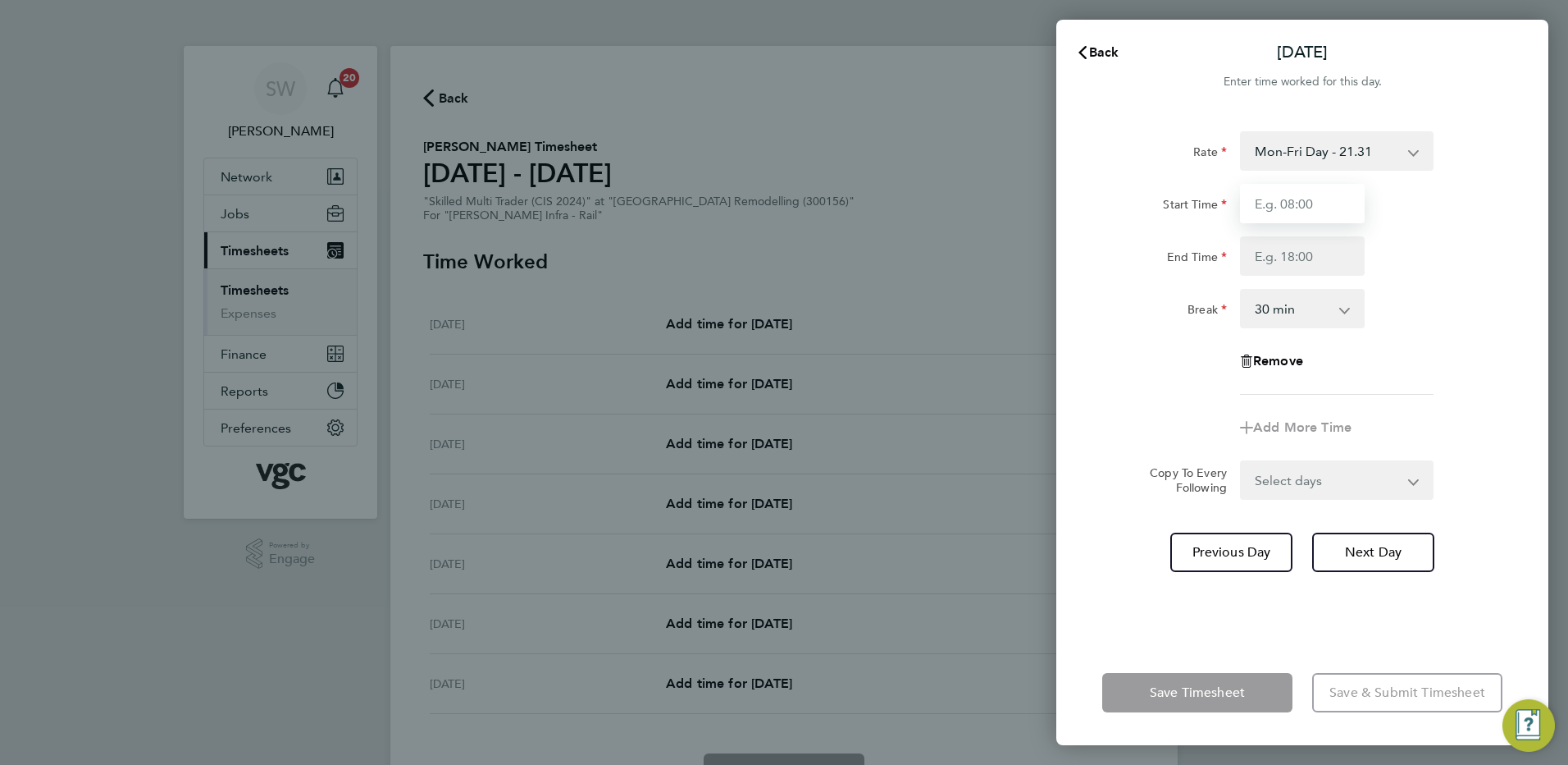
click at [1301, 202] on input "Start Time" at bounding box center [1302, 203] width 125 height 39
type input "07:00"
type input "17:30"
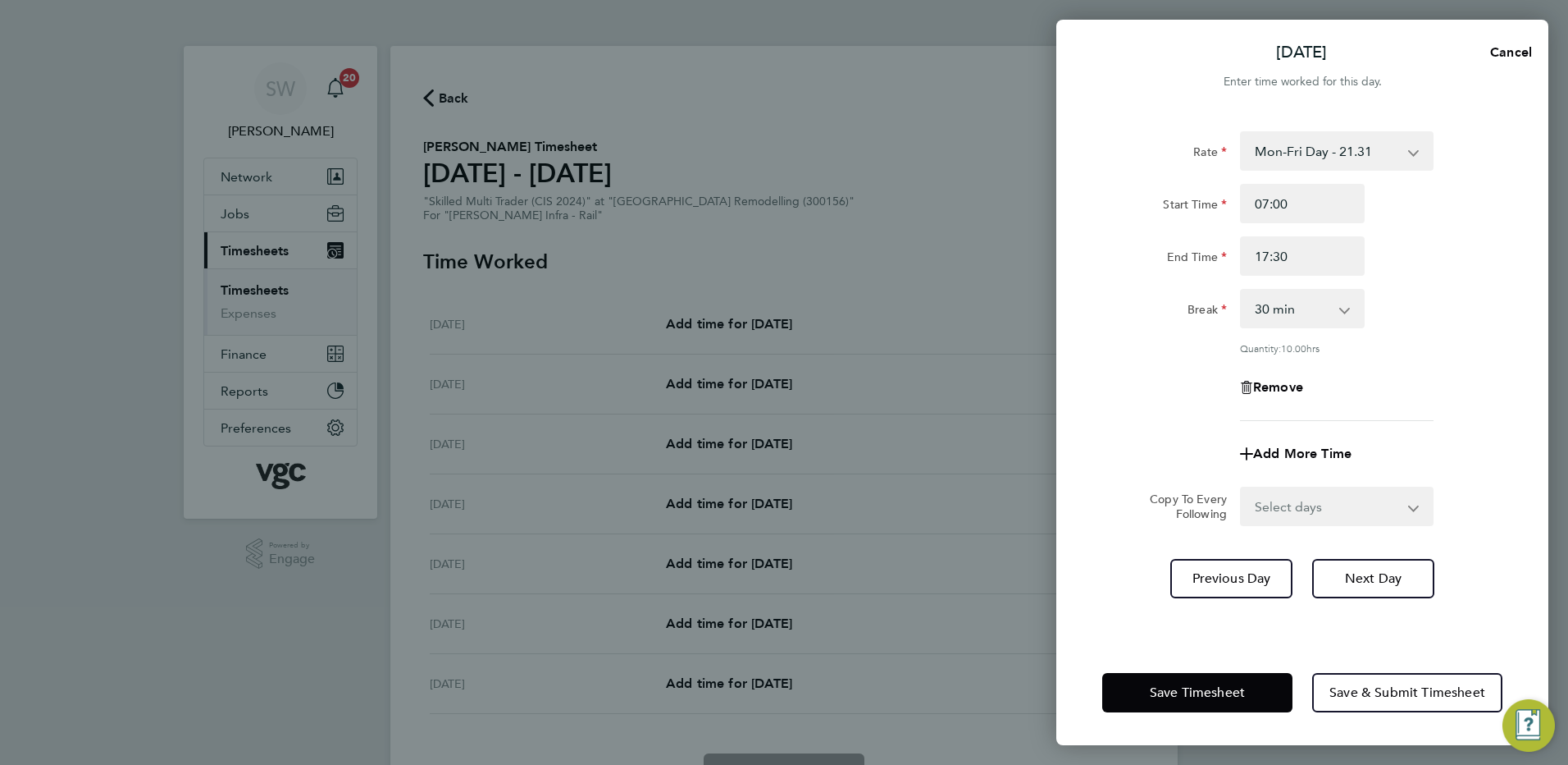
click at [1403, 499] on select "Select days Day [DATE] [DATE] [DATE] [DATE]" at bounding box center [1327, 506] width 172 height 36
select select "TUE"
click at [1242, 489] on select "Select days Day [DATE] [DATE] [DATE] [DATE]" at bounding box center [1327, 506] width 172 height 36
select select "[DATE]"
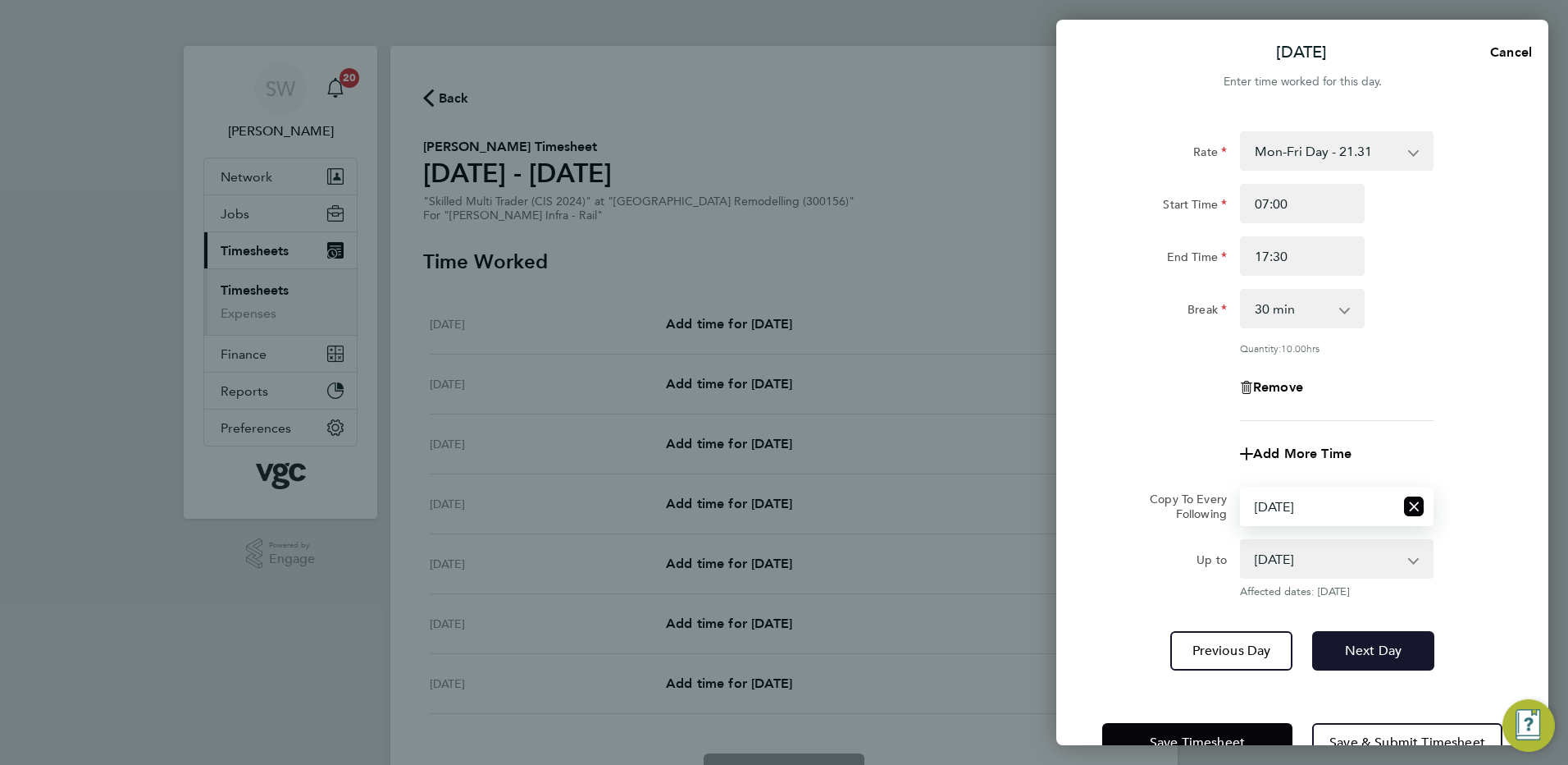
click at [1355, 653] on span "Next Day" at bounding box center [1373, 651] width 56 height 16
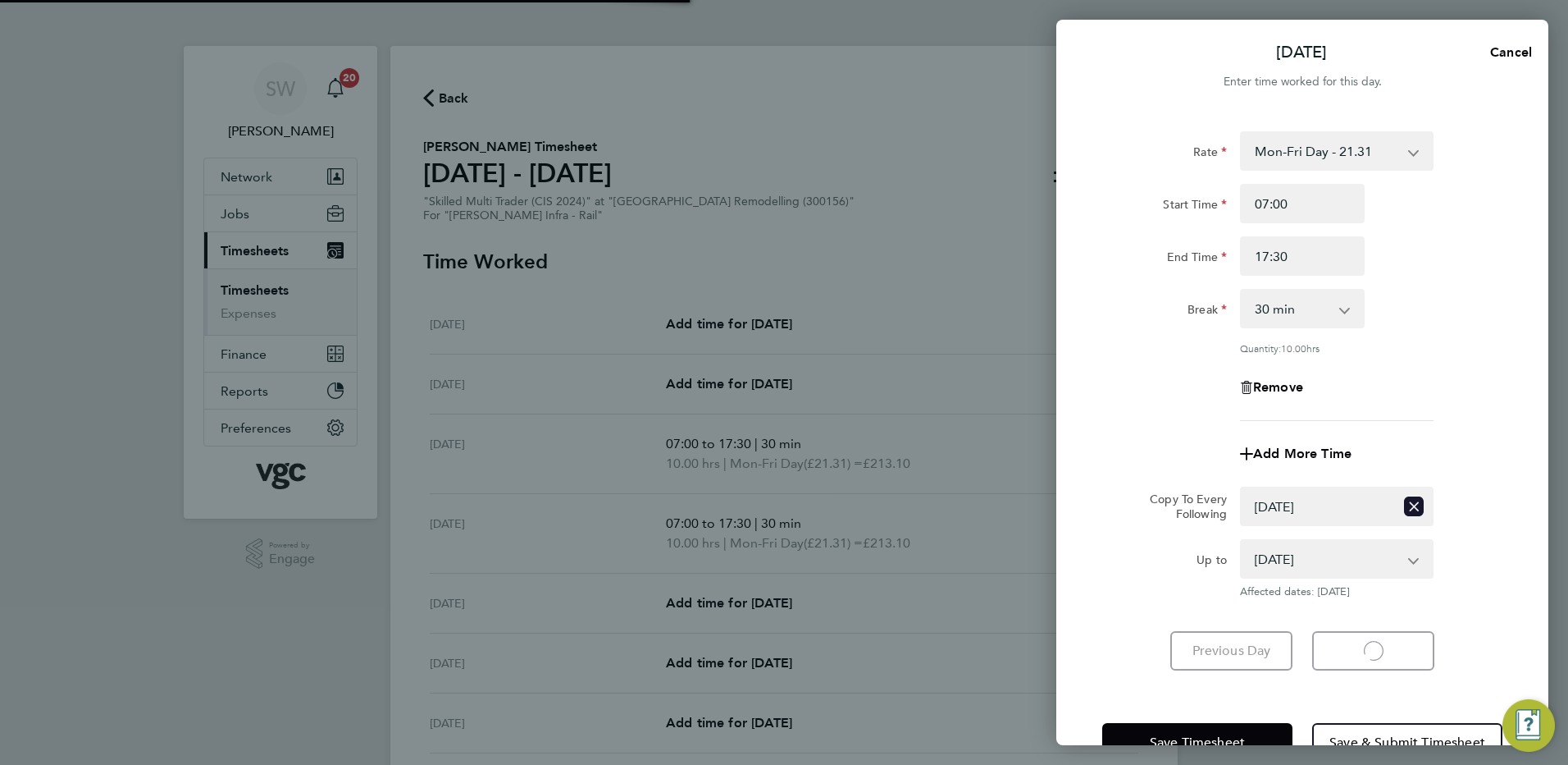
select select "30"
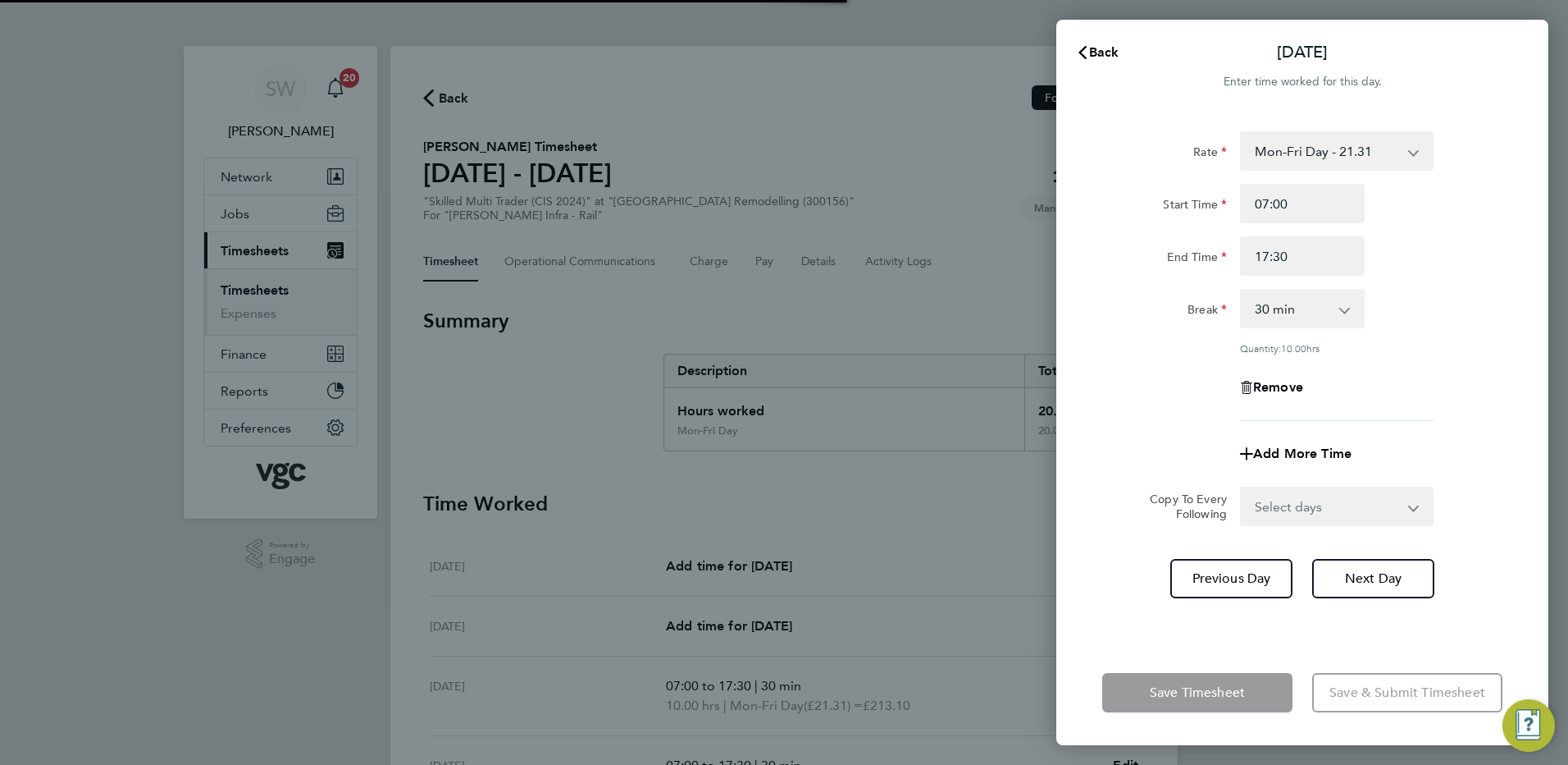
drag, startPoint x: 1411, startPoint y: 508, endPoint x: 1401, endPoint y: 512, distance: 10.8
click at [1411, 508] on select "Select days Day [DATE] [DATE] [DATE]" at bounding box center [1327, 506] width 172 height 36
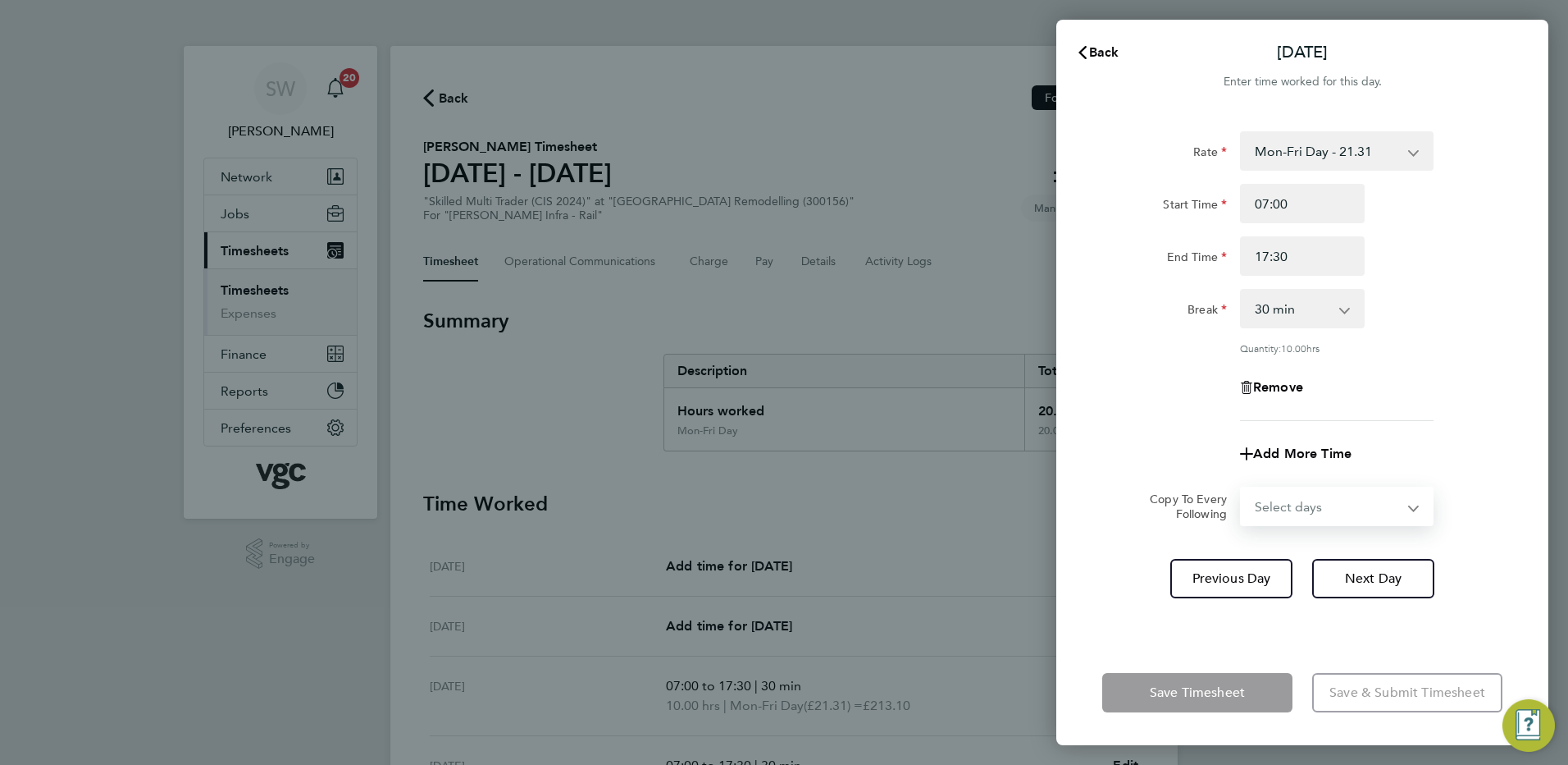
select select "WED"
click at [1242, 489] on select "Select days Day [DATE] [DATE] [DATE]" at bounding box center [1327, 506] width 172 height 36
select select "[DATE]"
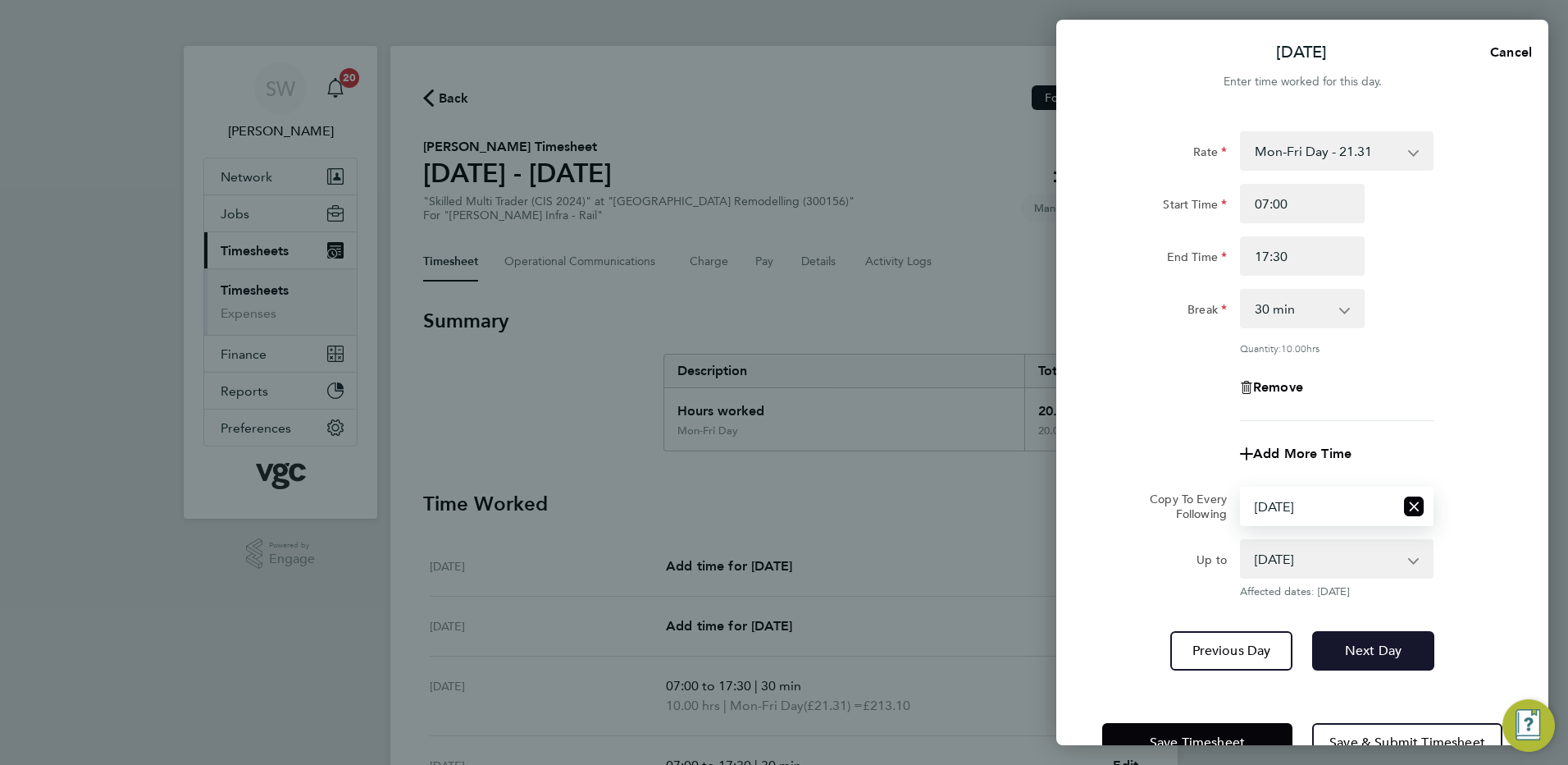
click at [1351, 660] on button "Next Day" at bounding box center [1373, 651] width 122 height 39
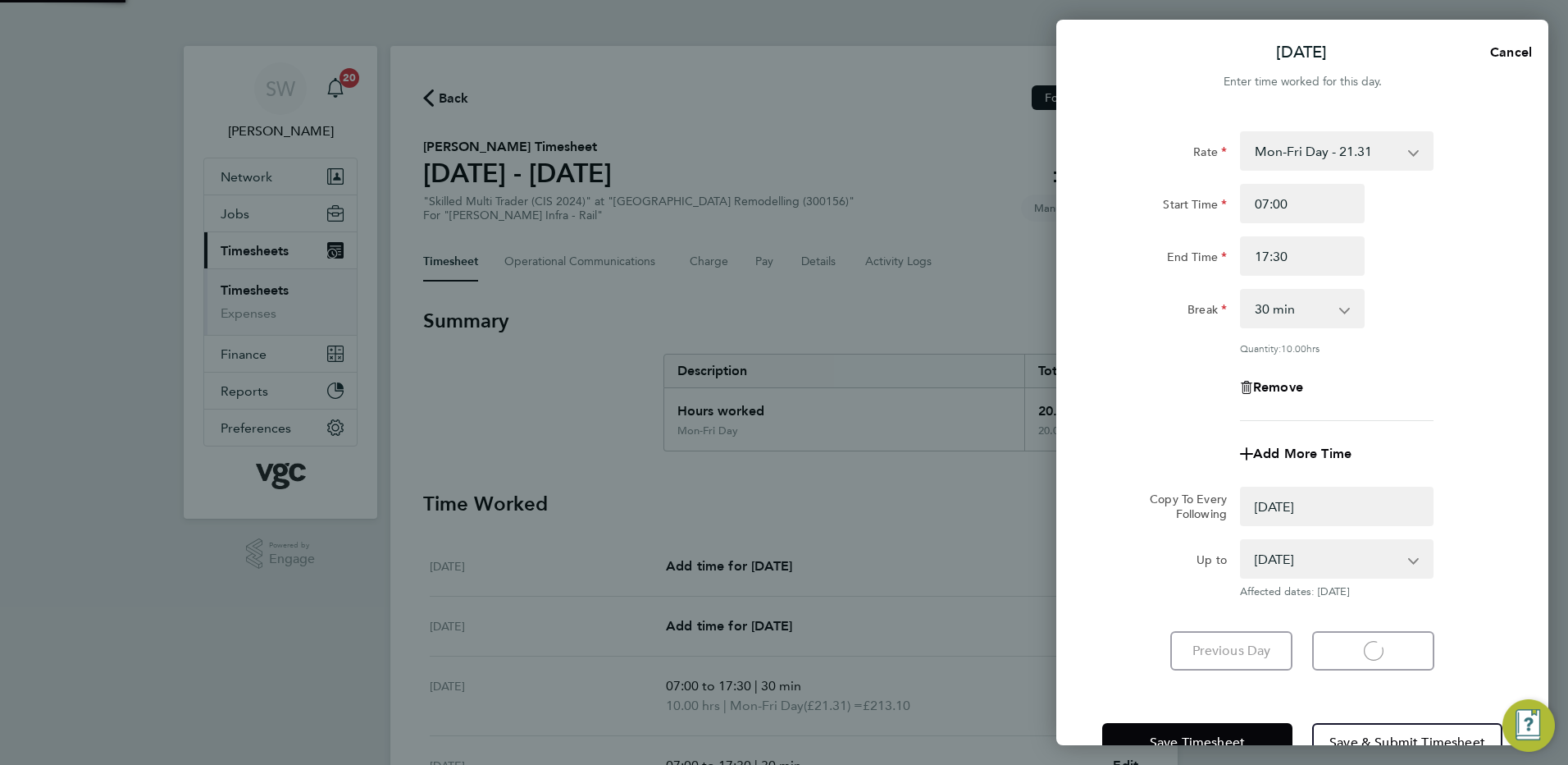
select select "0: null"
select select "30"
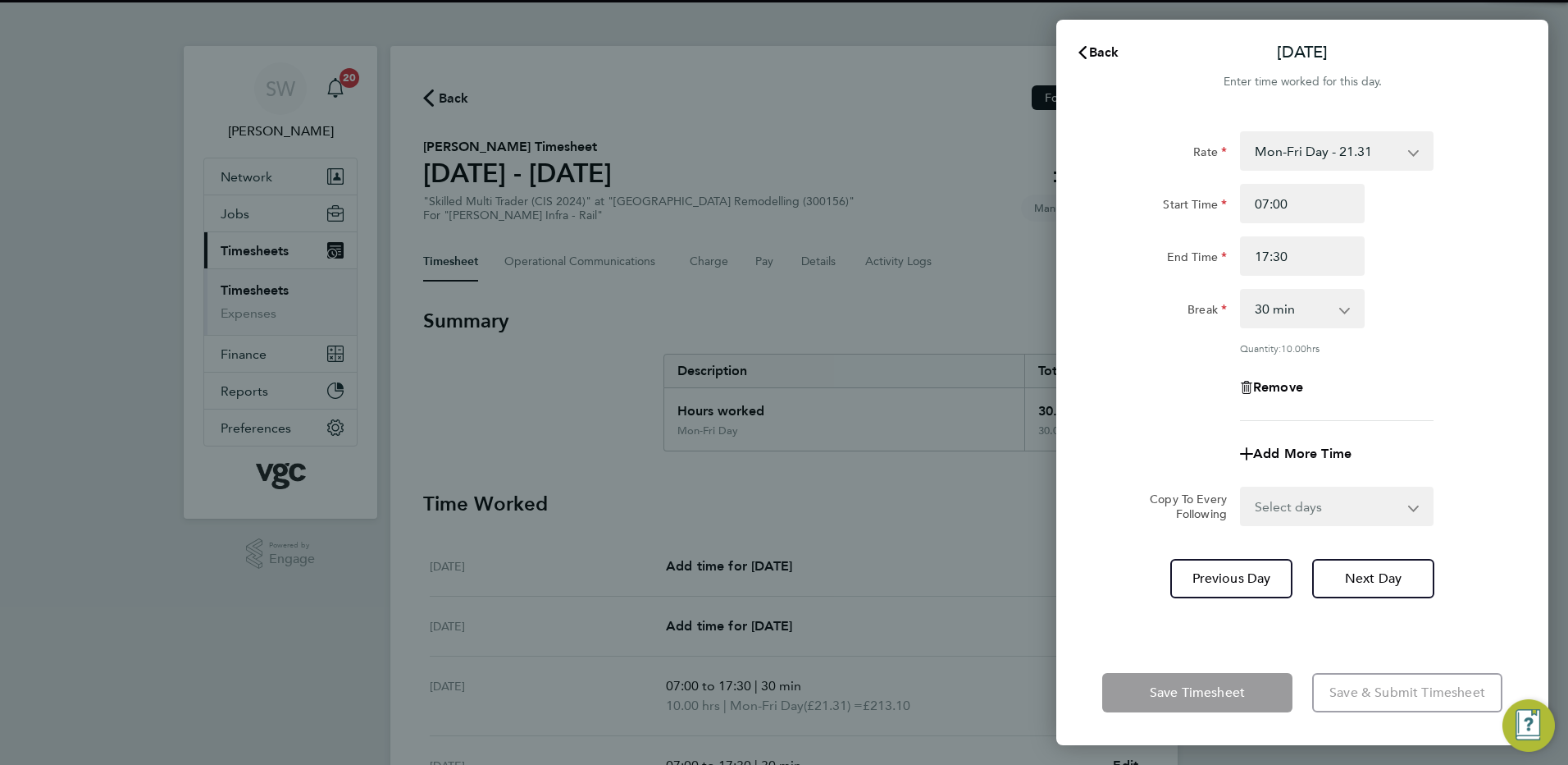
click at [1412, 512] on select "Select days Day [DATE] [DATE]" at bounding box center [1327, 506] width 172 height 36
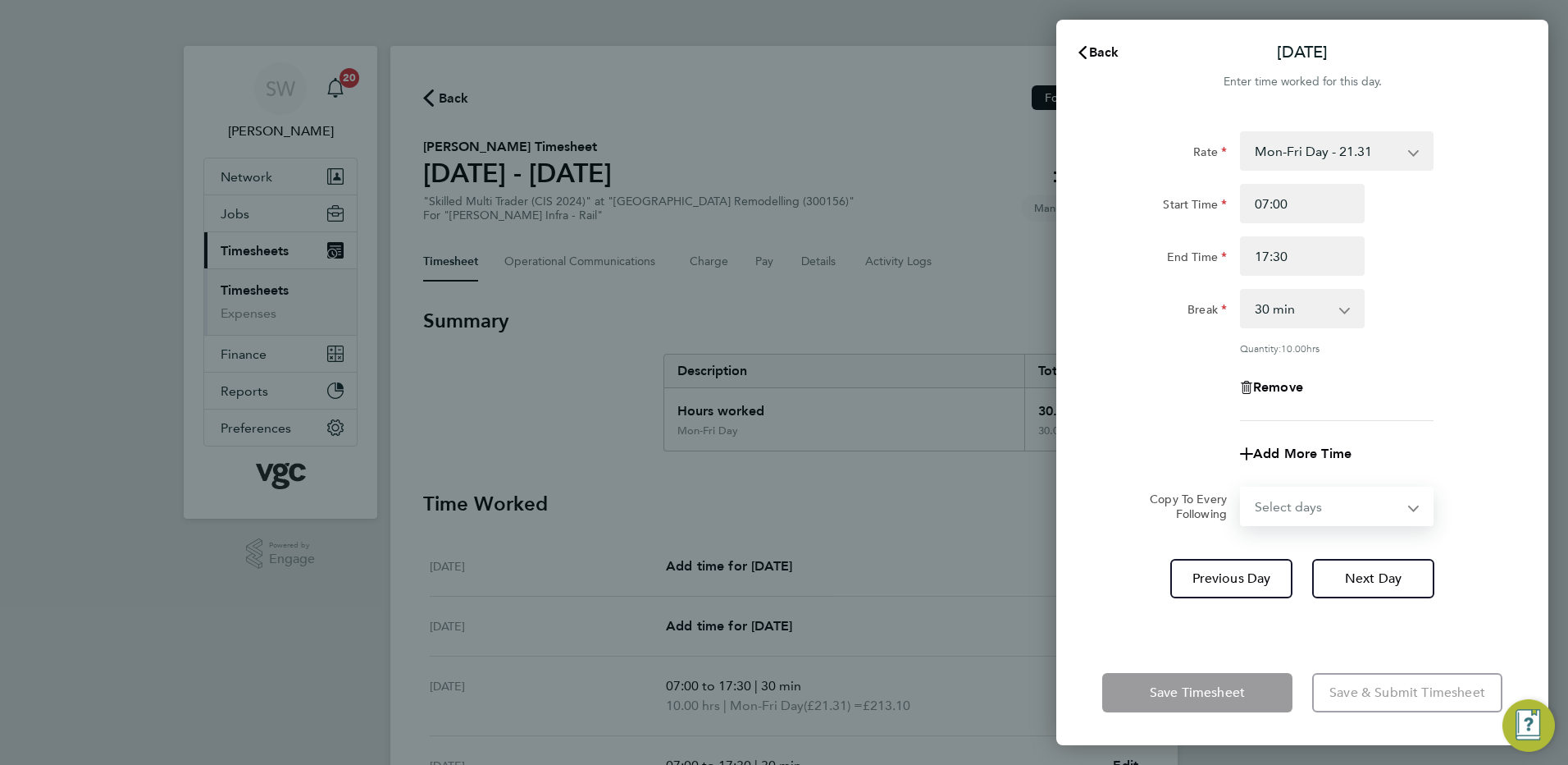
select select "THU"
click at [1242, 489] on select "Select days Day [DATE] [DATE]" at bounding box center [1327, 506] width 172 height 36
select select "[DATE]"
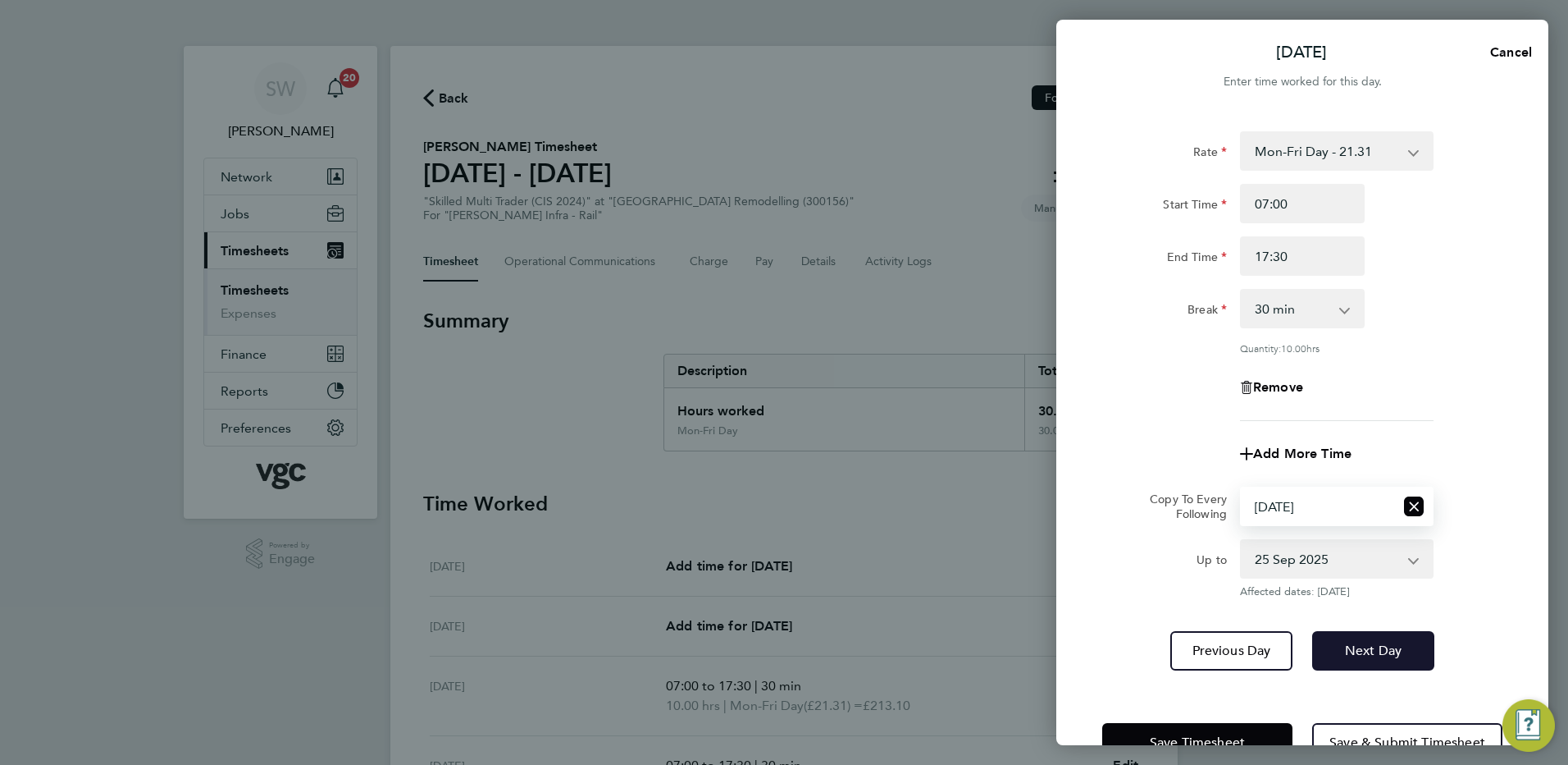
drag, startPoint x: 1347, startPoint y: 655, endPoint x: 1351, endPoint y: 639, distance: 16.5
click at [1347, 654] on span "Next Day" at bounding box center [1373, 651] width 56 height 16
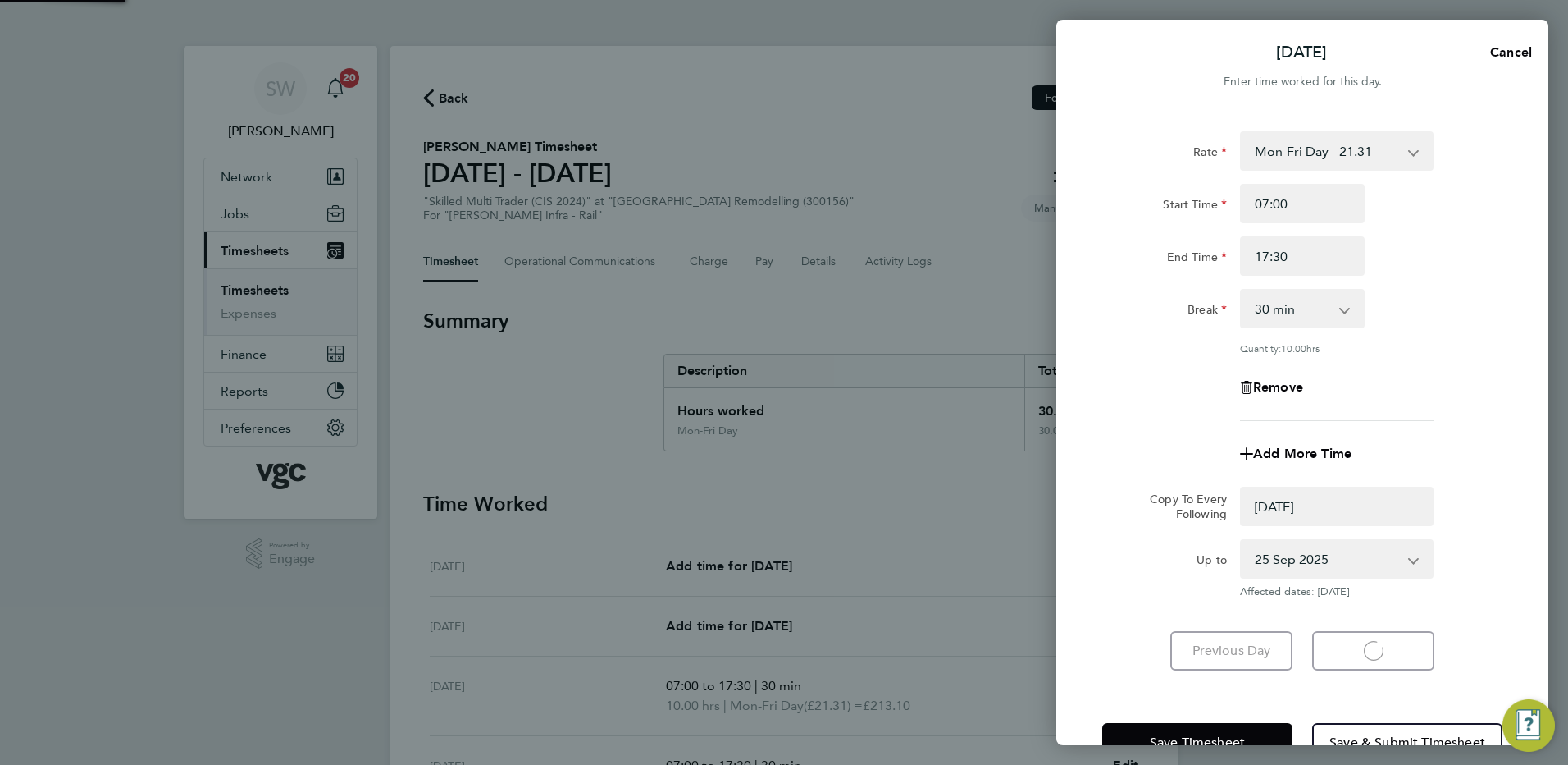
select select "0: null"
select select "30"
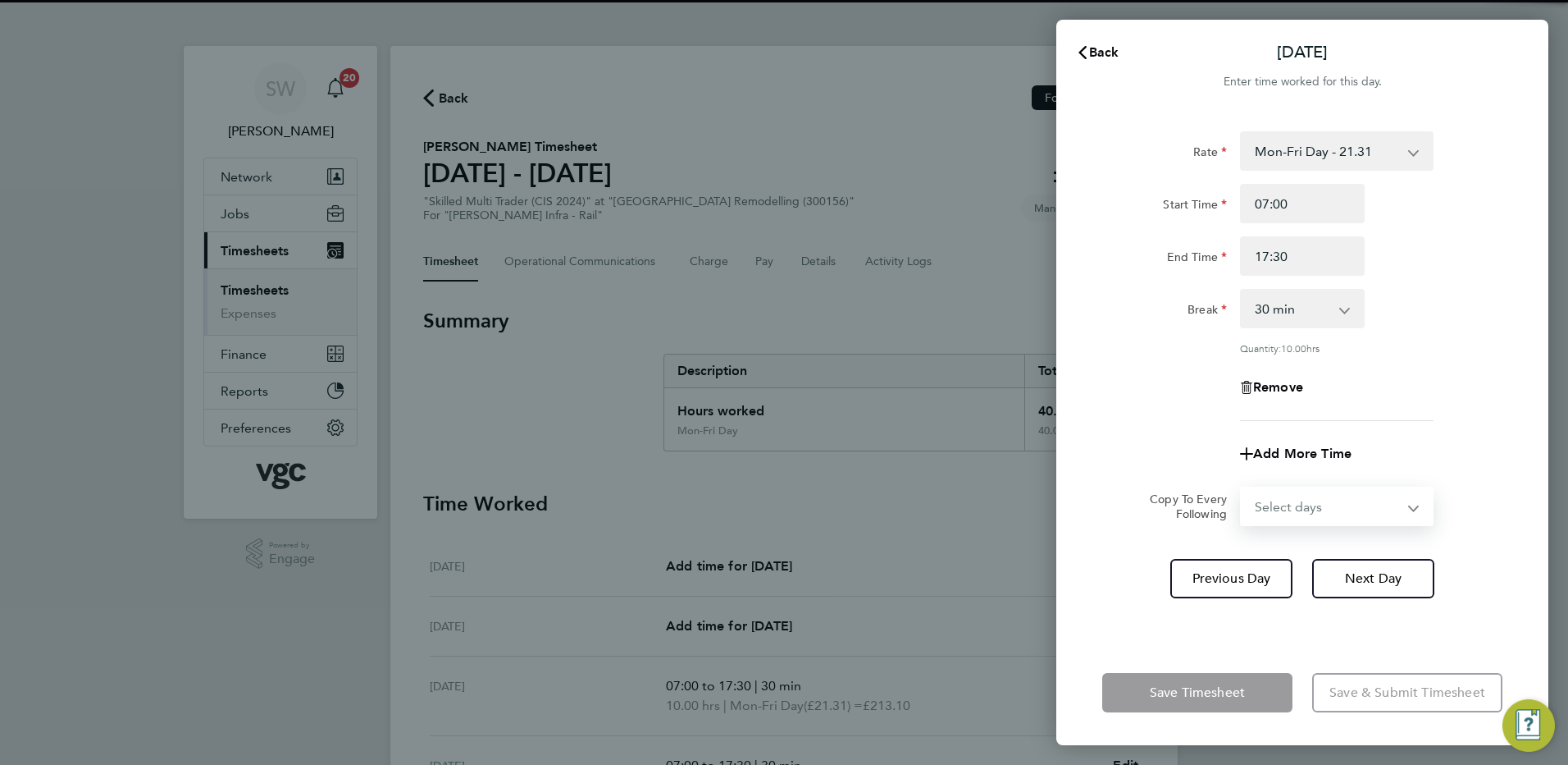
drag, startPoint x: 1413, startPoint y: 508, endPoint x: 1382, endPoint y: 519, distance: 32.9
click at [1413, 508] on select "Select days [DATE]" at bounding box center [1327, 506] width 172 height 36
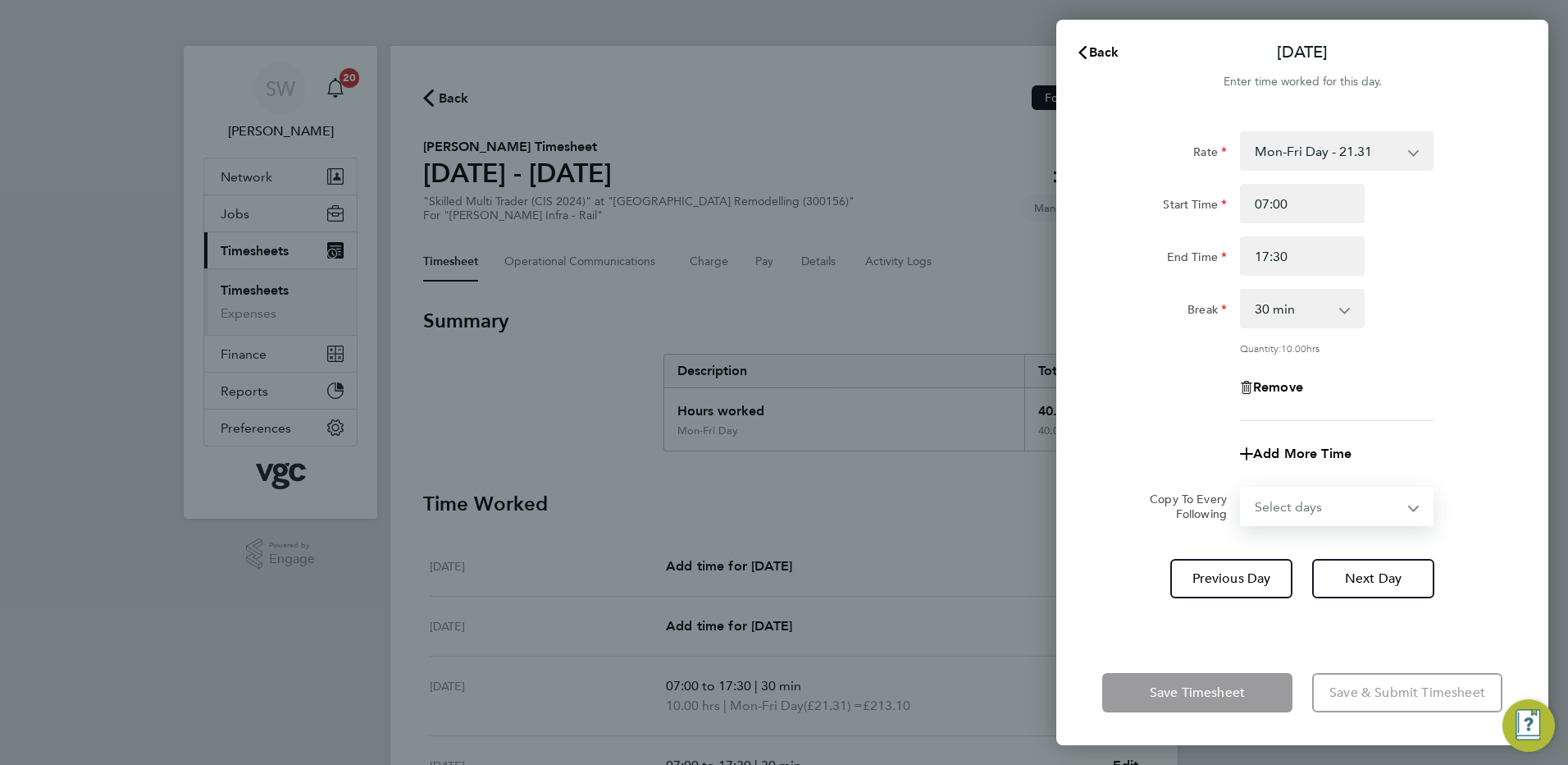
select select "FRI"
click at [1242, 489] on select "Select days [DATE]" at bounding box center [1327, 506] width 172 height 36
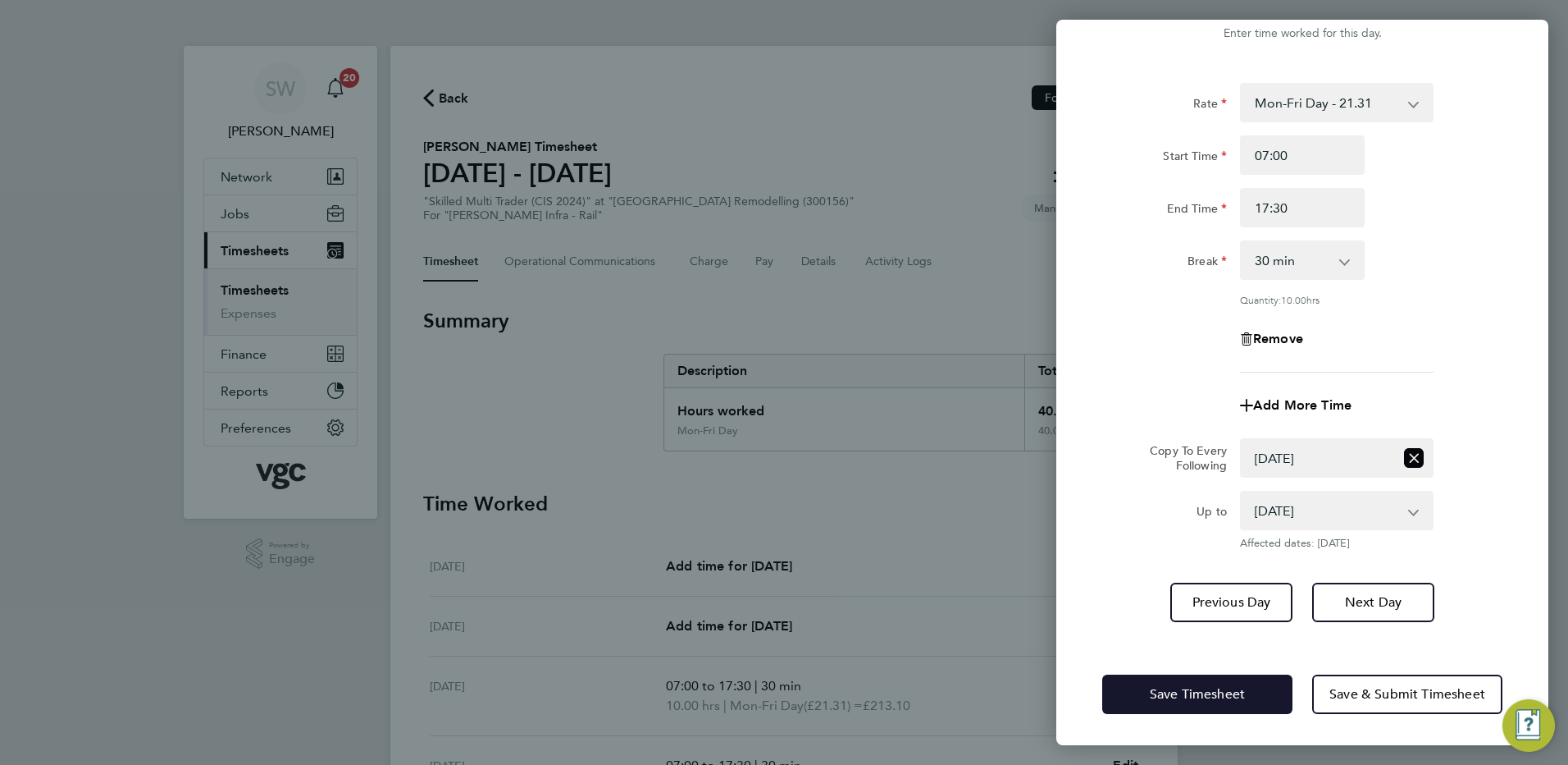
drag, startPoint x: 1157, startPoint y: 690, endPoint x: 1137, endPoint y: 665, distance: 32.0
click at [1157, 688] on span "Save Timesheet" at bounding box center [1197, 694] width 95 height 16
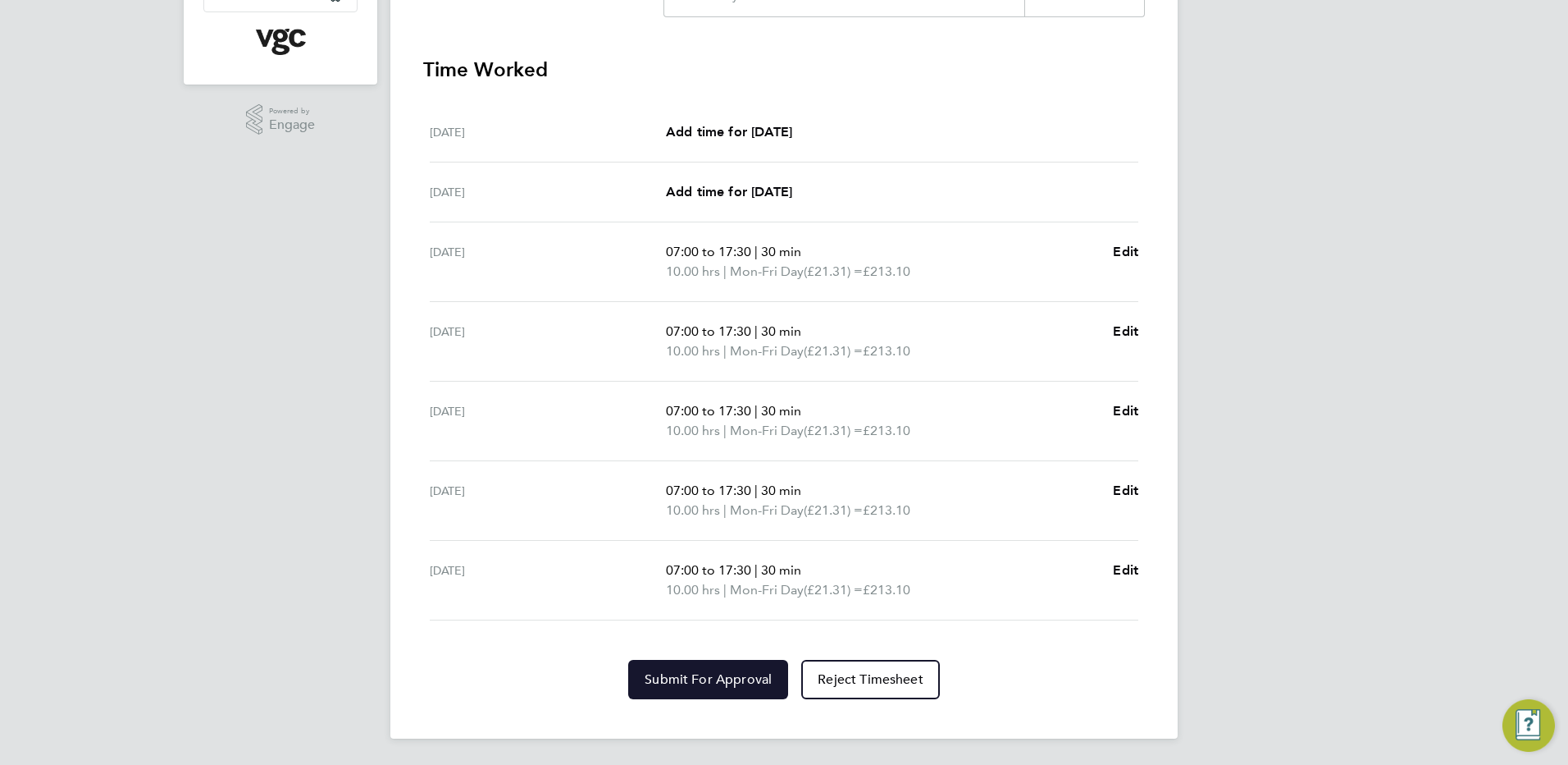
click at [694, 666] on button "Submit For Approval" at bounding box center [708, 679] width 160 height 39
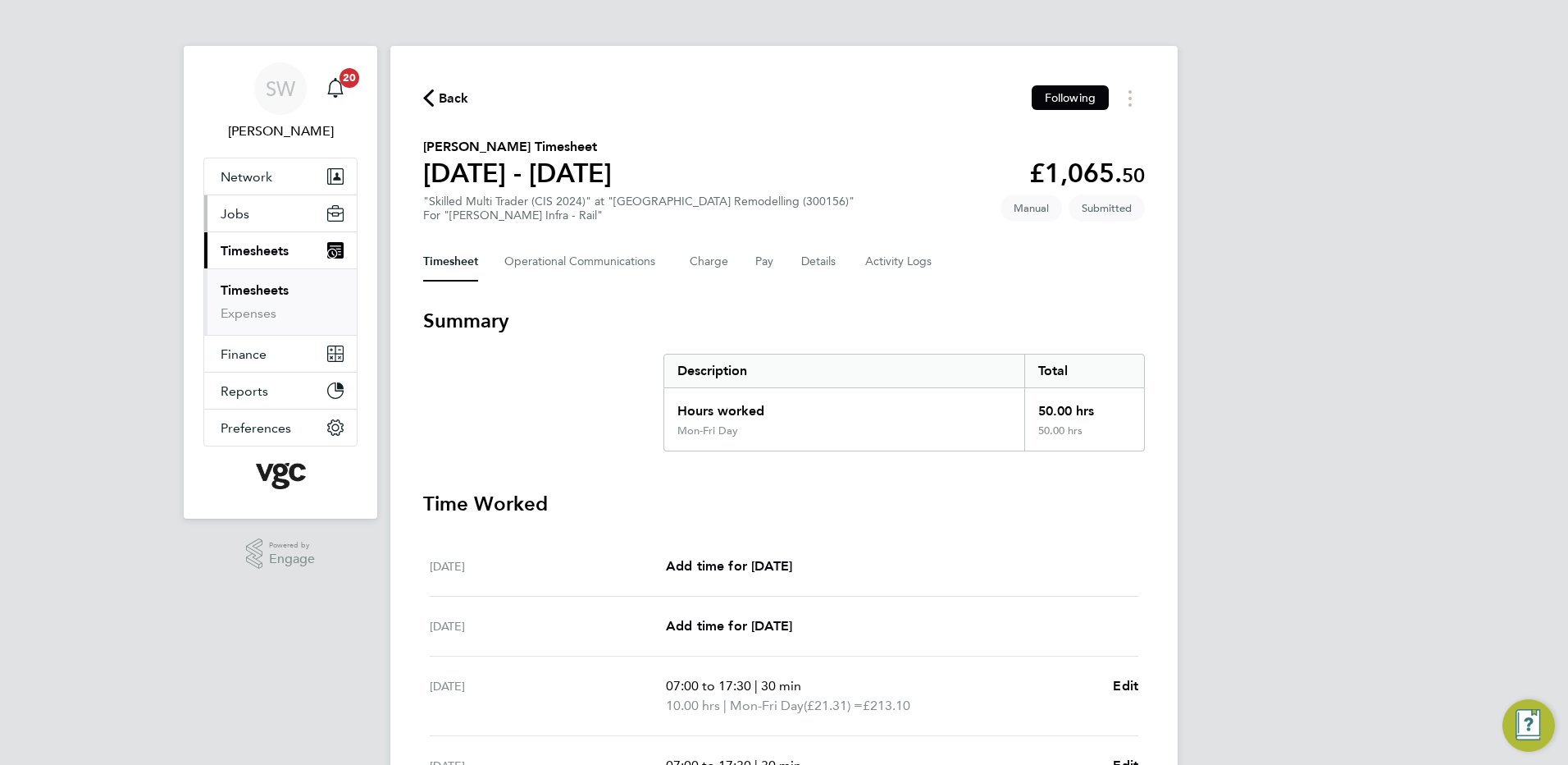
click at [230, 209] on span "Jobs" at bounding box center [235, 213] width 29 height 15
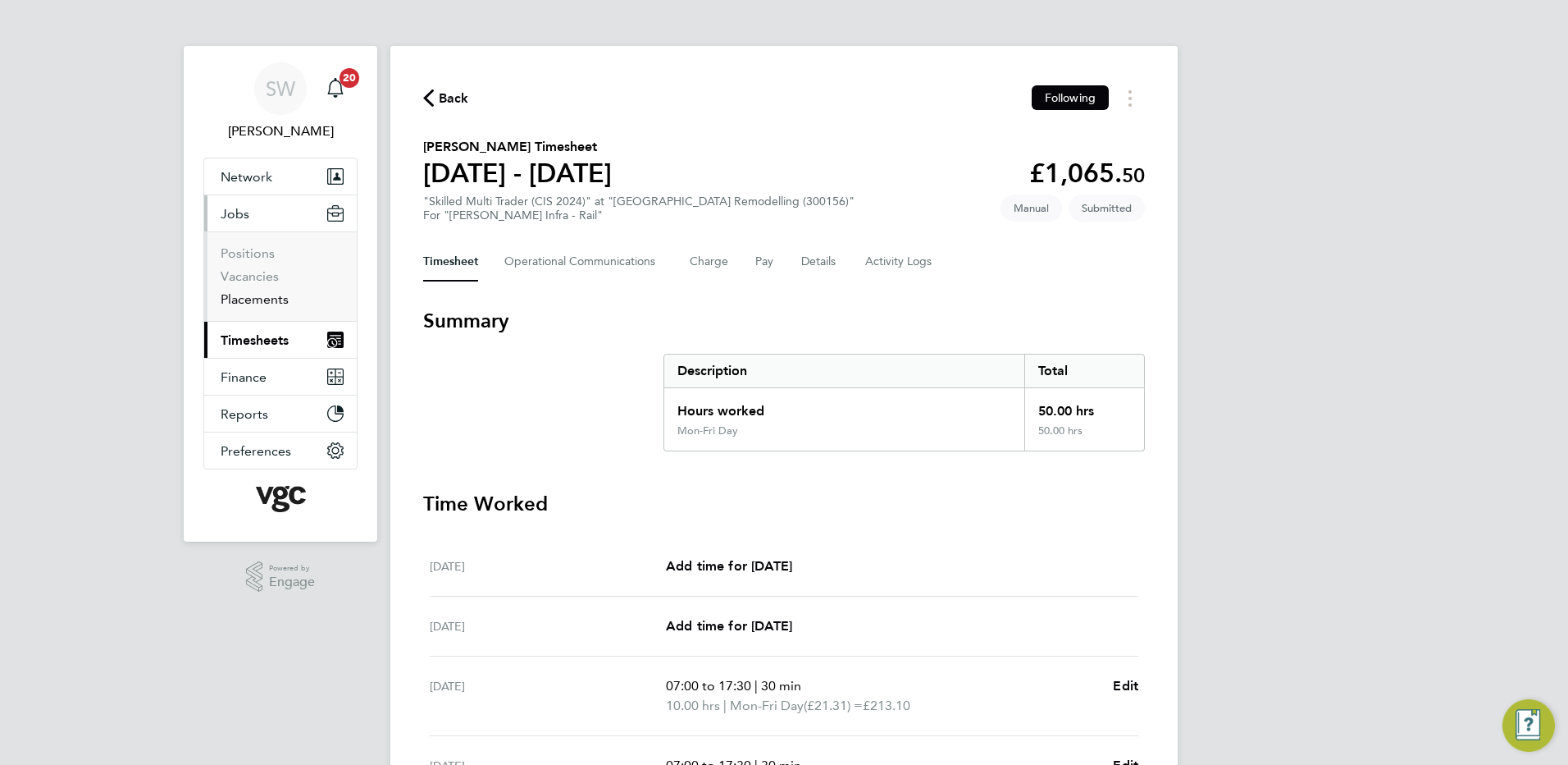
click at [268, 297] on link "Placements" at bounding box center [255, 299] width 68 height 15
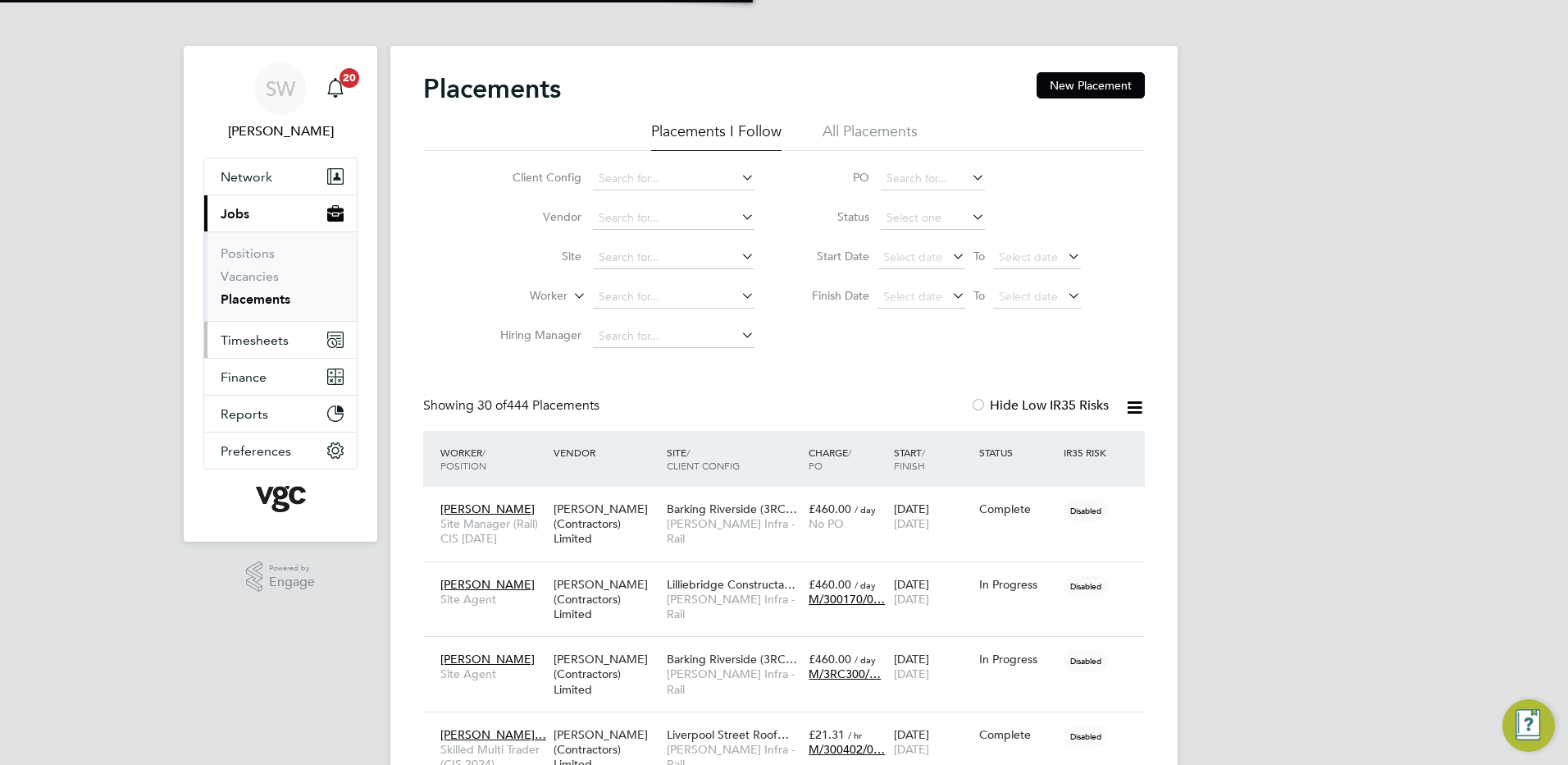
click at [236, 335] on span "Timesheets" at bounding box center [255, 340] width 68 height 15
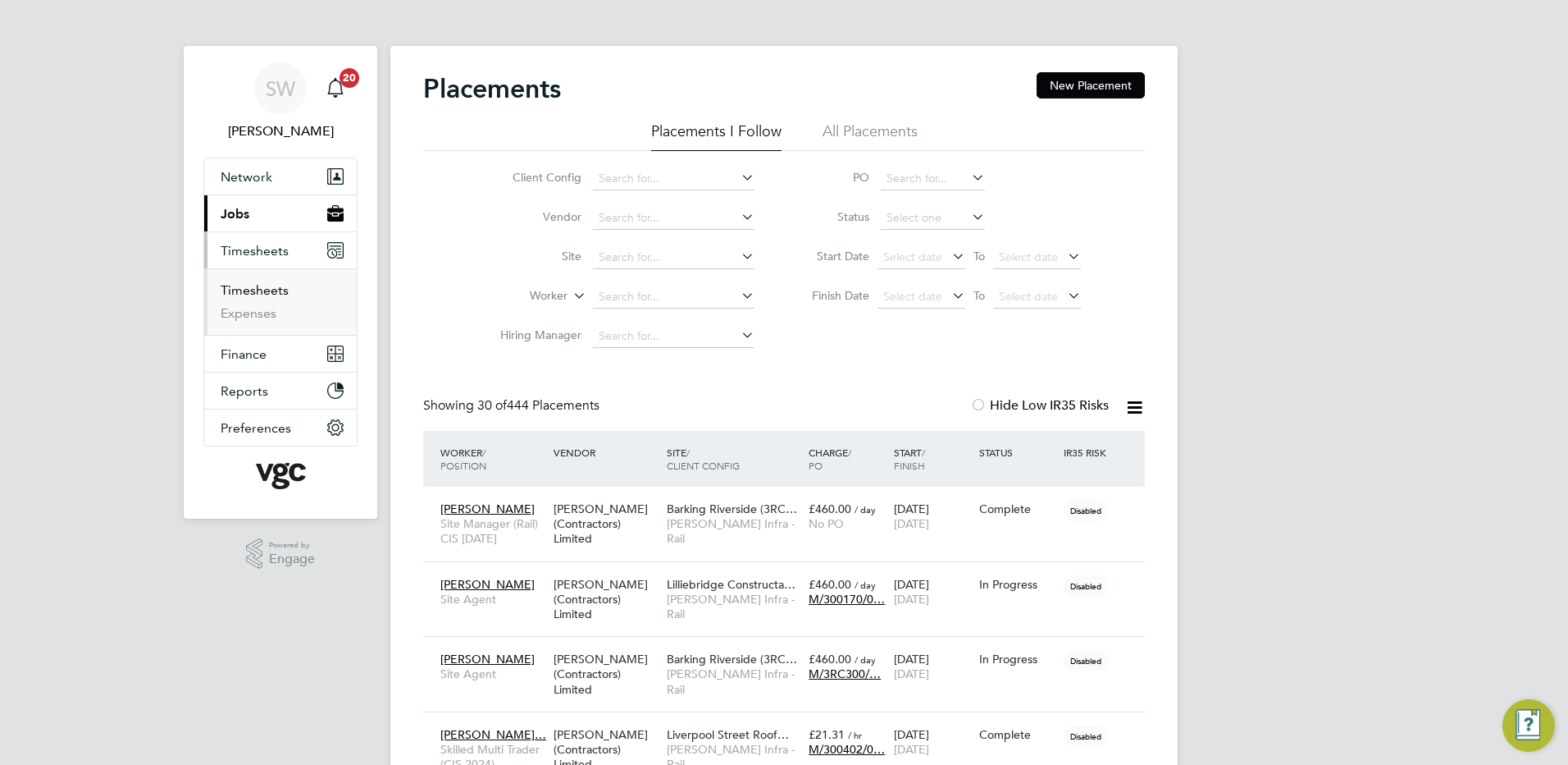
click at [253, 287] on link "Timesheets" at bounding box center [255, 290] width 68 height 15
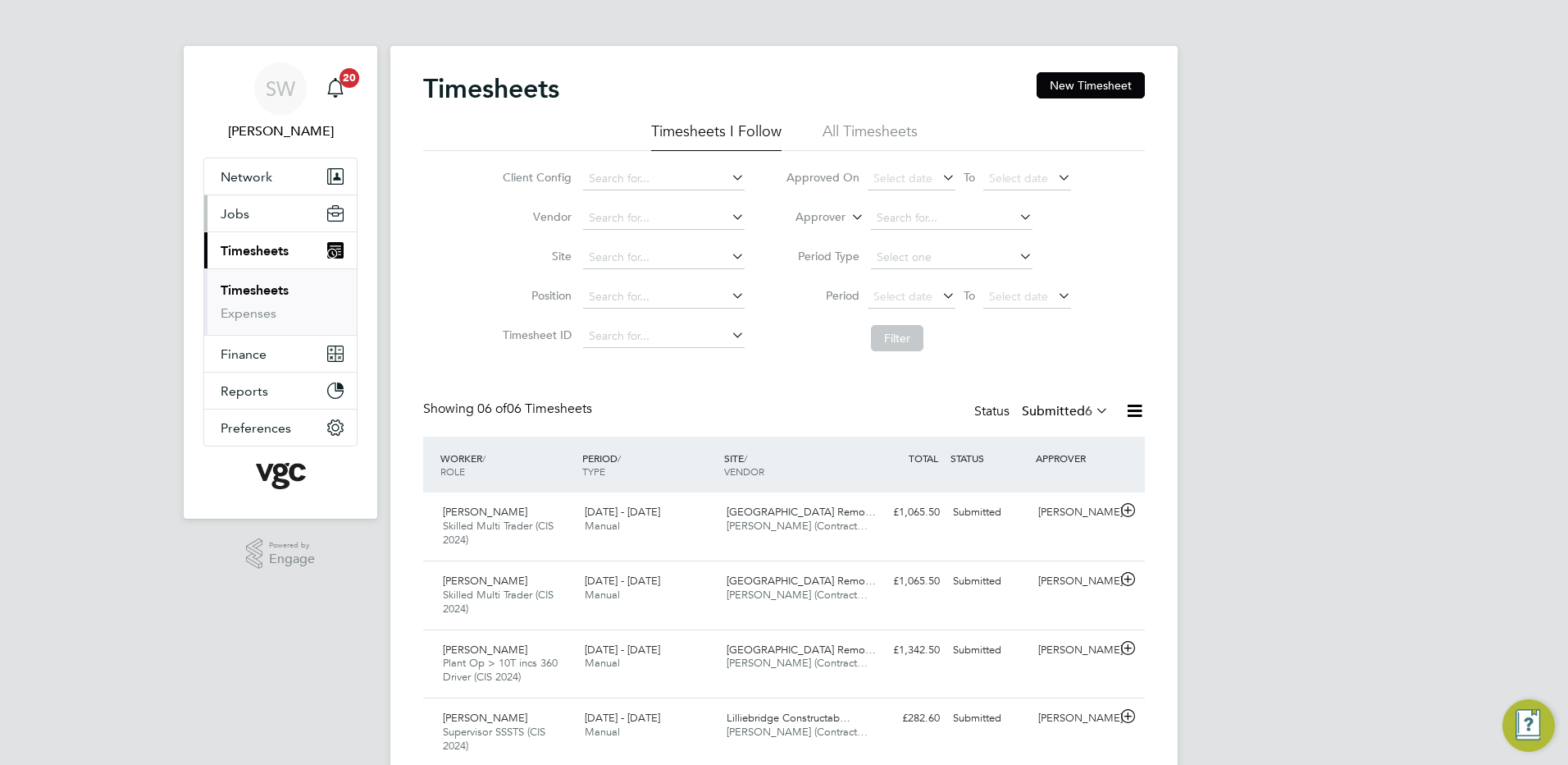
click at [242, 212] on span "Jobs" at bounding box center [235, 213] width 29 height 15
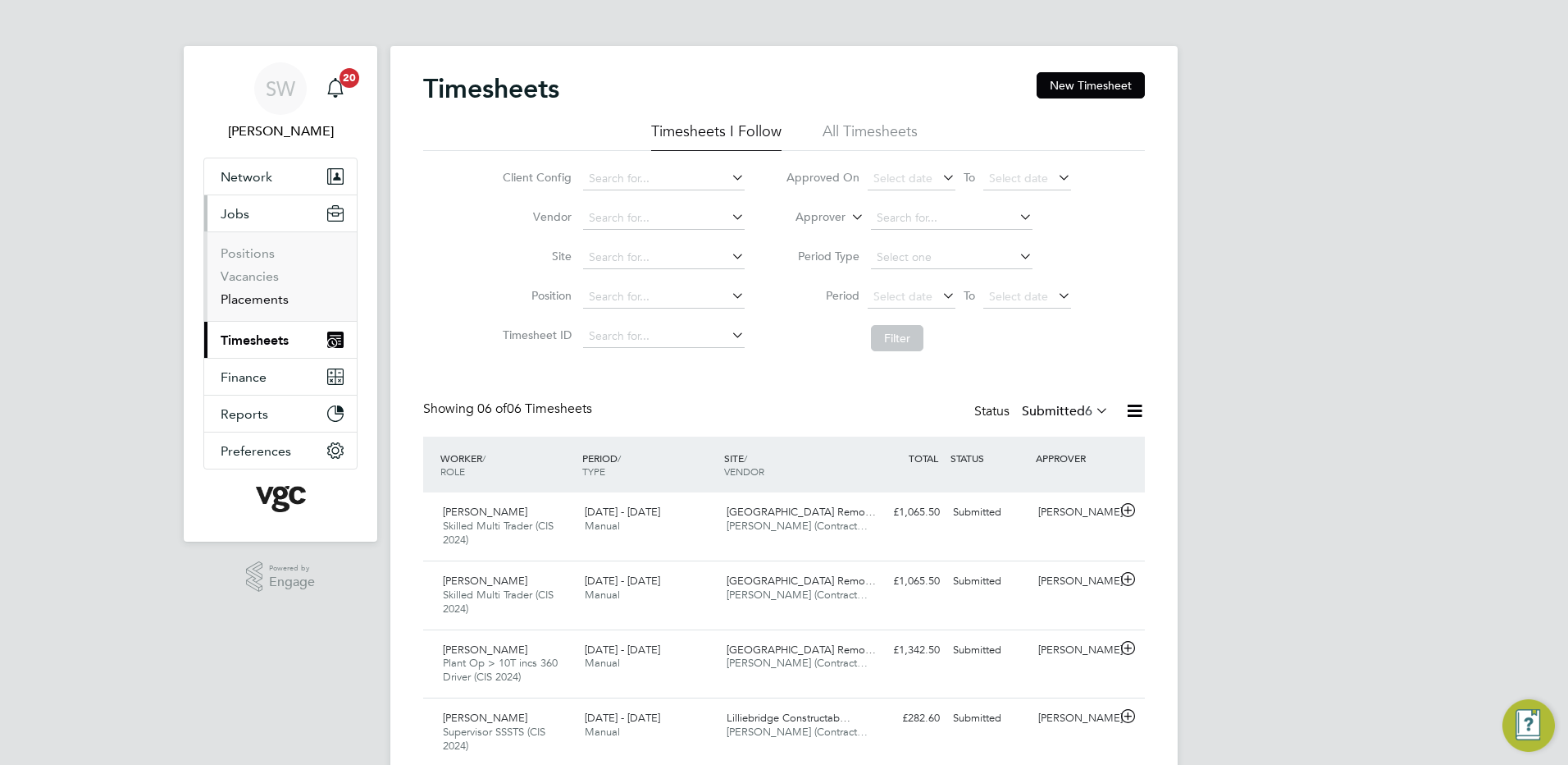
click at [266, 303] on link "Placements" at bounding box center [255, 299] width 68 height 15
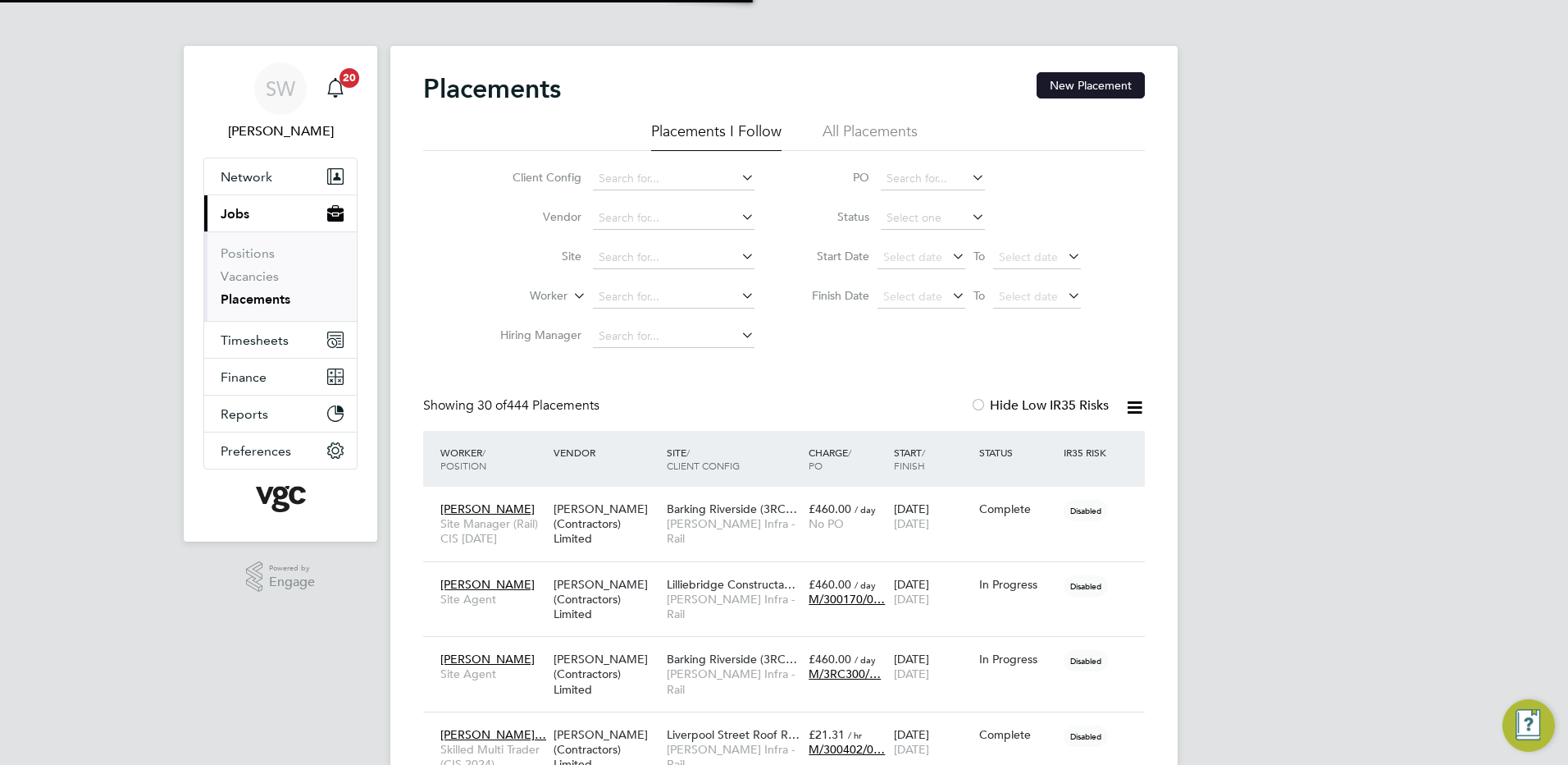
click at [1073, 84] on button "New Placement" at bounding box center [1090, 85] width 108 height 26
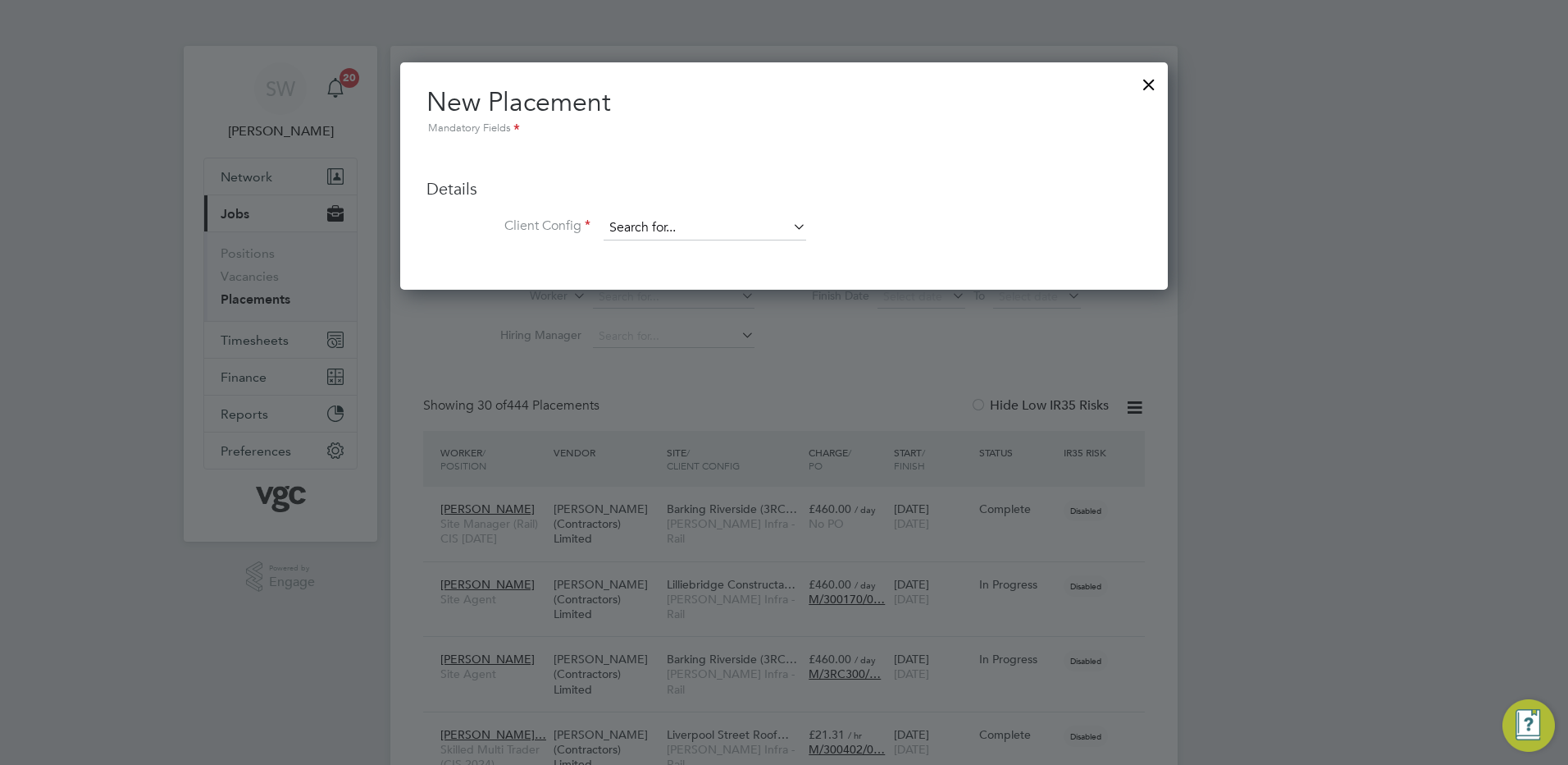
click at [636, 221] on input at bounding box center [704, 228] width 202 height 25
click at [634, 243] on li "[PERSON_NAME] Infra - Rail" at bounding box center [704, 251] width 204 height 22
type input "[PERSON_NAME] Infra - Rail"
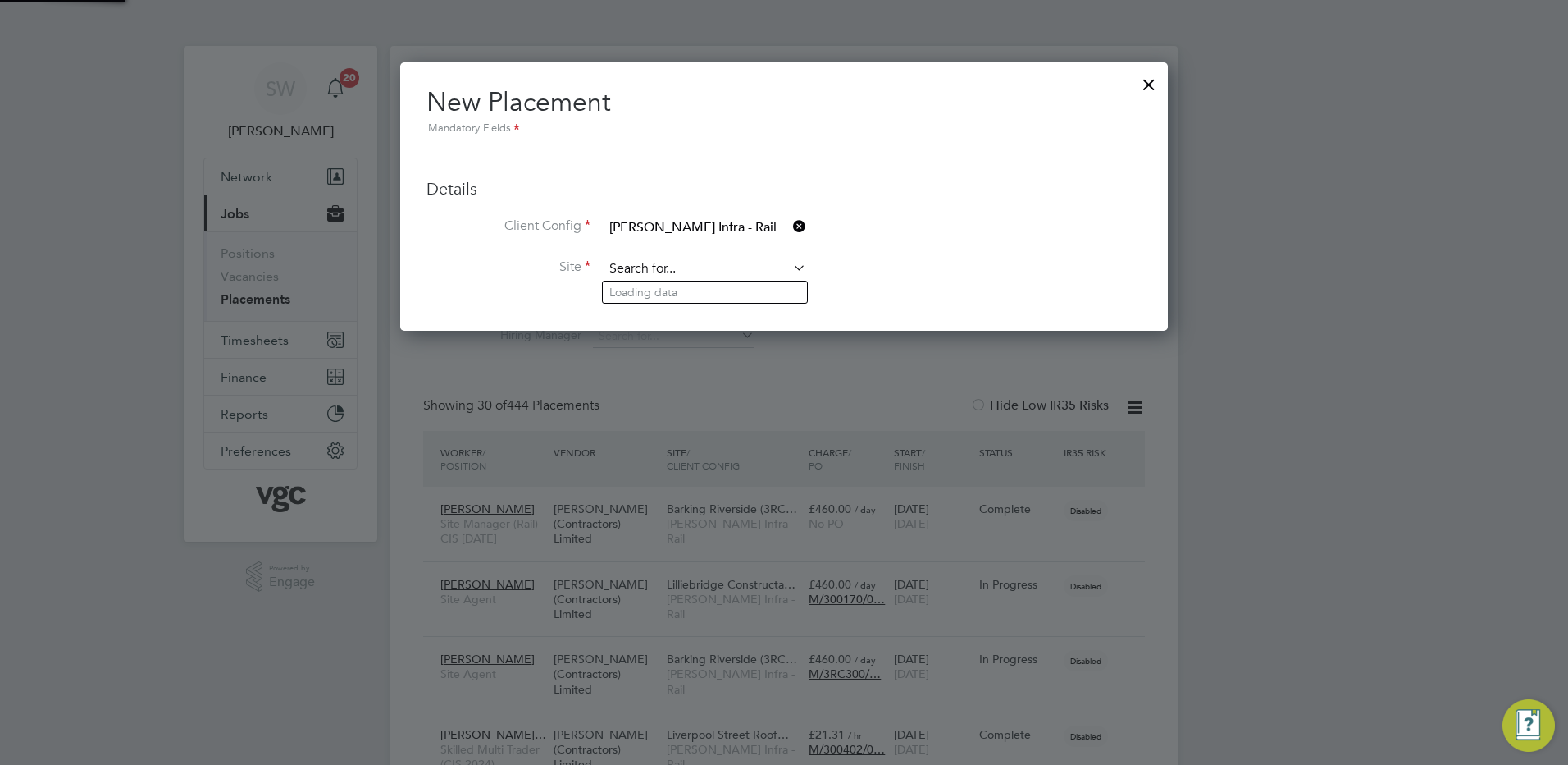
click at [655, 266] on input at bounding box center [704, 269] width 202 height 25
type input "300501"
click at [699, 294] on b "300501" at bounding box center [709, 292] width 39 height 14
type input "Life Extension (300501)"
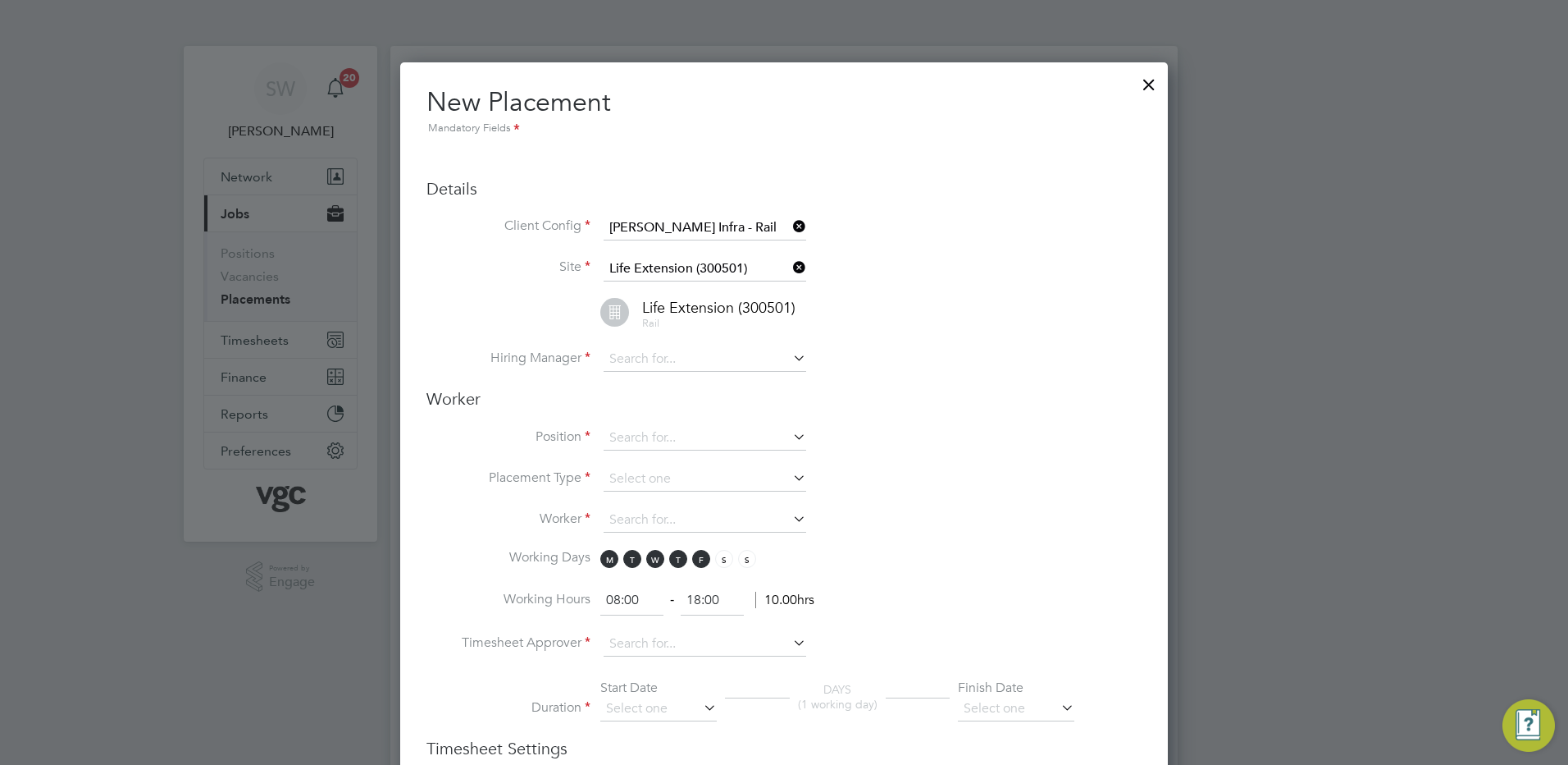
scroll to position [1730, 768]
click at [631, 354] on input at bounding box center [704, 359] width 202 height 25
click at [708, 380] on b "Sum" at bounding box center [719, 382] width 23 height 14
type input "[PERSON_NAME]"
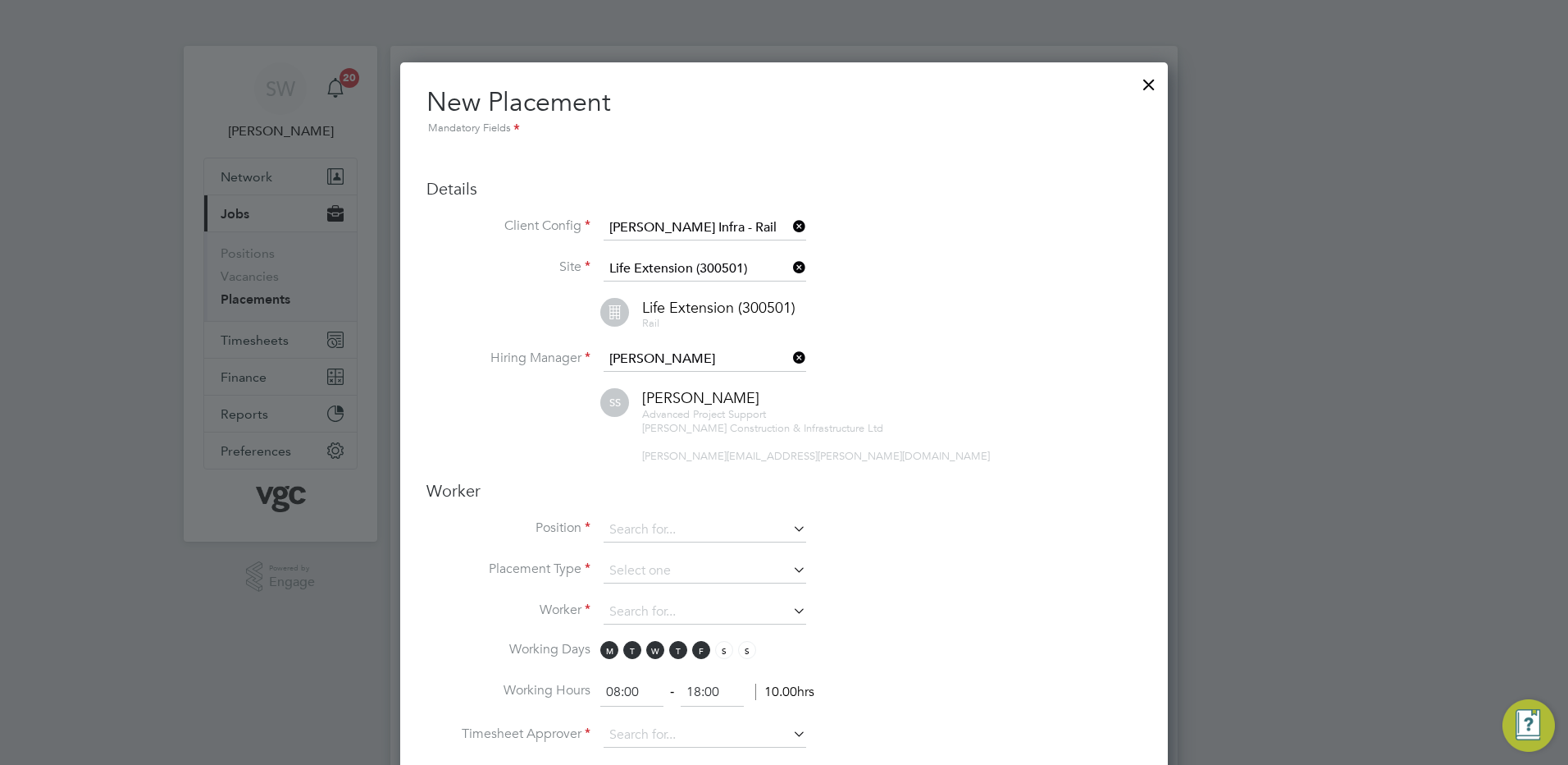
scroll to position [1821, 768]
click at [629, 523] on input at bounding box center [704, 531] width 202 height 25
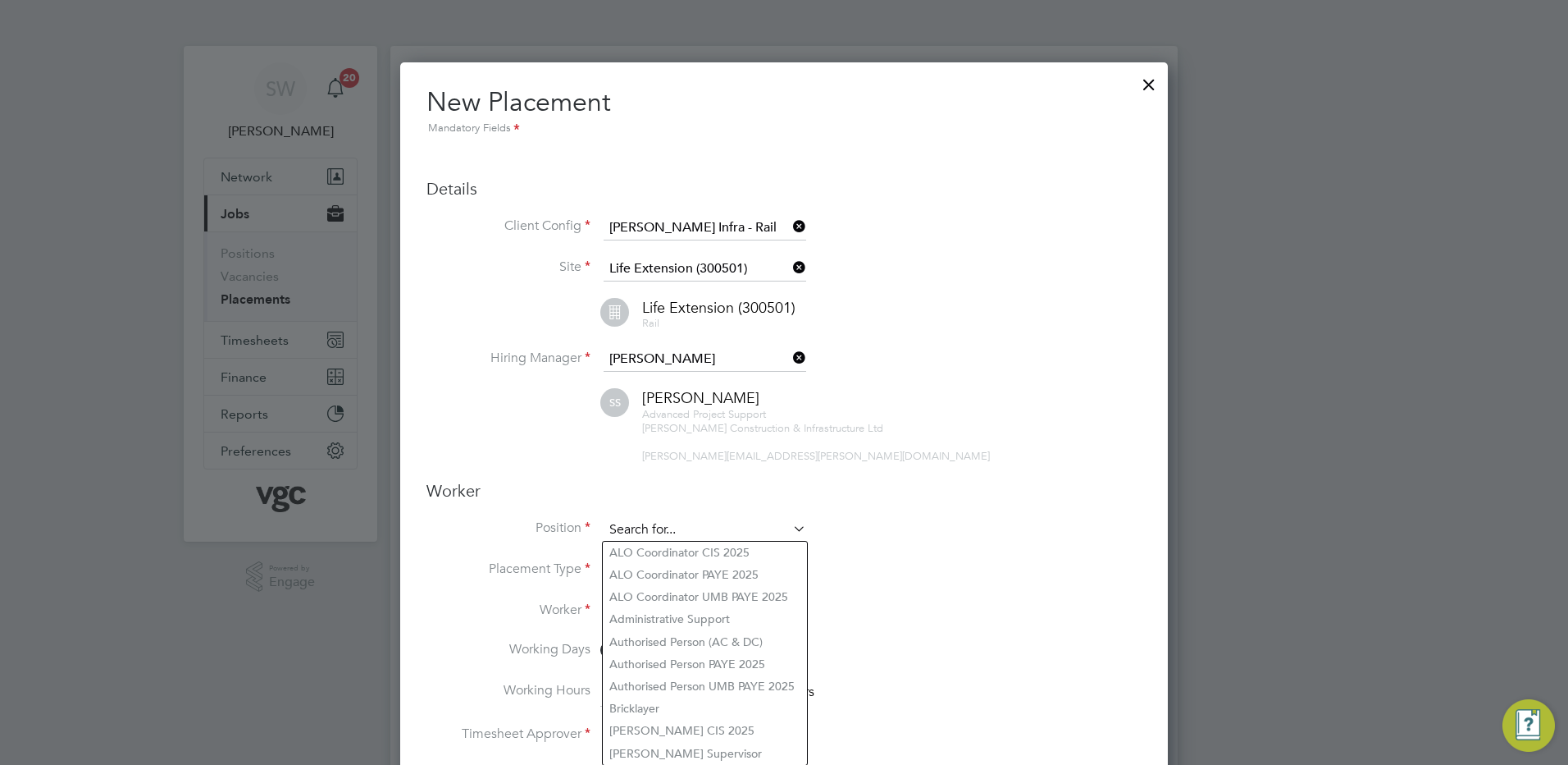
click at [631, 526] on input at bounding box center [704, 531] width 202 height 25
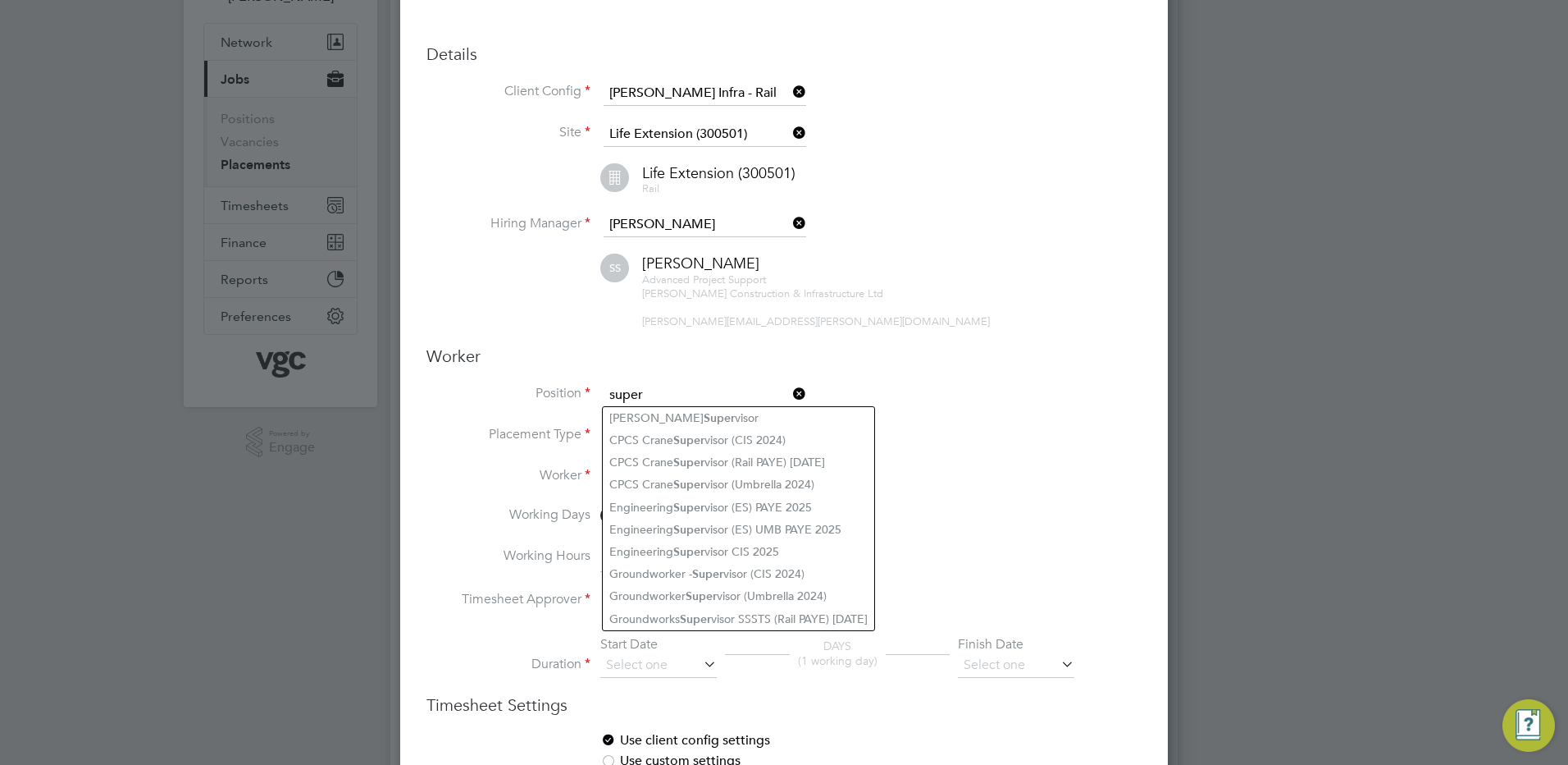
scroll to position [164, 0]
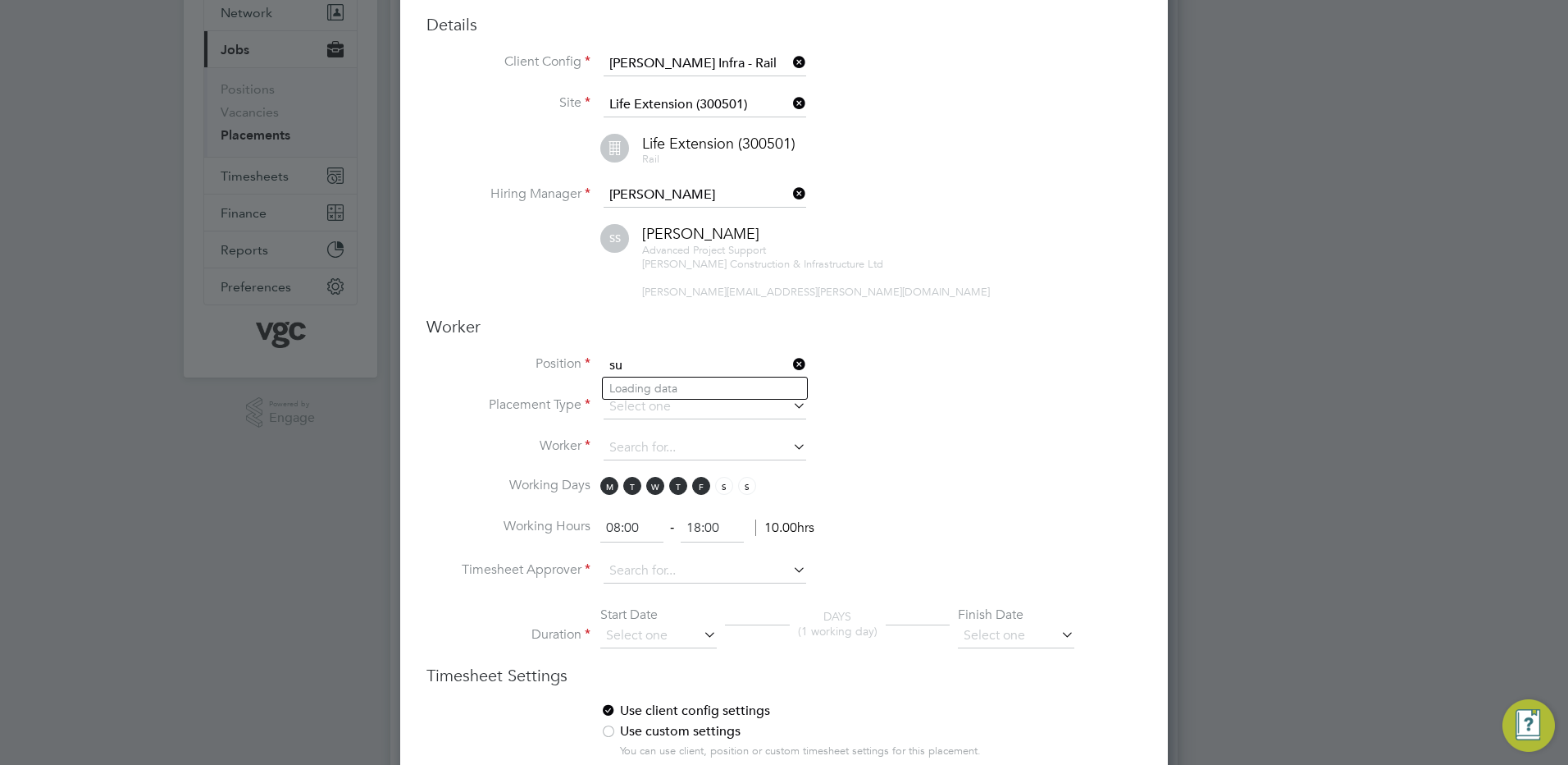
type input "s"
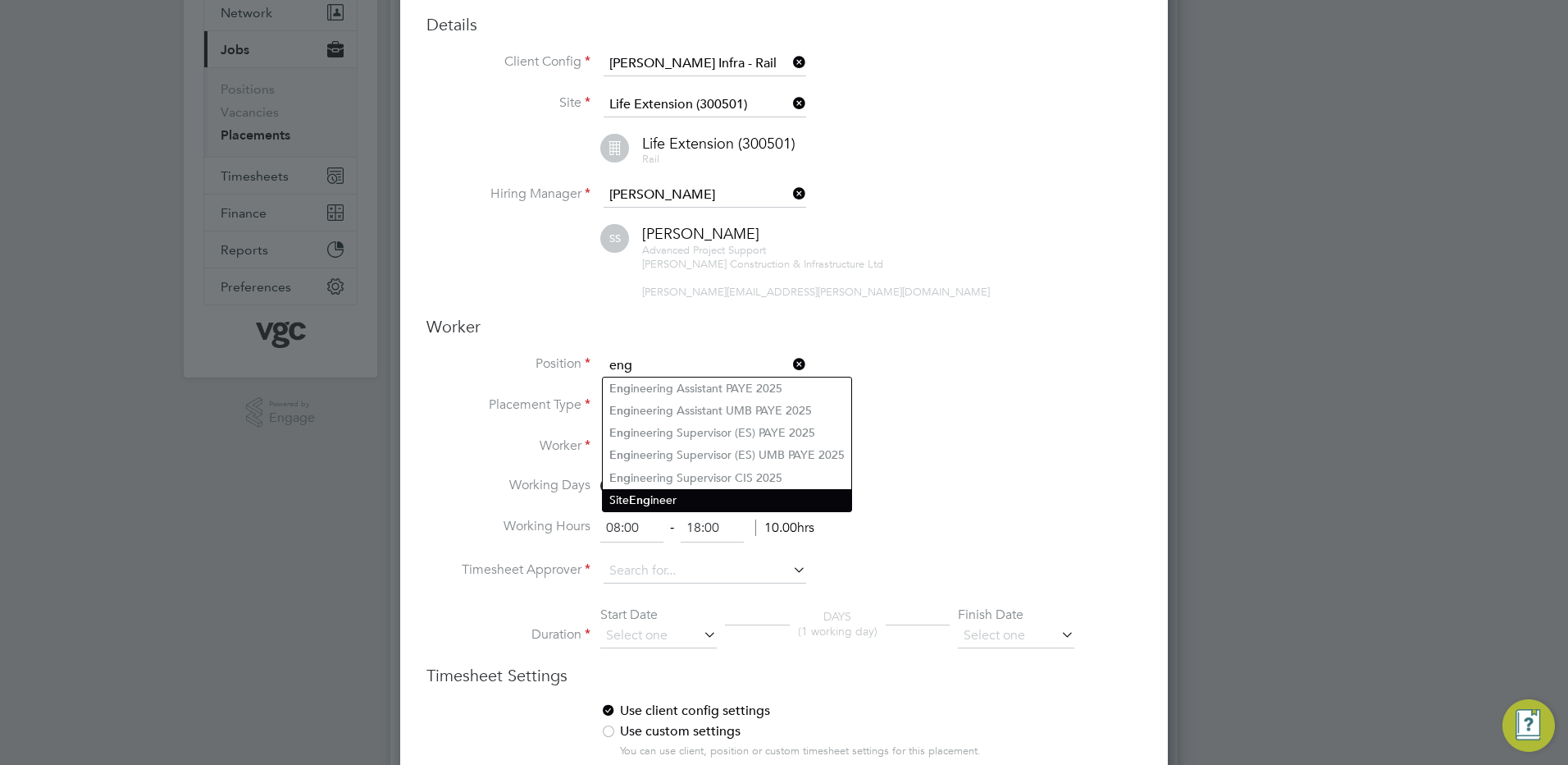
click at [629, 492] on li "Site Eng ineer" at bounding box center [727, 499] width 249 height 22
type input "Site Engineer"
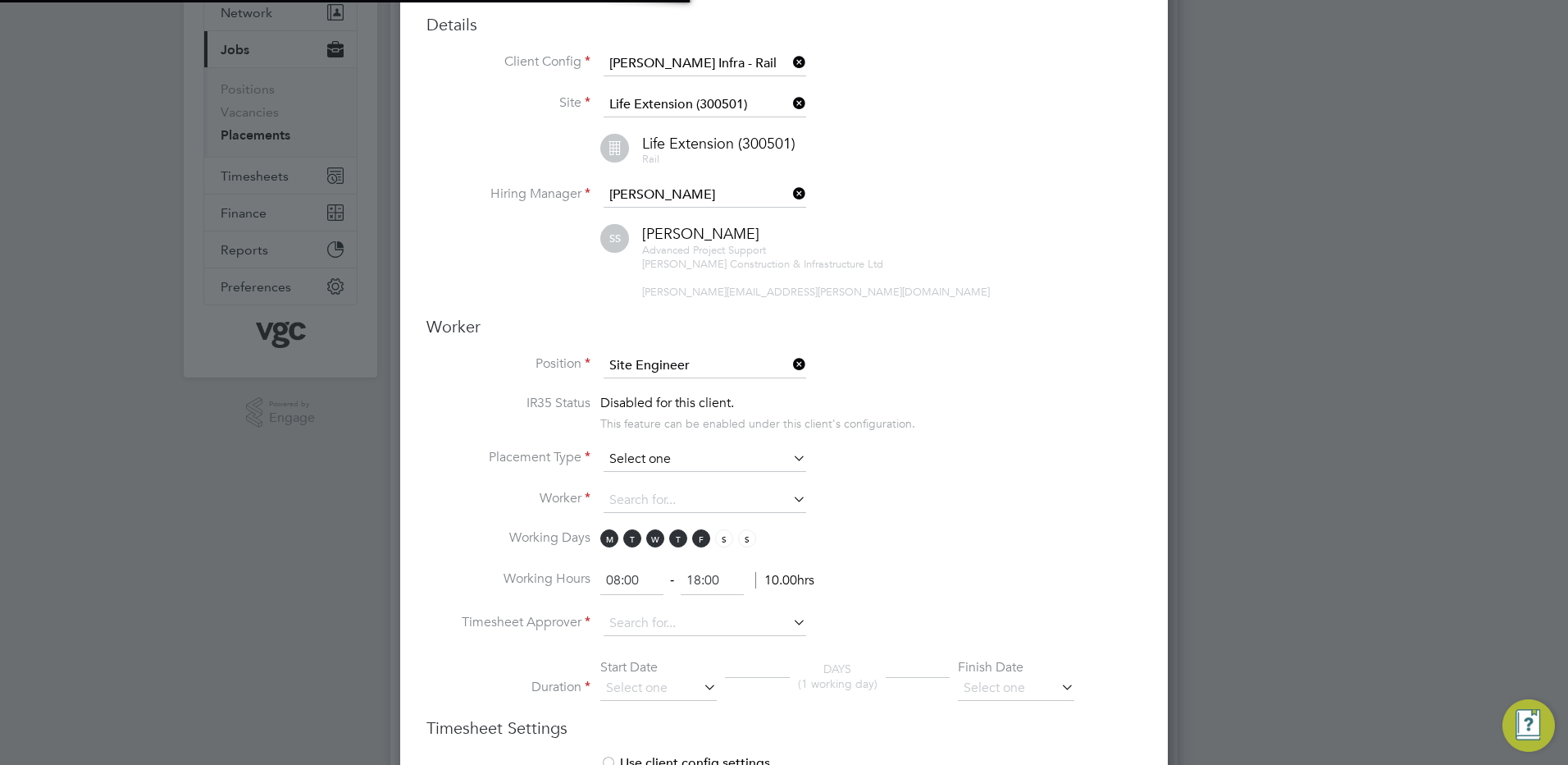
scroll to position [48, 86]
click at [647, 447] on input at bounding box center [704, 459] width 202 height 25
click at [636, 480] on li "Temporary" at bounding box center [704, 481] width 204 height 21
type input "Temporary"
click at [645, 499] on input at bounding box center [704, 501] width 202 height 25
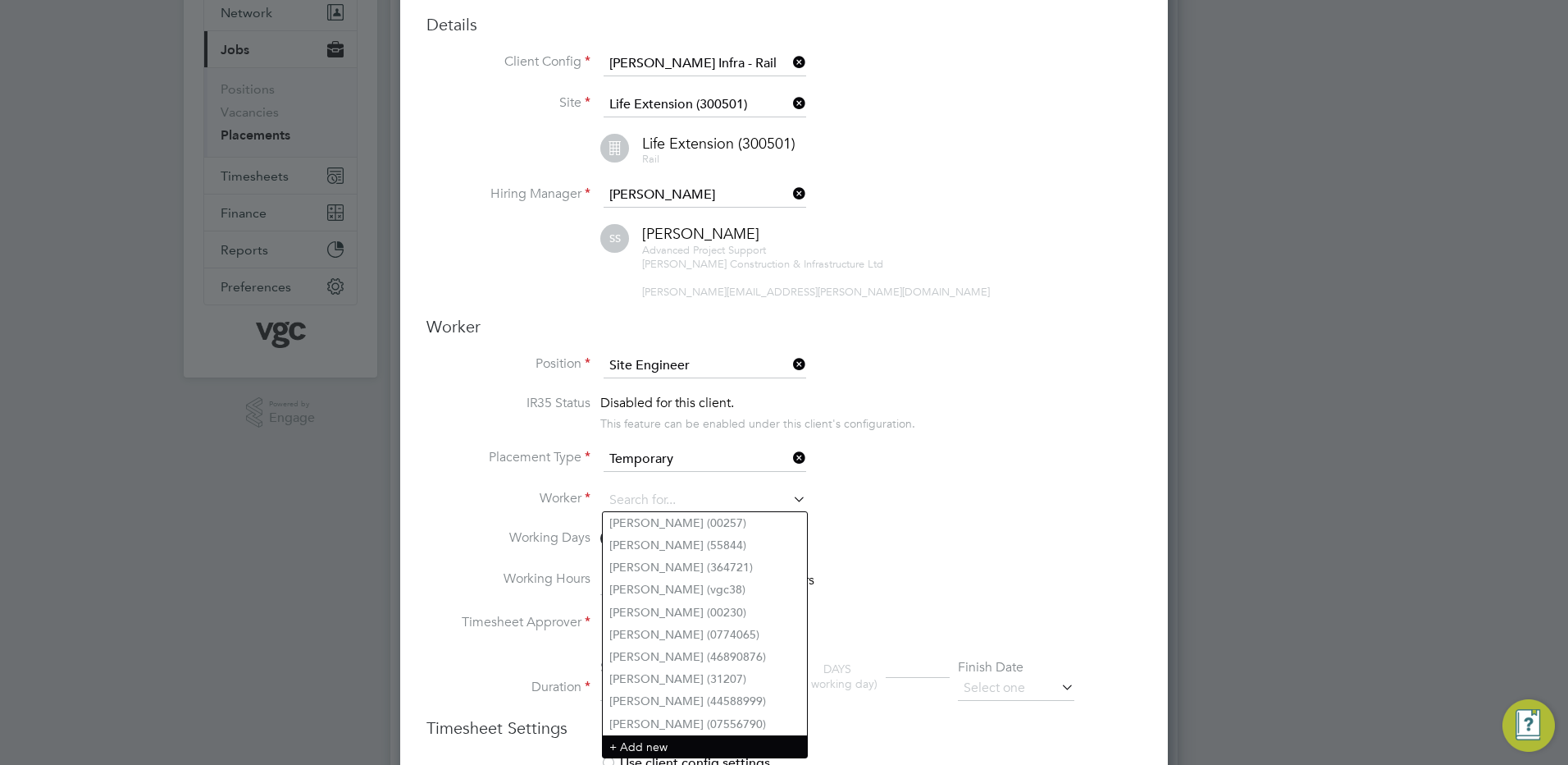
click at [633, 739] on li "+ Add new" at bounding box center [704, 745] width 204 height 22
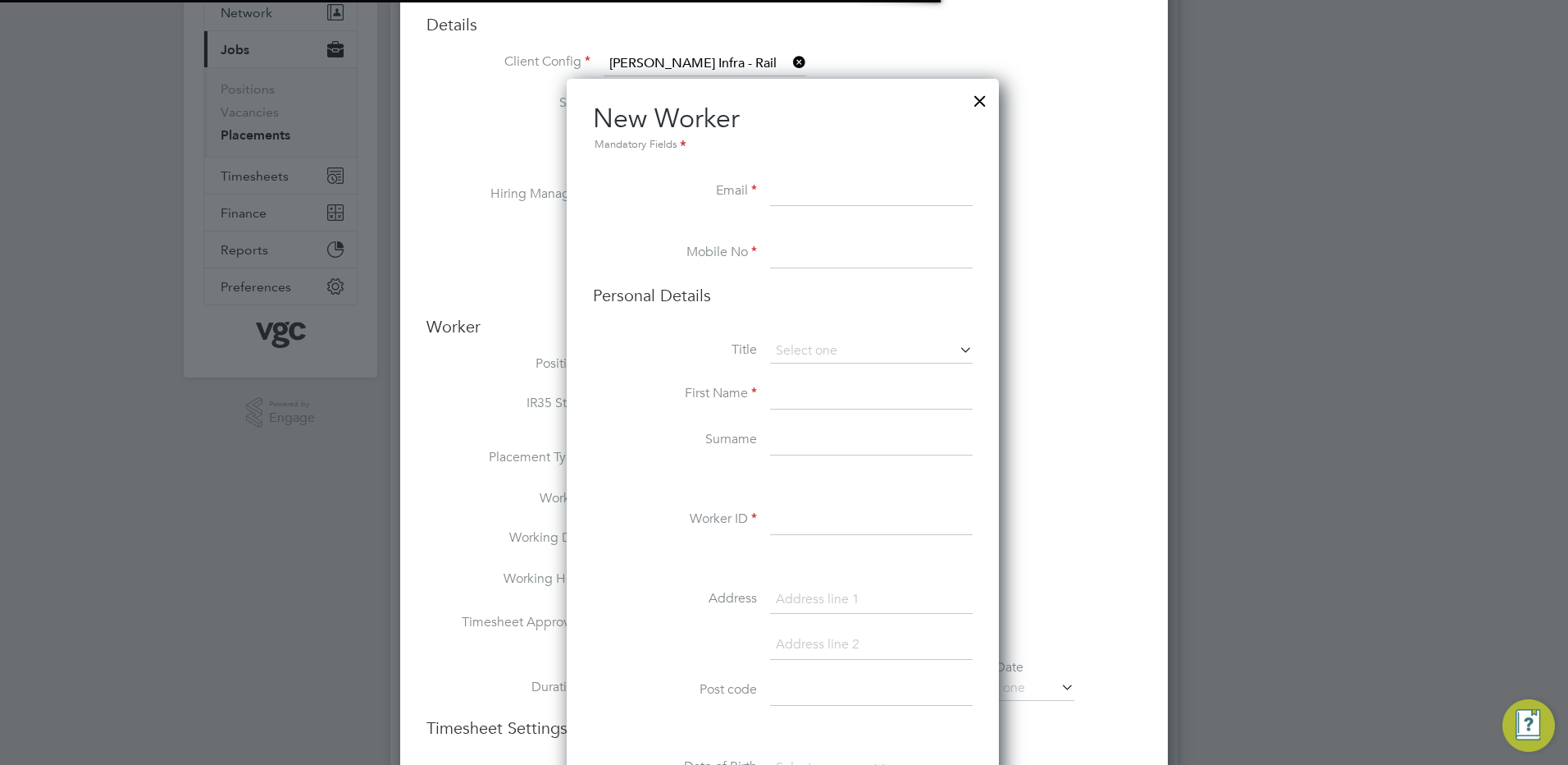
scroll to position [1388, 435]
click at [791, 189] on input at bounding box center [871, 192] width 202 height 29
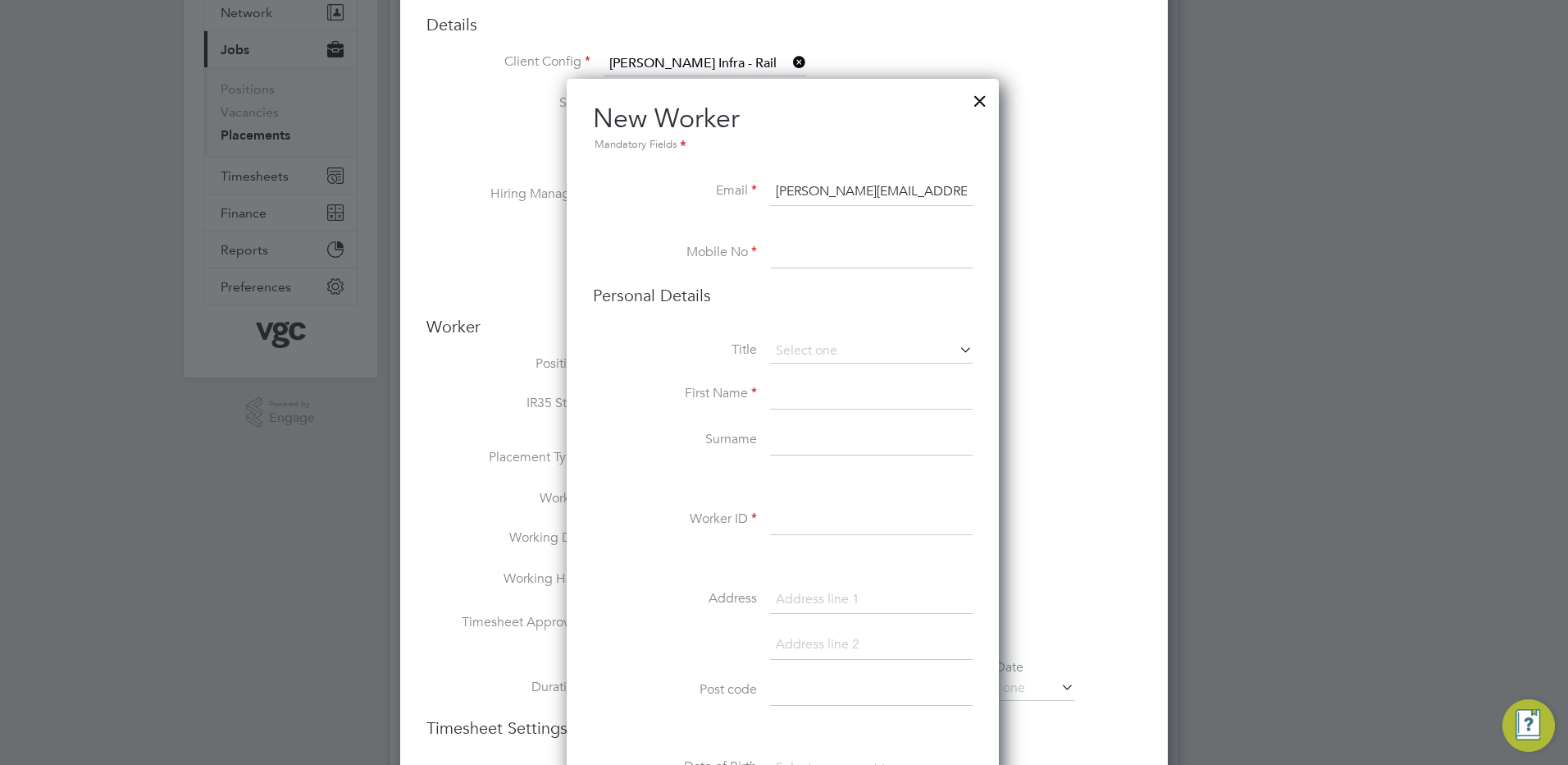
type input "[PERSON_NAME][EMAIL_ADDRESS][DOMAIN_NAME]"
click at [796, 241] on input at bounding box center [871, 253] width 202 height 29
type input "07888643212"
click at [828, 350] on input at bounding box center [871, 351] width 202 height 25
click at [785, 371] on li "Mr" at bounding box center [871, 374] width 204 height 21
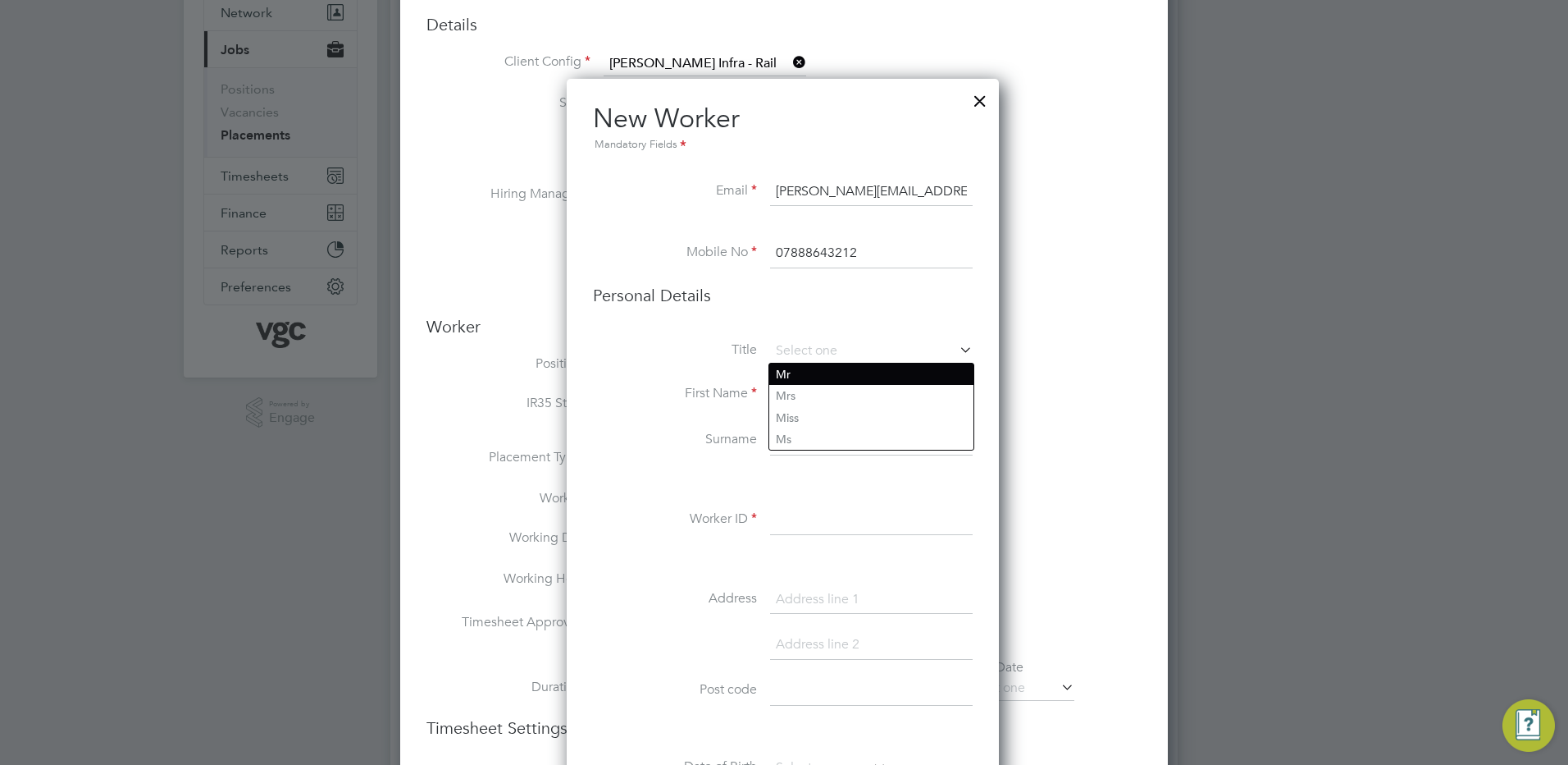
type input "Mr"
click at [784, 391] on input at bounding box center [871, 394] width 202 height 29
type input "[PERSON_NAME]"
click at [796, 443] on input at bounding box center [871, 440] width 202 height 29
type input "[PERSON_NAME]"
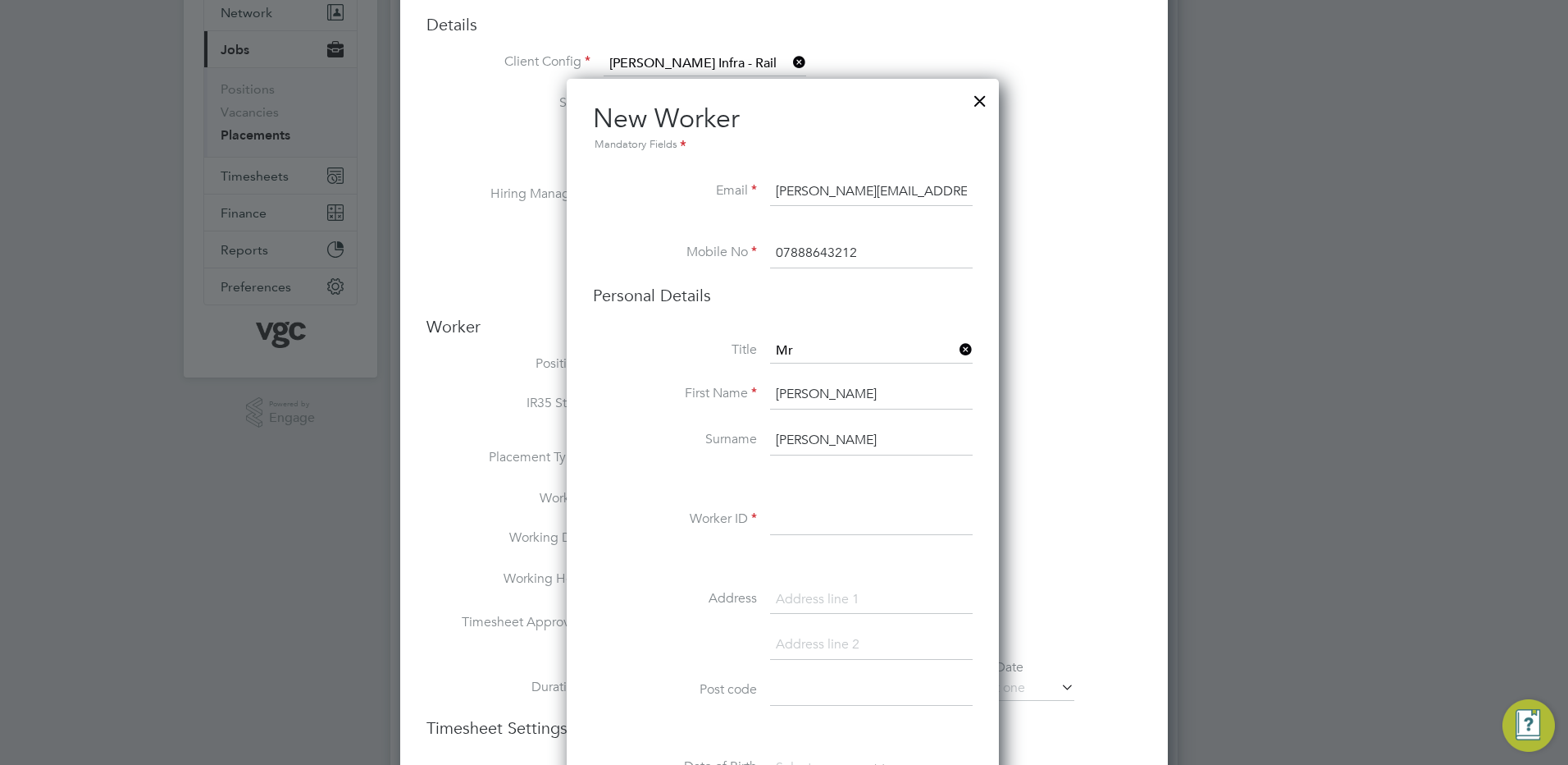
click at [784, 514] on input at bounding box center [871, 520] width 202 height 29
paste input "92650"
type input "92650"
click at [790, 596] on input at bounding box center [871, 599] width 202 height 29
paste input "[STREET_ADDRESS][PERSON_NAME]"
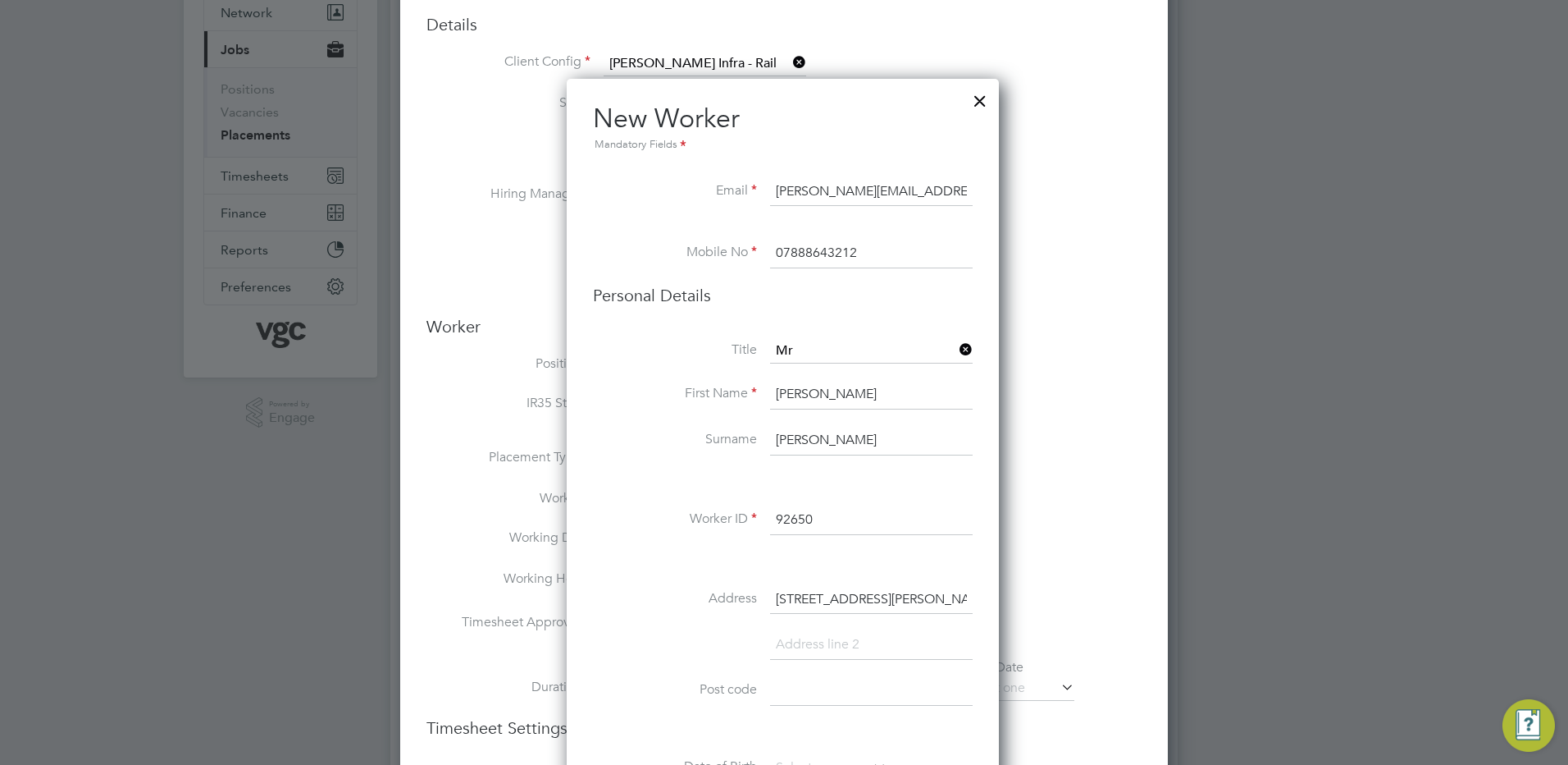
type input "[STREET_ADDRESS][PERSON_NAME]"
click at [793, 647] on input at bounding box center [871, 645] width 202 height 29
type input "warrington"
click at [804, 725] on input at bounding box center [871, 736] width 202 height 29
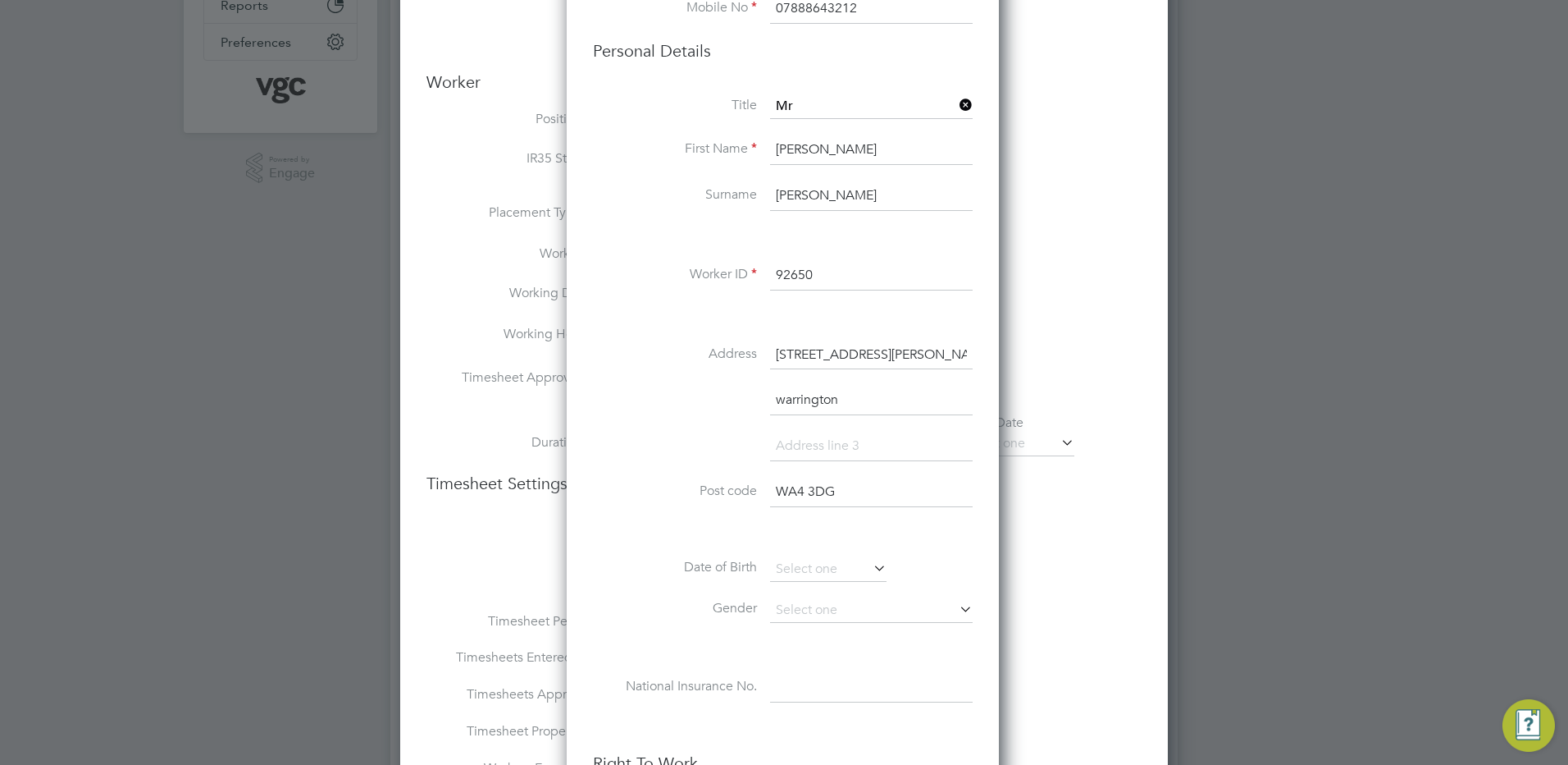
scroll to position [410, 0]
type input "WA4 3DG"
click at [854, 558] on input at bounding box center [828, 568] width 117 height 25
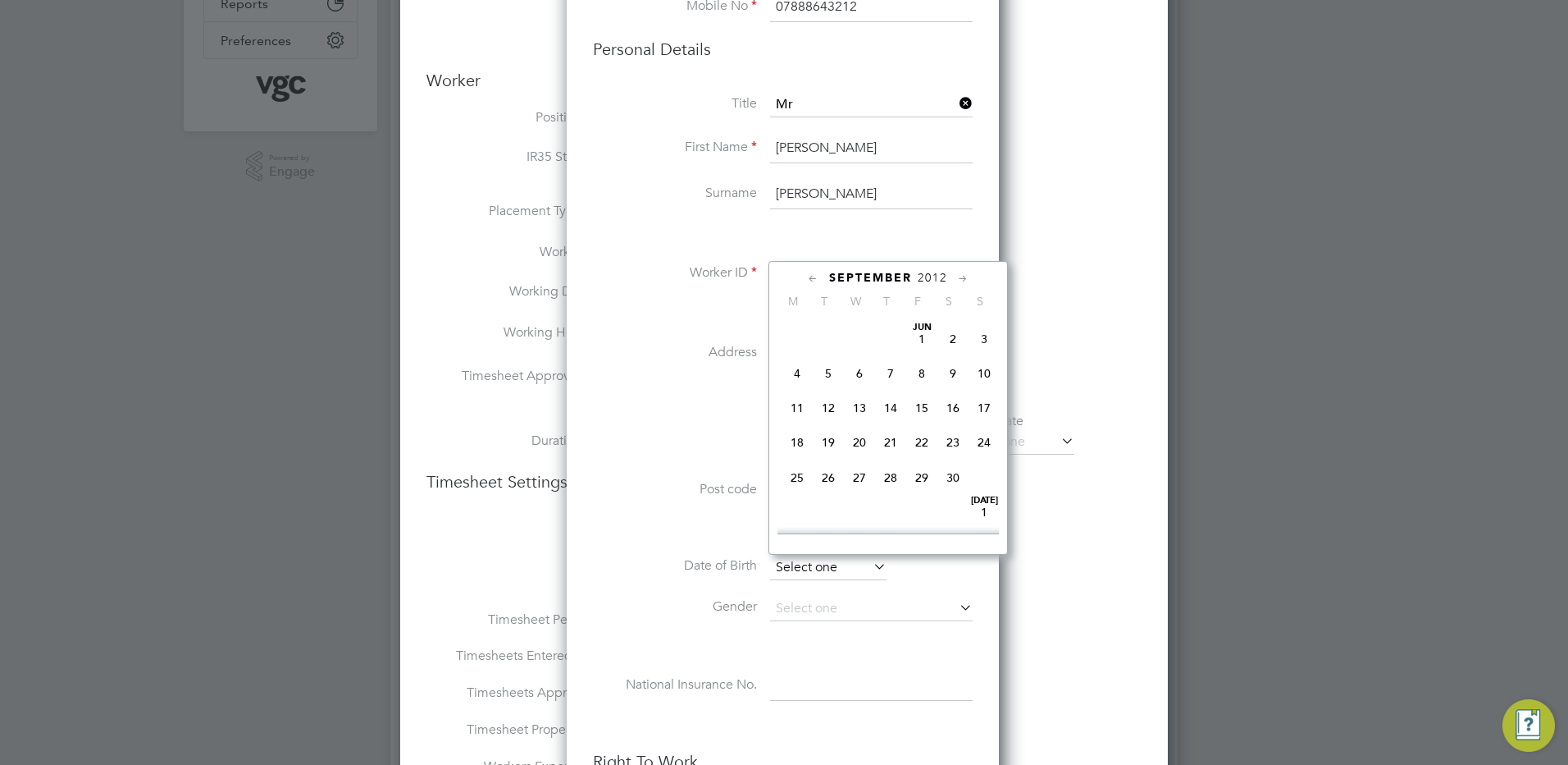
scroll to position [639, 0]
click at [930, 270] on div "[DATE]" at bounding box center [888, 277] width 221 height 15
click at [924, 274] on span "2012" at bounding box center [932, 278] width 29 height 14
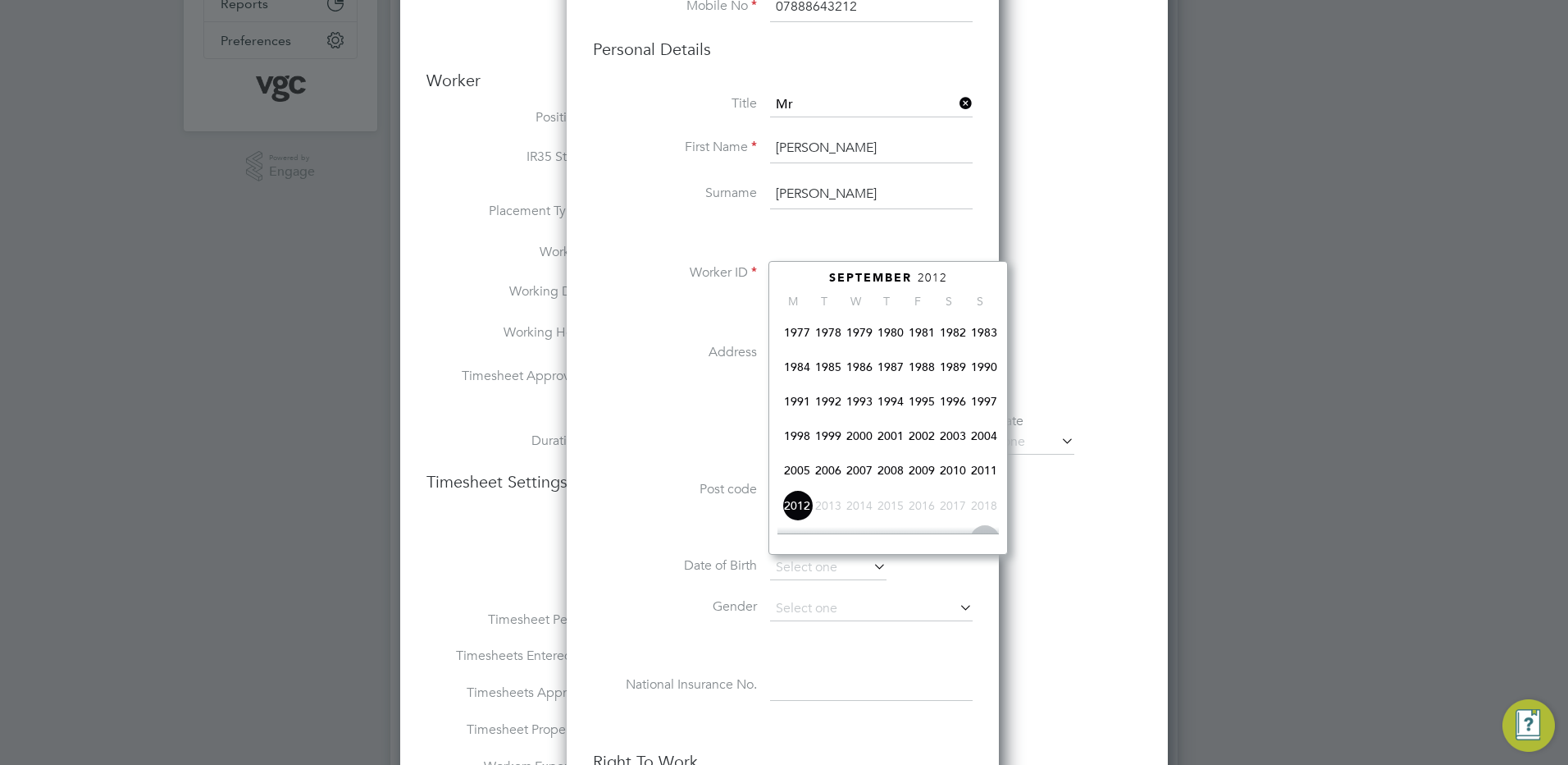
click at [982, 369] on span "1990" at bounding box center [984, 366] width 31 height 31
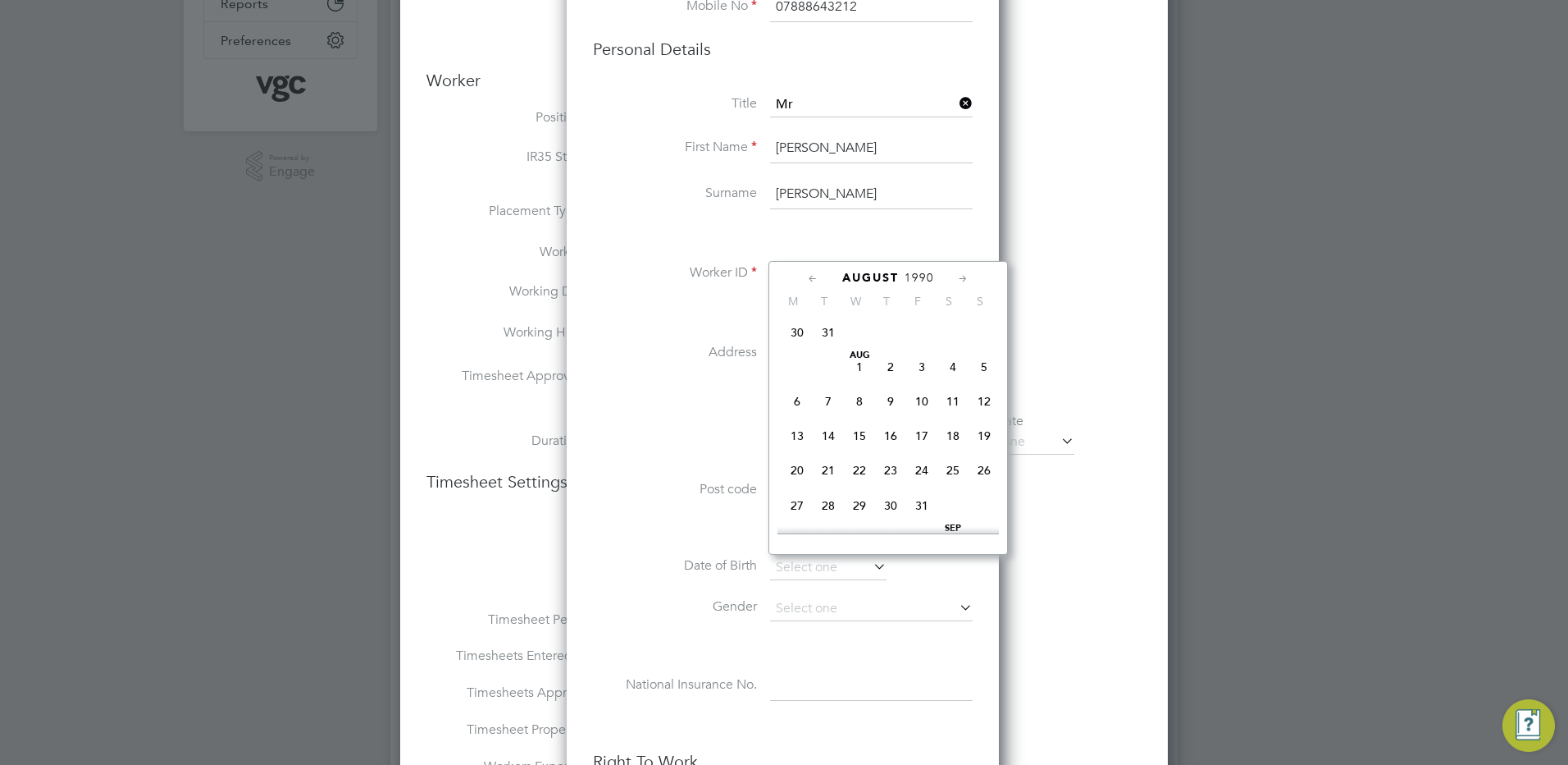
click at [810, 282] on icon at bounding box center [813, 279] width 15 height 18
click at [793, 437] on span "16" at bounding box center [797, 438] width 31 height 31
type input "[DATE]"
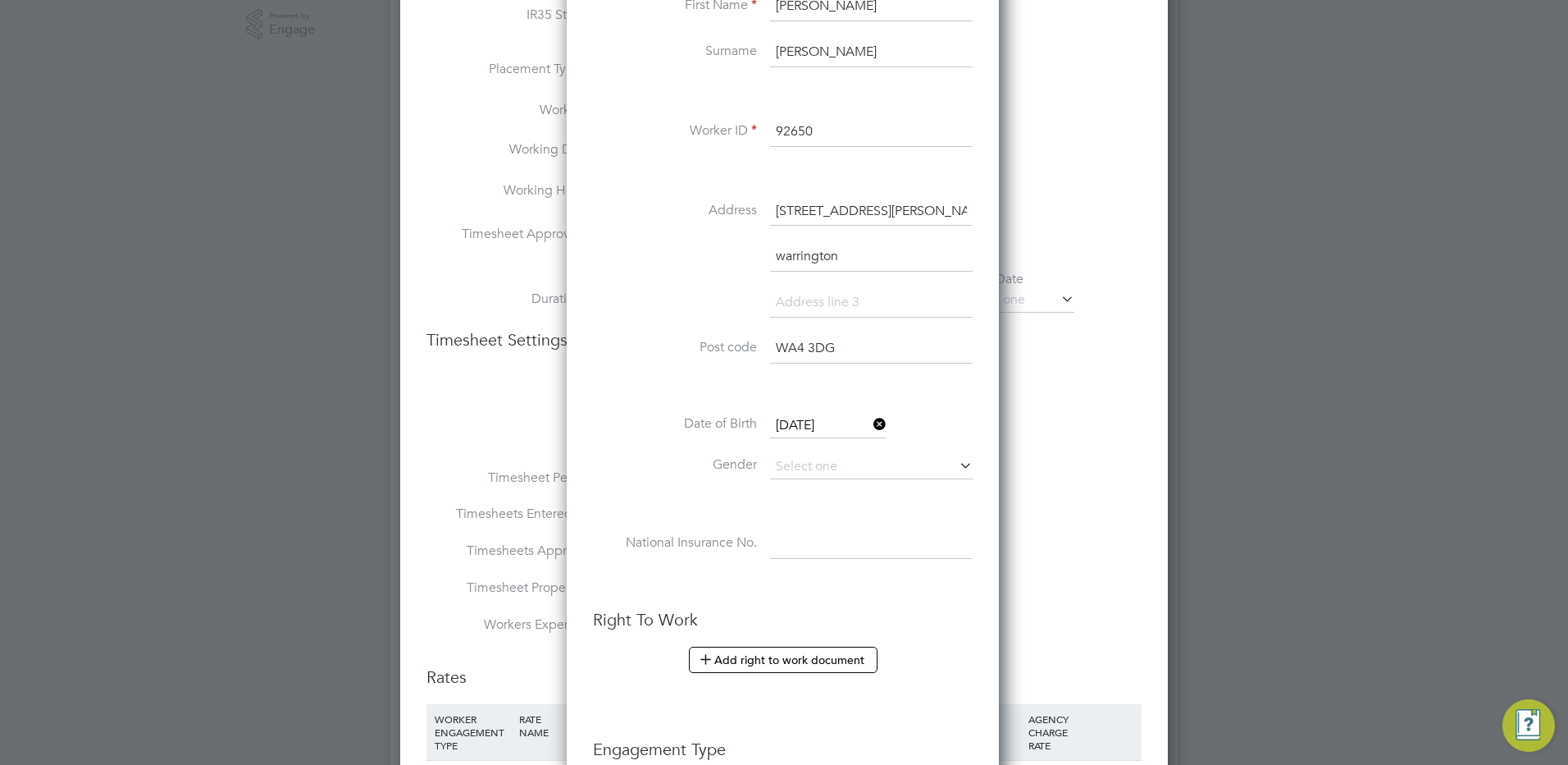
scroll to position [574, 0]
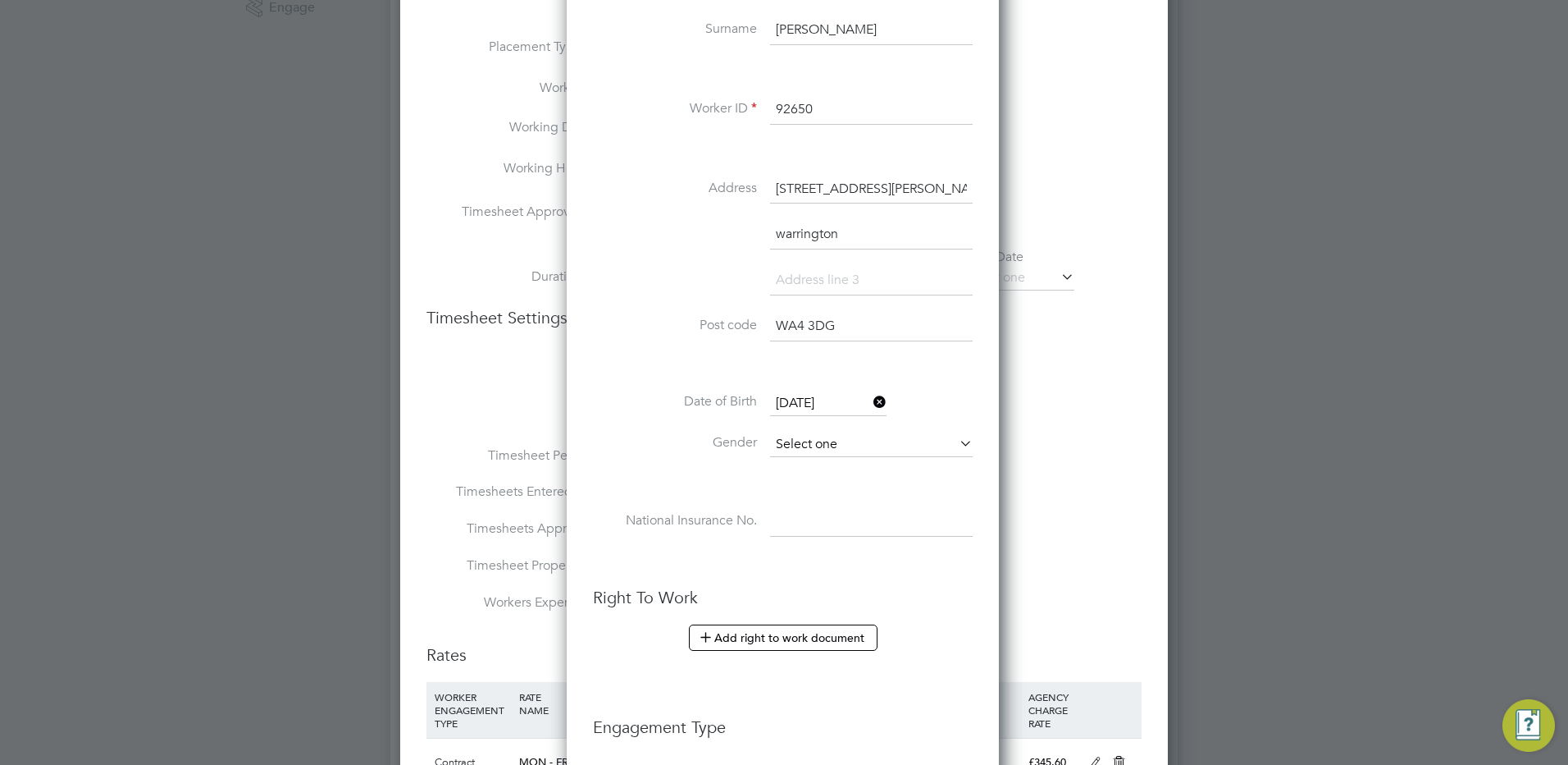
click at [784, 437] on input at bounding box center [871, 445] width 202 height 25
click at [799, 467] on li "[DEMOGRAPHIC_DATA]" at bounding box center [871, 468] width 204 height 21
type input "[DEMOGRAPHIC_DATA]"
click at [794, 513] on input at bounding box center [871, 522] width 202 height 29
paste input "JM292309B"
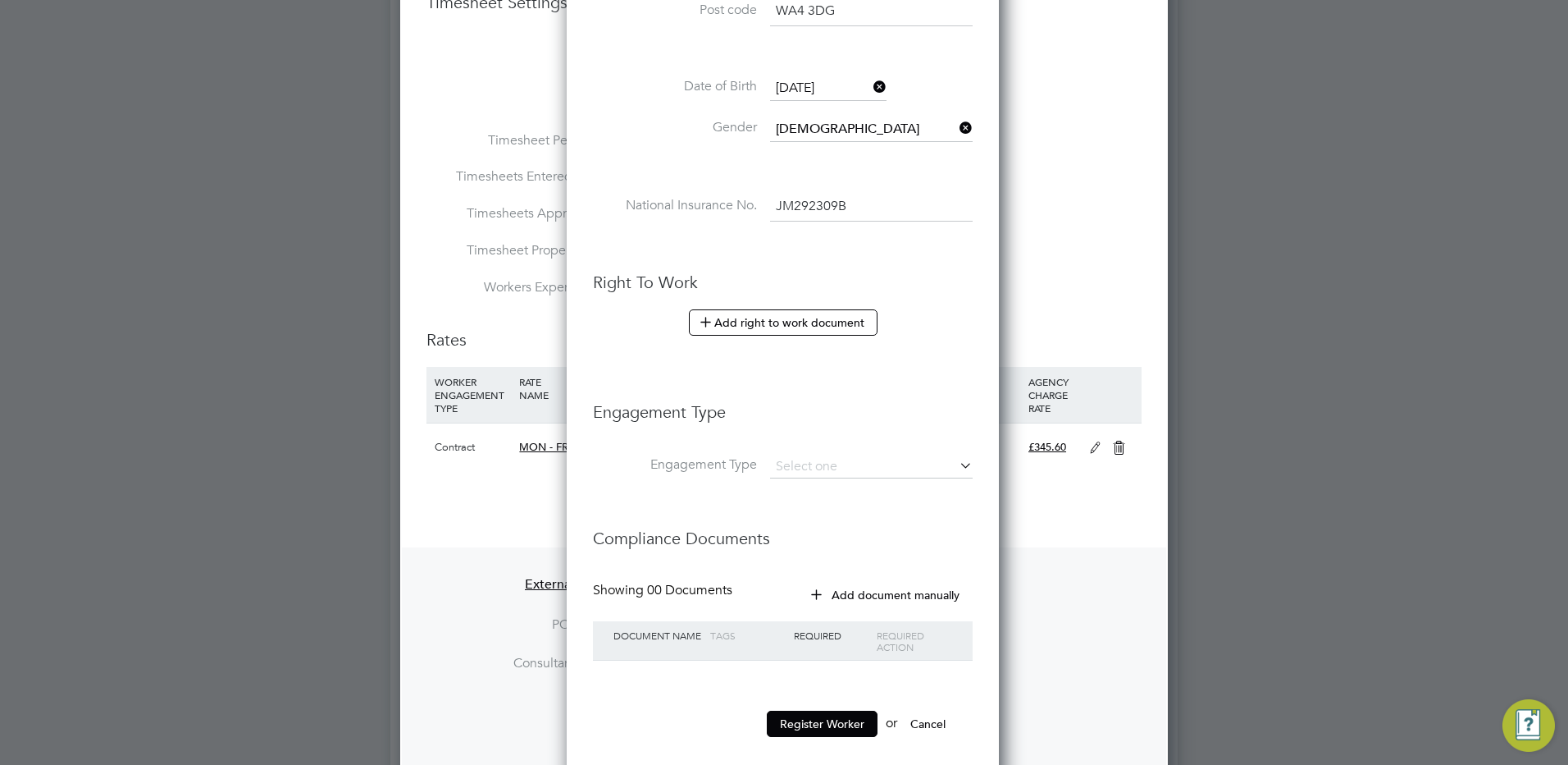
scroll to position [984, 0]
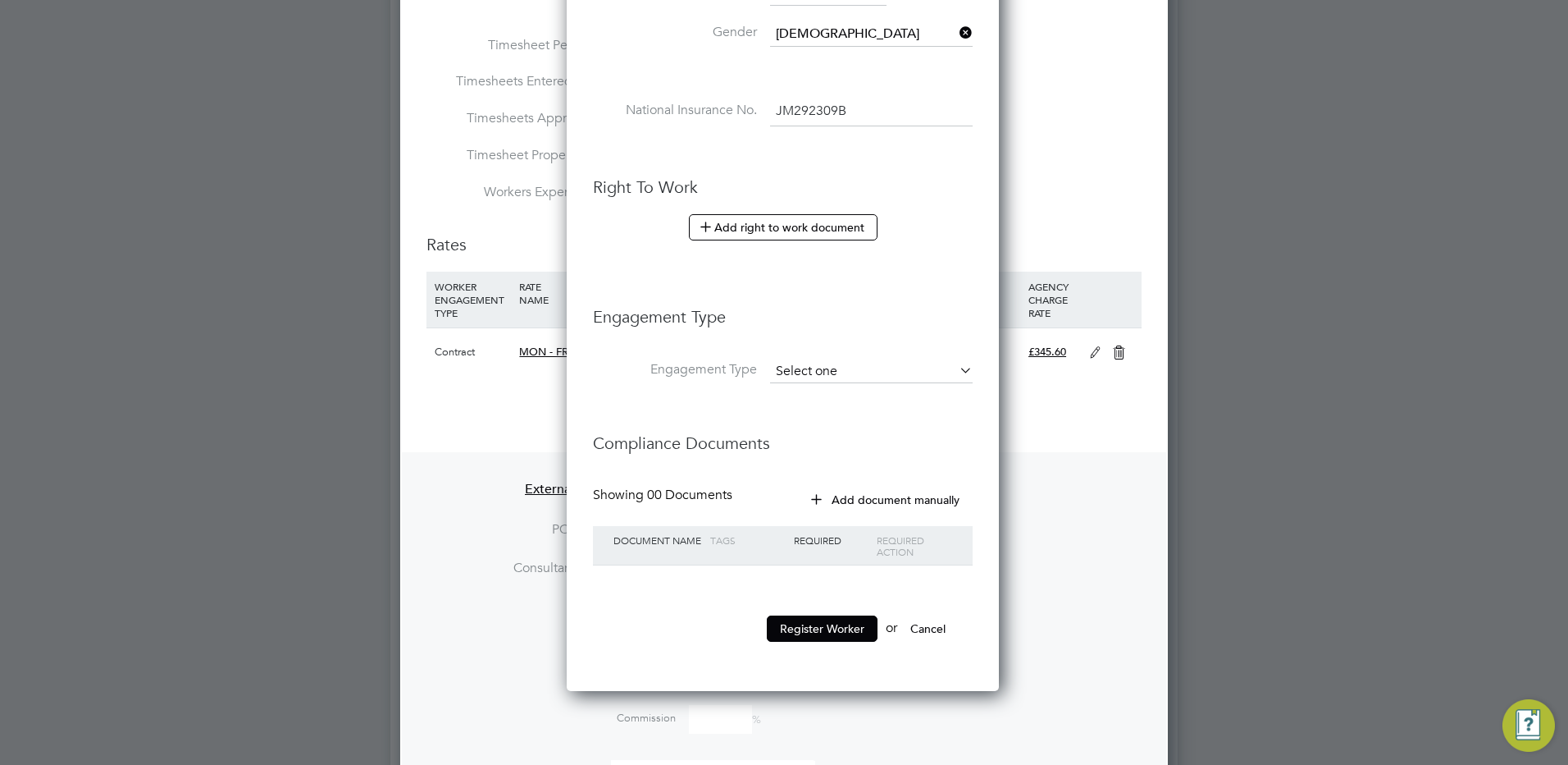
type input "JM 29 23 09 B"
click at [838, 365] on input at bounding box center [871, 372] width 202 height 23
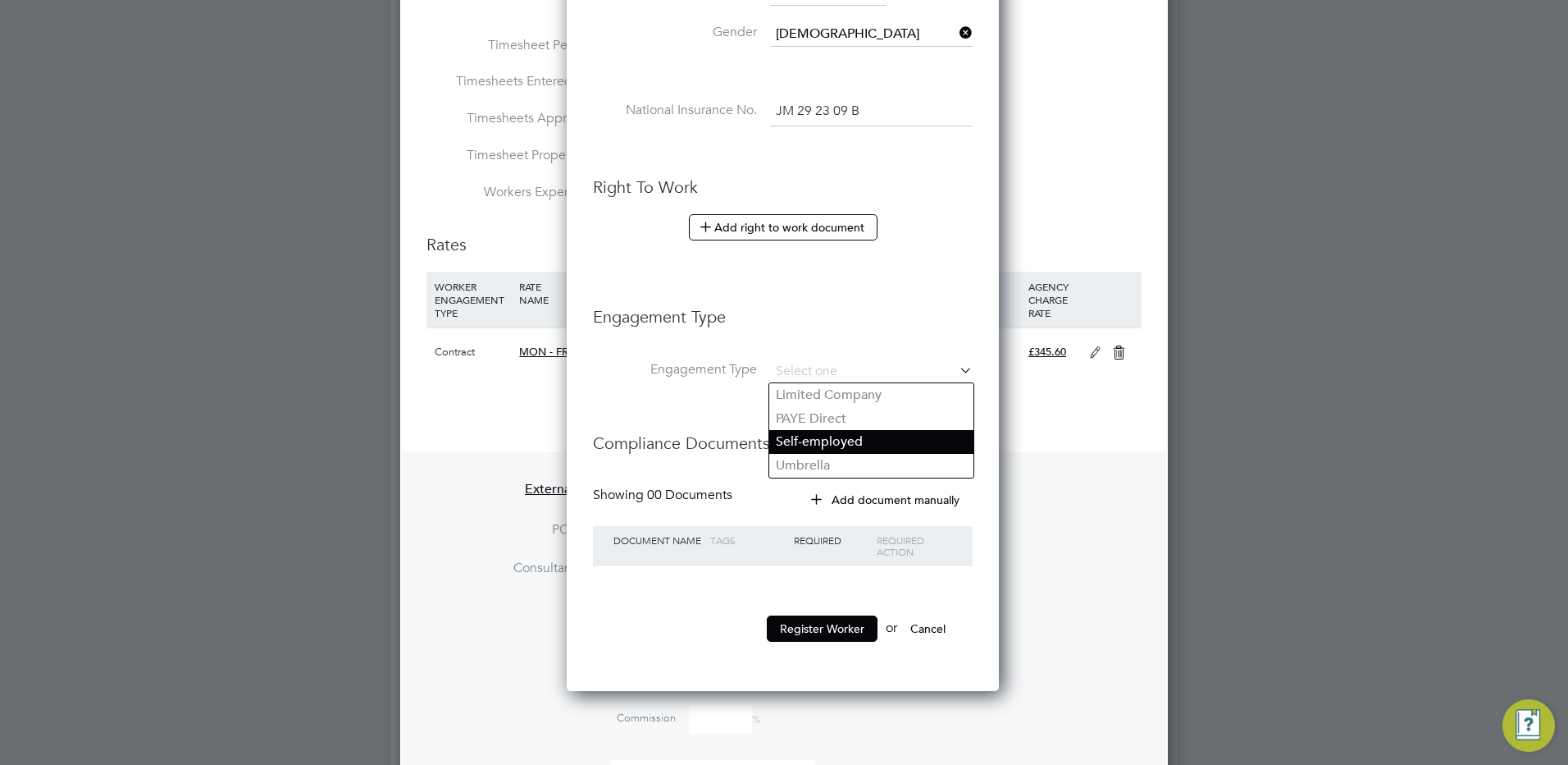
click at [795, 453] on li "Self-employed" at bounding box center [871, 441] width 204 height 24
type input "Self-employed"
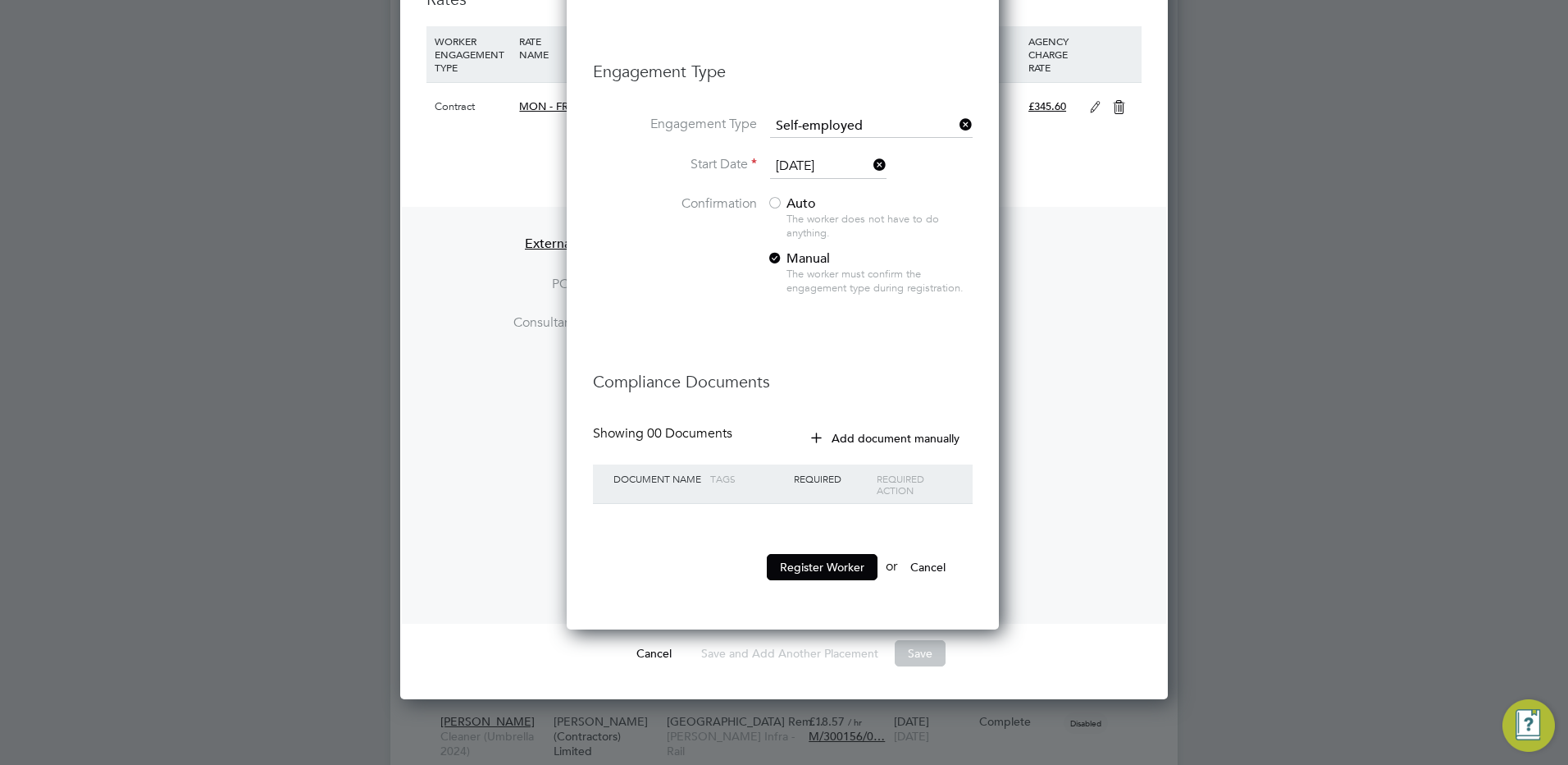
scroll to position [1230, 0]
click at [807, 558] on button "Register Worker" at bounding box center [822, 565] width 111 height 26
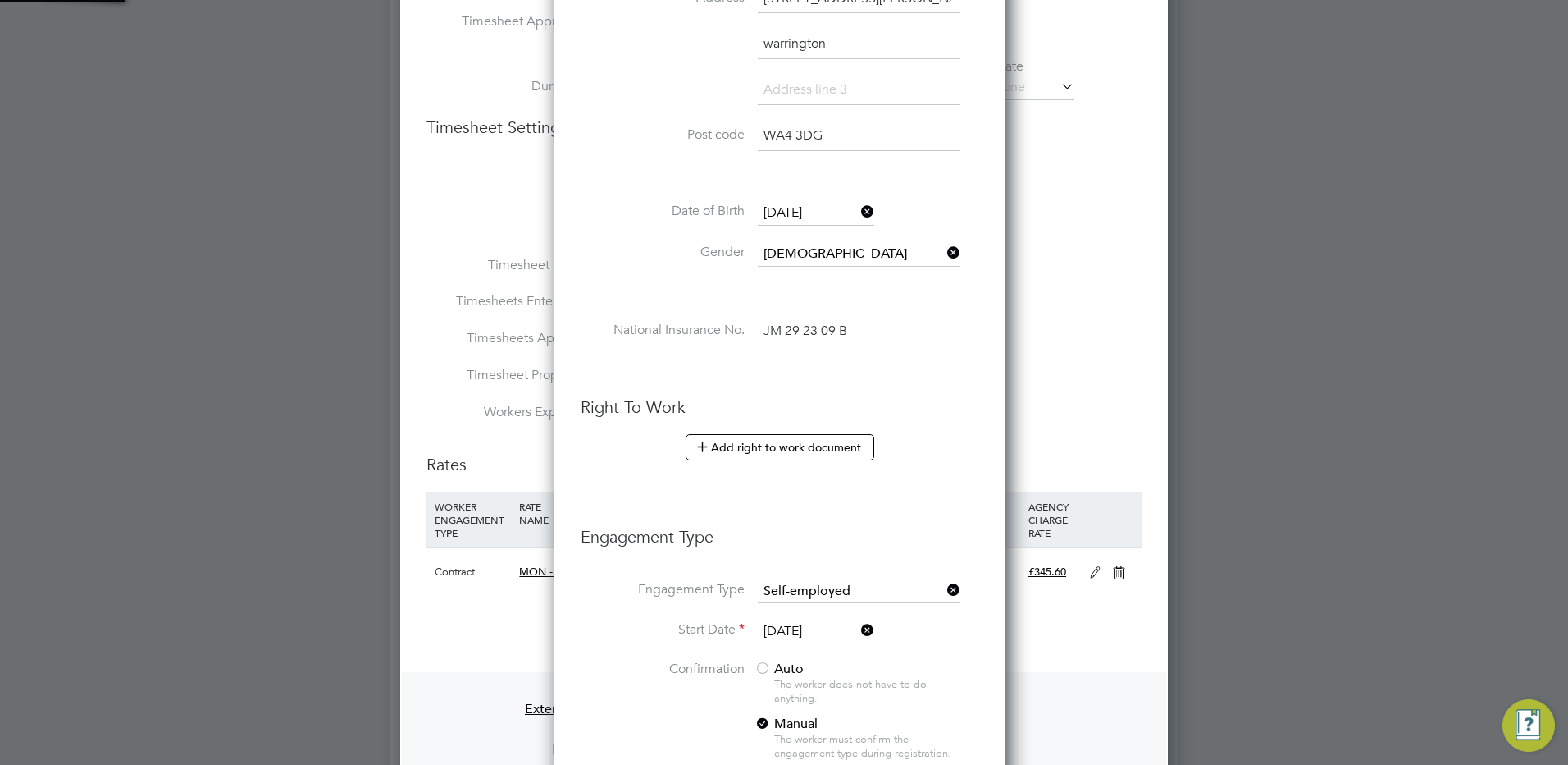
scroll to position [1617, 459]
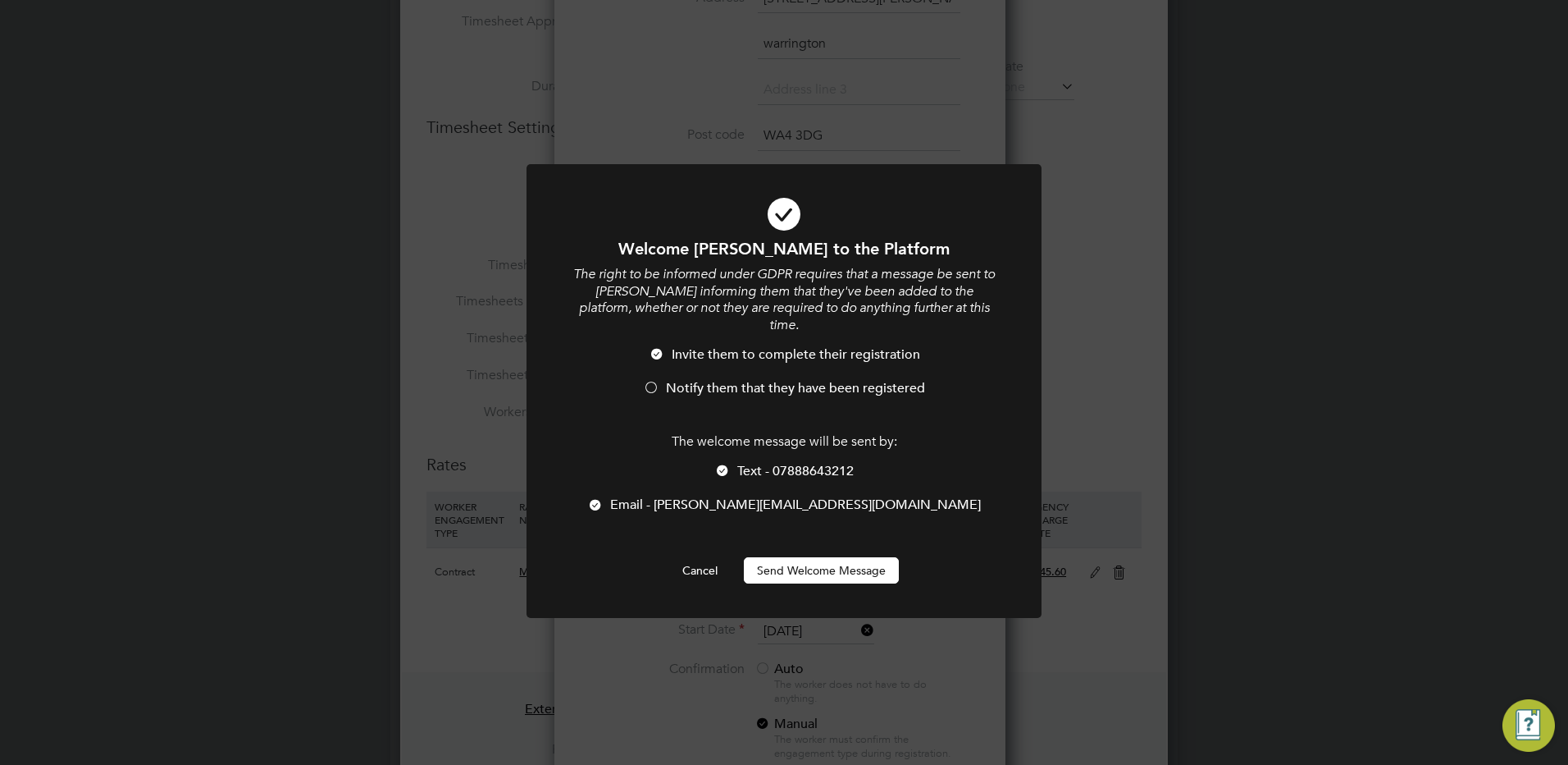
click at [802, 557] on button "Send Welcome Message" at bounding box center [822, 570] width 155 height 26
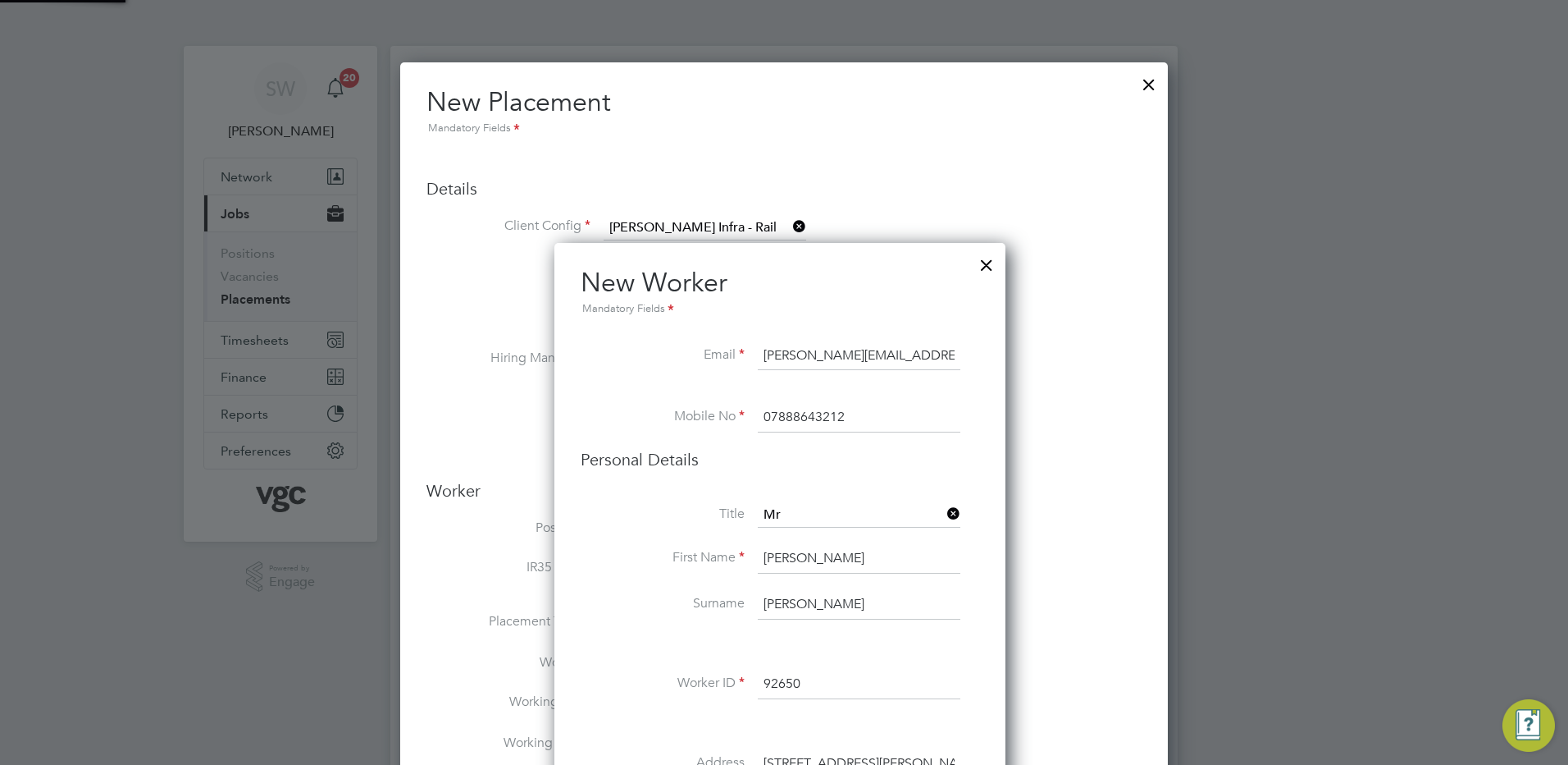
scroll to position [765, 0]
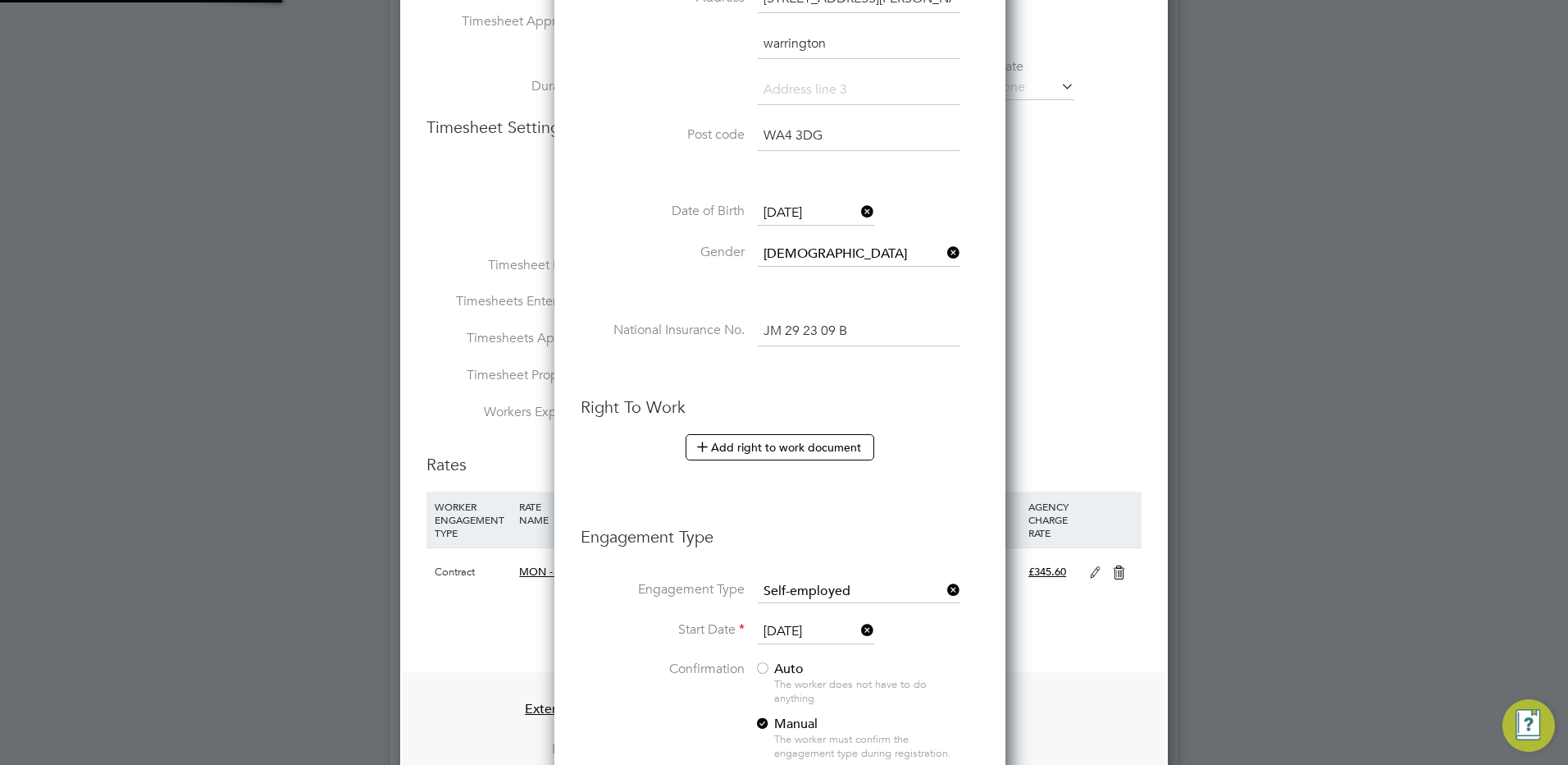
type input "[PERSON_NAME] (92650)"
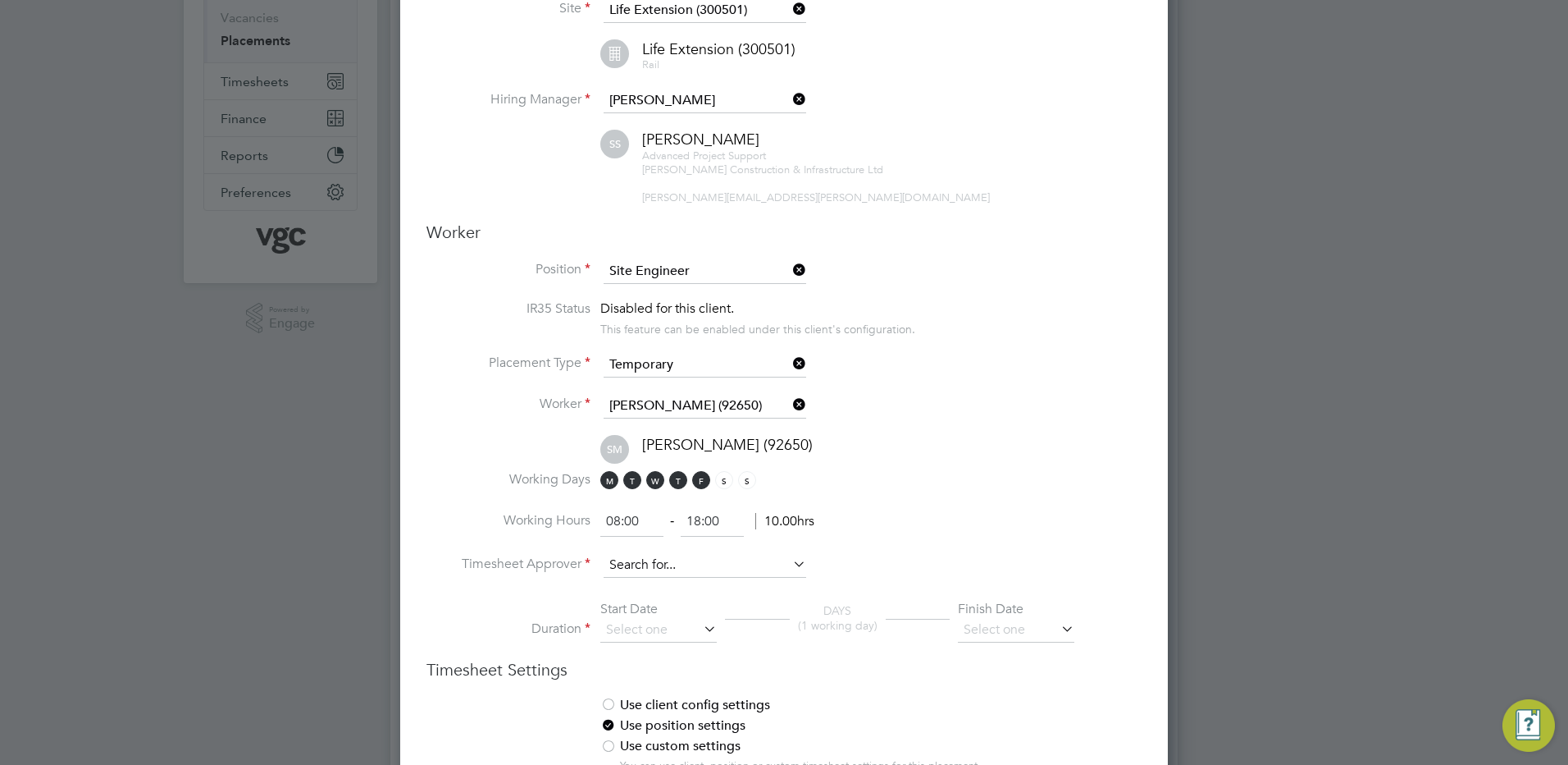
scroll to position [328, 0]
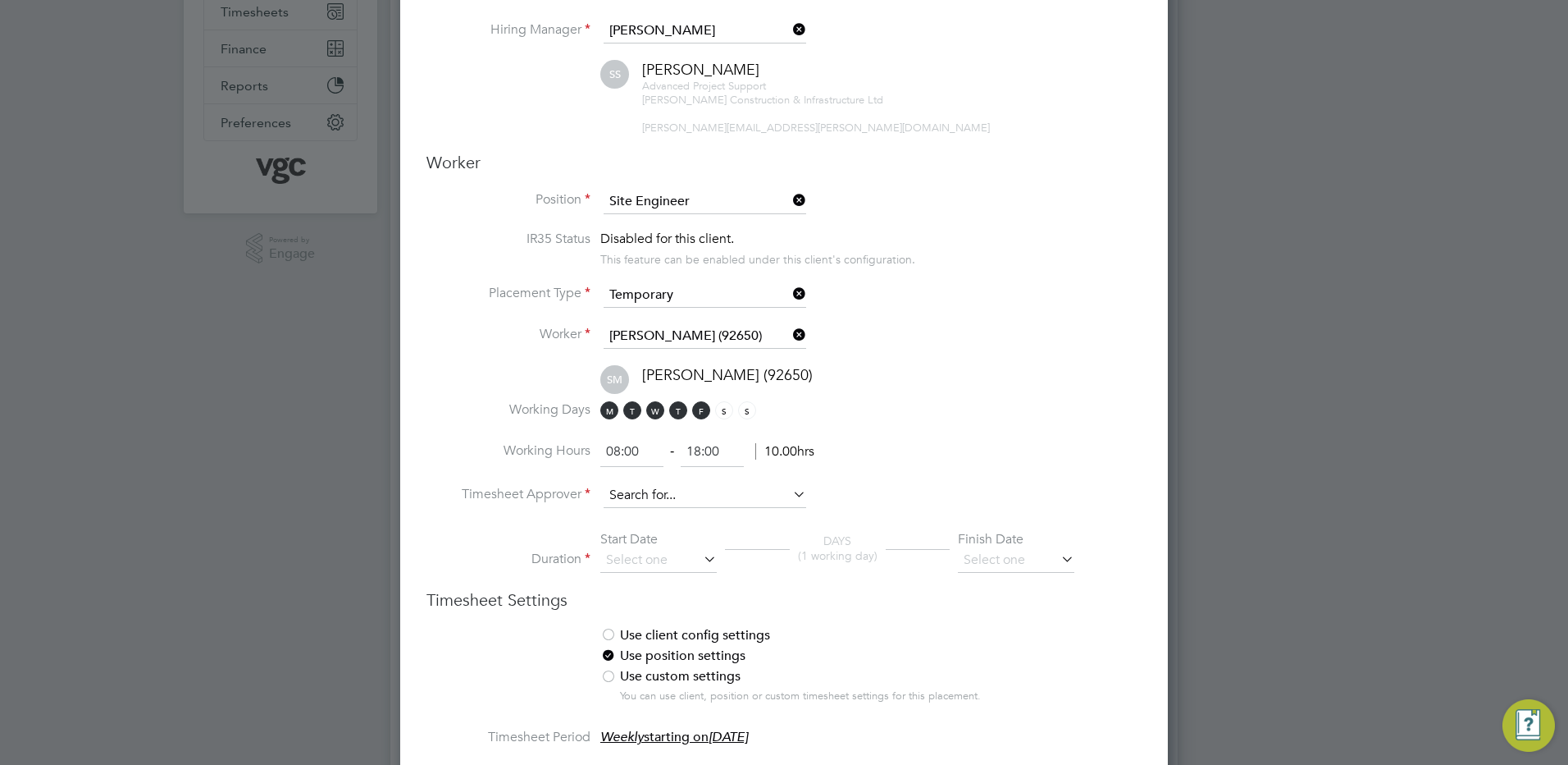
click at [658, 494] on input at bounding box center [704, 496] width 202 height 25
click at [708, 514] on b "Sum" at bounding box center [719, 518] width 23 height 14
type input "[PERSON_NAME]"
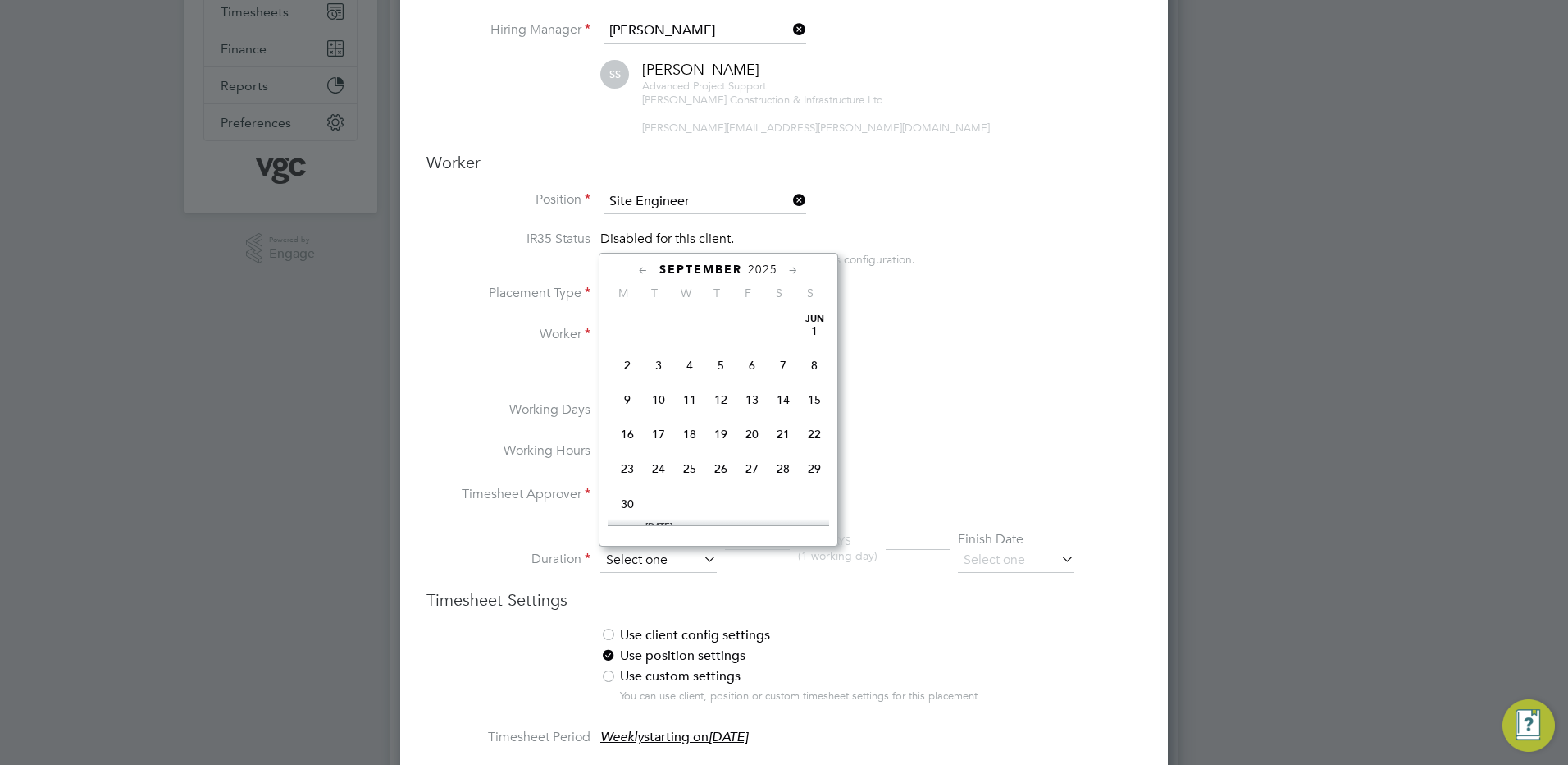
click at [651, 560] on input at bounding box center [659, 561] width 117 height 25
click at [628, 396] on span "22" at bounding box center [627, 383] width 31 height 31
type input "[DATE]"
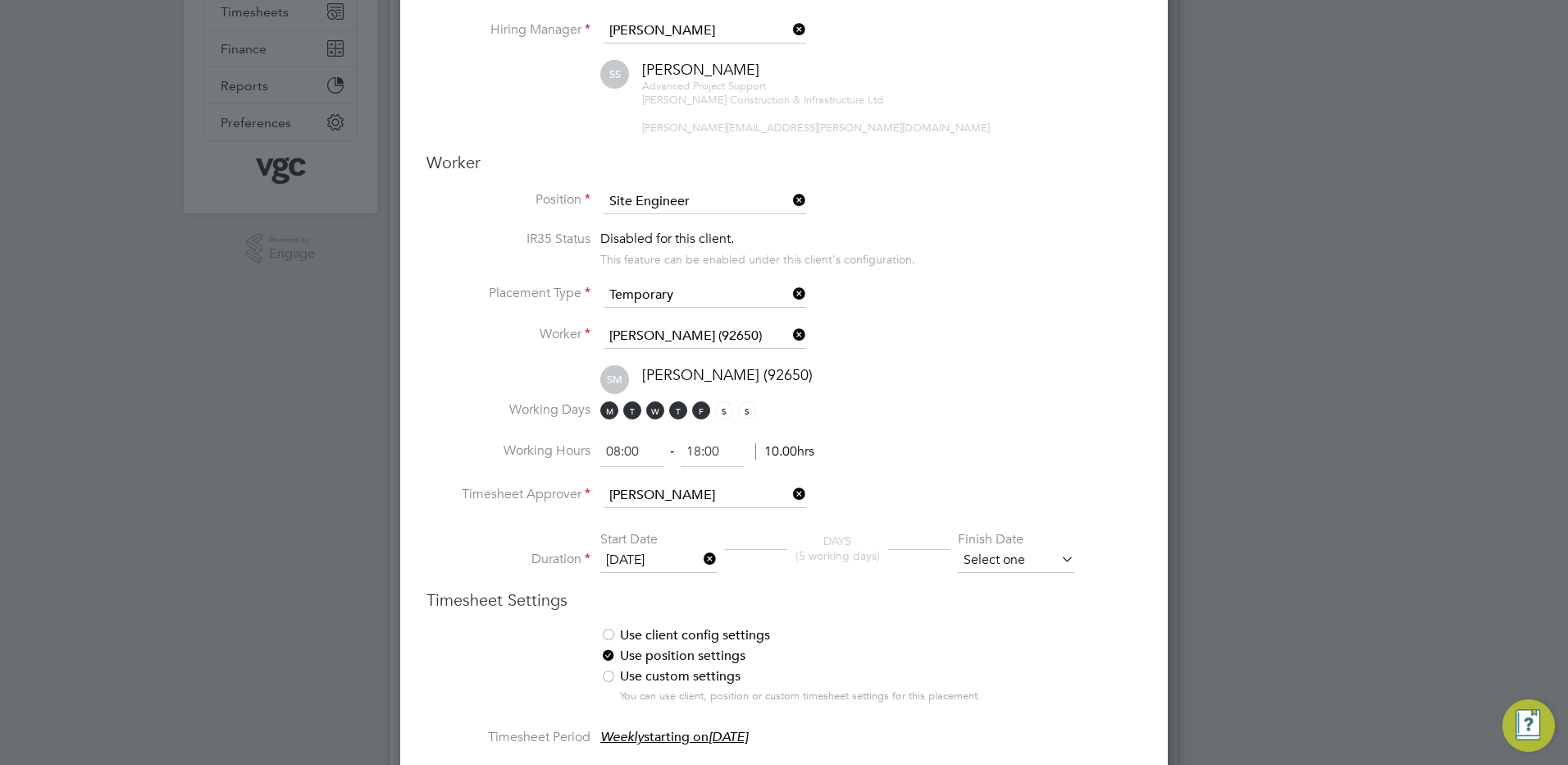
click at [1020, 559] on input at bounding box center [1016, 561] width 117 height 25
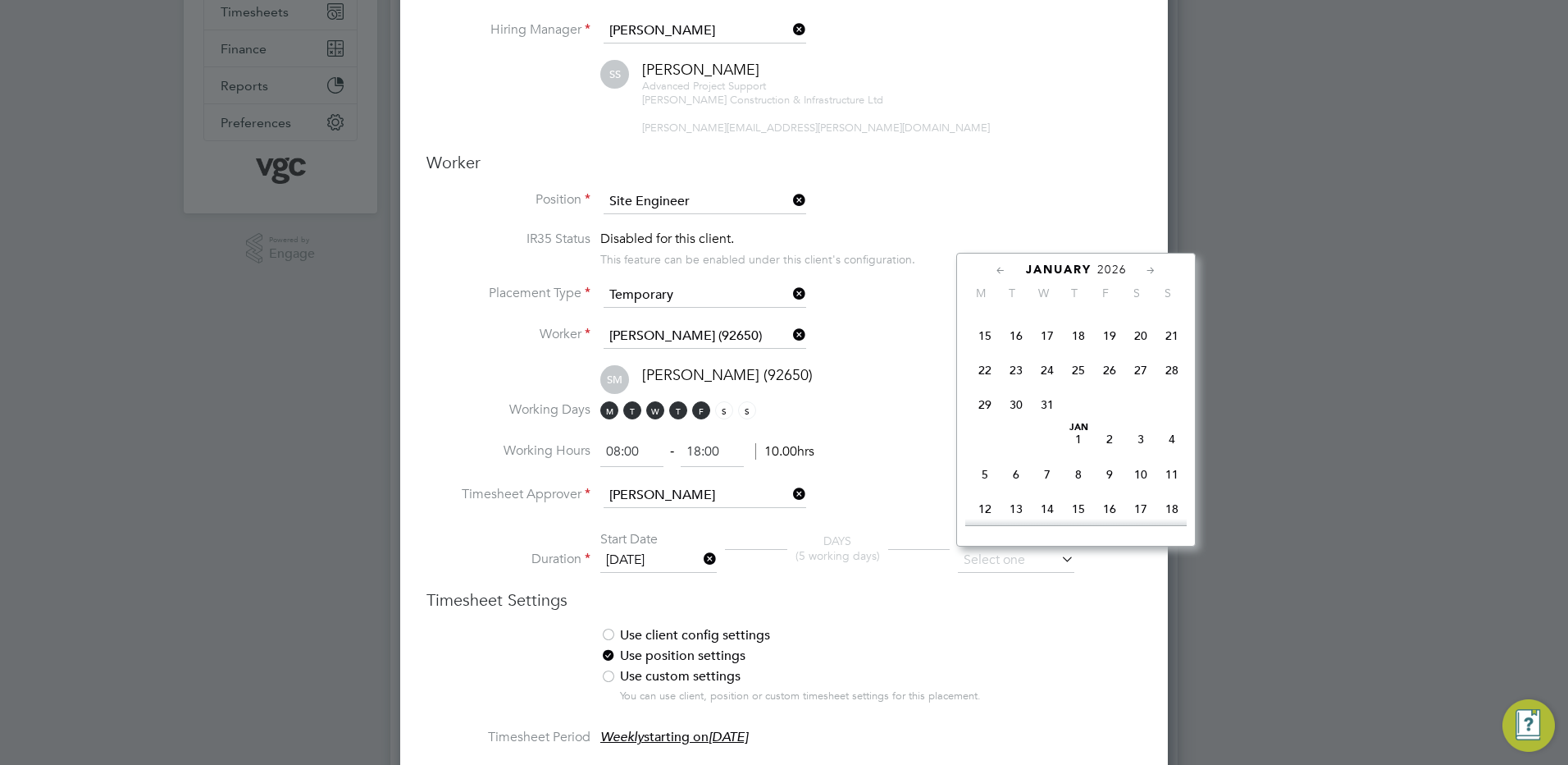
scroll to position [1242, 0]
click at [1047, 489] on span "28" at bounding box center [1047, 473] width 31 height 31
type input "[DATE]"
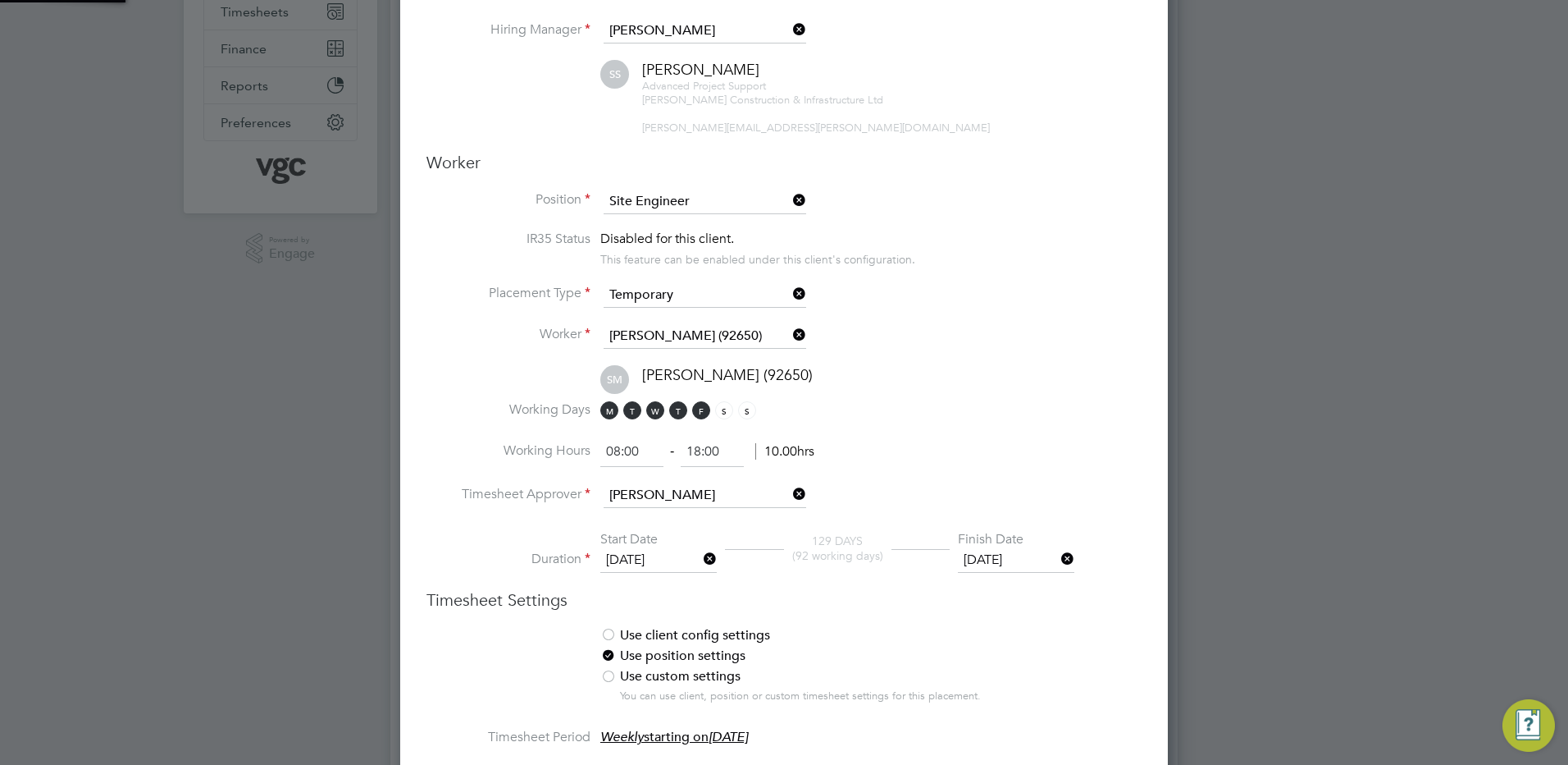
scroll to position [2006, 768]
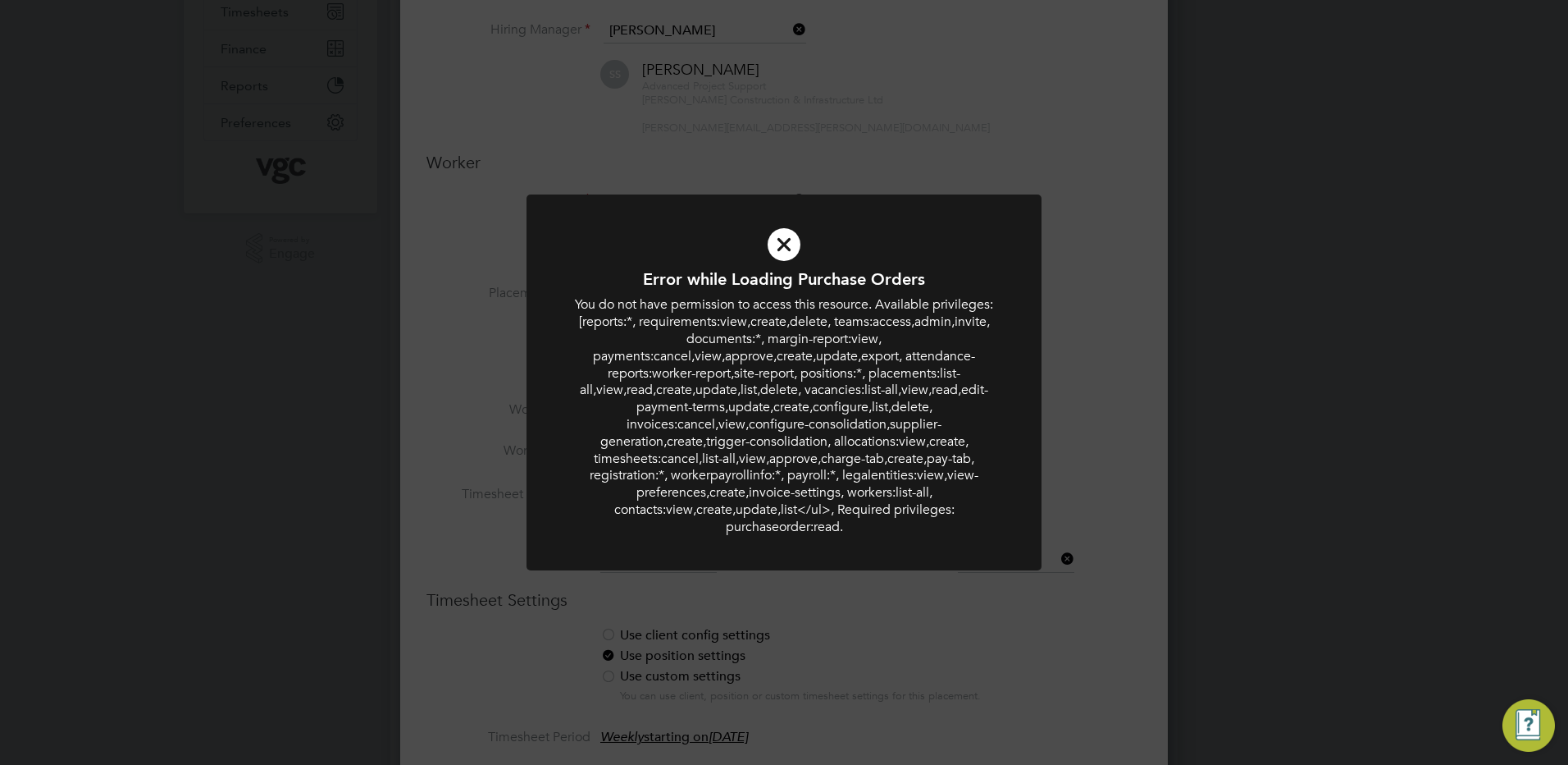
drag, startPoint x: 1022, startPoint y: 630, endPoint x: 962, endPoint y: 583, distance: 76.2
click at [1020, 626] on div "Error while Loading Purchase Orders You do not have permission to access this r…" at bounding box center [784, 382] width 1568 height 765
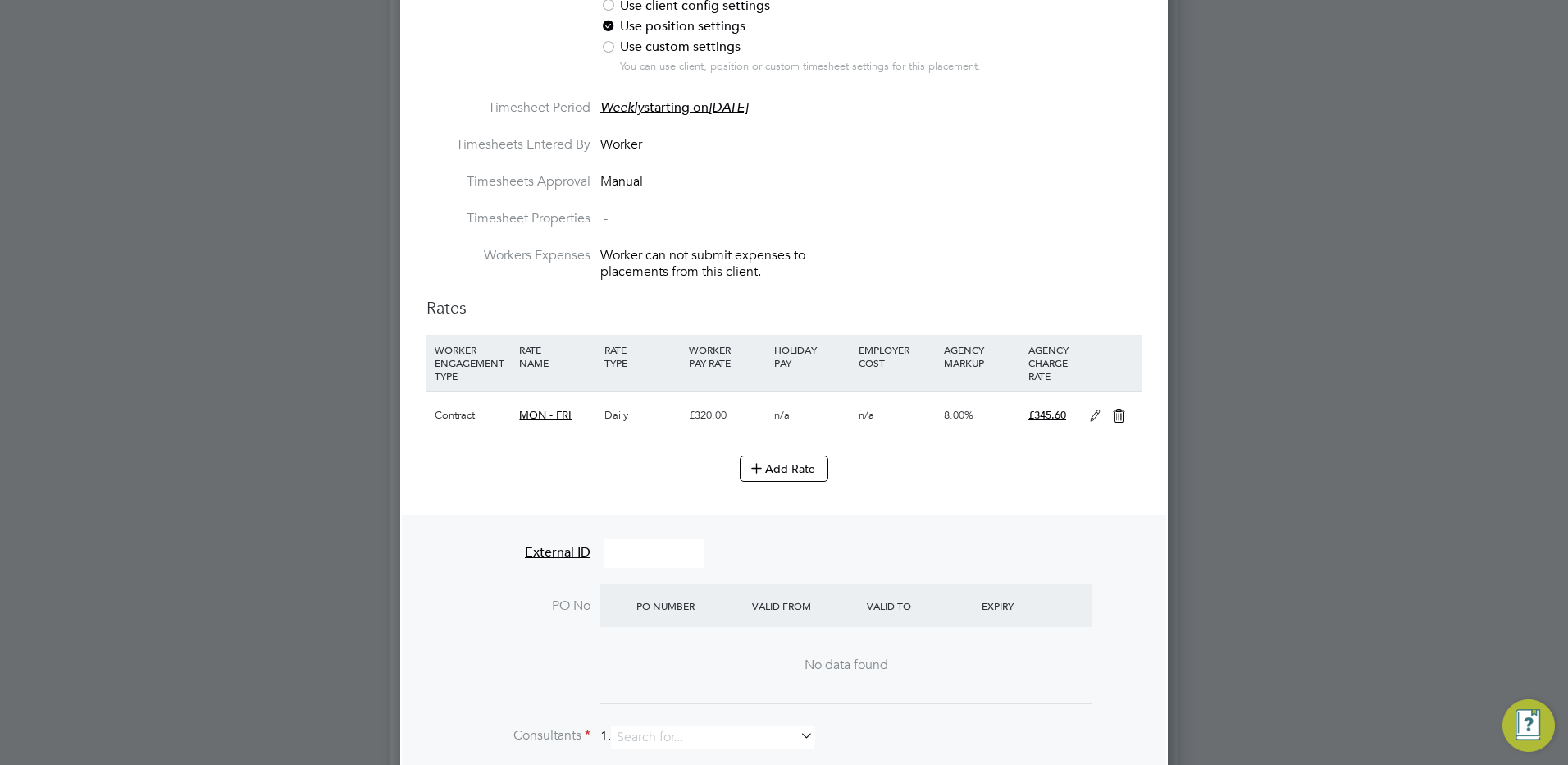
scroll to position [984, 0]
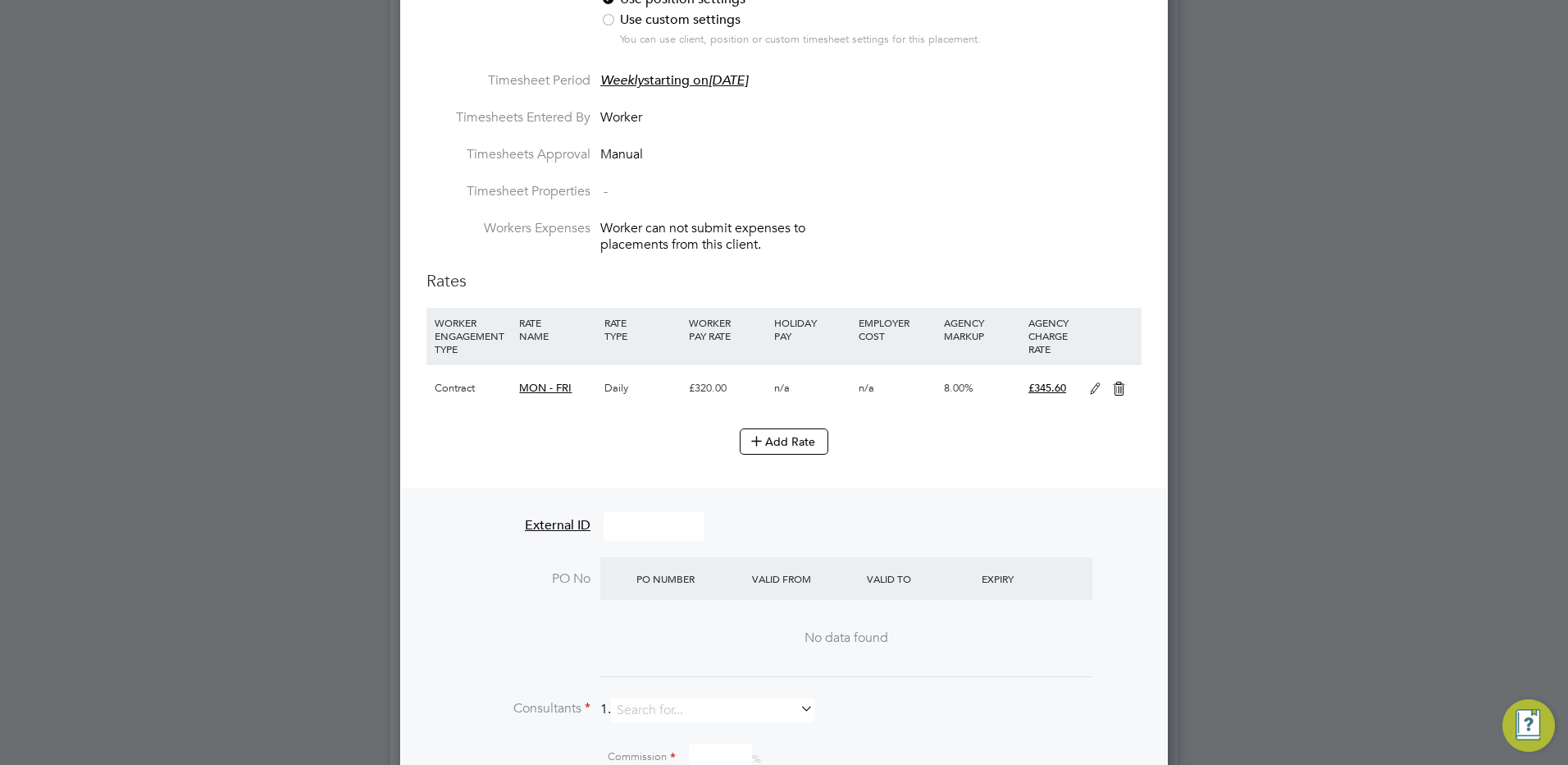
click at [1093, 387] on icon at bounding box center [1095, 389] width 21 height 13
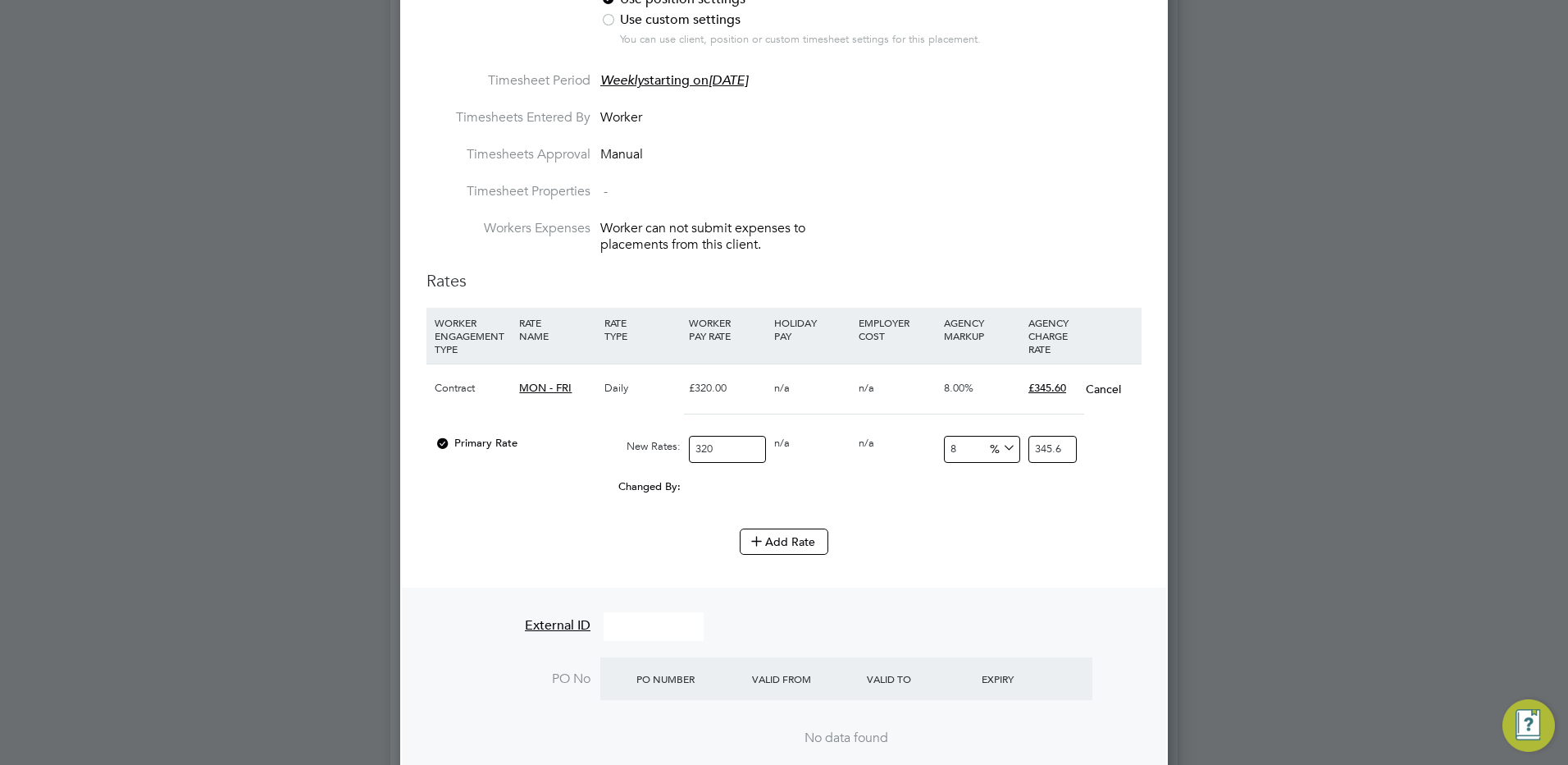
click at [726, 444] on input "320" at bounding box center [727, 449] width 77 height 27
type input "32"
type input "34.56"
type input "3"
type input "3.24"
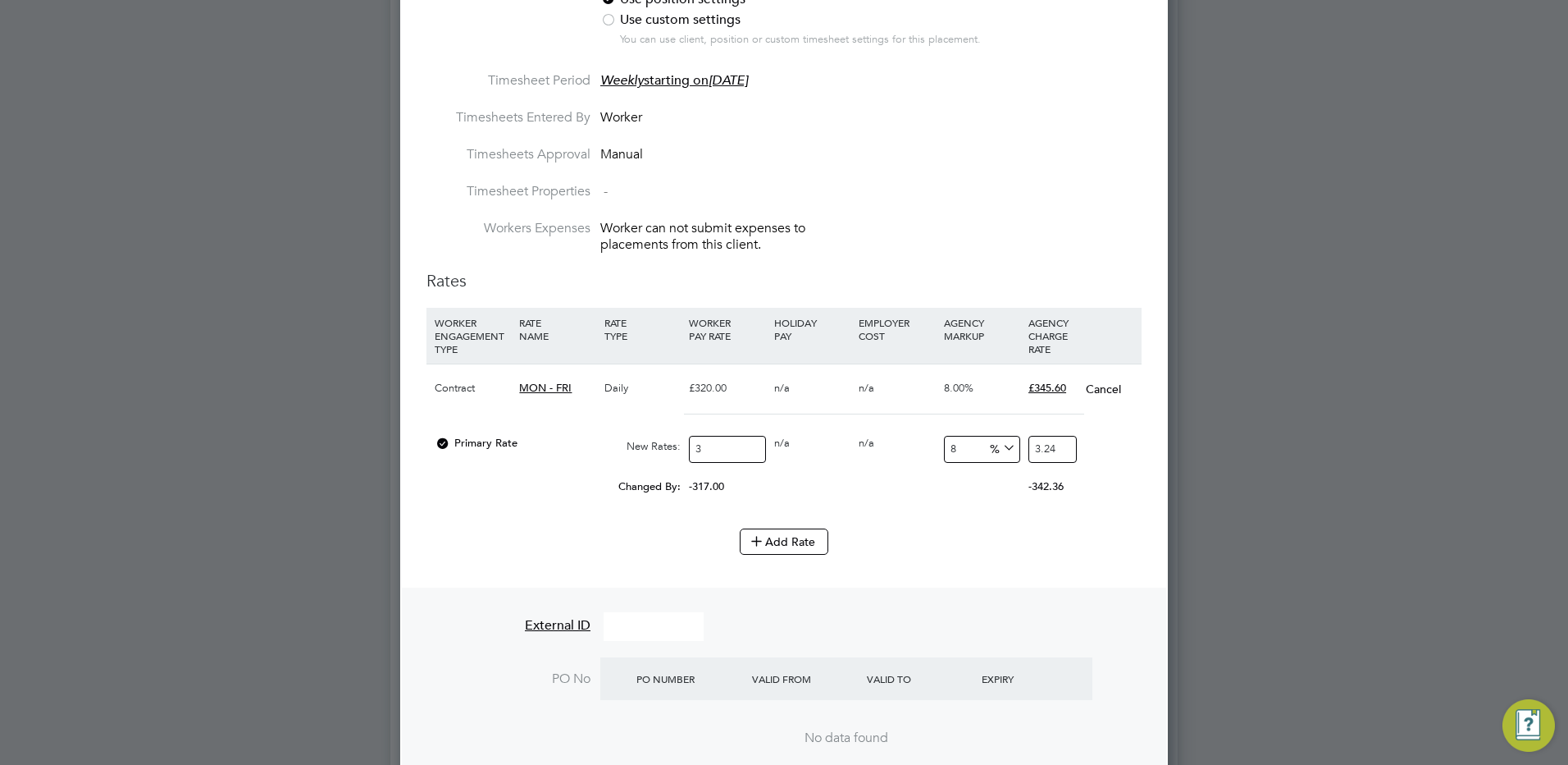
type input "35"
type input "37.8"
type input "350"
type input "378"
type input "350"
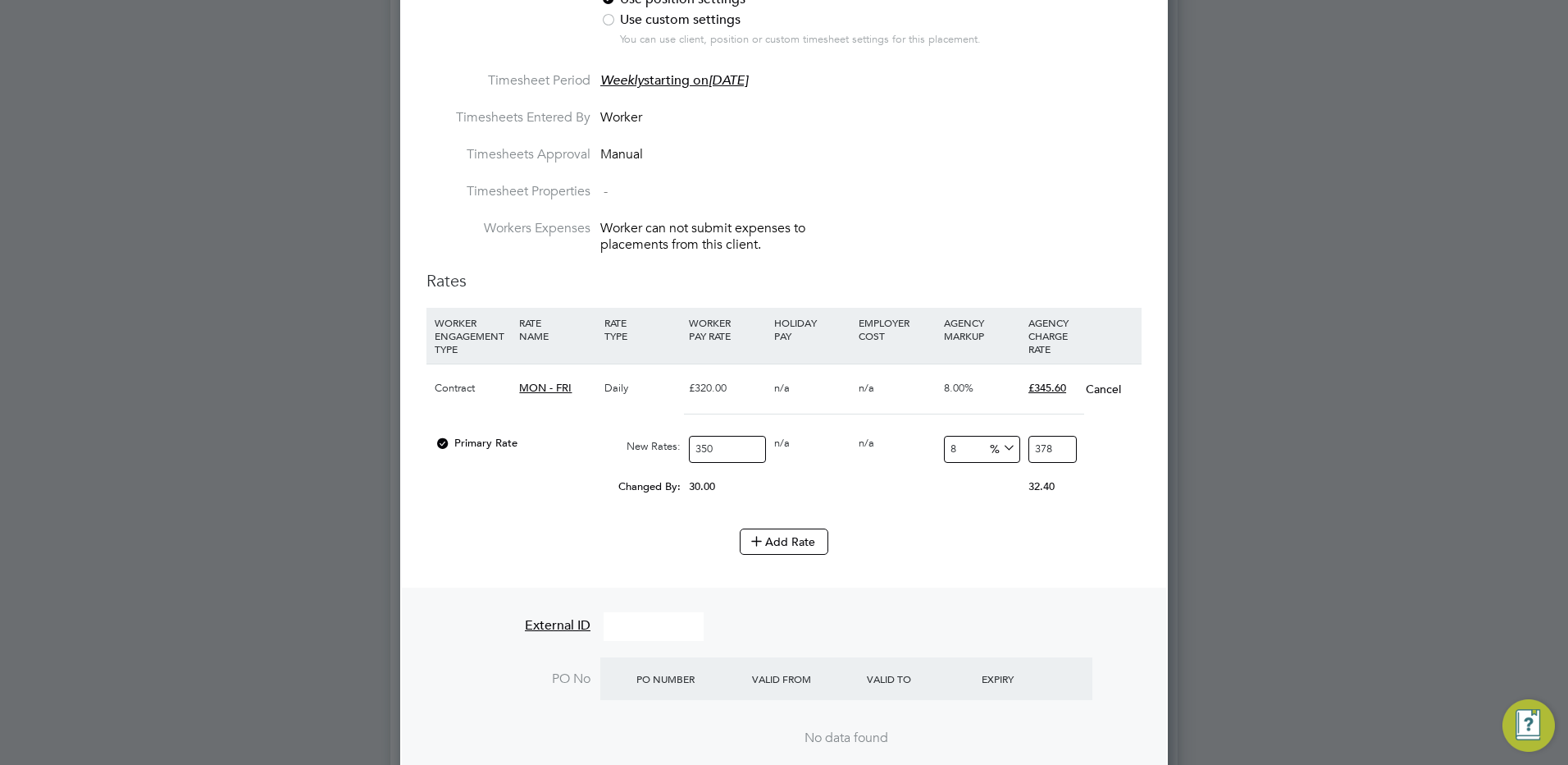
click at [932, 478] on div "0.00" at bounding box center [897, 479] width 85 height 16
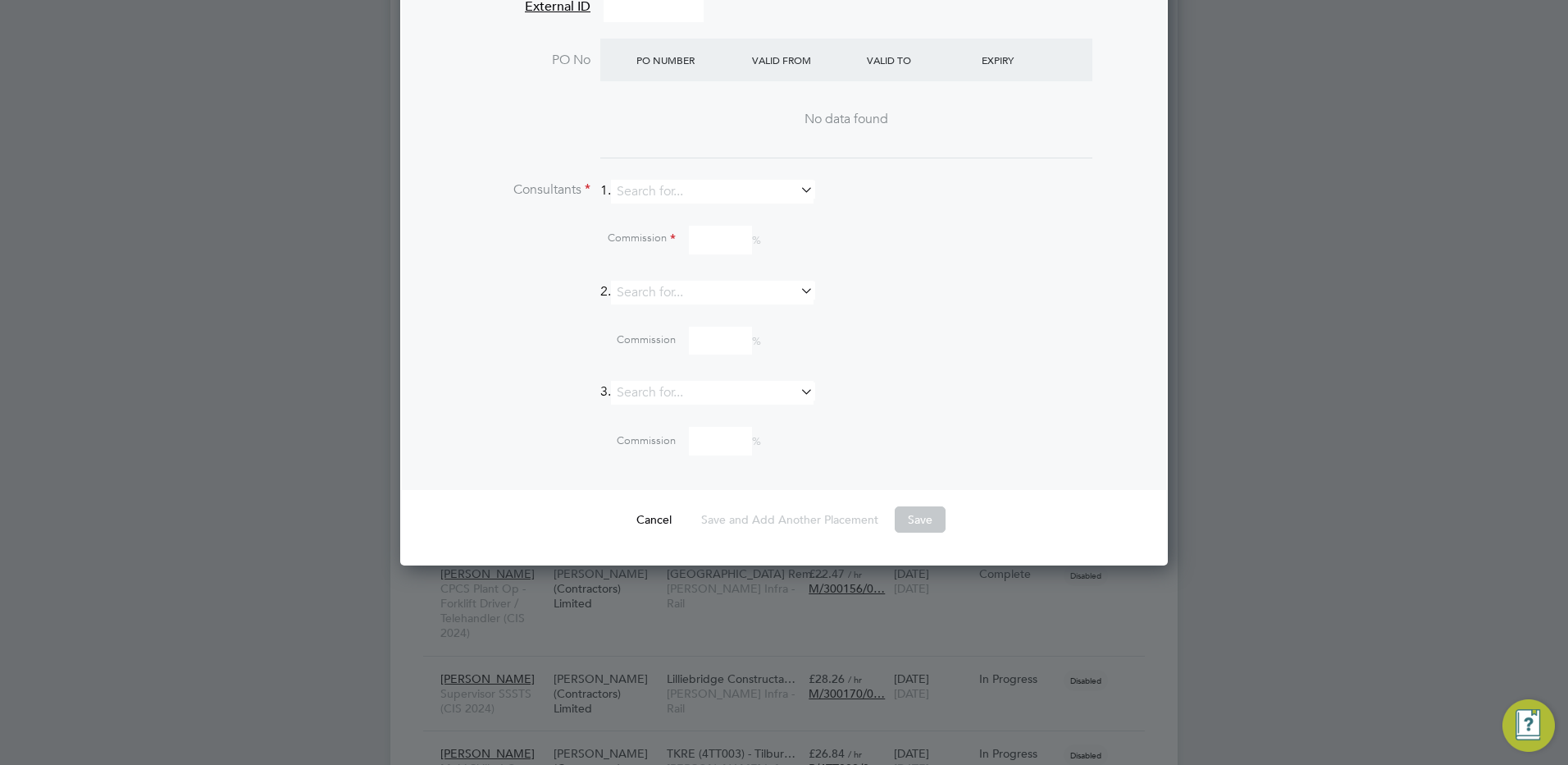
scroll to position [1641, 0]
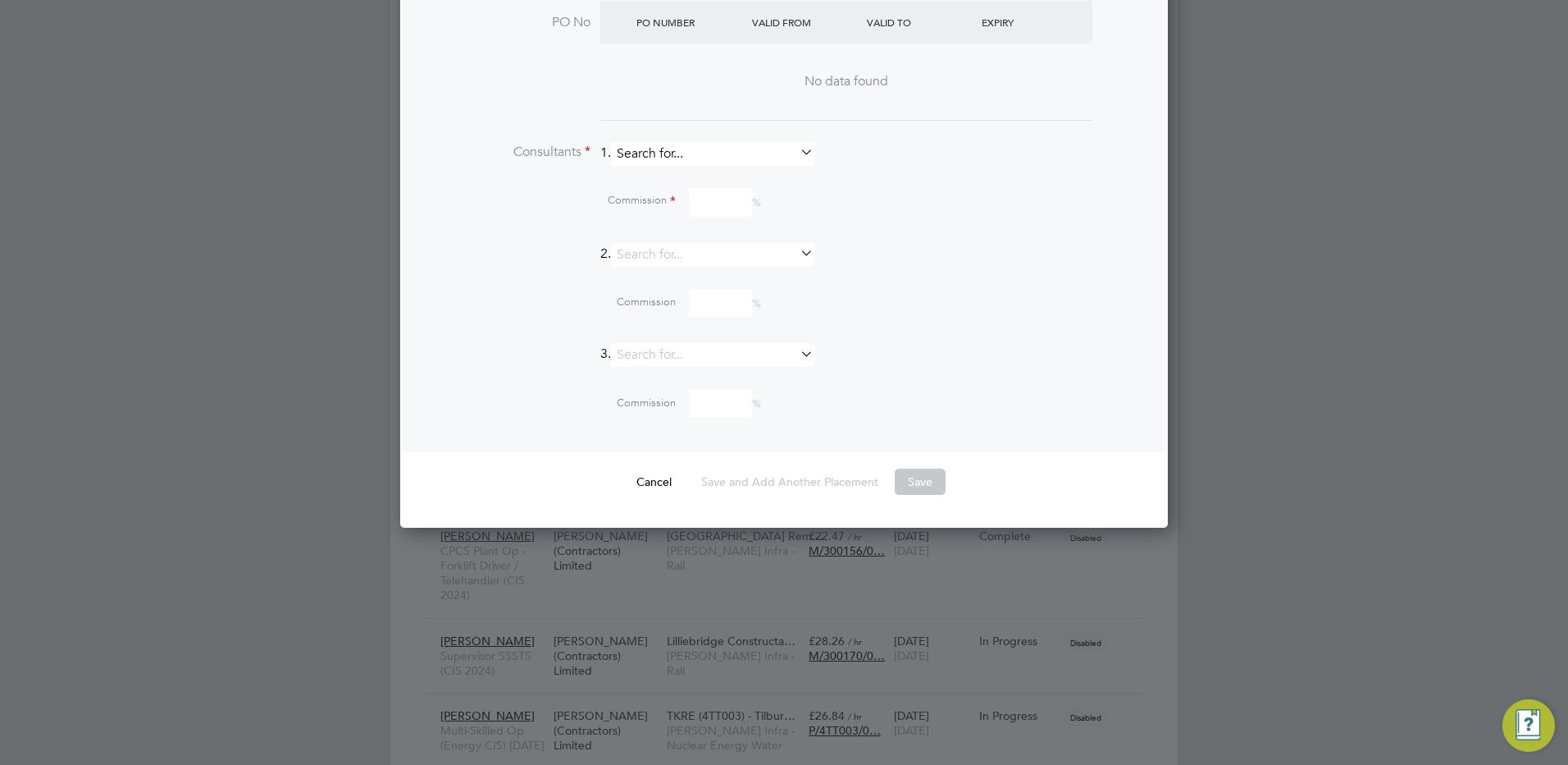
click at [669, 155] on input at bounding box center [712, 153] width 202 height 24
click at [708, 171] on li "[PERSON_NAME] cock" at bounding box center [719, 176] width 204 height 22
type input "[PERSON_NAME]"
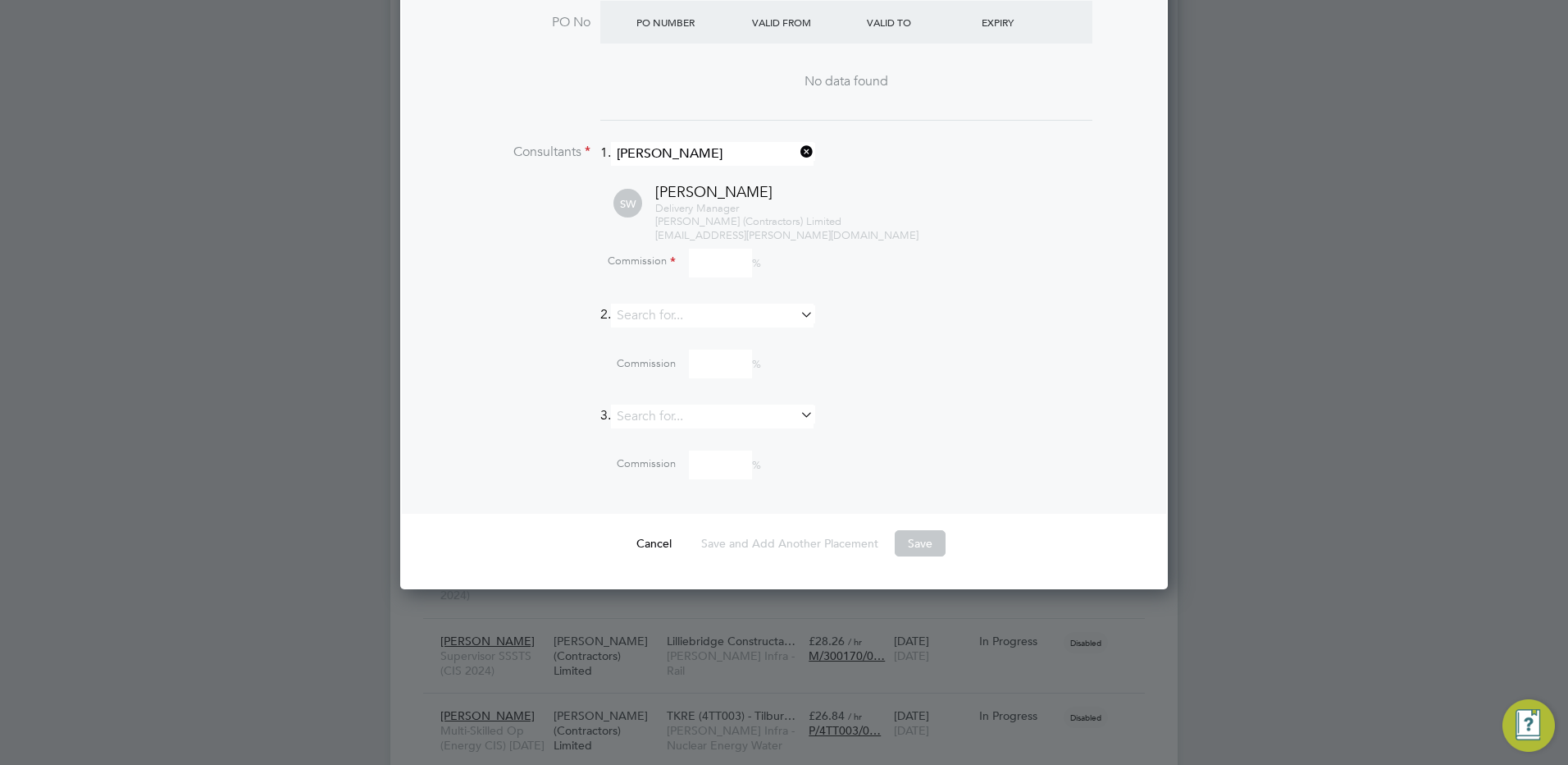
click at [720, 266] on input at bounding box center [720, 263] width 63 height 29
type input "0"
click at [899, 532] on button "Save" at bounding box center [920, 542] width 51 height 26
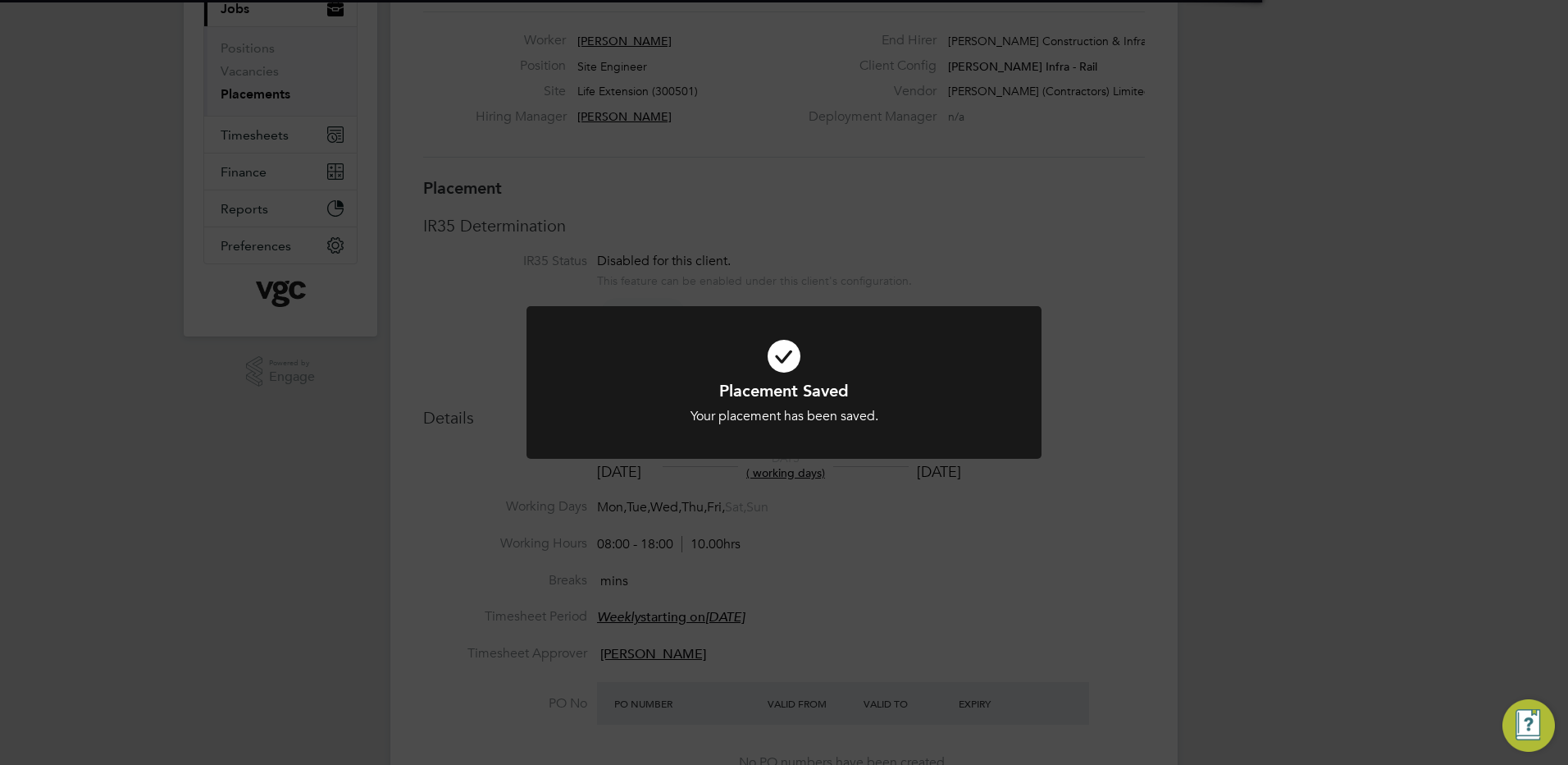
scroll to position [15, 120]
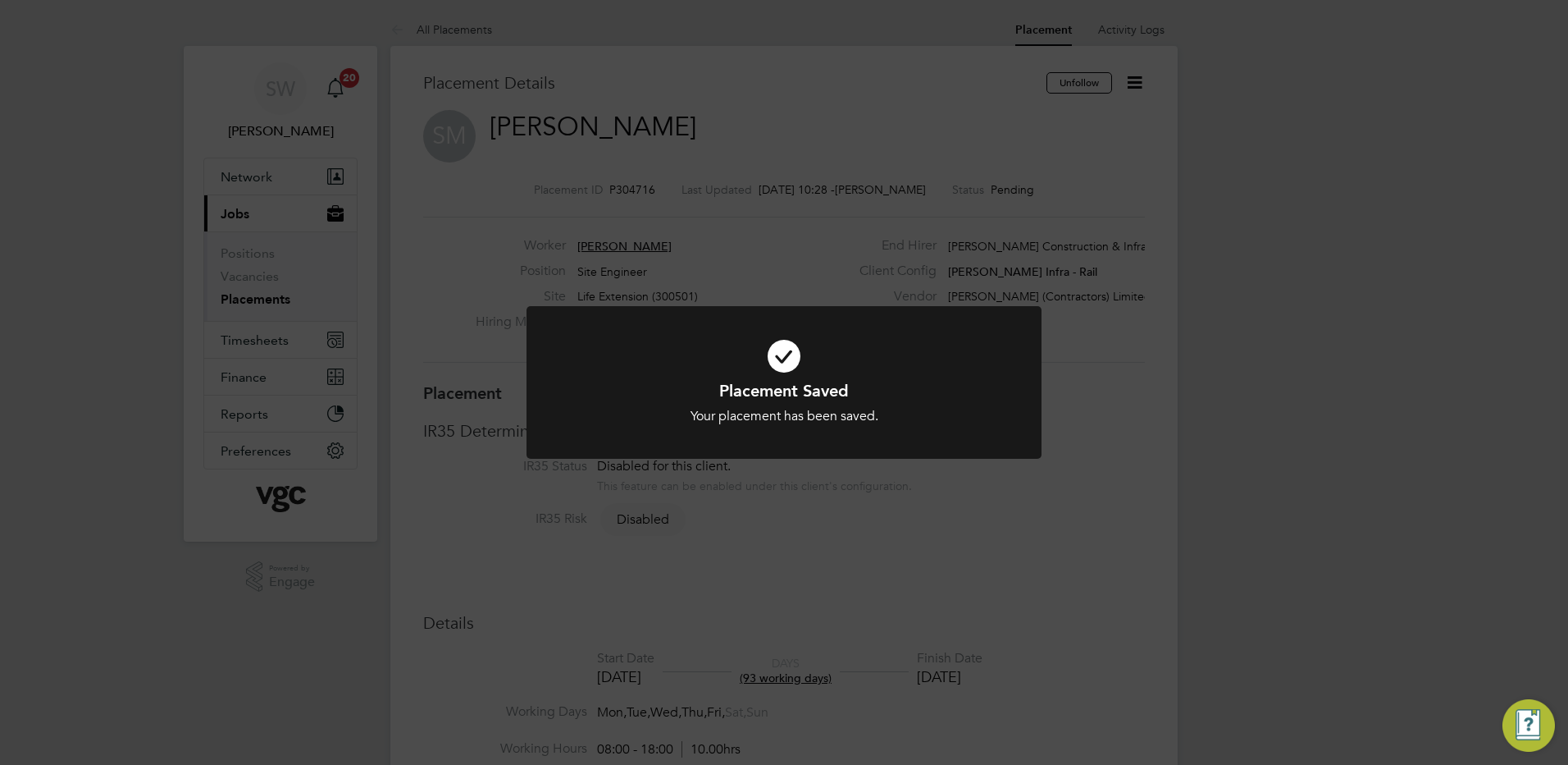
click at [1121, 80] on div "Placement Saved Your placement has been saved. Cancel Okay" at bounding box center [784, 382] width 1568 height 765
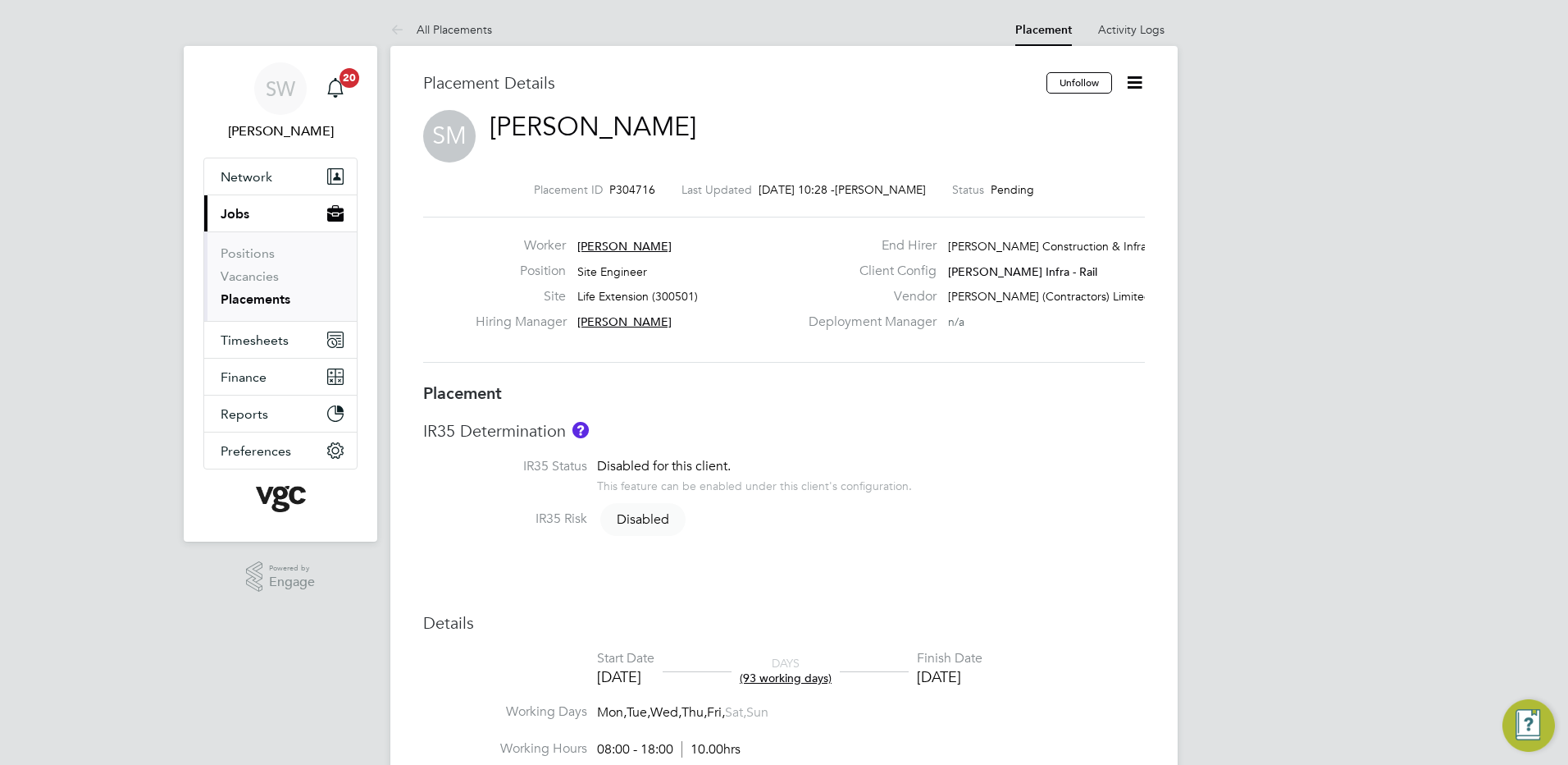
click at [1125, 78] on icon at bounding box center [1135, 82] width 21 height 21
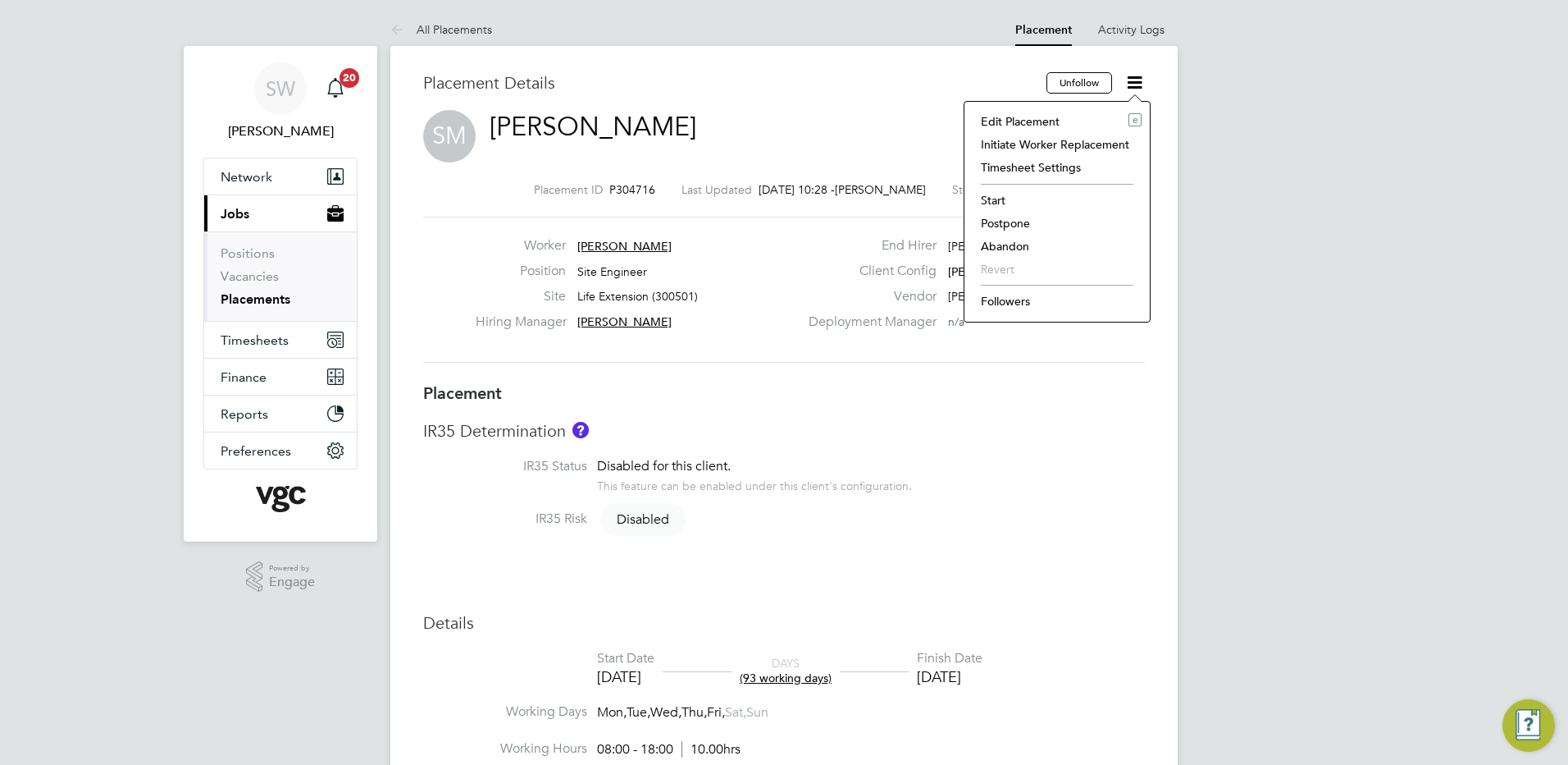
click at [993, 191] on li "Start" at bounding box center [1057, 201] width 169 height 23
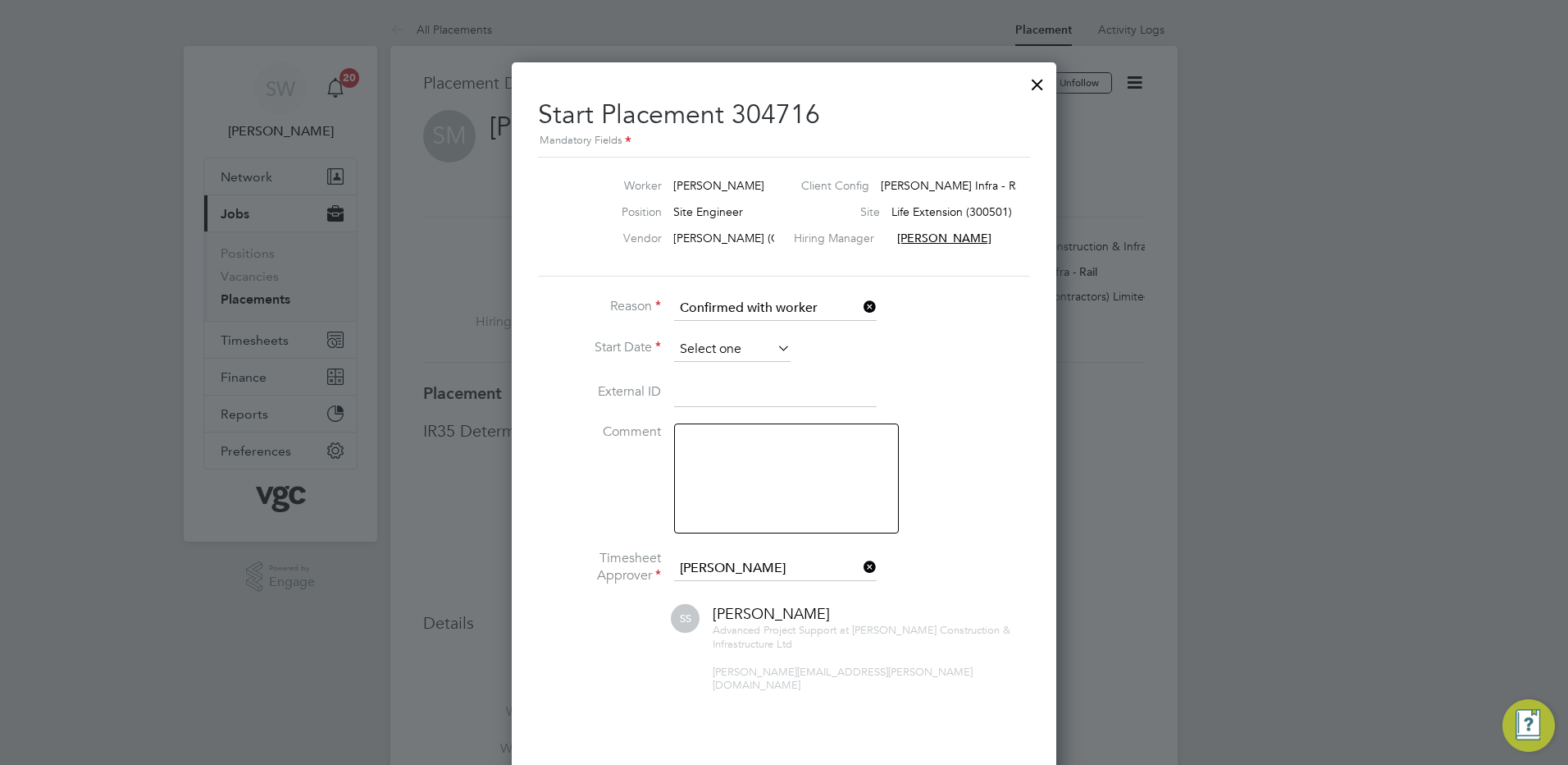
click at [701, 350] on input at bounding box center [732, 350] width 117 height 25
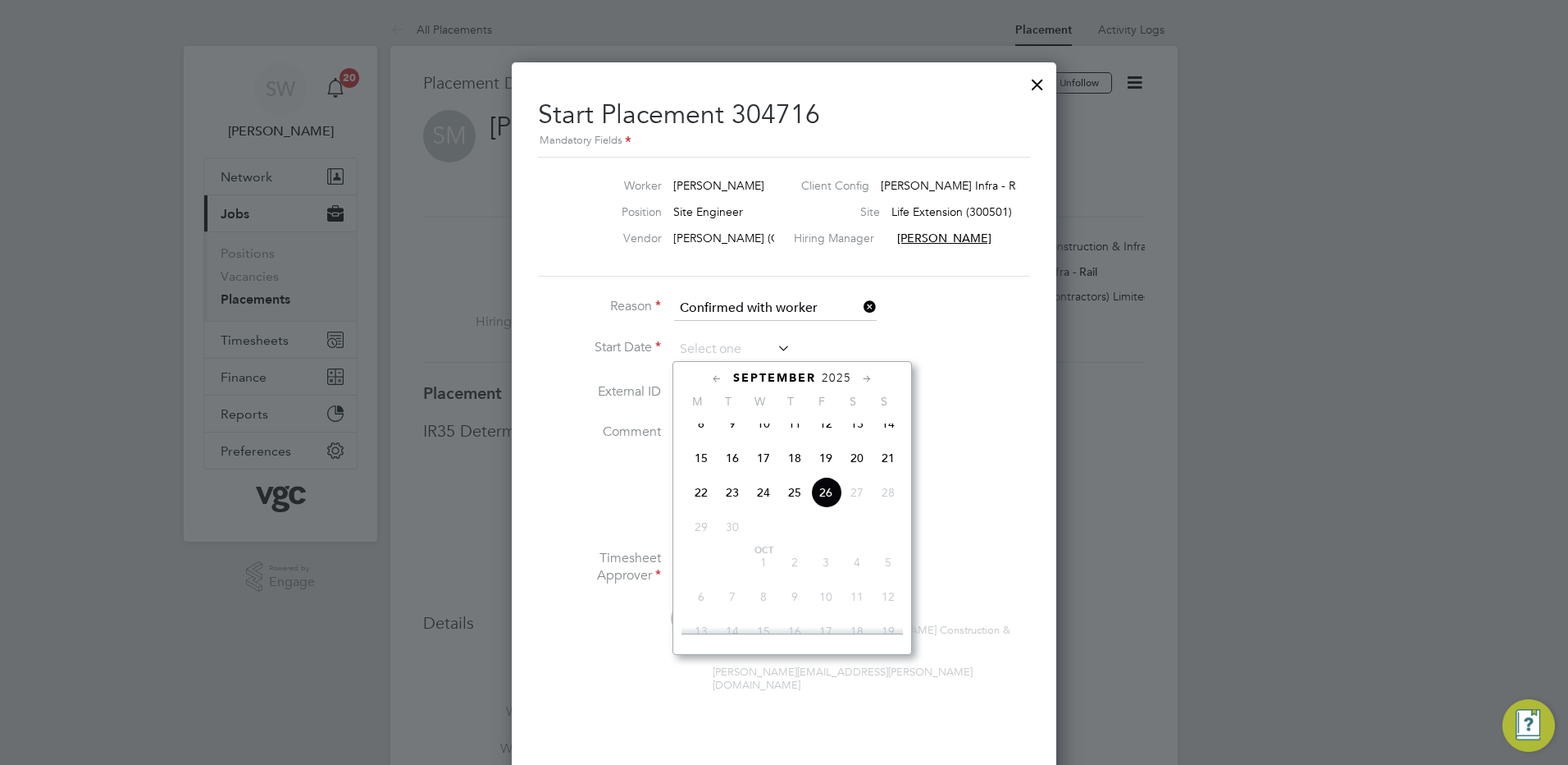
click at [695, 497] on span "22" at bounding box center [701, 492] width 31 height 31
type input "[DATE]"
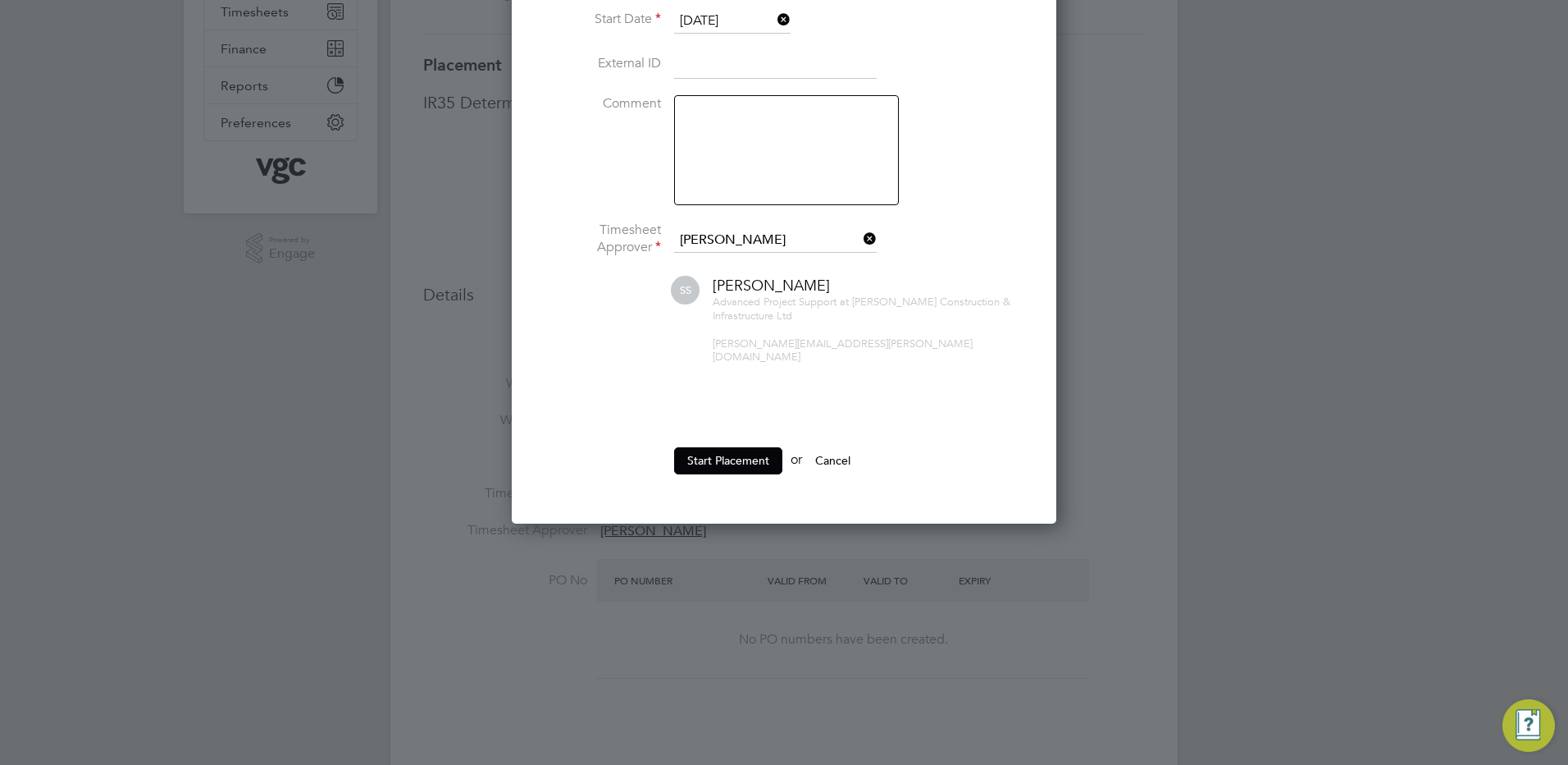
click at [714, 449] on button "Start Placement" at bounding box center [727, 459] width 108 height 26
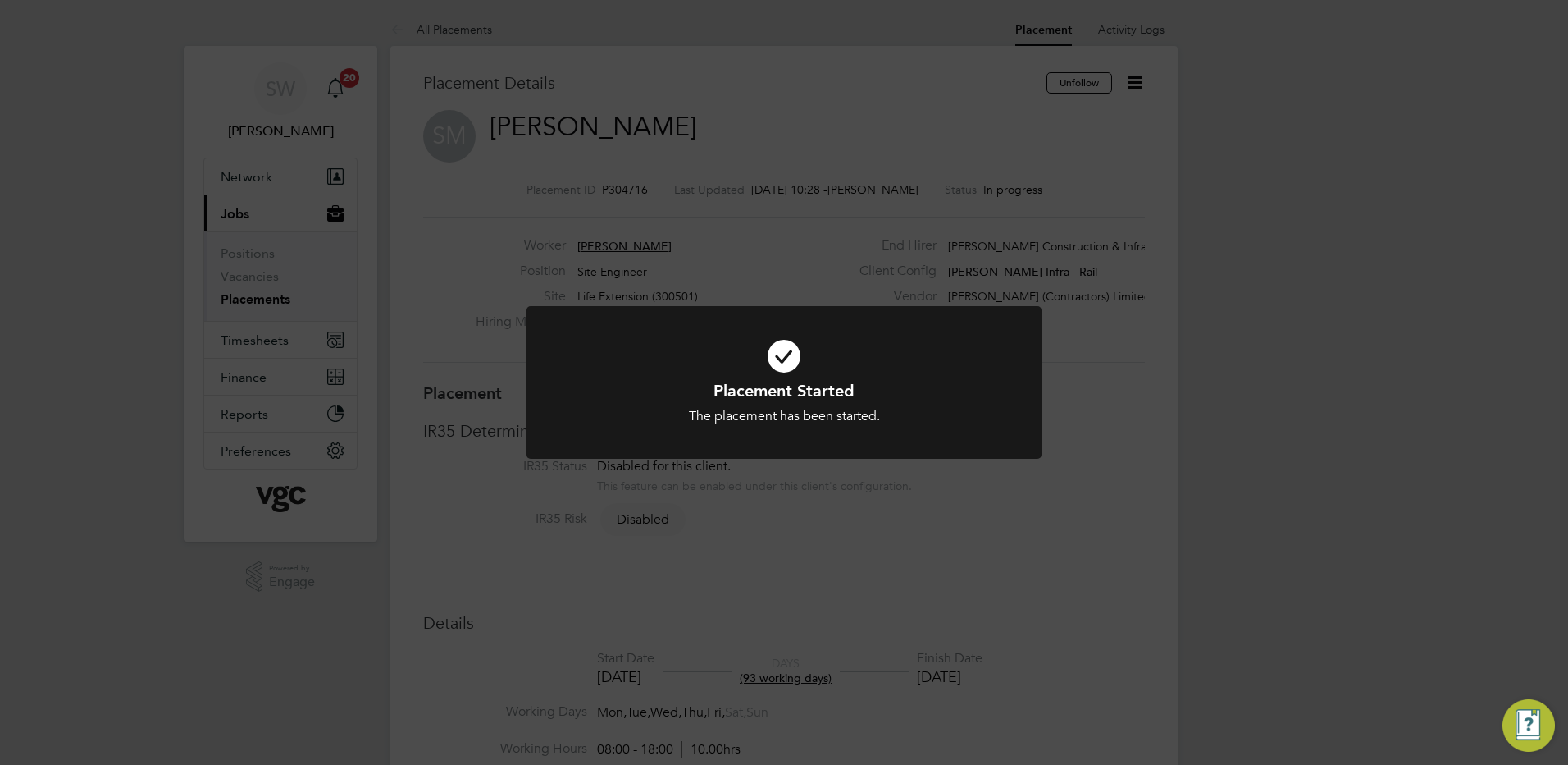
drag, startPoint x: 821, startPoint y: 512, endPoint x: 825, endPoint y: 497, distance: 15.5
click at [822, 509] on div "Placement Started The placement has been started. Cancel Okay" at bounding box center [784, 382] width 1568 height 765
